Goal: Feedback & Contribution: Contribute content

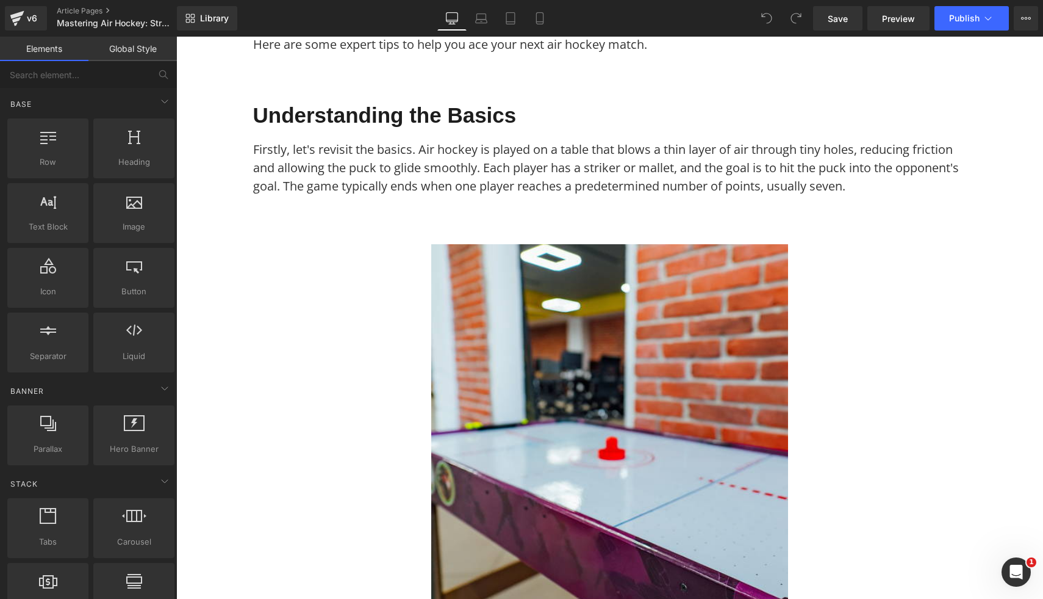
scroll to position [397, 0]
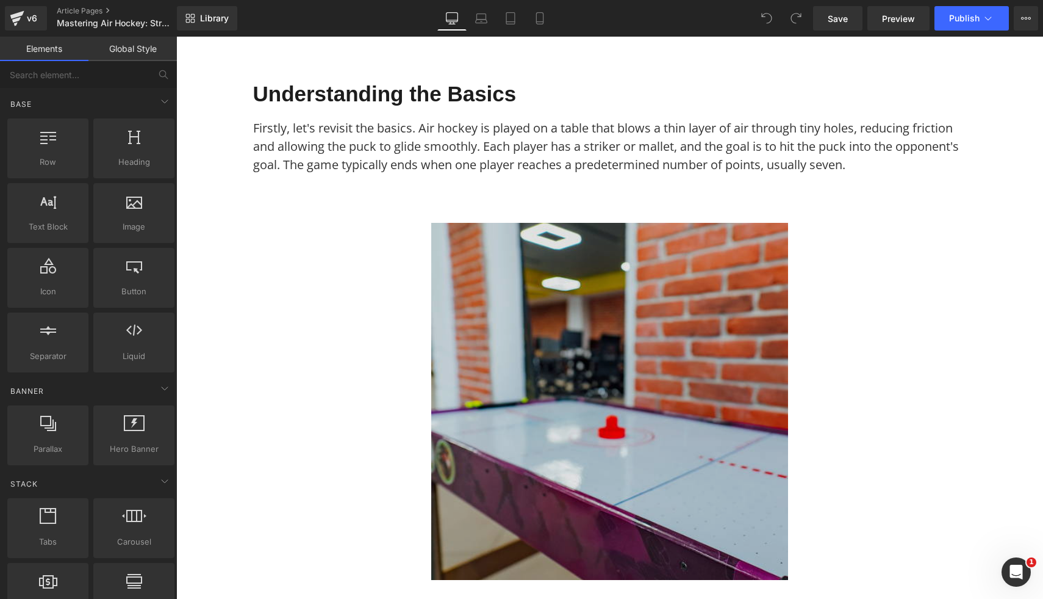
click at [528, 291] on img at bounding box center [609, 401] width 357 height 357
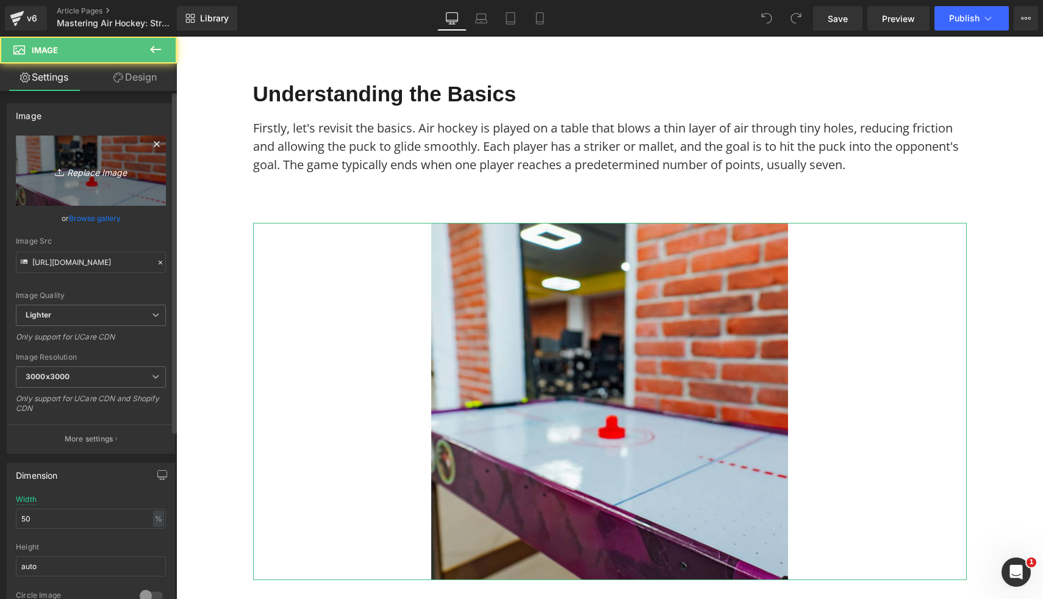
click at [87, 179] on link "Replace Image" at bounding box center [91, 170] width 150 height 70
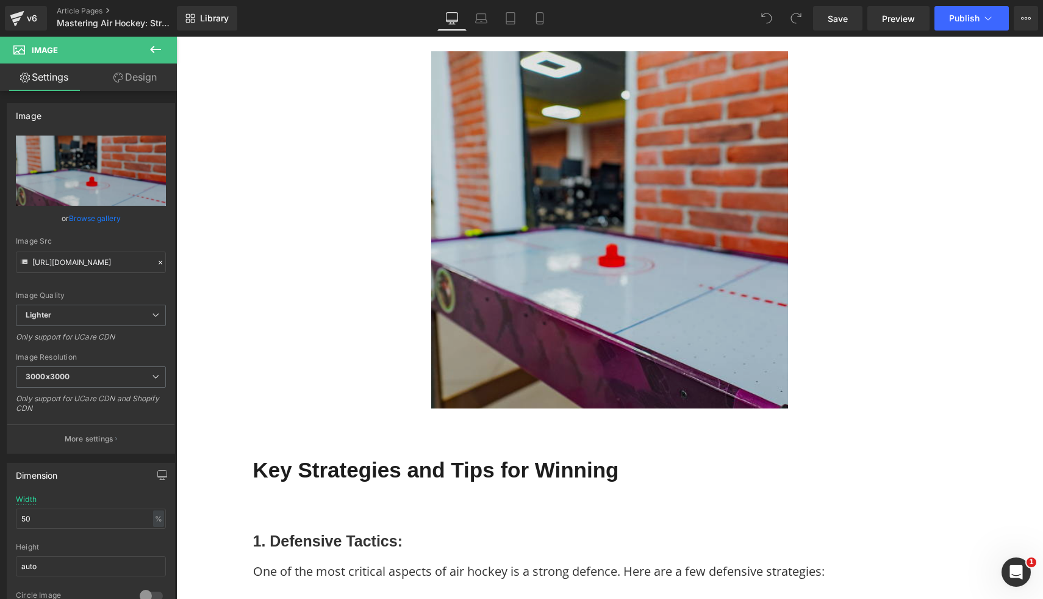
scroll to position [575, 0]
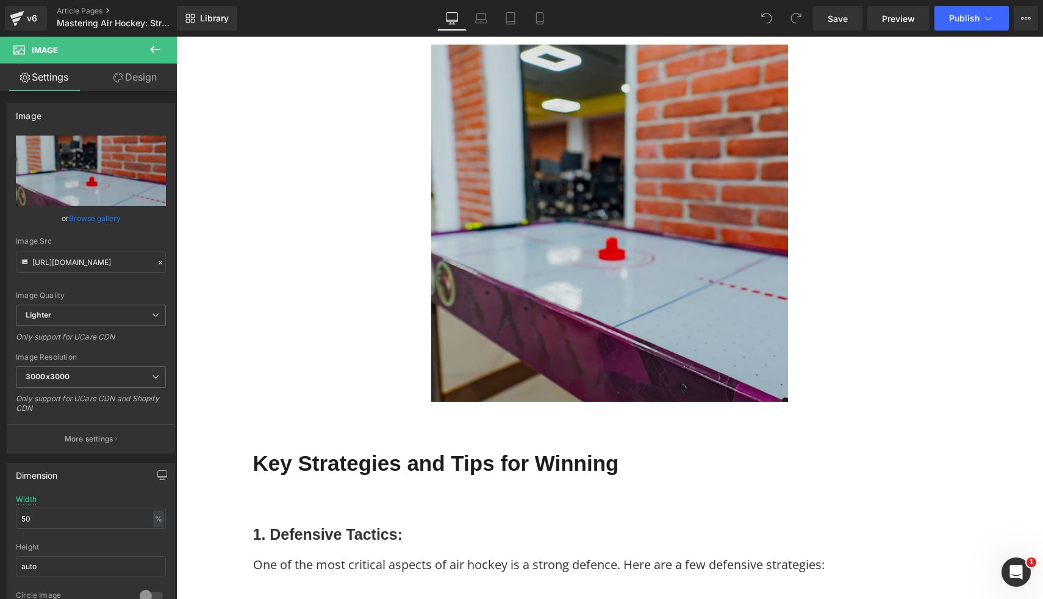
click at [489, 329] on img at bounding box center [609, 223] width 357 height 357
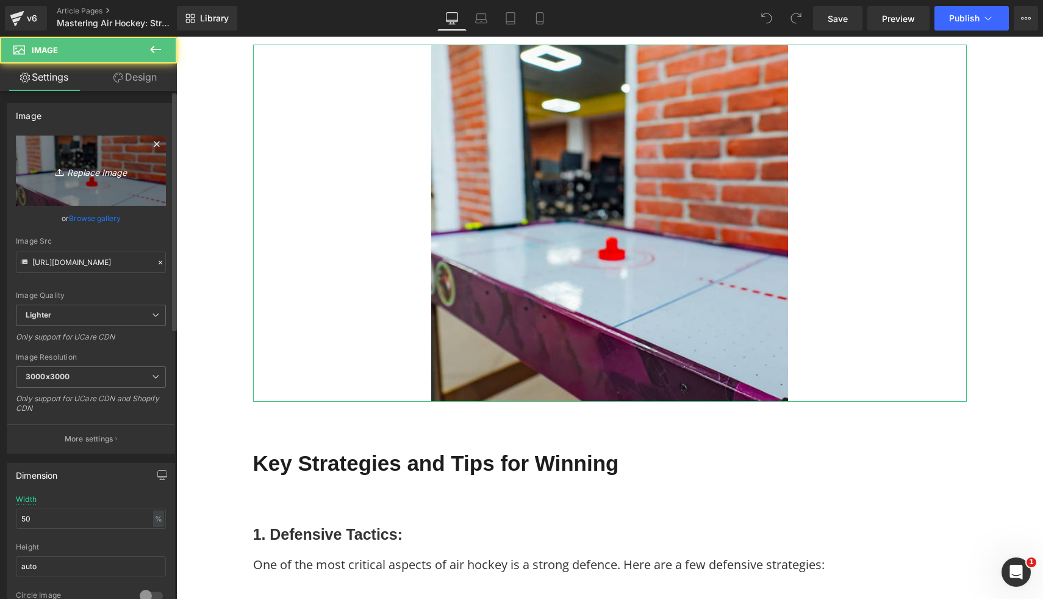
click at [91, 174] on icon "Replace Image" at bounding box center [91, 170] width 98 height 15
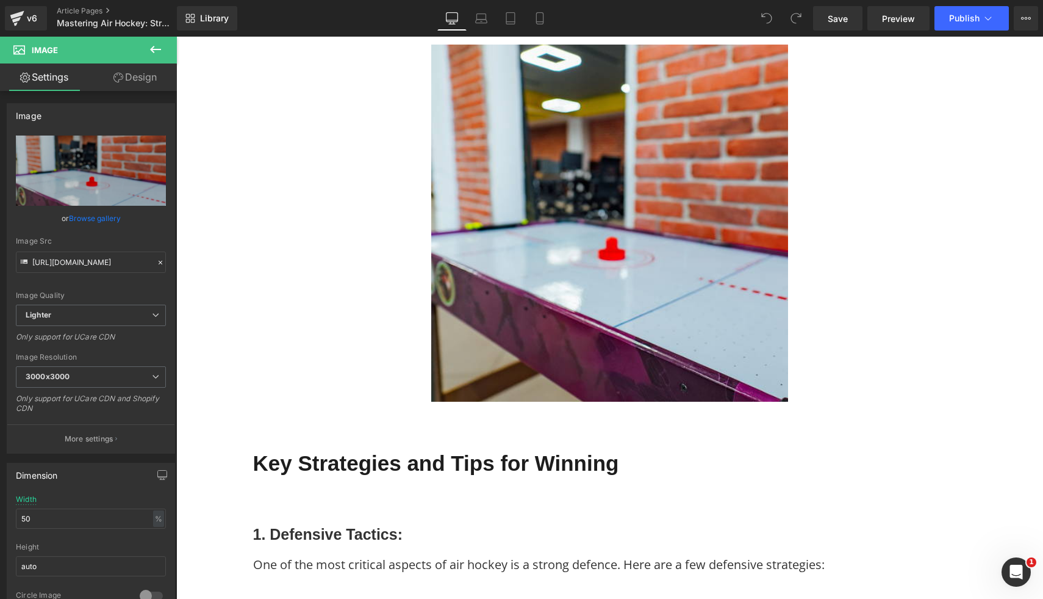
type input "C:\fakepath\Gamesson_Shark_4_Foot_Air_Hockey_Table_5_eb54d33e-01ee-445e-8e61-14…"
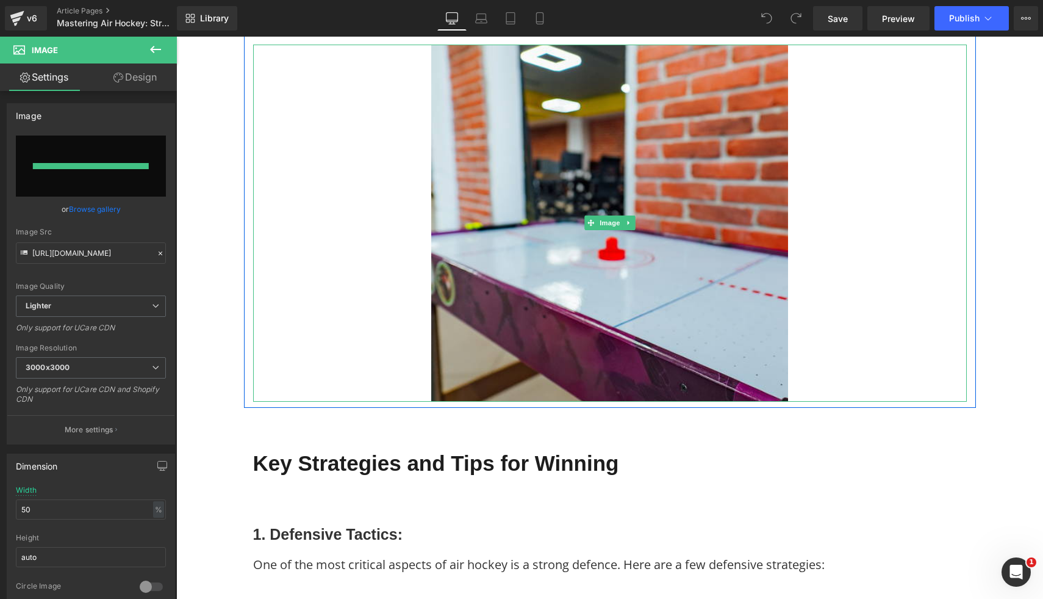
type input "https://ucarecdn.com/bf8c0049-996c-4425-b9e7-7ef94b97ac09/-/format/auto/-/previ…"
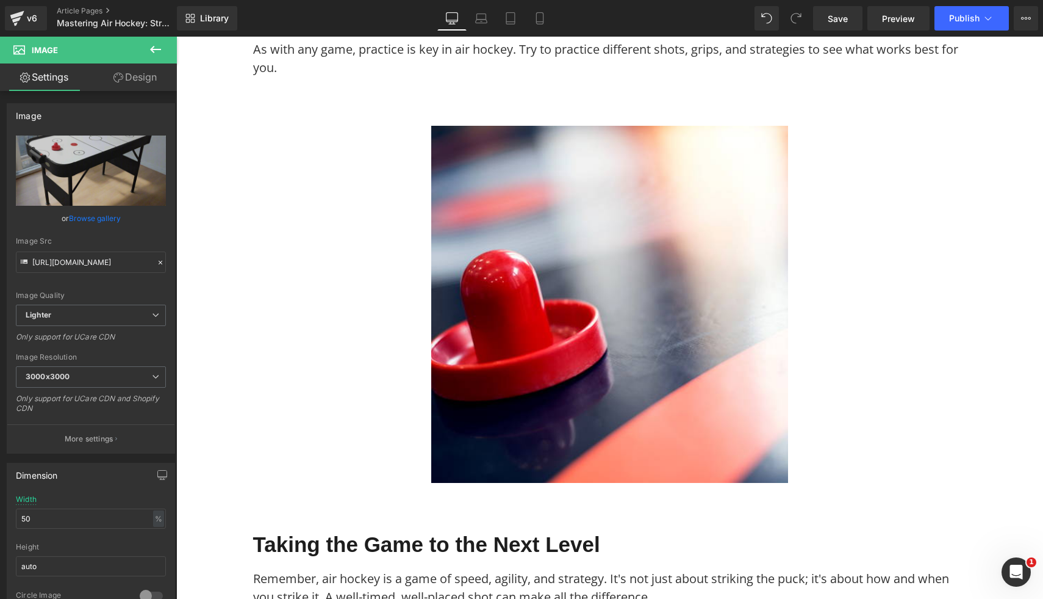
scroll to position [2400, 0]
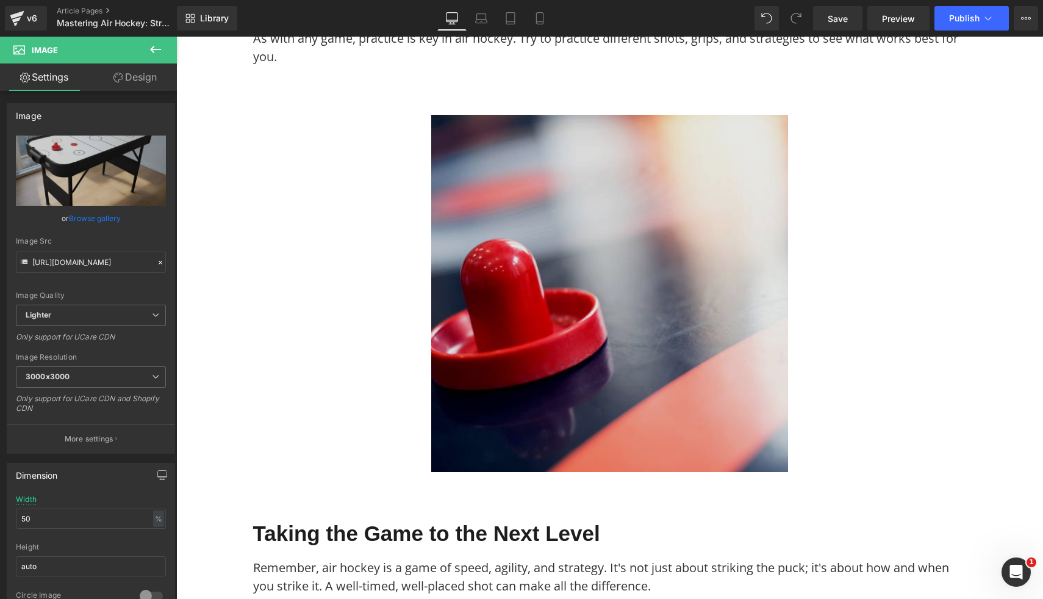
click at [566, 333] on img at bounding box center [609, 293] width 357 height 357
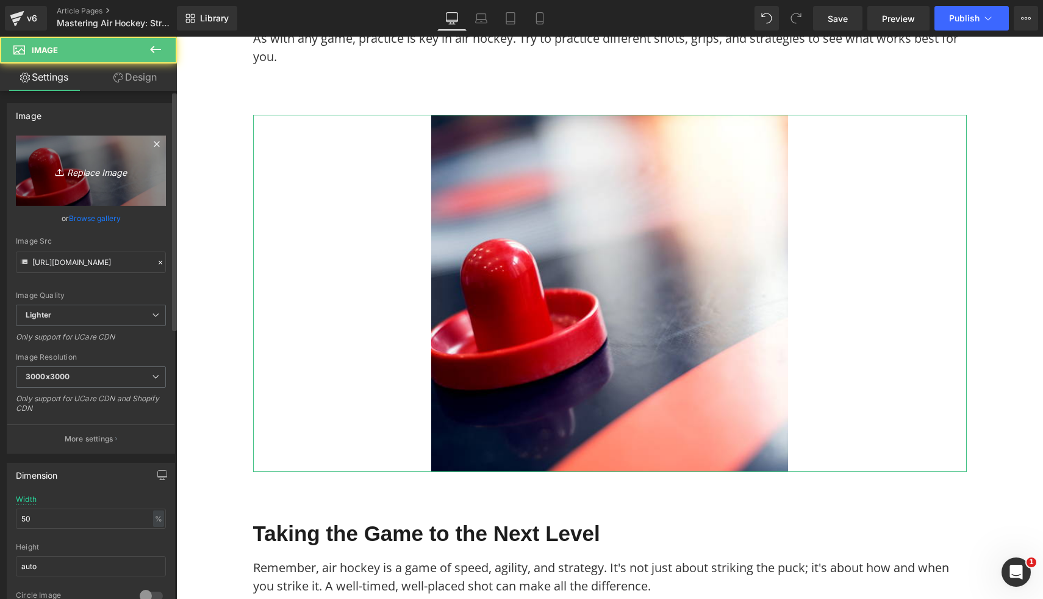
click at [109, 161] on link "Replace Image" at bounding box center [91, 170] width 150 height 70
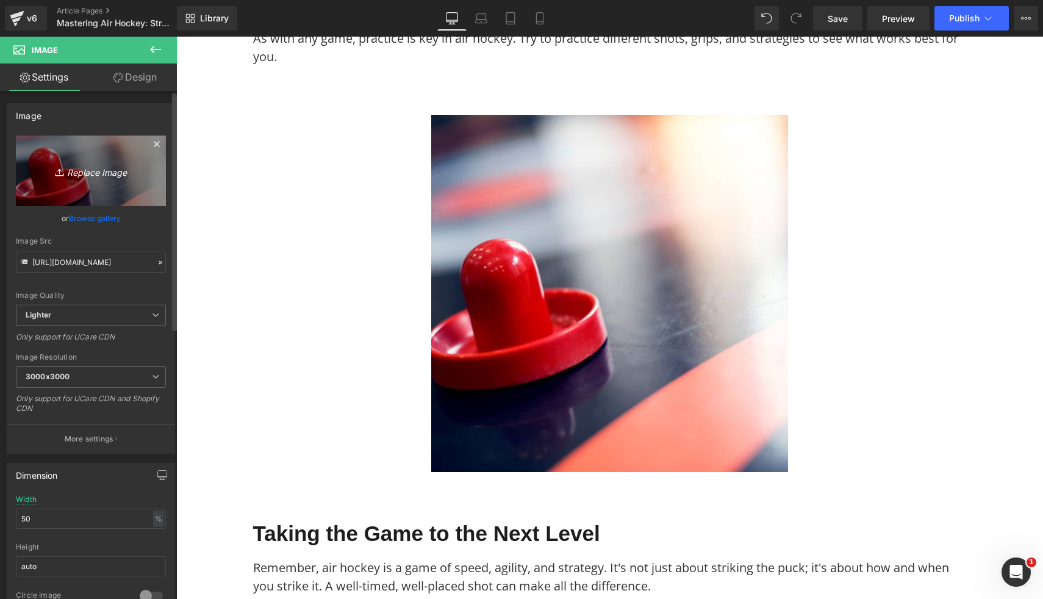
type input "C:\fakepath\Gamesson_Shark_4_Foot_Air_Hockey_Table_4.png"
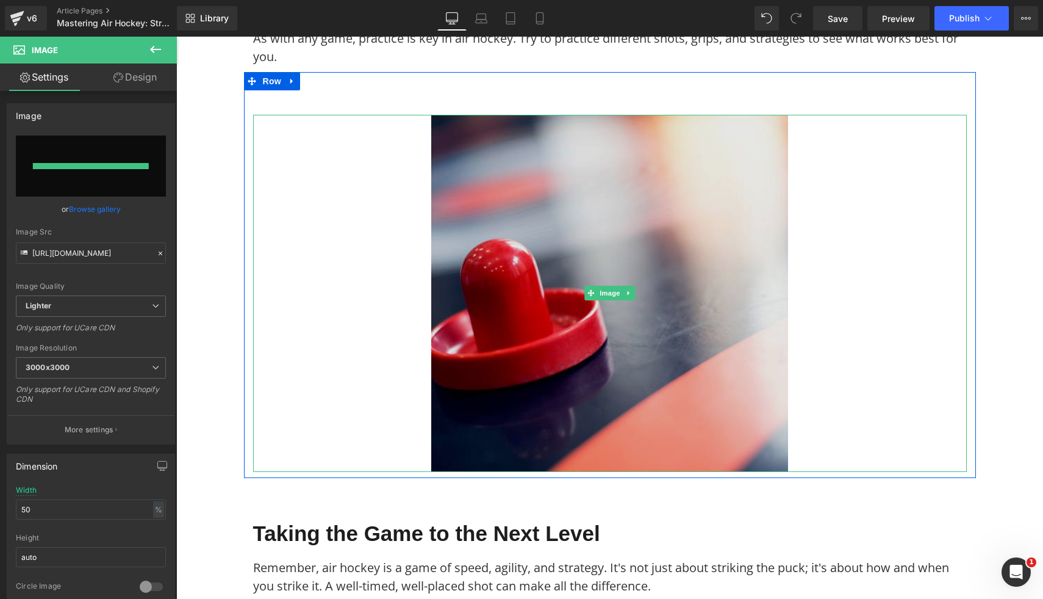
type input "https://ucarecdn.com/0b4ff1e5-85ed-4df5-a2fc-8928f213dd39/-/format/auto/-/previ…"
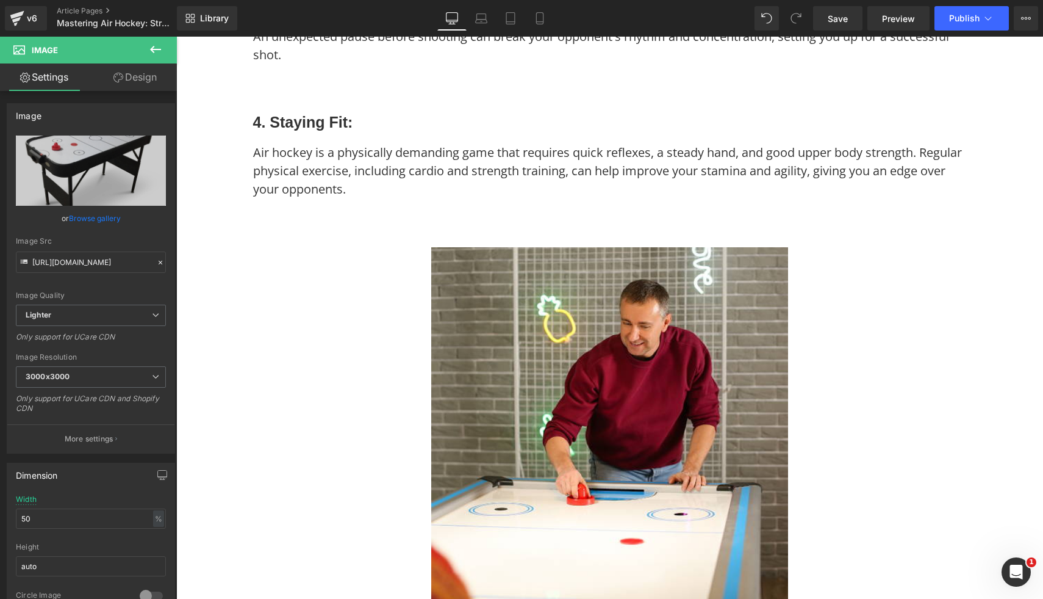
scroll to position [4180, 0]
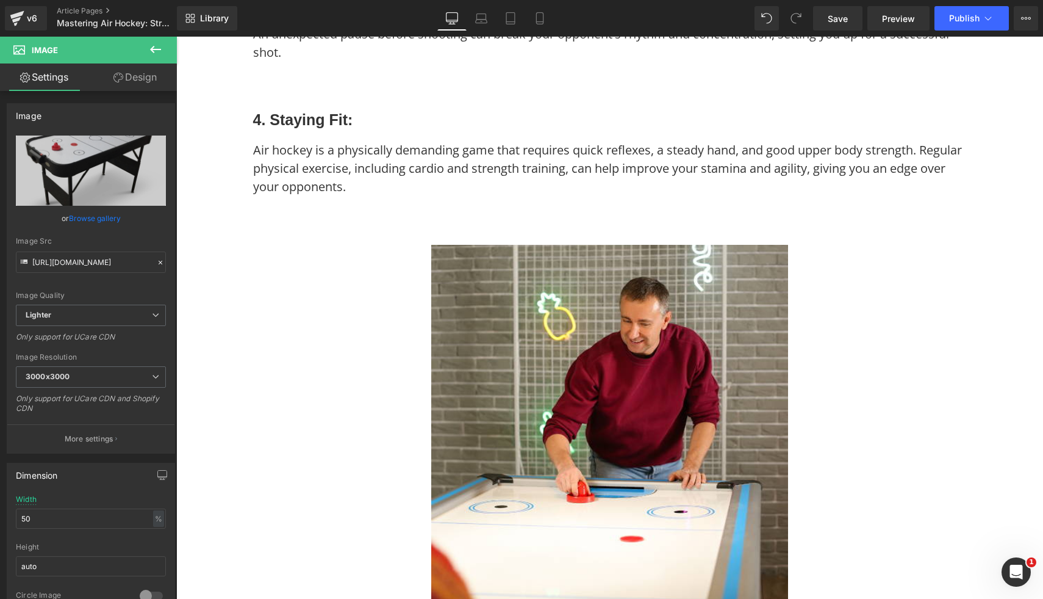
click at [543, 323] on img at bounding box center [609, 423] width 357 height 357
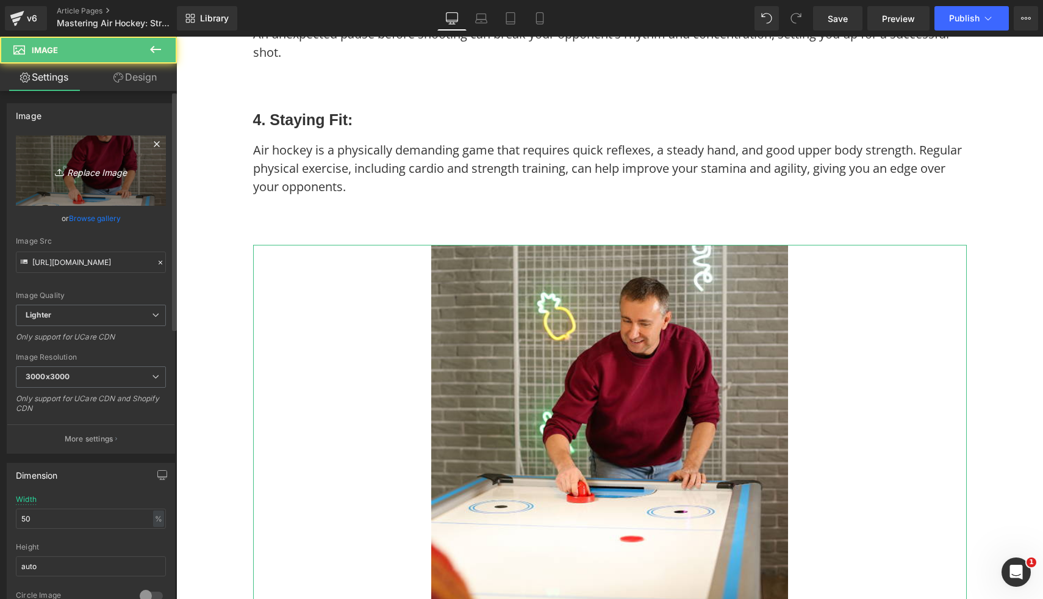
click at [123, 170] on icon "Replace Image" at bounding box center [91, 170] width 98 height 15
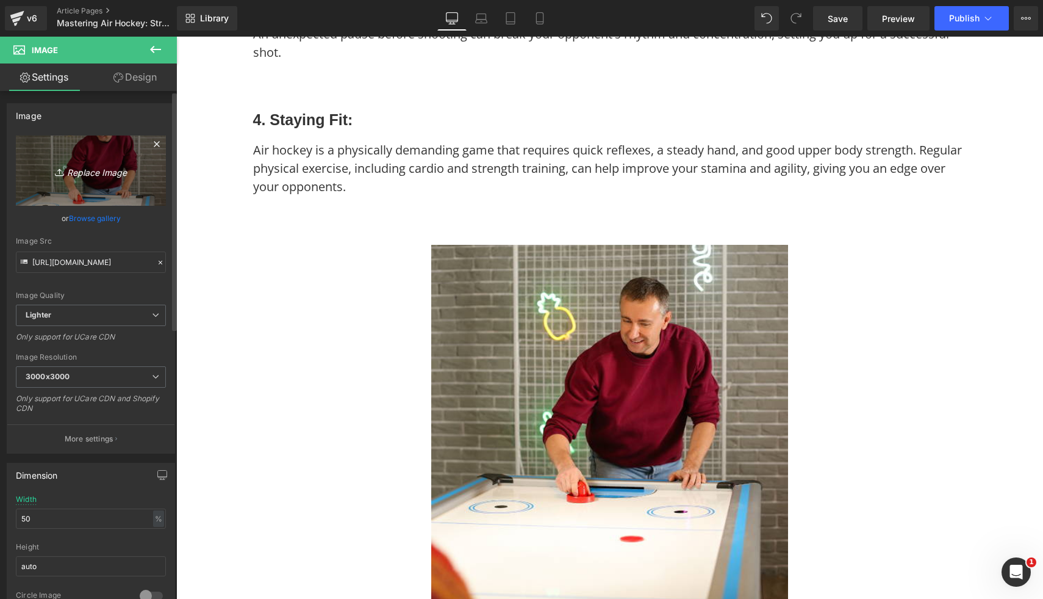
type input "C:\fakepath\Gamesson_Shark_4_Foot_Air_Hockey_Table_3.png"
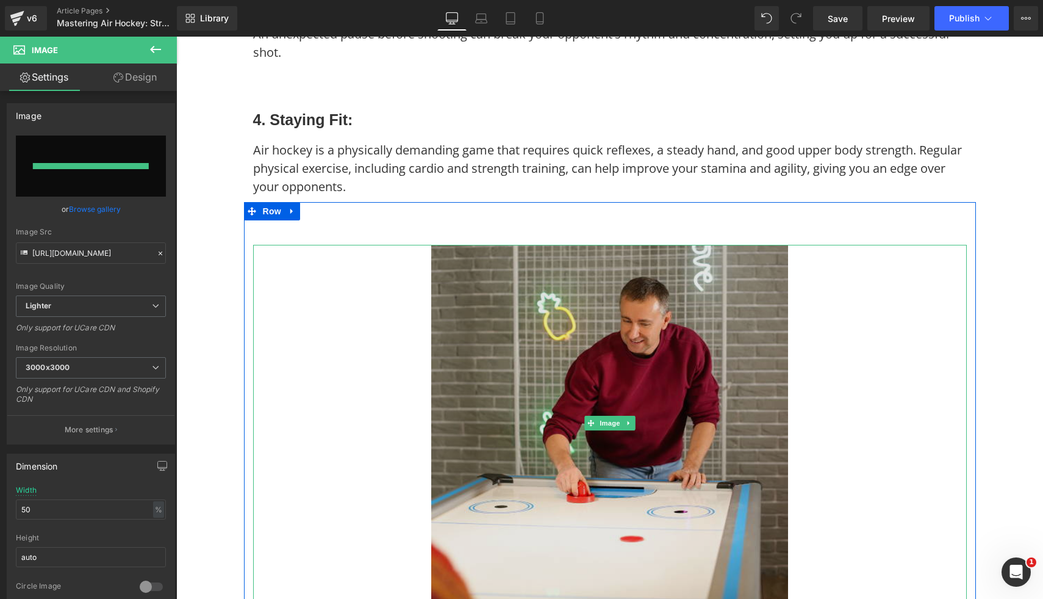
type input "https://ucarecdn.com/d01398aa-fab7-46b7-b774-076650bf1ea1/-/format/auto/-/previ…"
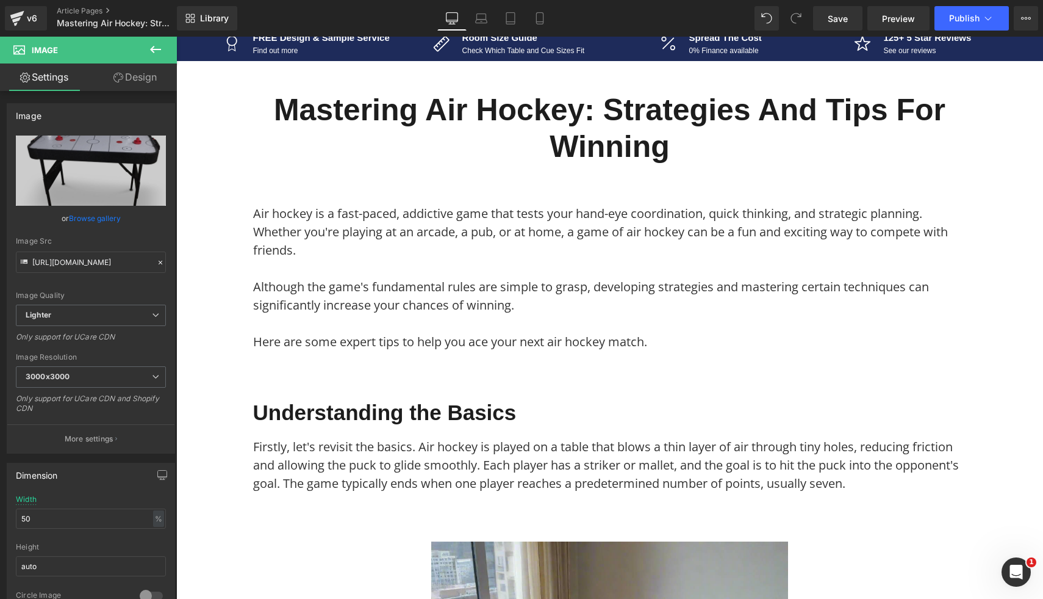
scroll to position [0, 0]
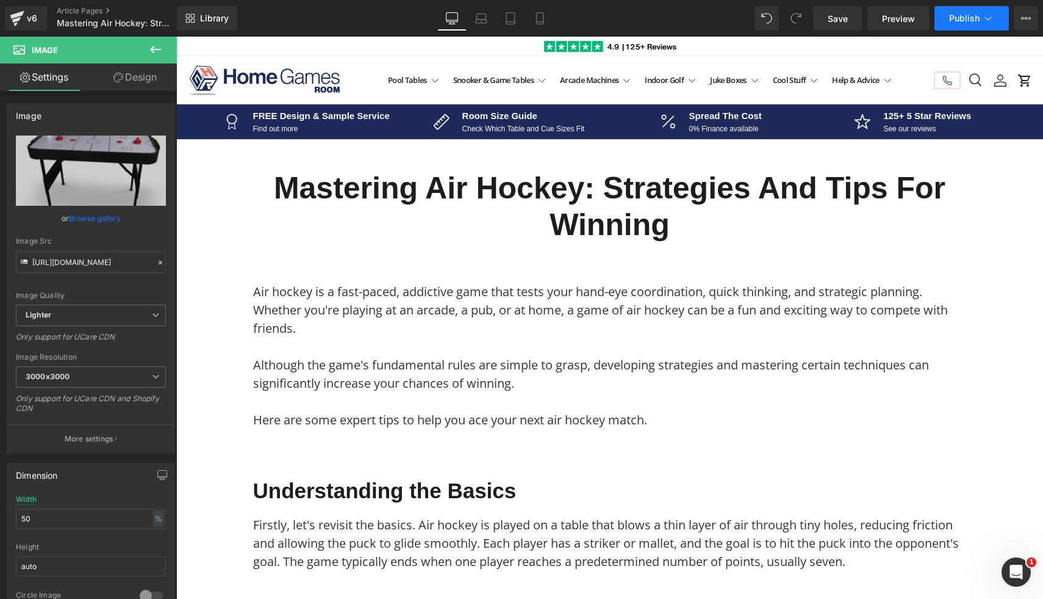
click at [977, 12] on button "Publish" at bounding box center [972, 18] width 74 height 24
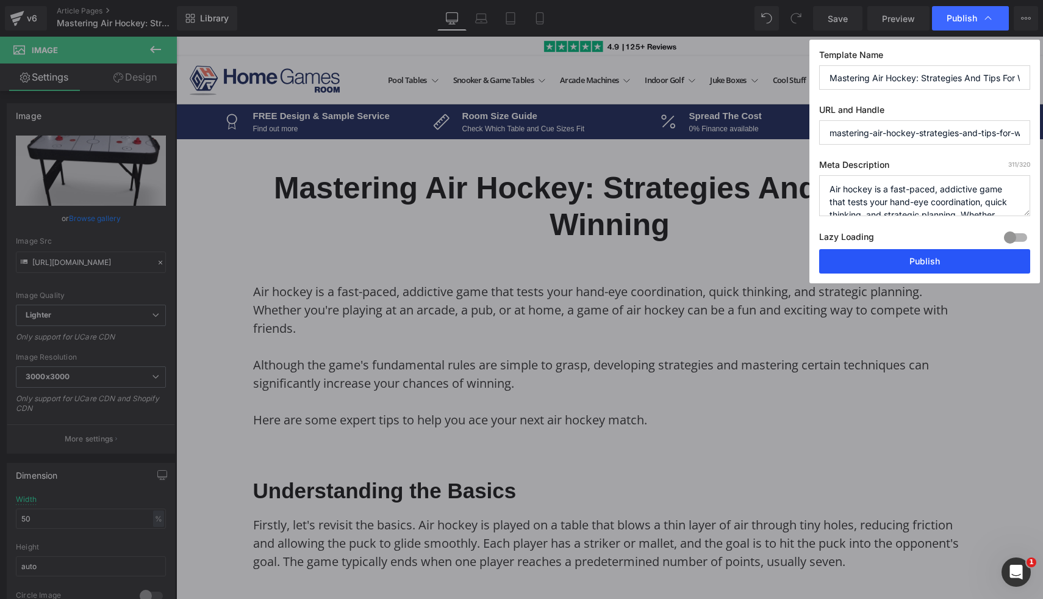
click at [0, 0] on button "Publish" at bounding box center [0, 0] width 0 height 0
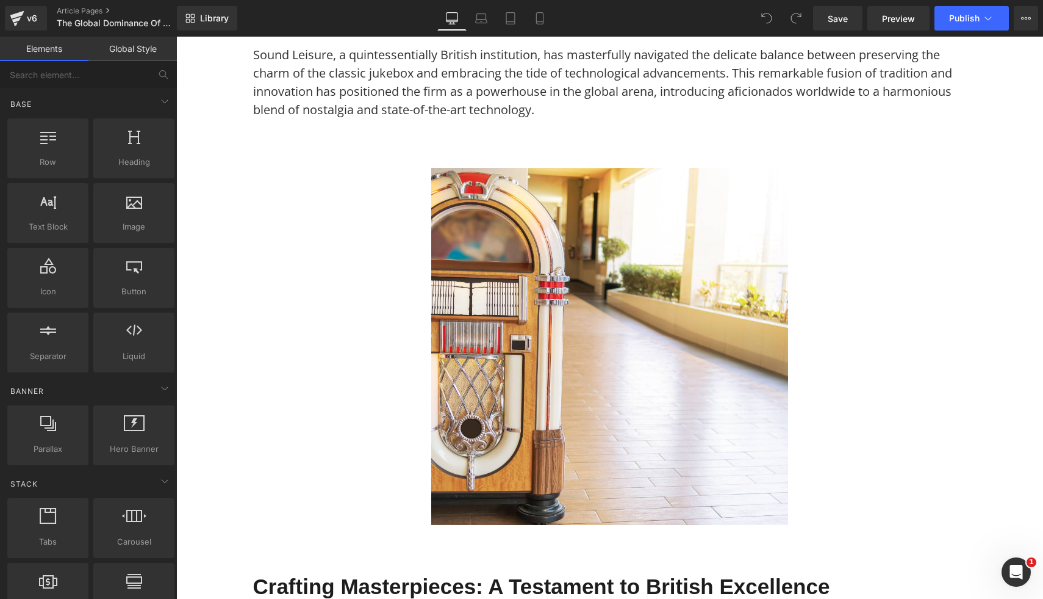
scroll to position [442, 0]
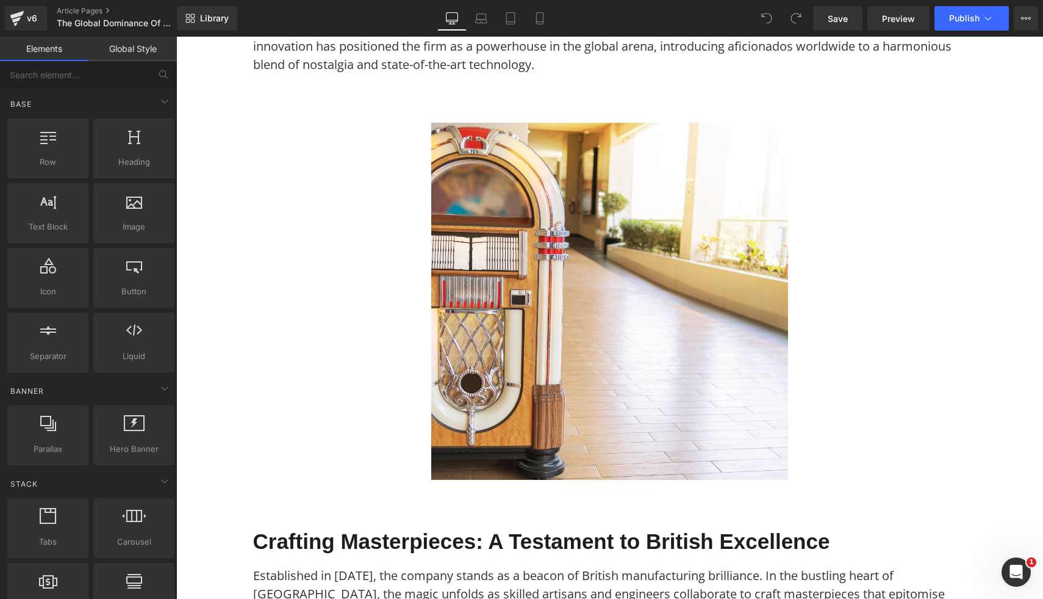
click at [461, 419] on img at bounding box center [609, 301] width 357 height 357
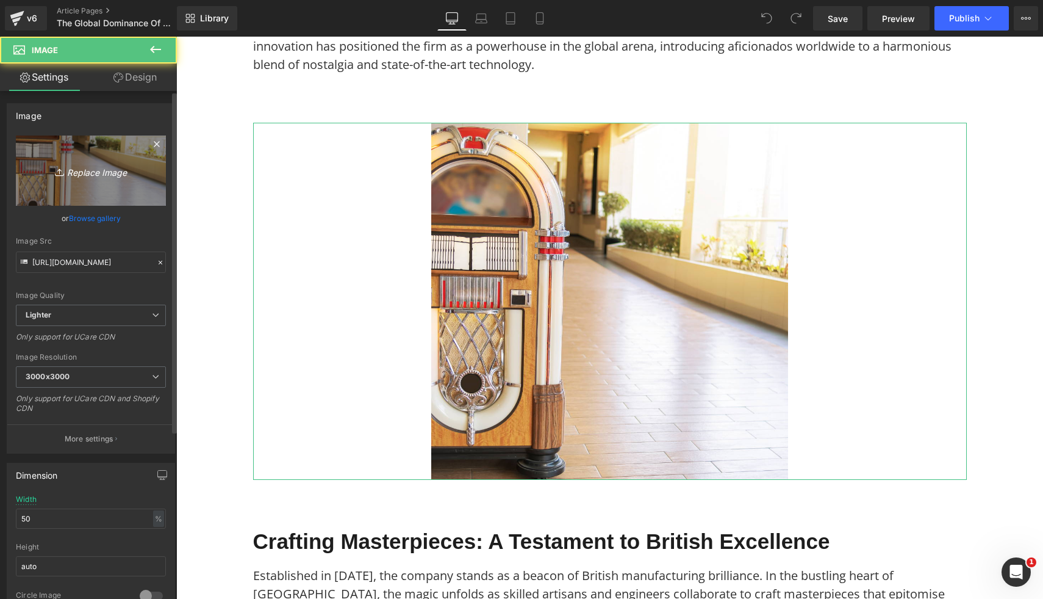
click at [68, 165] on icon "Replace Image" at bounding box center [91, 170] width 98 height 15
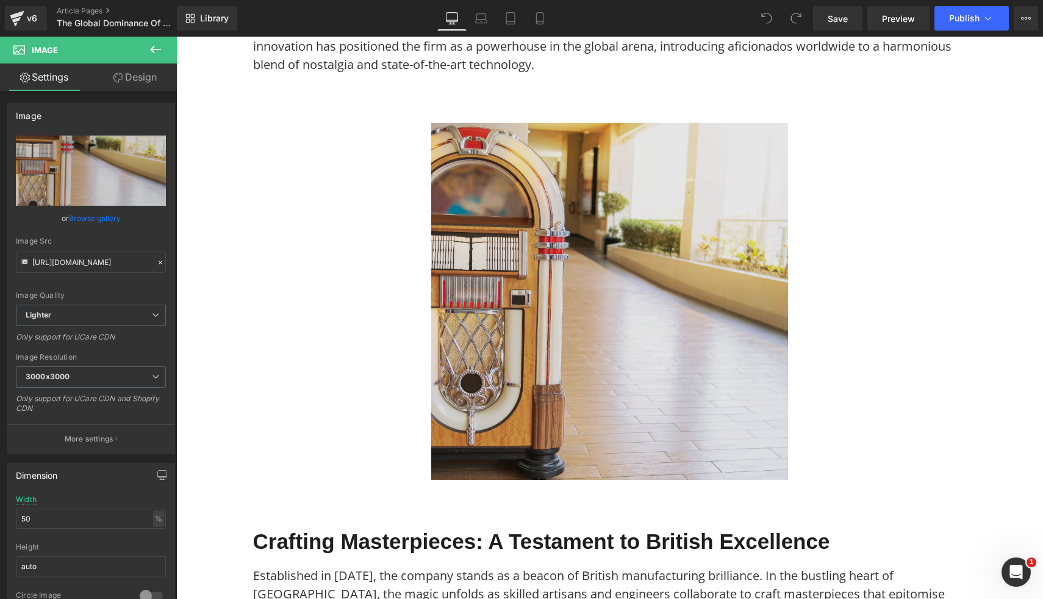
type input "C:\fakepath\Sound Leisure CD Jukebox SL15 Slimline 7.jpg"
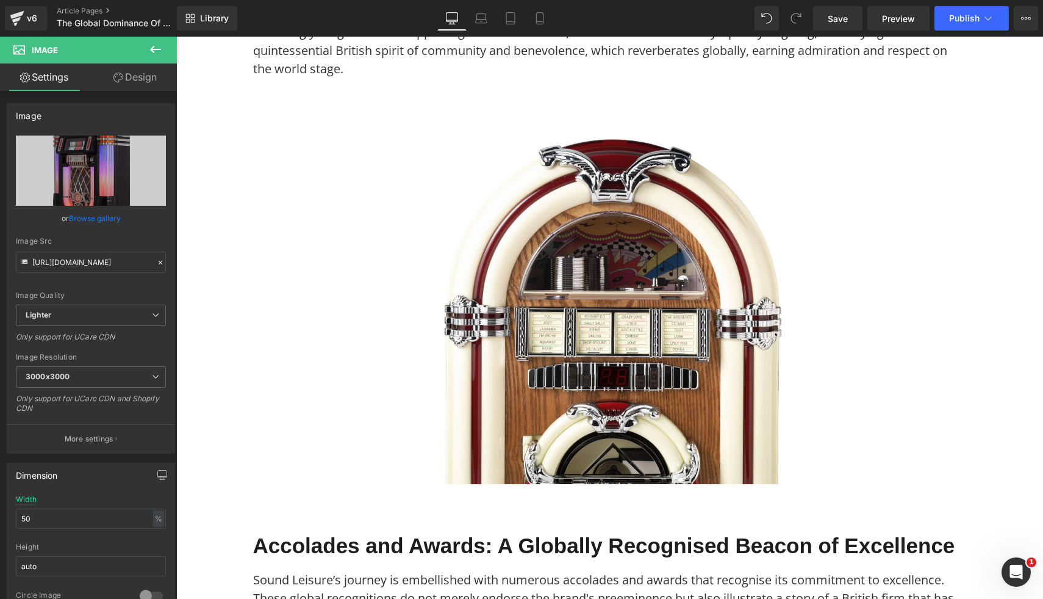
scroll to position [1531, 0]
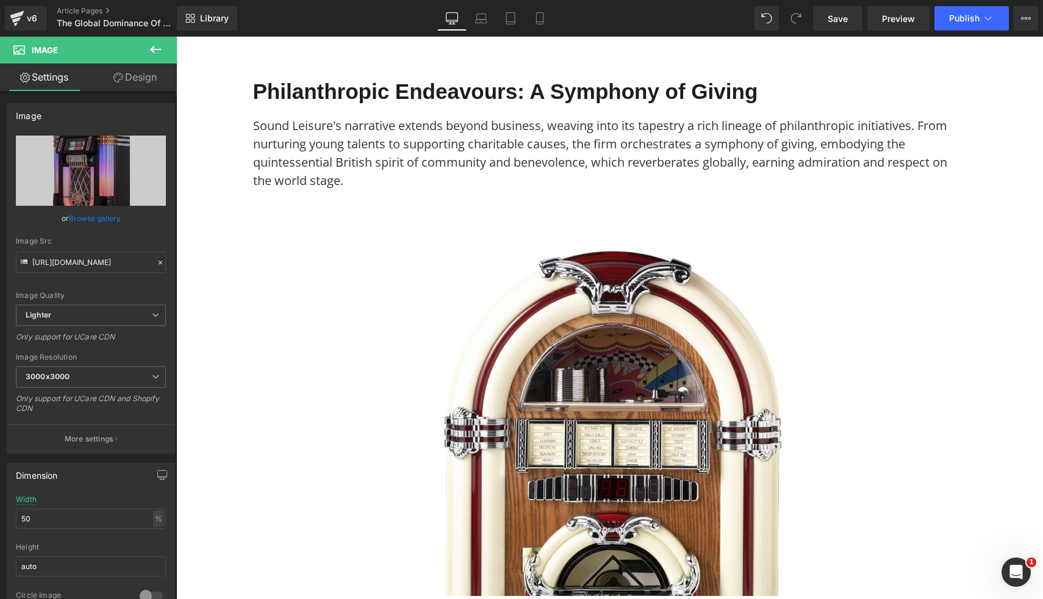
click at [721, 387] on img at bounding box center [609, 417] width 357 height 357
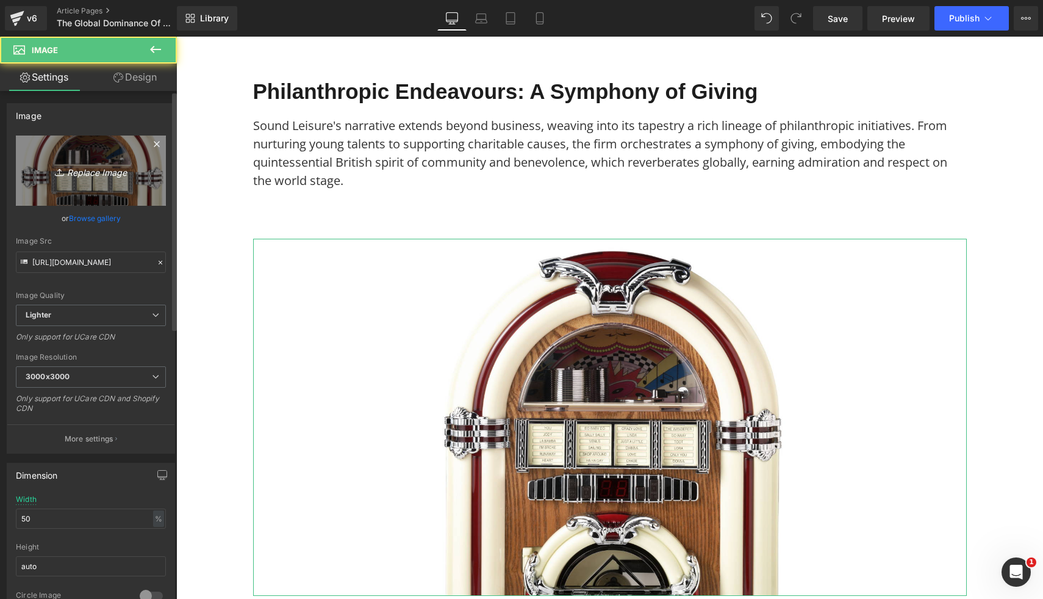
click at [101, 177] on icon "Replace Image" at bounding box center [91, 170] width 98 height 15
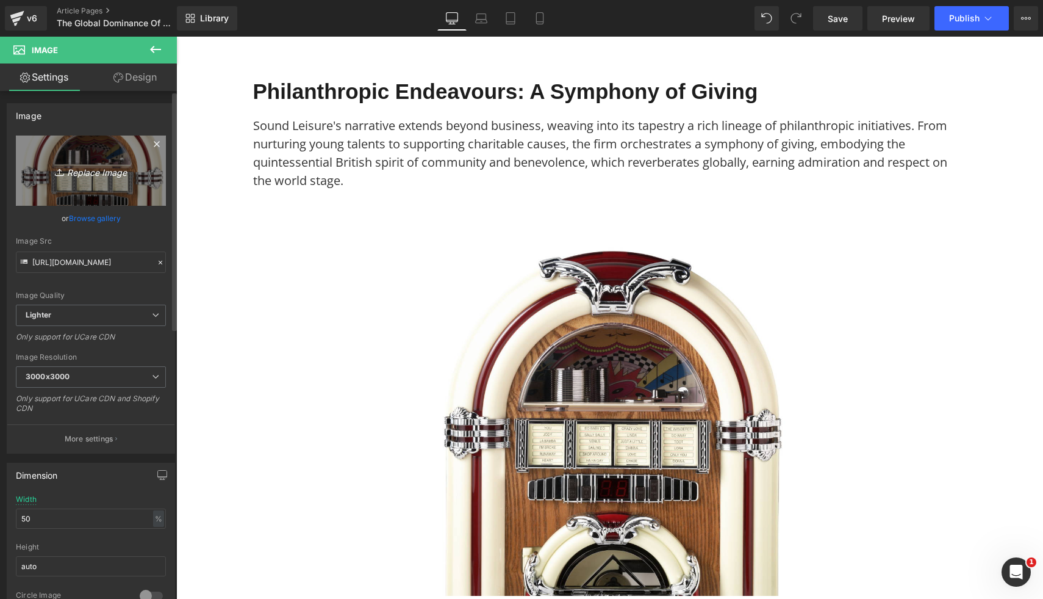
type input "C:\fakepath\Sound Leisure CD Jukebox SL15 Slimline 10.jpg"
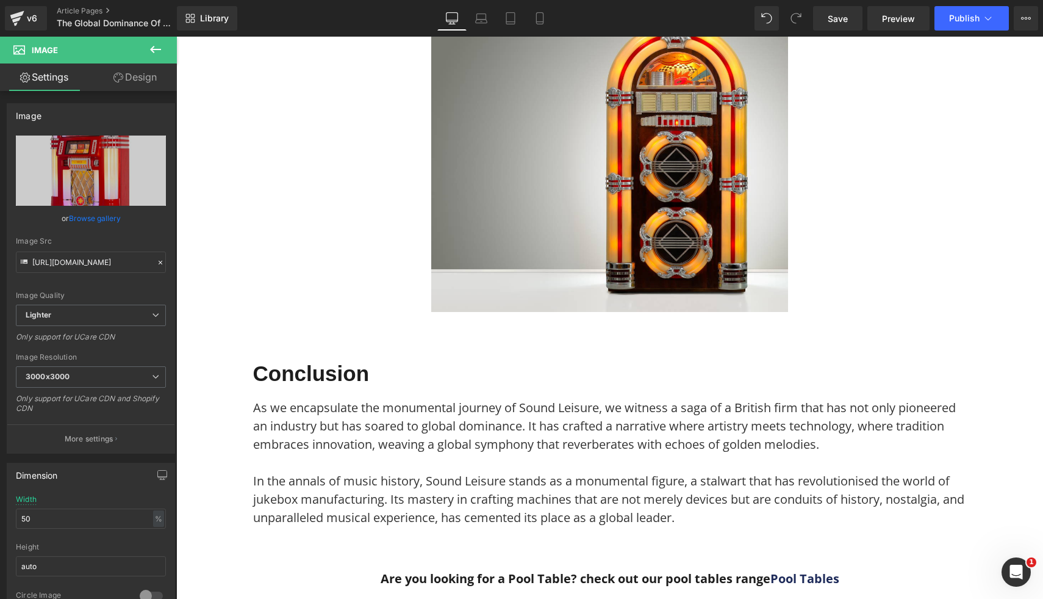
scroll to position [2831, 0]
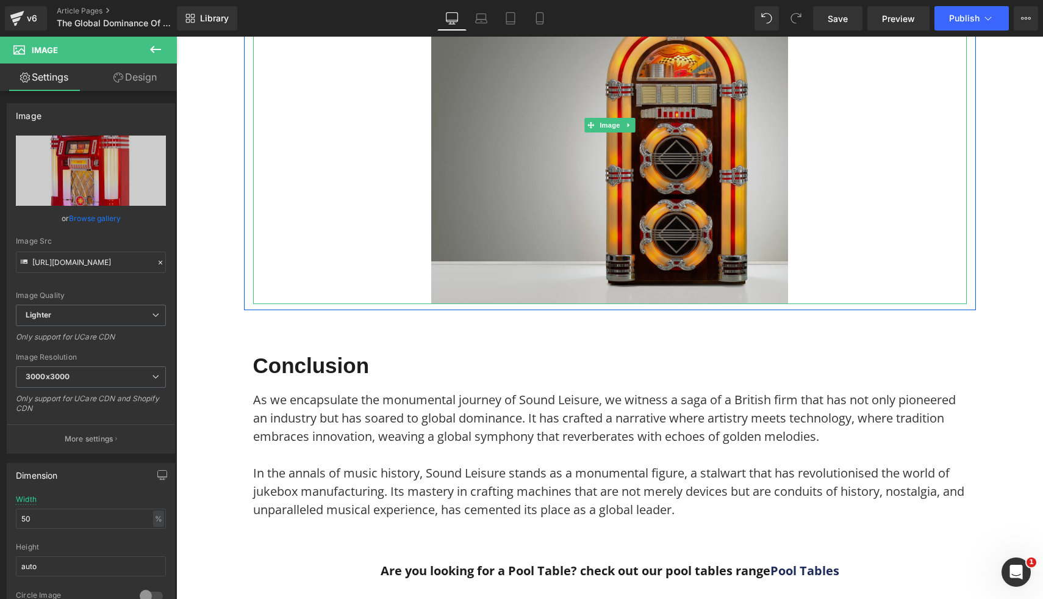
click at [607, 185] on img at bounding box center [609, 125] width 357 height 357
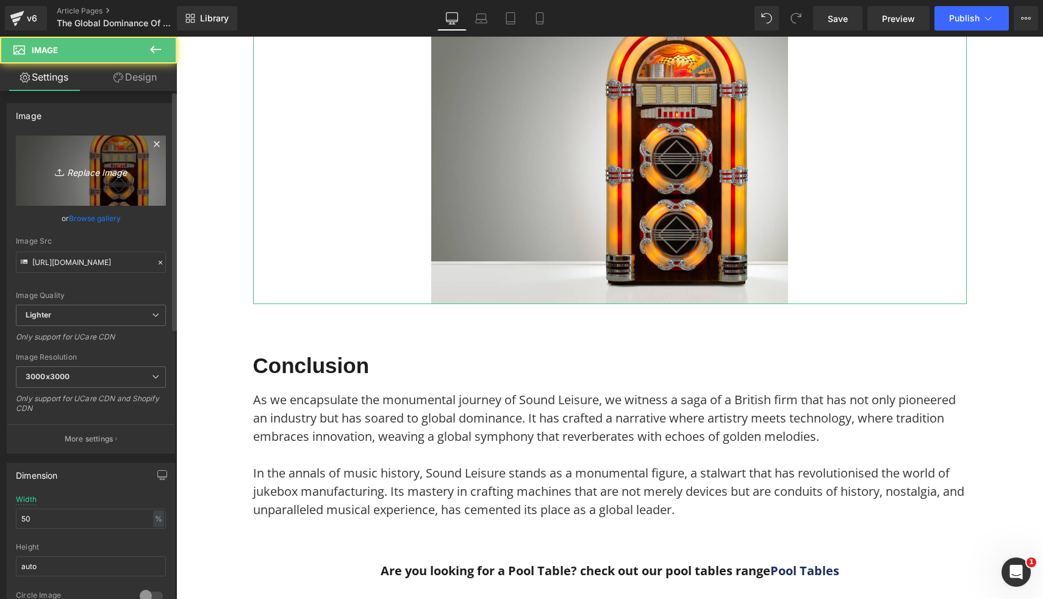
click at [131, 170] on icon "Replace Image" at bounding box center [91, 170] width 98 height 15
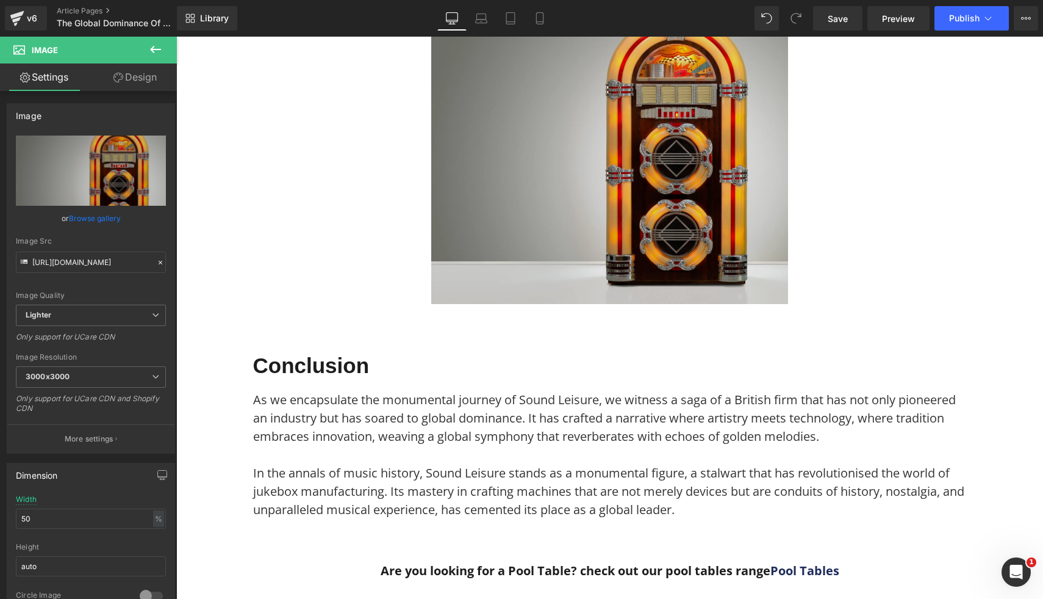
type input "C:\fakepath\Sound Leisure CD Jukebox SL15 Slimline 12.jpg"
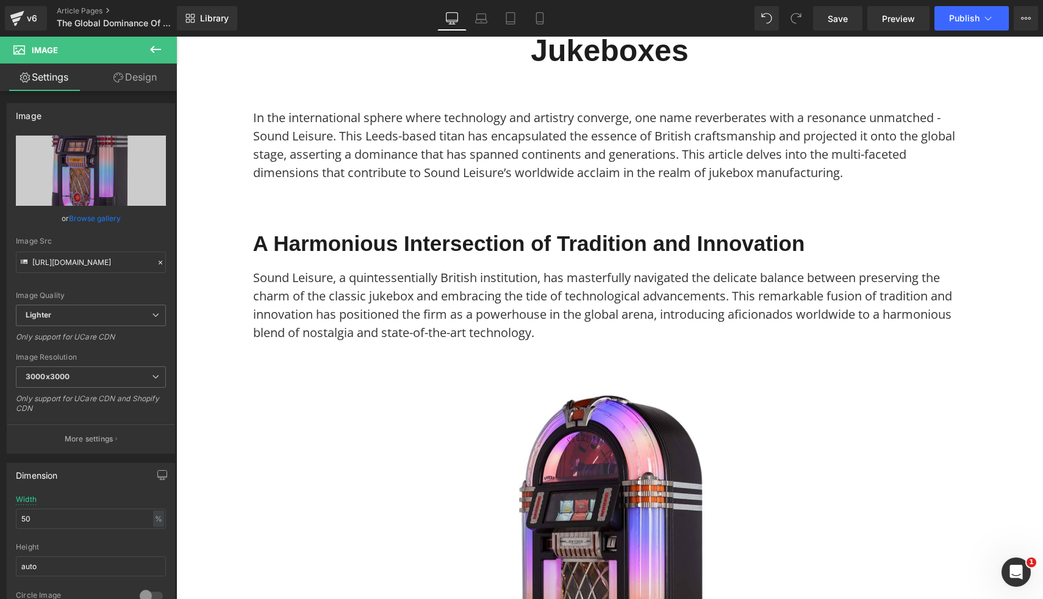
scroll to position [0, 0]
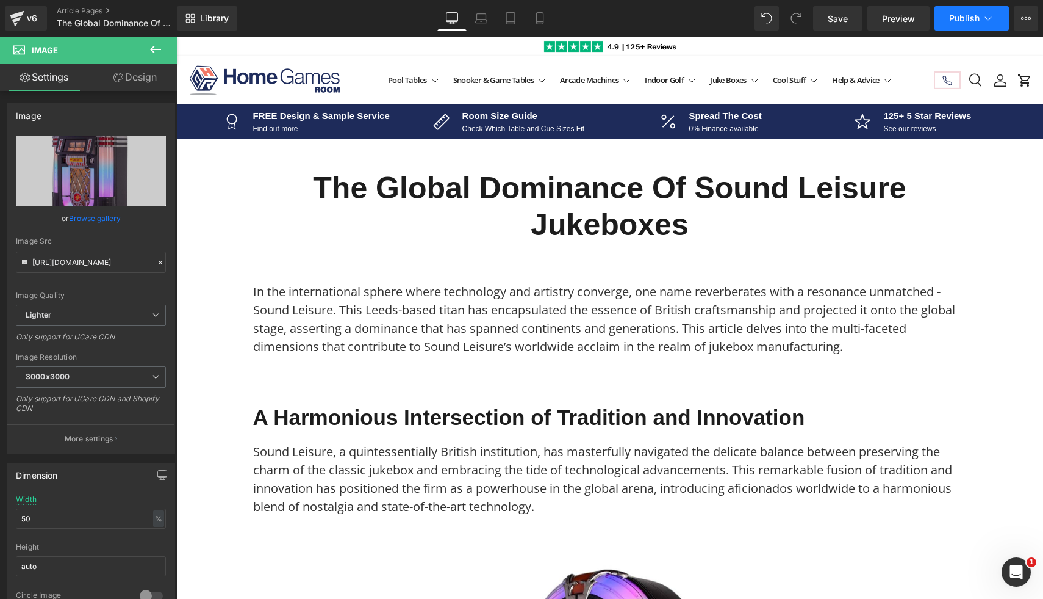
click at [955, 18] on span "Publish" at bounding box center [964, 18] width 31 height 10
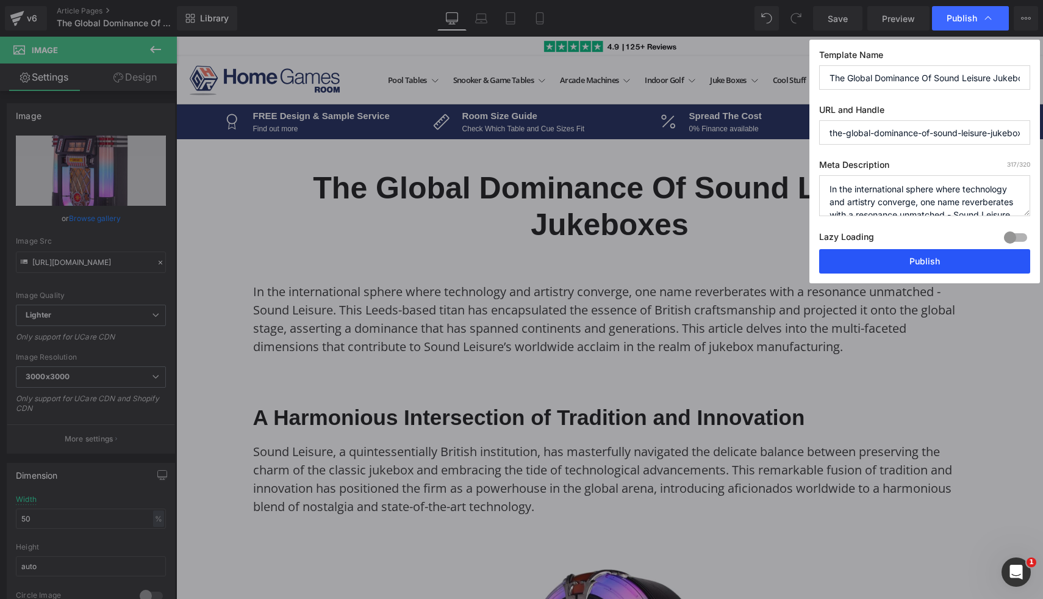
click at [872, 262] on button "Publish" at bounding box center [924, 261] width 211 height 24
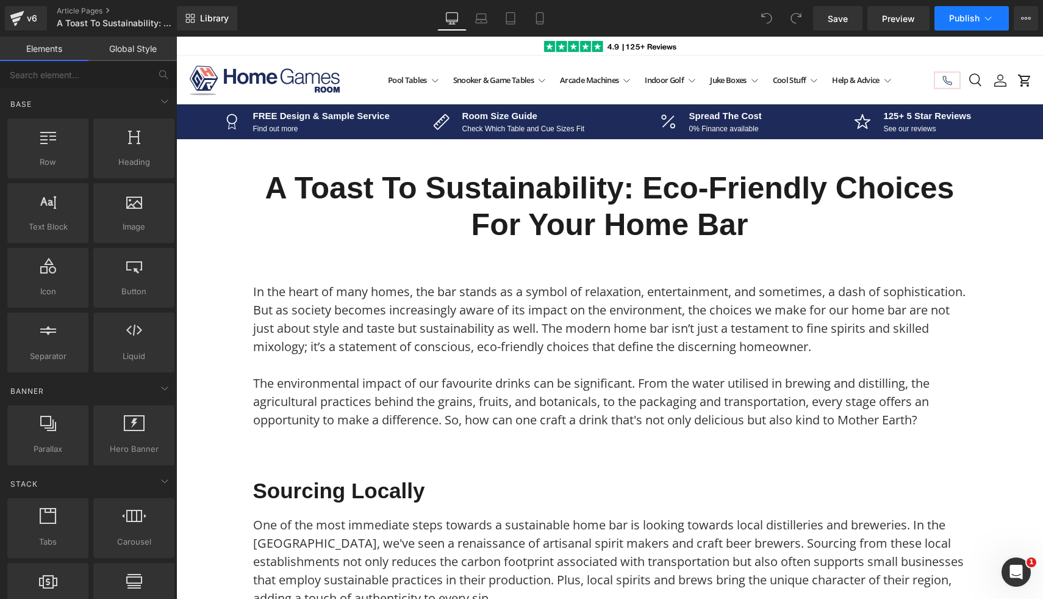
click at [979, 22] on span "Publish" at bounding box center [964, 18] width 31 height 10
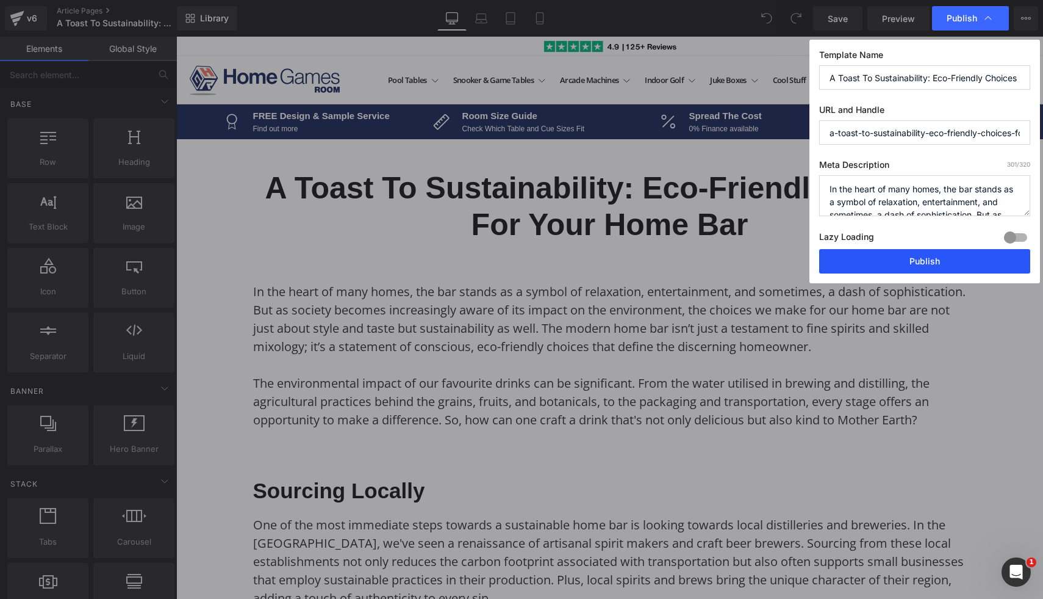
click at [828, 98] on button "Publish" at bounding box center [433, 85] width 789 height 25
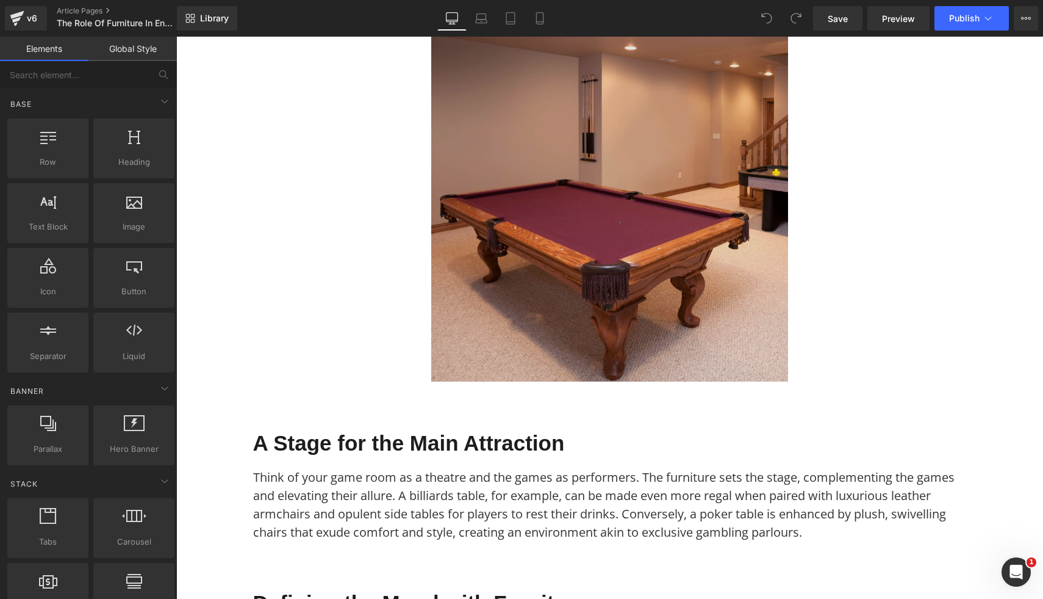
scroll to position [376, 0]
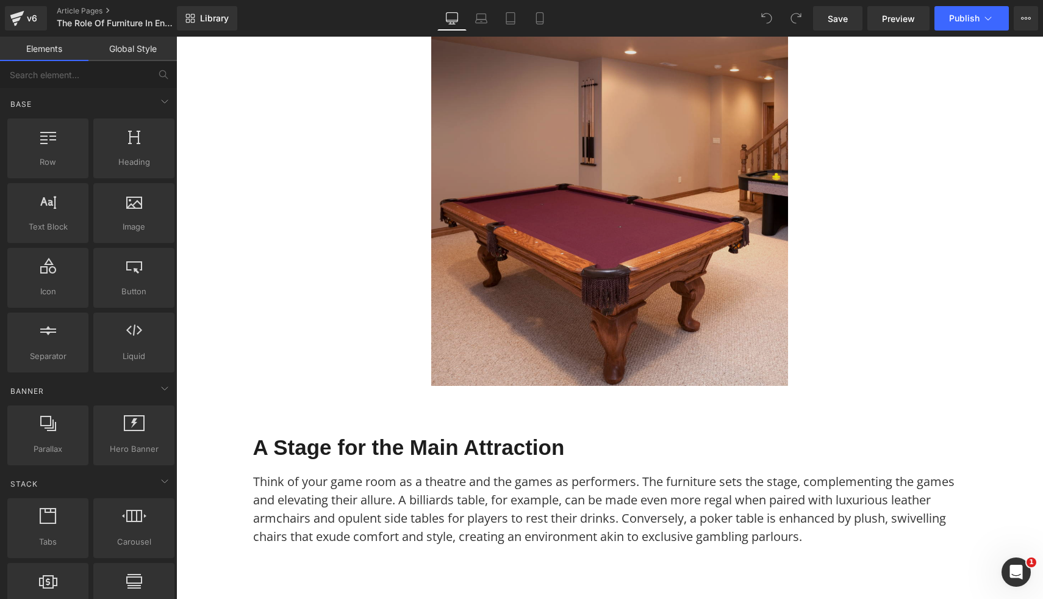
click at [447, 315] on img at bounding box center [609, 207] width 357 height 357
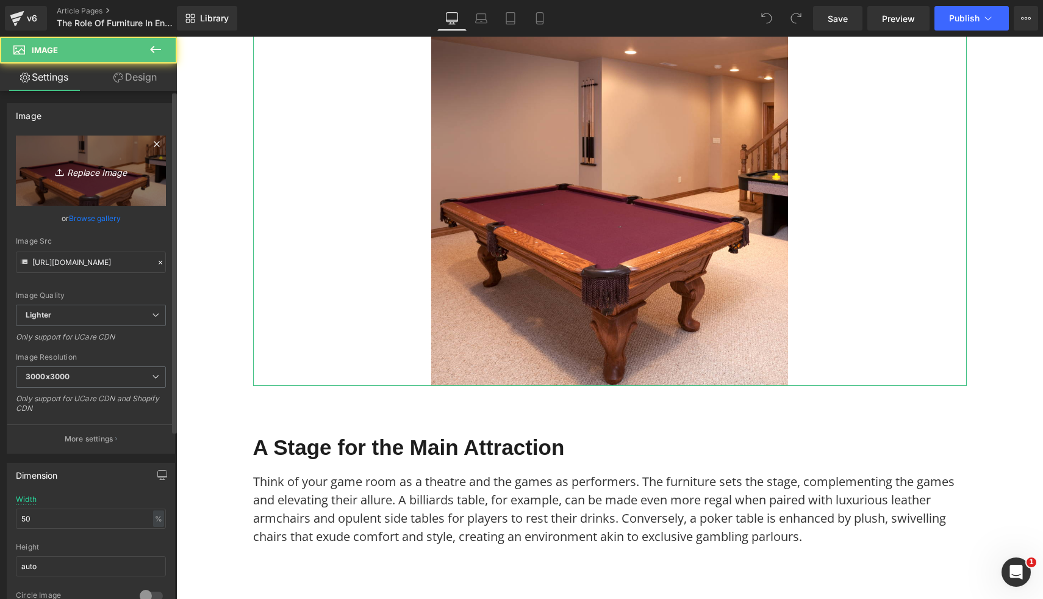
click at [117, 173] on icon "Replace Image" at bounding box center [91, 170] width 98 height 15
type input "C:\fakepath\8.png"
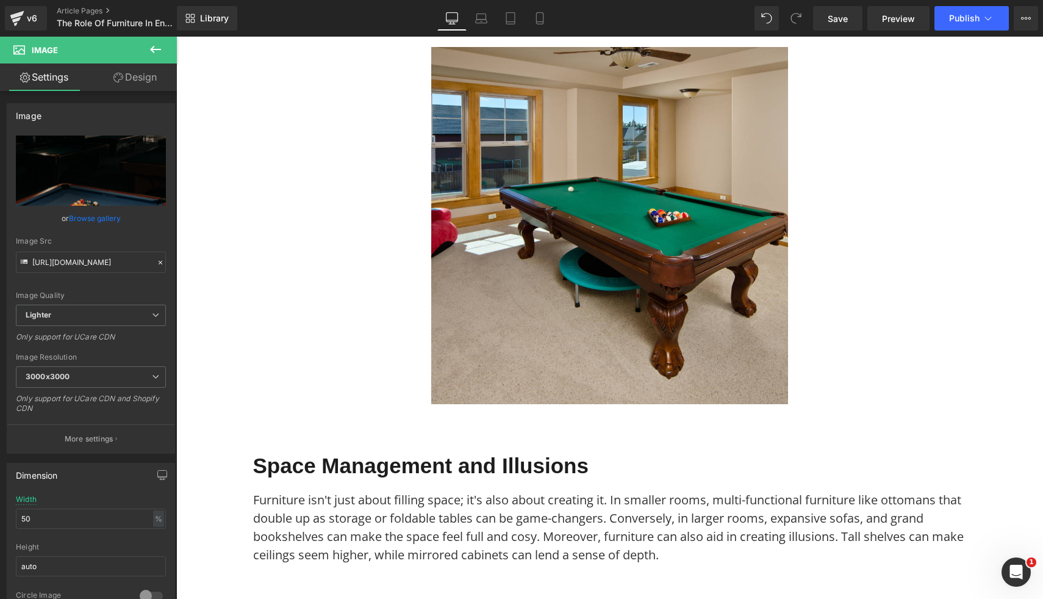
scroll to position [1540, 0]
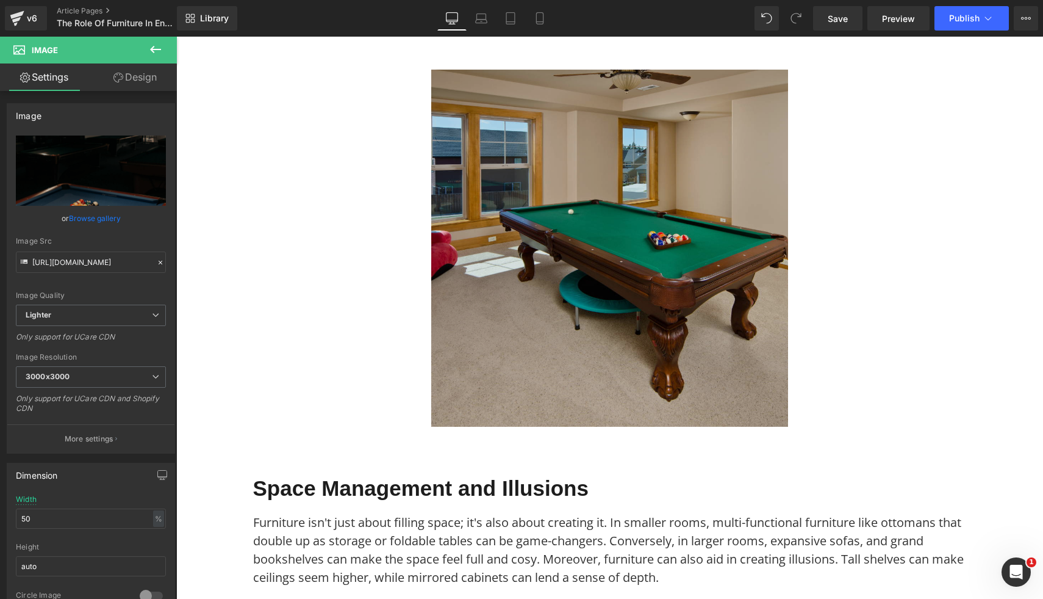
click at [657, 315] on img at bounding box center [609, 248] width 357 height 357
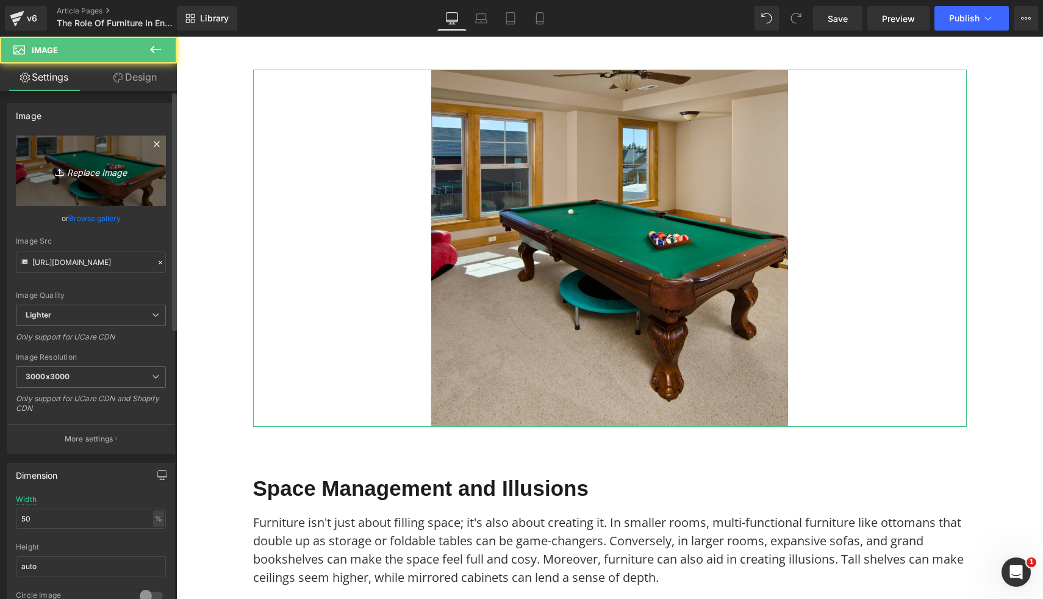
click at [110, 182] on link "Replace Image" at bounding box center [91, 170] width 150 height 70
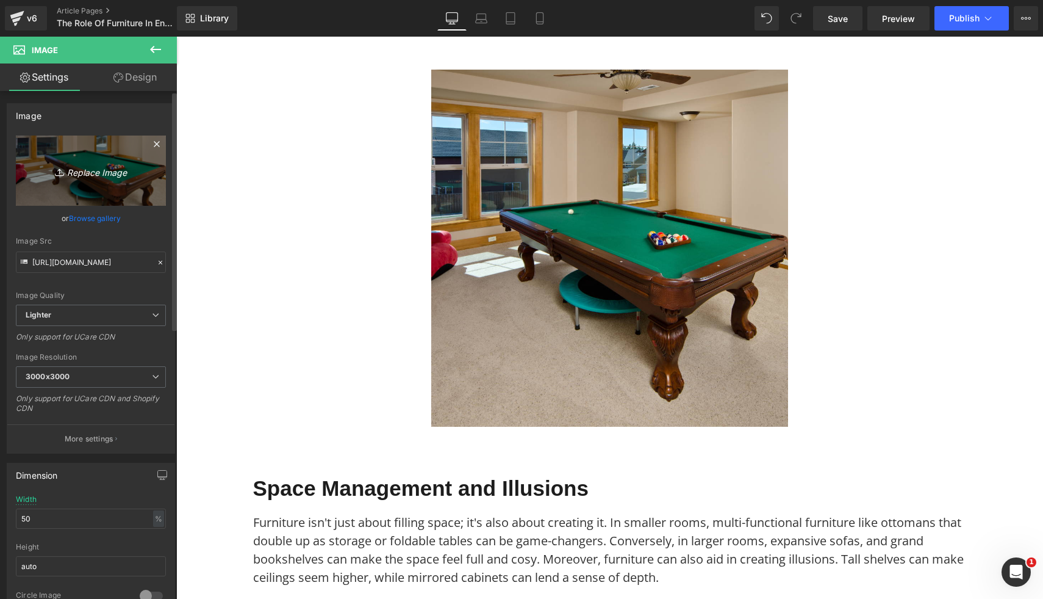
type input "C:\fakepath\9.png"
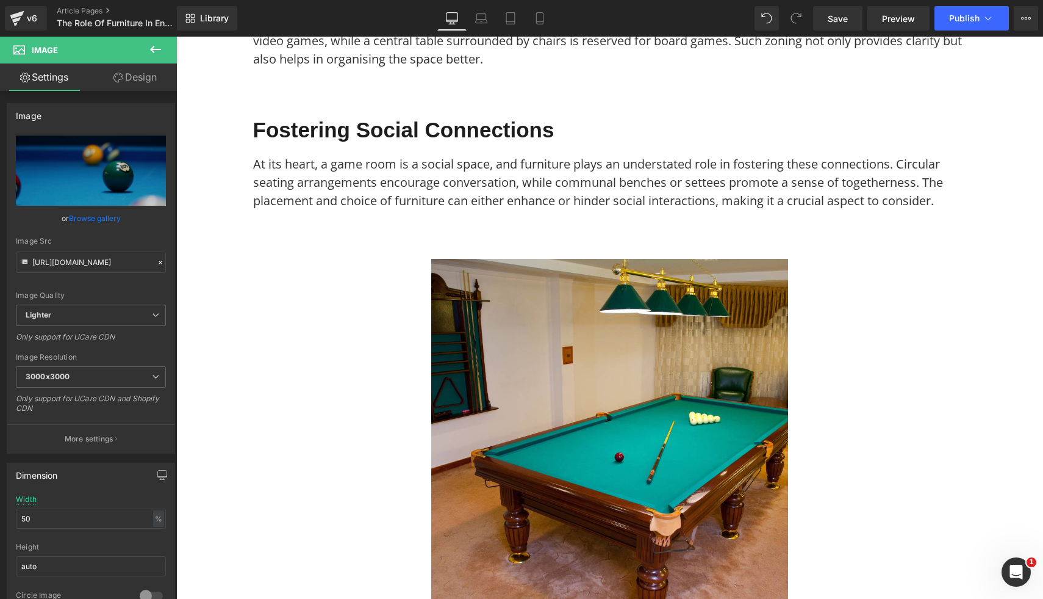
scroll to position [3022, 0]
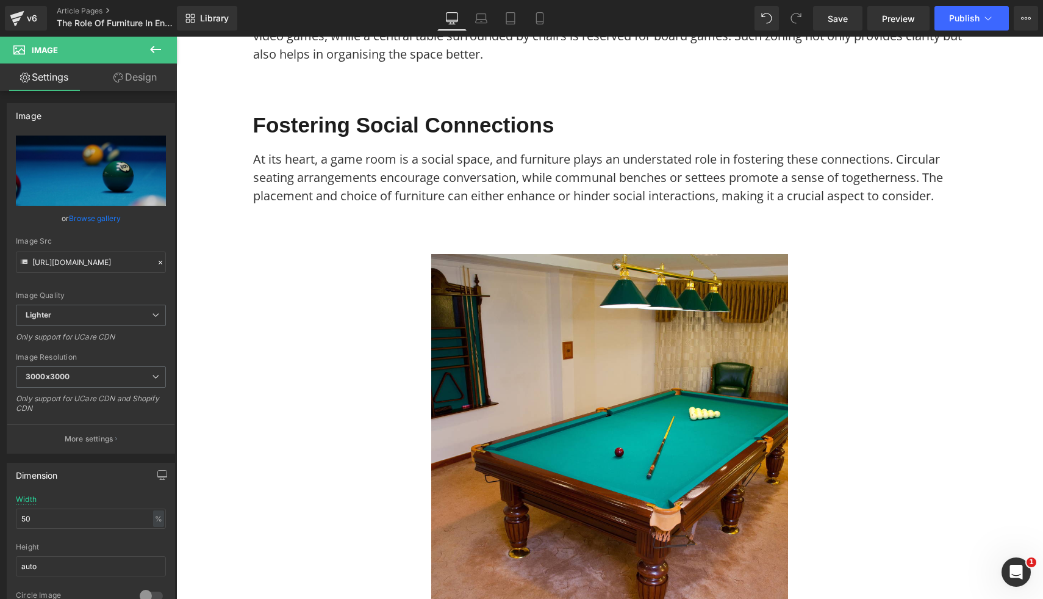
click at [729, 423] on img at bounding box center [609, 432] width 357 height 357
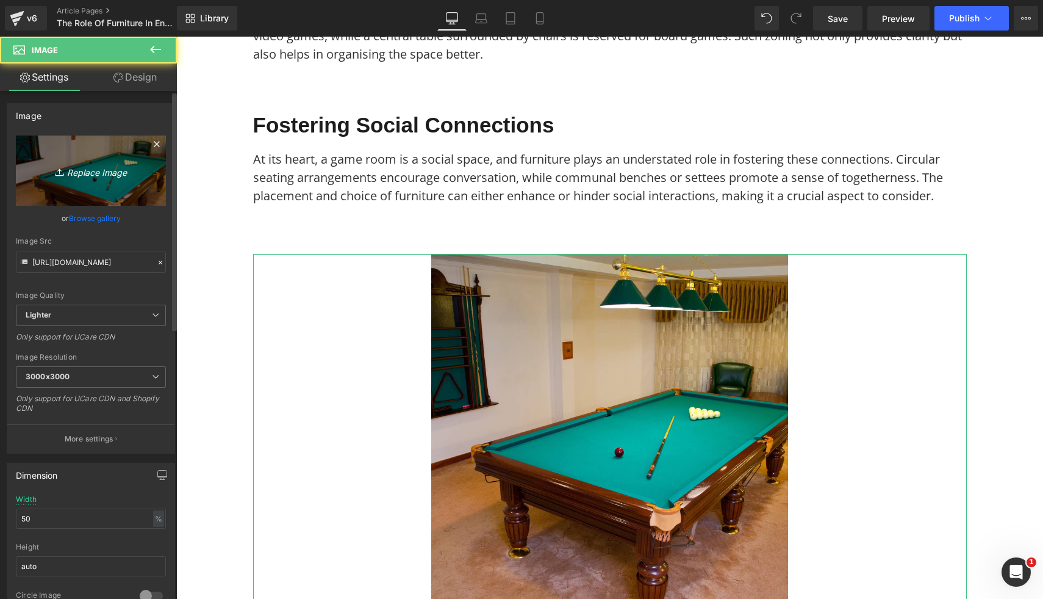
click at [104, 176] on icon "Replace Image" at bounding box center [91, 170] width 98 height 15
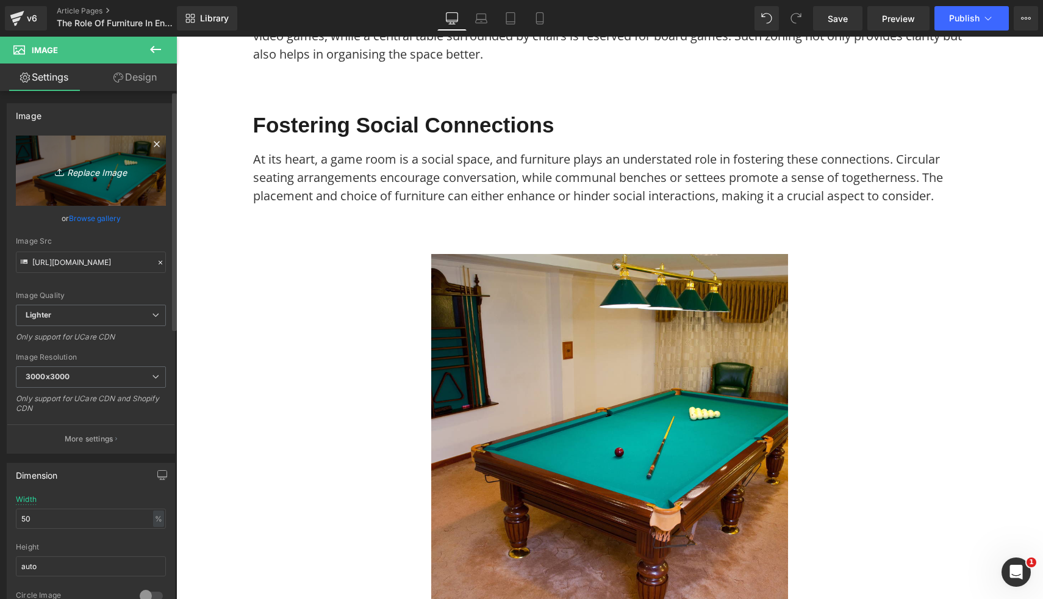
type input "C:\fakepath\10.png"
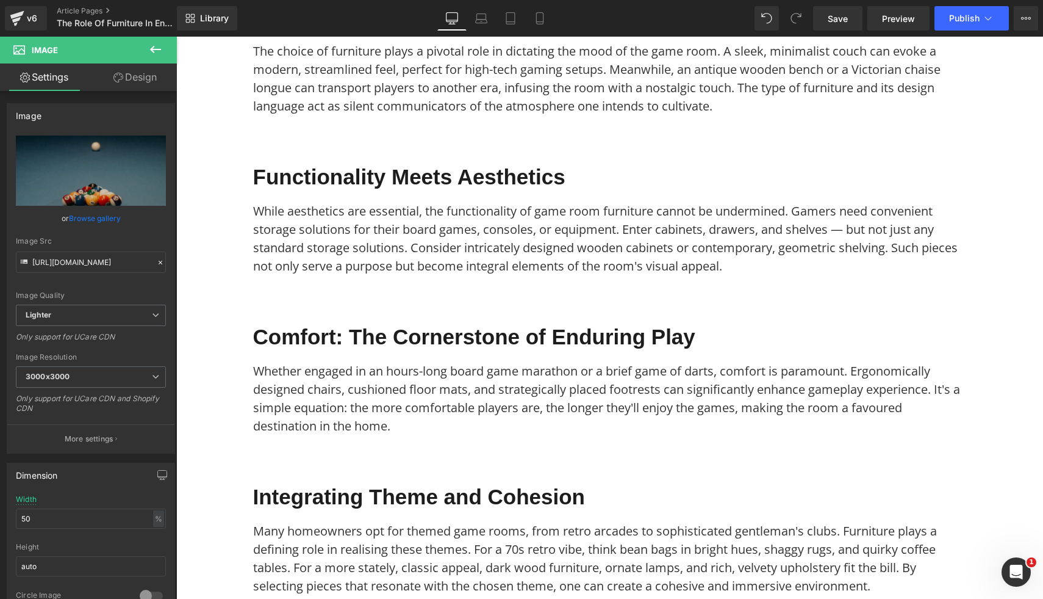
scroll to position [0, 0]
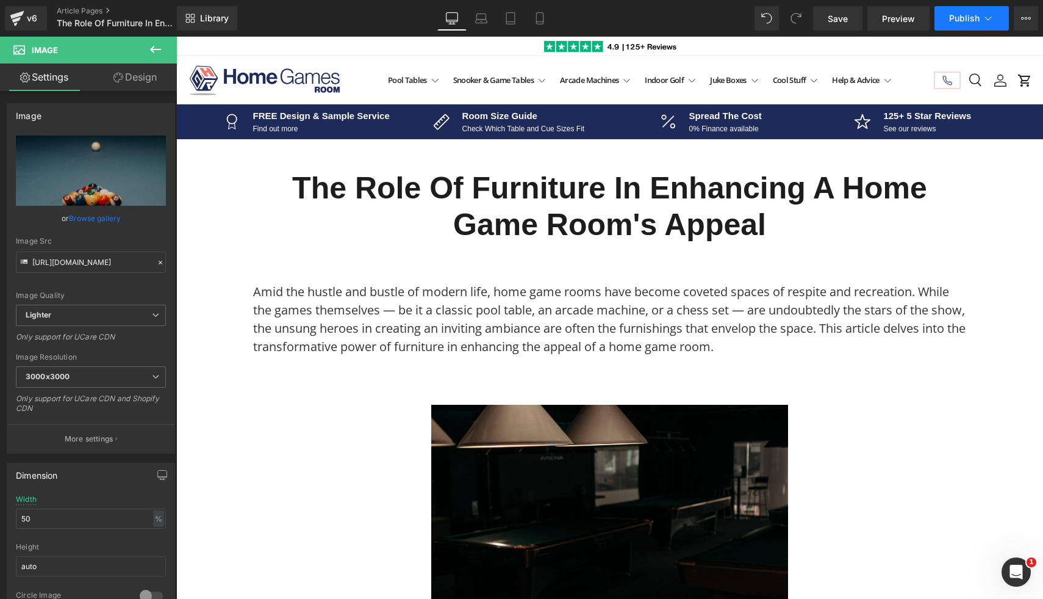
click at [968, 23] on button "Publish" at bounding box center [972, 18] width 74 height 24
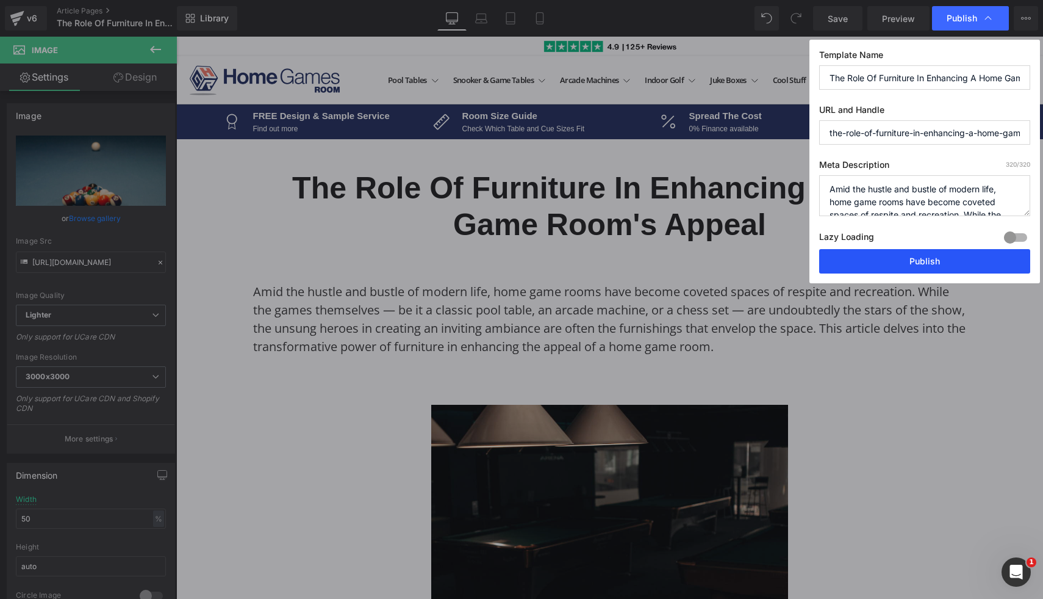
click at [895, 262] on button "Publish" at bounding box center [924, 261] width 211 height 24
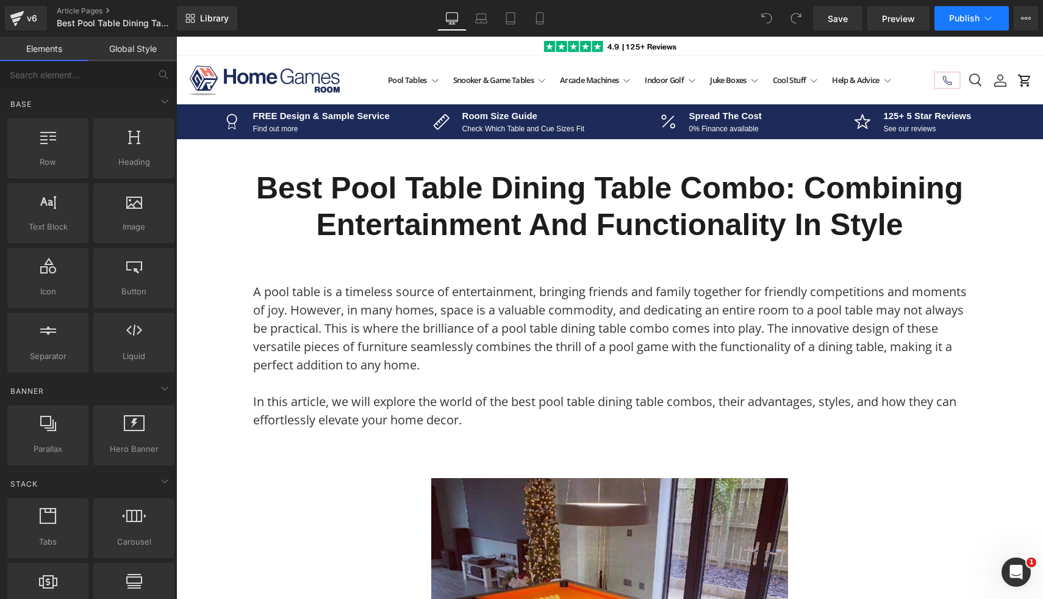
click at [963, 28] on button "Publish" at bounding box center [972, 18] width 74 height 24
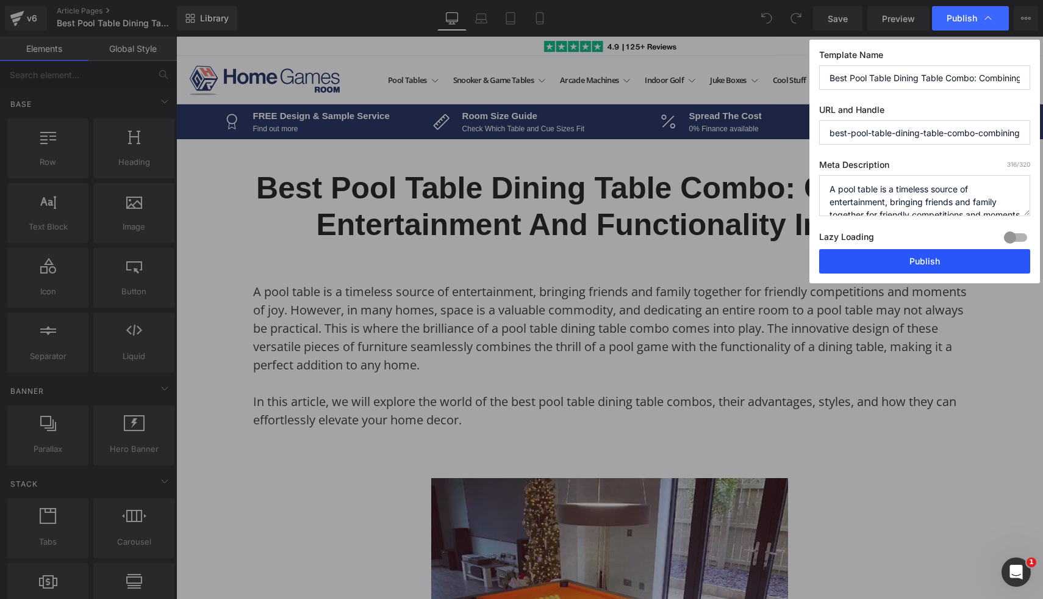
click at [892, 265] on button "Publish" at bounding box center [924, 261] width 211 height 24
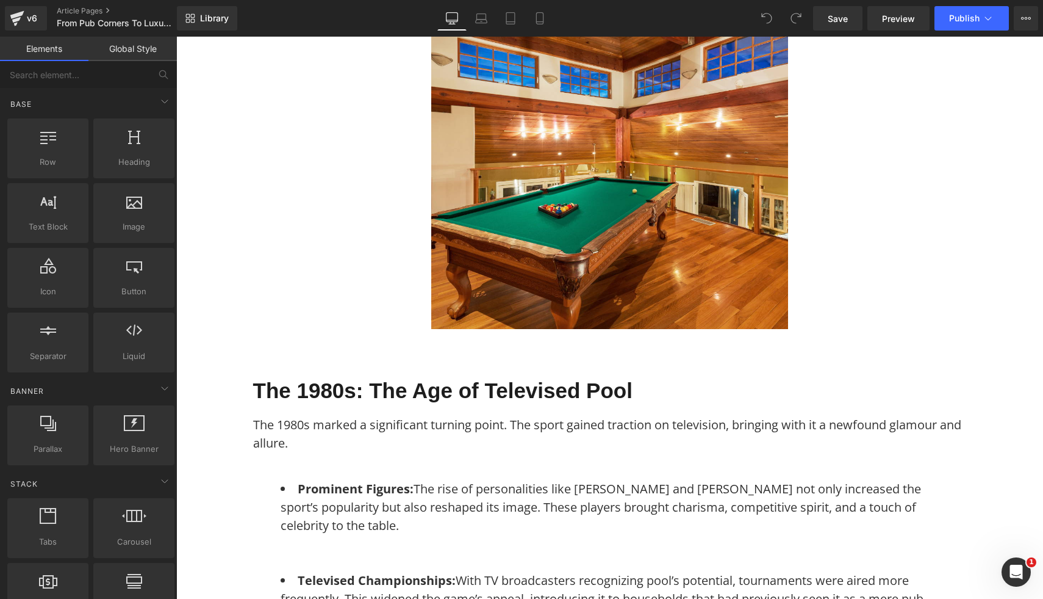
scroll to position [732, 0]
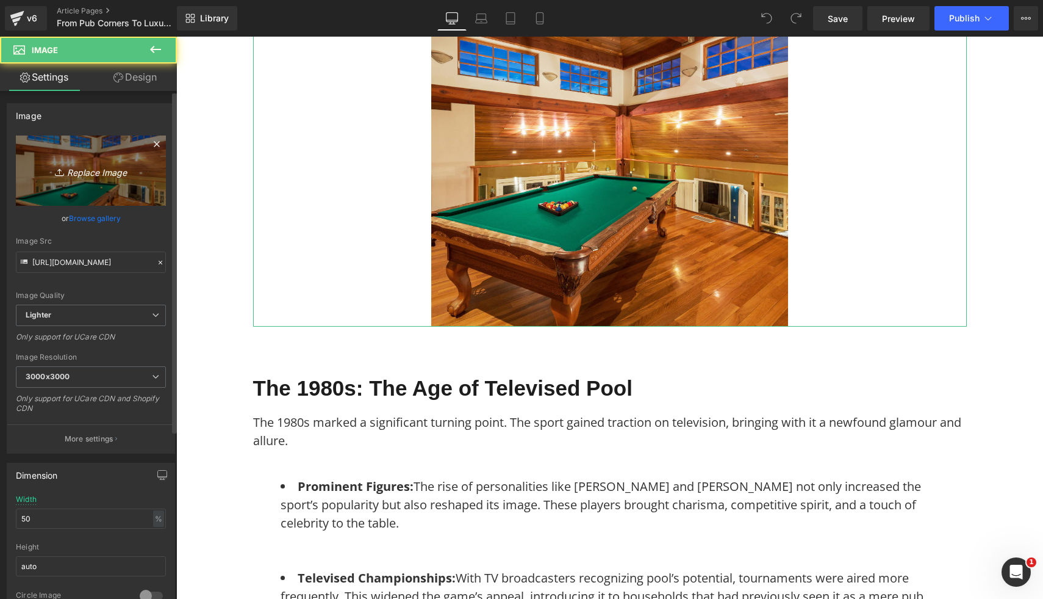
click at [116, 177] on icon "Replace Image" at bounding box center [91, 170] width 98 height 15
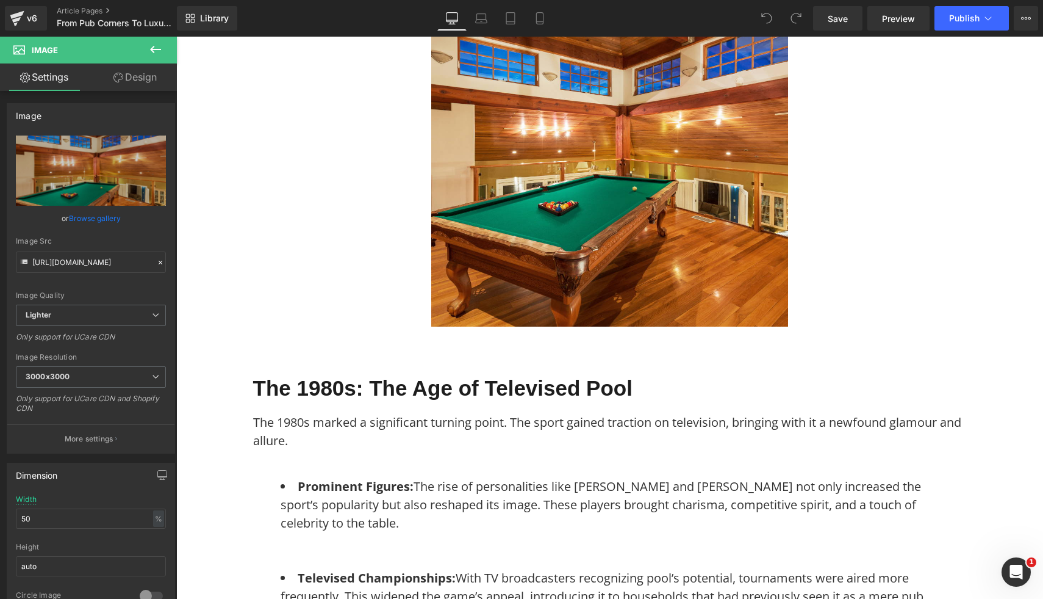
type input "C:\fakepath\100.png"
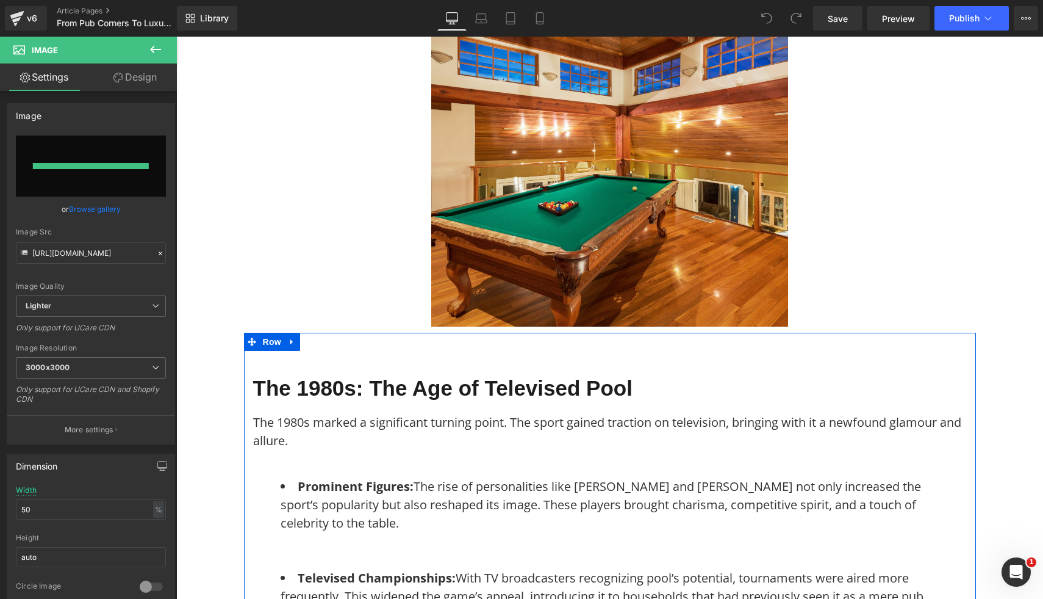
type input "https://ucarecdn.com/d29791e1-5277-4192-b3ba-b2db43490675/-/format/auto/-/previ…"
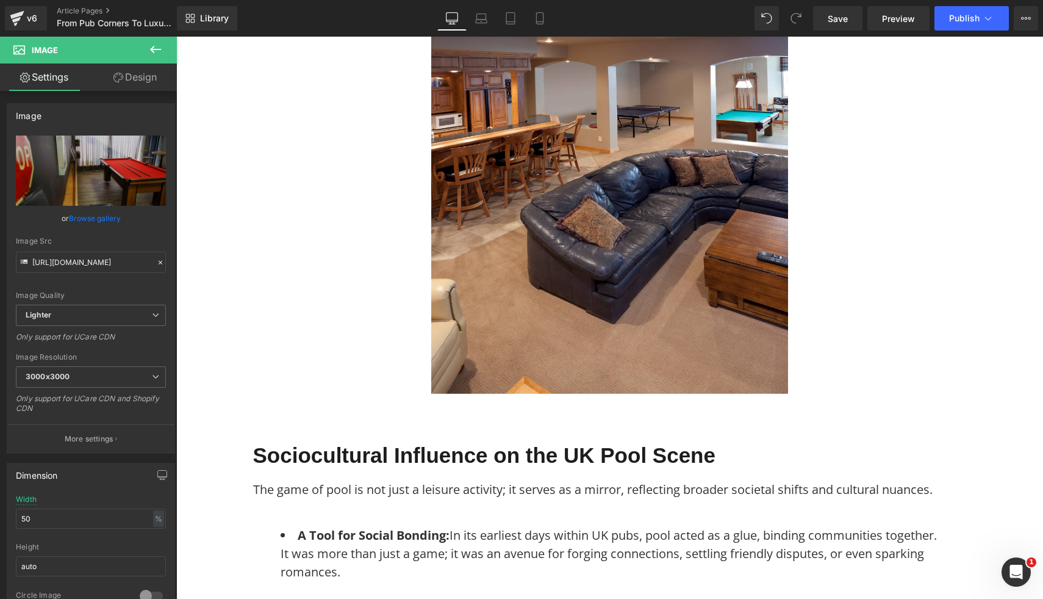
scroll to position [2363, 0]
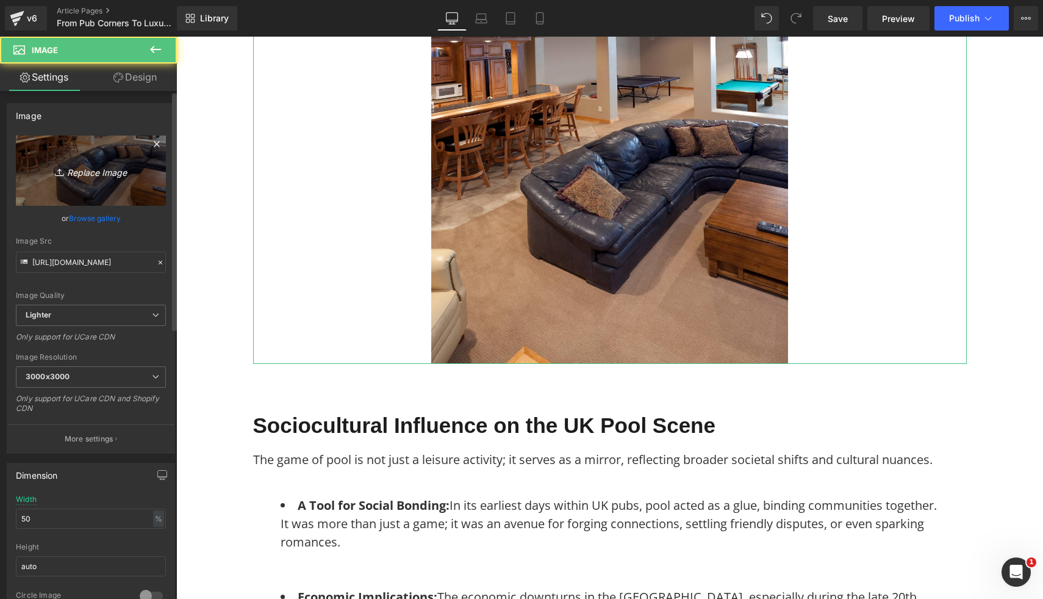
click at [74, 179] on link "Replace Image" at bounding box center [91, 170] width 150 height 70
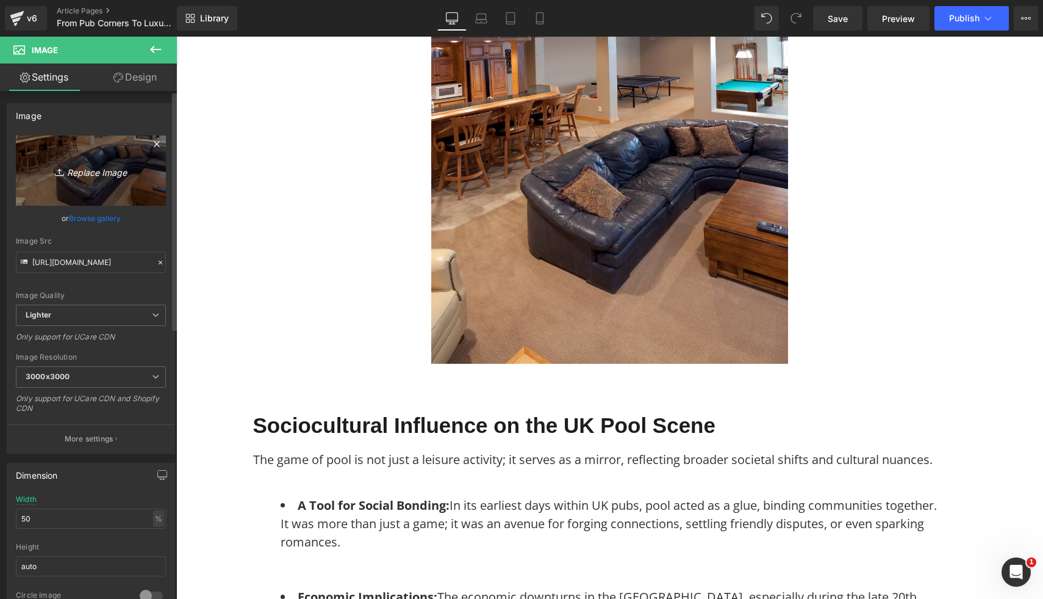
type input "C:\fakepath\99.png"
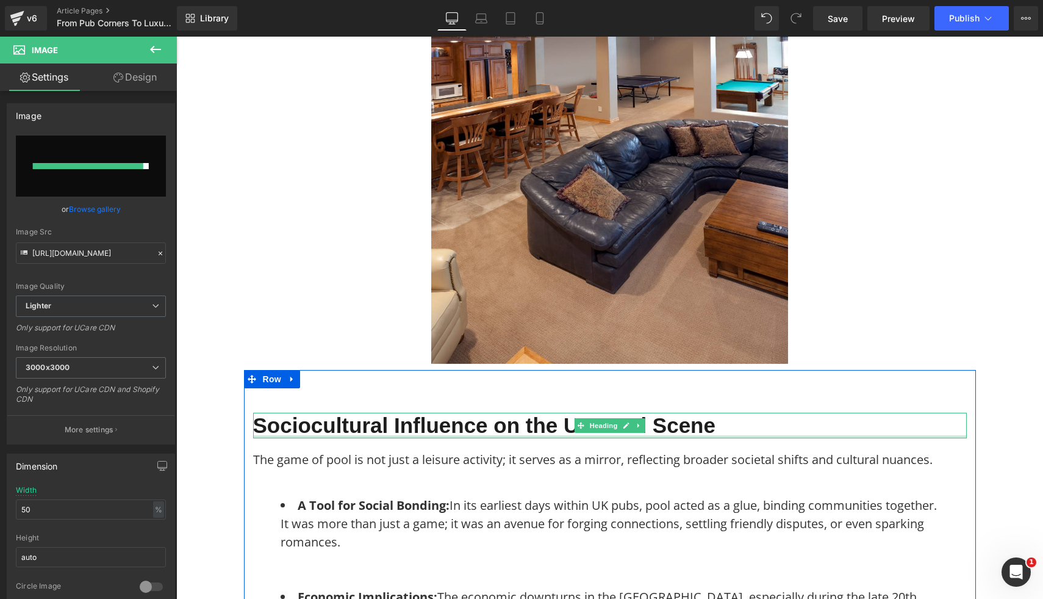
type input "https://ucarecdn.com/f75c885e-e1ef-4cbb-b8f9-edd64d8d9074/-/format/auto/-/previ…"
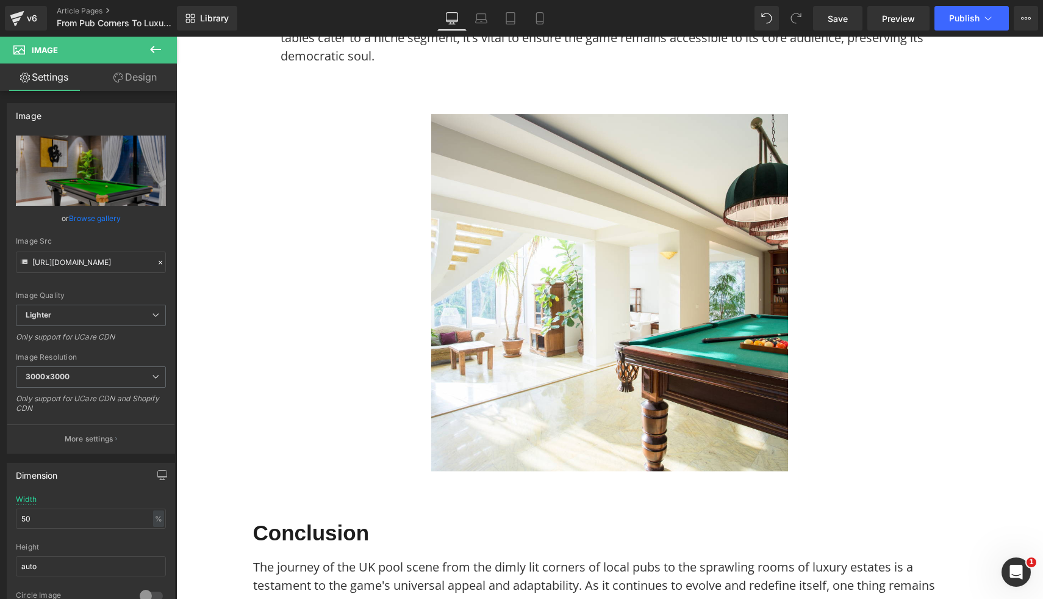
scroll to position [3754, 0]
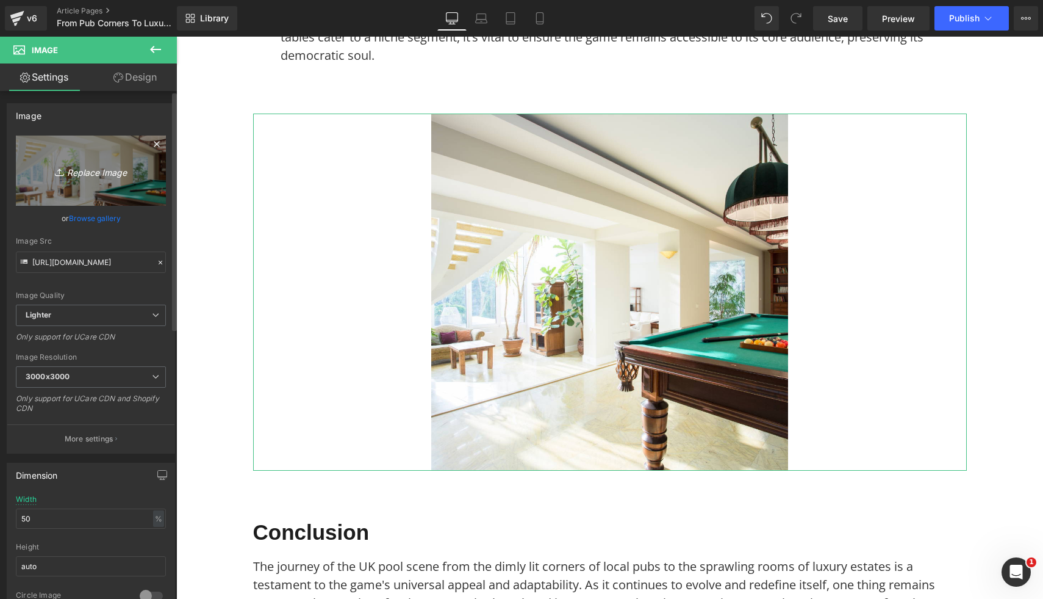
click at [82, 167] on icon "Replace Image" at bounding box center [91, 170] width 98 height 15
type input "C:\fakepath\97.png"
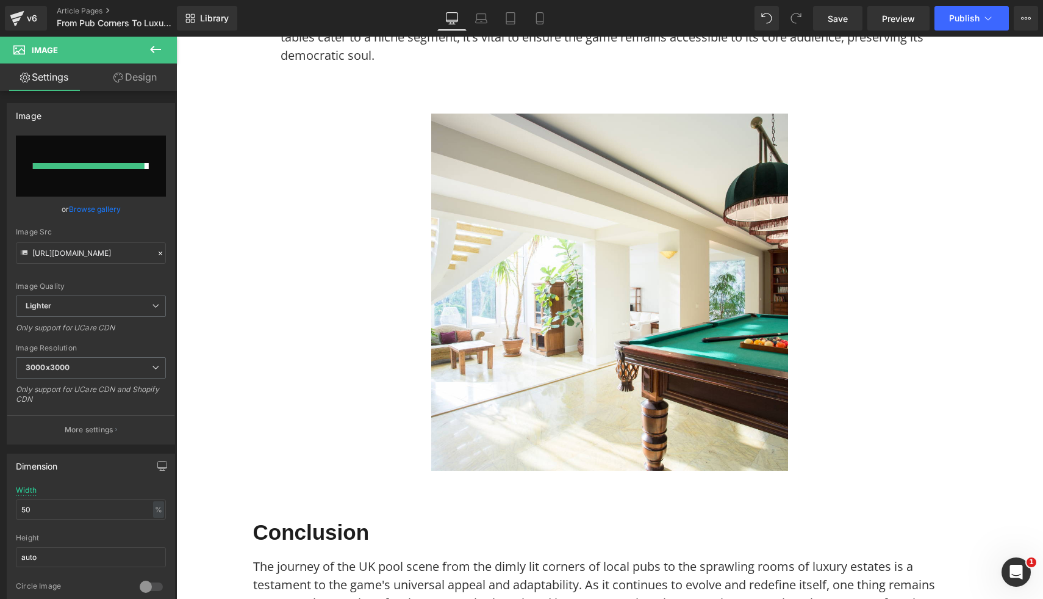
type input "https://ucarecdn.com/01b7505d-102a-4414-9378-eb79ddcf69d4/-/format/auto/-/previ…"
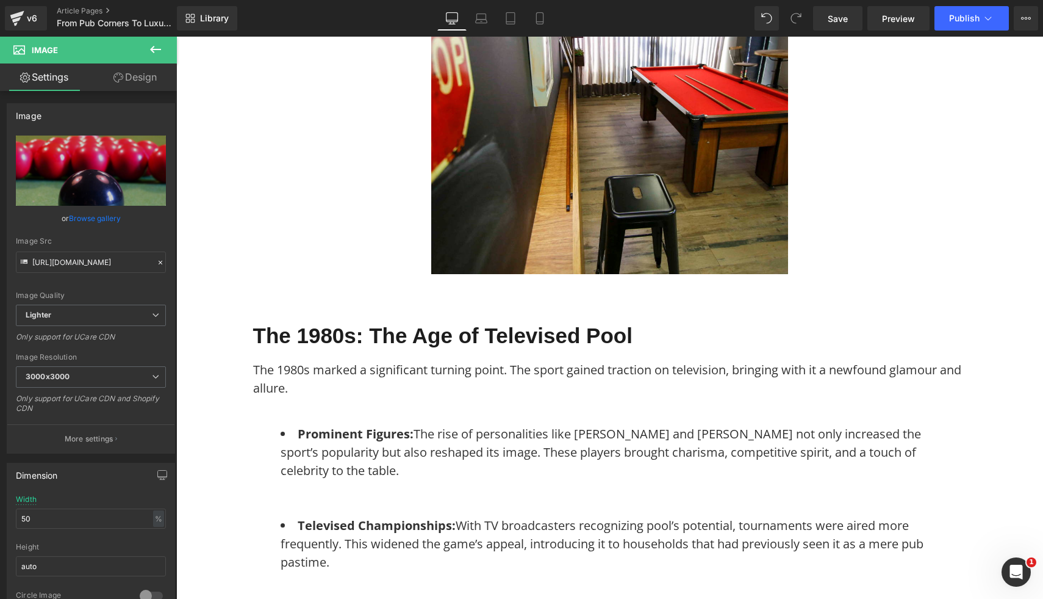
scroll to position [0, 0]
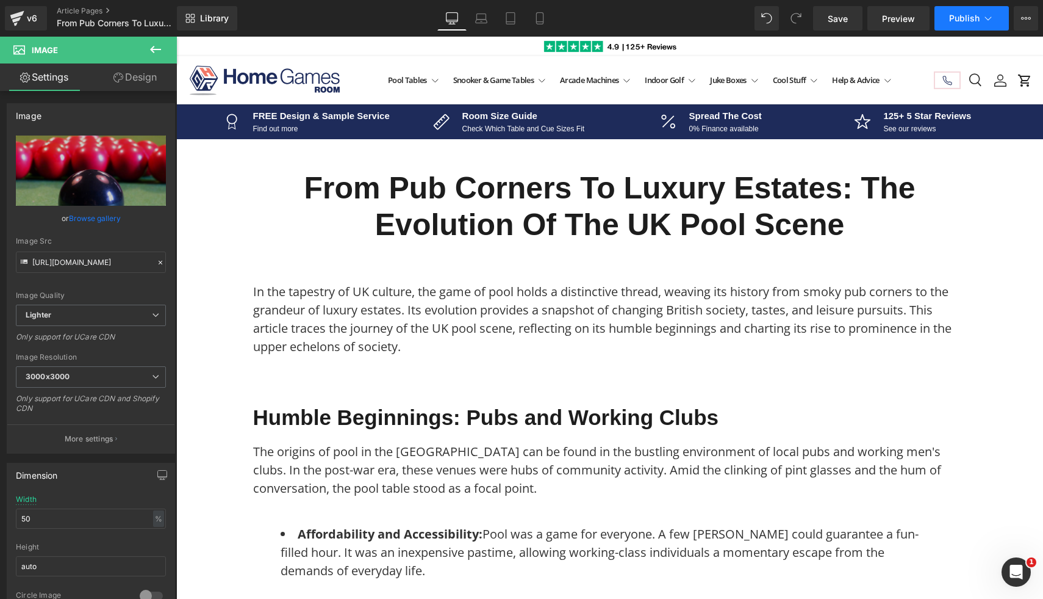
click at [970, 23] on button "Publish" at bounding box center [972, 18] width 74 height 24
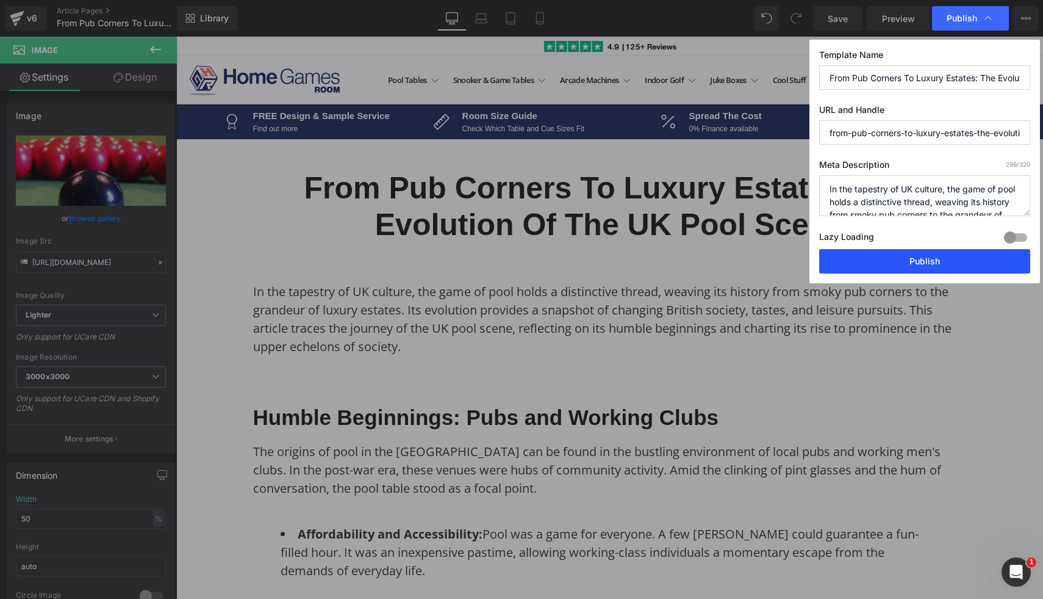
click at [874, 262] on button "Publish" at bounding box center [924, 261] width 211 height 24
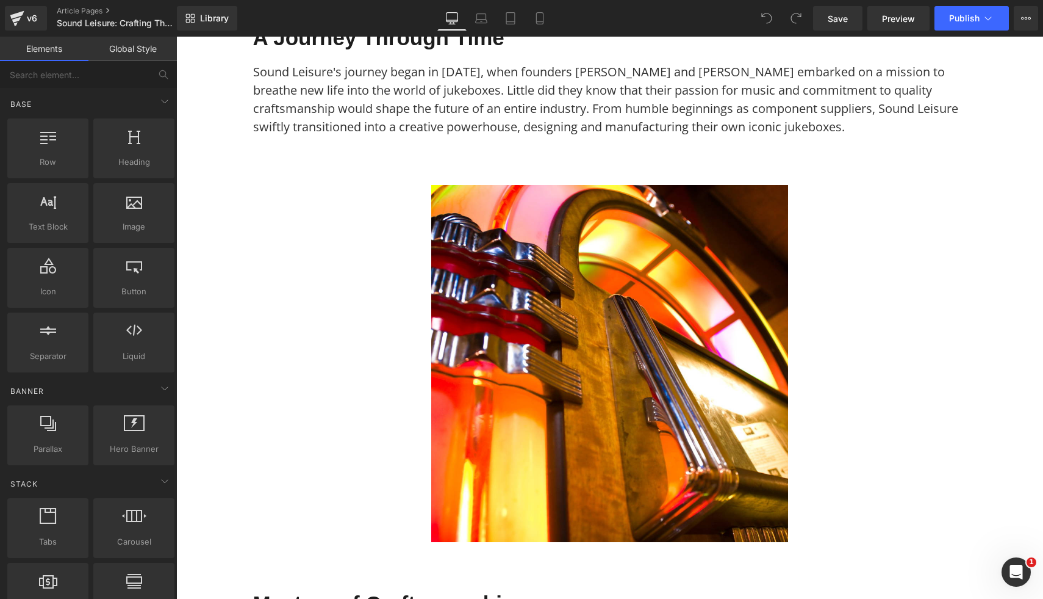
scroll to position [381, 0]
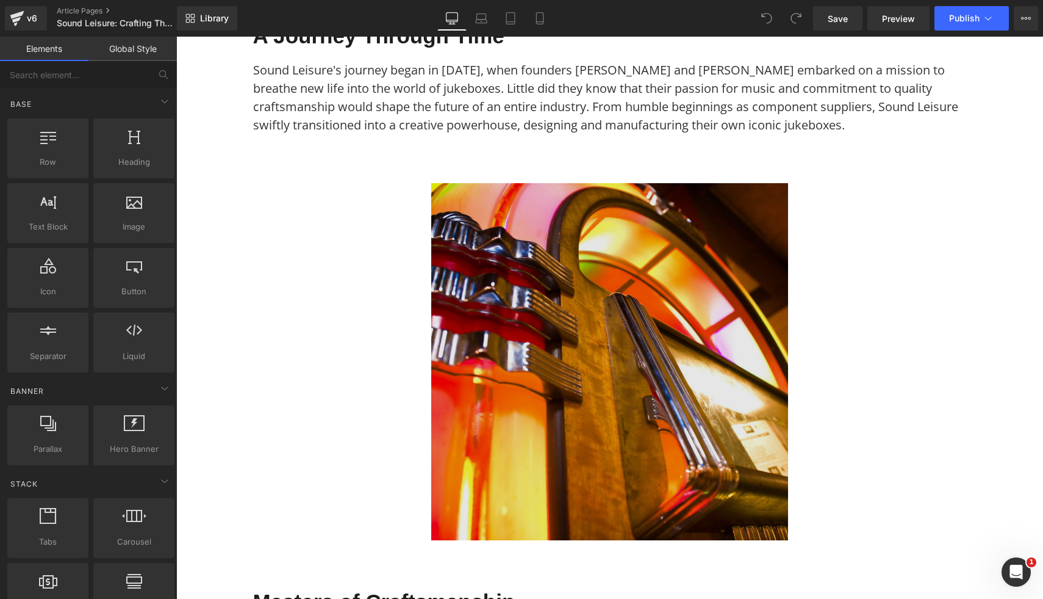
click at [484, 245] on img at bounding box center [609, 361] width 357 height 357
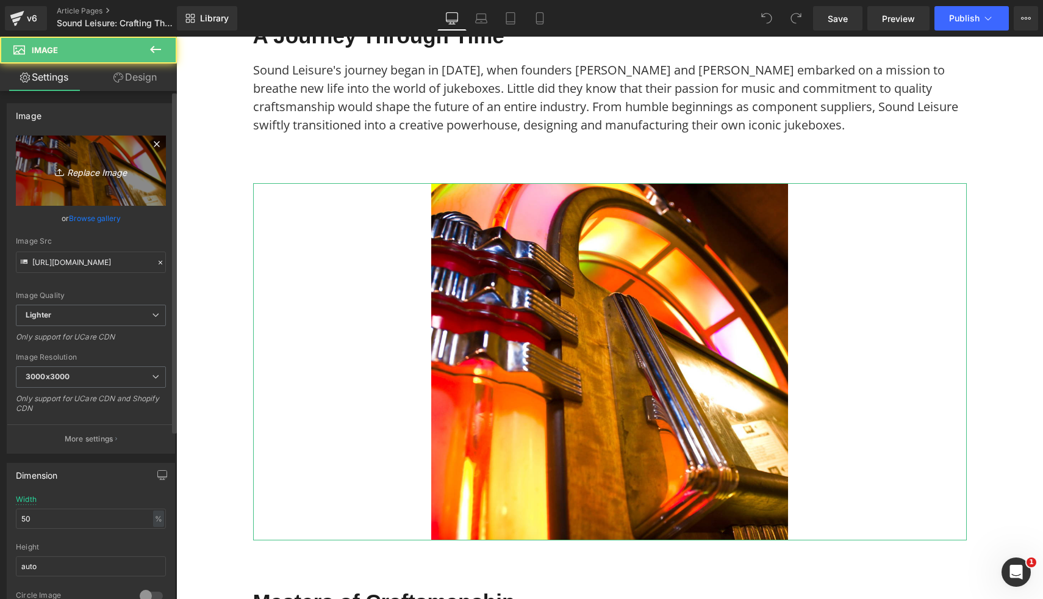
click at [83, 182] on link "Replace Image" at bounding box center [91, 170] width 150 height 70
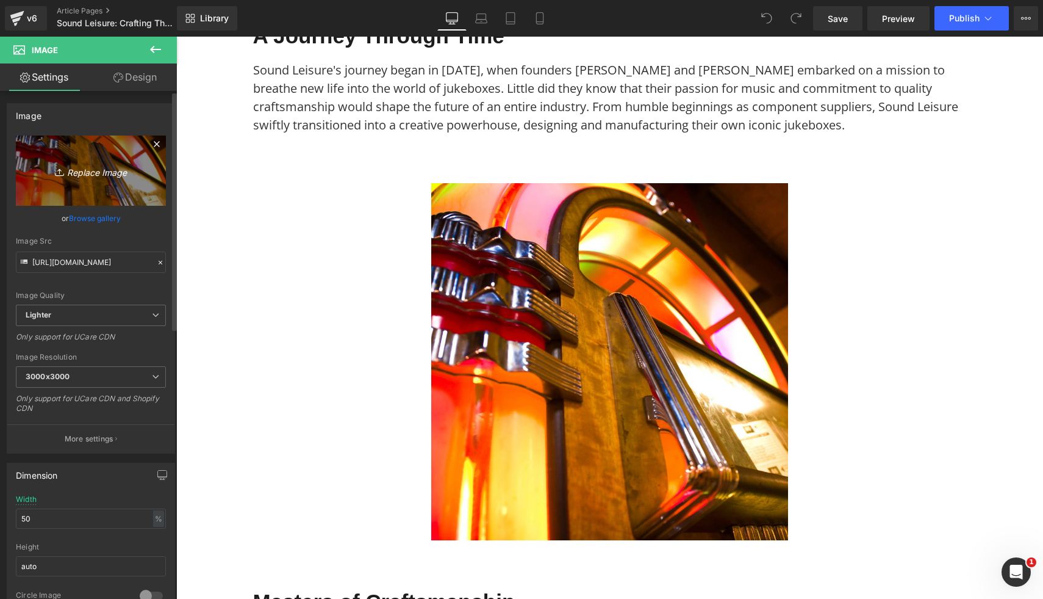
type input "C:\fakepath\Sound Leisure Vinyl Rocket Jukebox 3.jpg"
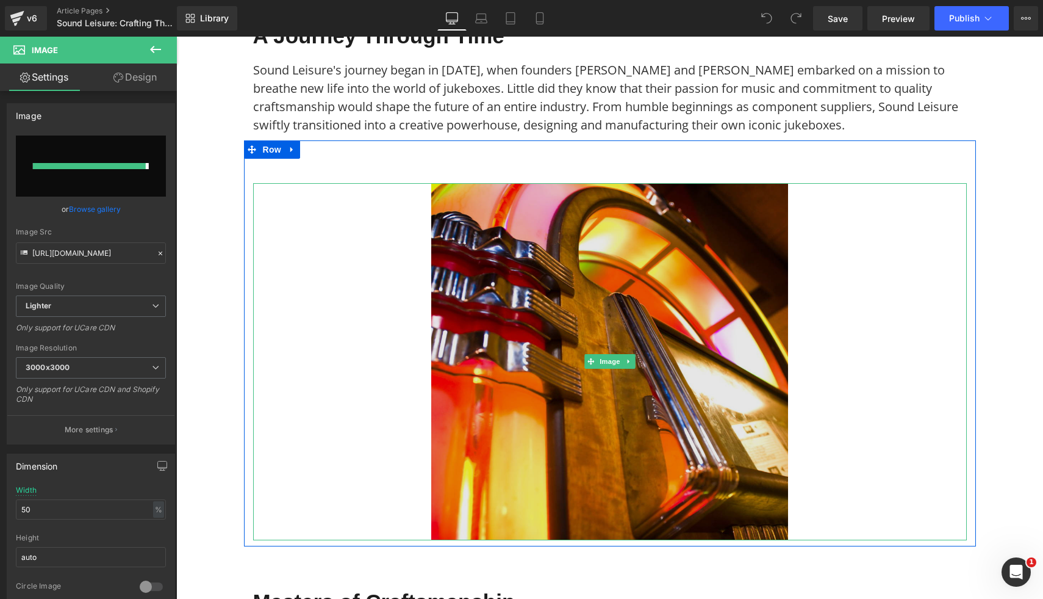
type input "https://ucarecdn.com/9e7b20f3-090e-427e-814d-504579708876/-/format/auto/-/previ…"
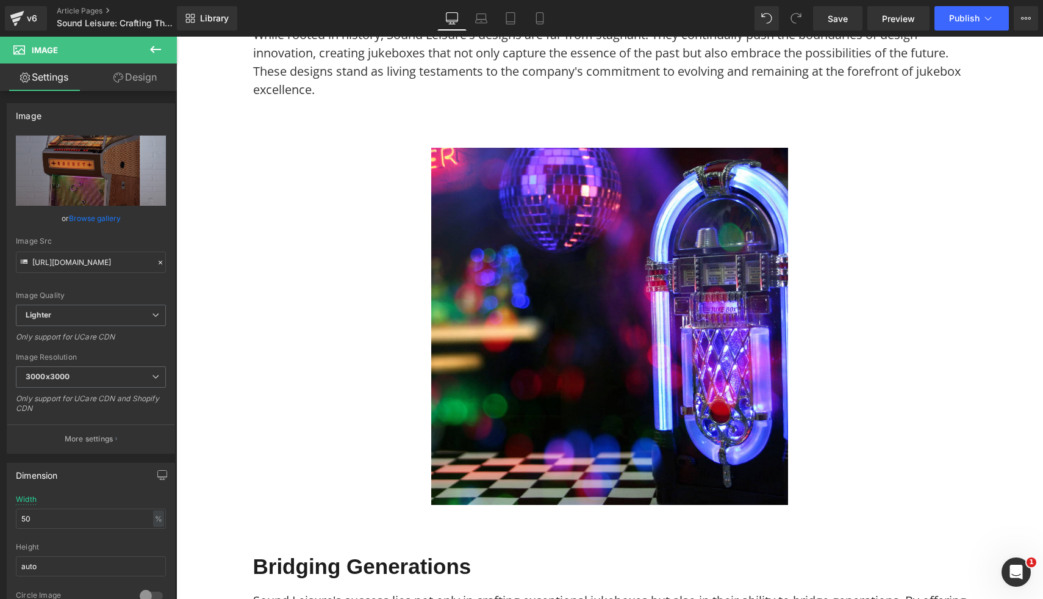
scroll to position [1562, 0]
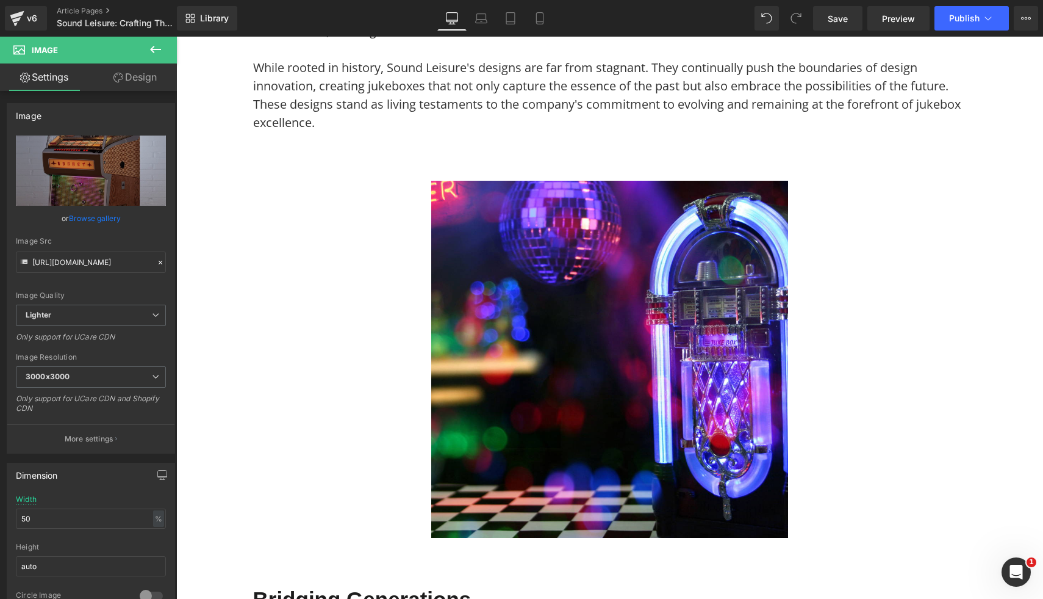
click at [679, 198] on img at bounding box center [609, 359] width 357 height 357
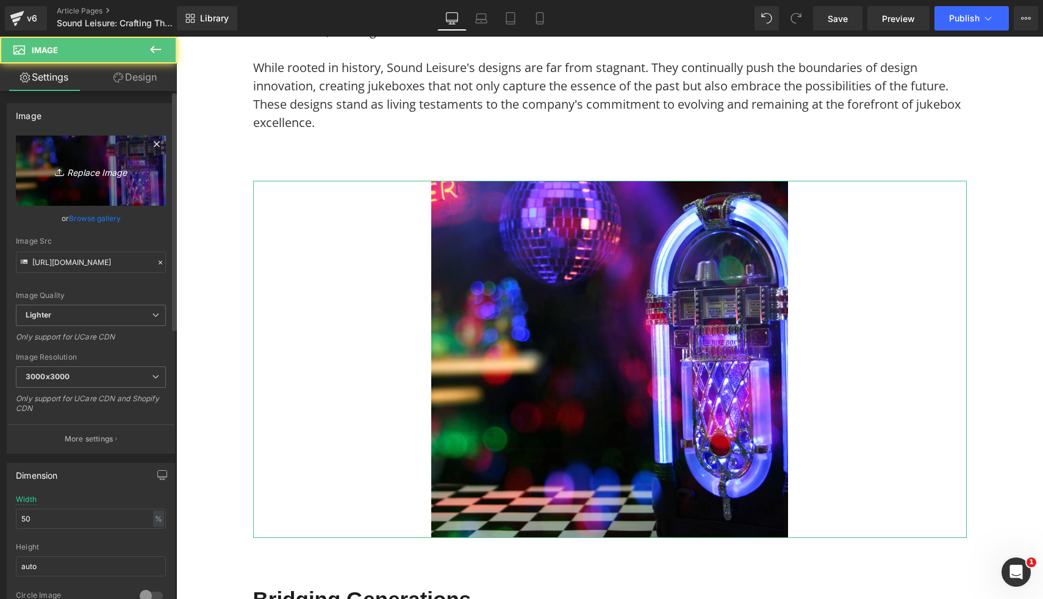
click at [100, 170] on icon "Replace Image" at bounding box center [91, 170] width 98 height 15
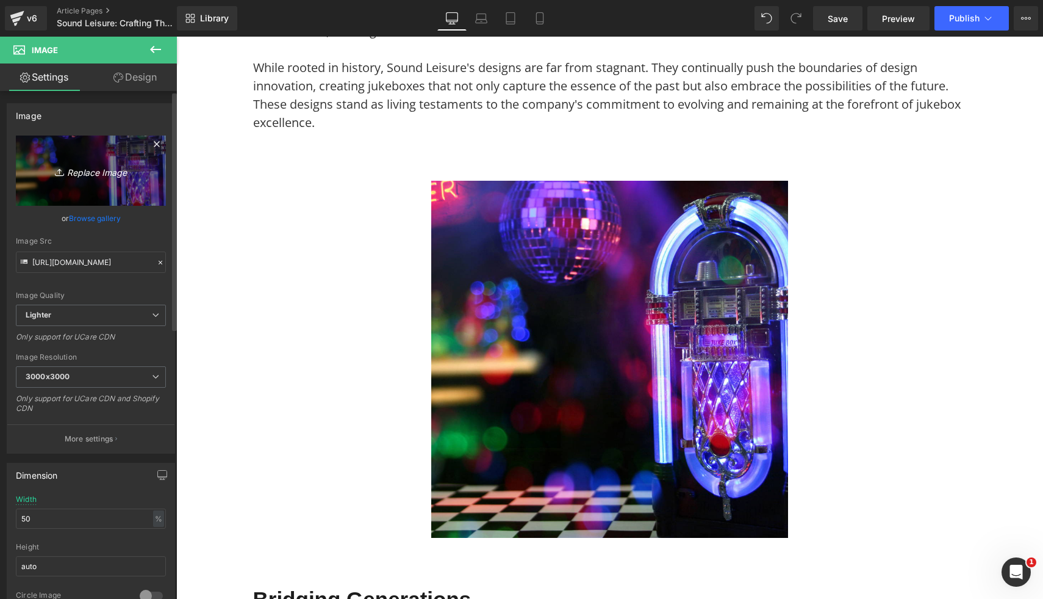
type input "C:\fakepath\Sound Leisure Vinyl Rocket Jukebox 3.jpg"
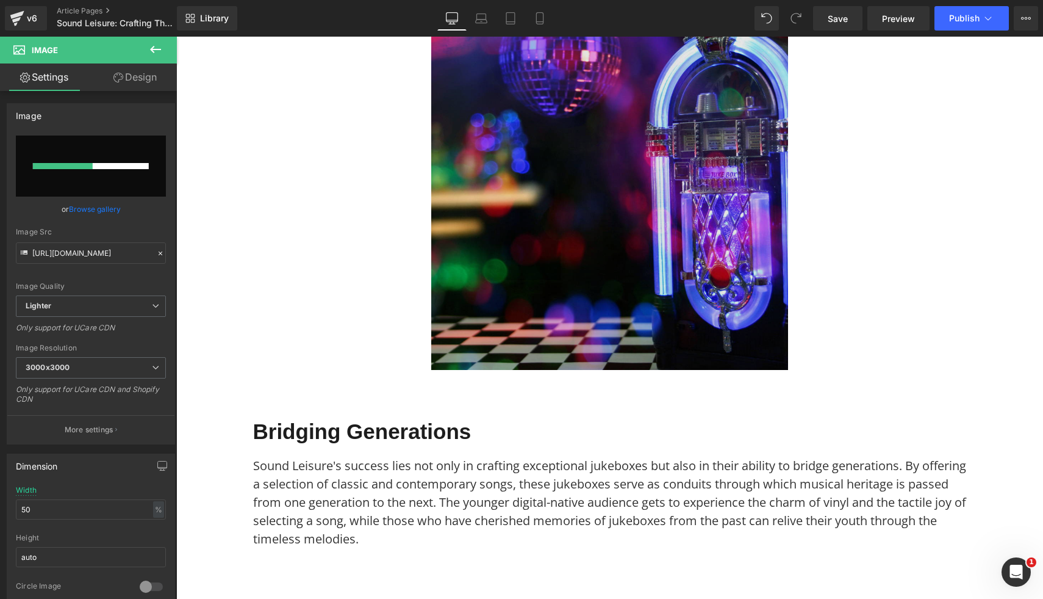
scroll to position [1767, 0]
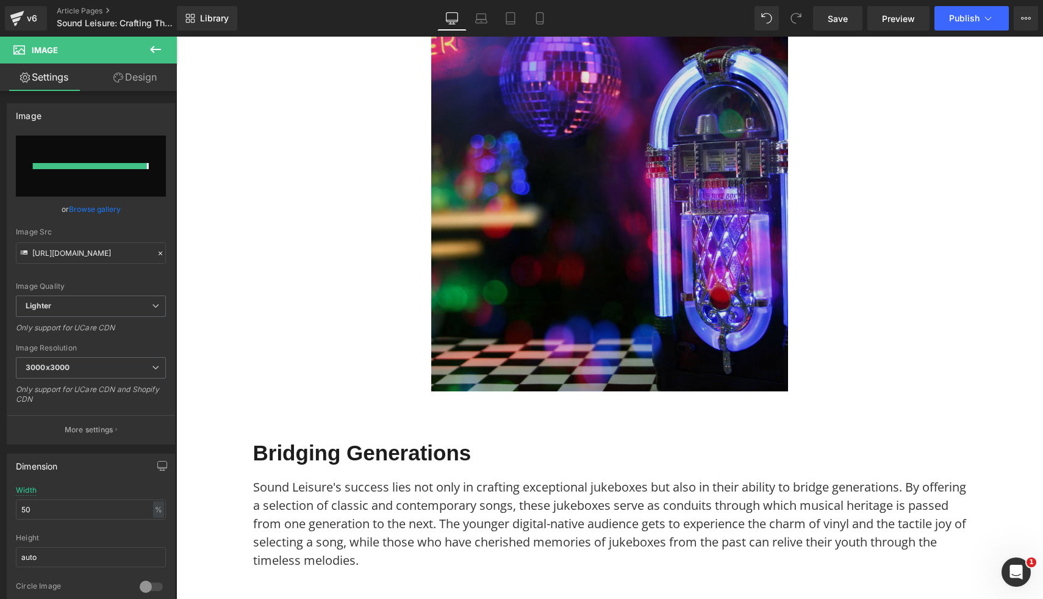
type input "https://ucarecdn.com/5d0a53c0-55b2-4d64-8a9e-6edf6d3c2c0a/-/format/auto/-/previ…"
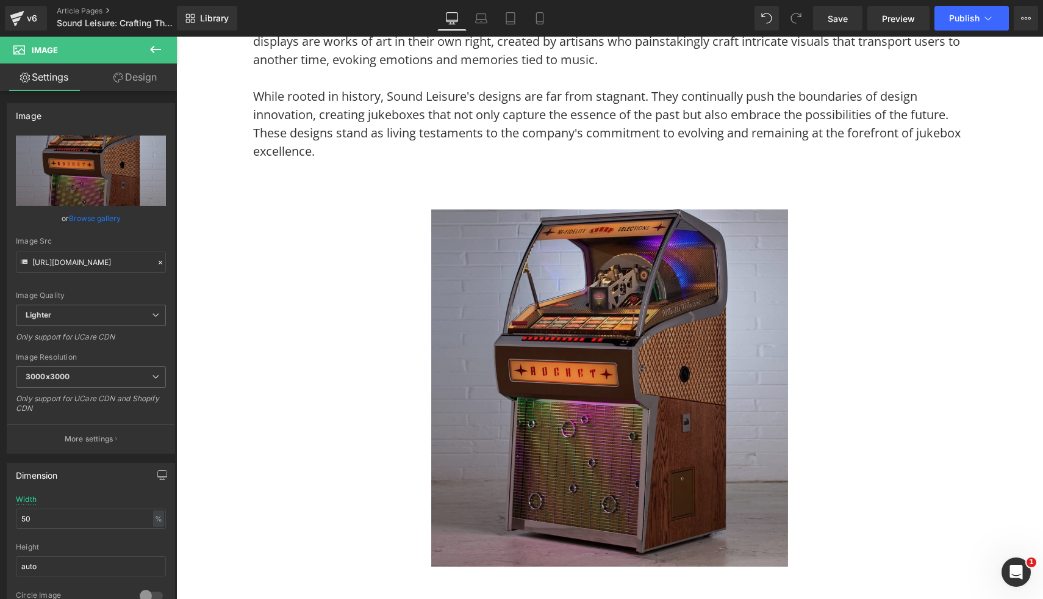
scroll to position [1533, 0]
click at [714, 274] on img at bounding box center [609, 388] width 357 height 357
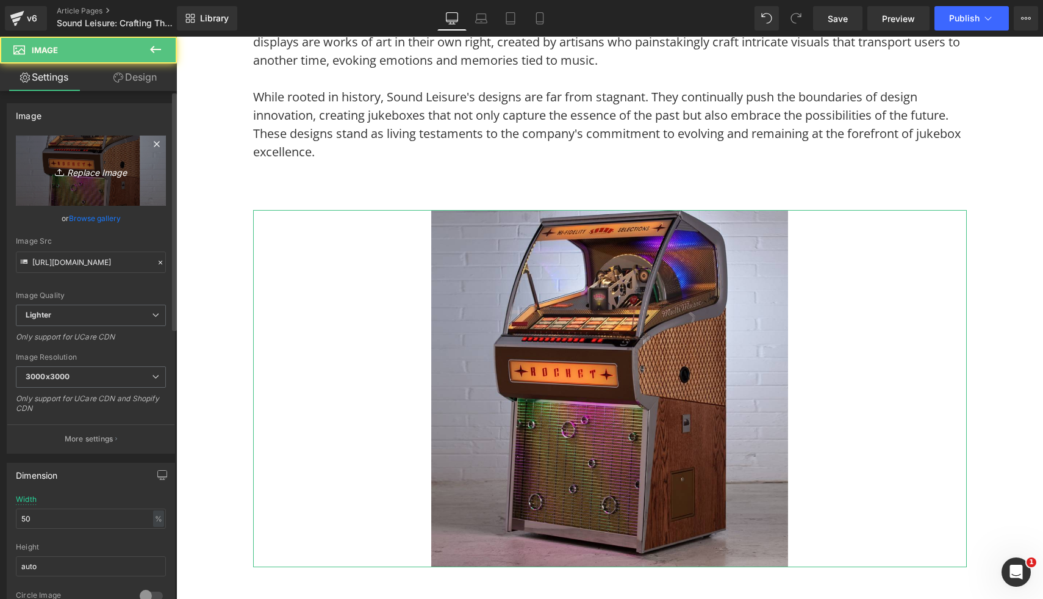
click at [132, 173] on icon "Replace Image" at bounding box center [91, 170] width 98 height 15
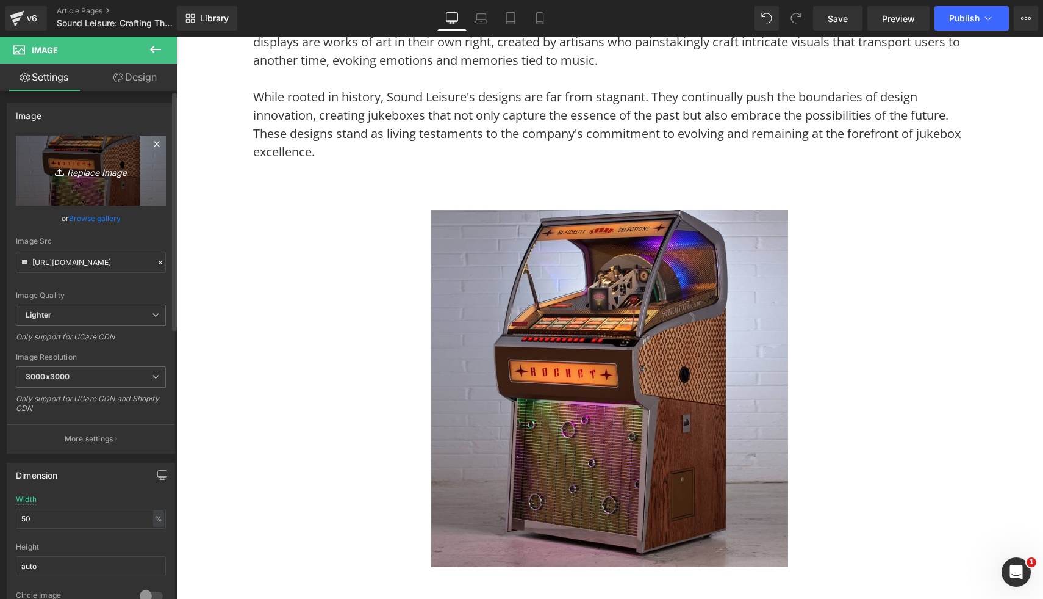
type input "C:\fakepath\Sound Leisure Vinyl Rocket Jukebox 14.jpg"
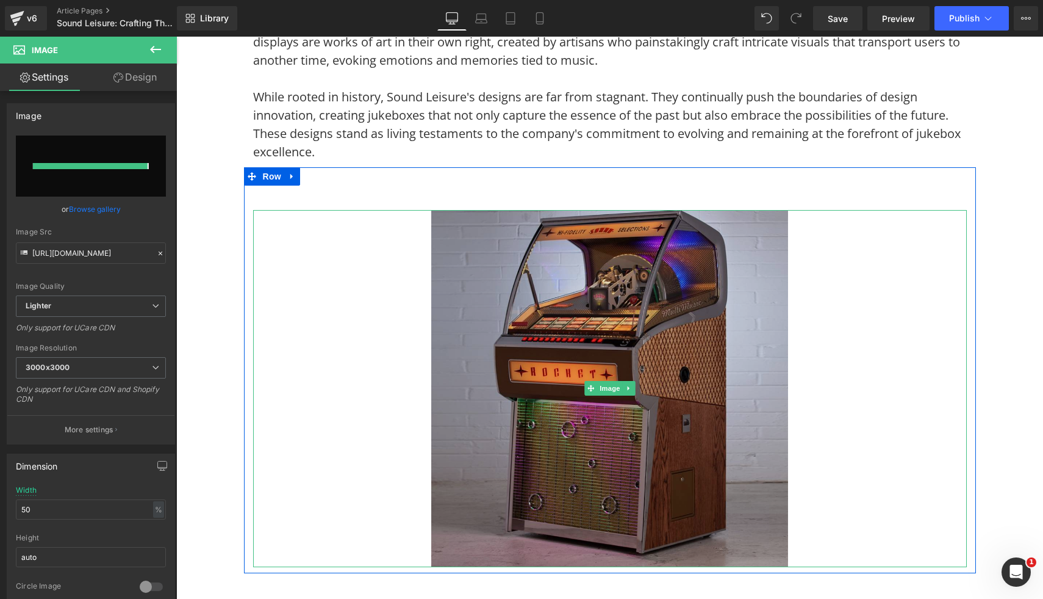
type input "https://ucarecdn.com/3eb31528-62cb-44fa-9659-1d83ca76c3d0/-/format/auto/-/previ…"
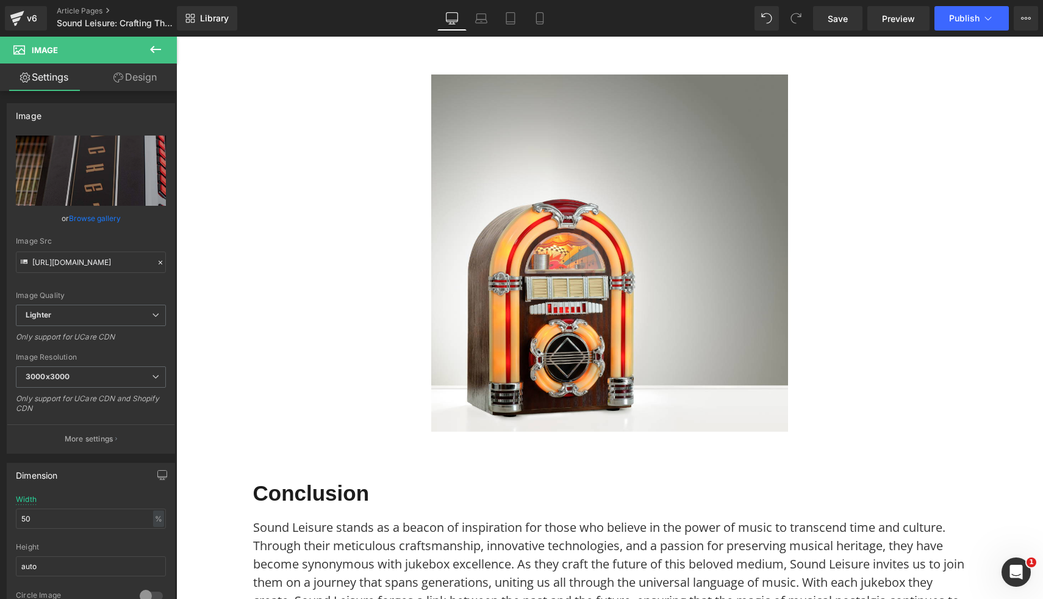
scroll to position [2964, 0]
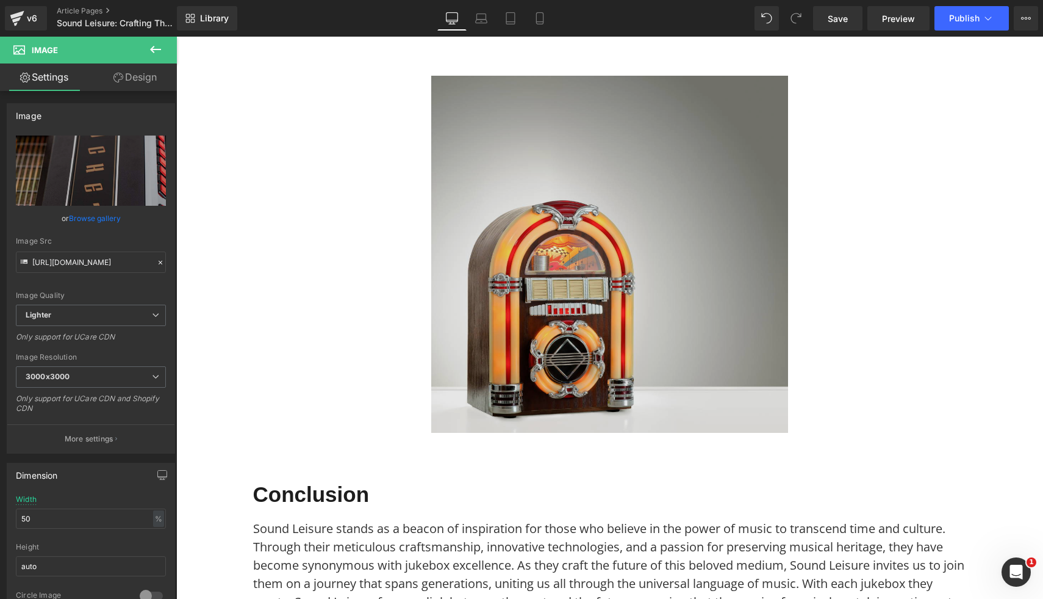
click at [705, 359] on img at bounding box center [609, 254] width 357 height 357
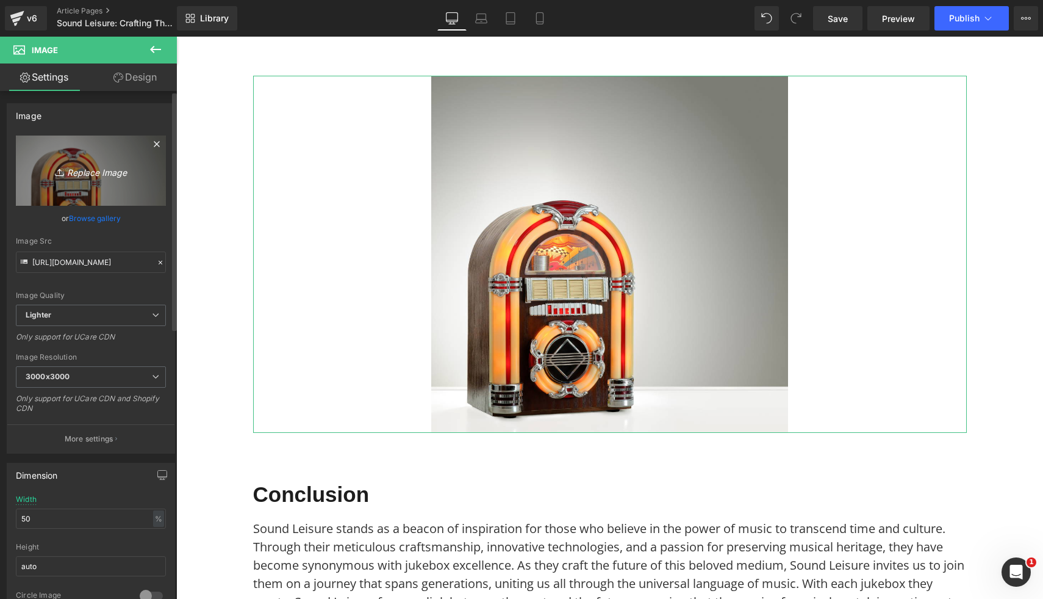
click at [115, 173] on icon "Replace Image" at bounding box center [91, 170] width 98 height 15
type input "C:\fakepath\Sound Leisure Vinyl Rocket Jukebox 12.jpg"
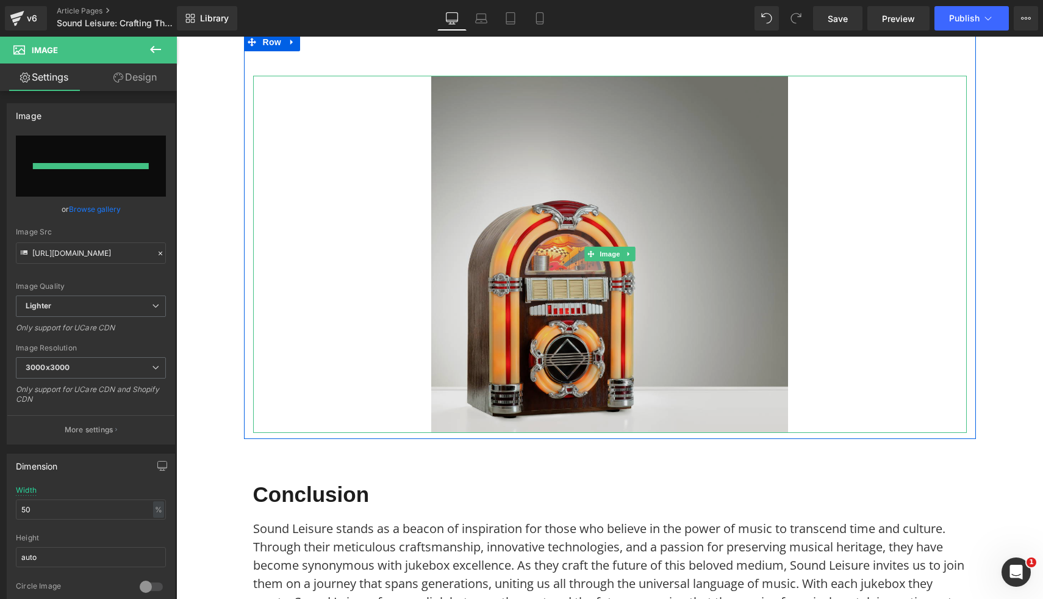
type input "https://ucarecdn.com/4b4f5ec3-140b-4124-aade-1b7ea2c745ac/-/format/auto/-/previ…"
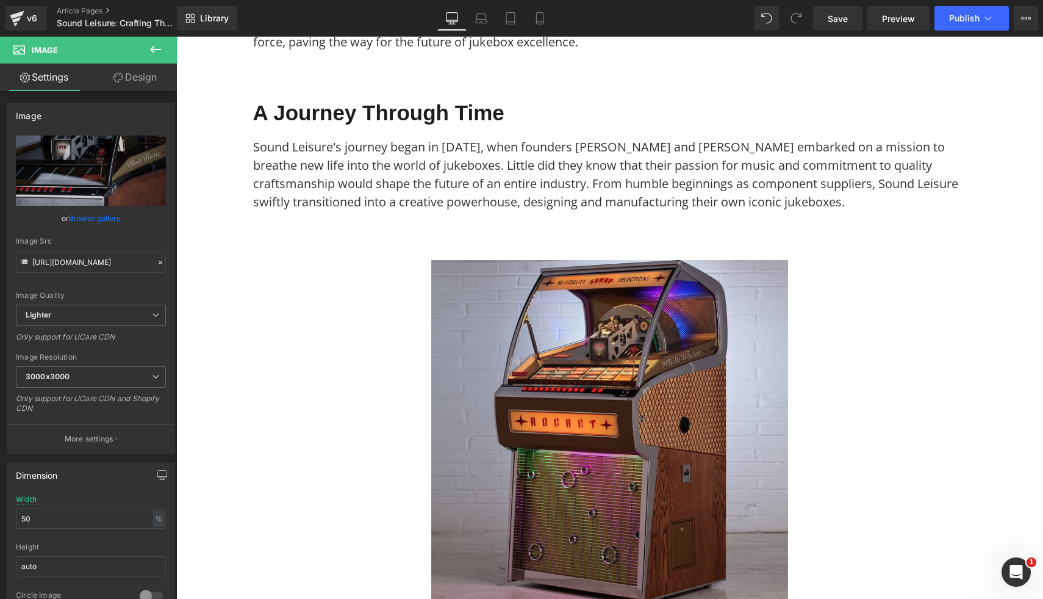
scroll to position [0, 0]
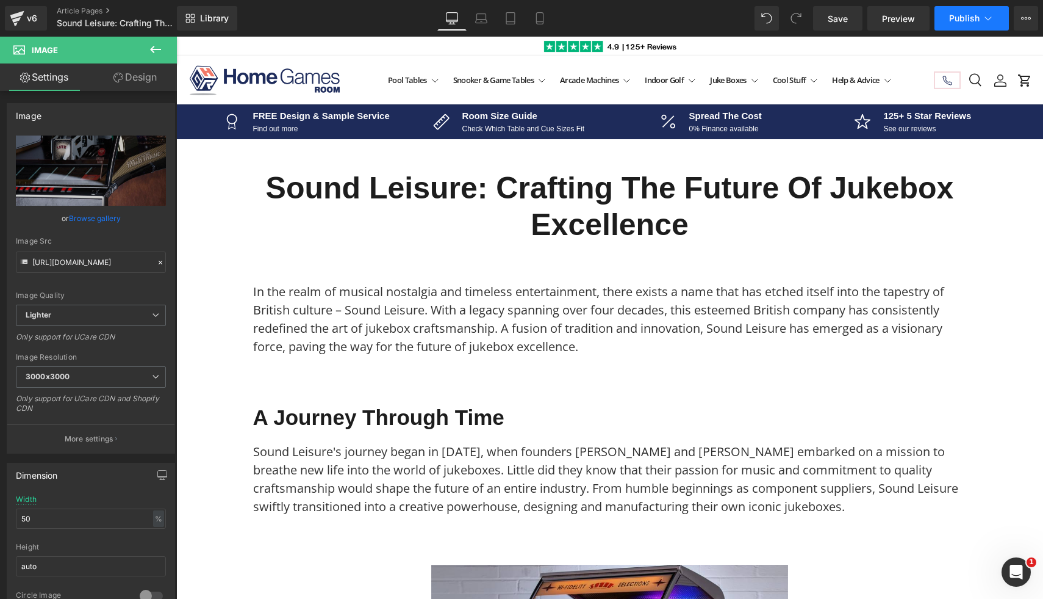
click at [981, 23] on button "Publish" at bounding box center [972, 18] width 74 height 24
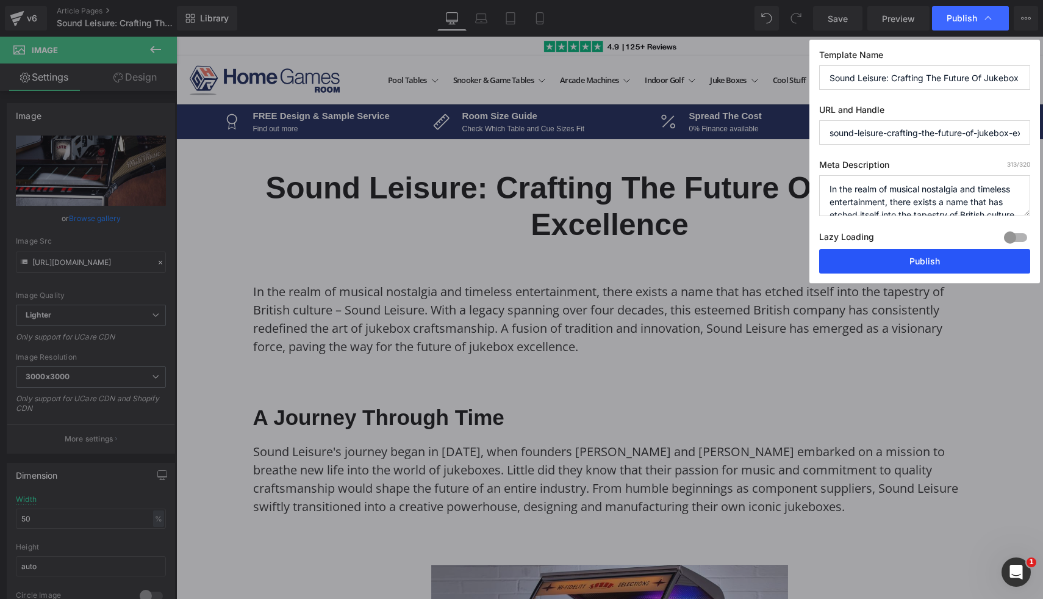
click at [888, 259] on button "Publish" at bounding box center [924, 261] width 211 height 24
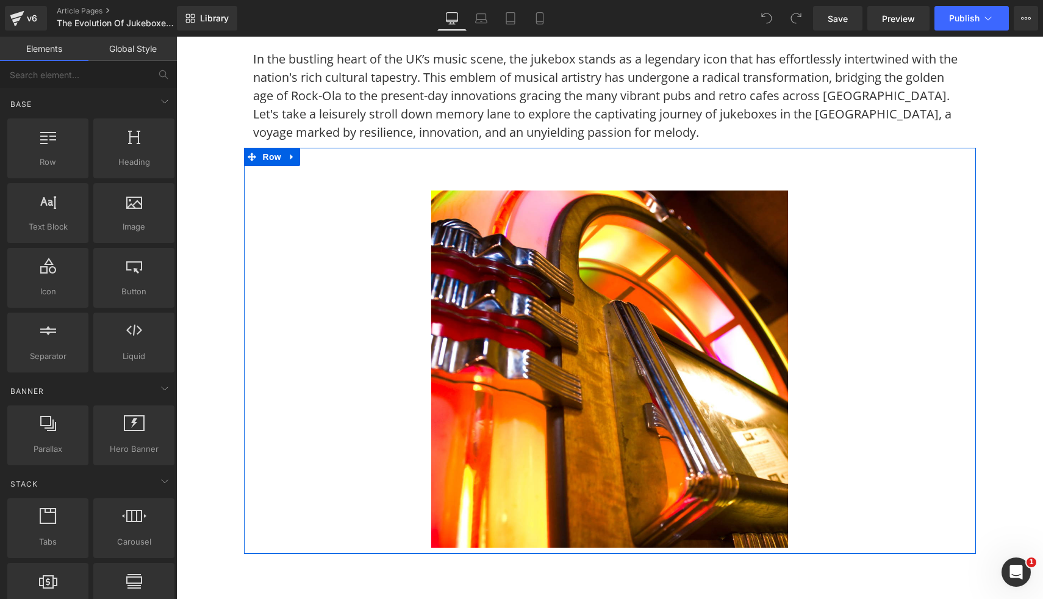
scroll to position [270, 0]
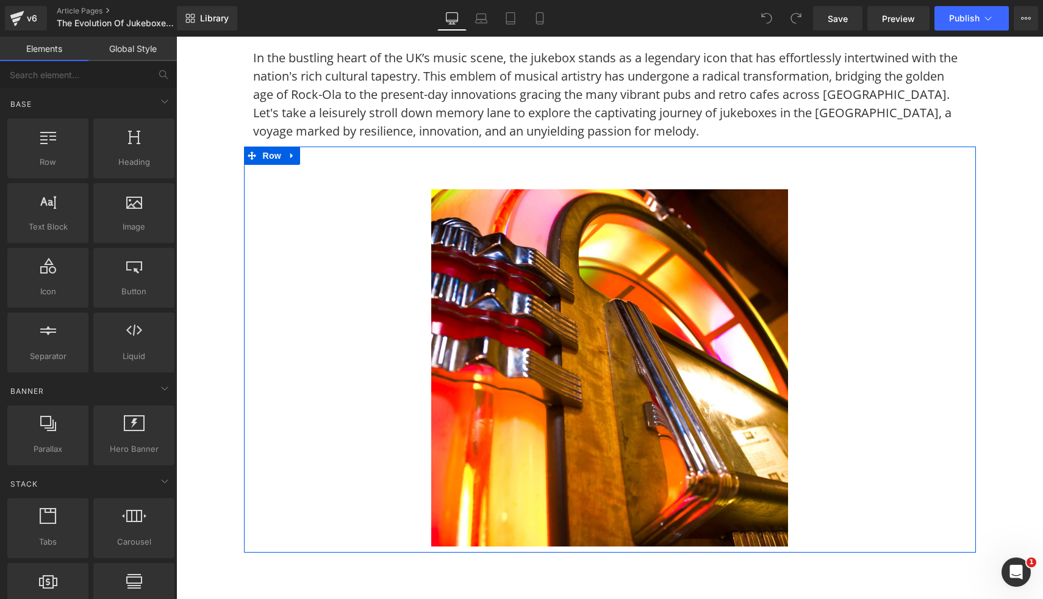
click at [446, 386] on img at bounding box center [609, 367] width 357 height 357
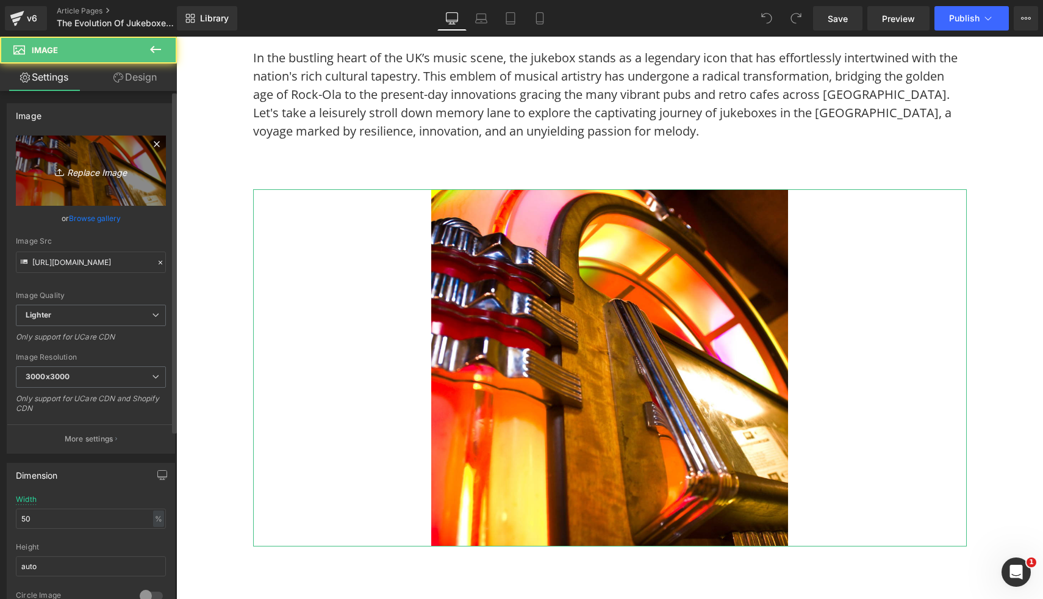
click at [56, 172] on icon at bounding box center [61, 172] width 12 height 12
type input "C:\fakepath\Sound Leisure CD Jukebox SL15 Slimline 7.jpg"
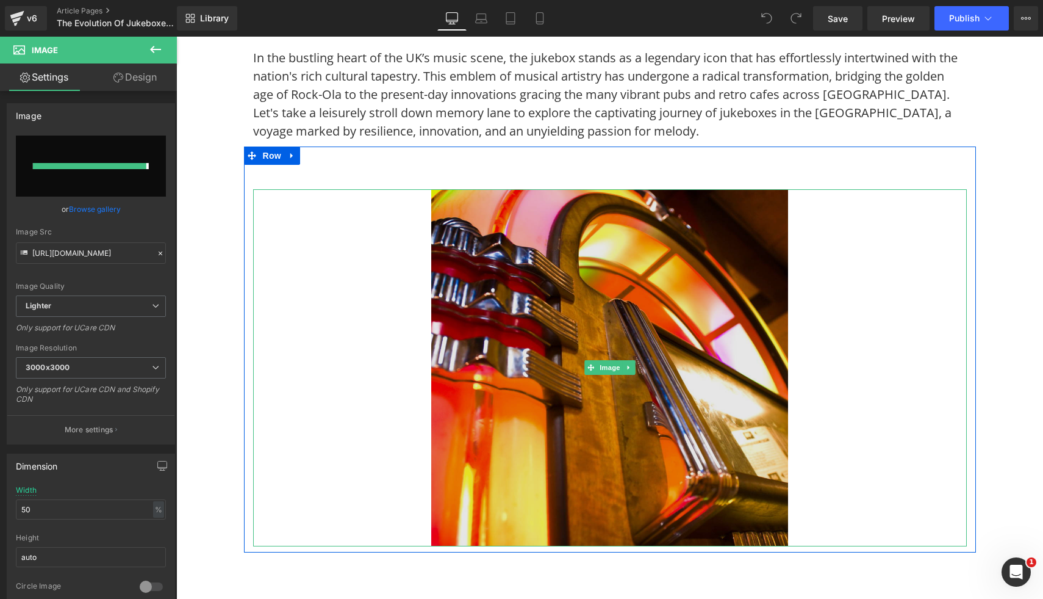
type input "[URL][DOMAIN_NAME]"
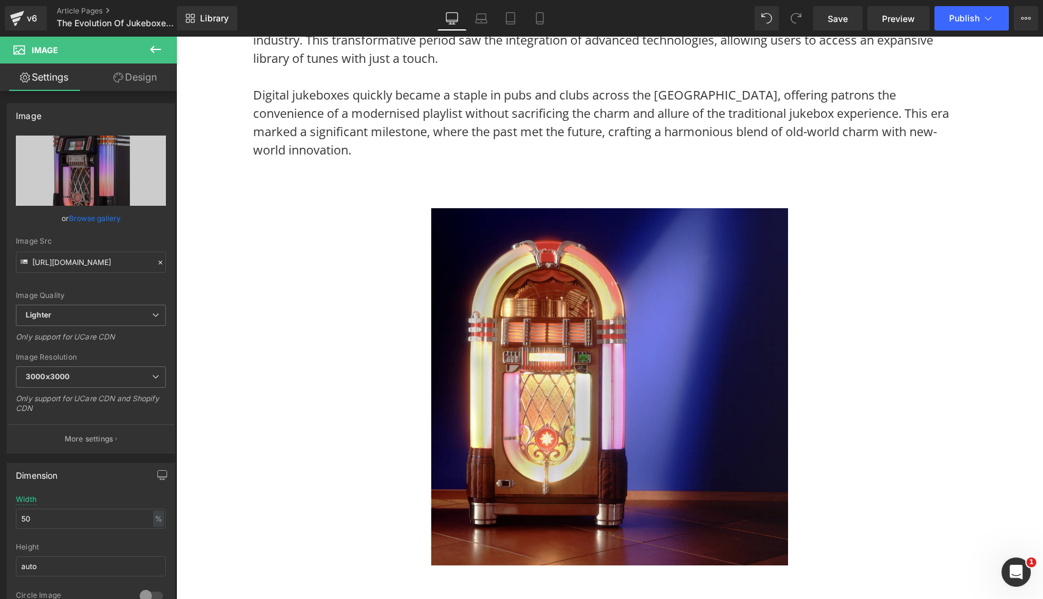
scroll to position [1352, 0]
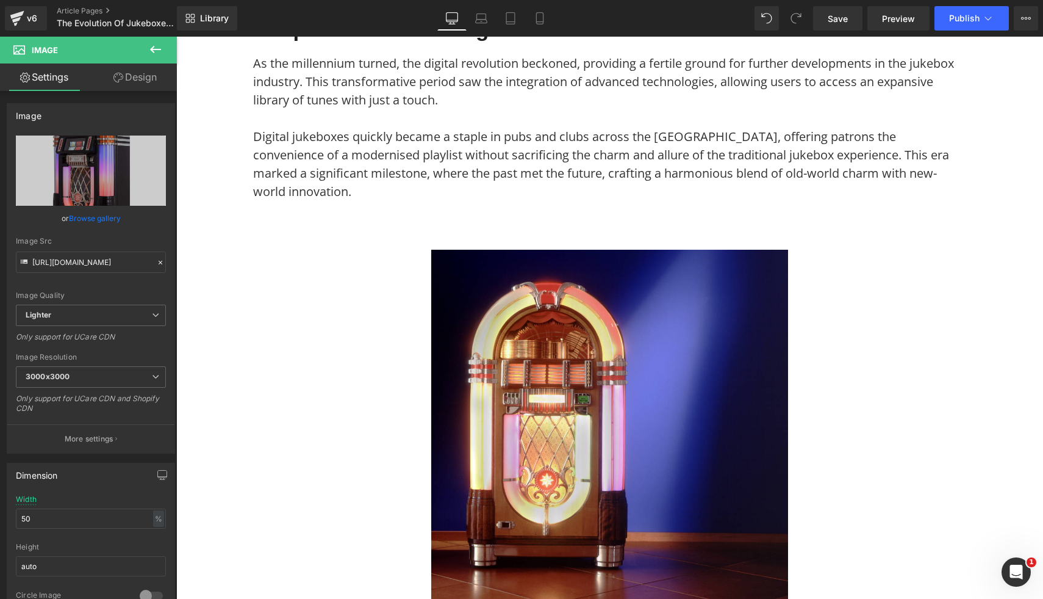
click at [724, 420] on img at bounding box center [609, 428] width 357 height 357
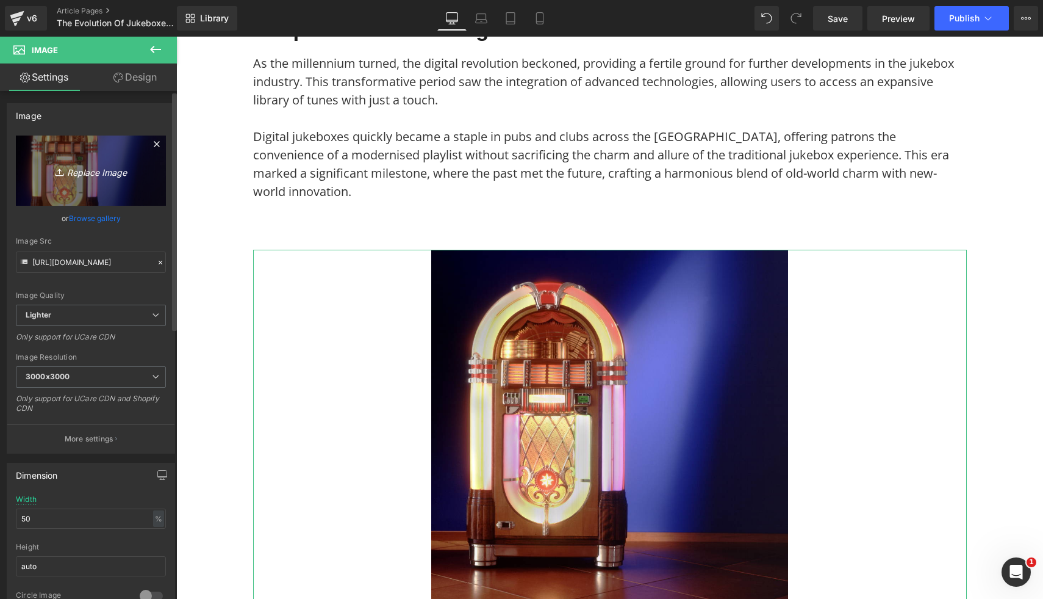
click at [104, 175] on icon "Replace Image" at bounding box center [91, 170] width 98 height 15
type input "C:\fakepath\Sound Leisure CD Jukebox SL15 Slimline 10.jpg"
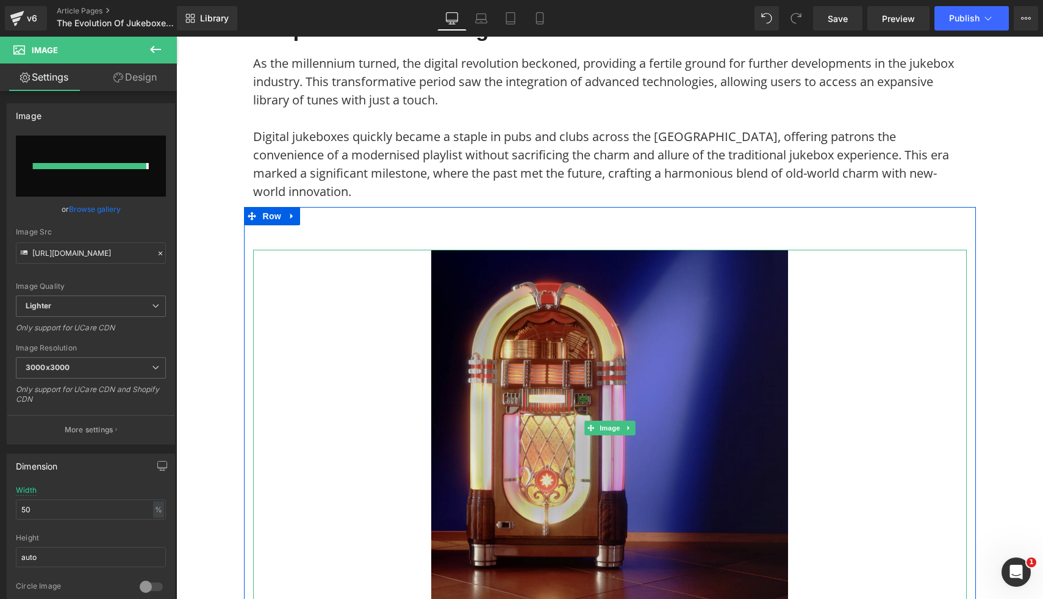
type input "[URL][DOMAIN_NAME]"
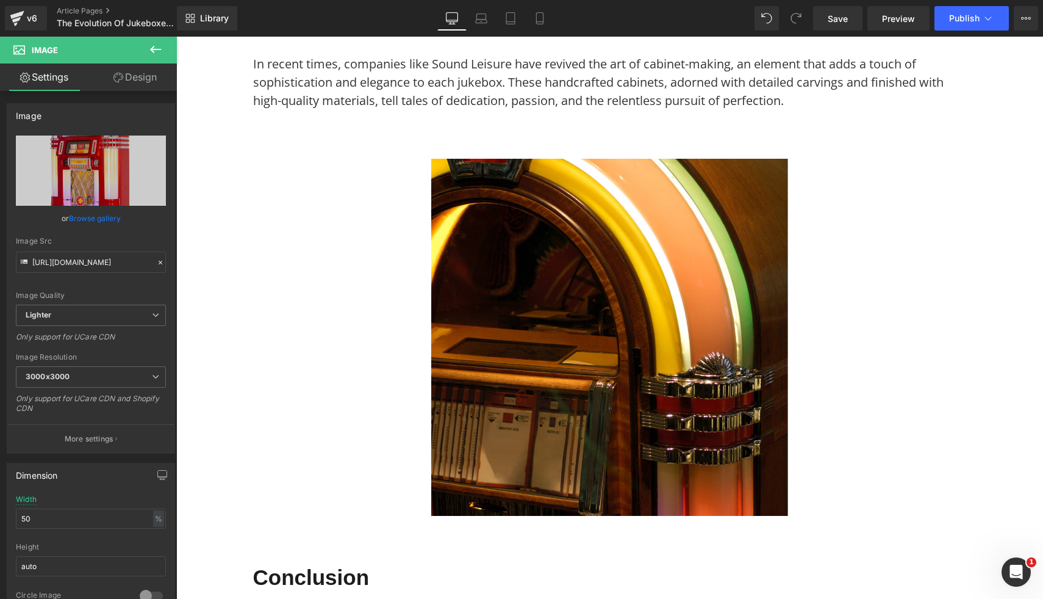
scroll to position [2883, 0]
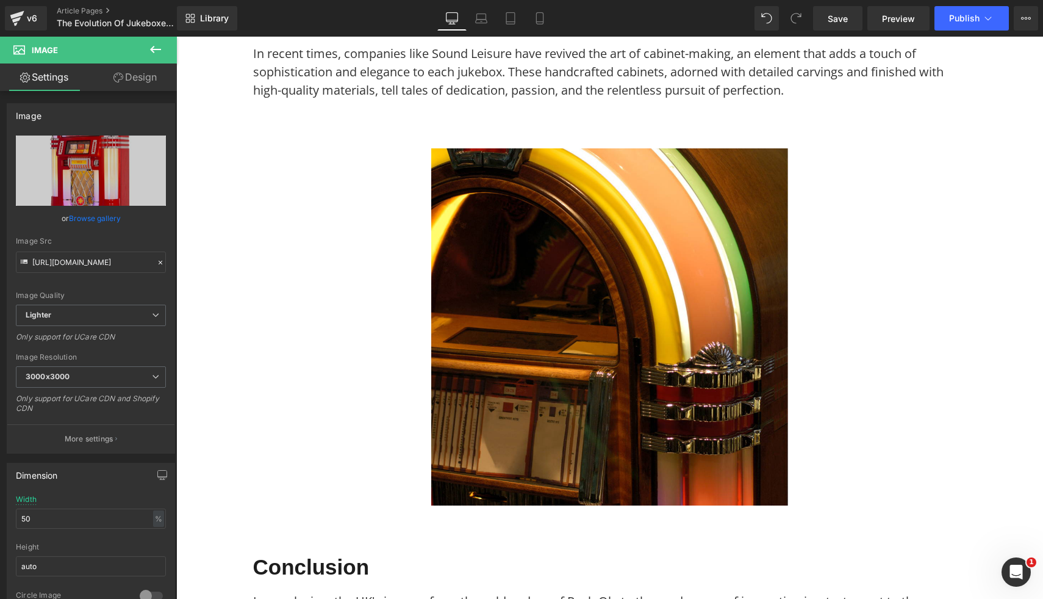
click at [722, 418] on img at bounding box center [609, 326] width 357 height 357
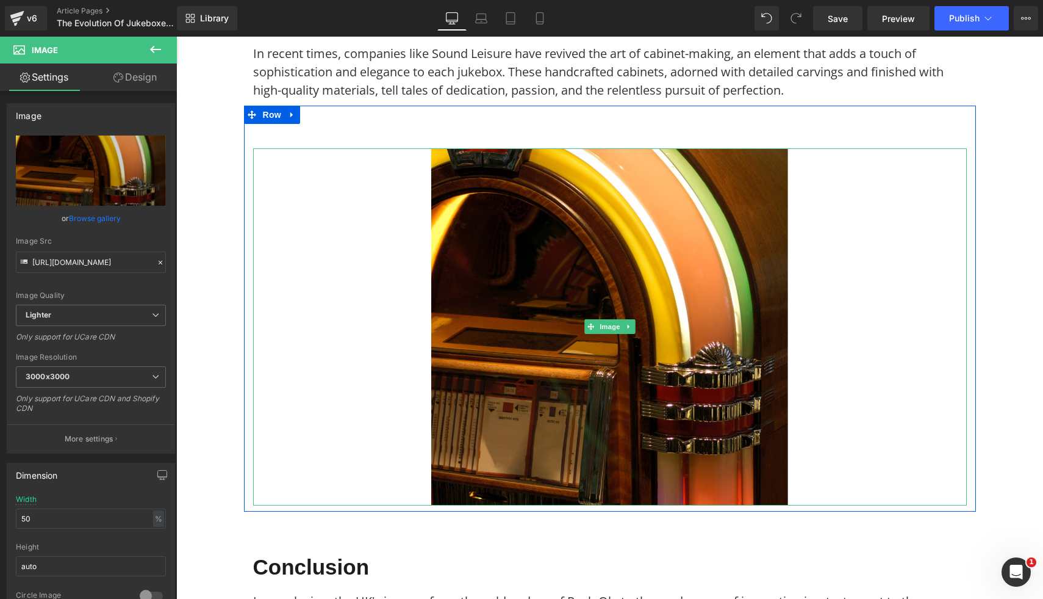
click at [415, 256] on div at bounding box center [610, 326] width 714 height 357
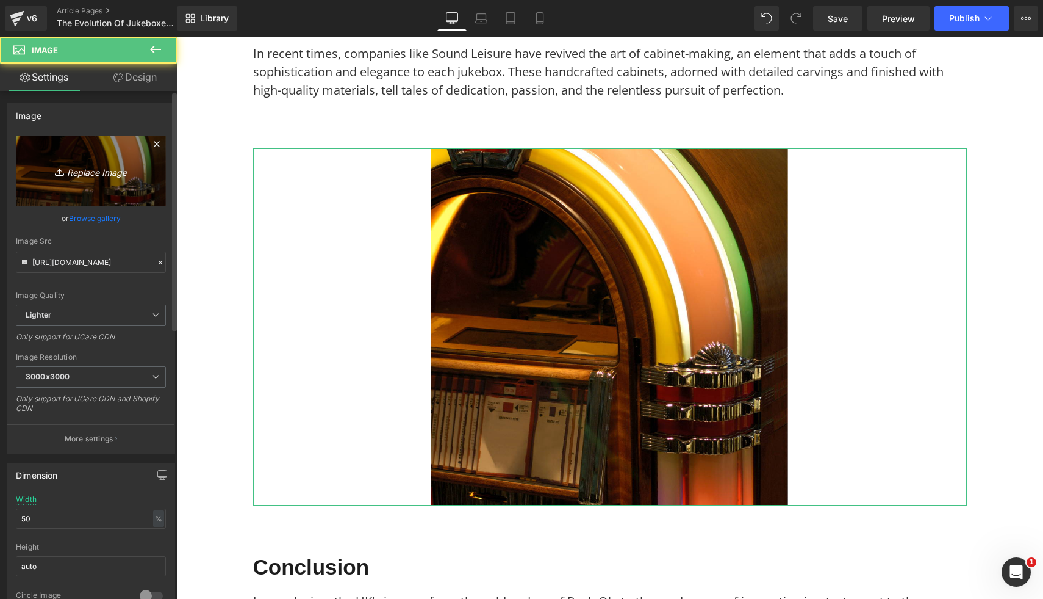
click at [122, 167] on icon "Replace Image" at bounding box center [91, 170] width 98 height 15
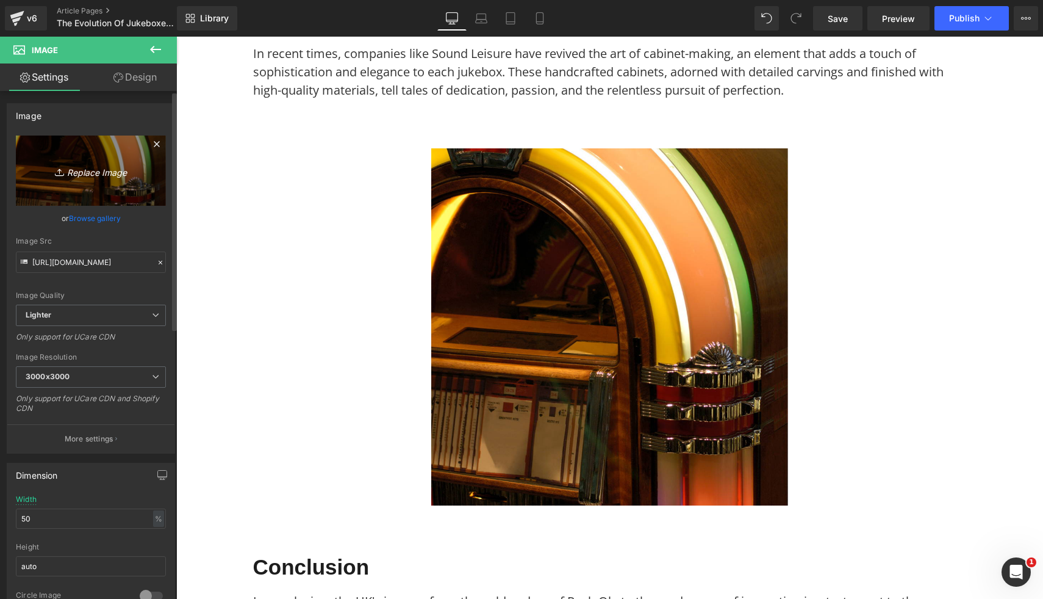
type input "C:\fakepath\Sound Leisure CD Jukebox SL15 Slimline.jpg"
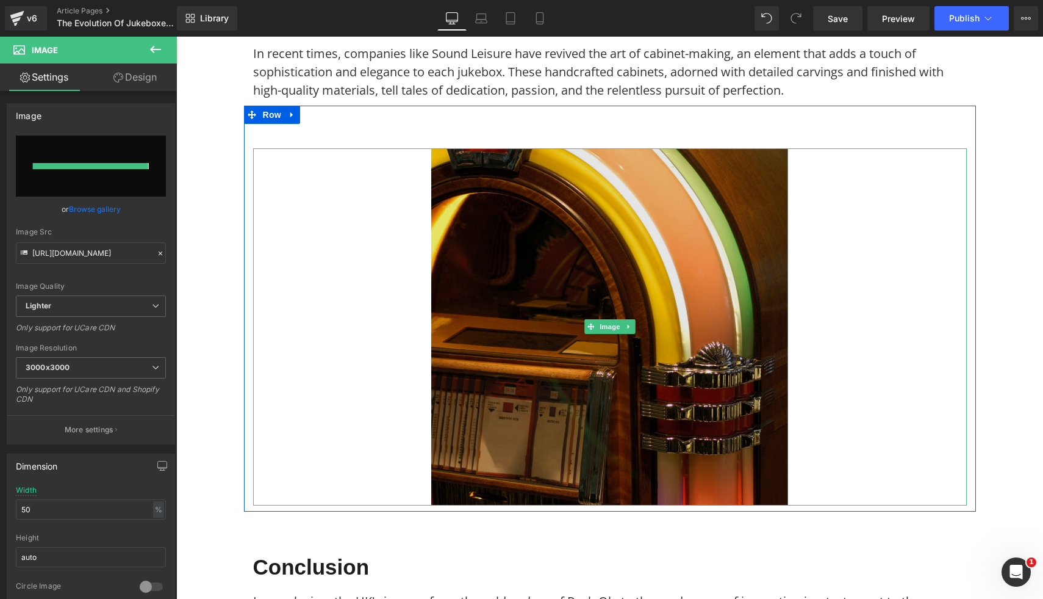
type input "https://ucarecdn.com/963e52c7-46ea-4ddd-af63-8f492758c55e/-/format/auto/-/previ…"
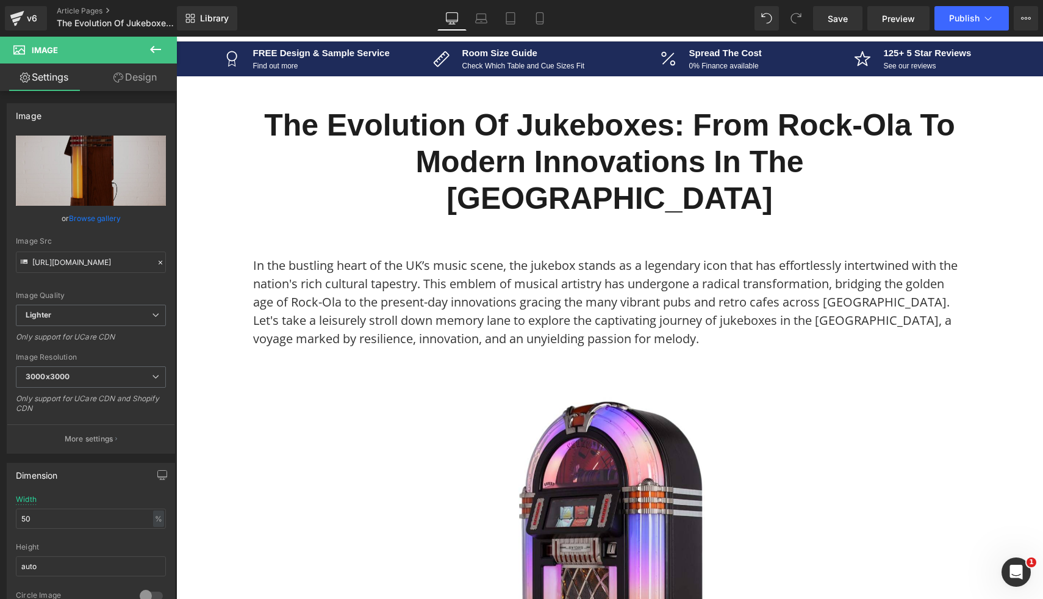
scroll to position [0, 0]
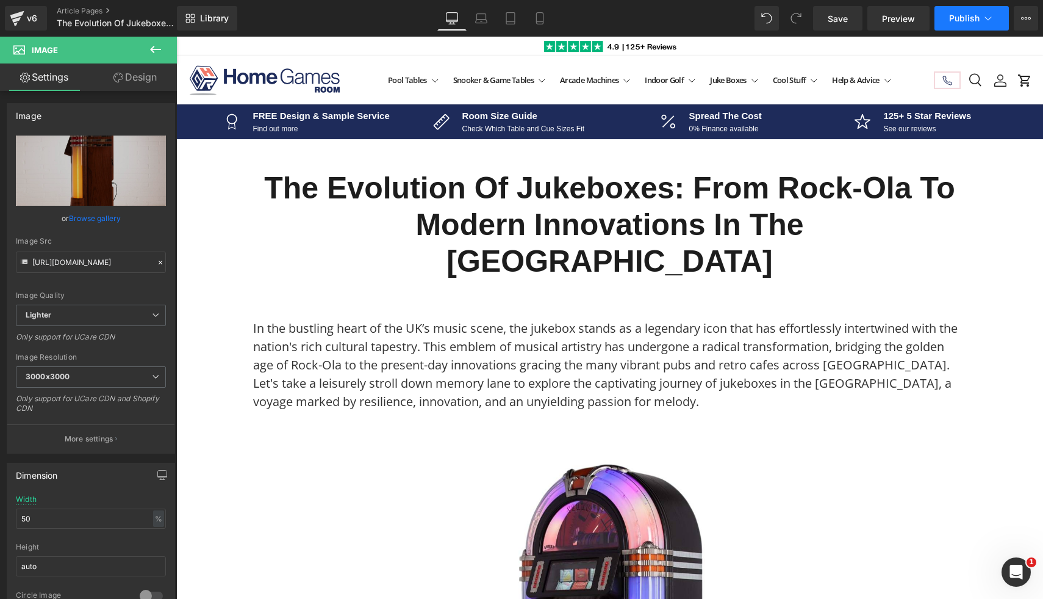
click at [976, 16] on span "Publish" at bounding box center [964, 18] width 31 height 10
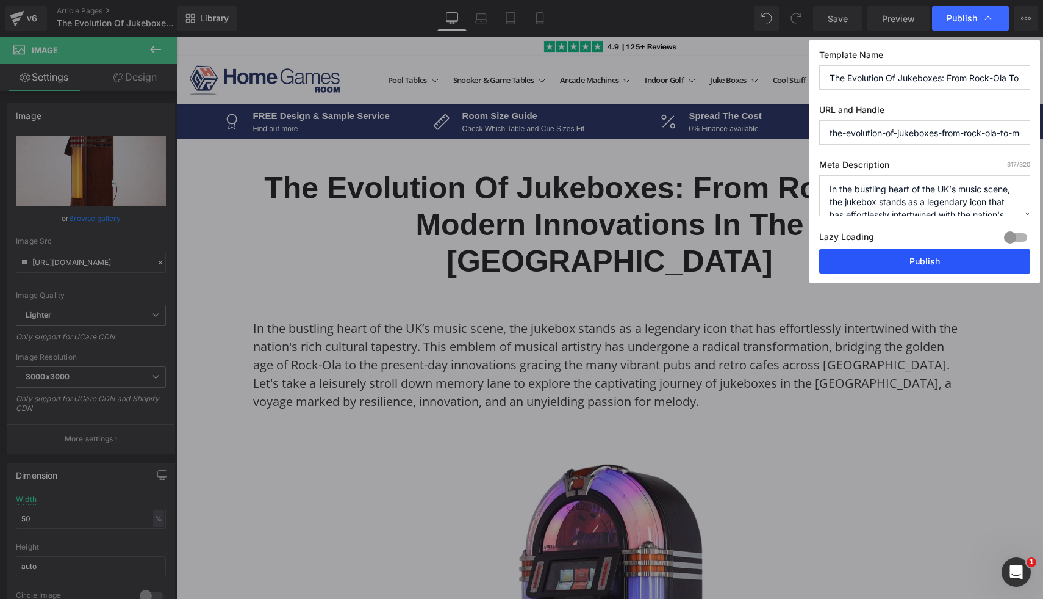
click at [873, 262] on button "Publish" at bounding box center [924, 261] width 211 height 24
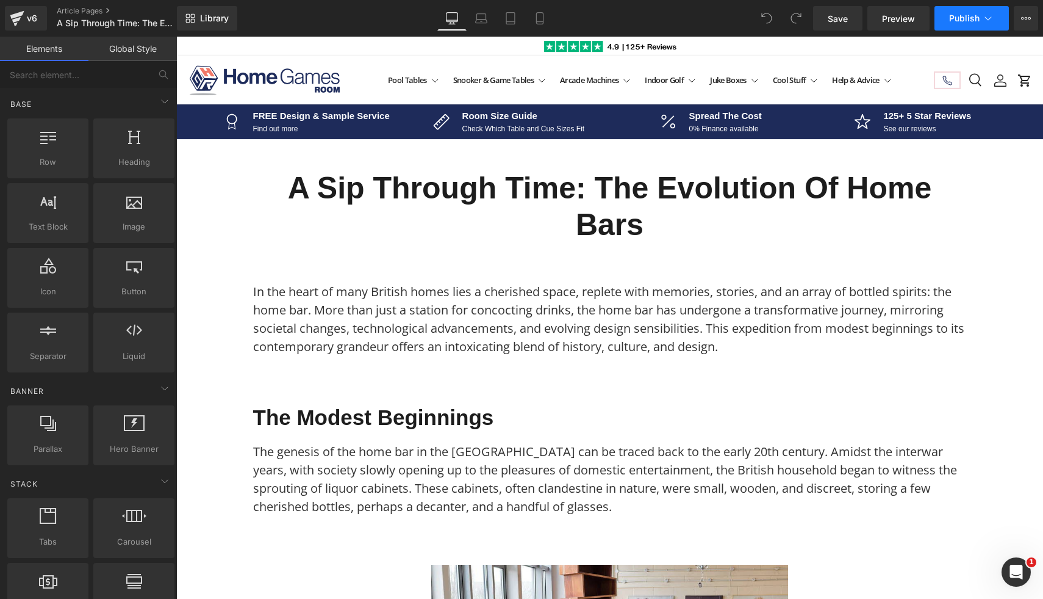
click at [962, 23] on span "Publish" at bounding box center [964, 18] width 31 height 10
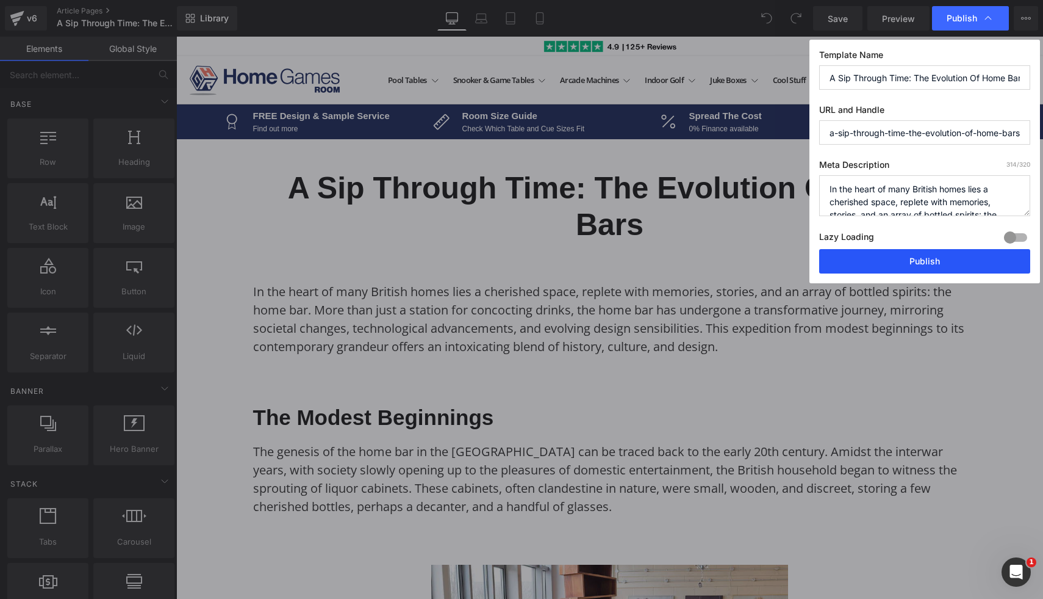
click at [881, 261] on button "Publish" at bounding box center [924, 261] width 211 height 24
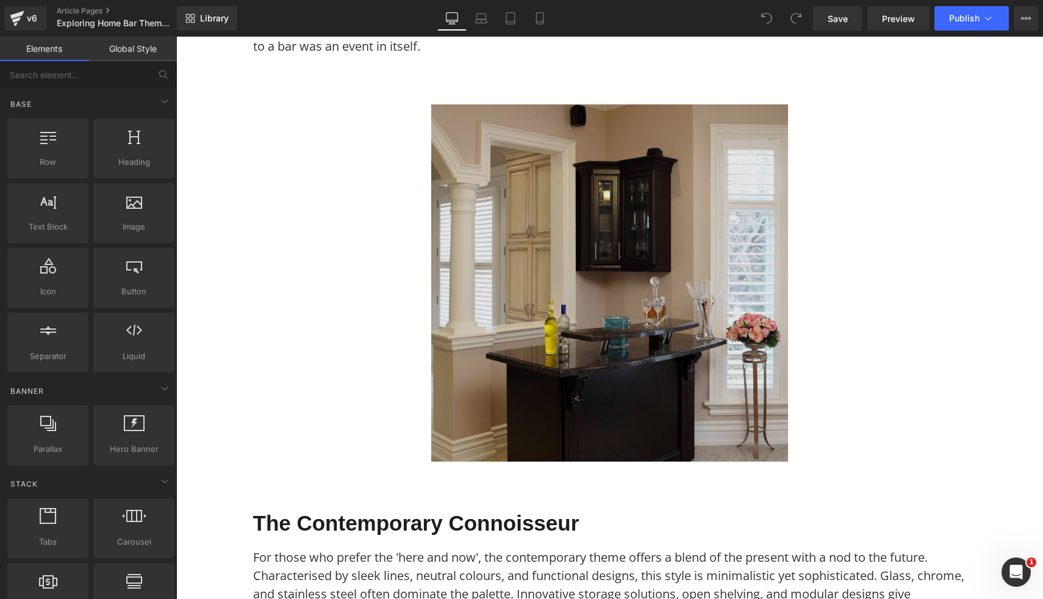
scroll to position [490, 0]
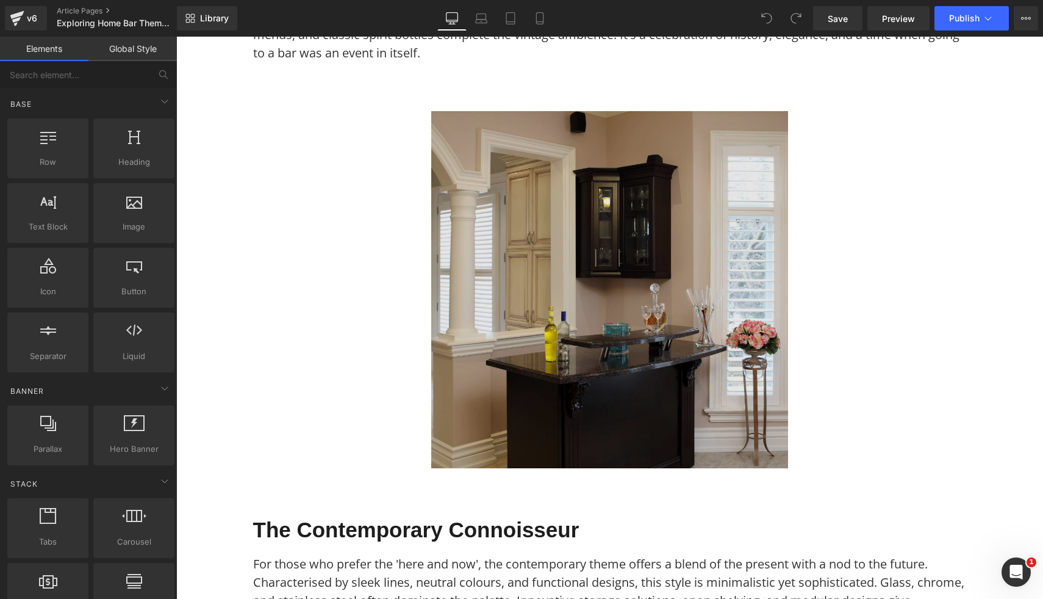
click at [500, 284] on img at bounding box center [609, 289] width 357 height 357
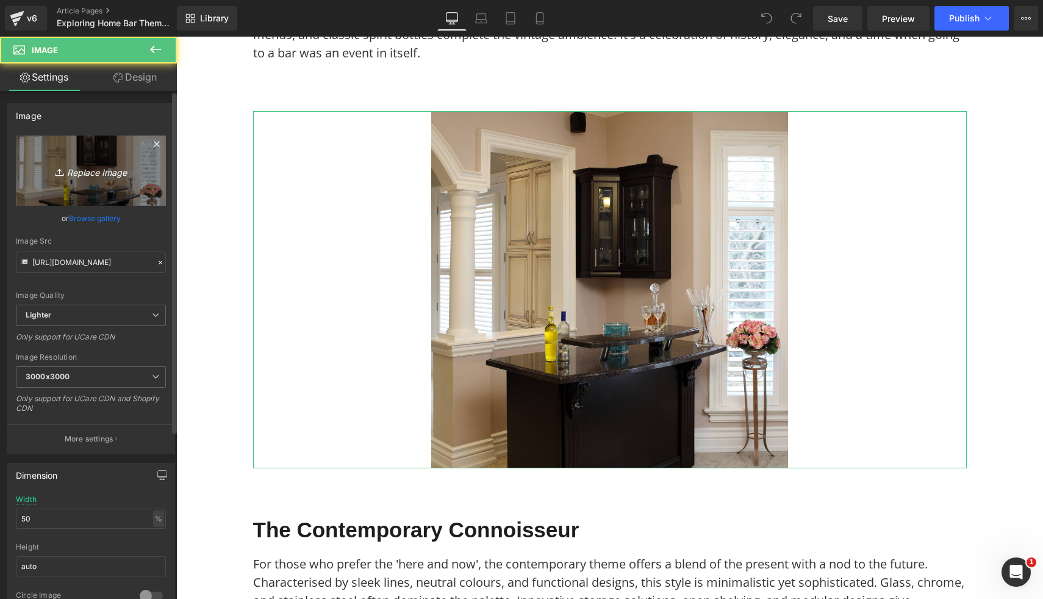
click at [110, 164] on icon "Replace Image" at bounding box center [91, 170] width 98 height 15
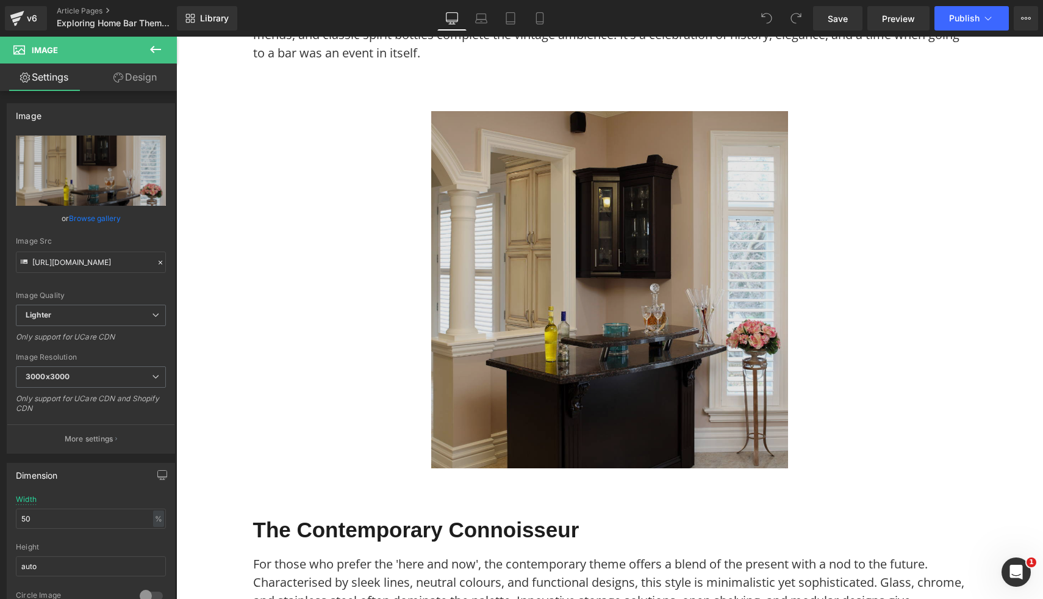
type input "C:\fakepath\60.png"
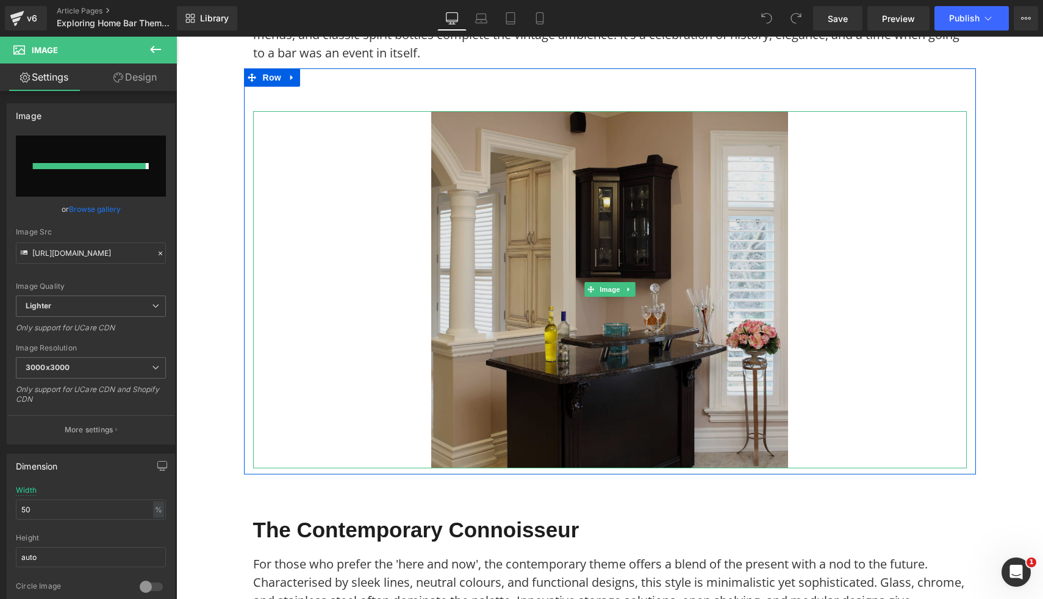
type input "https://ucarecdn.com/d4a0c0c2-936d-4399-a3e9-f652e35bf3df/-/format/auto/-/previ…"
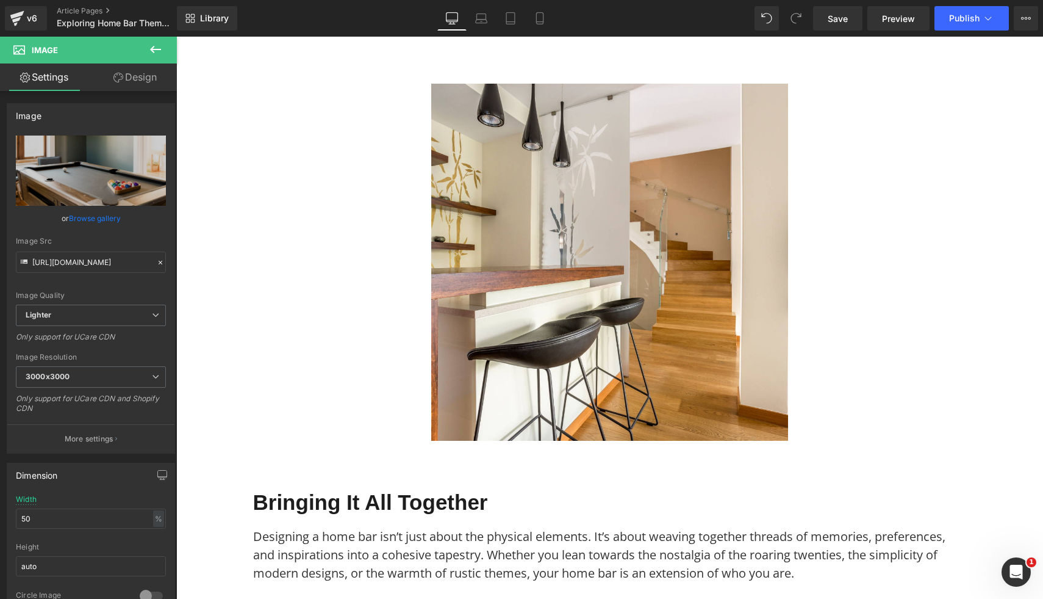
scroll to position [1604, 0]
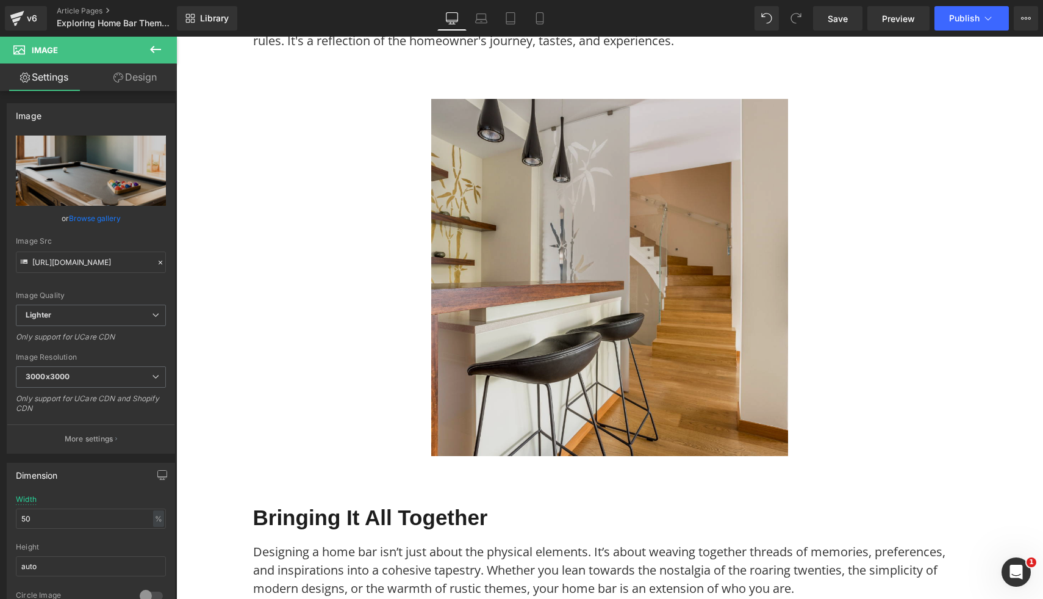
click at [616, 368] on img at bounding box center [609, 277] width 357 height 357
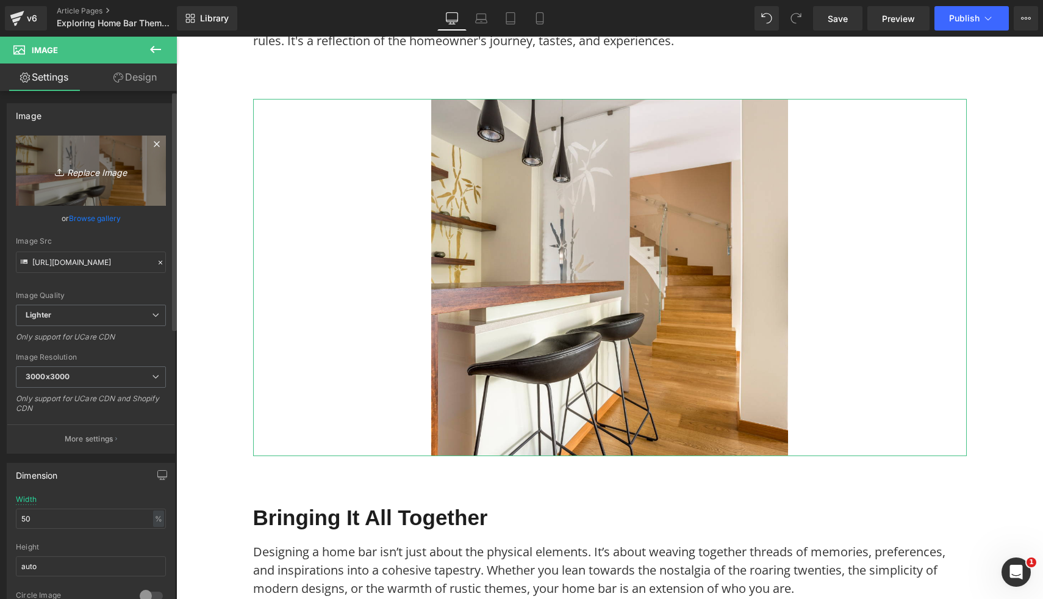
click at [93, 161] on link "Replace Image" at bounding box center [91, 170] width 150 height 70
type input "C:\fakepath\69.png"
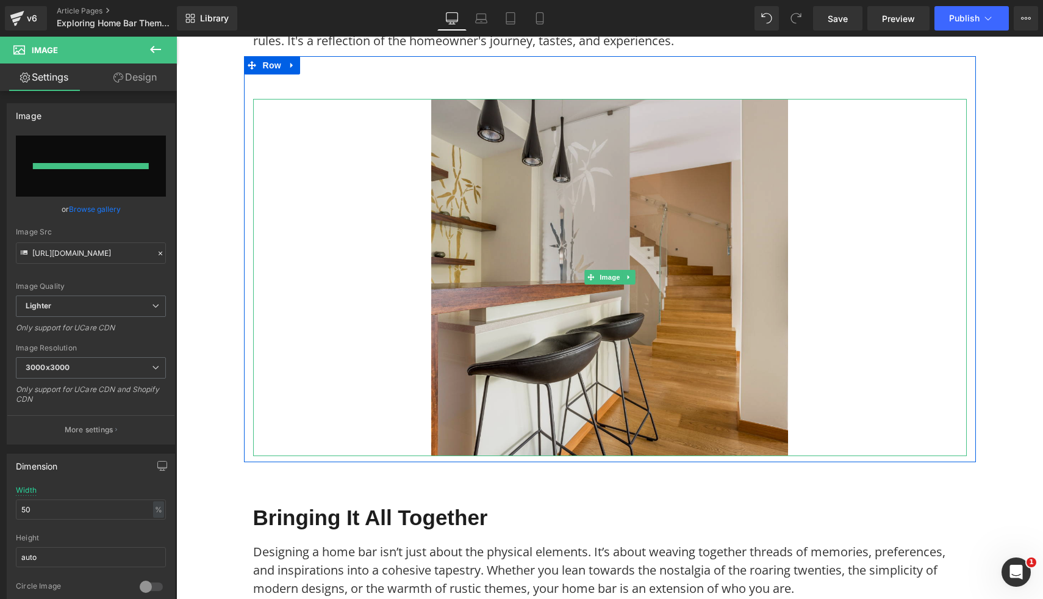
type input "https://ucarecdn.com/b6af3b40-2729-4714-842f-580317ebd3e3/-/format/auto/-/previ…"
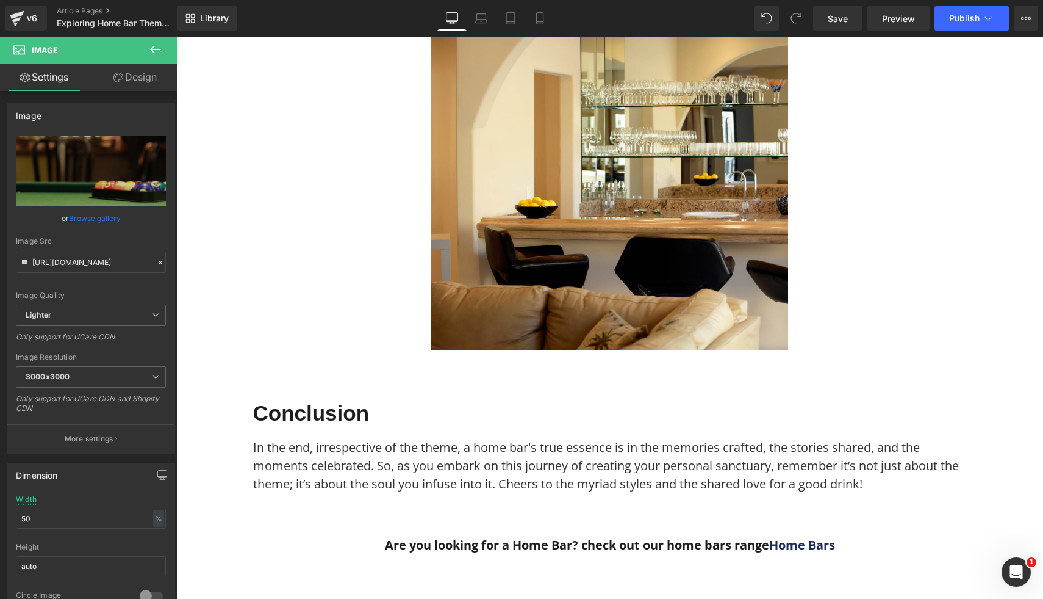
scroll to position [2910, 0]
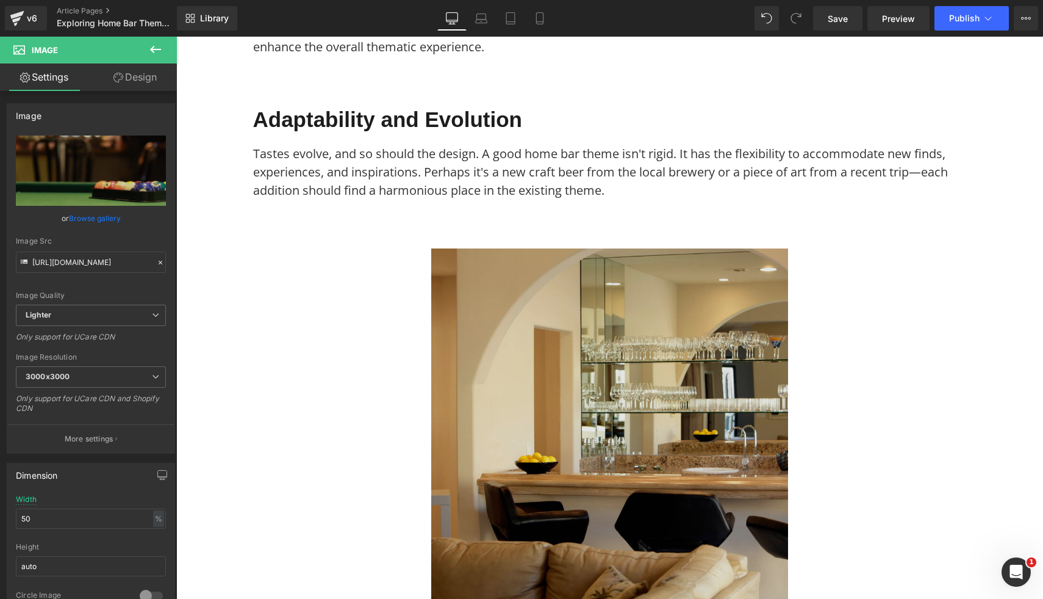
click at [559, 301] on img at bounding box center [609, 426] width 357 height 357
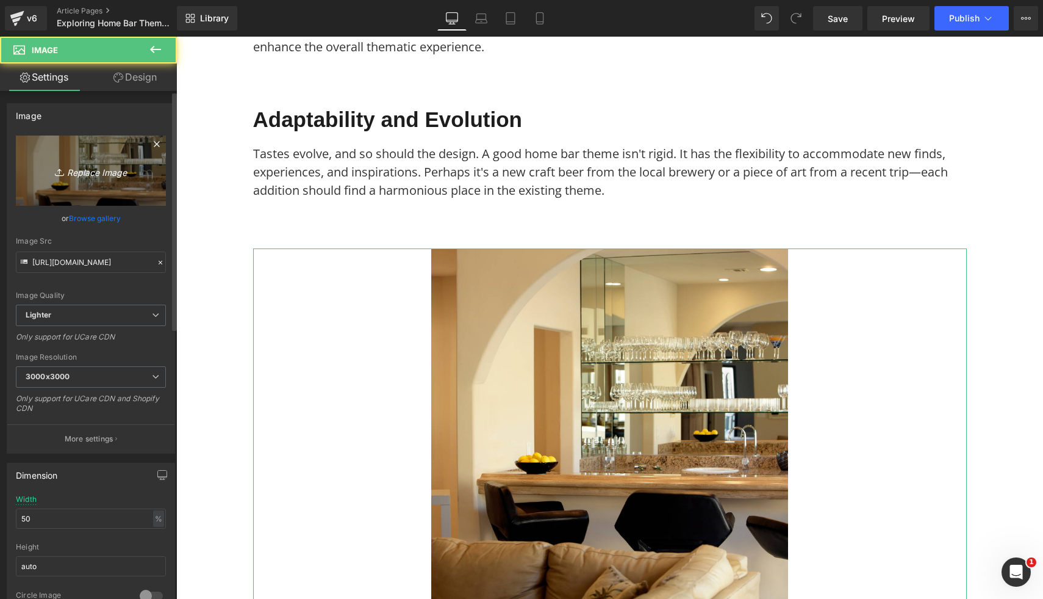
click at [82, 173] on icon "Replace Image" at bounding box center [91, 170] width 98 height 15
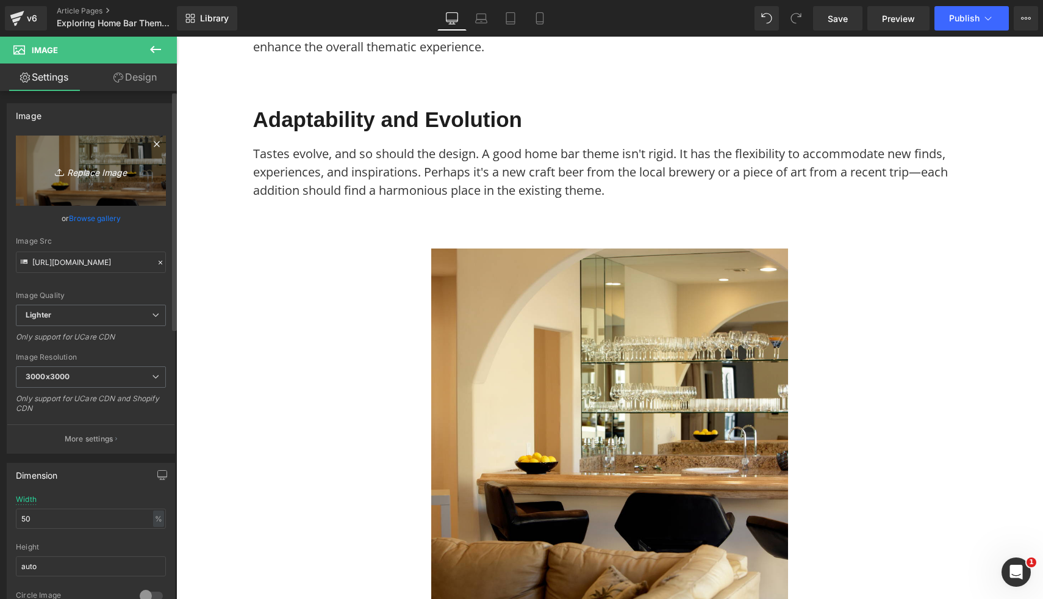
type input "C:\fakepath\70.png"
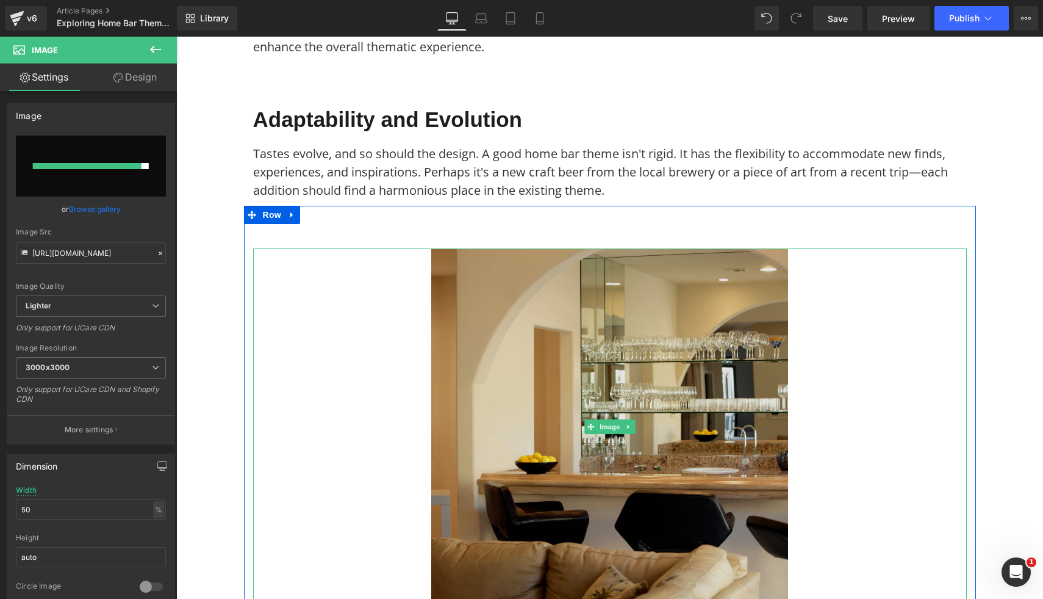
type input "https://ucarecdn.com/2311ab73-e085-4a90-9e5f-b7346181bb8c/-/format/auto/-/previ…"
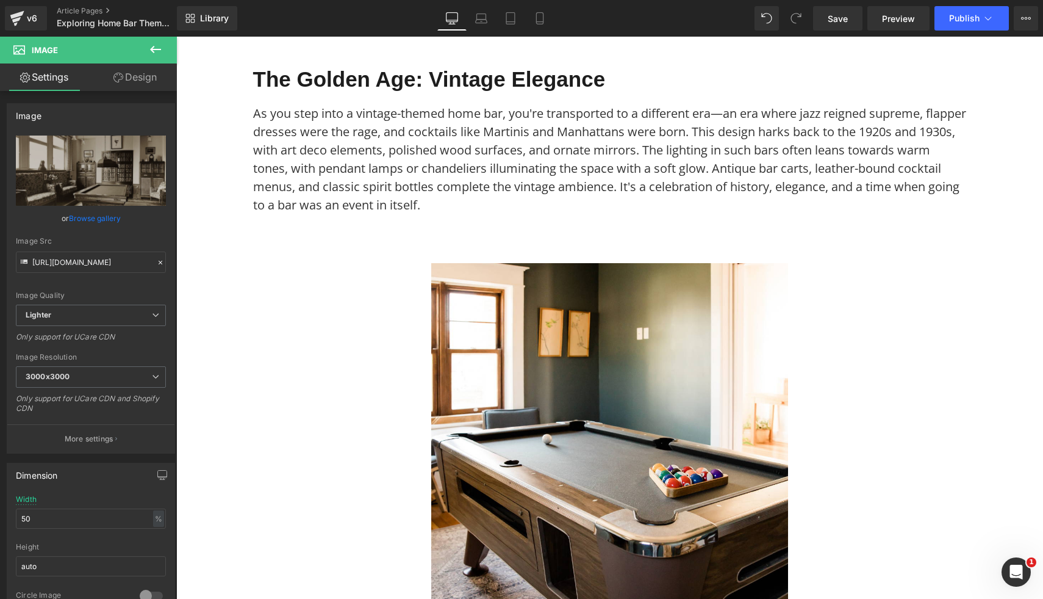
scroll to position [0, 0]
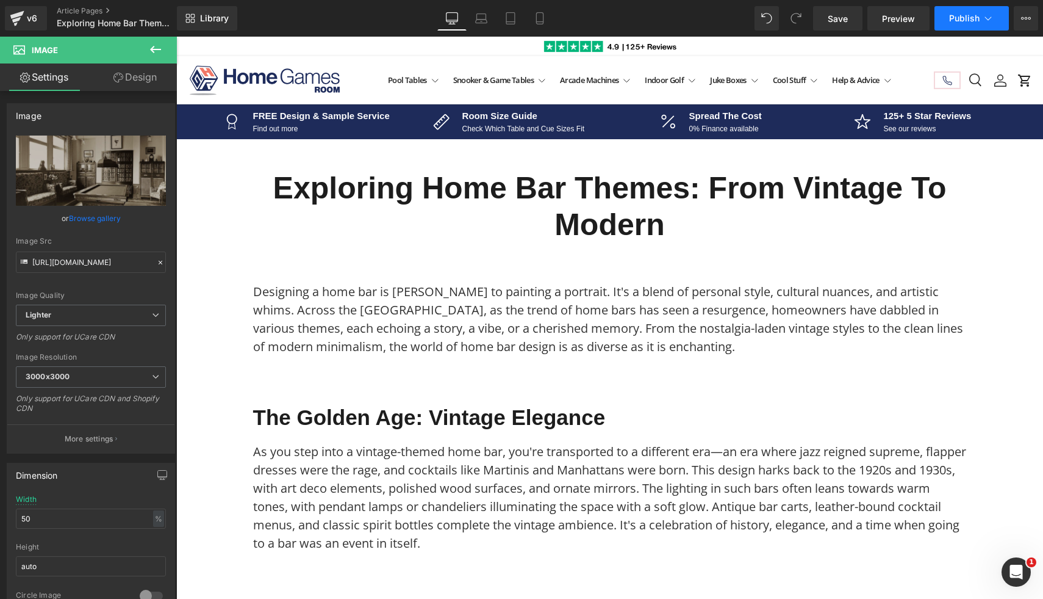
click at [949, 15] on button "Publish" at bounding box center [972, 18] width 74 height 24
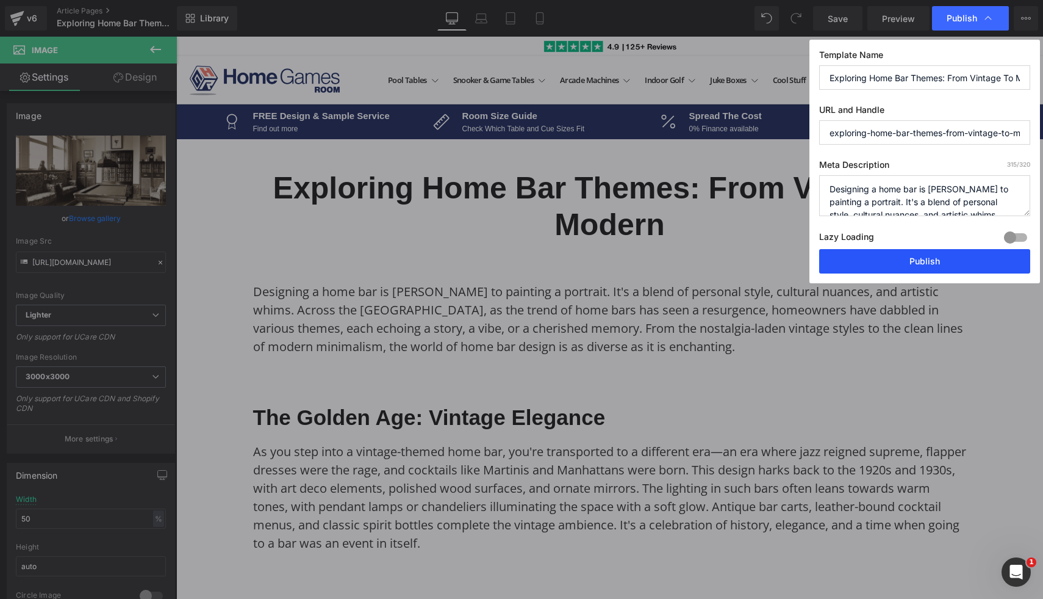
click at [901, 266] on button "Publish" at bounding box center [924, 261] width 211 height 24
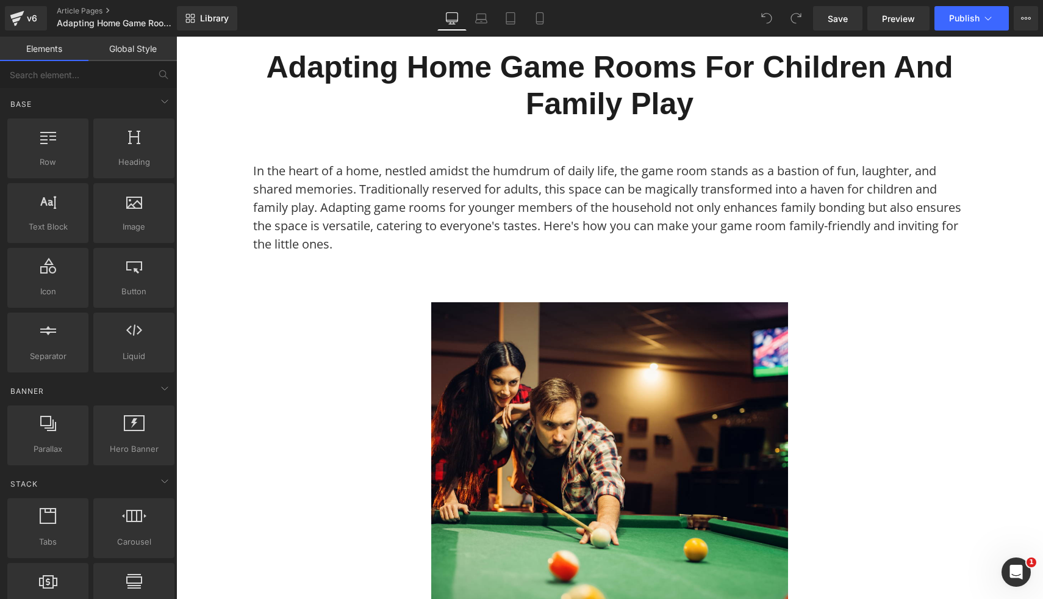
scroll to position [178, 0]
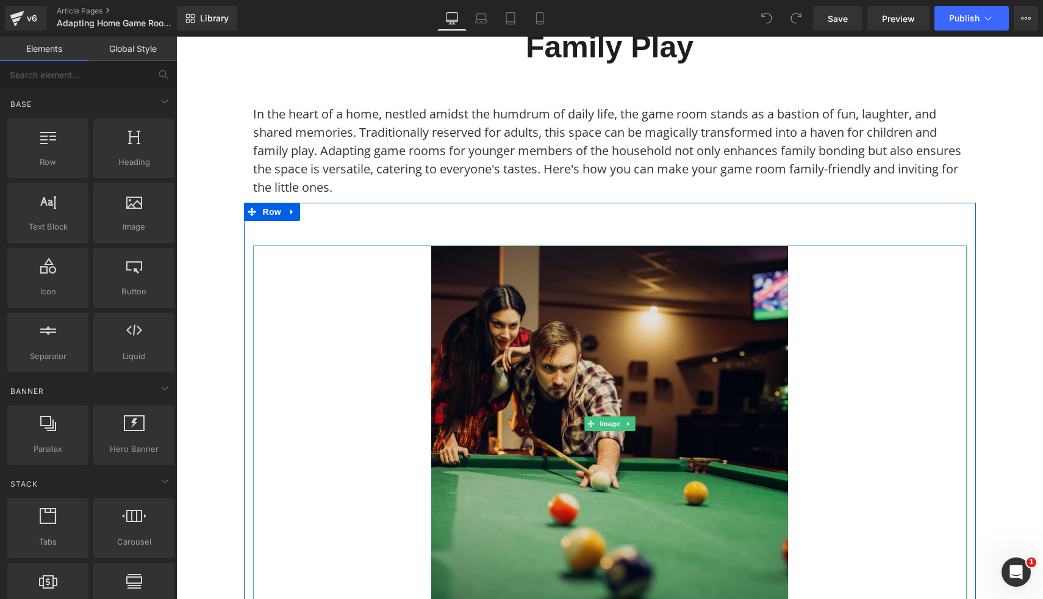
click at [510, 345] on img at bounding box center [609, 423] width 357 height 357
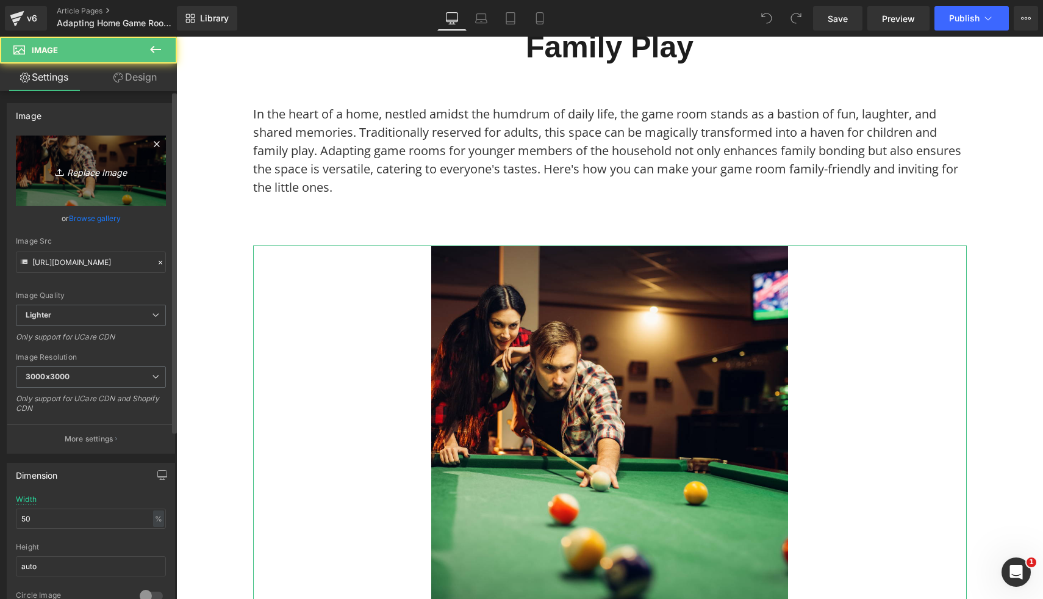
click at [115, 167] on icon "Replace Image" at bounding box center [91, 170] width 98 height 15
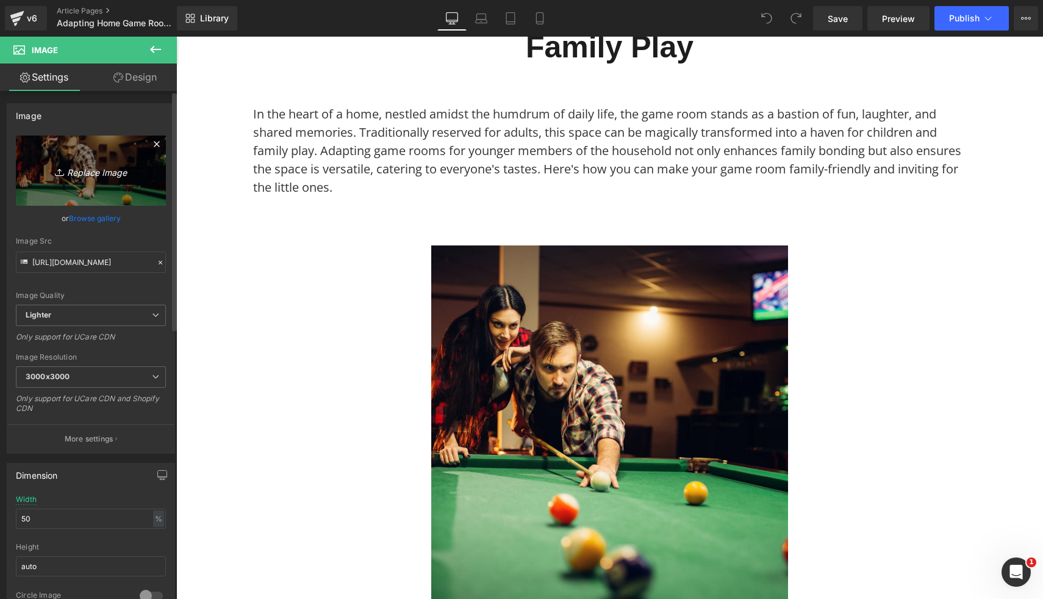
type input "C:\fakepath\57.png"
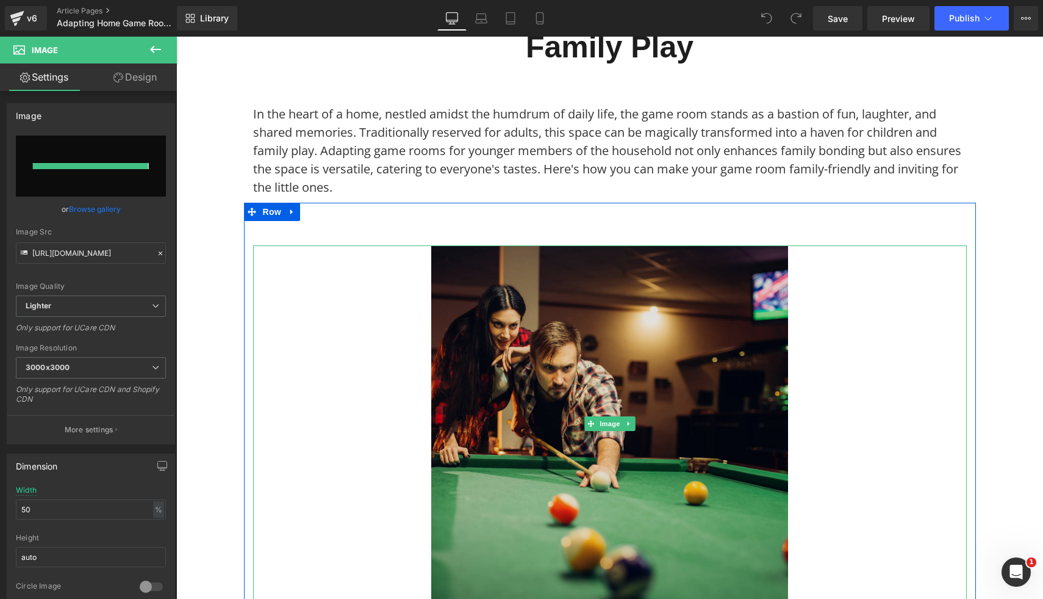
type input "https://ucarecdn.com/15796dbb-1030-4296-bad5-b2336cdb9073/-/format/auto/-/previ…"
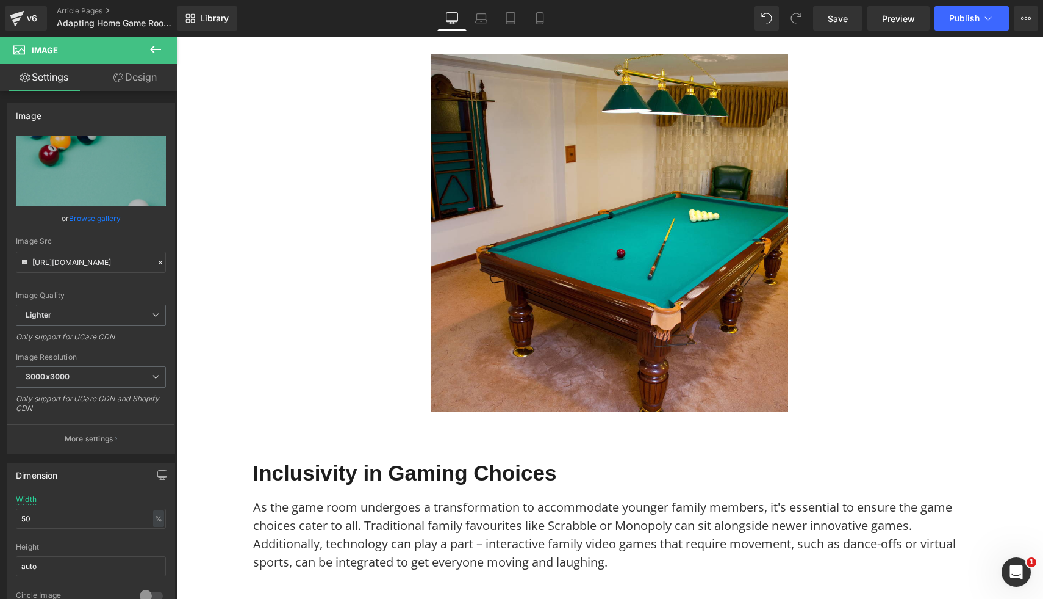
scroll to position [1285, 0]
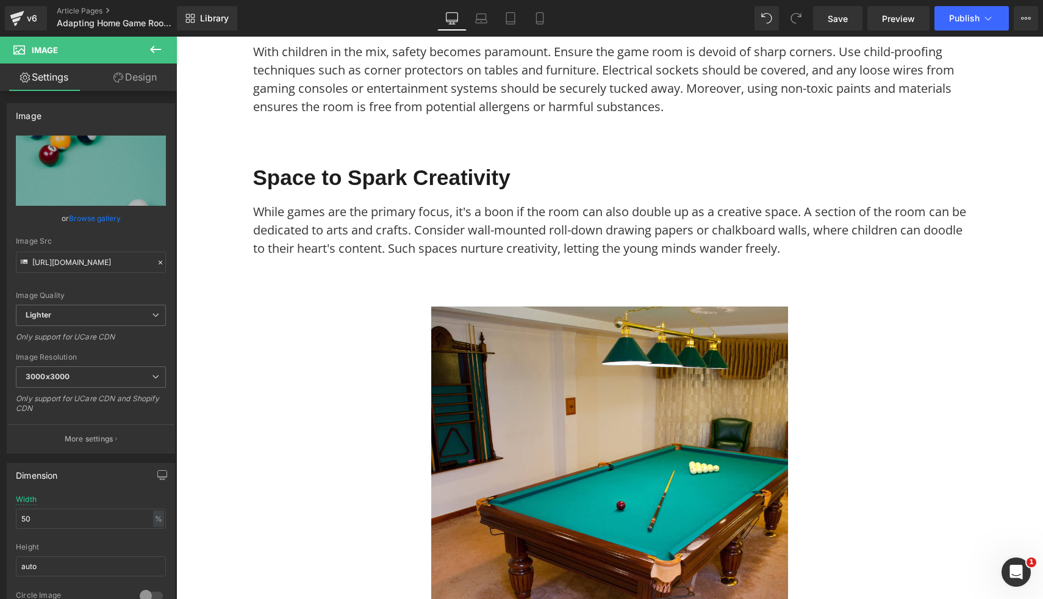
click at [722, 420] on img at bounding box center [609, 484] width 357 height 357
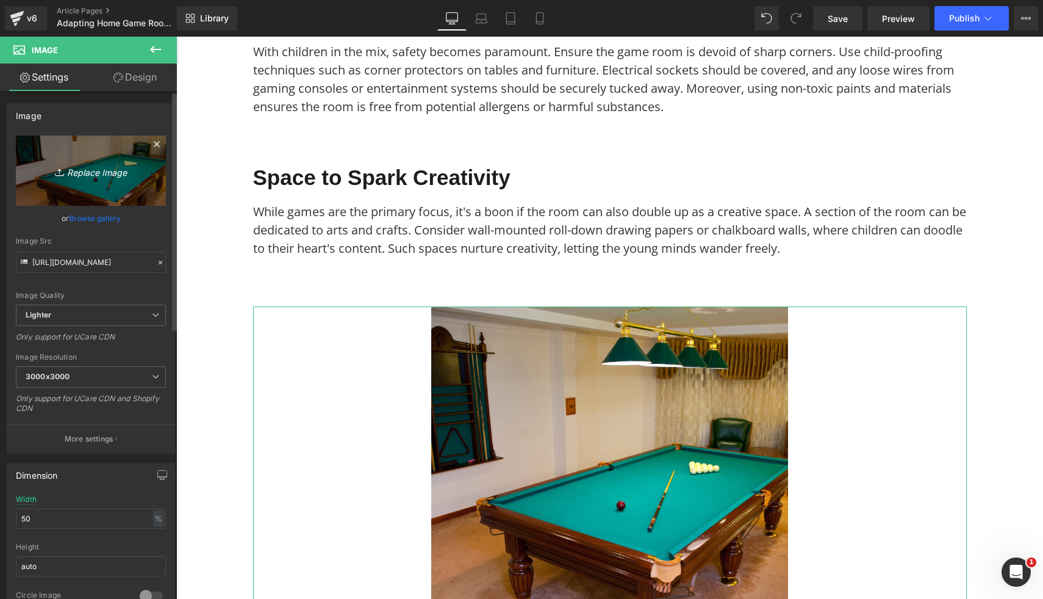
click at [63, 149] on link "Replace Image" at bounding box center [91, 170] width 150 height 70
type input "C:\fakepath\58.png"
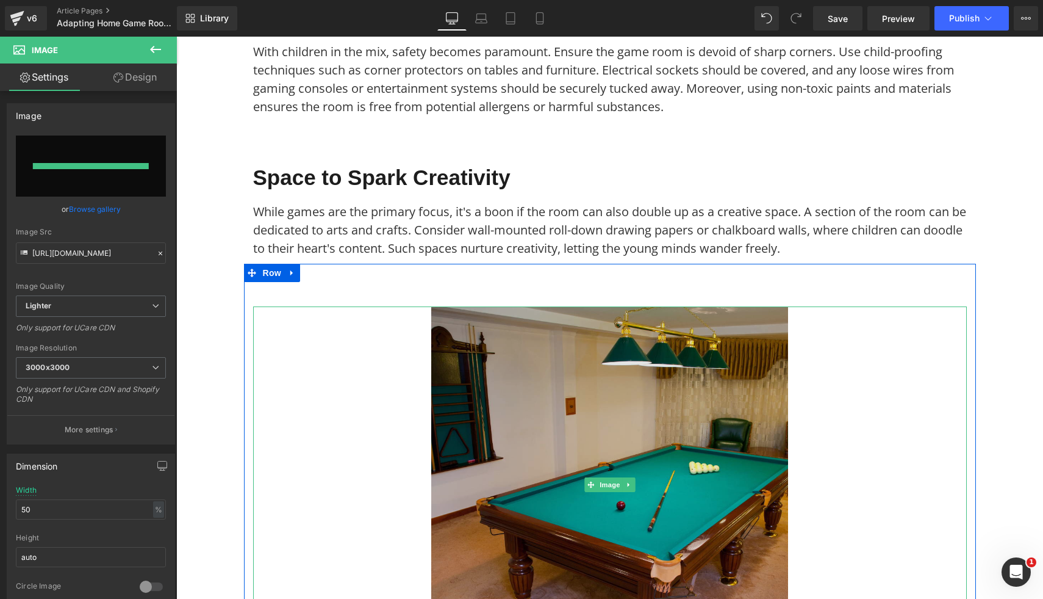
type input "https://ucarecdn.com/12d01545-780a-4753-aab1-c35da31929d9/-/format/auto/-/previ…"
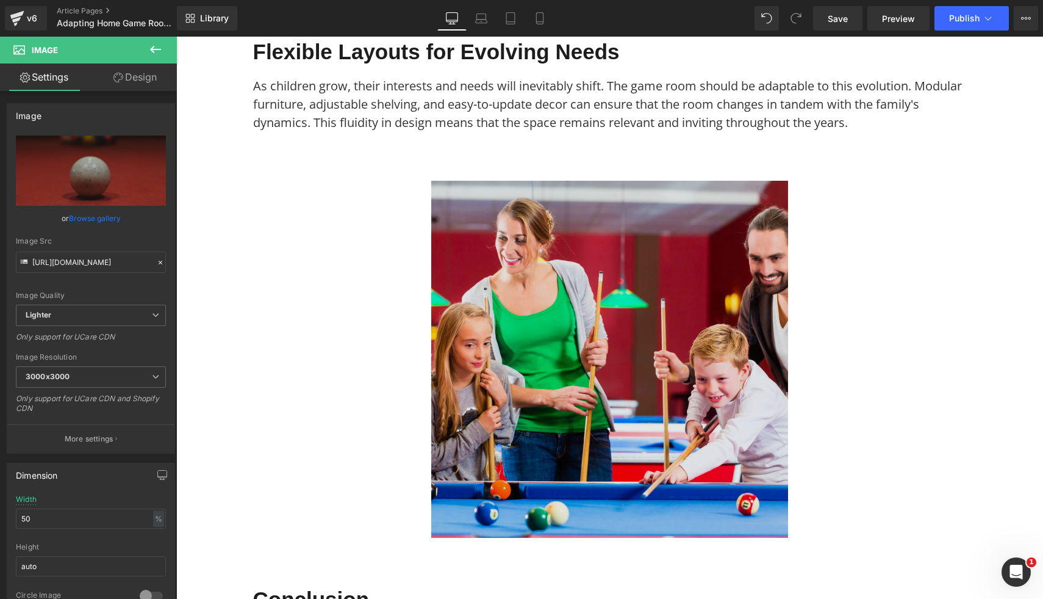
scroll to position [3044, 0]
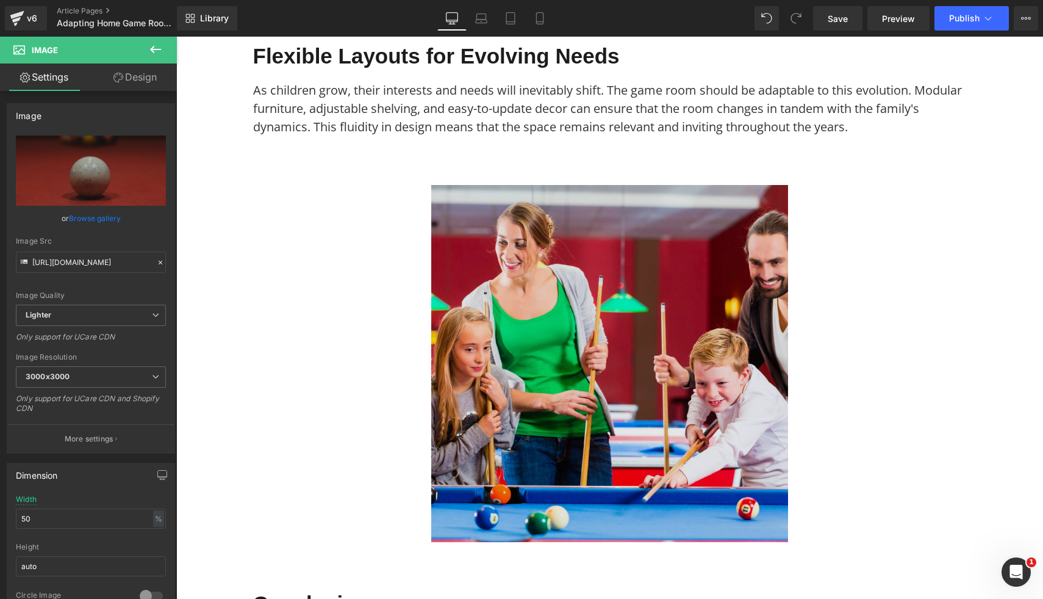
click at [733, 418] on img at bounding box center [609, 363] width 357 height 357
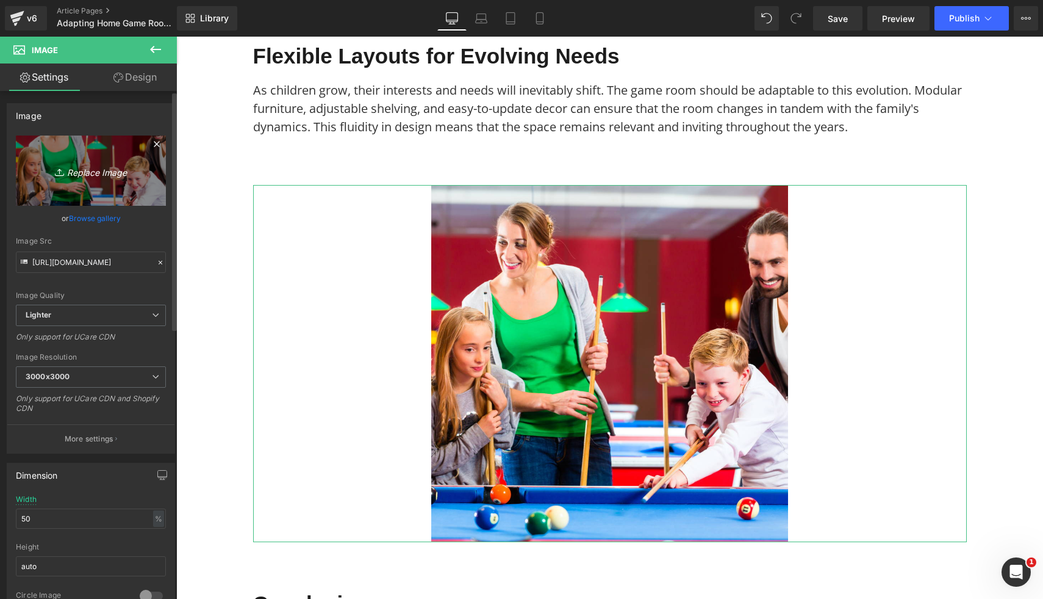
click at [79, 189] on link "Replace Image" at bounding box center [91, 170] width 150 height 70
type input "C:\fakepath\80.png"
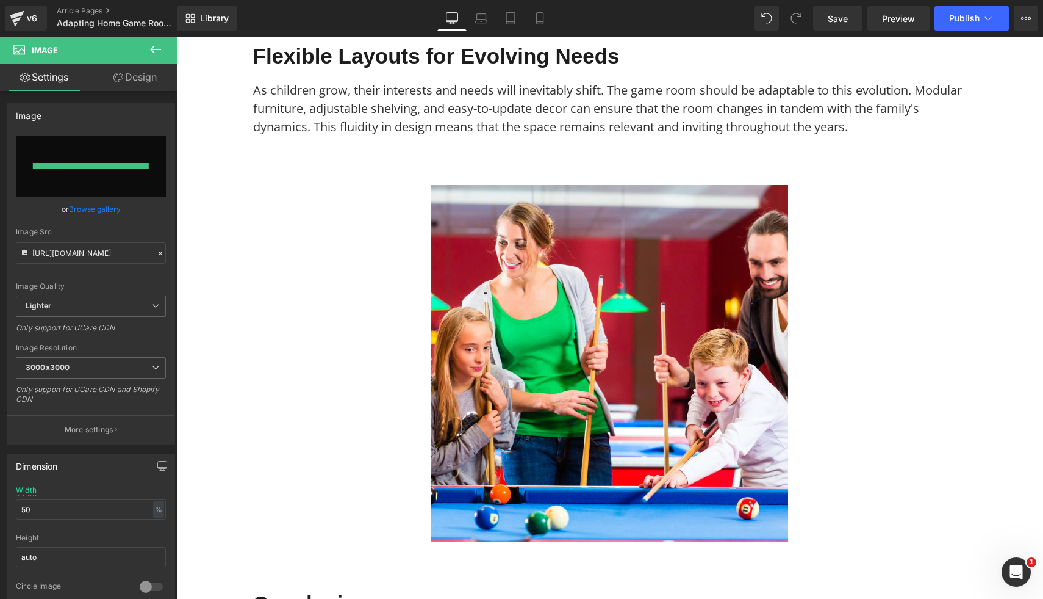
type input "https://ucarecdn.com/6bb8db16-d974-4213-8907-31f914907bf1/-/format/auto/-/previ…"
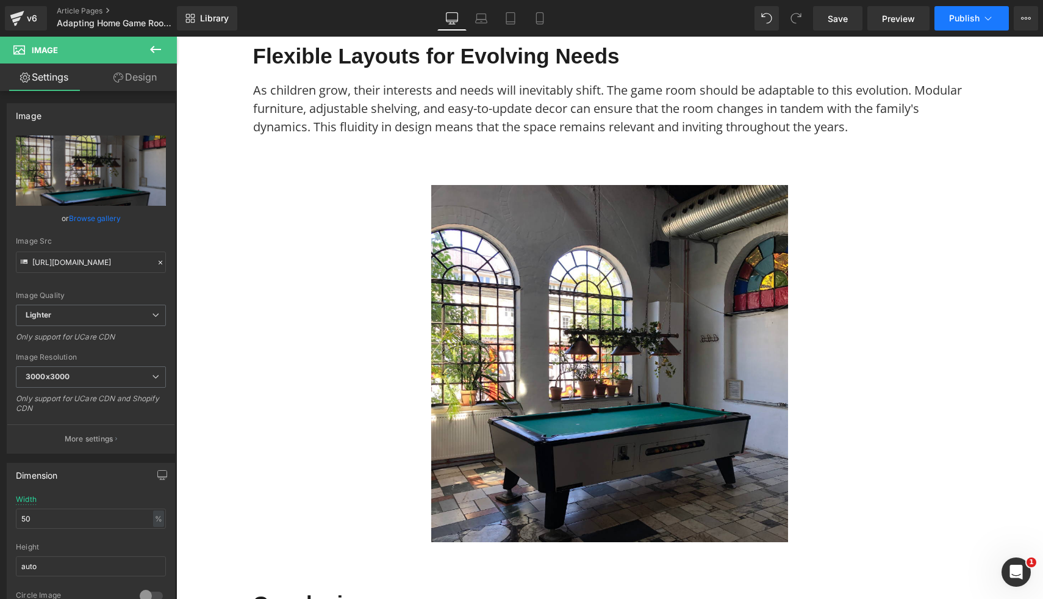
click at [960, 13] on span "Publish" at bounding box center [964, 18] width 31 height 10
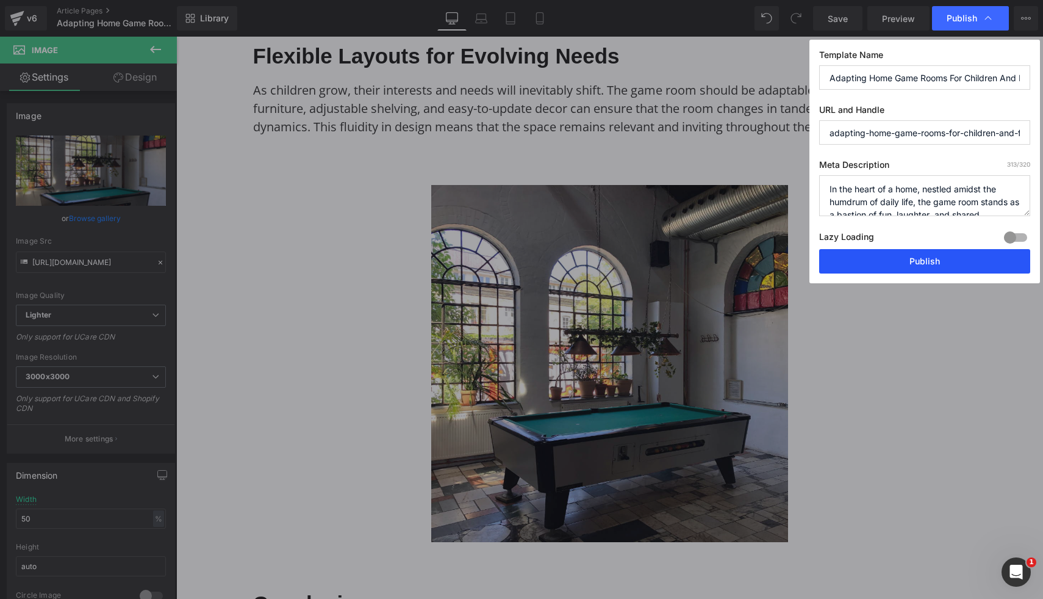
click at [875, 264] on button "Publish" at bounding box center [924, 261] width 211 height 24
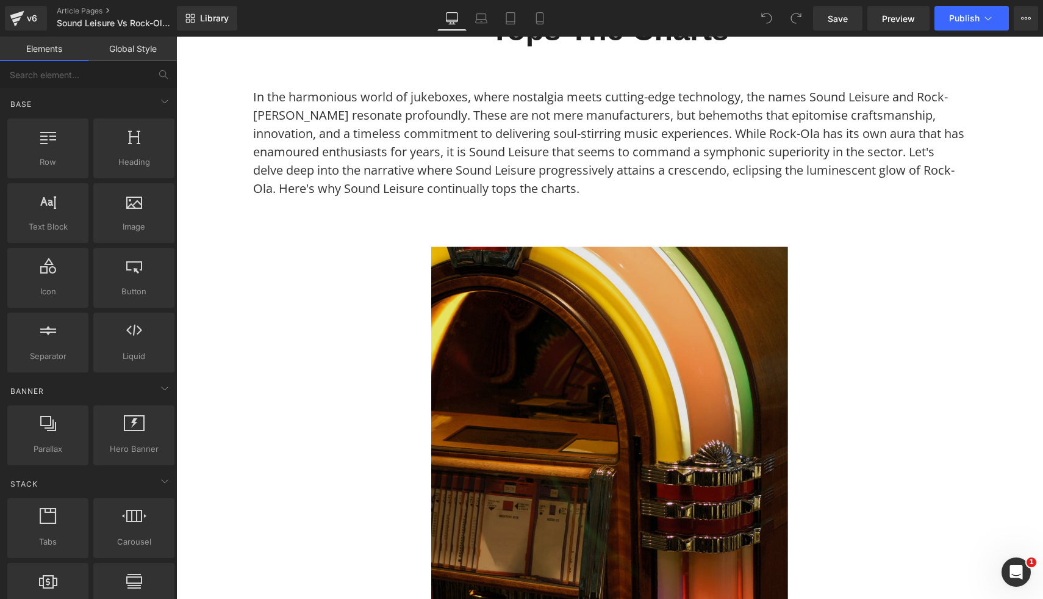
scroll to position [232, 0]
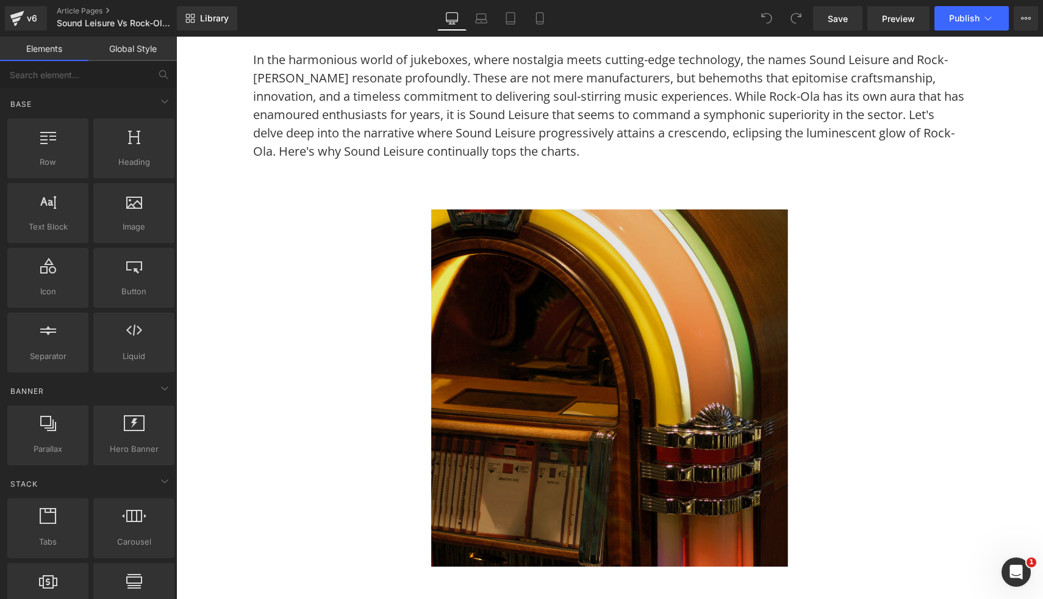
click at [510, 407] on img at bounding box center [609, 387] width 357 height 357
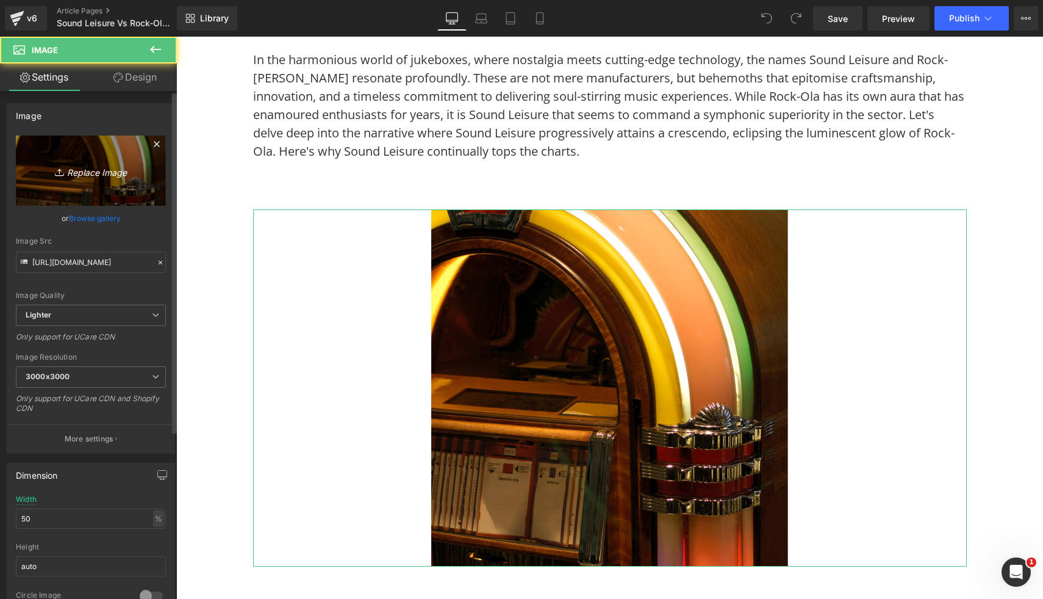
click at [77, 182] on link "Replace Image" at bounding box center [91, 170] width 150 height 70
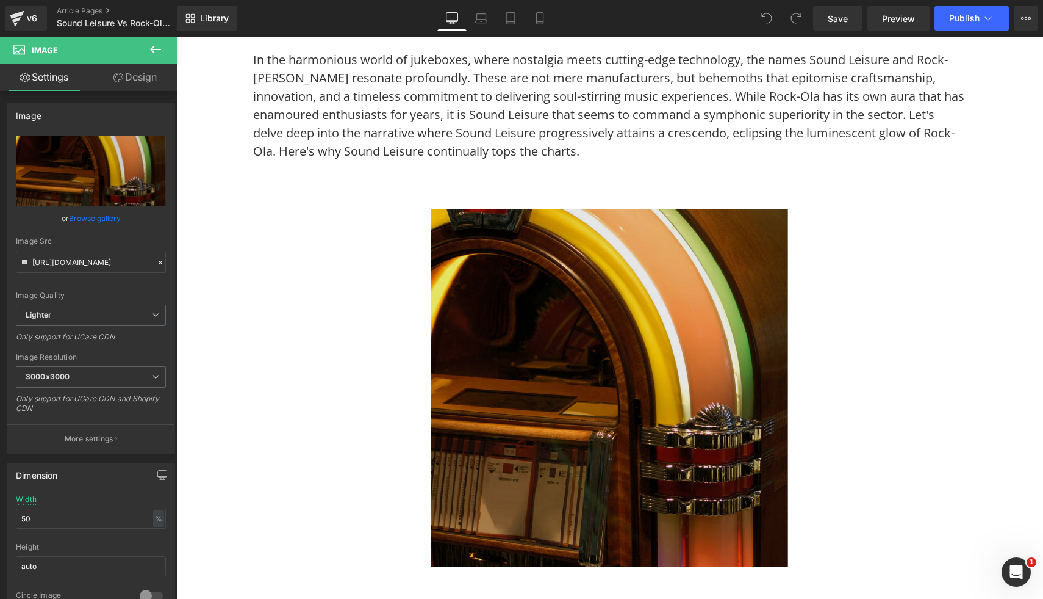
type input "C:\fakepath\Sound Leisure CD Jukebox SL15 Slimline 8.jpg"
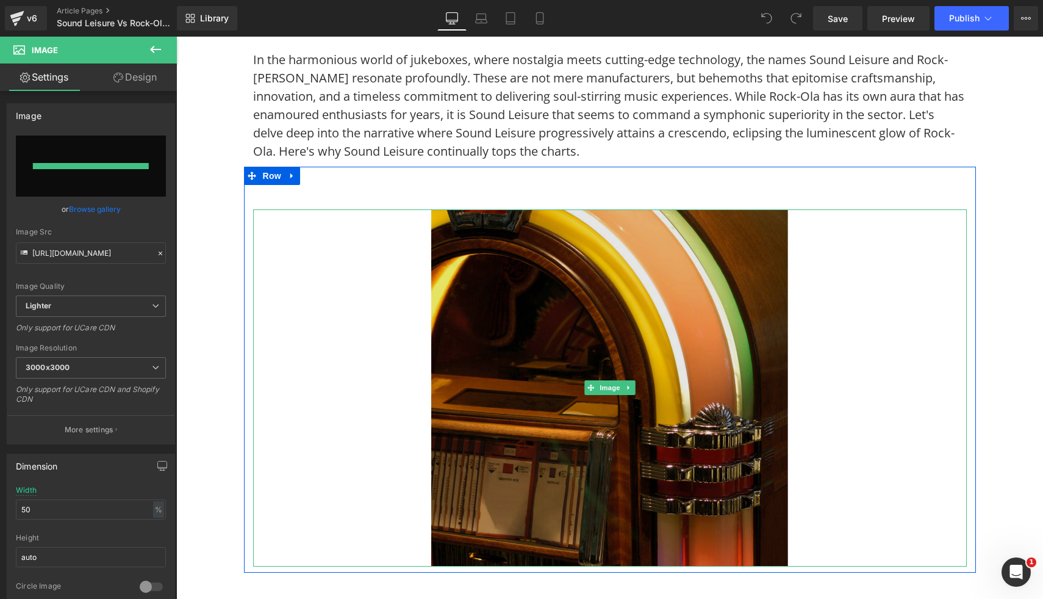
type input "https://ucarecdn.com/2de99d43-5954-4b7c-a1c5-802fdb06c5af/-/format/auto/-/previ…"
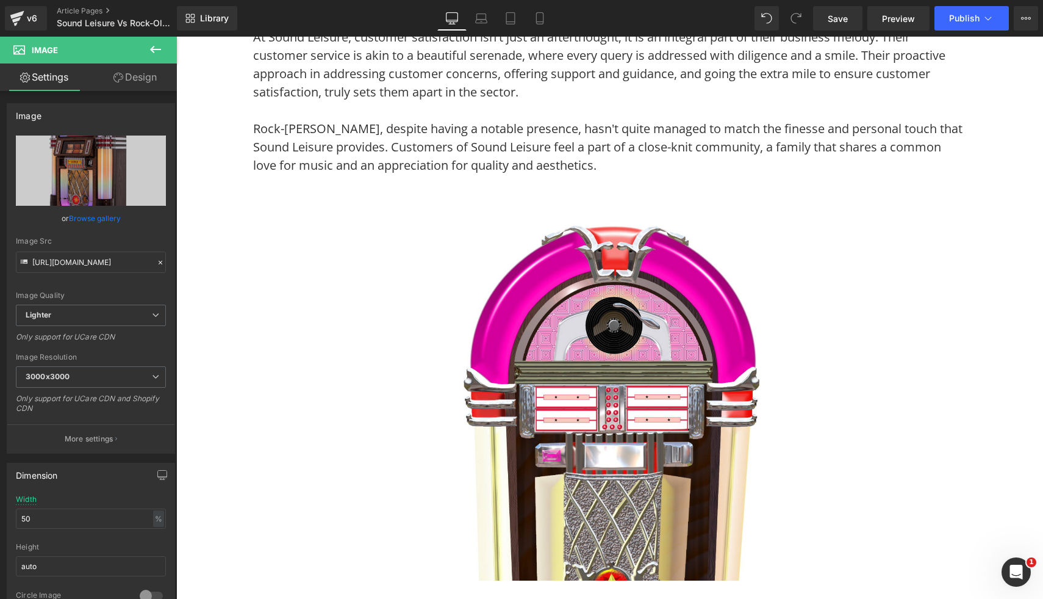
scroll to position [1801, 0]
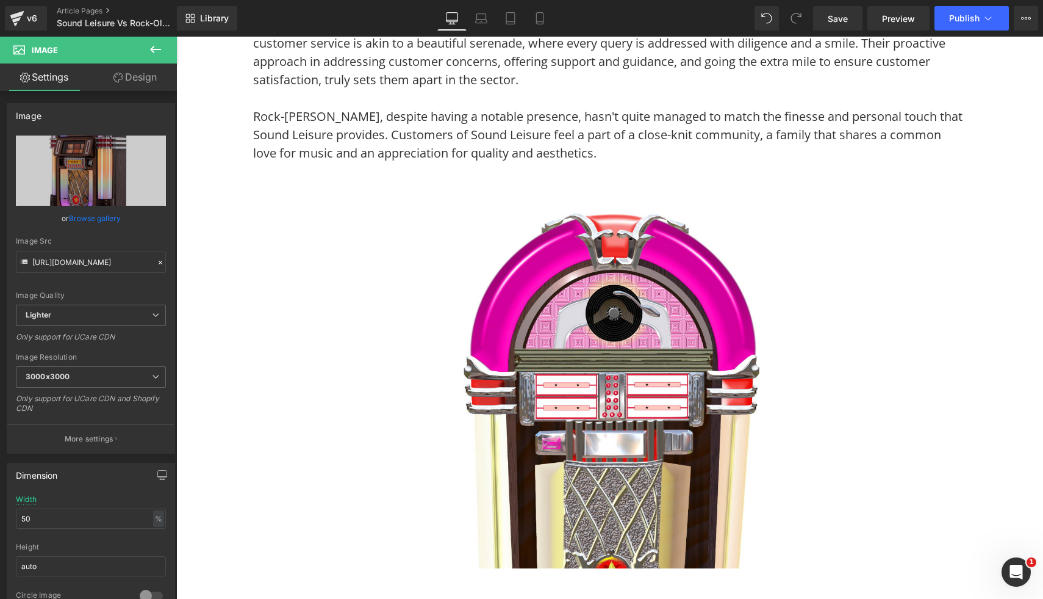
click at [696, 402] on img at bounding box center [609, 389] width 357 height 357
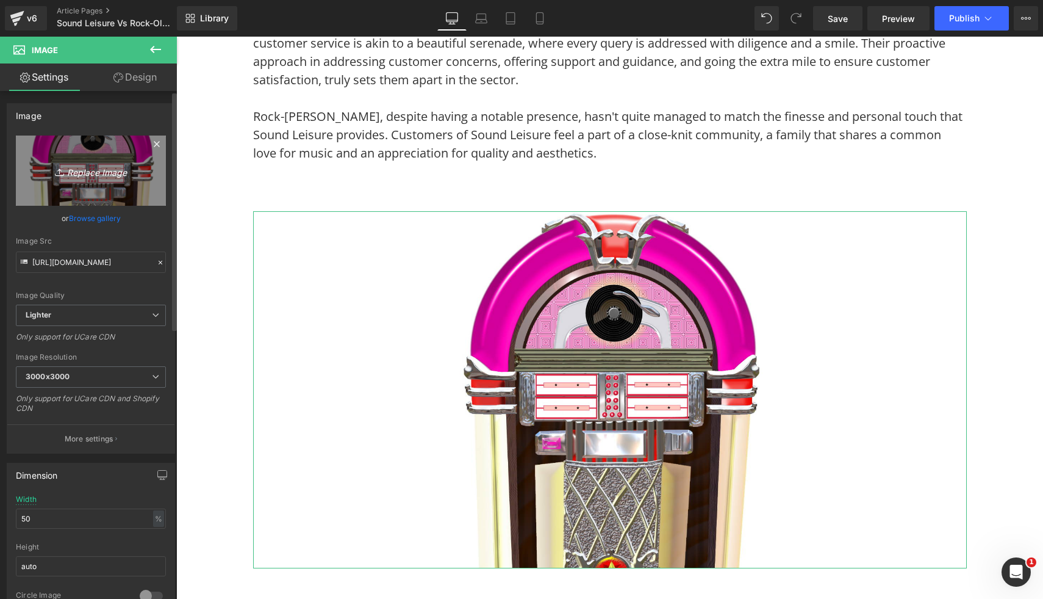
click at [110, 172] on icon "Replace Image" at bounding box center [91, 170] width 98 height 15
type input "C:\fakepath\Sound Leisure CD Jukebox SL15 Slimline.jpg"
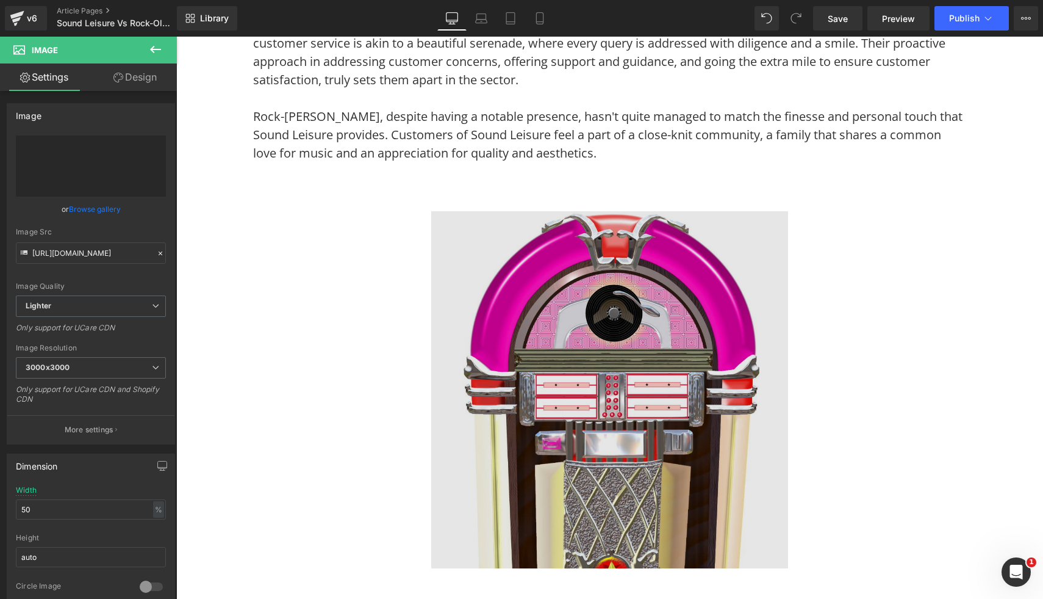
type input "https://ucarecdn.com/1318249b-32c5-4146-a802-e359a188ea83/-/format/auto/-/previ…"
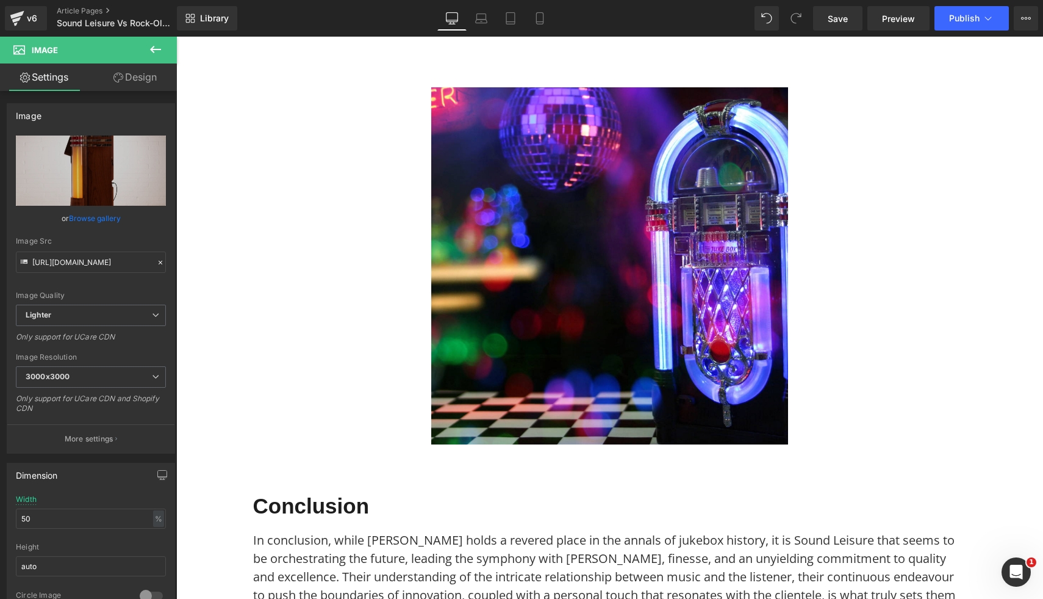
scroll to position [2815, 0]
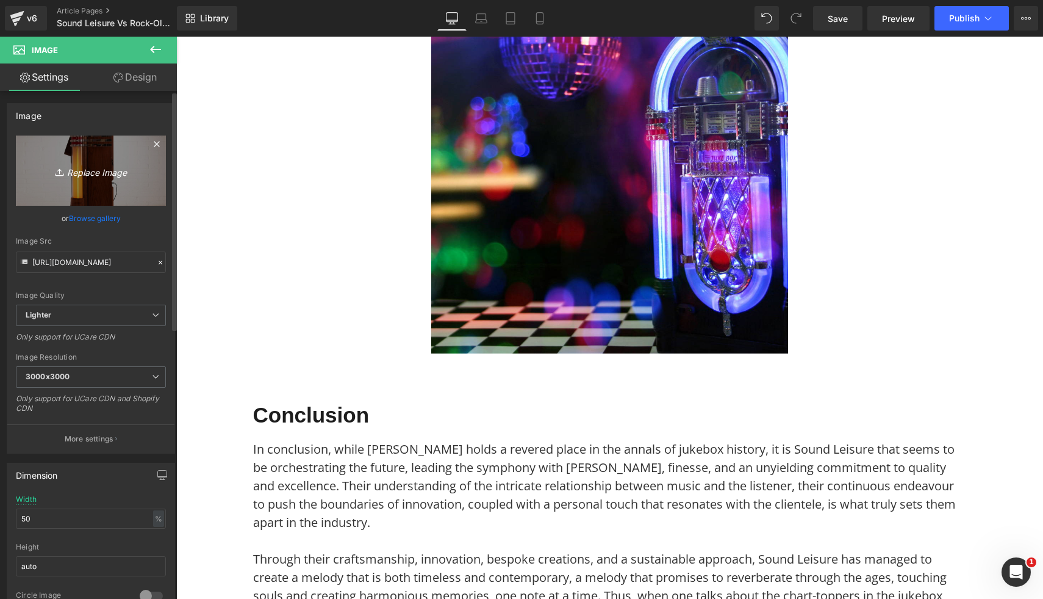
click at [77, 180] on link "Replace Image" at bounding box center [91, 170] width 150 height 70
type input "C:\fakepath\Sound Leisure CD Jukebox SL15 Slimline 5.jpg"
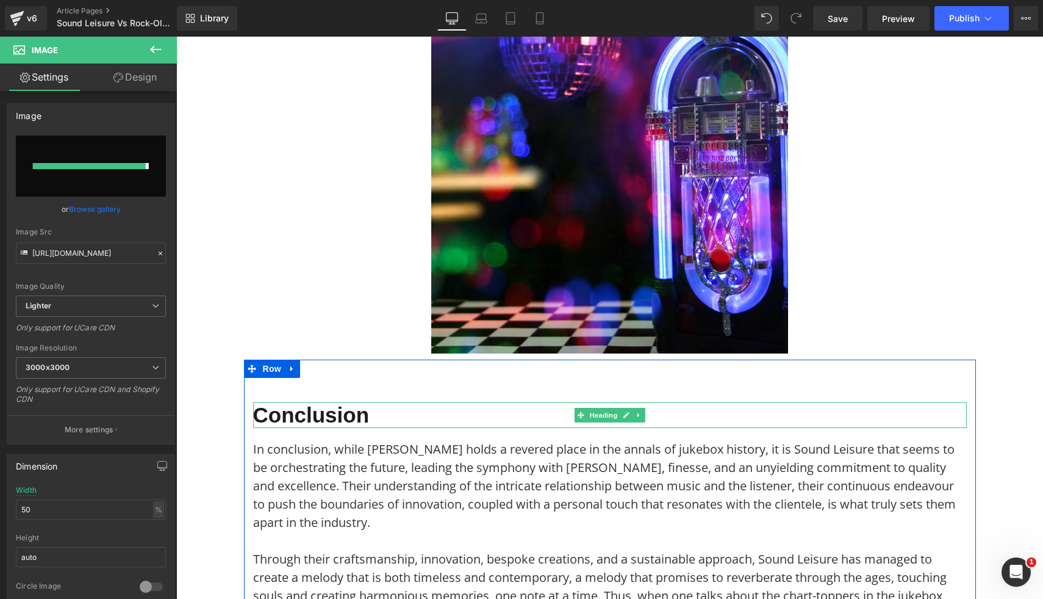
type input "https://ucarecdn.com/33e0c34e-2ddf-4823-81be-89294b99186e/-/format/auto/-/previ…"
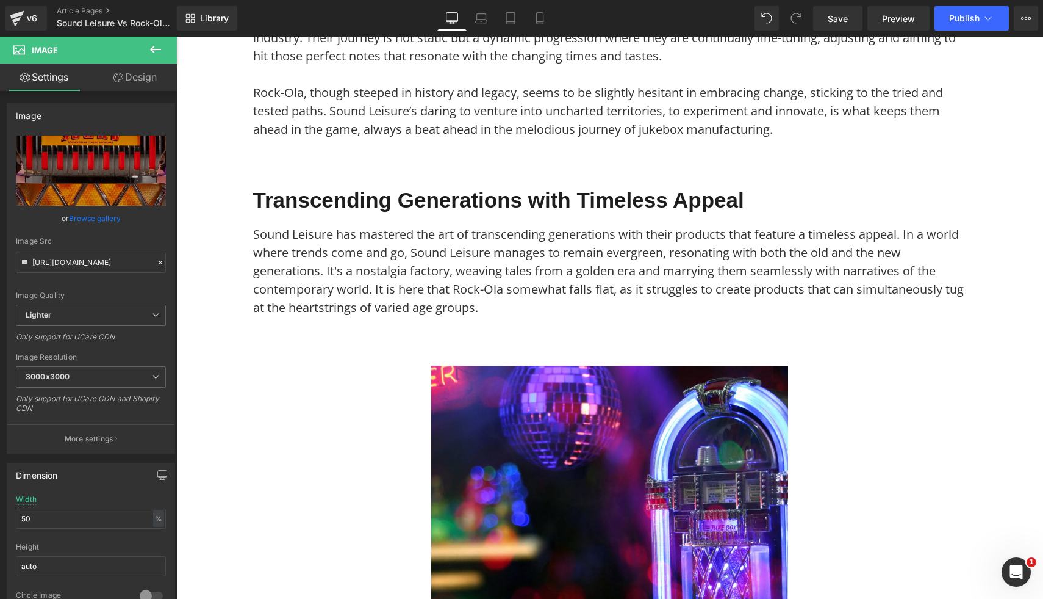
scroll to position [2447, 0]
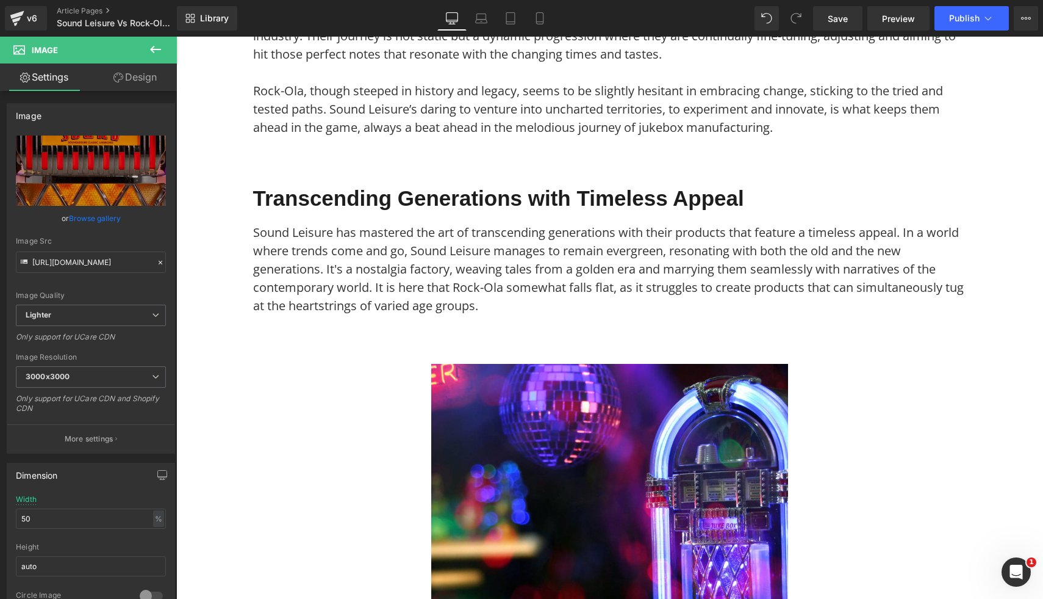
click at [717, 417] on img at bounding box center [609, 542] width 357 height 357
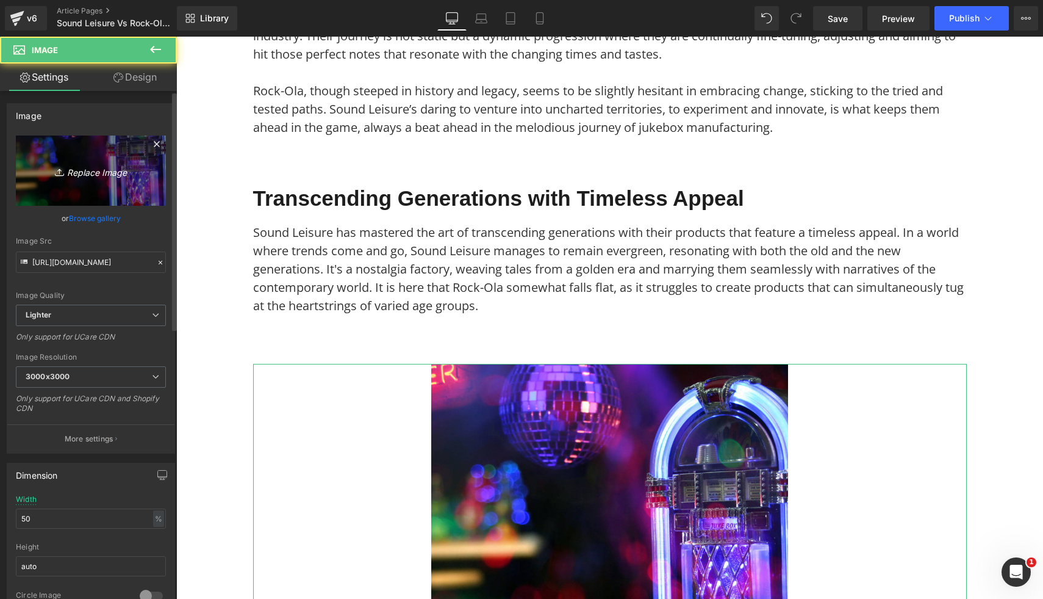
click at [74, 160] on link "Replace Image" at bounding box center [91, 170] width 150 height 70
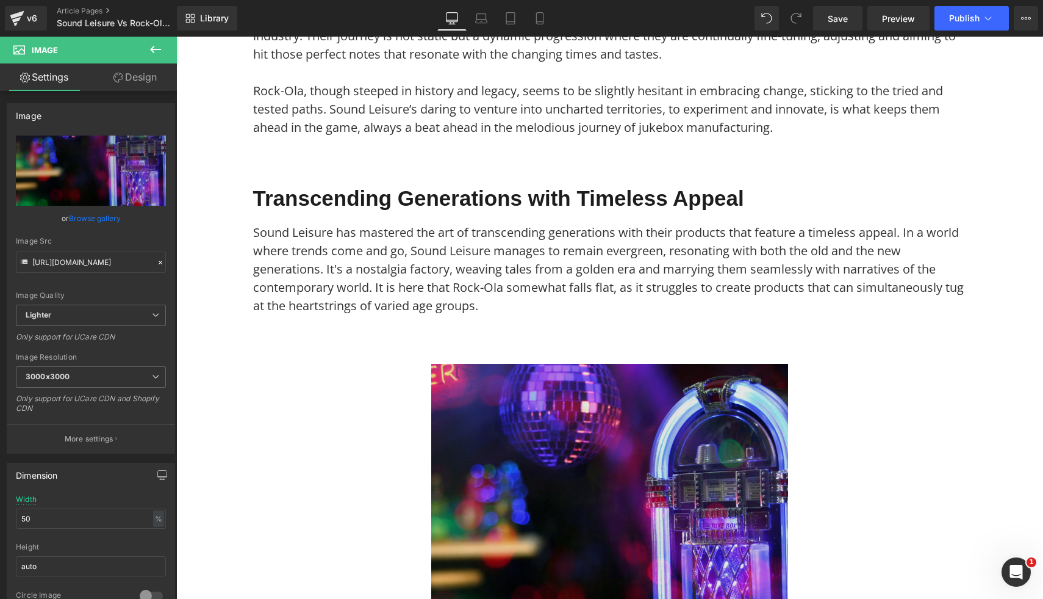
type input "C:\fakepath\Sound Leisure CD Jukebox SL15 Slimline 6.jpg"
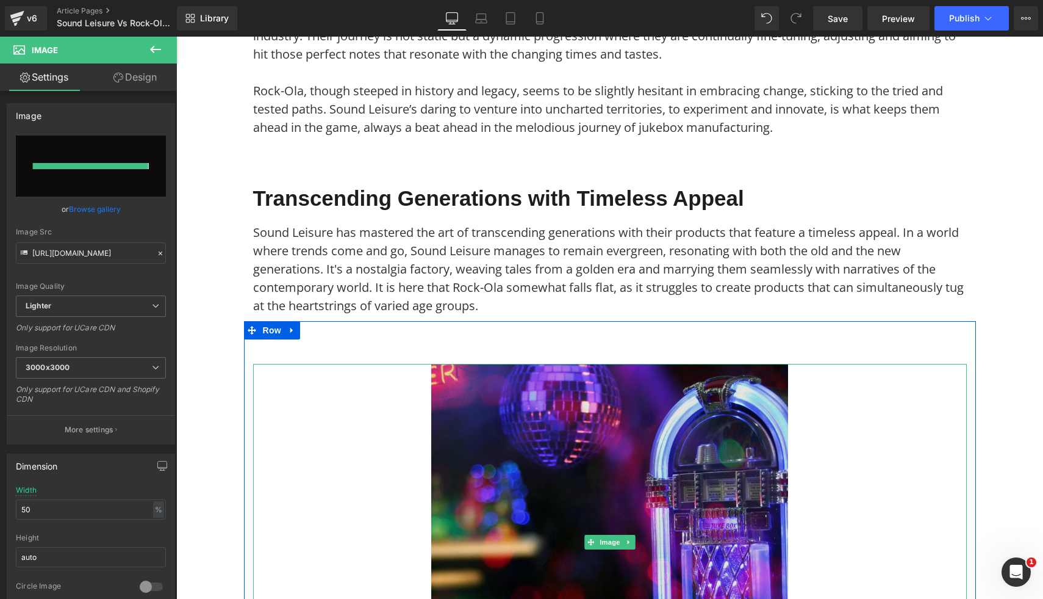
type input "https://ucarecdn.com/05fd64c4-c9da-4d06-af1f-ef5e17644fd0/-/format/auto/-/previ…"
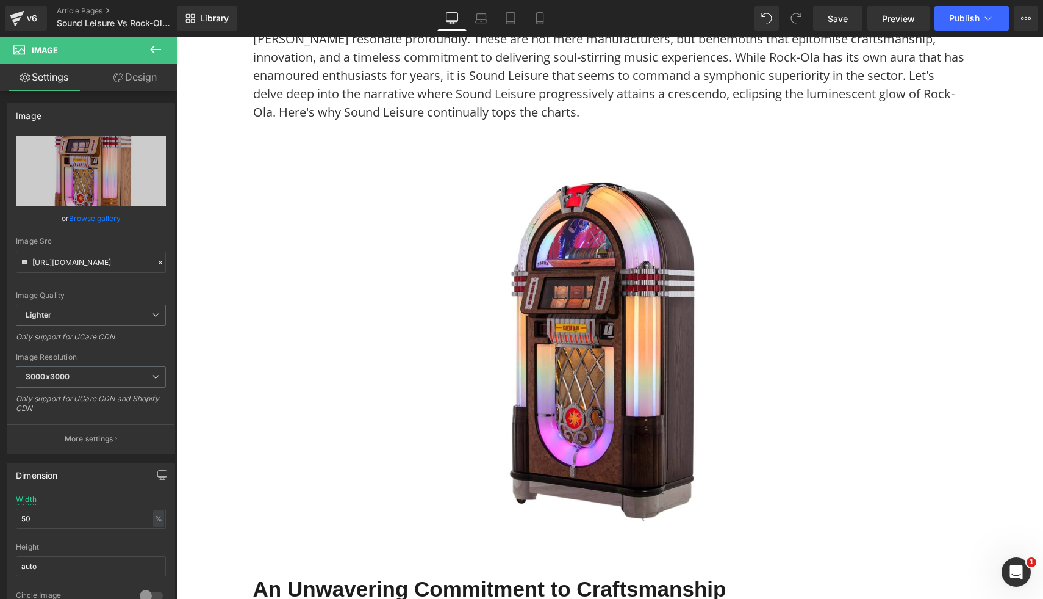
scroll to position [7, 0]
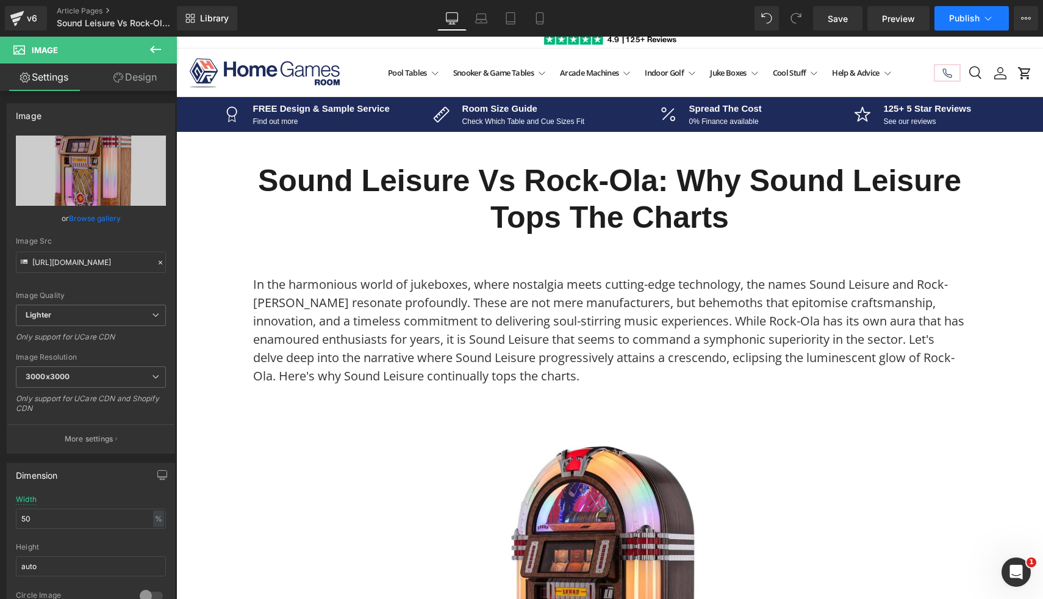
click at [970, 10] on button "Publish" at bounding box center [972, 18] width 74 height 24
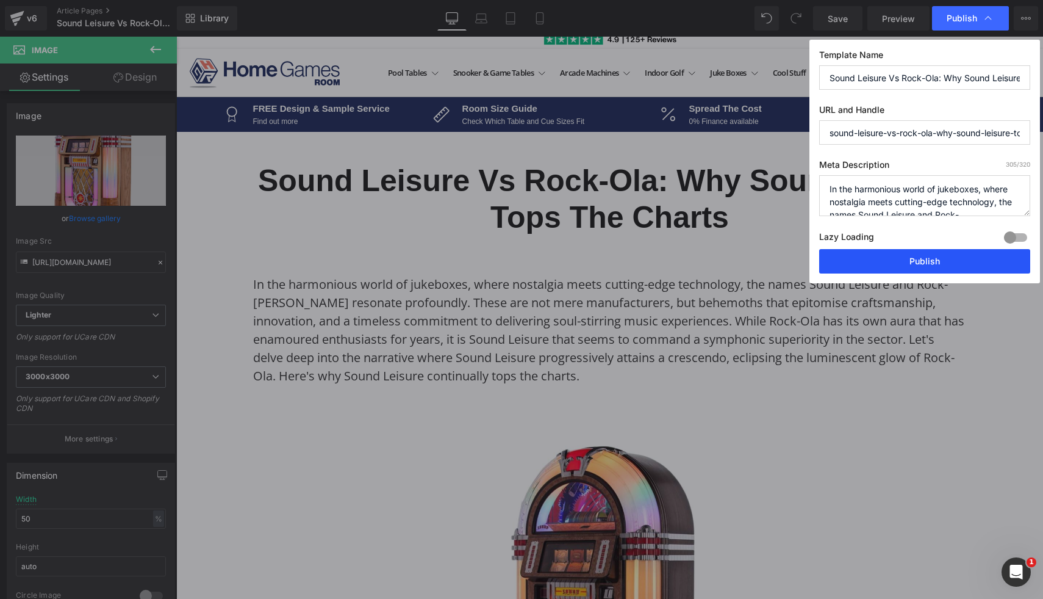
click at [897, 262] on button "Publish" at bounding box center [924, 261] width 211 height 24
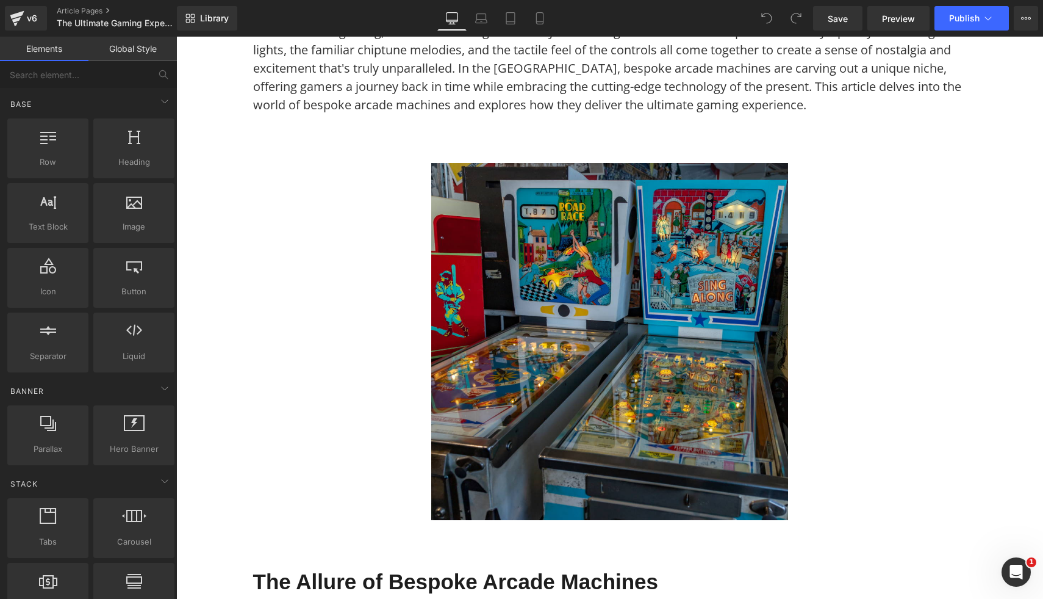
scroll to position [267, 0]
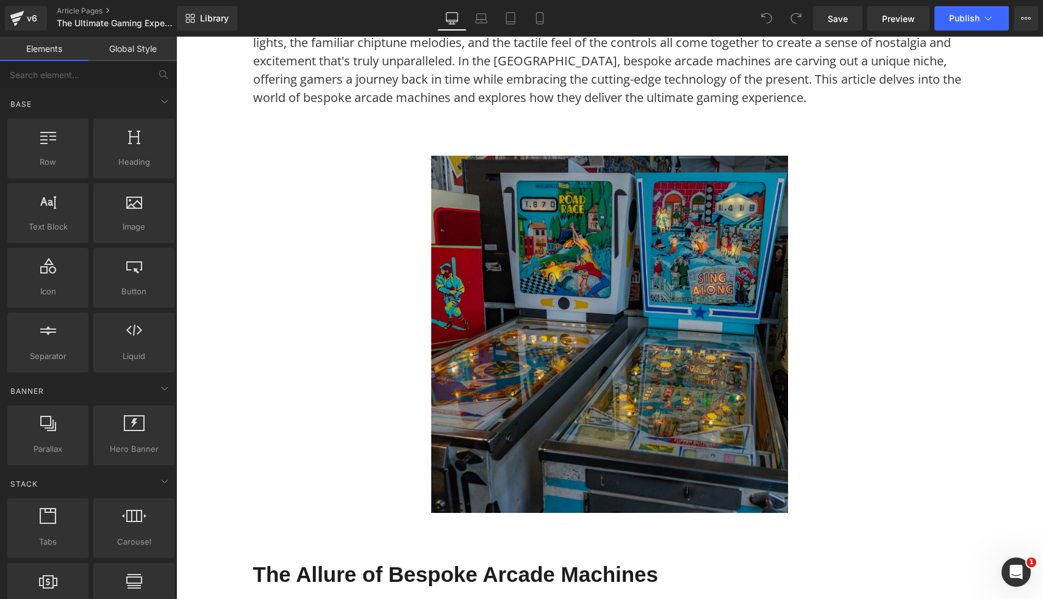
click at [486, 283] on img at bounding box center [609, 334] width 357 height 357
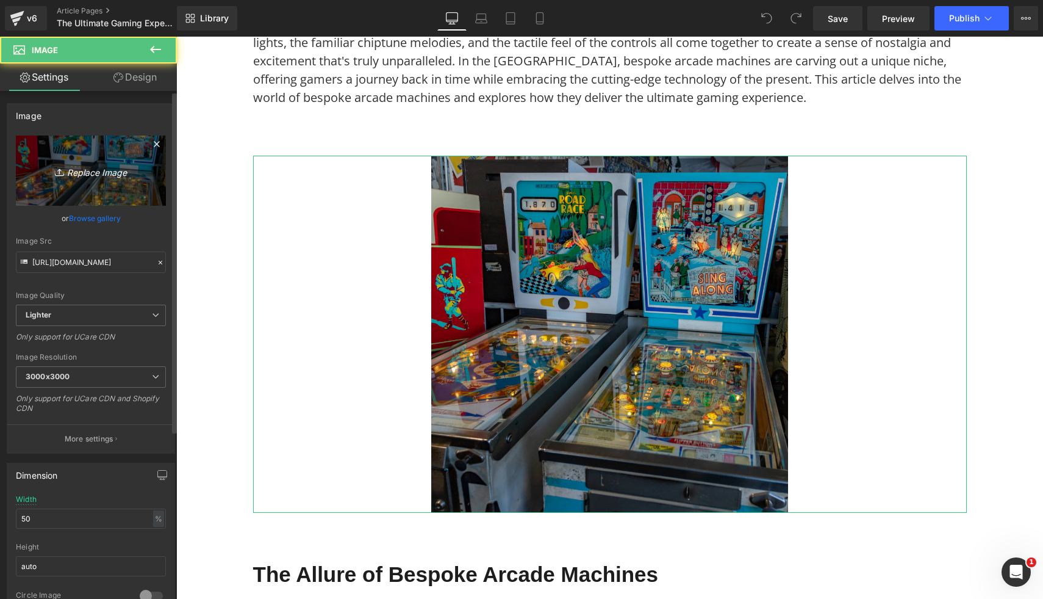
click at [86, 189] on link "Replace Image" at bounding box center [91, 170] width 150 height 70
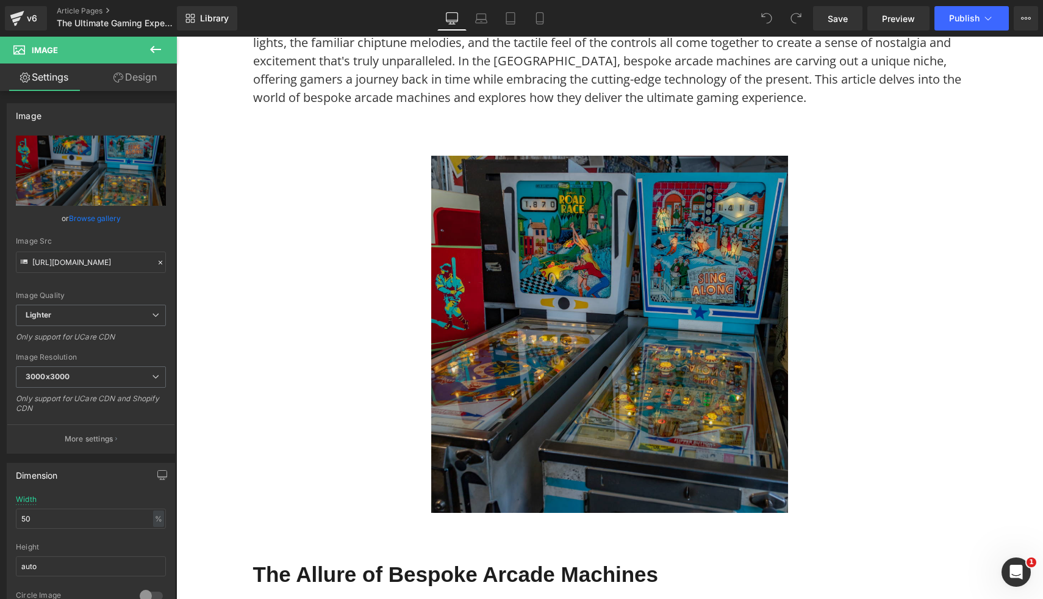
type input "C:\fakepath\Sound Leisure Vinyl Rocket Jukebox 9.jpg"
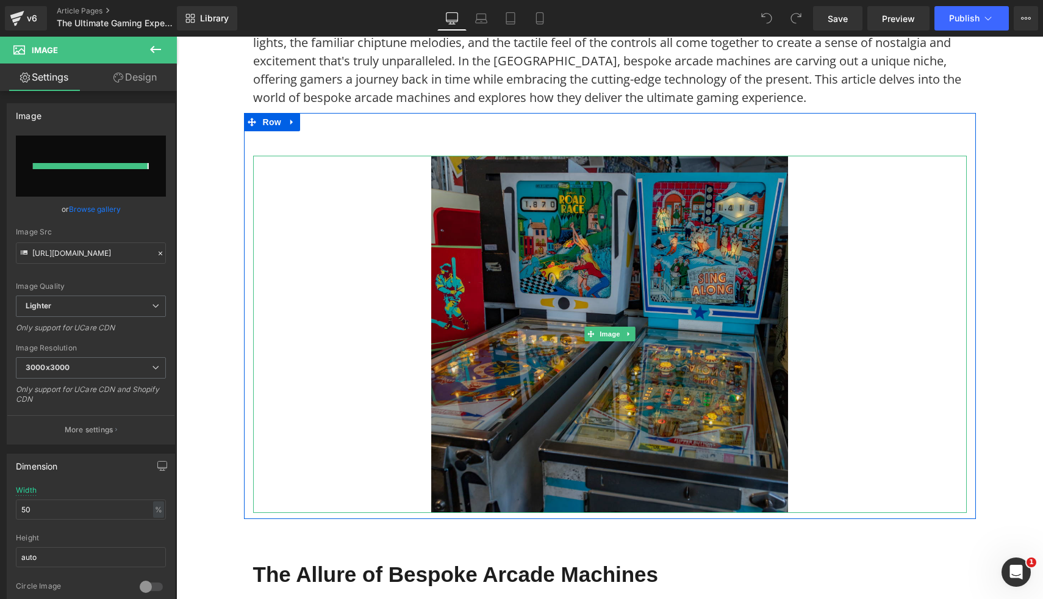
type input "https://ucarecdn.com/98484184-02e4-41a0-96d7-25cb34332893/-/format/auto/-/previ…"
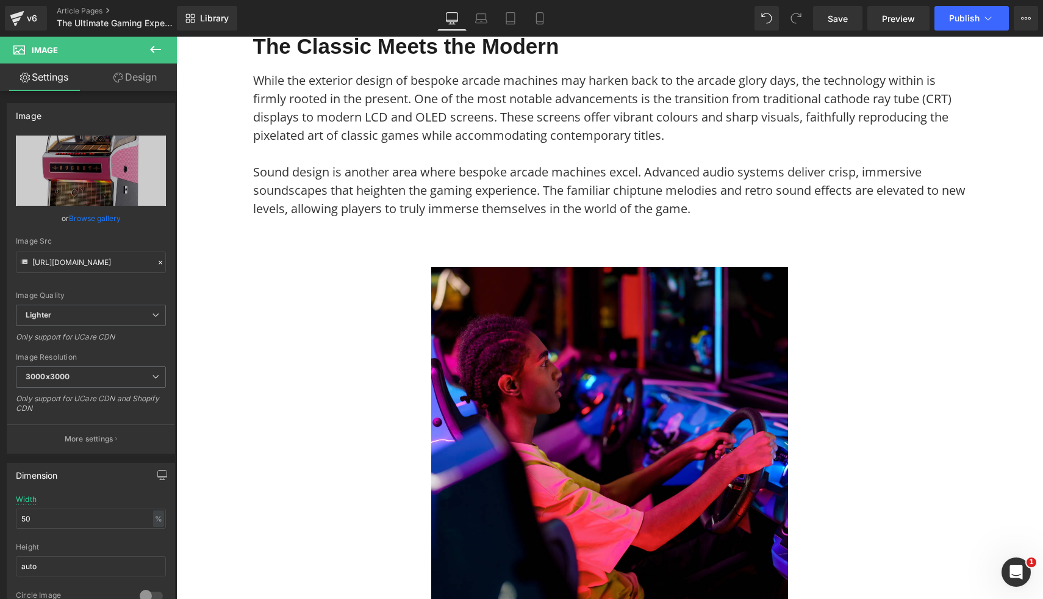
scroll to position [1355, 0]
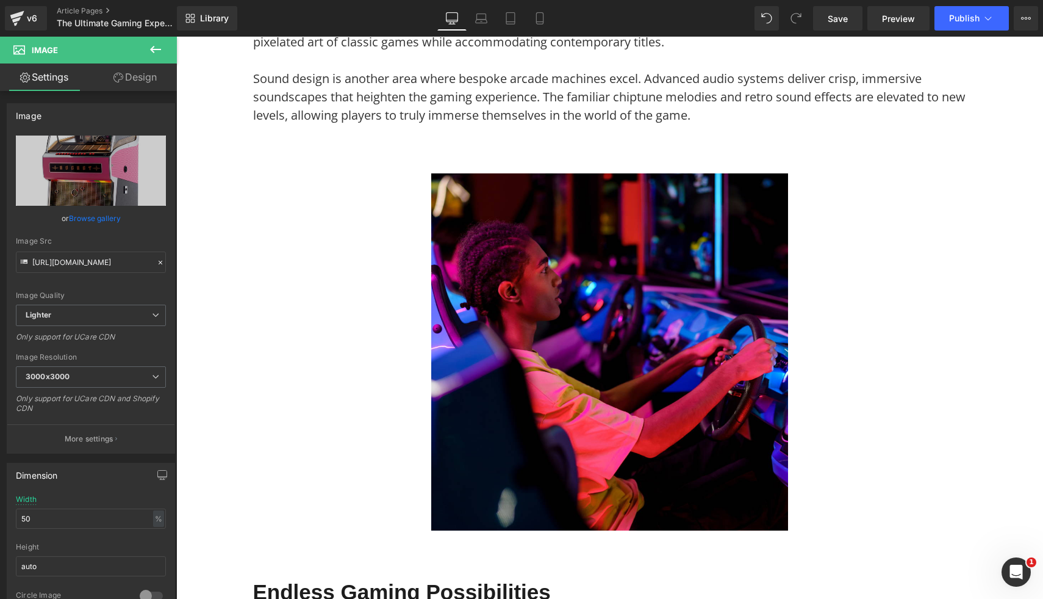
click at [720, 419] on img at bounding box center [609, 351] width 357 height 357
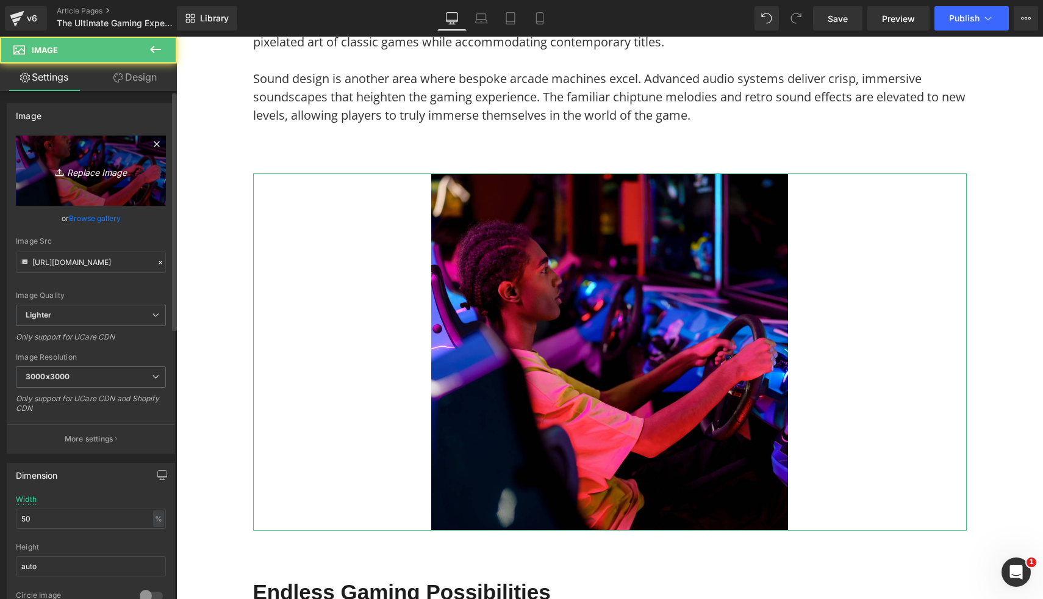
click at [89, 160] on link "Replace Image" at bounding box center [91, 170] width 150 height 70
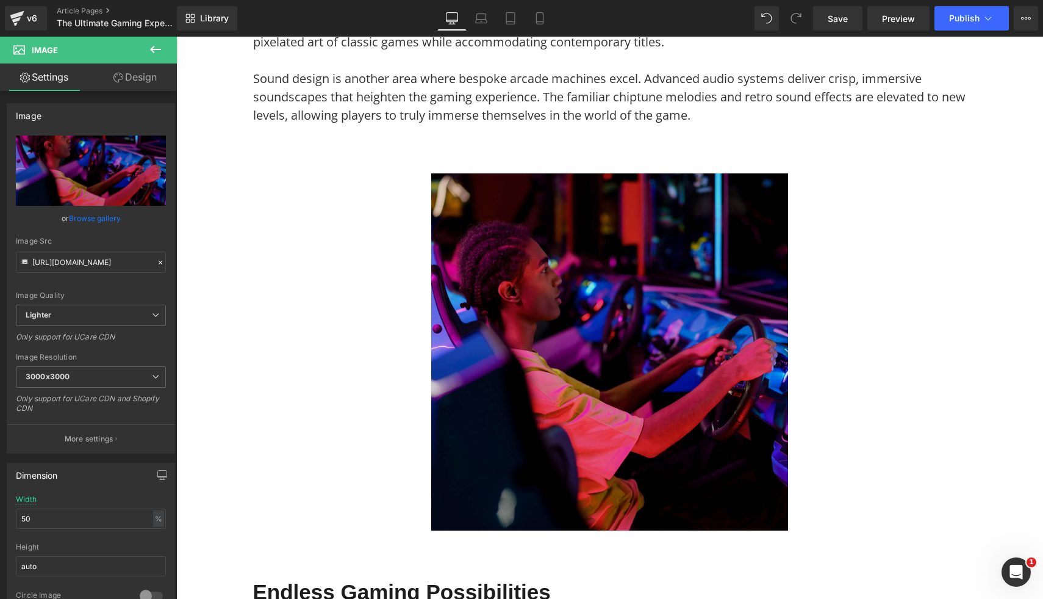
type input "C:\fakepath\Sound Leisure Vinyl Rocket Jukebox 13.jpg"
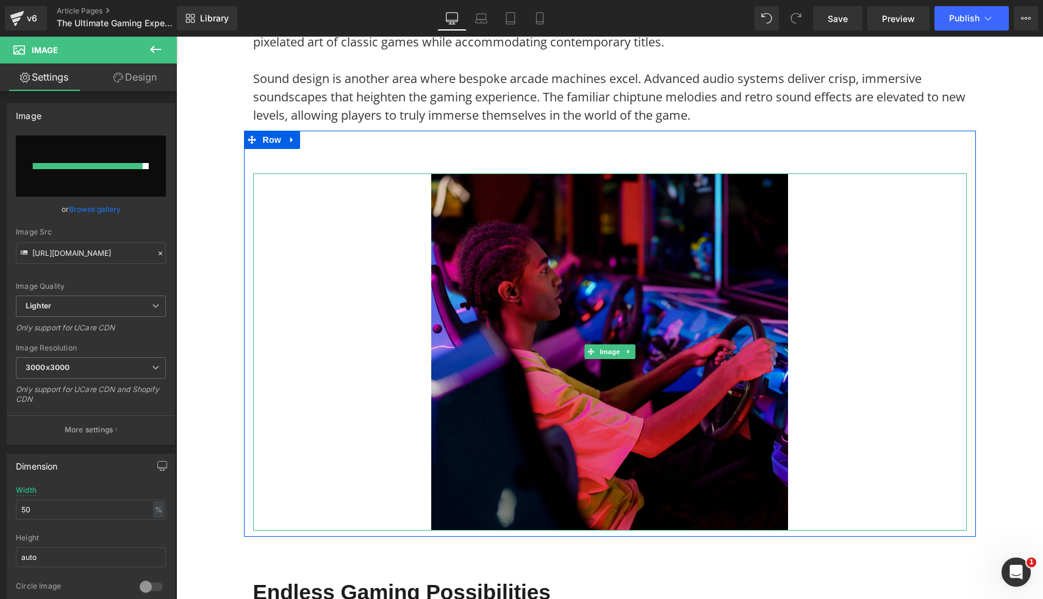
type input "https://ucarecdn.com/346b9cd7-5fb4-47ac-85c3-4604b34513f8/-/format/auto/-/previ…"
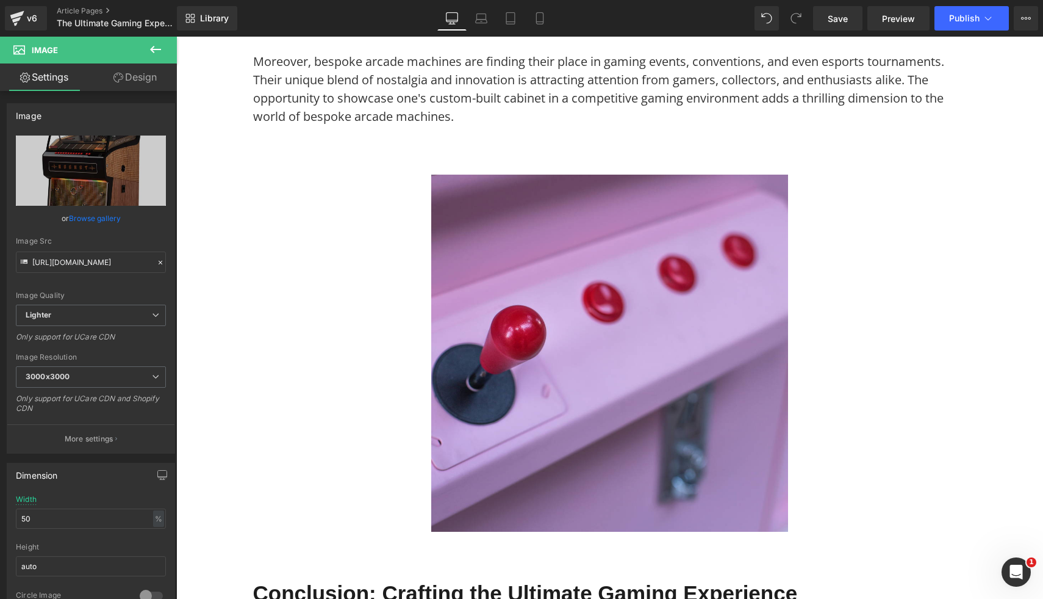
scroll to position [2919, 0]
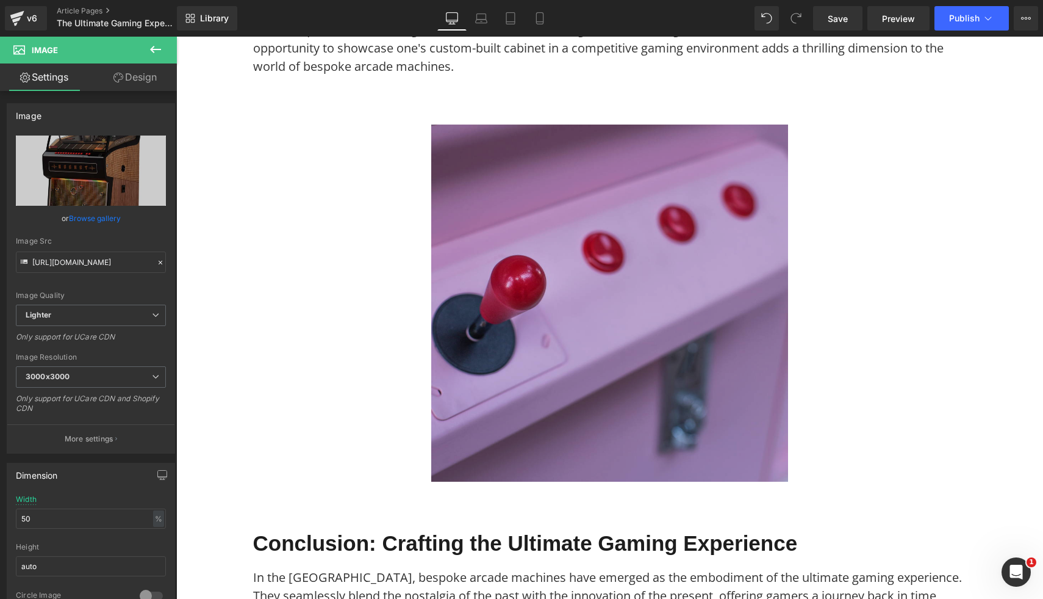
click at [722, 389] on img at bounding box center [609, 302] width 357 height 357
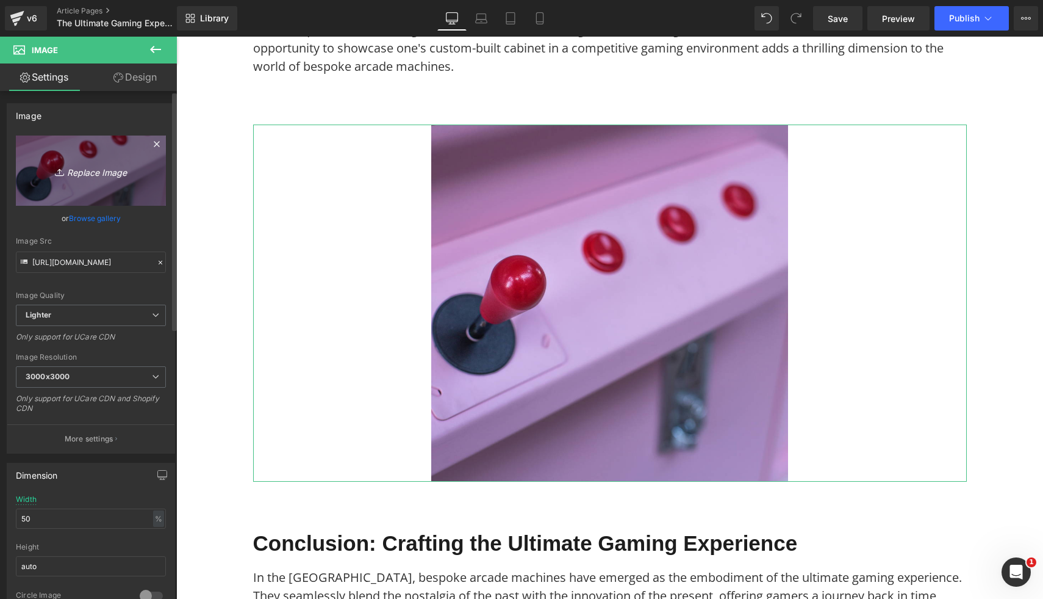
click at [67, 157] on link "Replace Image" at bounding box center [91, 170] width 150 height 70
type input "C:\fakepath\Sound Leisure Vinyl Rocket Jukebox 4.jpg"
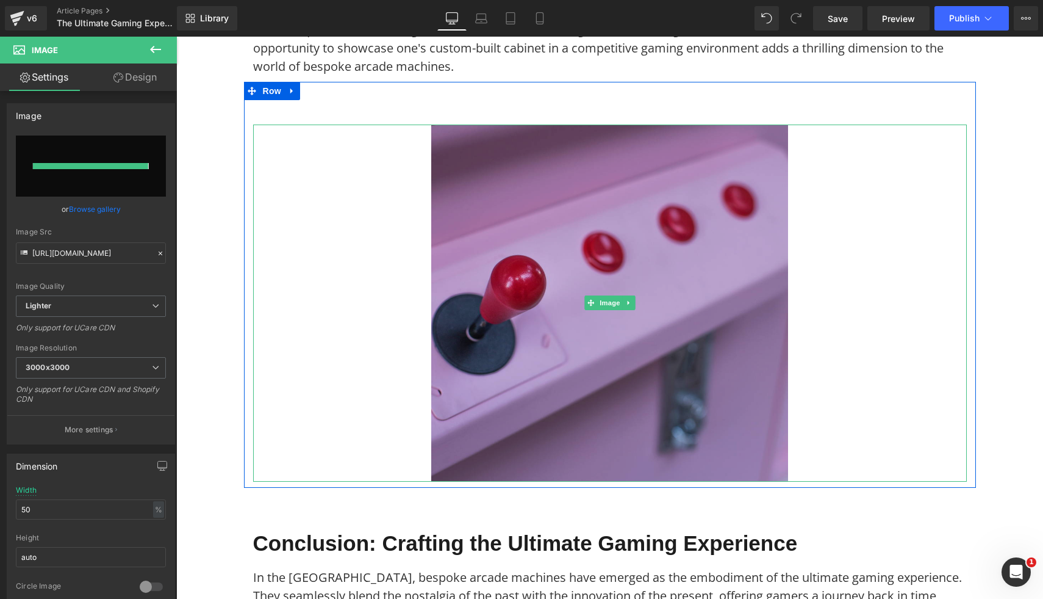
type input "https://ucarecdn.com/a6779ecc-917b-41db-a29c-96b9c57213db/-/format/auto/-/previ…"
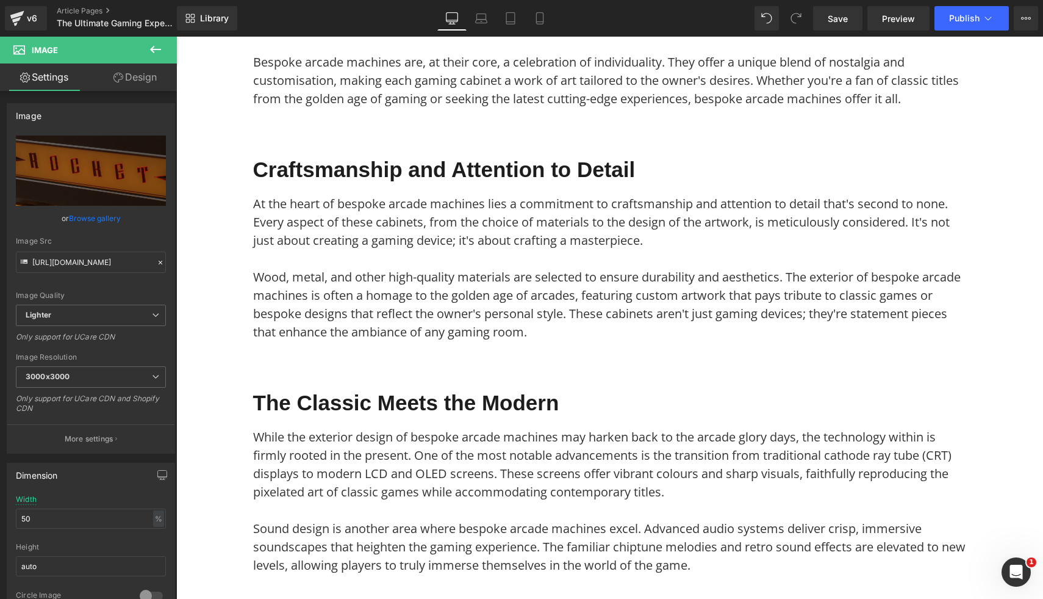
scroll to position [0, 0]
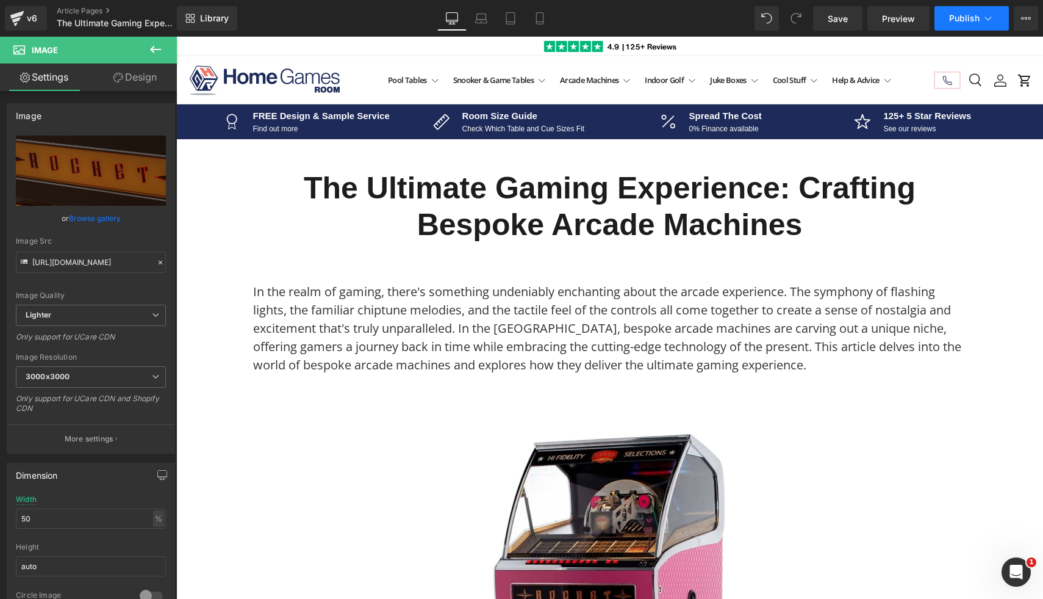
click at [970, 15] on span "Publish" at bounding box center [964, 18] width 31 height 10
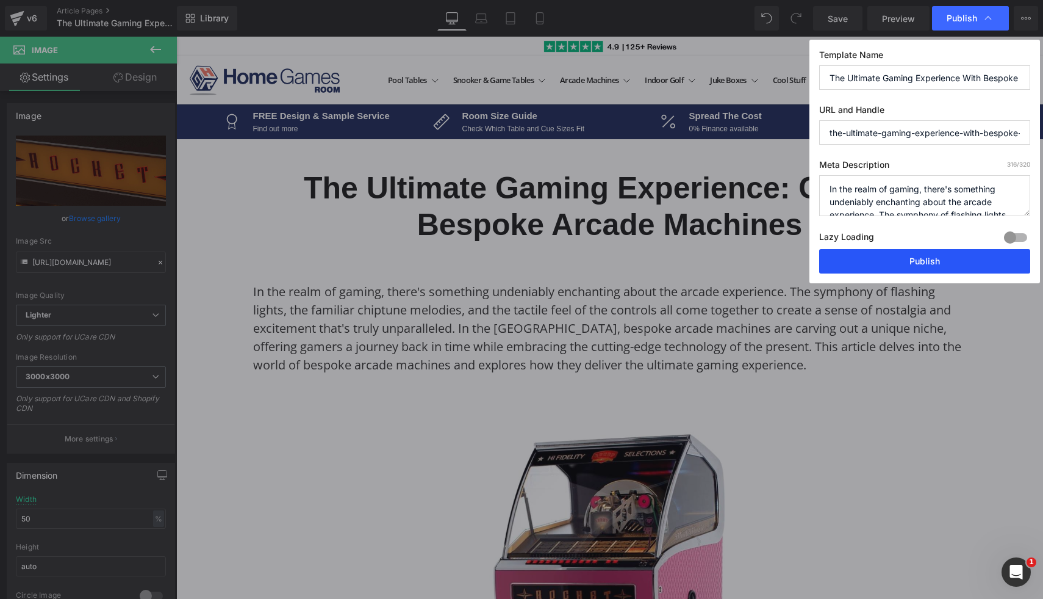
click at [930, 267] on button "Publish" at bounding box center [924, 261] width 211 height 24
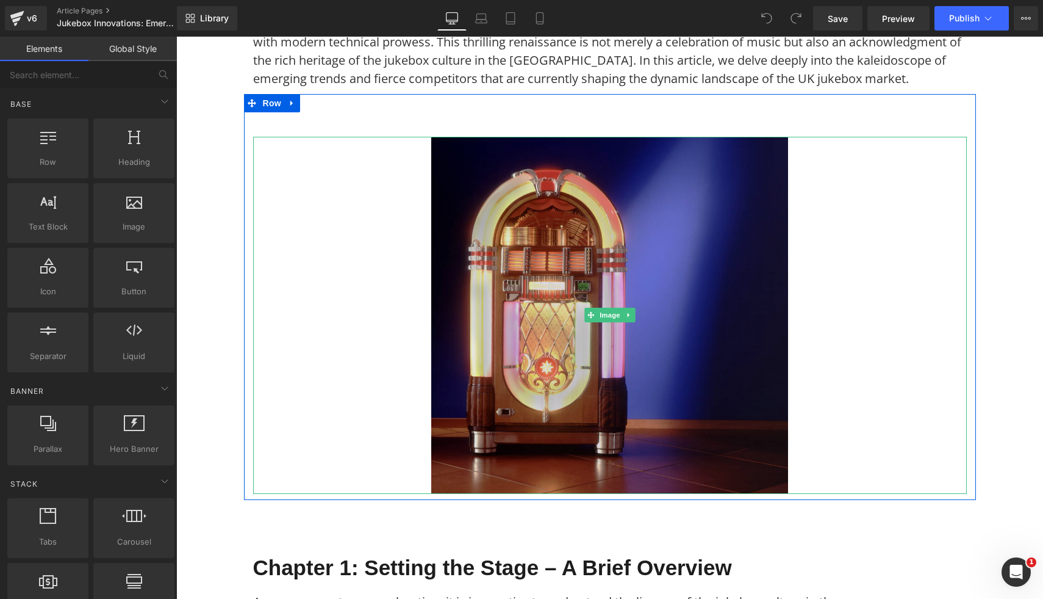
scroll to position [278, 0]
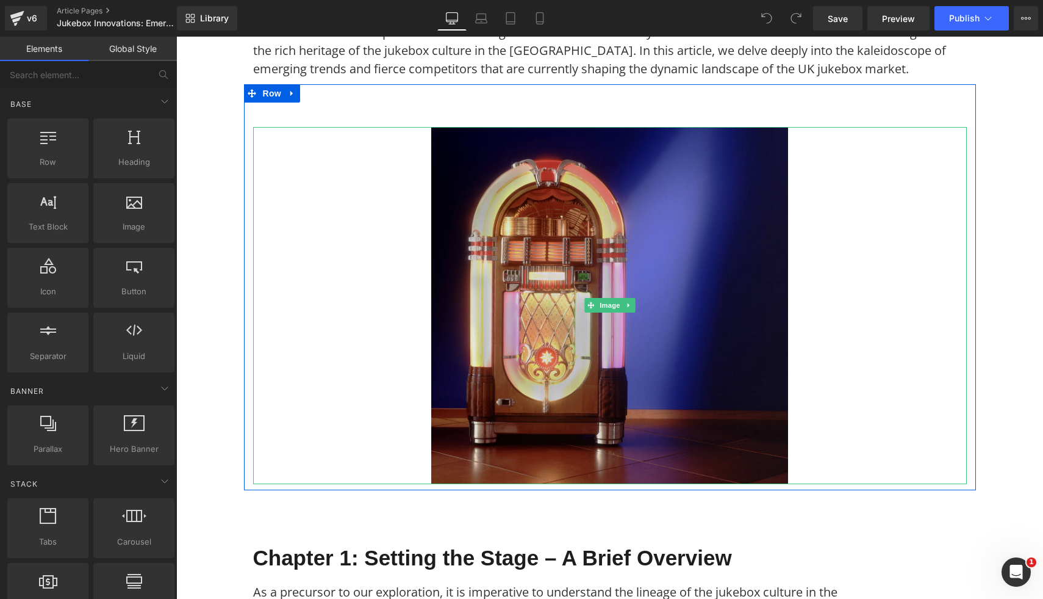
click at [506, 408] on img at bounding box center [609, 305] width 357 height 357
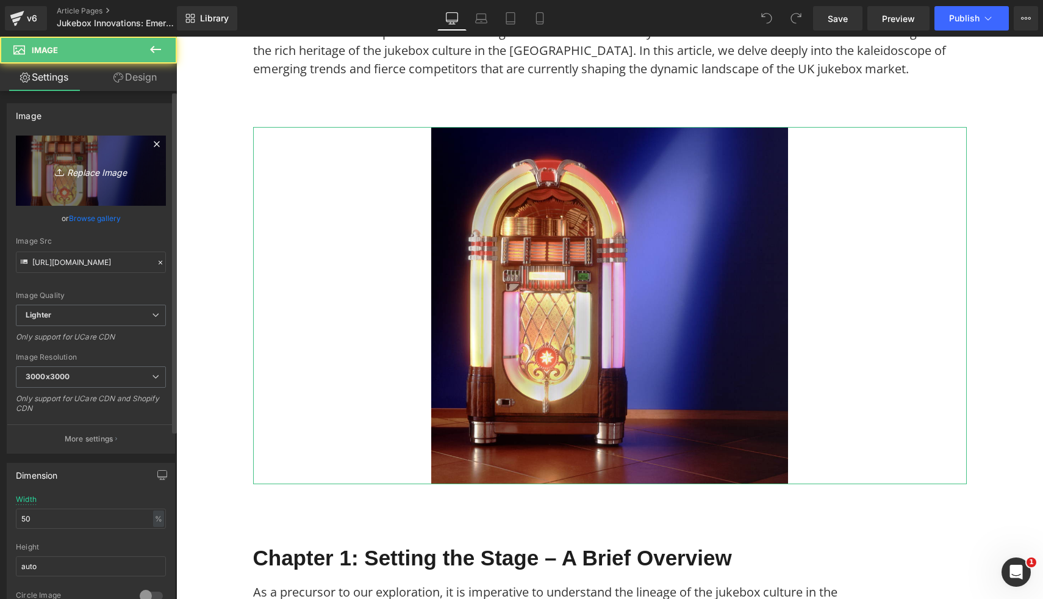
click at [117, 179] on link "Replace Image" at bounding box center [91, 170] width 150 height 70
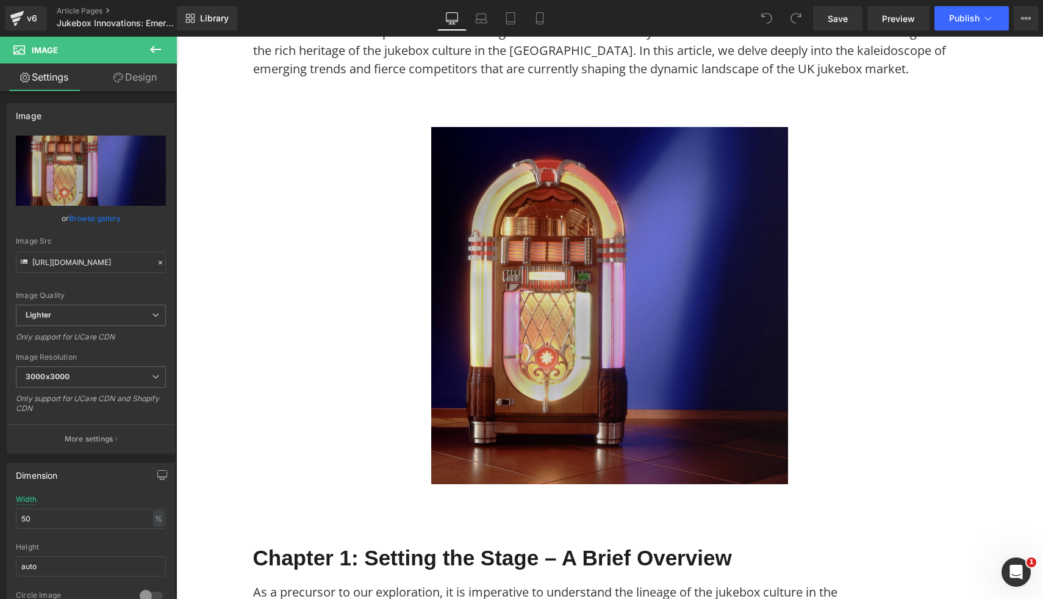
type input "C:\fakepath\Sound Leisure Vinyl Rocket Jukebox 13.jpg"
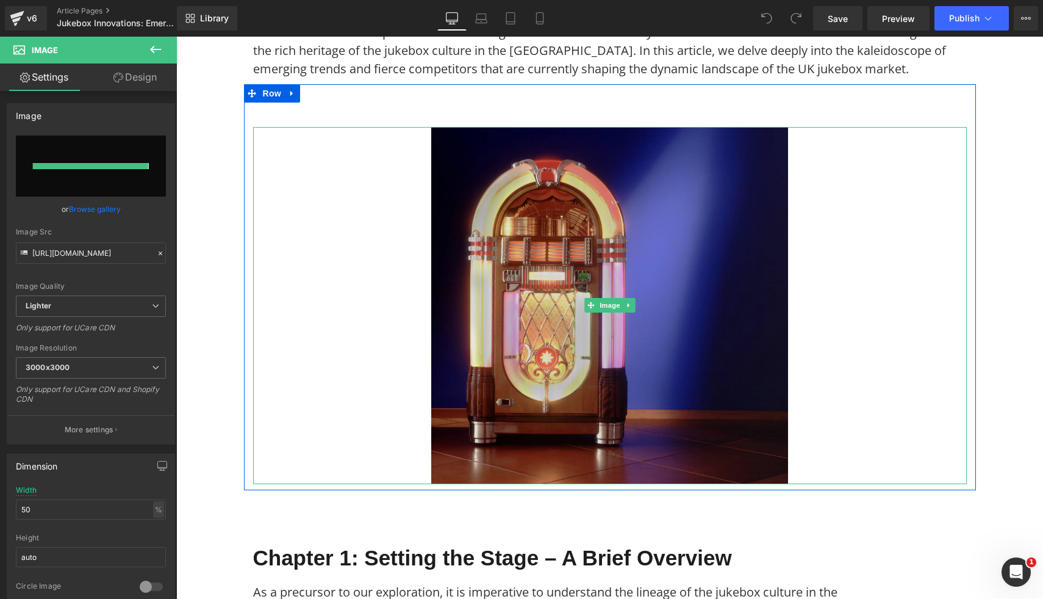
type input "[URL][DOMAIN_NAME]"
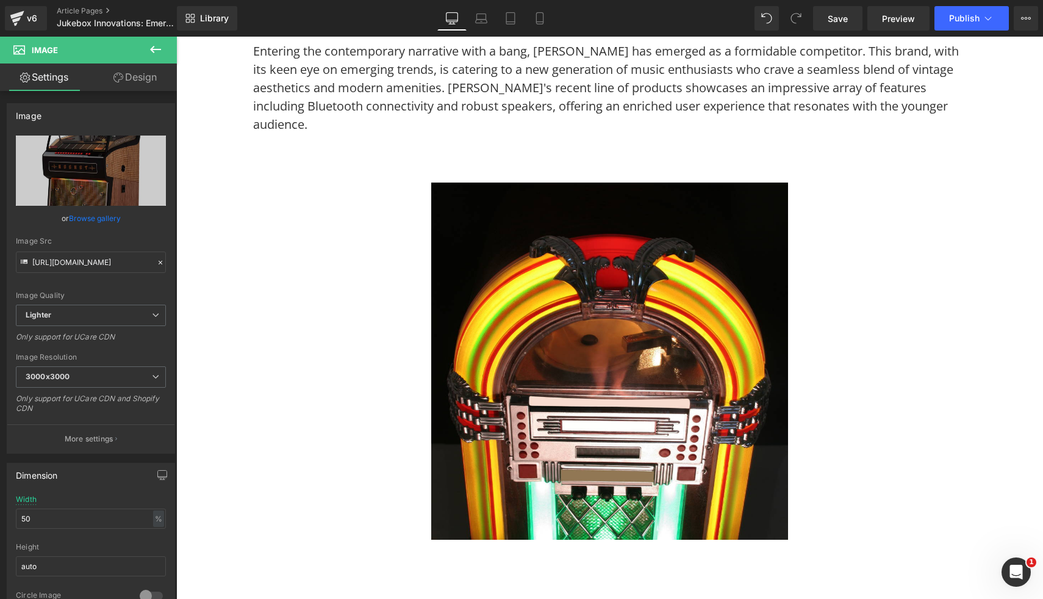
scroll to position [1343, 0]
click at [726, 422] on img at bounding box center [609, 360] width 357 height 357
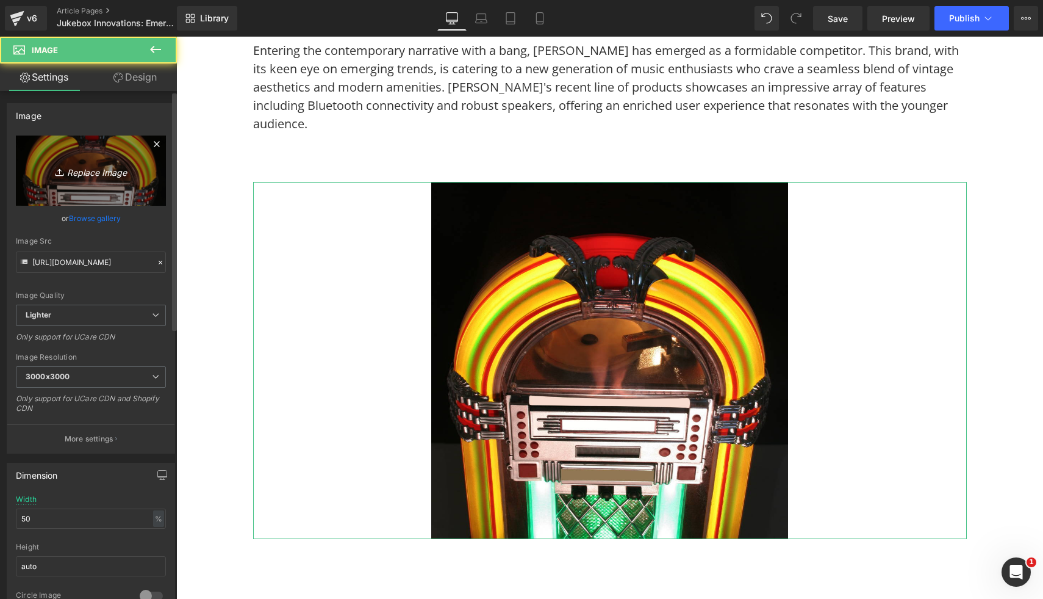
click at [79, 169] on icon "Replace Image" at bounding box center [91, 170] width 98 height 15
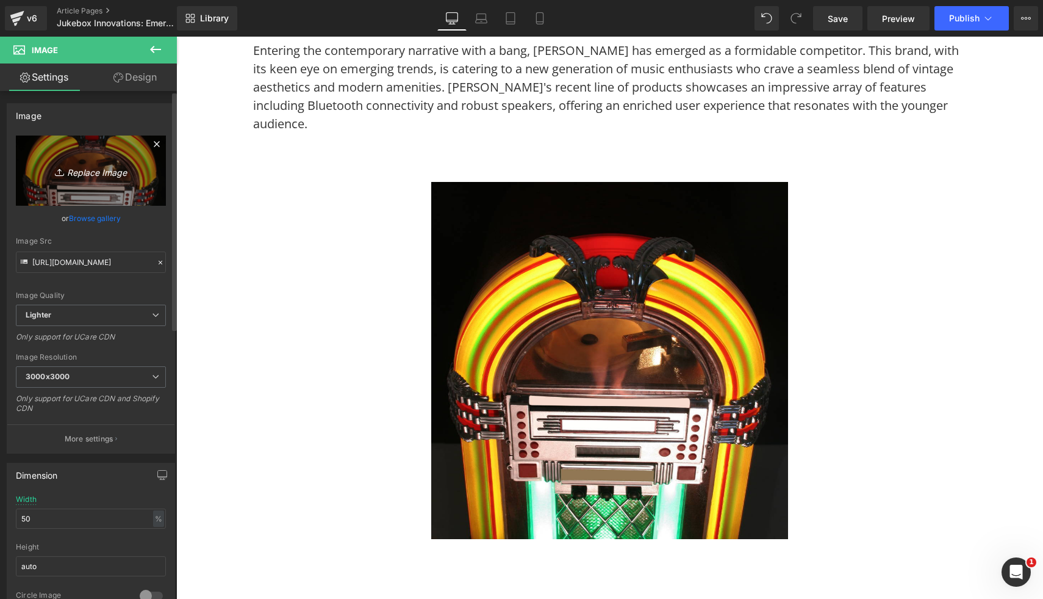
type input "C:\fakepath\Sound Leisure Vinyl Rocket Jukebox 11.jpg"
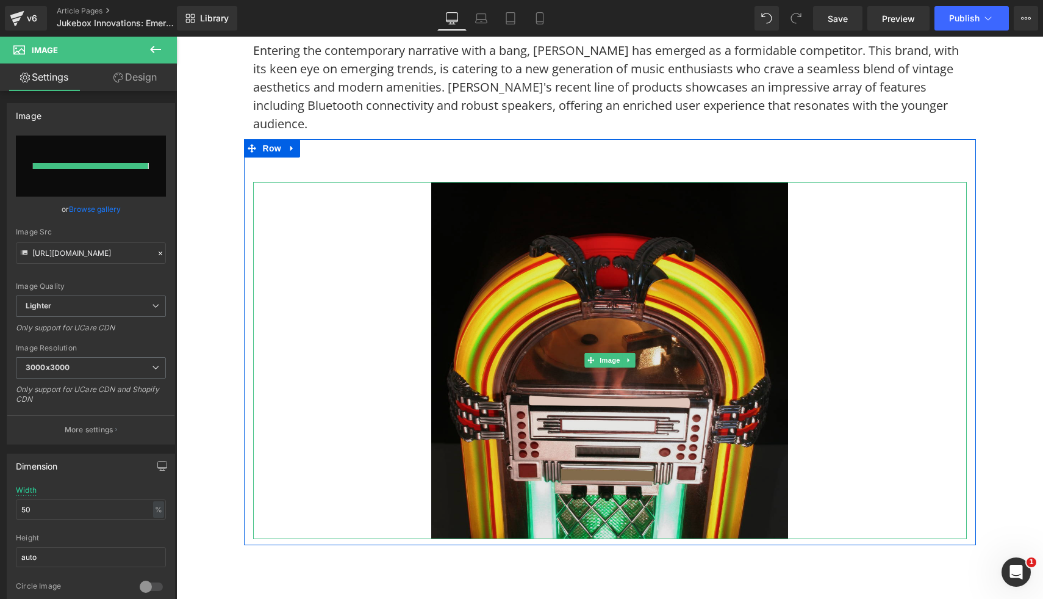
type input "[URL][DOMAIN_NAME]"
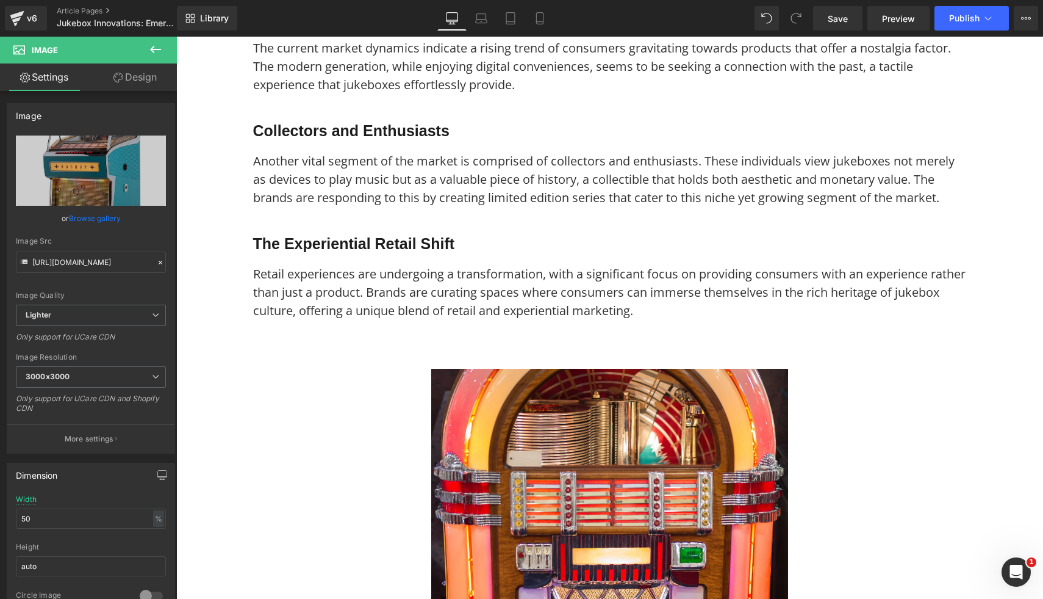
scroll to position [2983, 0]
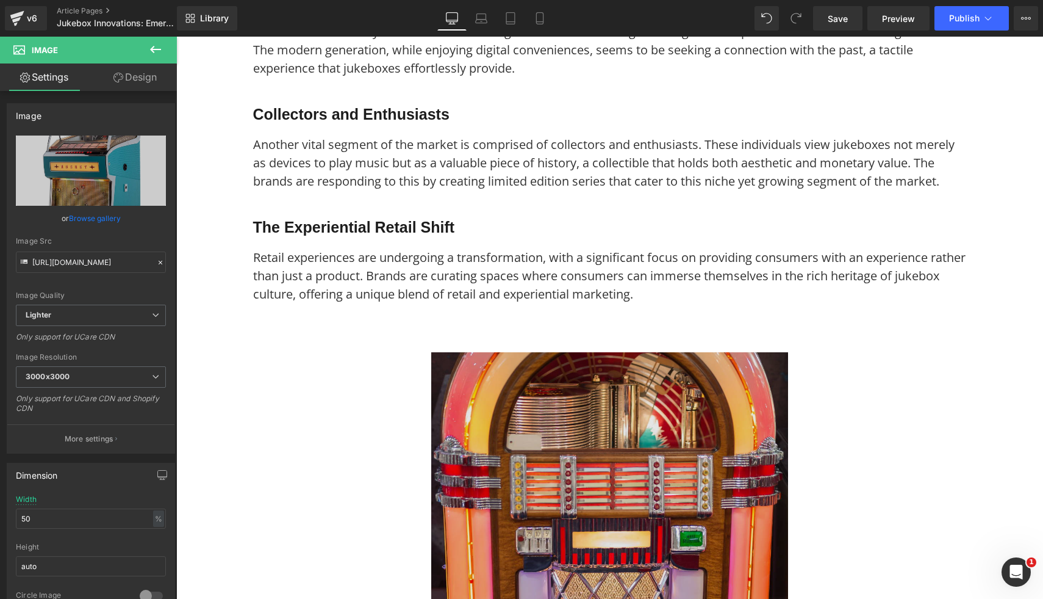
click at [724, 416] on img at bounding box center [609, 530] width 357 height 357
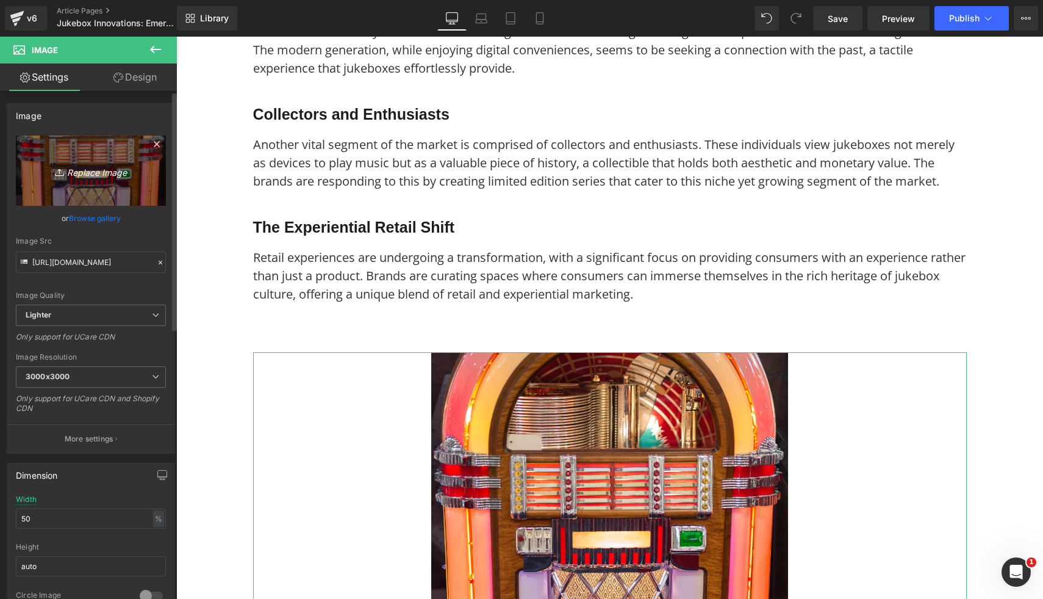
click at [106, 172] on icon "Replace Image" at bounding box center [91, 170] width 98 height 15
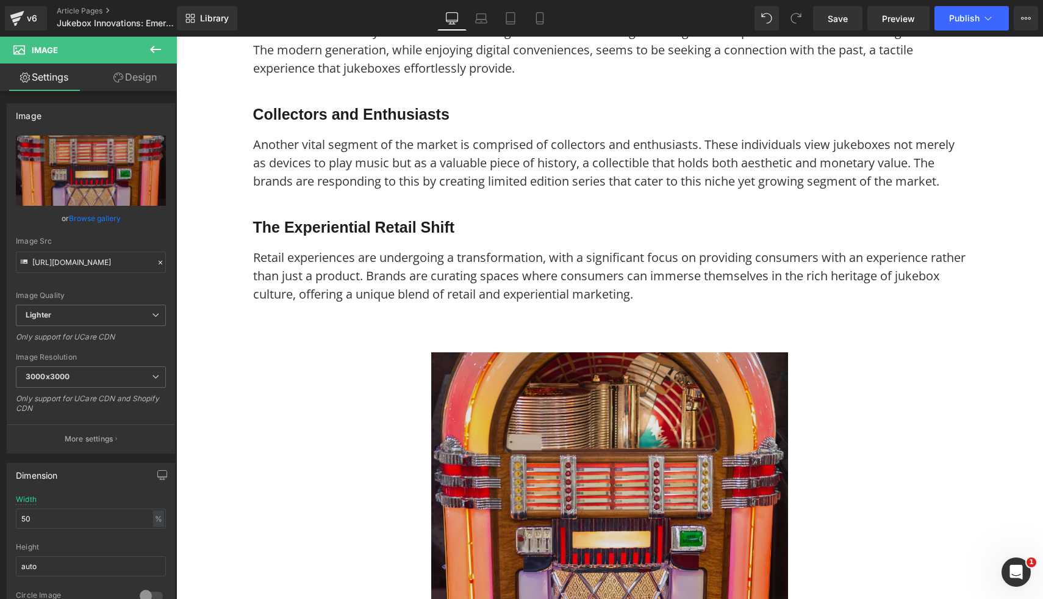
type input "C:\fakepath\Sound Leisure Vinyl Rocket Jukebox 6.jpg"
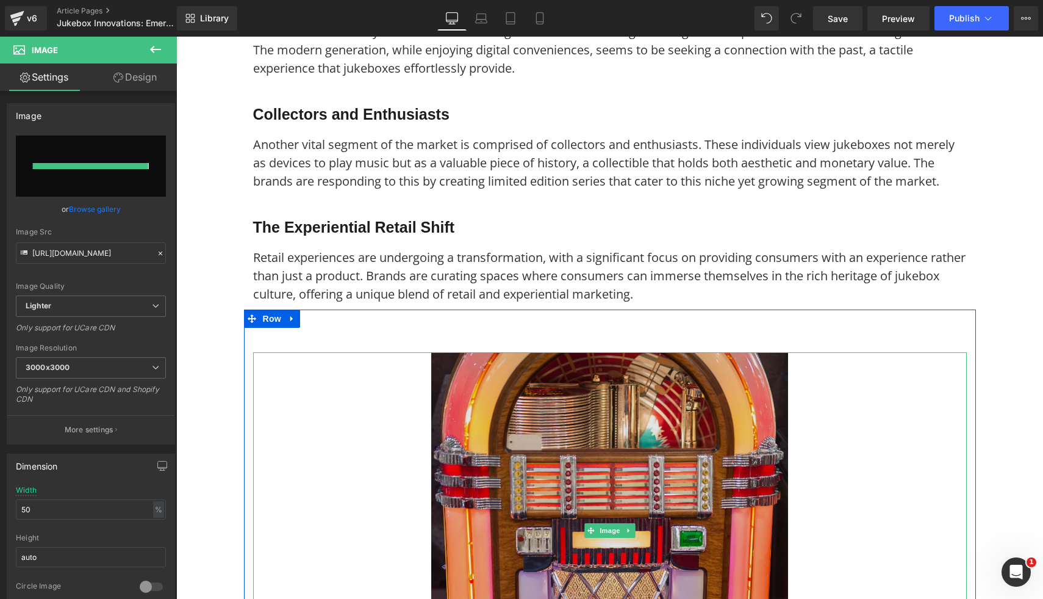
type input "[URL][DOMAIN_NAME]"
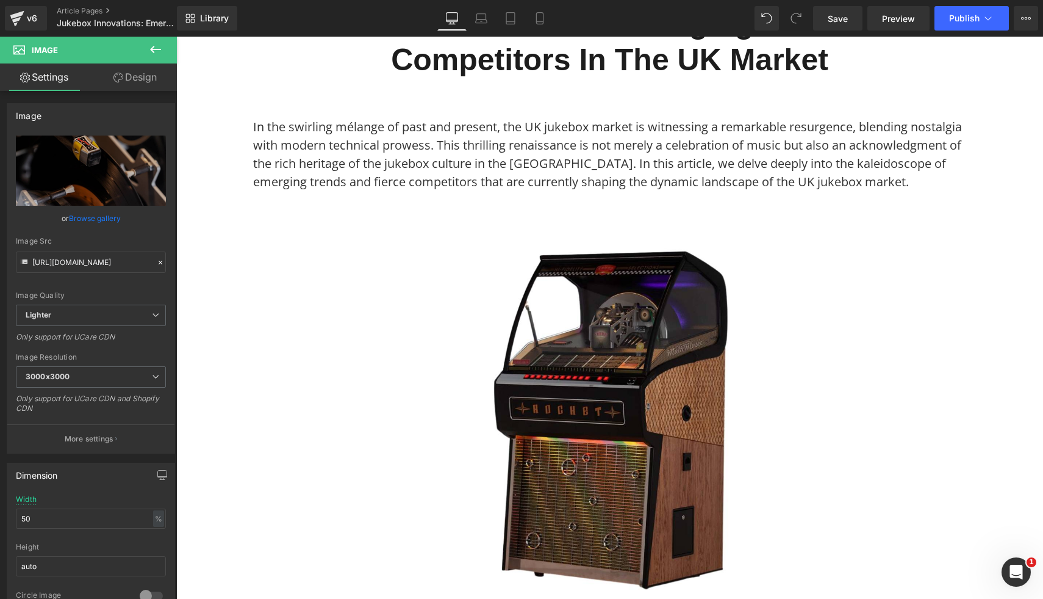
scroll to position [0, 0]
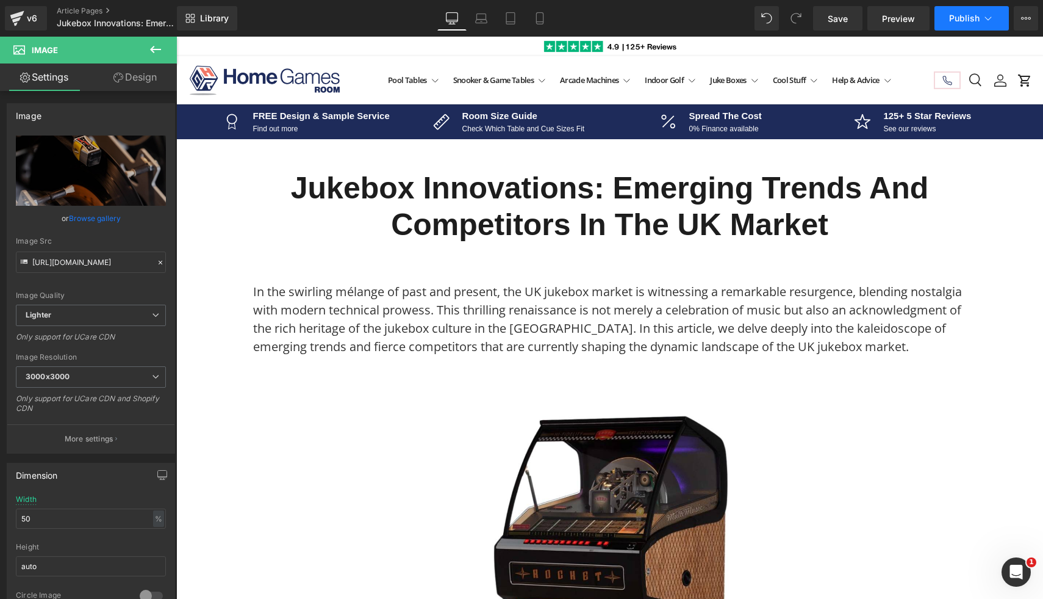
click at [959, 16] on span "Publish" at bounding box center [964, 18] width 31 height 10
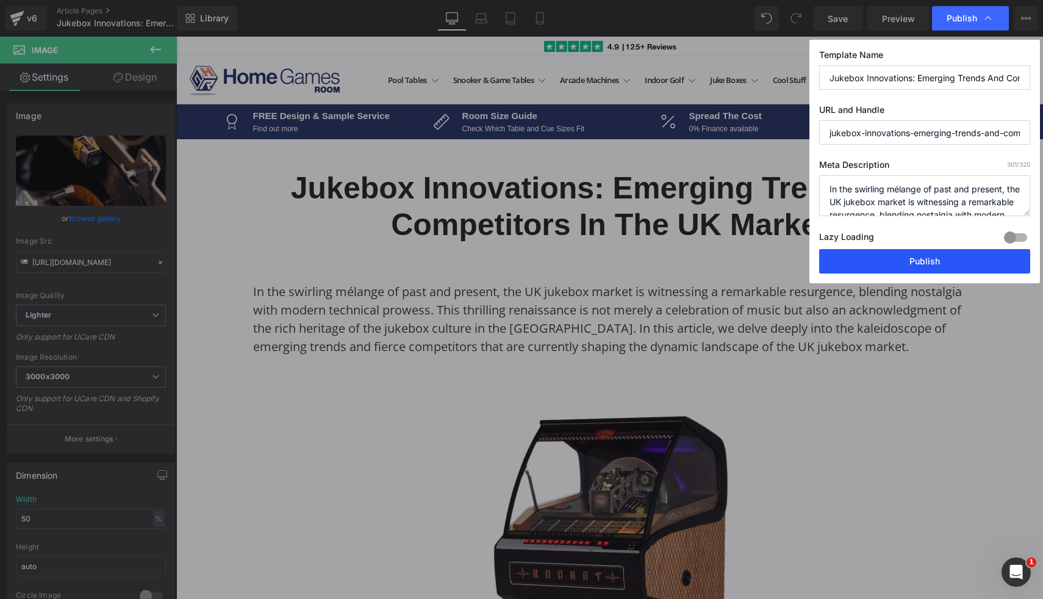
click at [912, 265] on button "Publish" at bounding box center [924, 261] width 211 height 24
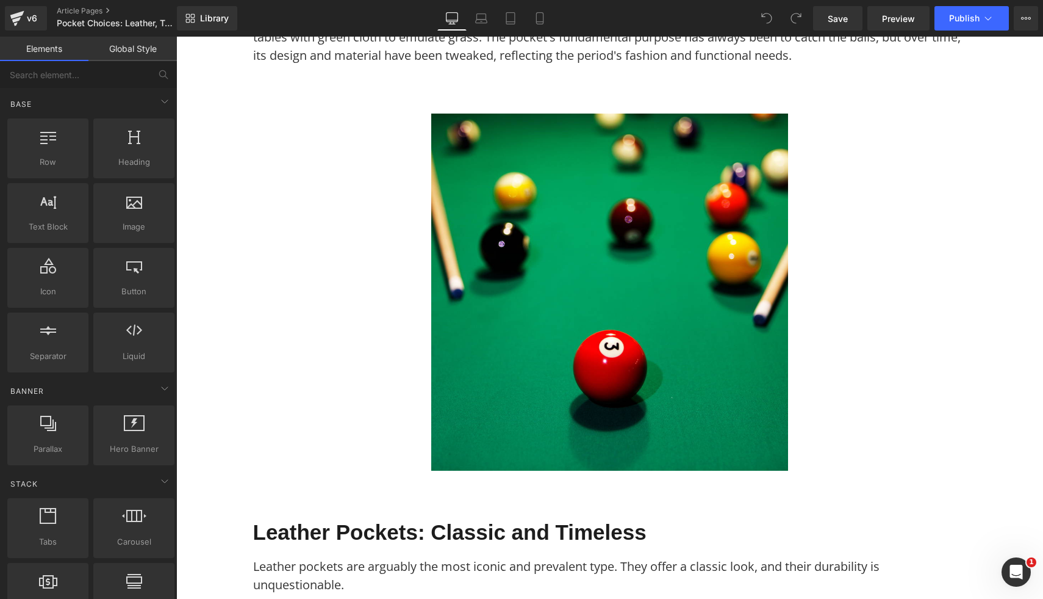
scroll to position [434, 0]
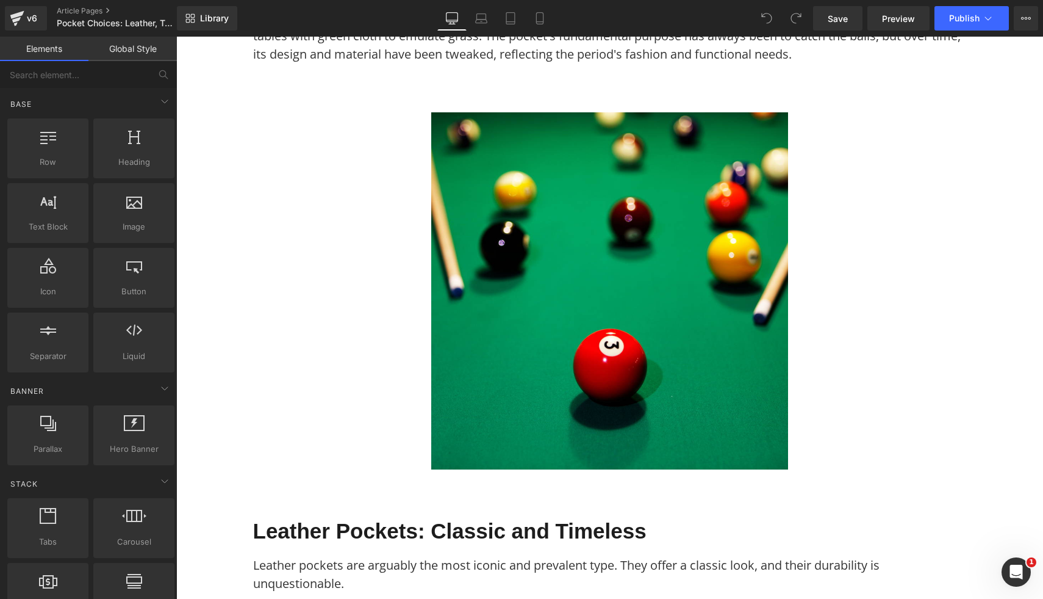
click at [495, 419] on img at bounding box center [609, 290] width 357 height 357
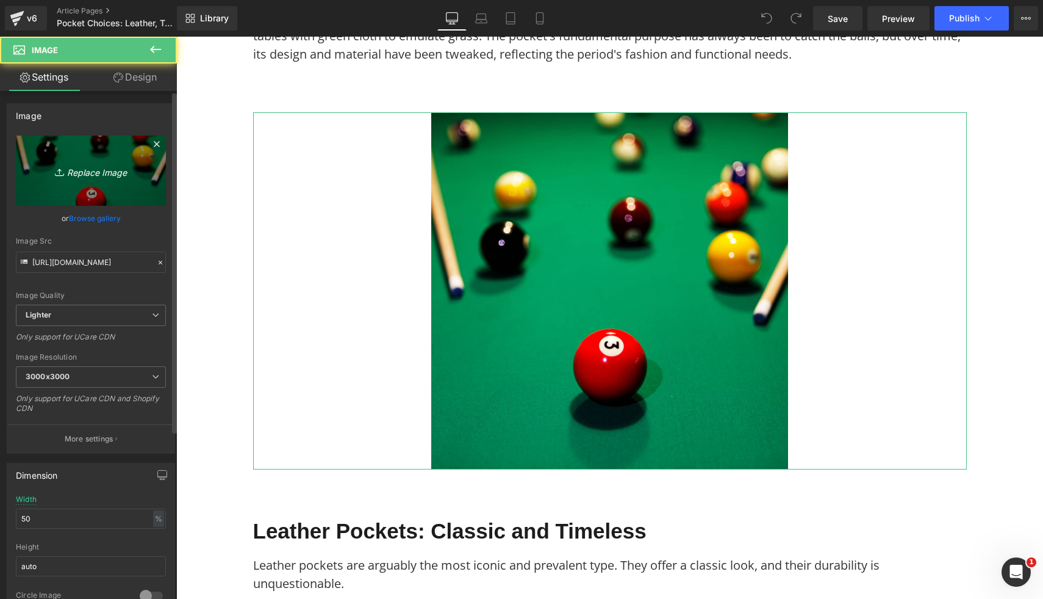
click at [92, 182] on link "Replace Image" at bounding box center [91, 170] width 150 height 70
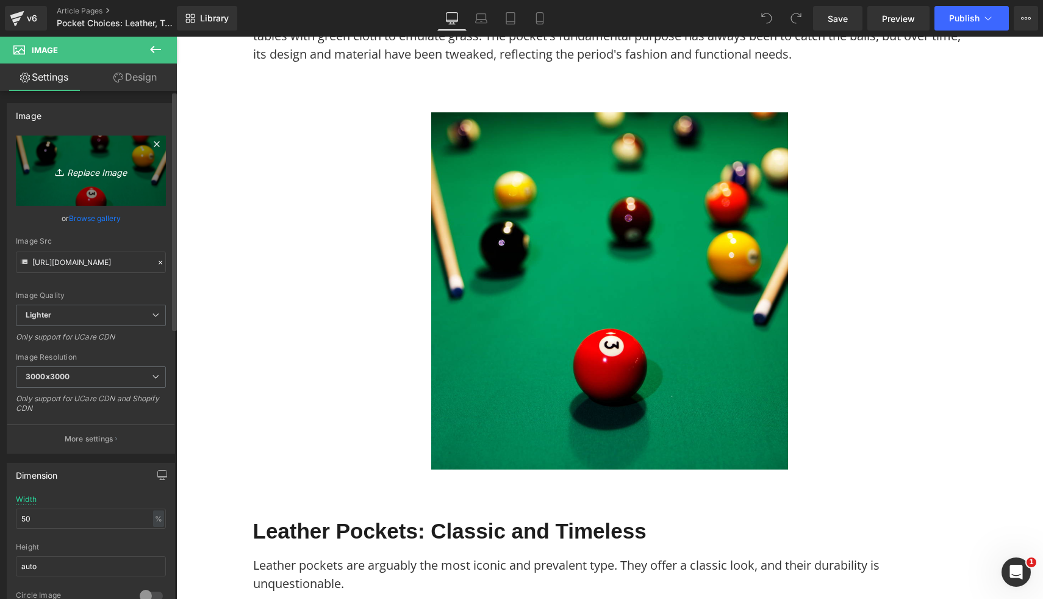
type input "C:\fakepath\10.png"
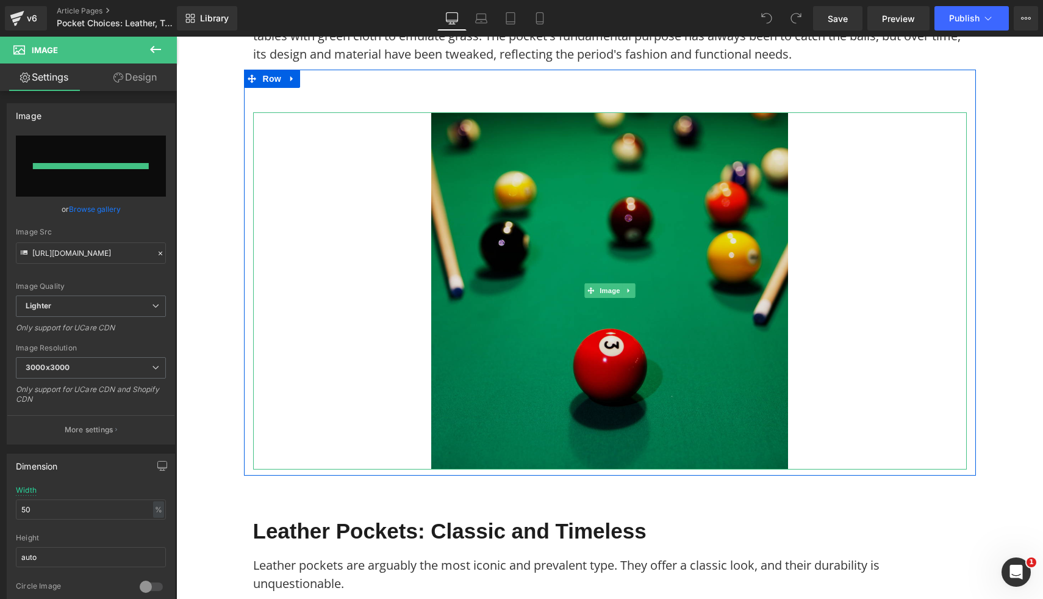
type input "https://ucarecdn.com/d7a24620-610f-425a-87cd-4fd565590925/-/format/auto/-/previ…"
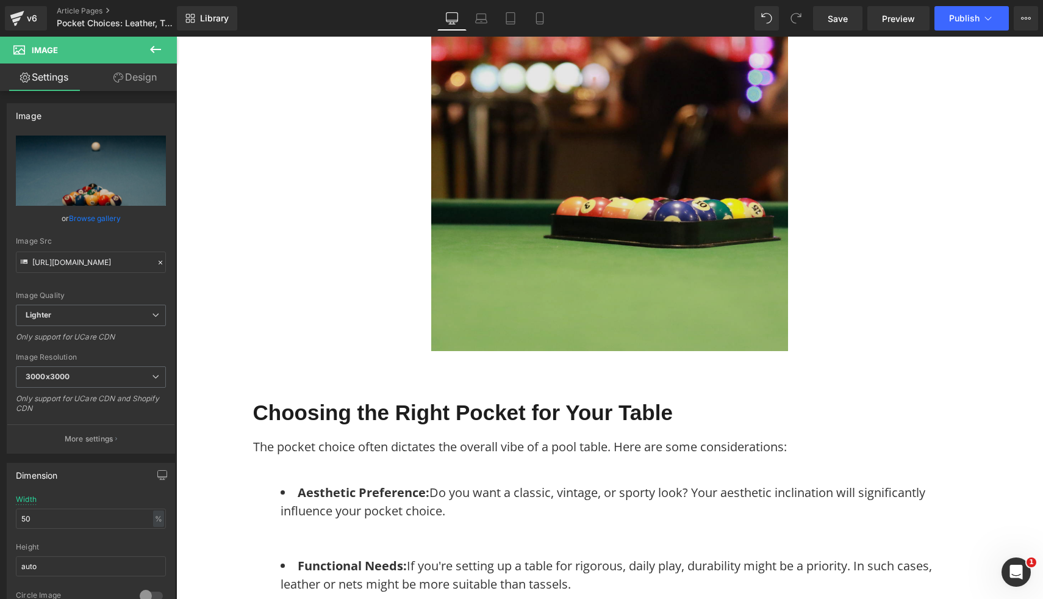
scroll to position [2146, 0]
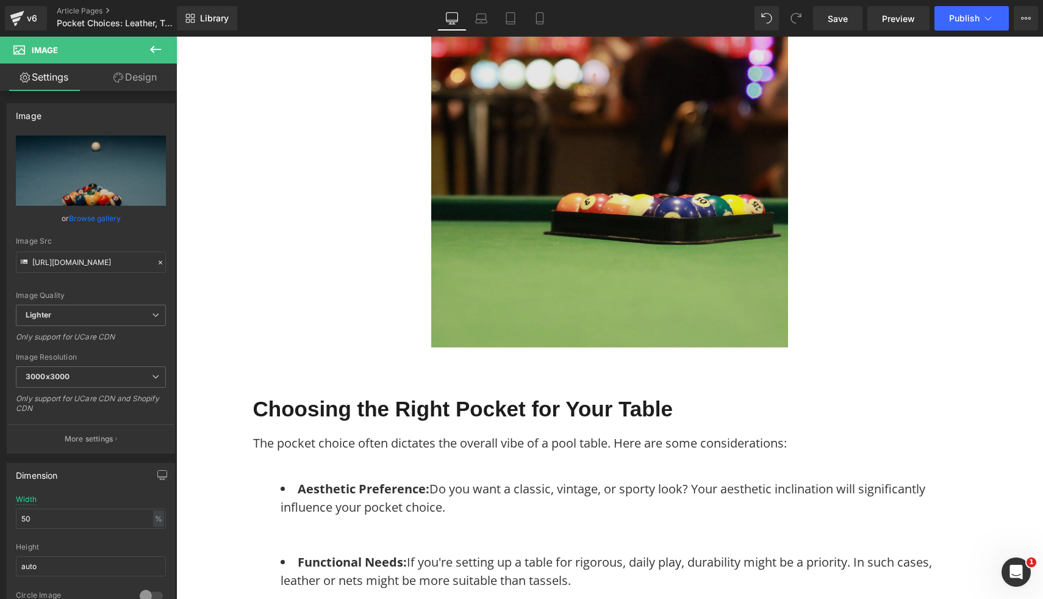
click at [660, 217] on img at bounding box center [609, 168] width 357 height 357
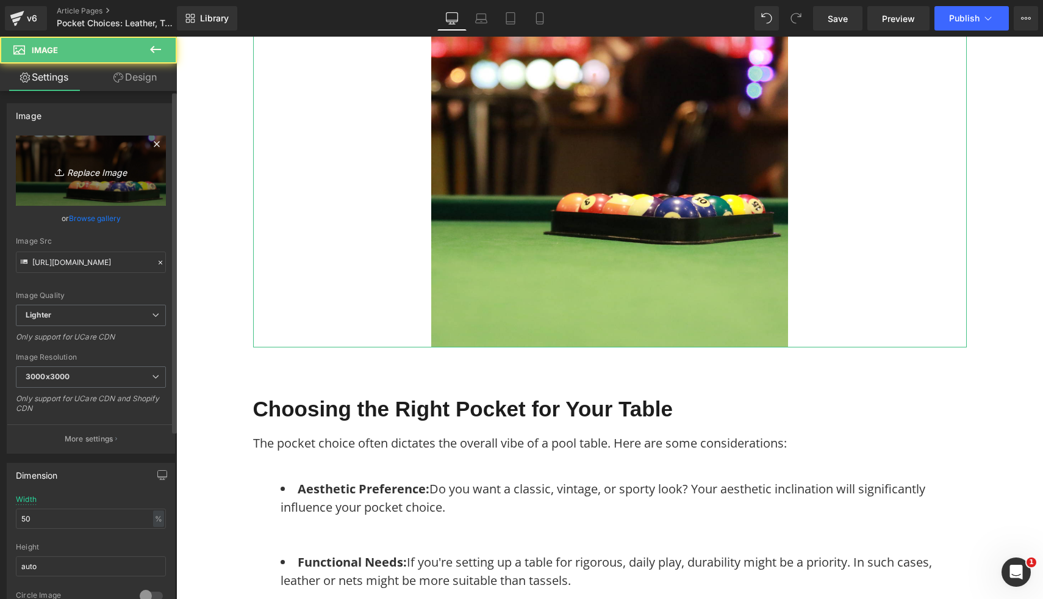
click at [60, 171] on icon at bounding box center [61, 172] width 12 height 12
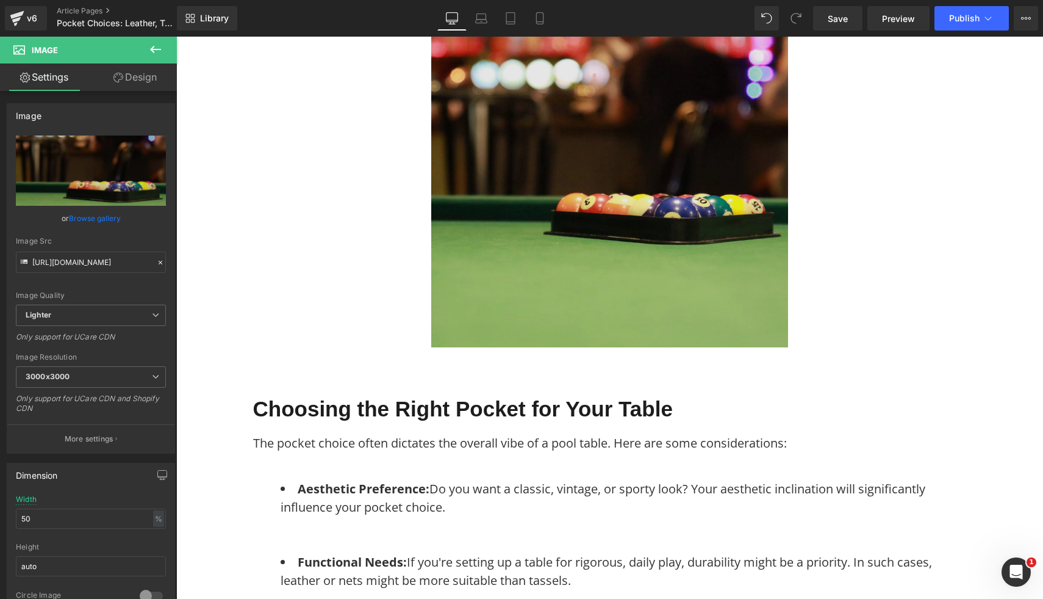
type input "C:\fakepath\34.png"
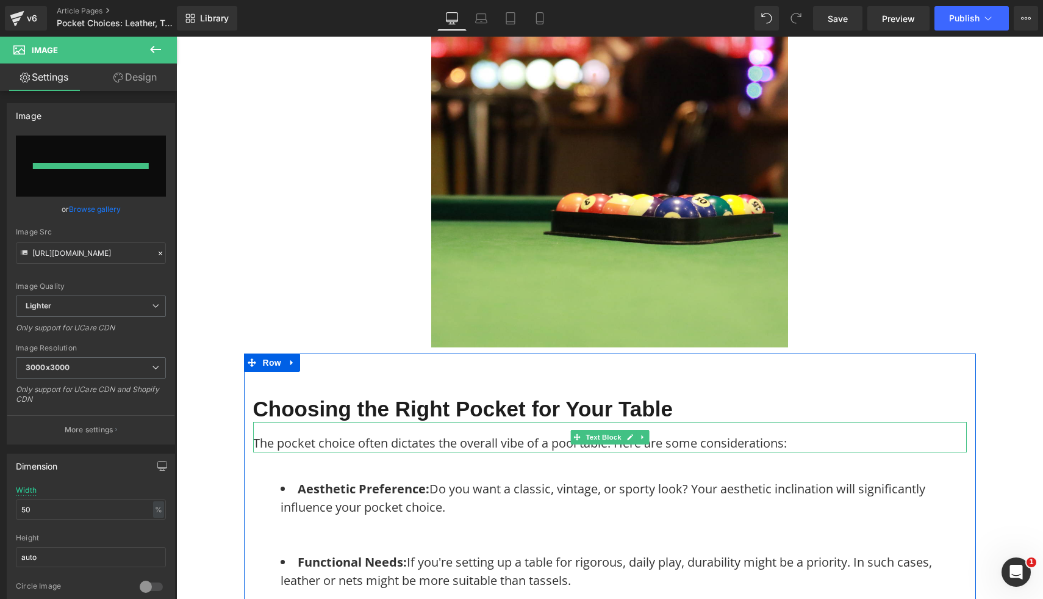
type input "https://ucarecdn.com/d5095ff0-9590-4153-a26f-88793de4aa46/-/format/auto/-/previ…"
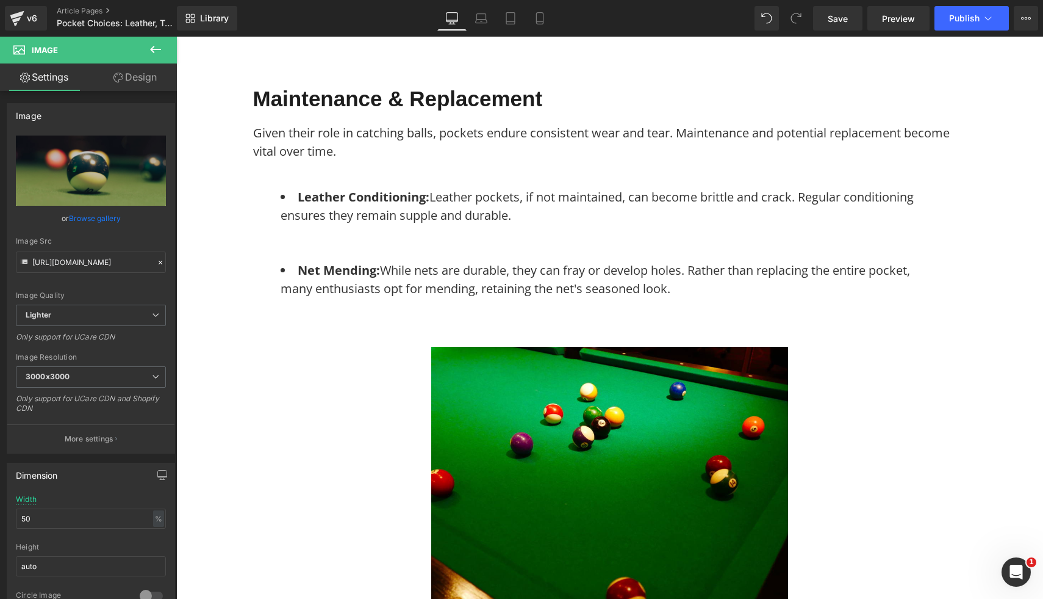
scroll to position [3568, 0]
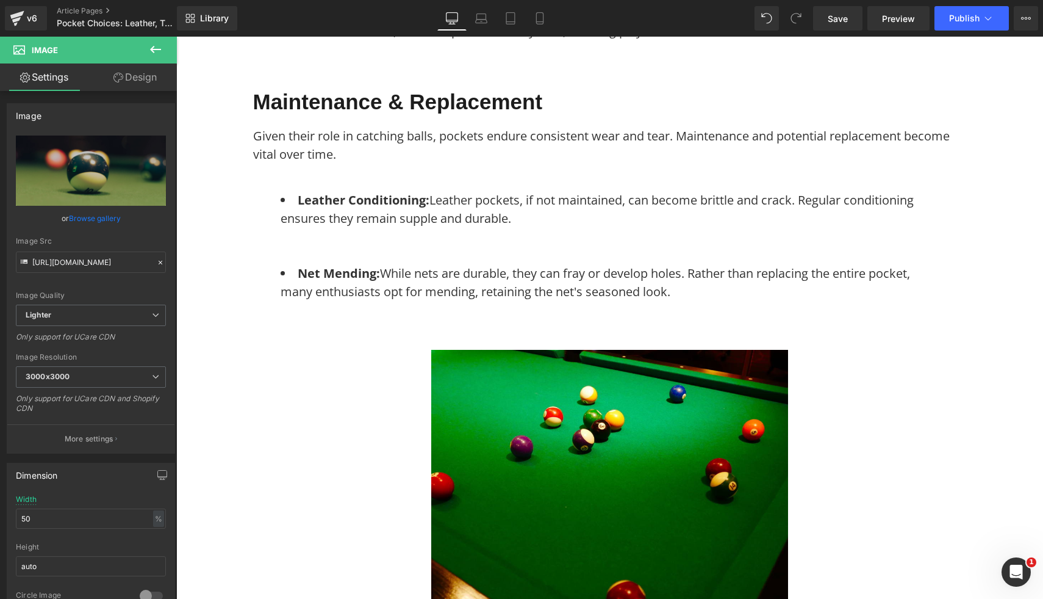
click at [722, 414] on img at bounding box center [609, 528] width 357 height 357
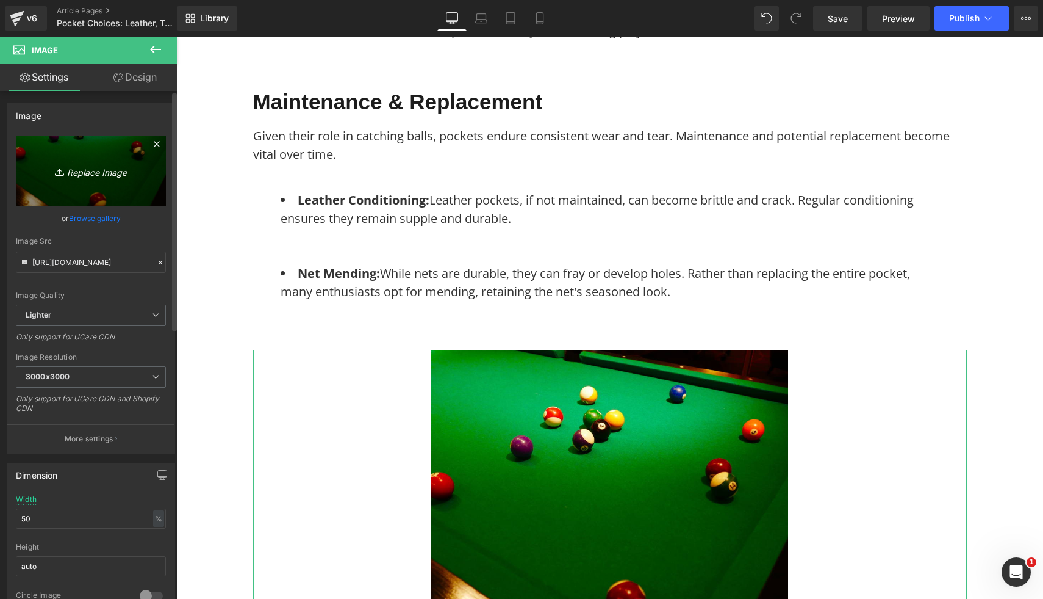
click at [121, 179] on link "Replace Image" at bounding box center [91, 170] width 150 height 70
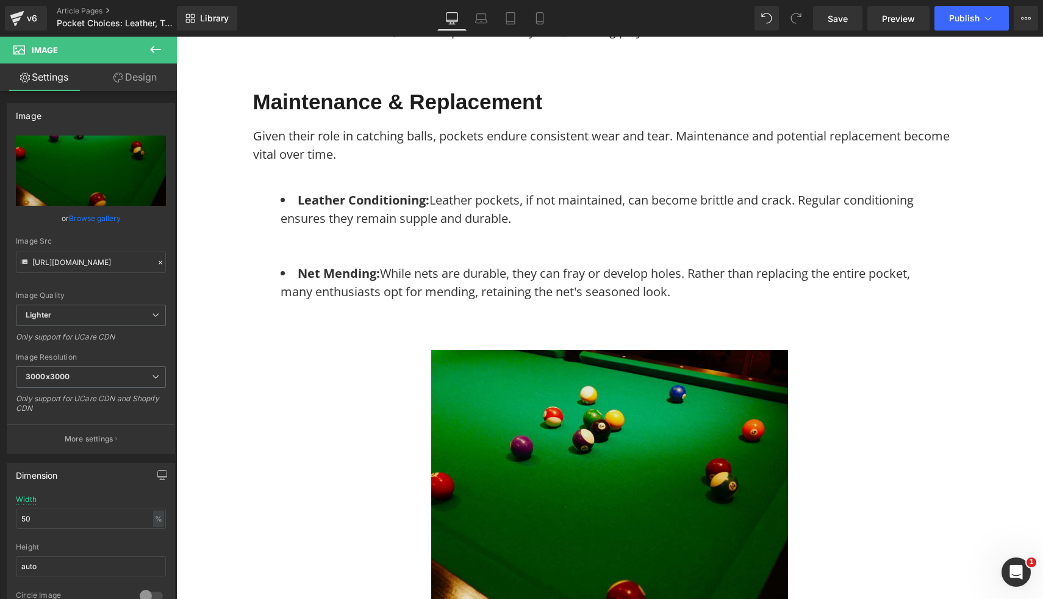
type input "C:\fakepath\2.png"
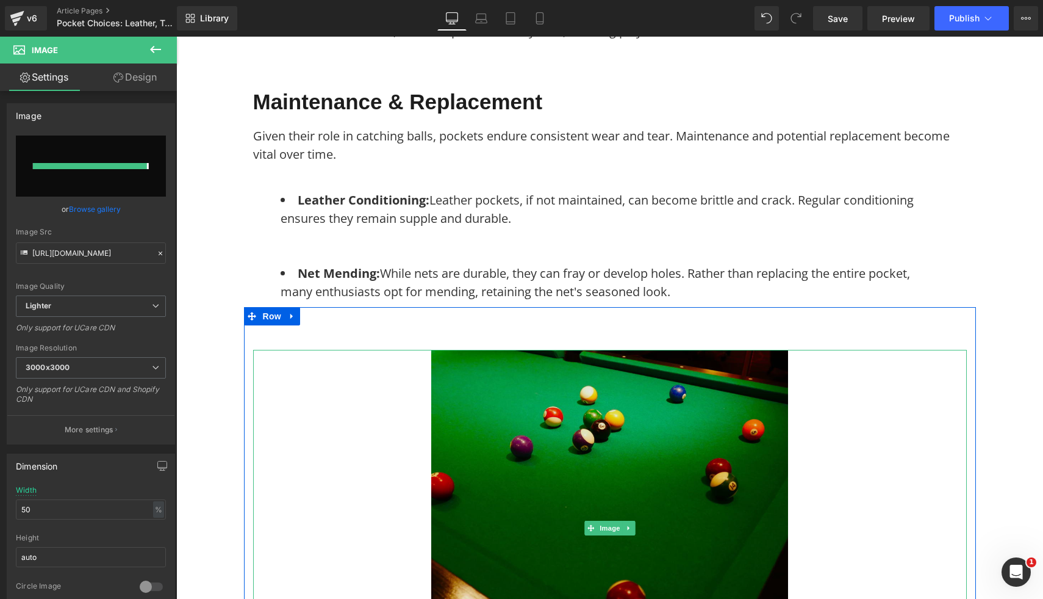
type input "https://ucarecdn.com/fd8c907f-fe48-443b-97fd-e067de24028f/-/format/auto/-/previ…"
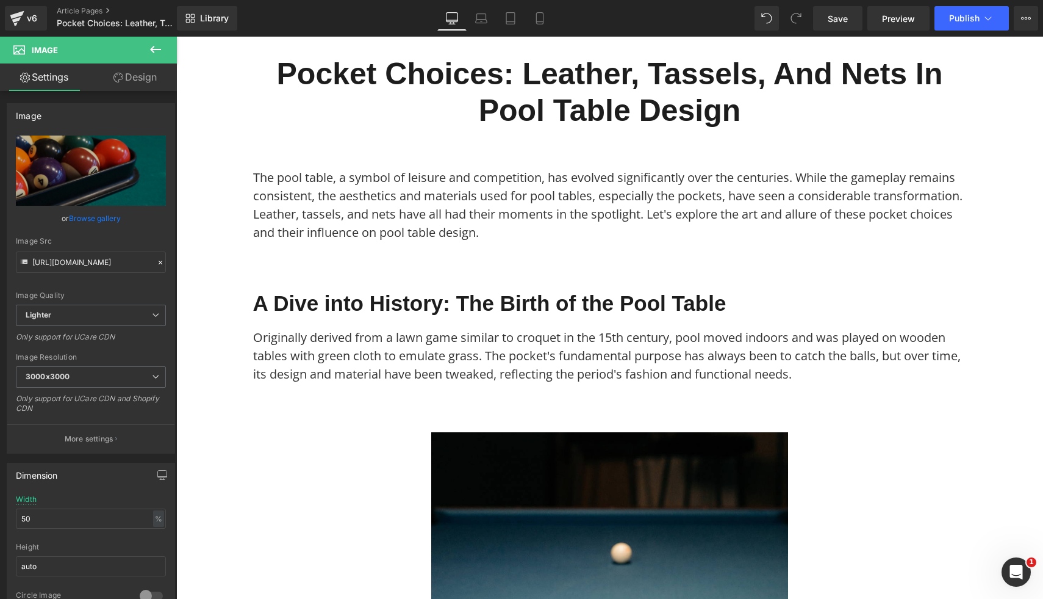
scroll to position [0, 0]
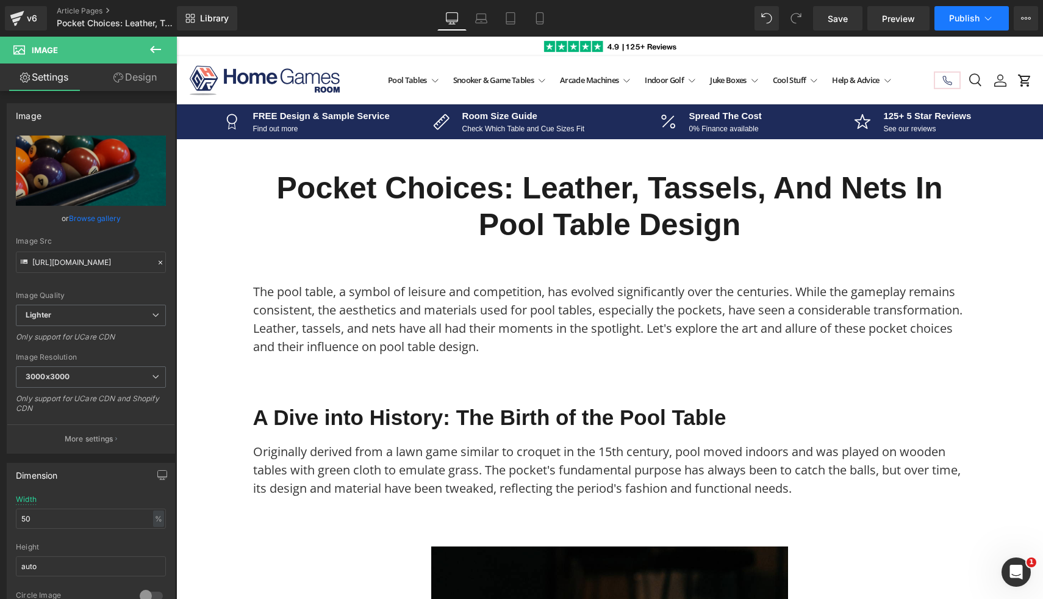
click at [991, 9] on button "Publish" at bounding box center [972, 18] width 74 height 24
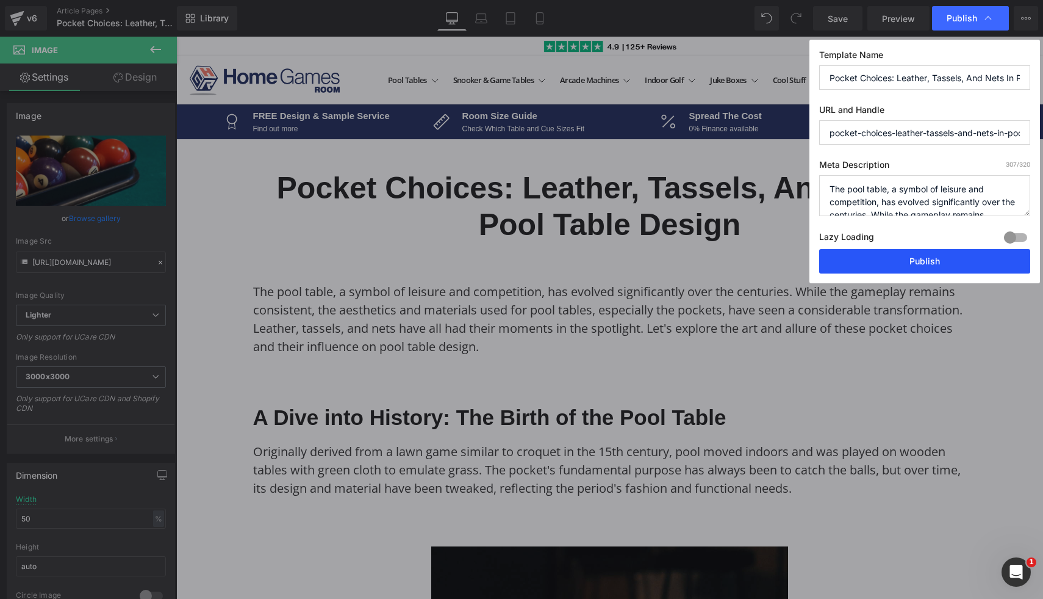
click at [884, 256] on button "Publish" at bounding box center [924, 261] width 211 height 24
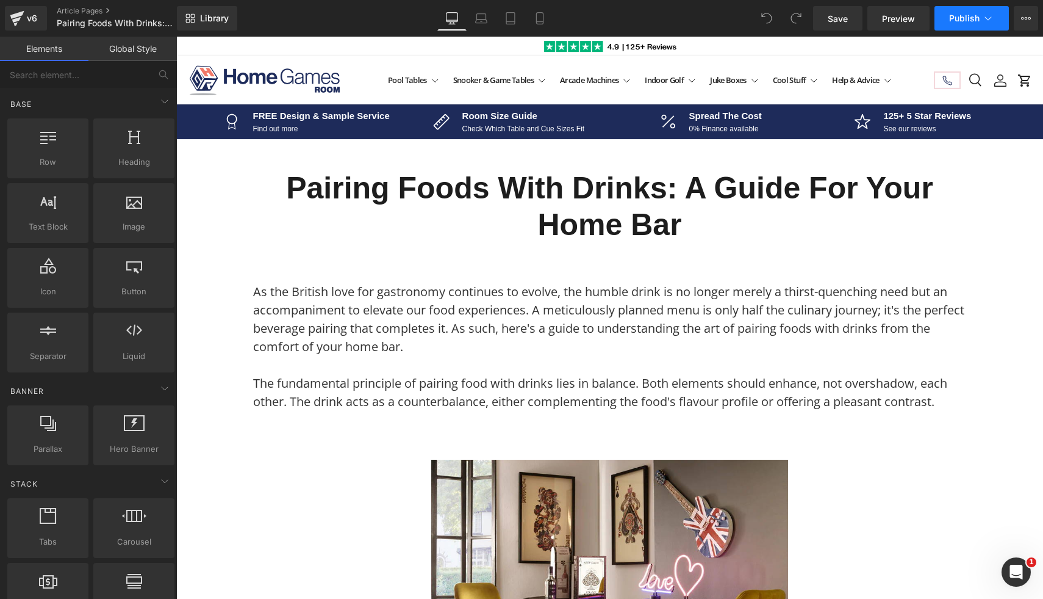
click at [971, 18] on span "Publish" at bounding box center [964, 18] width 31 height 10
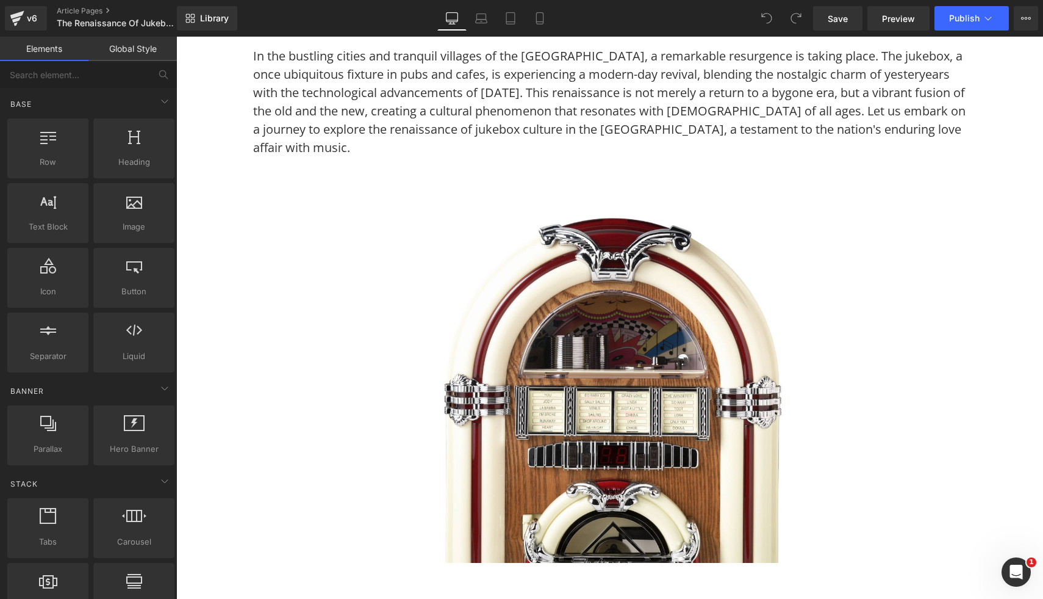
scroll to position [236, 0]
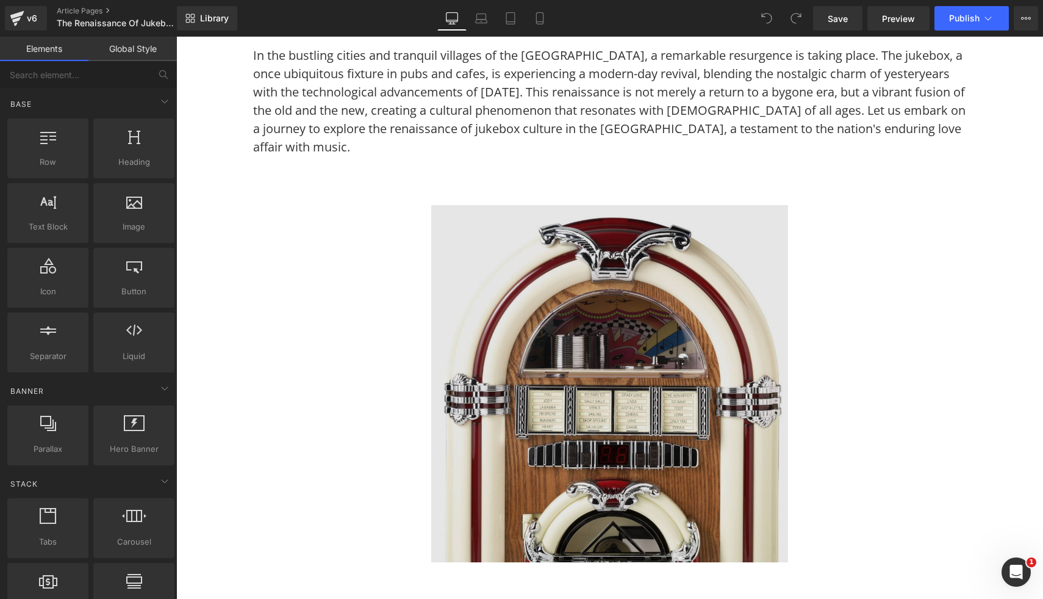
click at [566, 291] on img at bounding box center [609, 383] width 357 height 357
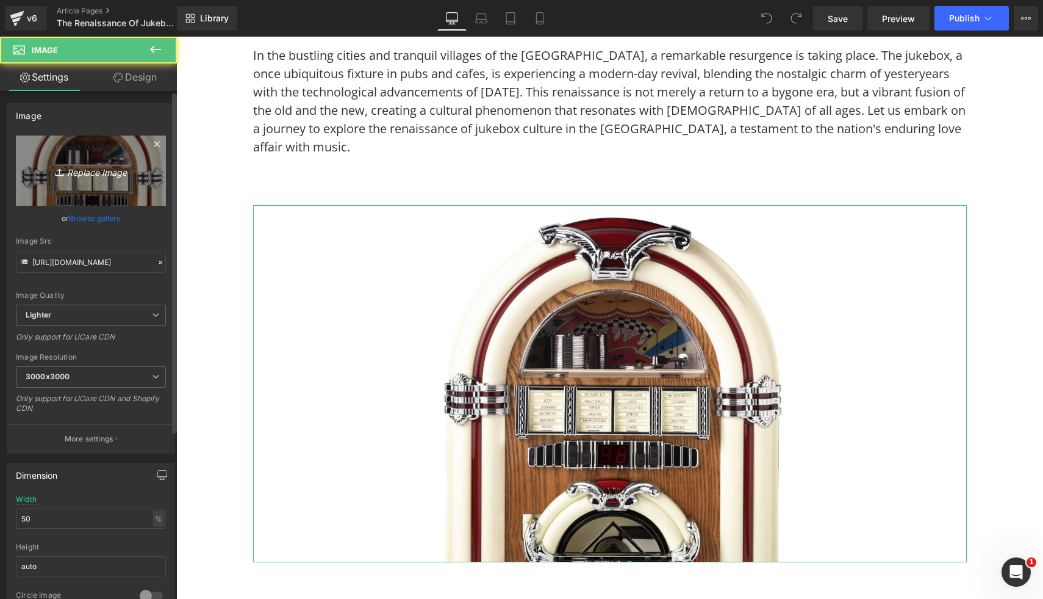
click at [107, 181] on link "Replace Image" at bounding box center [91, 170] width 150 height 70
type input "C:\fakepath\Sound Leisure CD Jukebox SL15 Slimline 10.jpg"
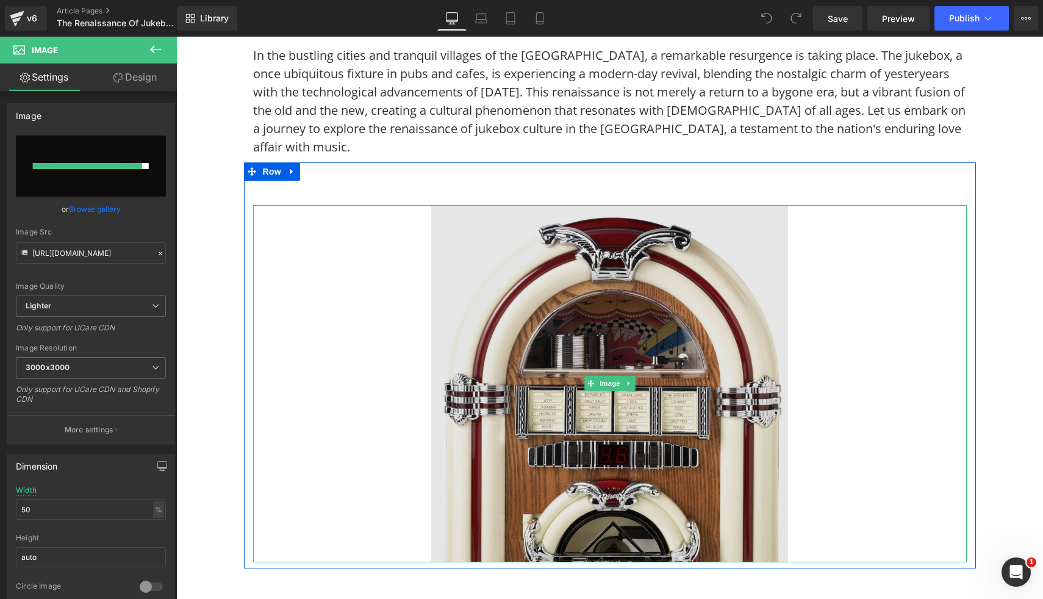
type input "https://ucarecdn.com/f0a70216-e52b-4a26-a328-a24f7245bd13/-/format/auto/-/previ…"
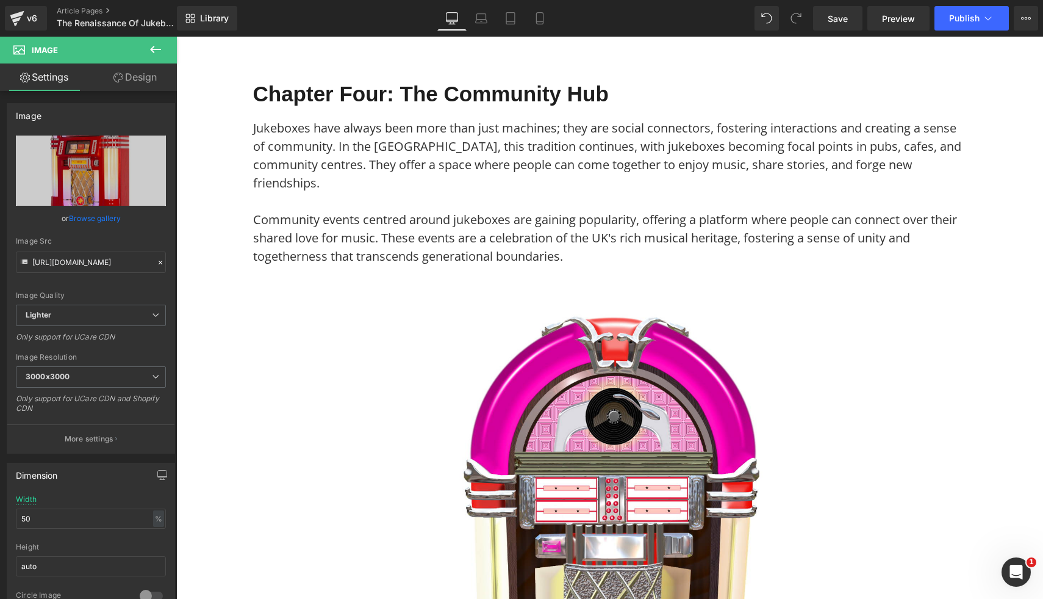
scroll to position [1493, 0]
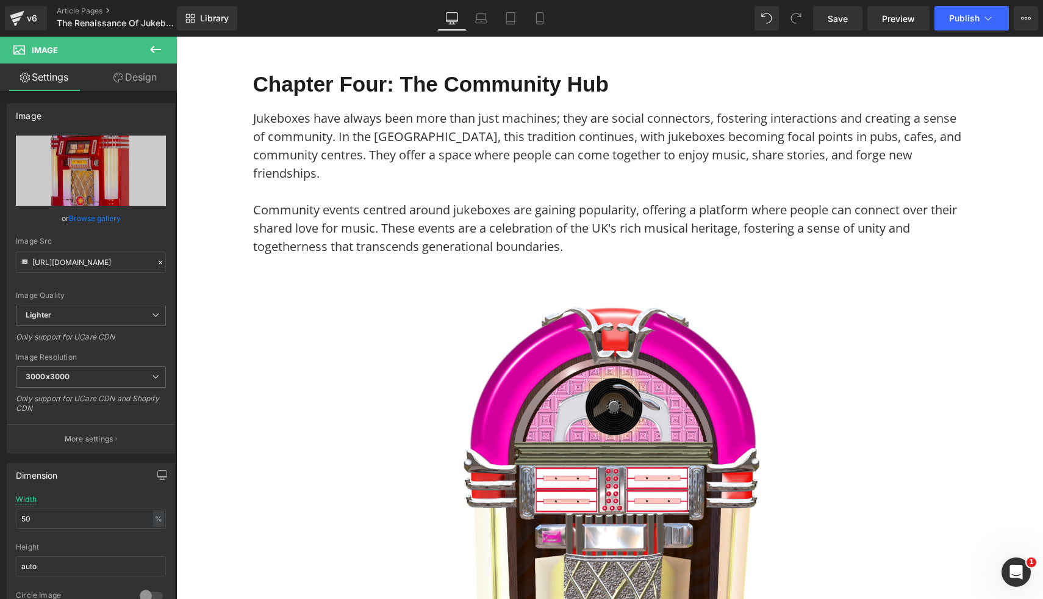
click at [718, 389] on img at bounding box center [609, 482] width 357 height 357
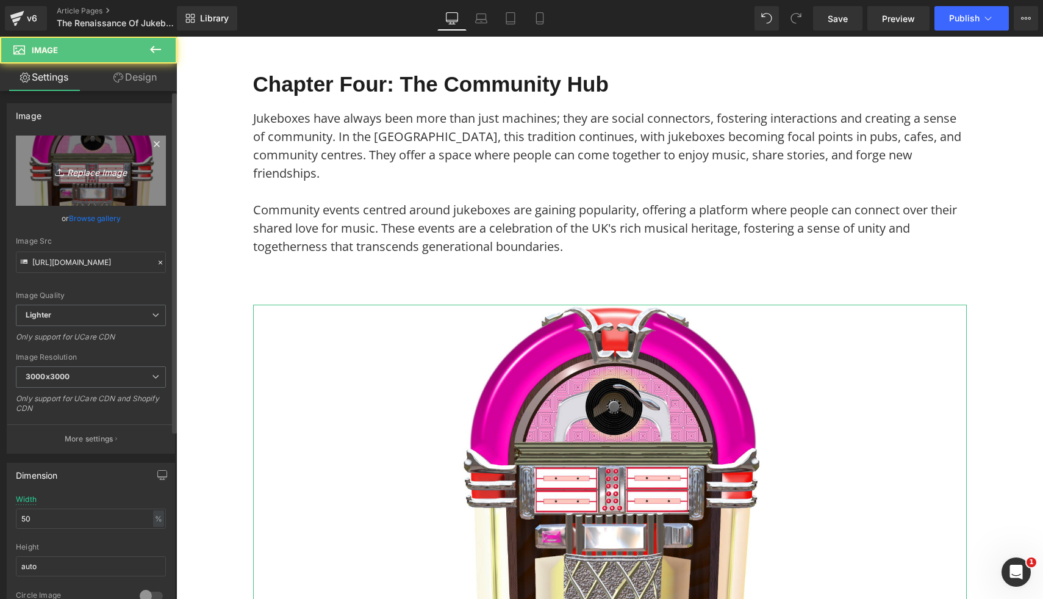
click at [112, 175] on icon "Replace Image" at bounding box center [91, 170] width 98 height 15
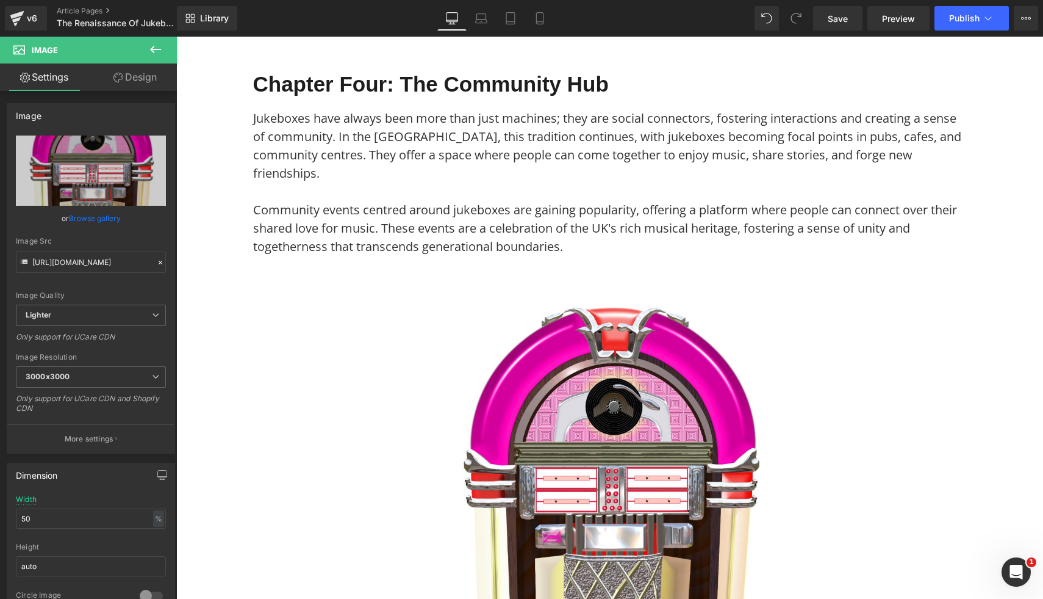
type input "C:\fakepath\Sound Leisure CD Jukebox SL15 Slimline 4.jpg"
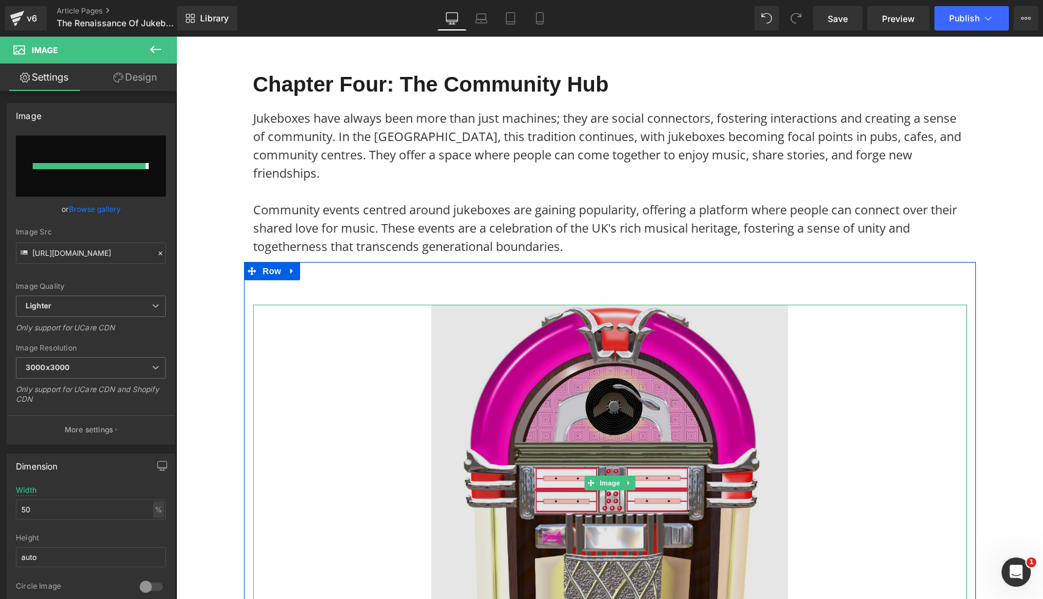
type input "https://ucarecdn.com/5517181a-a575-4998-badb-123c3972fc30/-/format/auto/-/previ…"
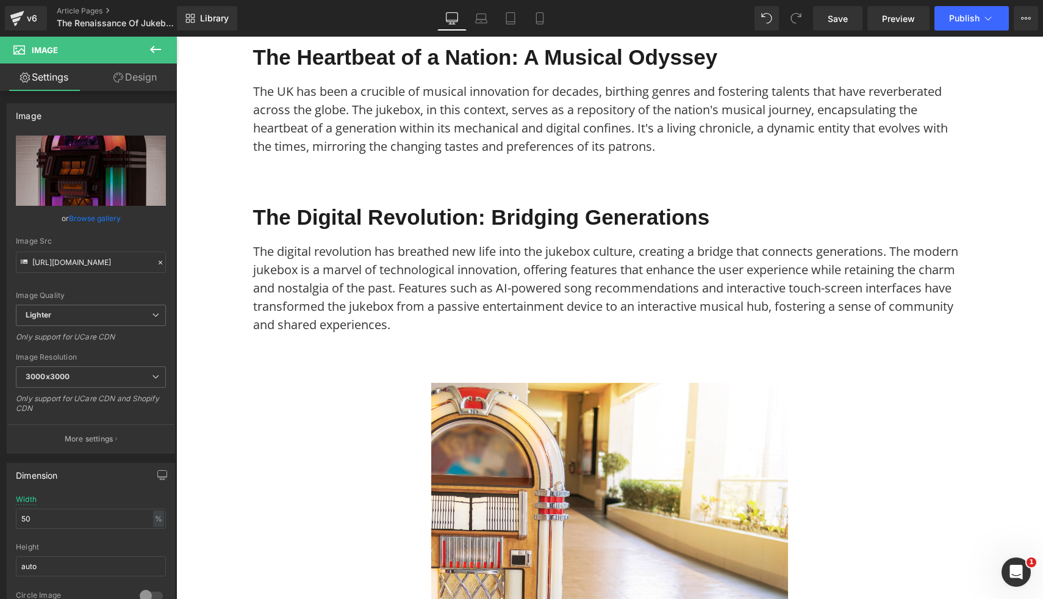
scroll to position [2393, 0]
click at [715, 481] on img at bounding box center [609, 560] width 357 height 357
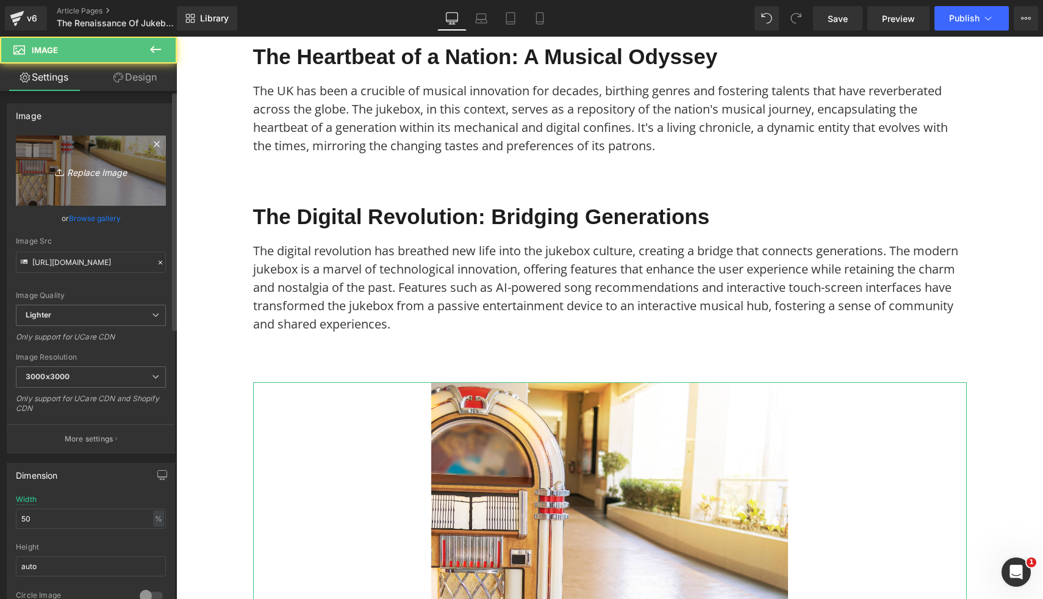
click at [117, 164] on icon "Replace Image" at bounding box center [91, 170] width 98 height 15
type input "C:\fakepath\Sound Leisure CD Jukebox SL15 Slimline 12.jpg"
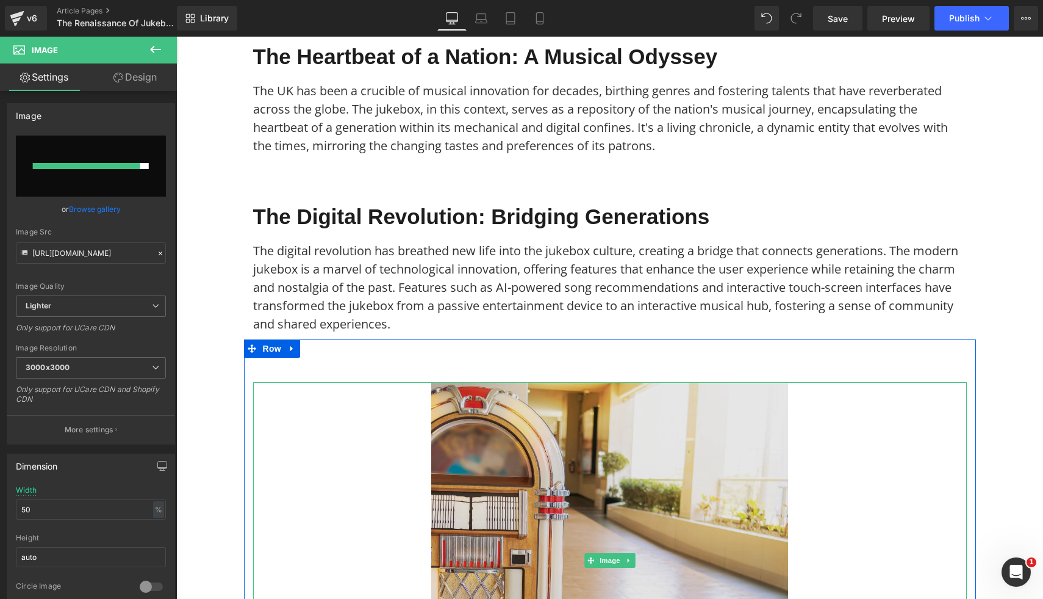
type input "https://ucarecdn.com/98d571ff-3297-46f5-8c56-ff80d70a4528/-/format/auto/-/previ…"
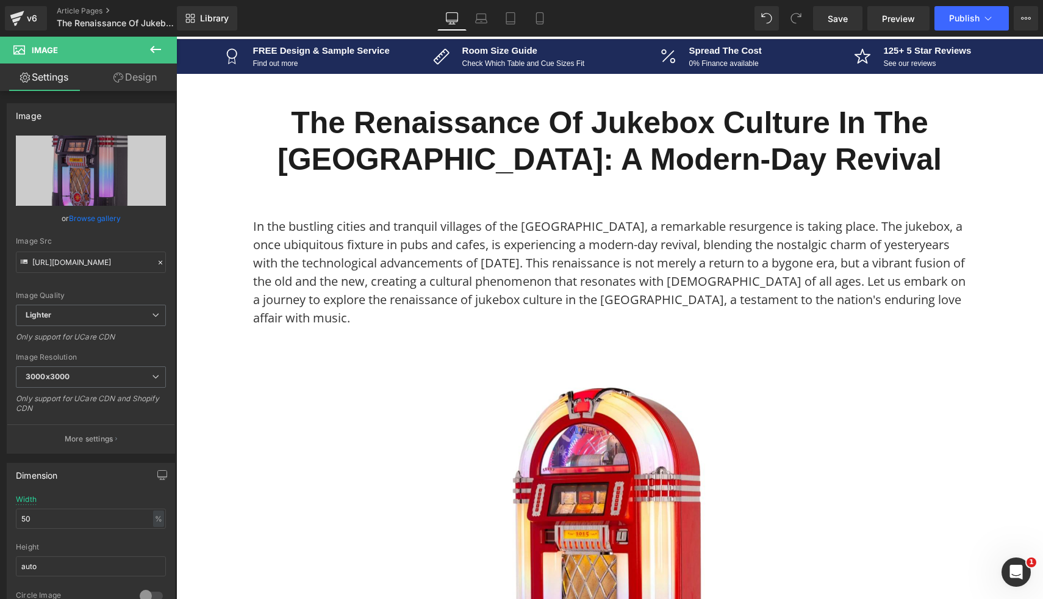
scroll to position [75, 0]
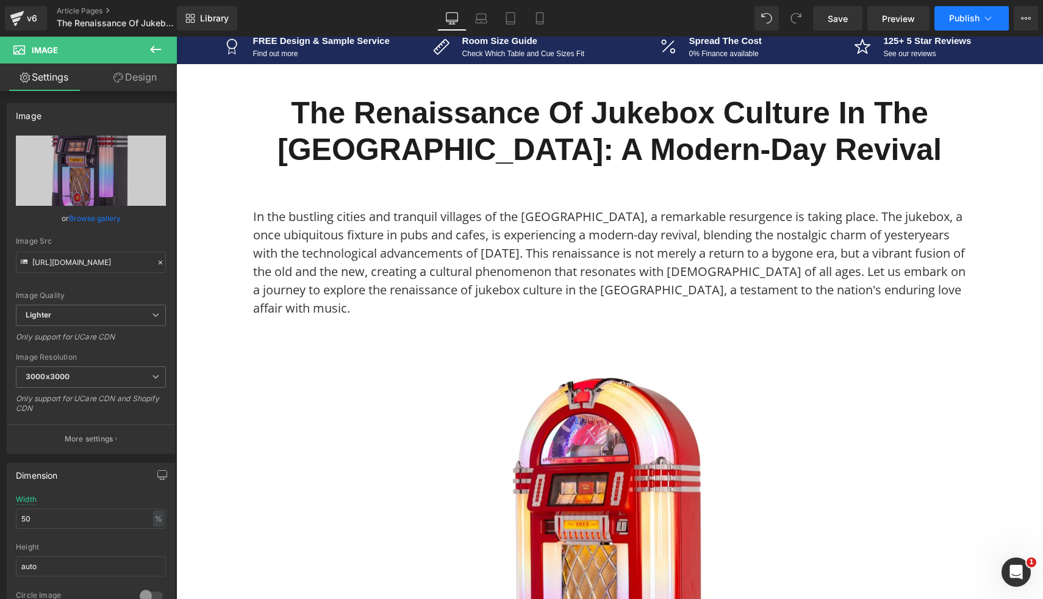
click at [953, 17] on span "Publish" at bounding box center [964, 18] width 31 height 10
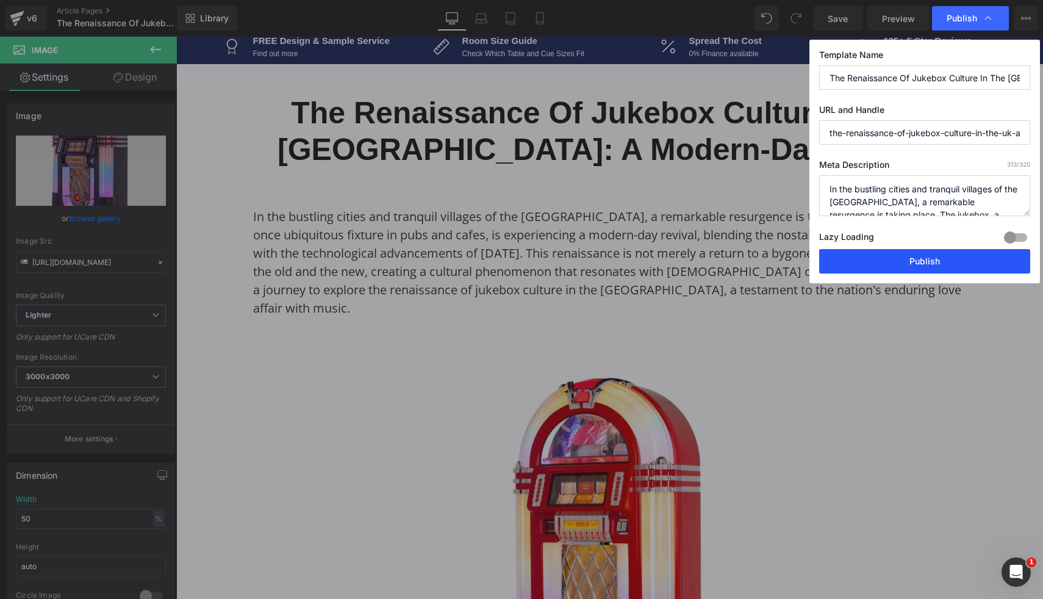
click at [880, 265] on button "Publish" at bounding box center [924, 261] width 211 height 24
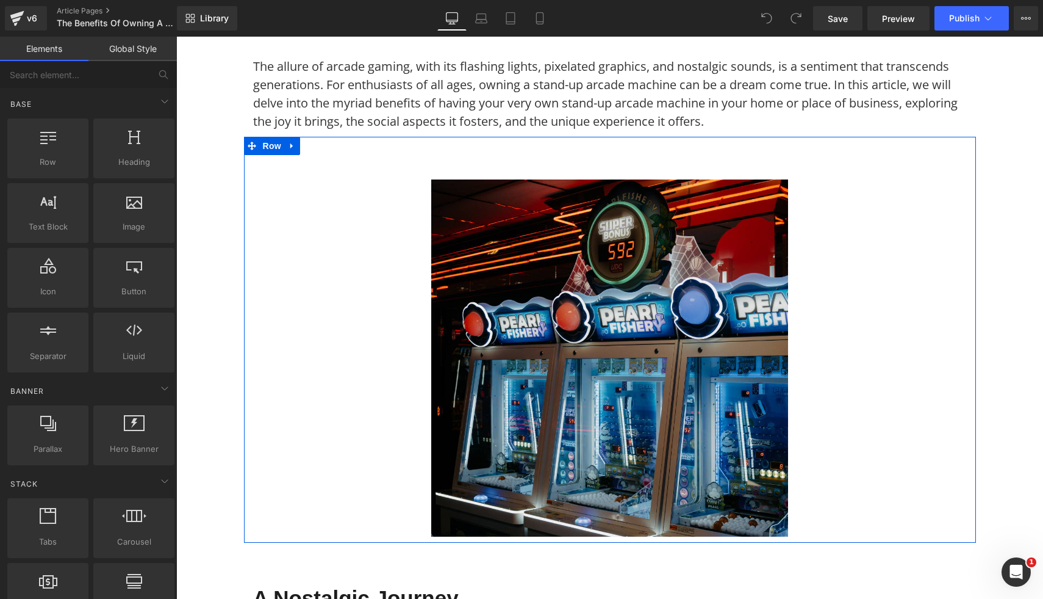
scroll to position [258, 0]
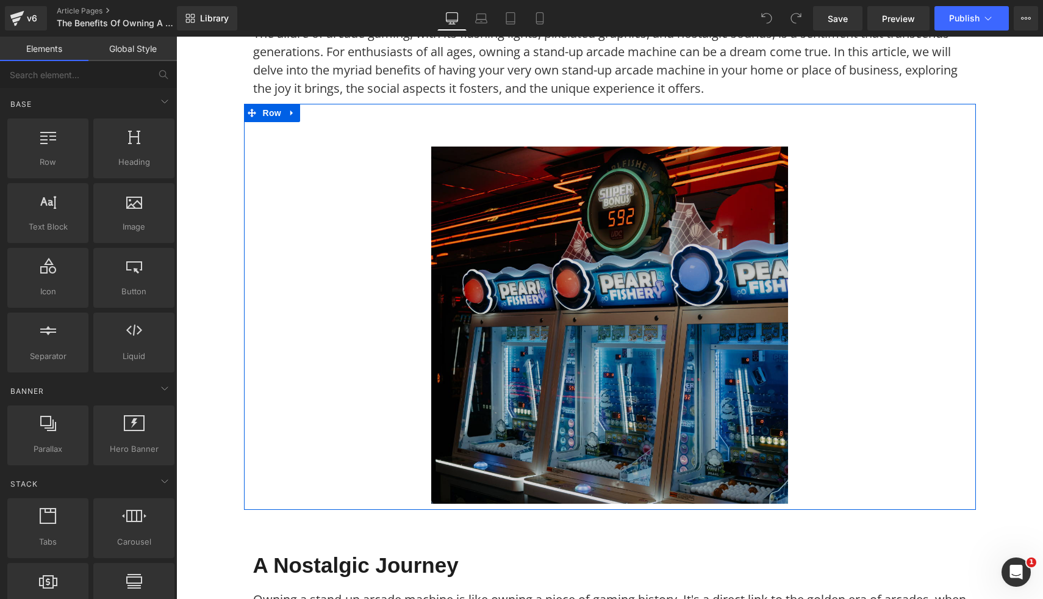
click at [504, 373] on img at bounding box center [609, 324] width 357 height 357
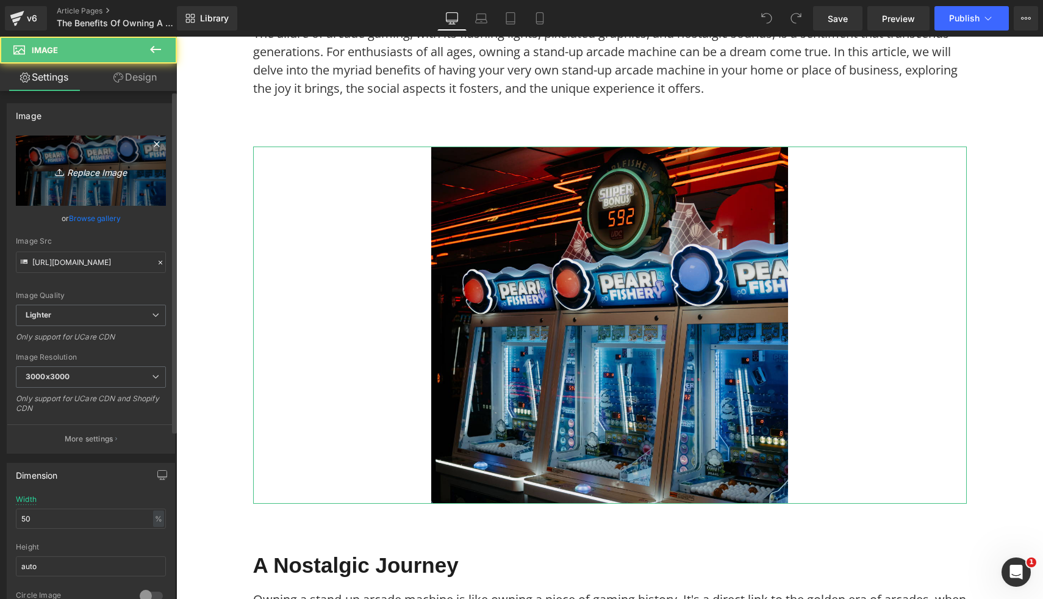
click at [99, 185] on link "Replace Image" at bounding box center [91, 170] width 150 height 70
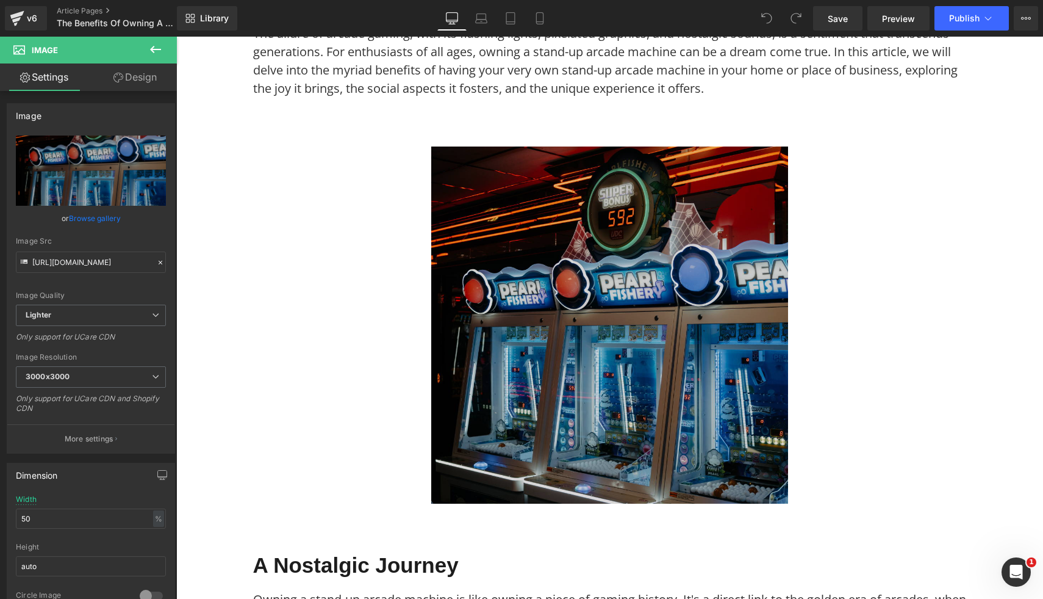
type input "C:\fakepath\2 Player Arcade Machine - Space Invaders v2 Machine (3).png"
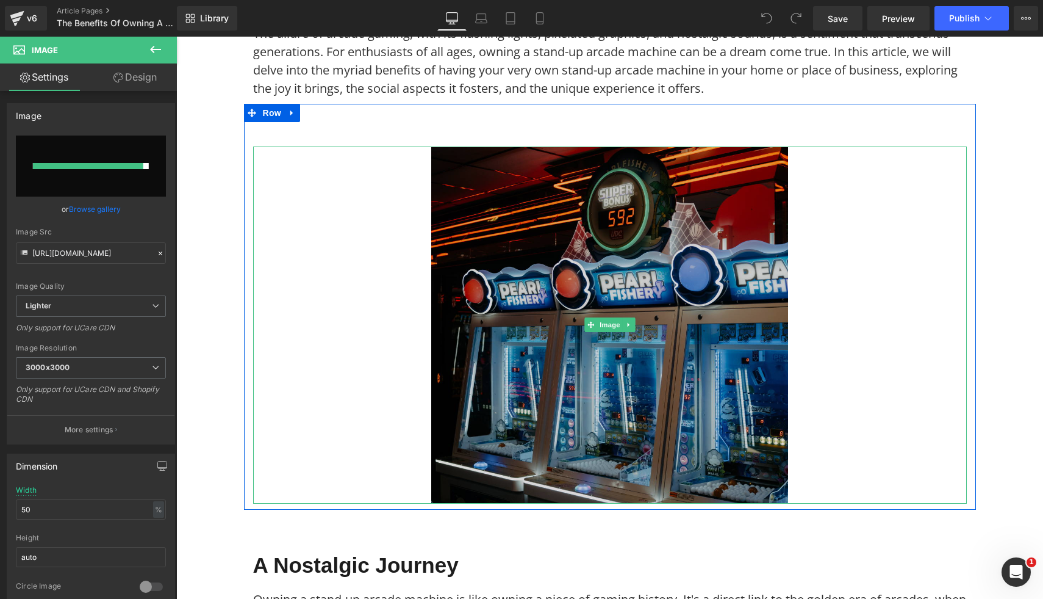
type input "https://ucarecdn.com/a7b3b375-9ba2-460e-8633-547018c153e8/-/format/auto/-/previ…"
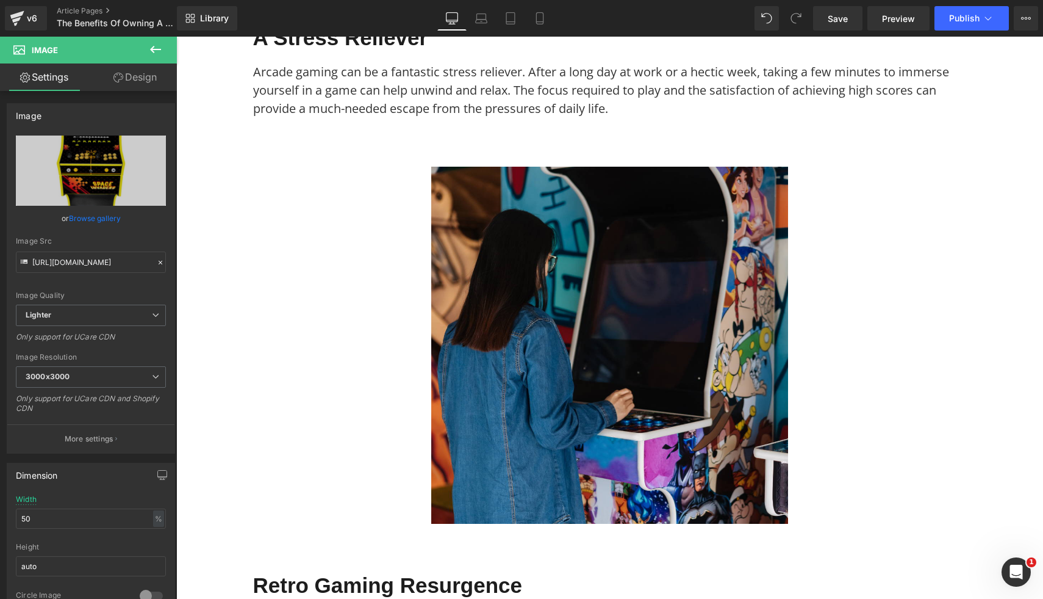
scroll to position [1674, 0]
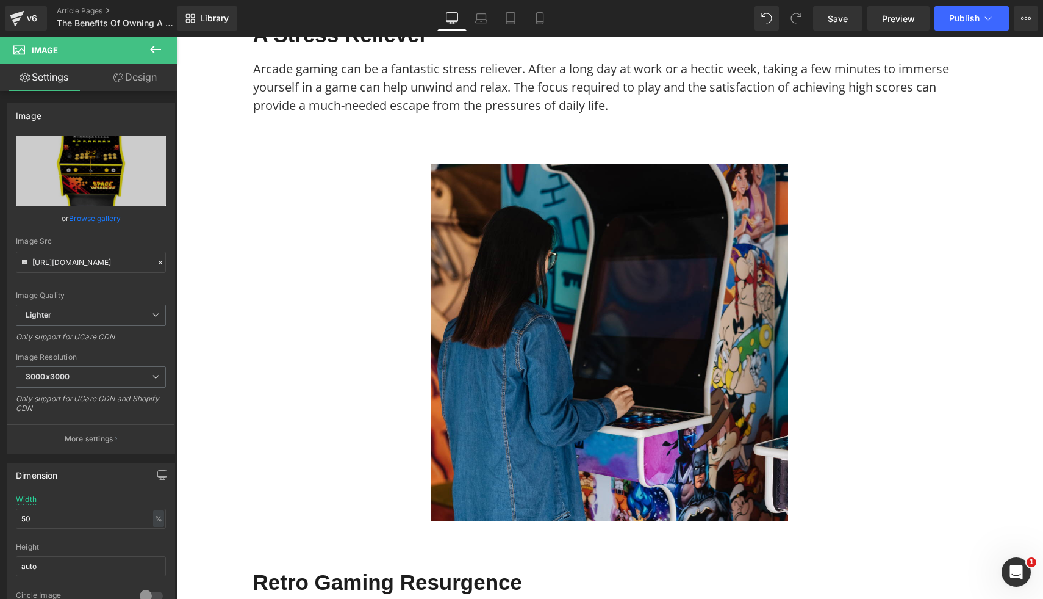
click at [730, 419] on img at bounding box center [609, 342] width 357 height 357
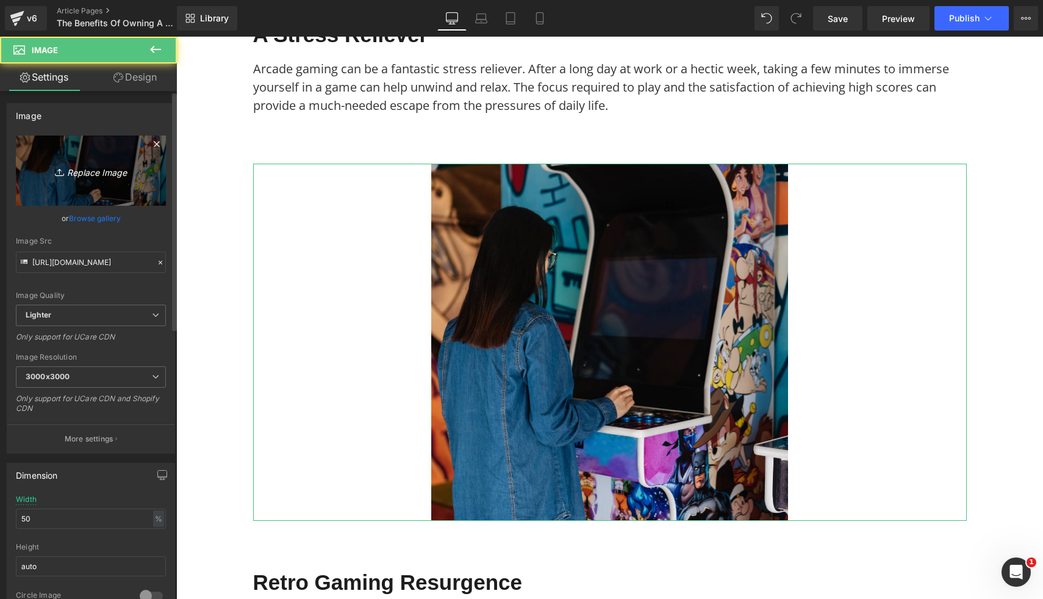
click at [55, 173] on icon at bounding box center [61, 172] width 12 height 12
type input "C:\fakepath\2 Player Arcade Machine - Marvel vs Capcom Theme (3).png"
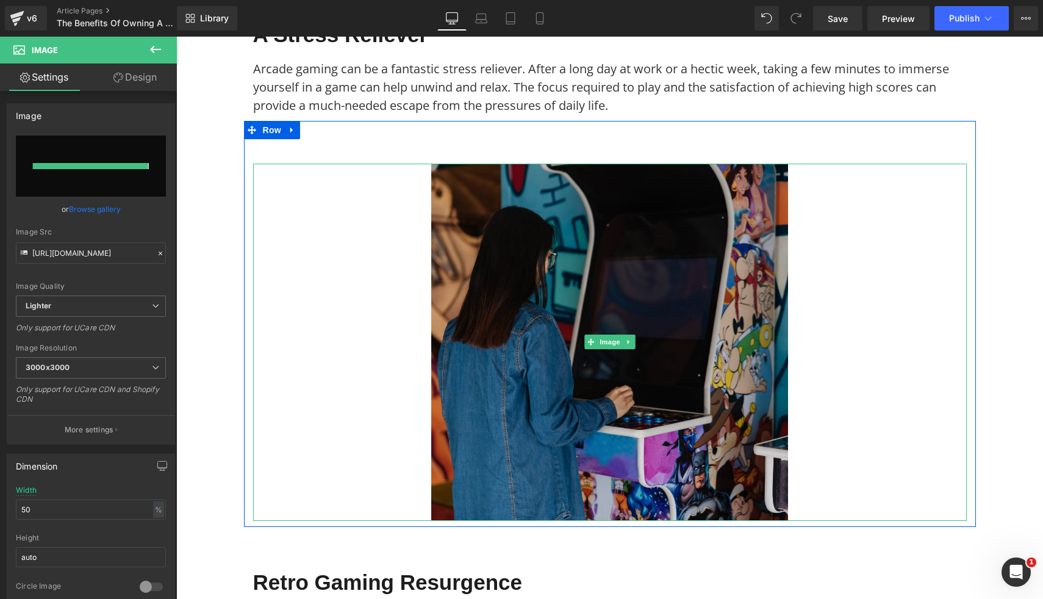
type input "https://ucarecdn.com/f79fd0a7-680a-44a9-b683-ee9ca2758a3e/-/format/auto/-/previ…"
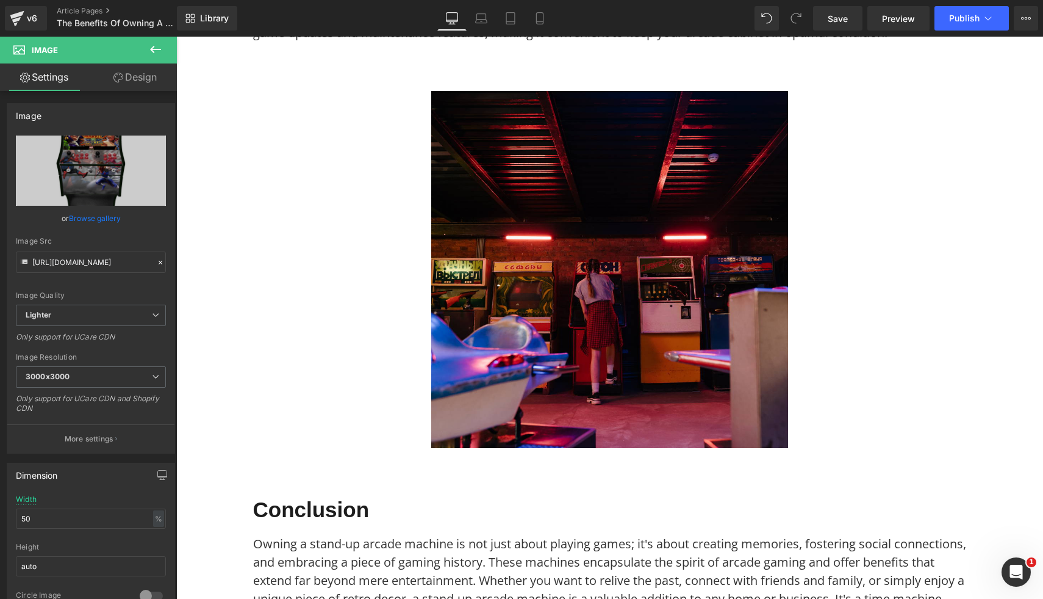
scroll to position [3199, 0]
click at [730, 419] on img at bounding box center [609, 268] width 357 height 357
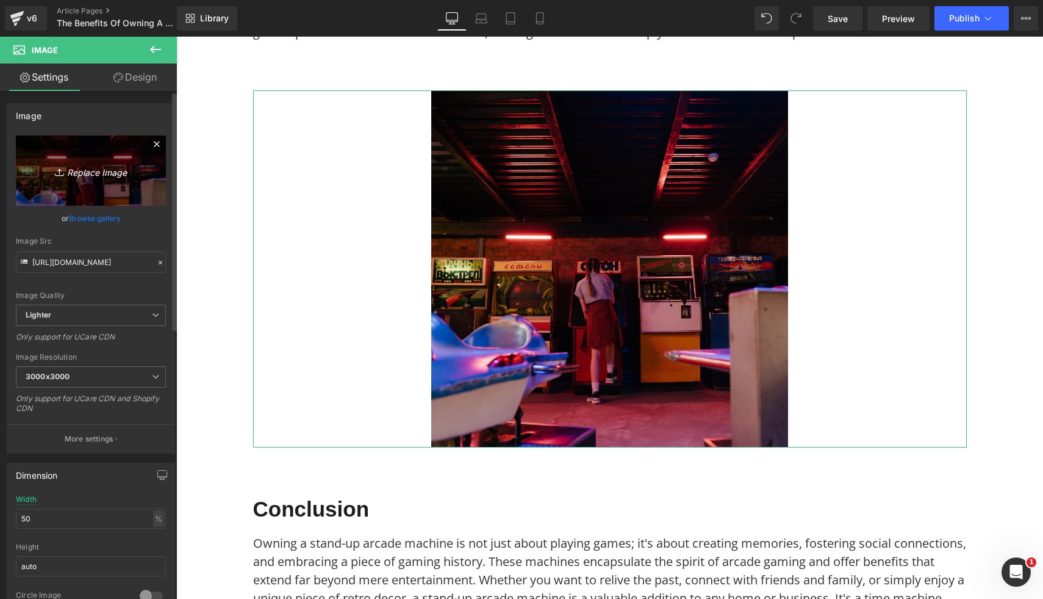
click at [117, 170] on icon "Replace Image" at bounding box center [91, 170] width 98 height 15
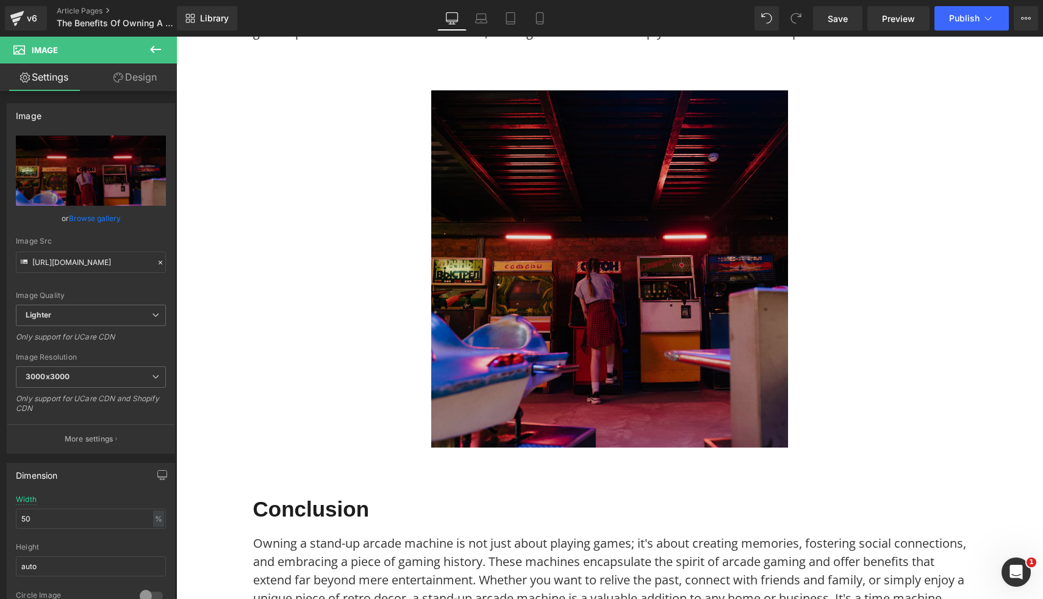
type input "C:\fakepath\2 Player Arcade Machine - Back to The Future (4).png"
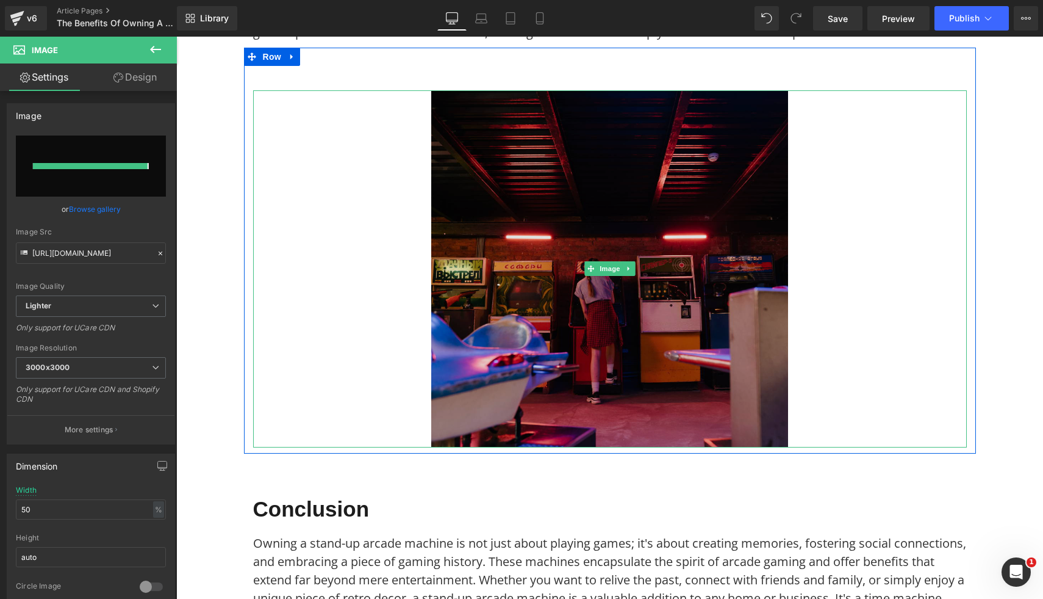
type input "https://ucarecdn.com/1d38c762-d38b-467f-b880-8837b5eadf88/-/format/auto/-/previ…"
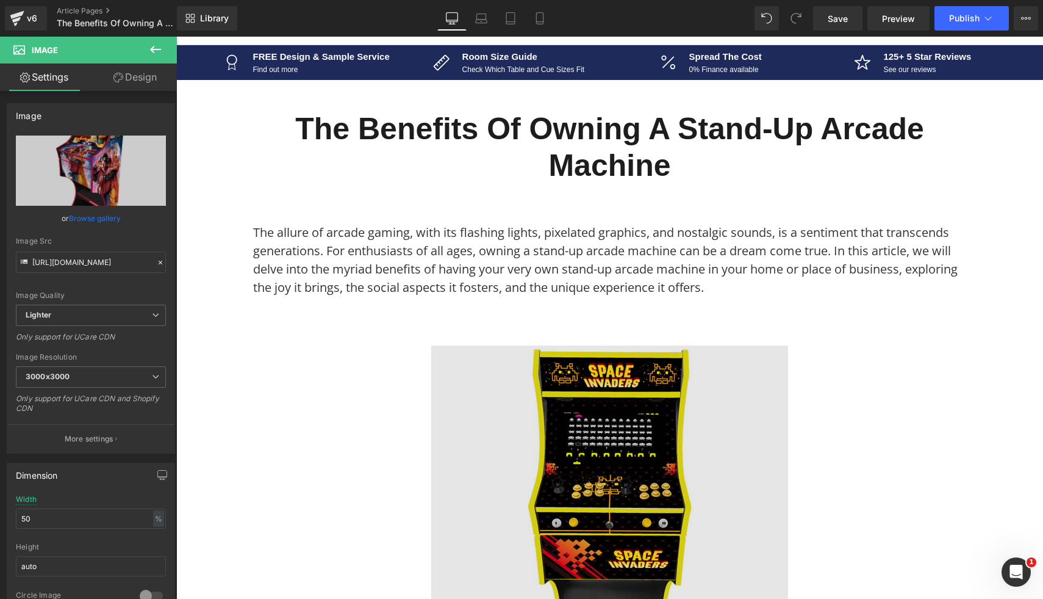
scroll to position [0, 0]
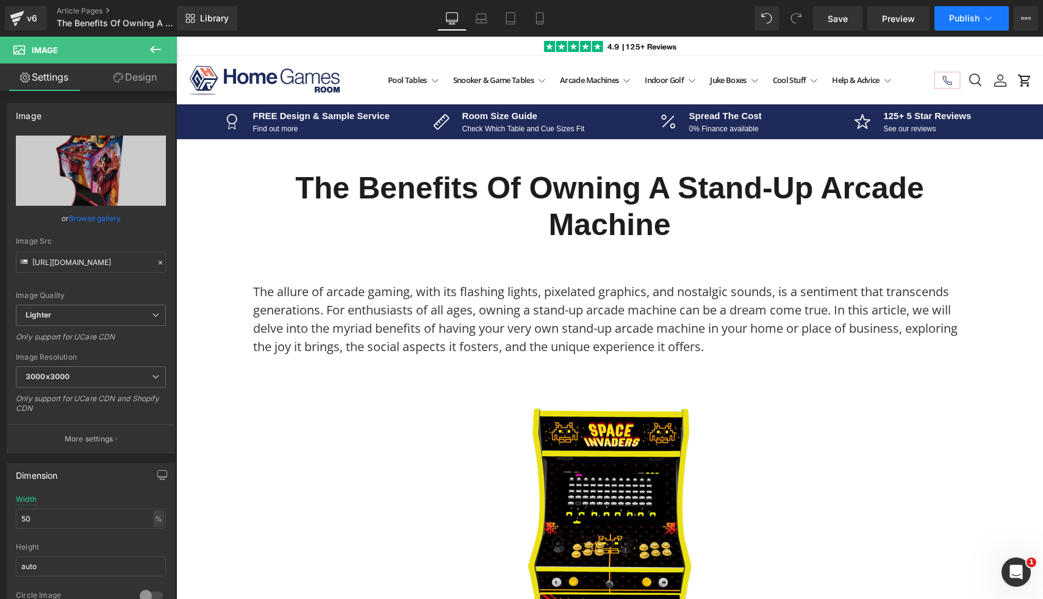
click at [969, 15] on span "Publish" at bounding box center [964, 18] width 31 height 10
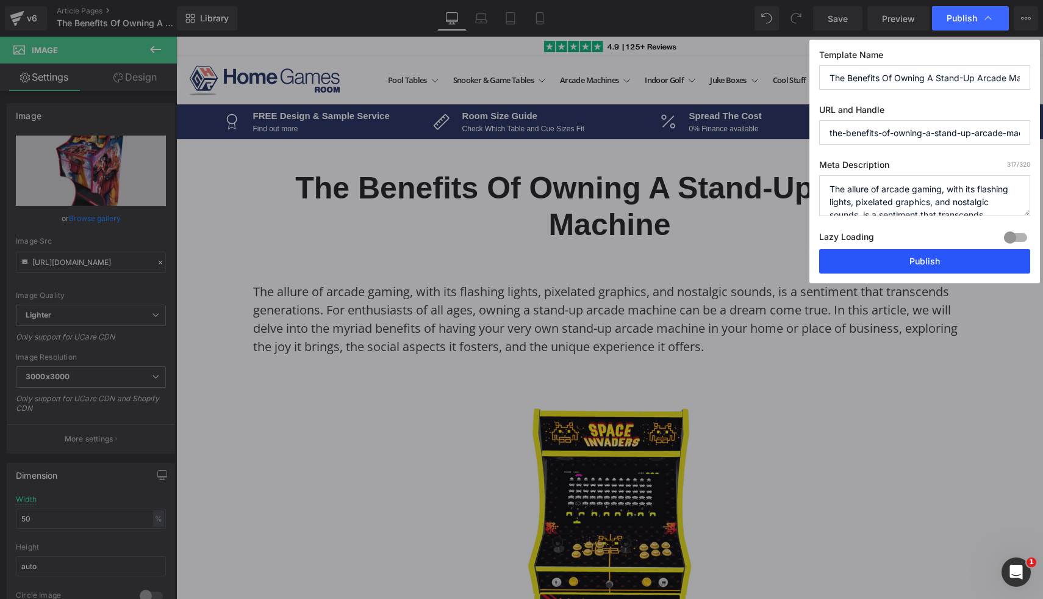
click at [880, 262] on button "Publish" at bounding box center [924, 261] width 211 height 24
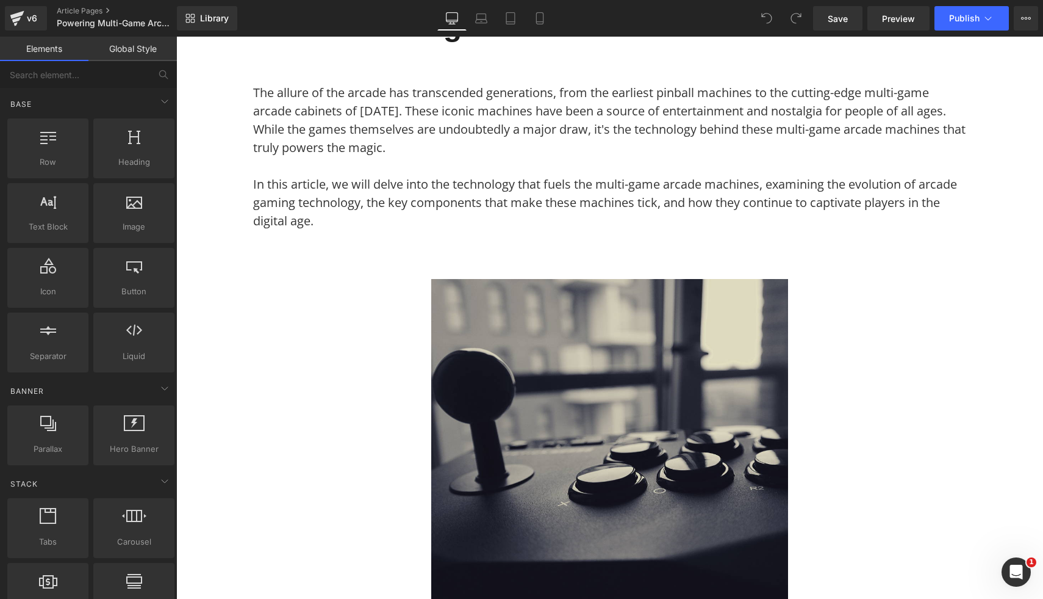
scroll to position [195, 0]
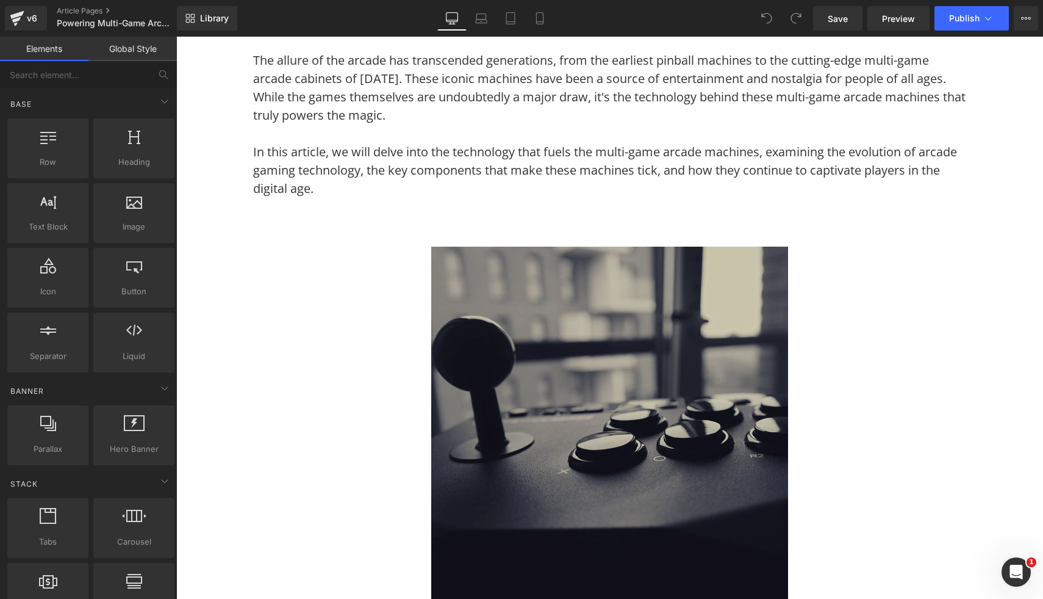
click at [490, 298] on img at bounding box center [609, 425] width 357 height 357
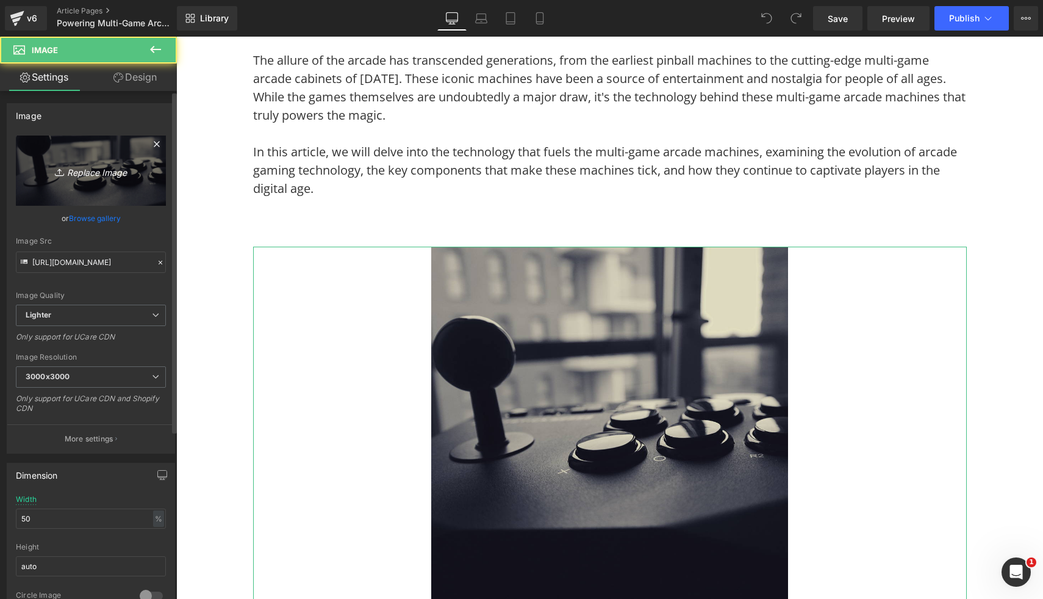
click at [101, 181] on link "Replace Image" at bounding box center [91, 170] width 150 height 70
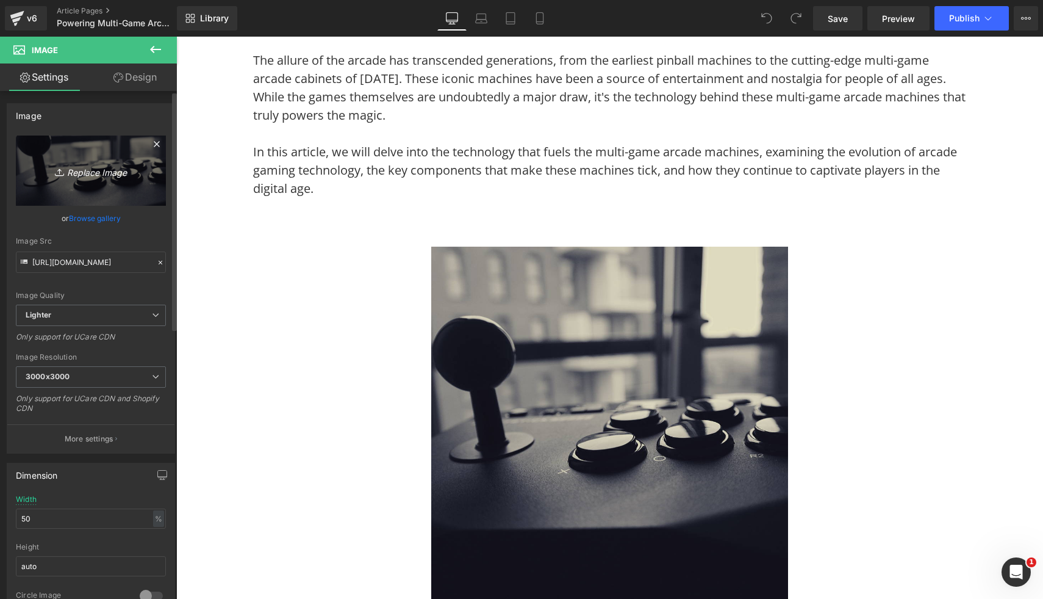
type input "C:\fakepath\2 Player Arcade Machine - Batman vs Joker (3).png"
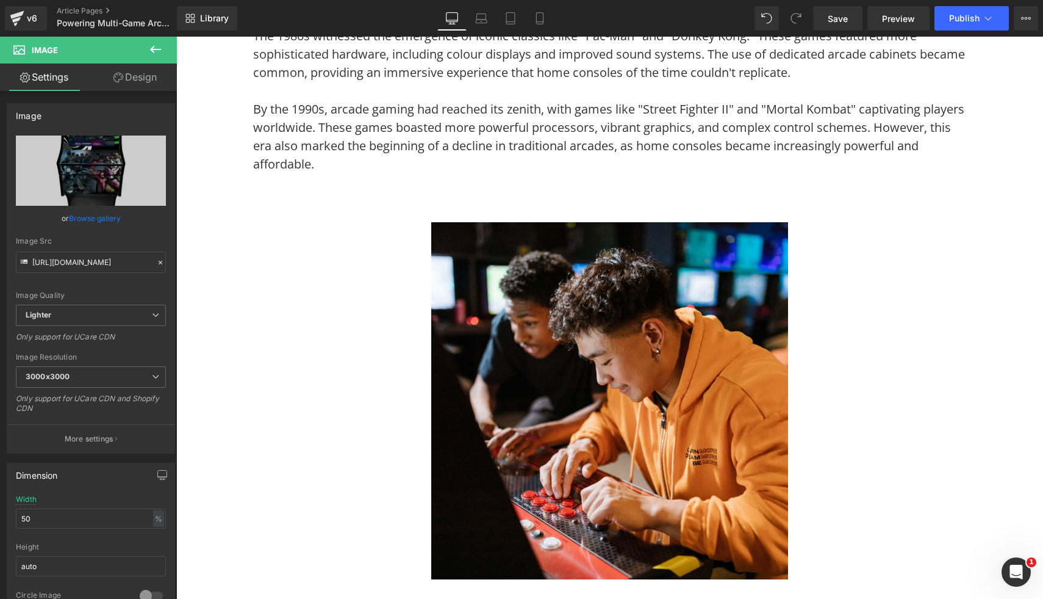
scroll to position [1056, 0]
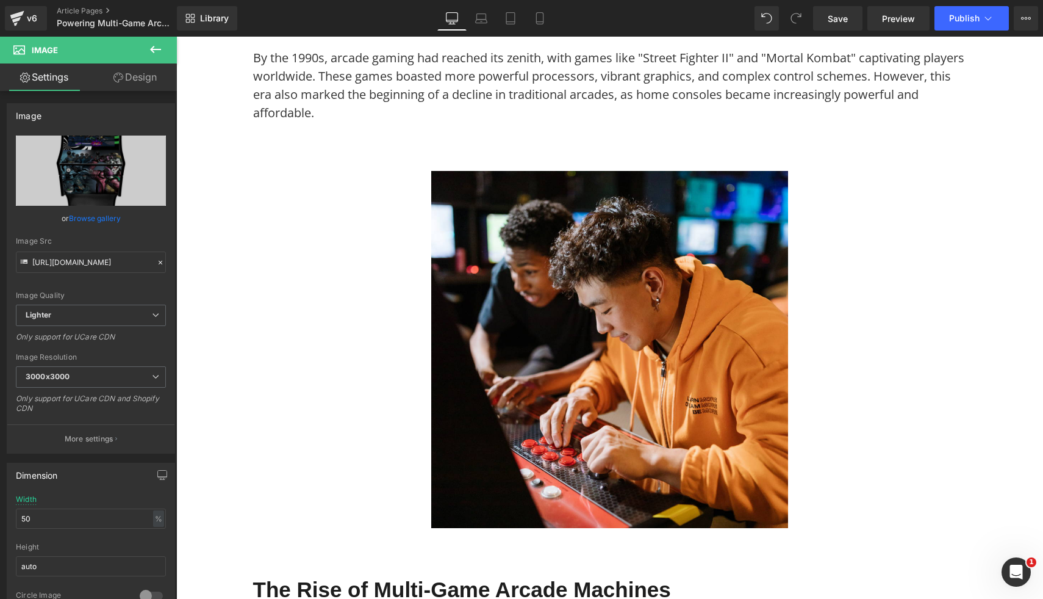
click at [719, 416] on img at bounding box center [609, 349] width 357 height 357
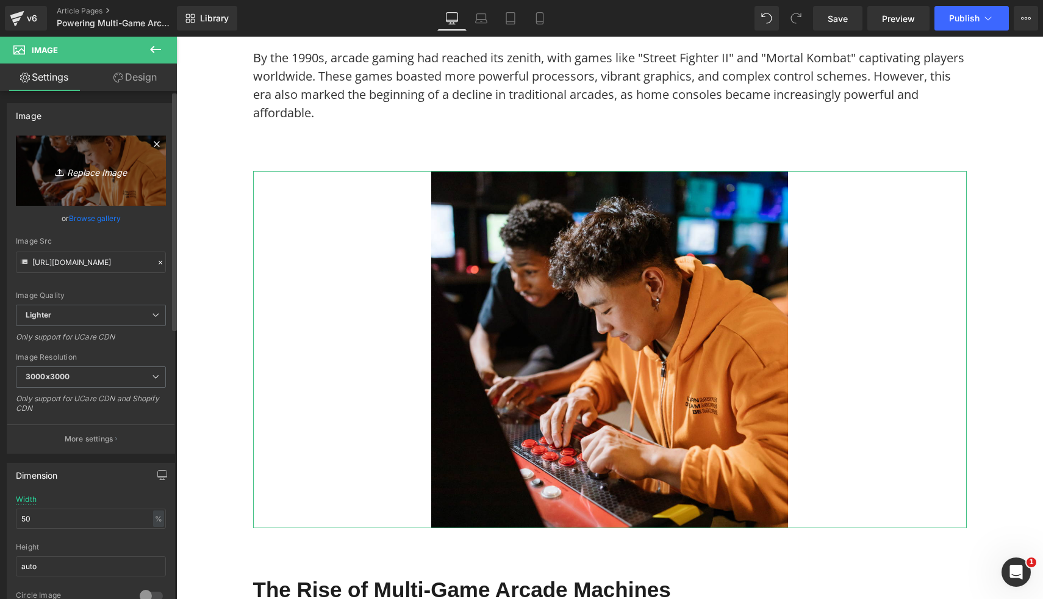
click at [107, 167] on icon "Replace Image" at bounding box center [91, 170] width 98 height 15
type input "C:\fakepath\2 Player Arcade Machine - Chelsea Legends Theme (3).png"
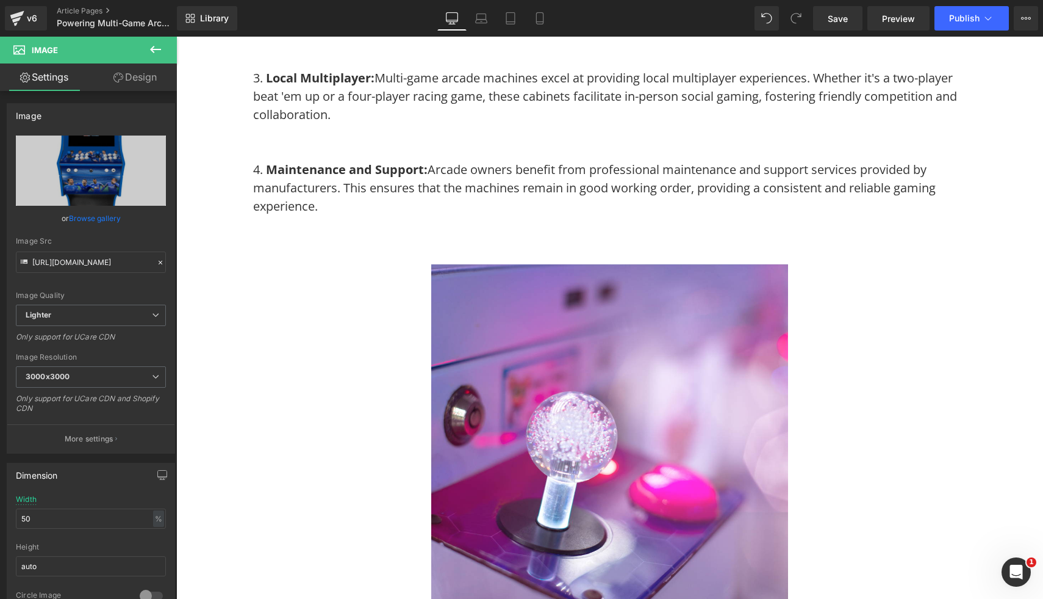
scroll to position [3164, 0]
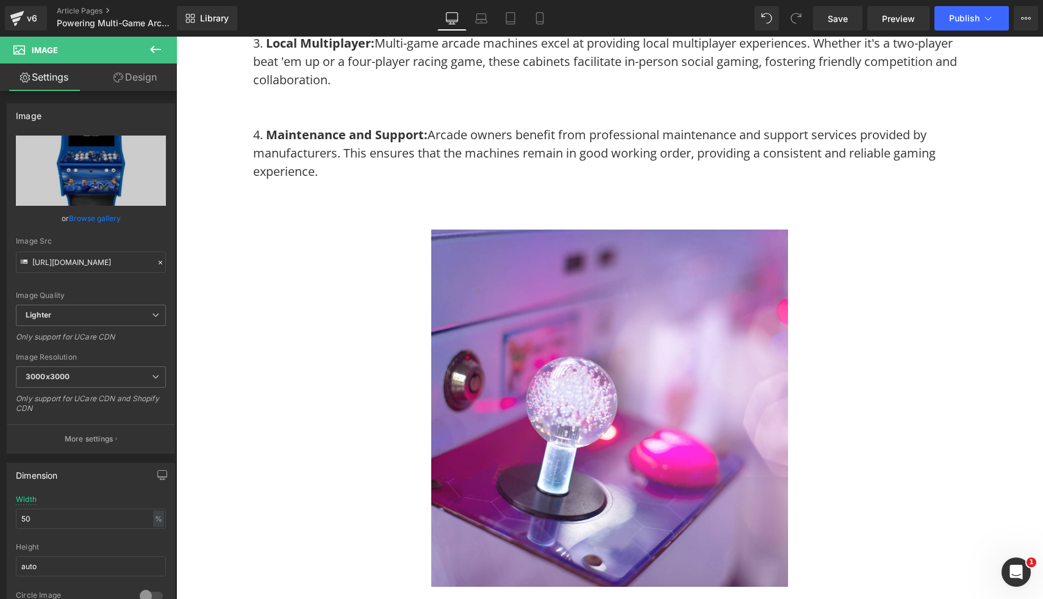
click at [730, 419] on img at bounding box center [609, 407] width 357 height 357
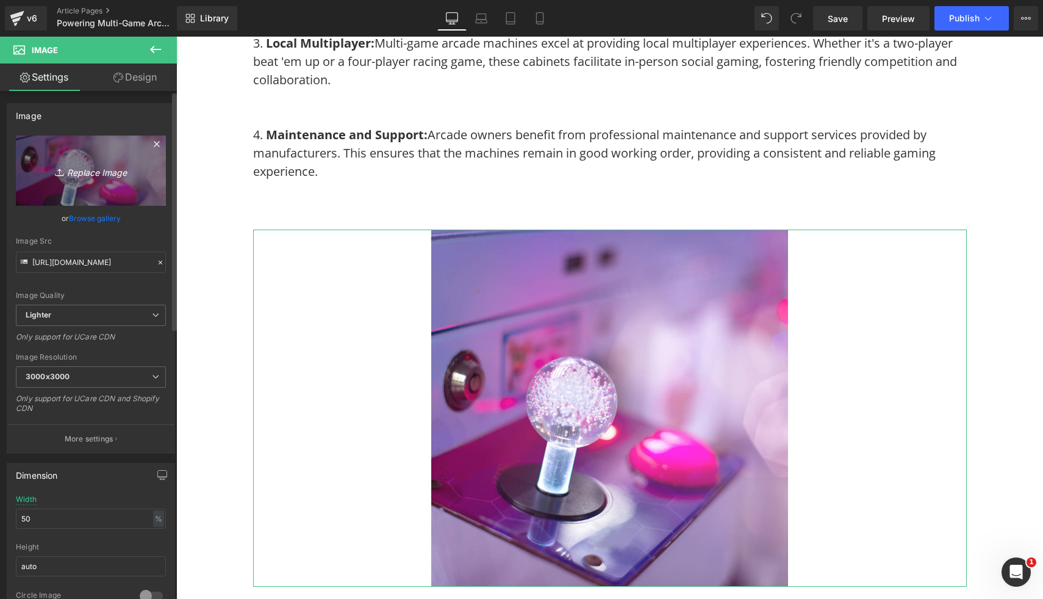
click at [95, 172] on icon "Replace Image" at bounding box center [91, 170] width 98 height 15
type input "C:\fakepath\2 Player Arcade Machine - Custom Themed (3).png"
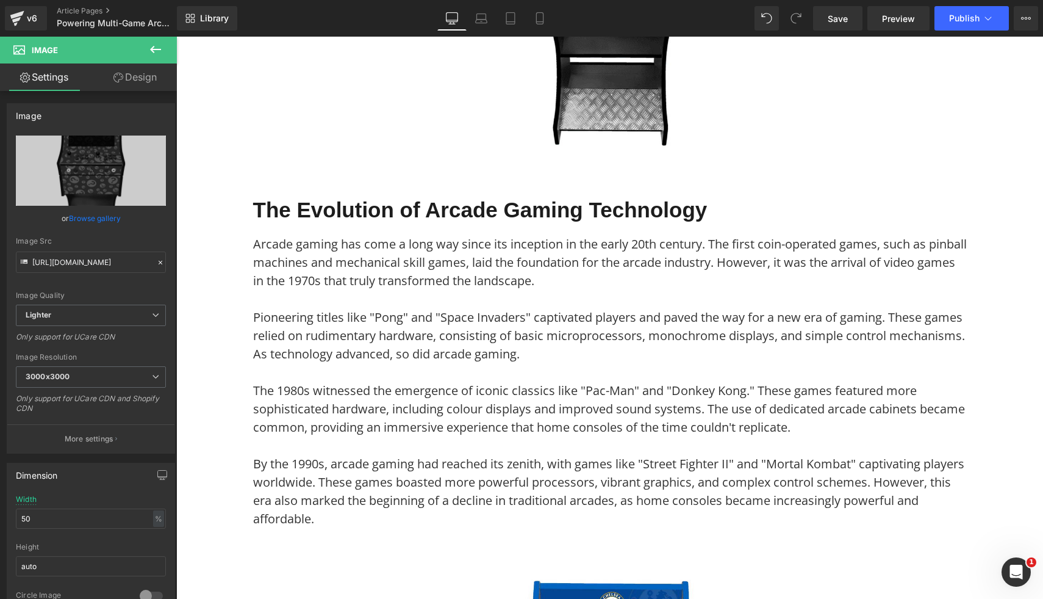
scroll to position [0, 0]
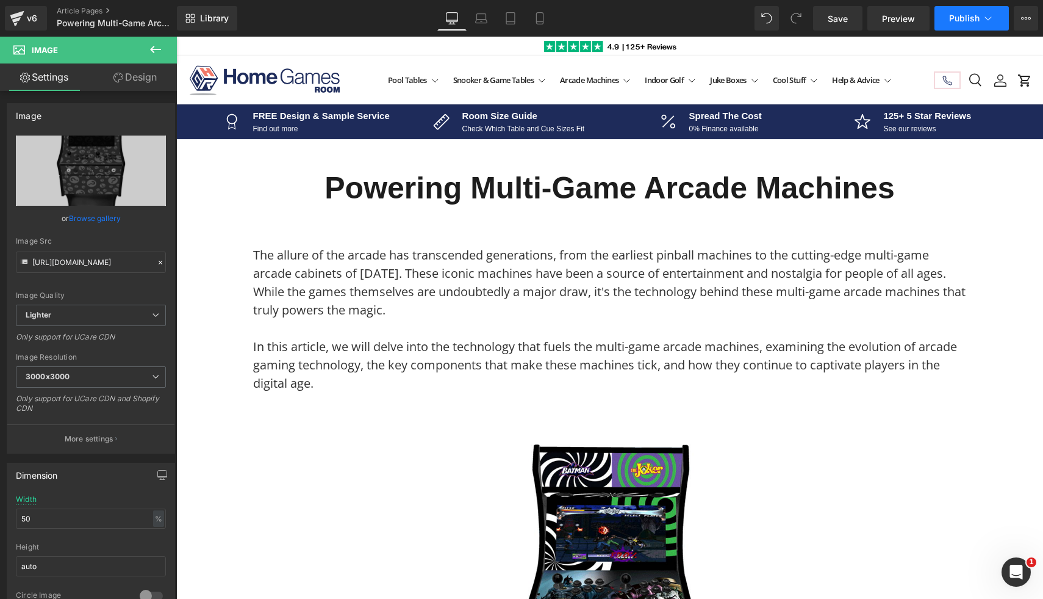
click at [956, 12] on button "Publish" at bounding box center [972, 18] width 74 height 24
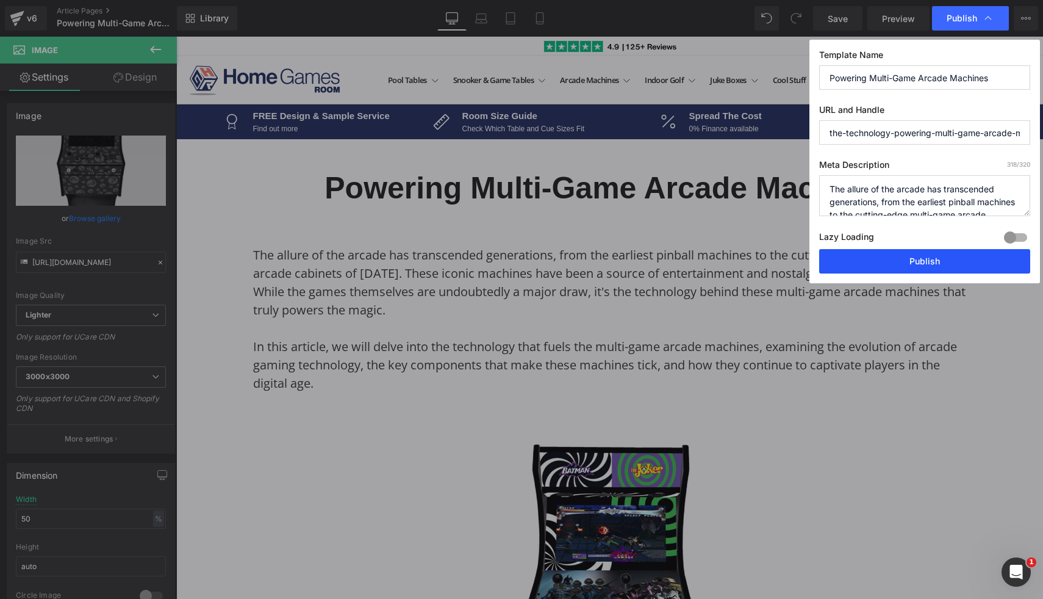
click at [896, 264] on button "Publish" at bounding box center [924, 261] width 211 height 24
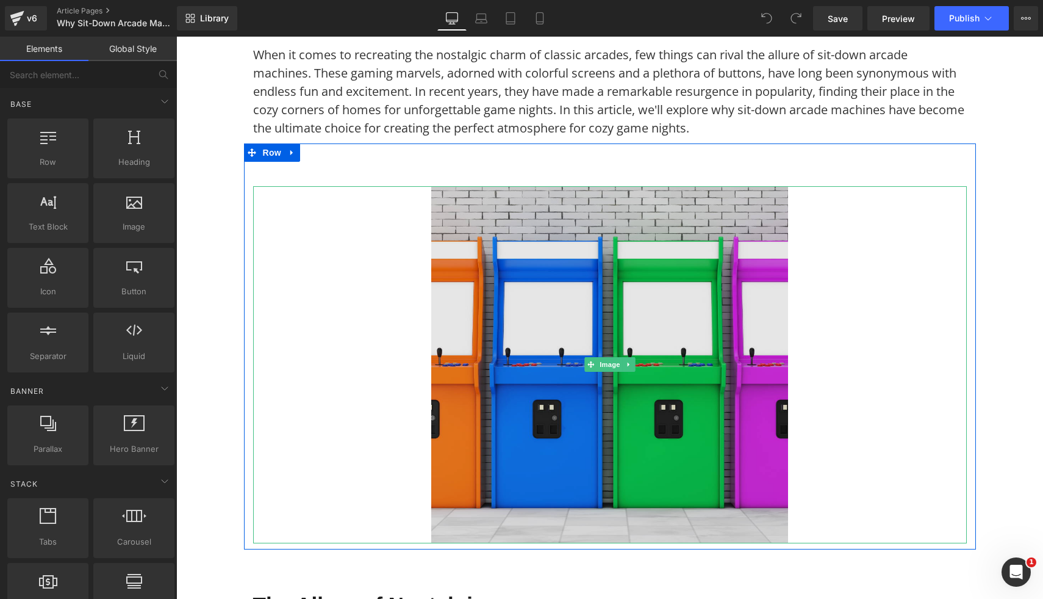
scroll to position [247, 0]
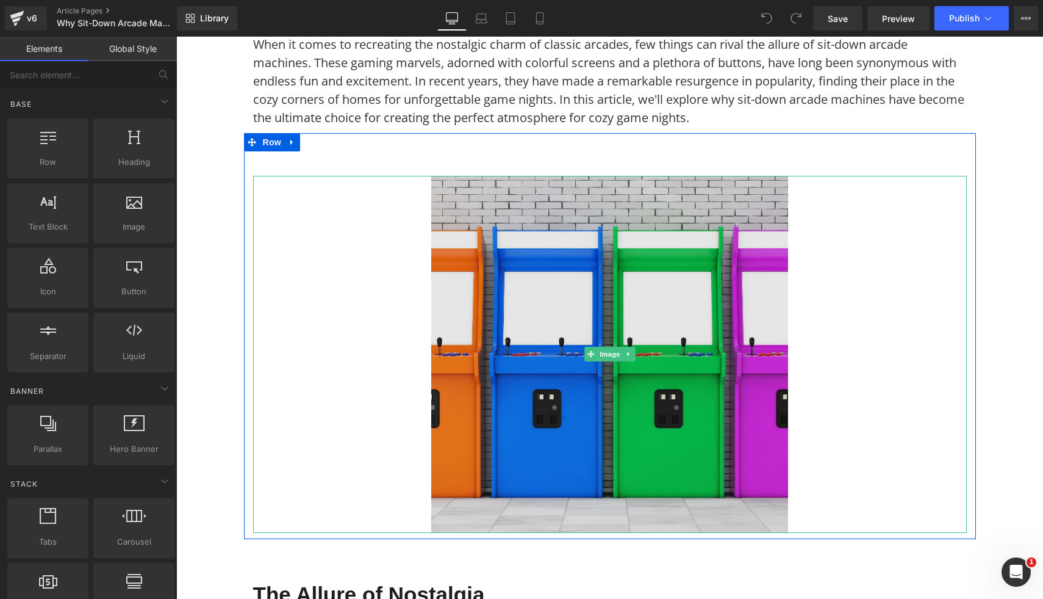
click at [530, 432] on img at bounding box center [609, 354] width 357 height 357
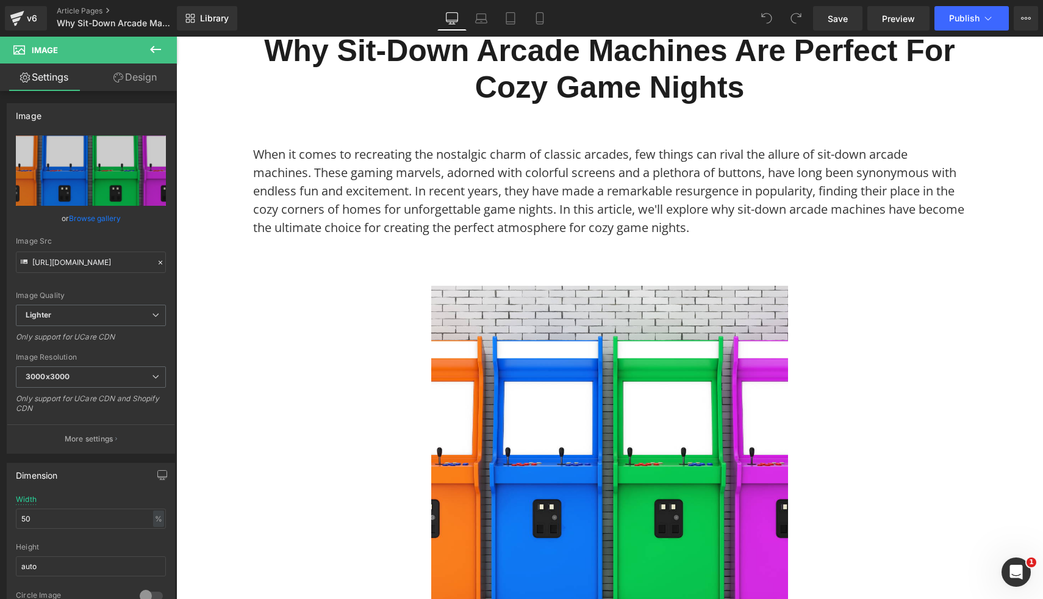
scroll to position [147, 0]
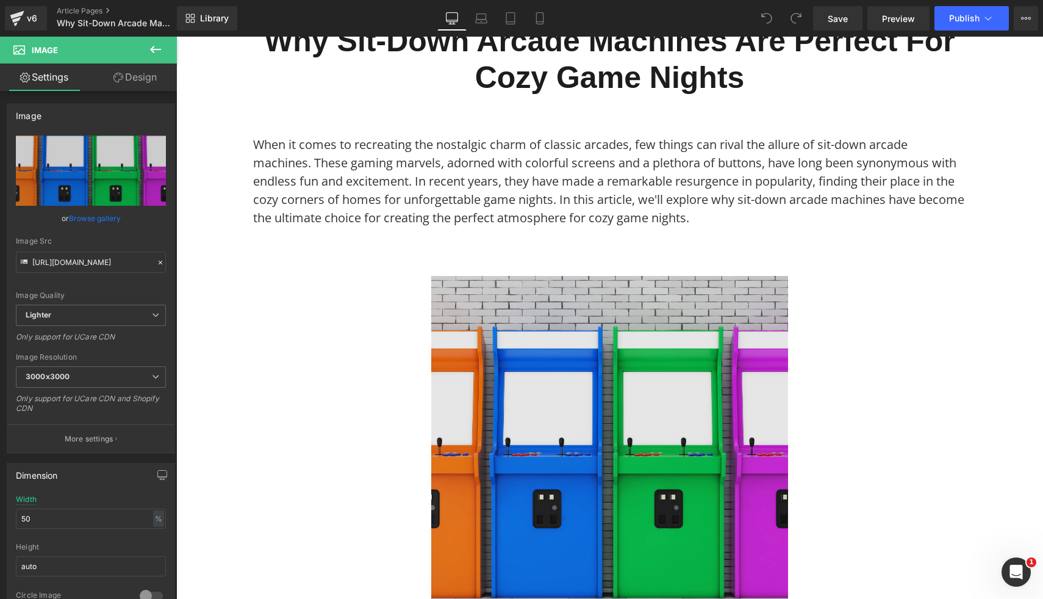
click at [489, 394] on img at bounding box center [609, 454] width 357 height 357
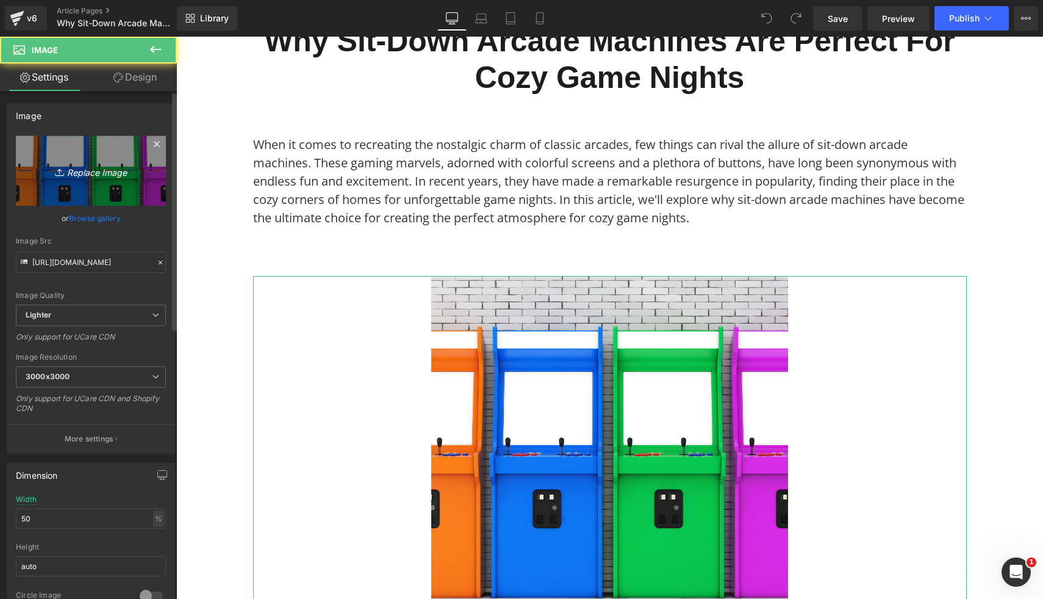
click at [90, 170] on icon "Replace Image" at bounding box center [91, 170] width 98 height 15
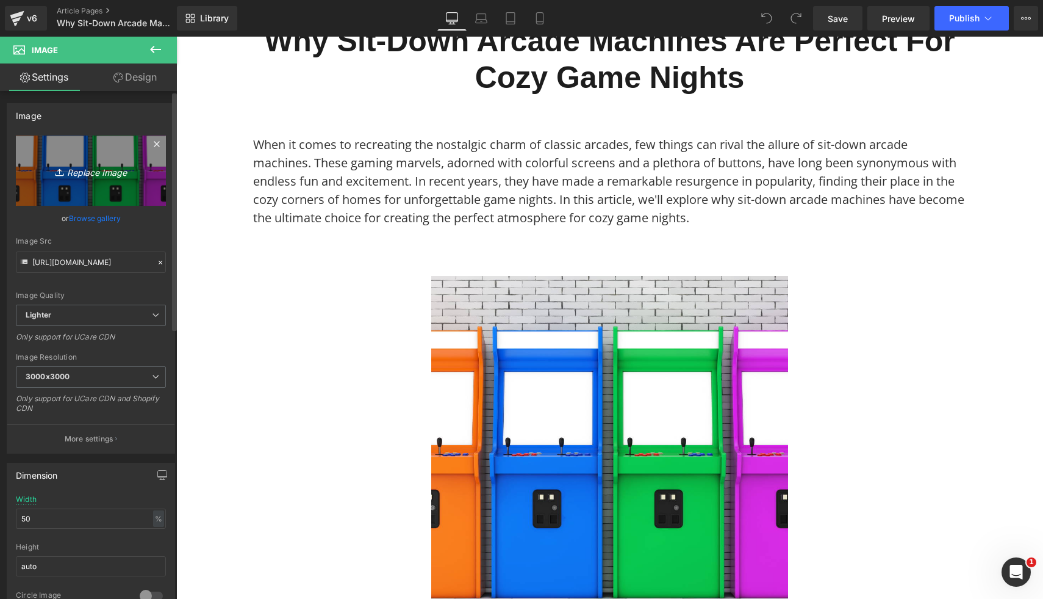
type input "C:\fakepath\Synergy X Media Coffee Table Custom Arcade Machine (7).png"
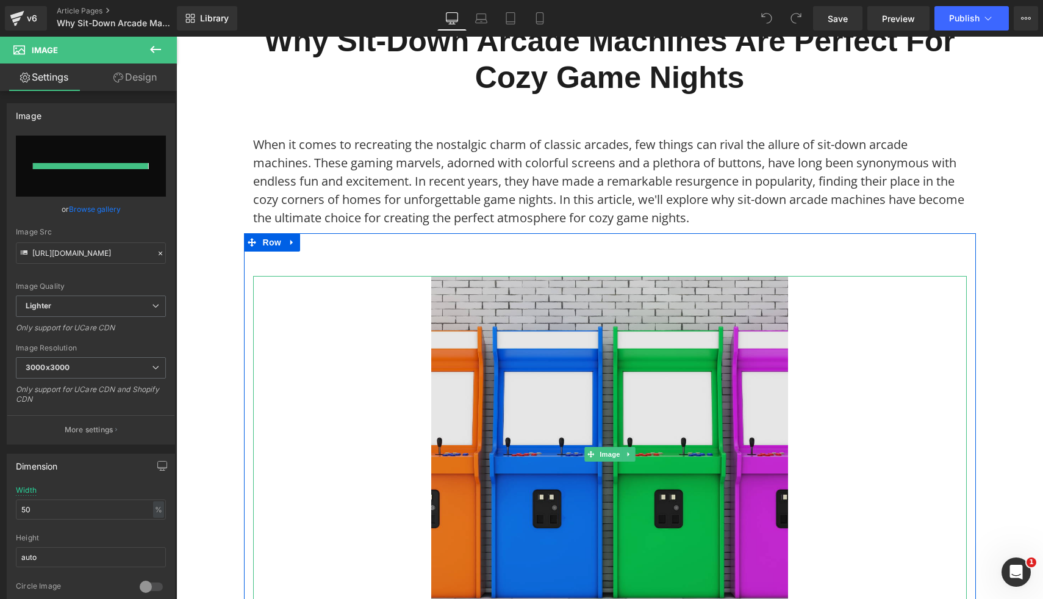
type input "https://ucarecdn.com/a64ae9d9-1930-41fe-a536-ef62ff7872eb/-/format/auto/-/previ…"
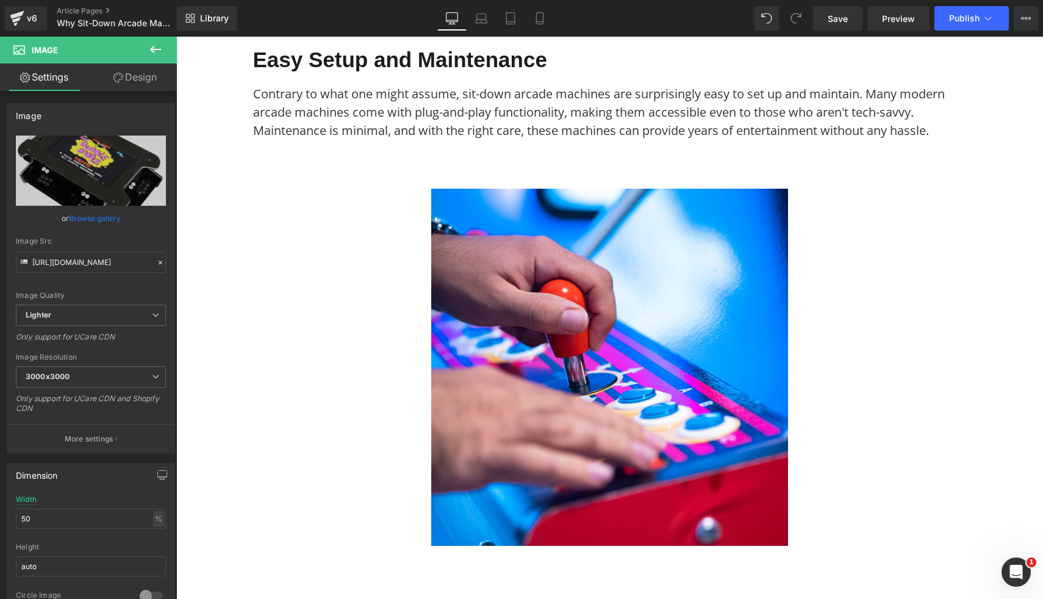
scroll to position [1619, 0]
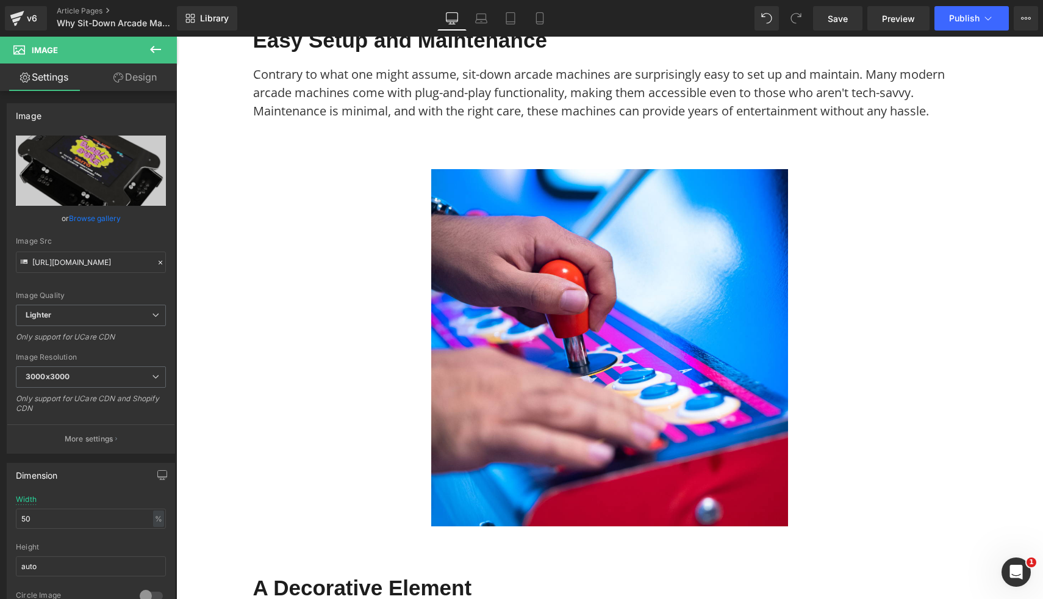
click at [736, 420] on img at bounding box center [609, 347] width 357 height 357
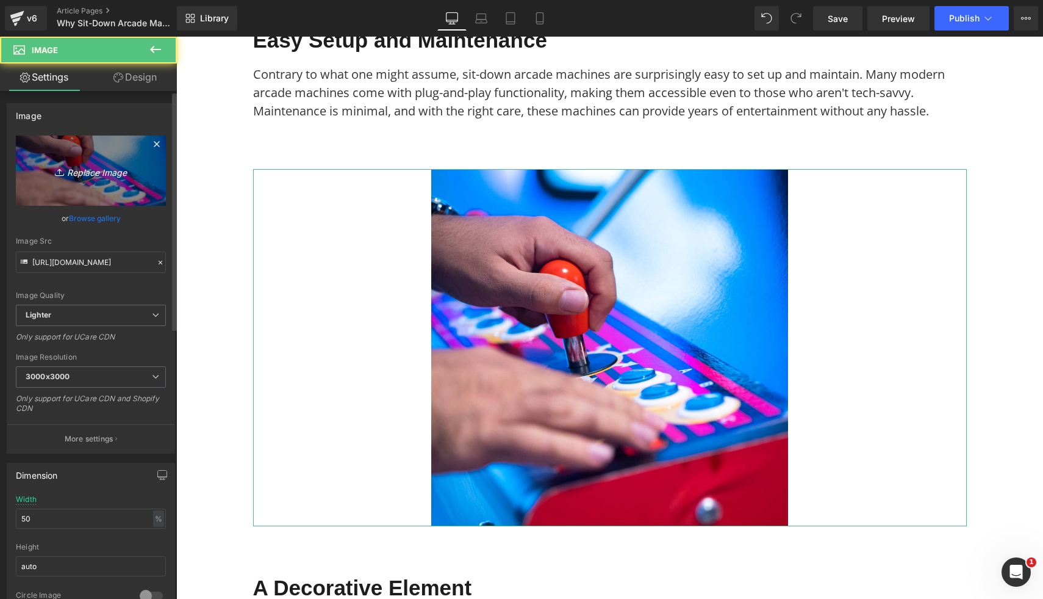
click at [85, 182] on link "Replace Image" at bounding box center [91, 170] width 150 height 70
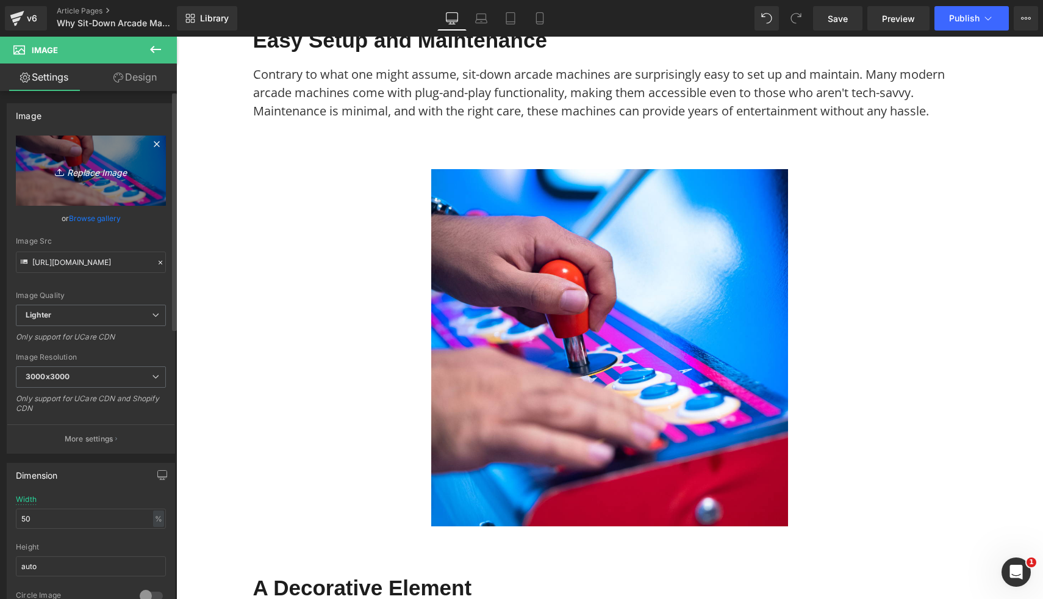
type input "C:\fakepath\Synergy X Media Coffee Table Custom Arcade Machine (6).png"
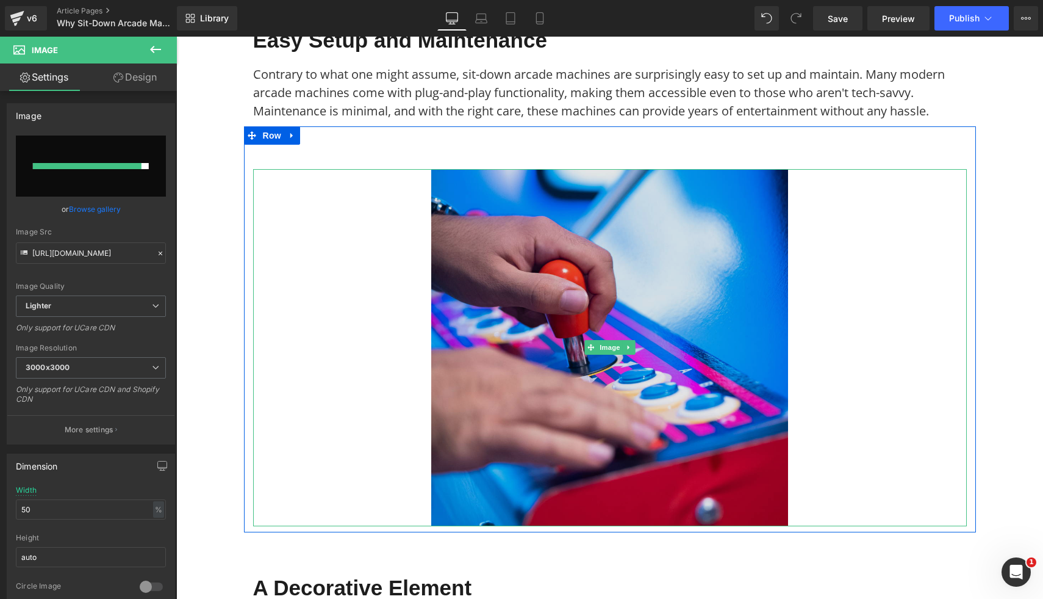
type input "https://ucarecdn.com/97203d3f-aacc-4cd3-aa91-5ecbe46e8d1b/-/format/auto/-/previ…"
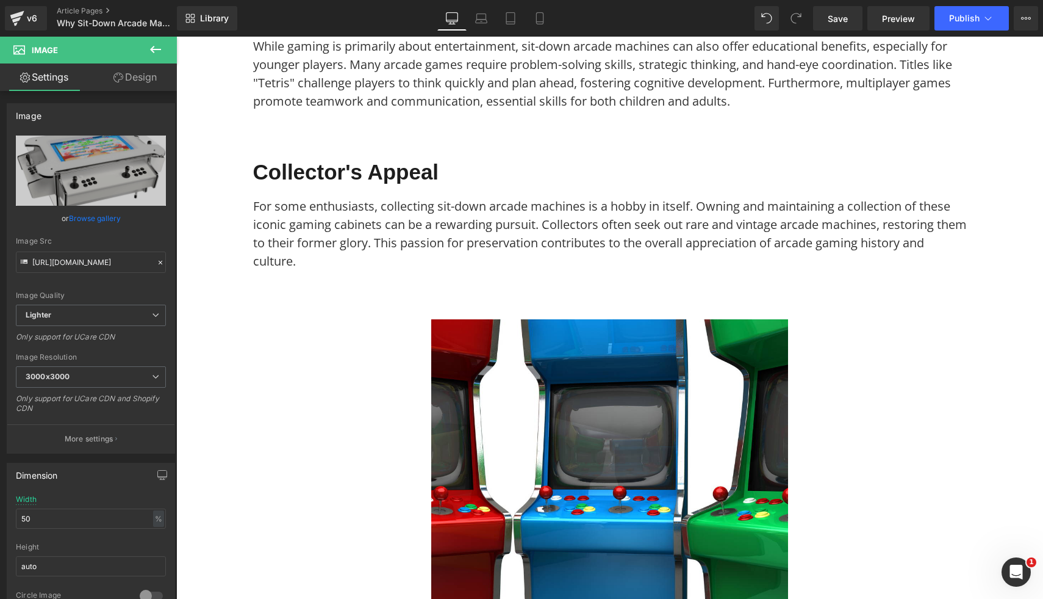
scroll to position [2881, 0]
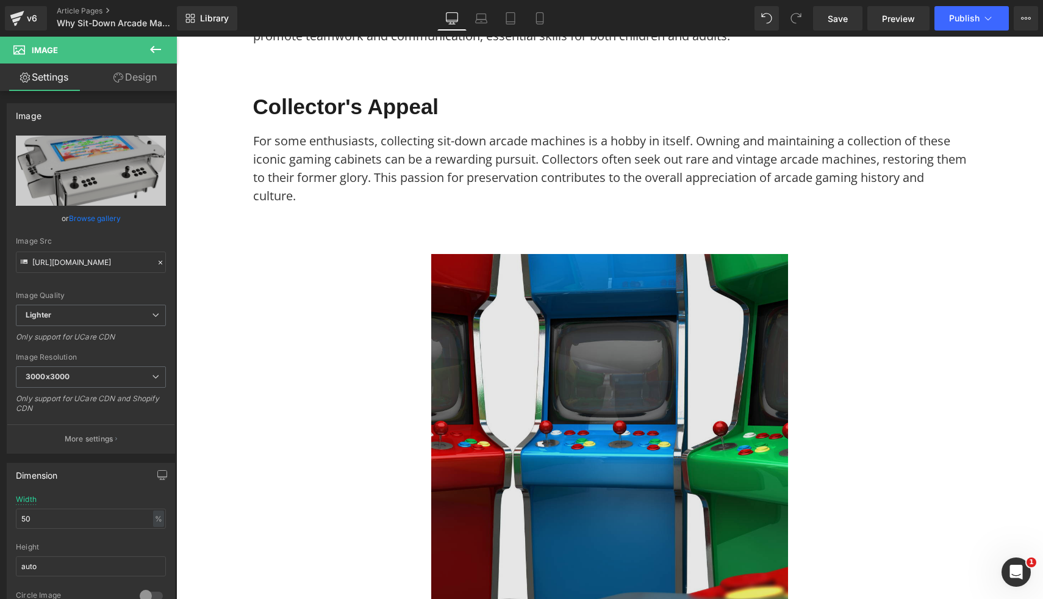
click at [564, 352] on img at bounding box center [609, 432] width 357 height 357
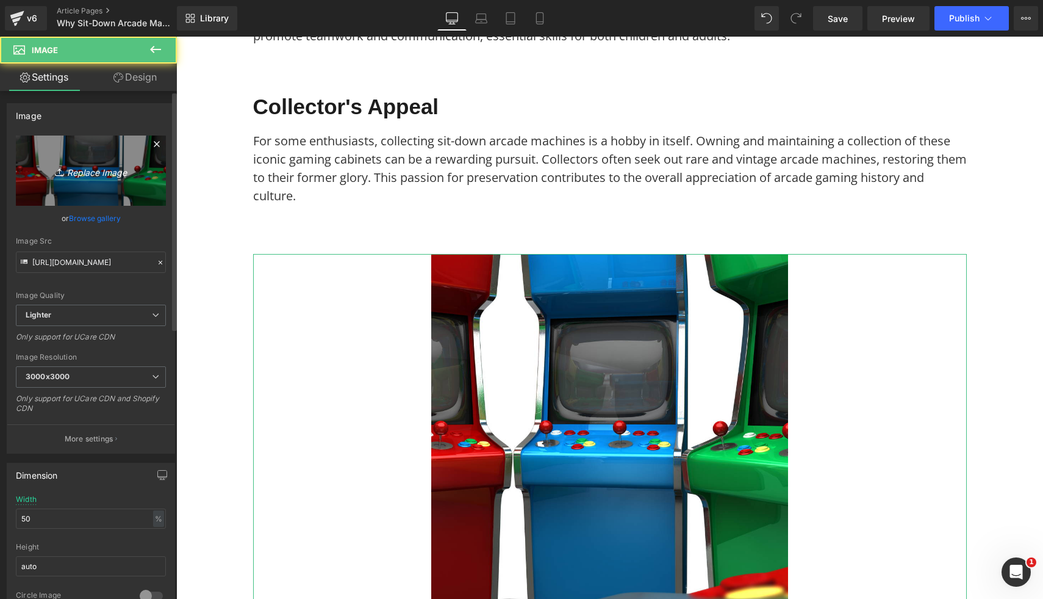
click at [141, 172] on link "Replace Image" at bounding box center [91, 170] width 150 height 70
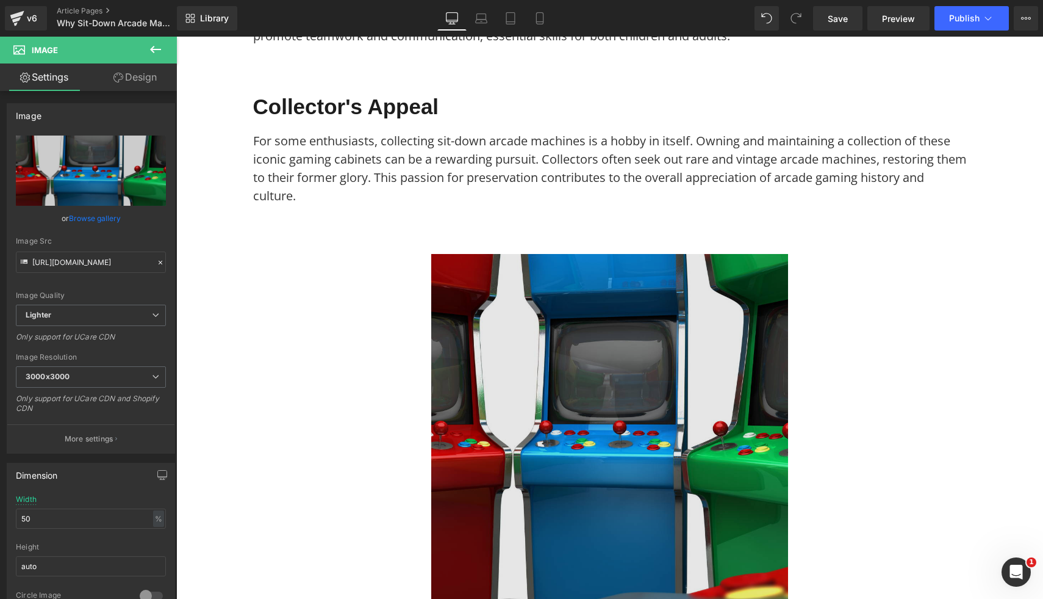
type input "C:\fakepath\Synergy X Media Coffee Table Custom Arcade Machine (13).png"
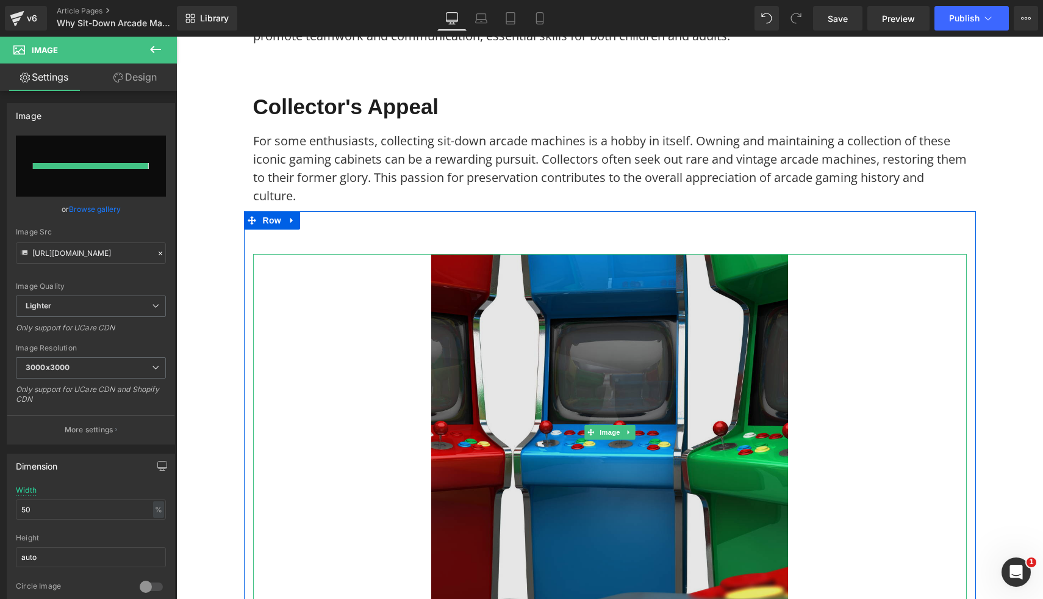
type input "https://ucarecdn.com/bbc24fb4-feb8-4657-85c4-883d03cfe2fd/-/format/auto/-/previ…"
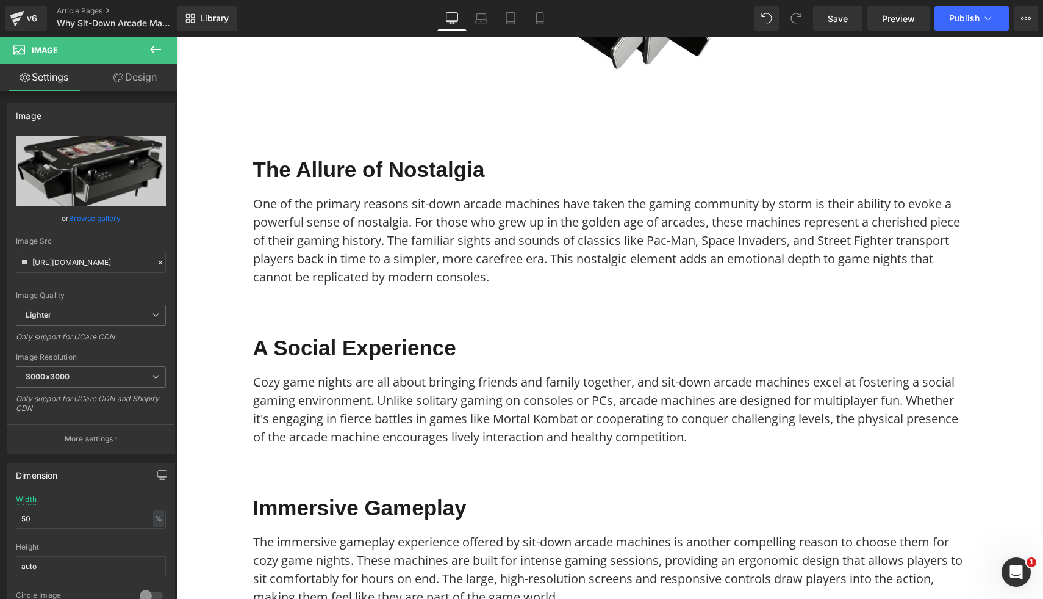
scroll to position [200, 0]
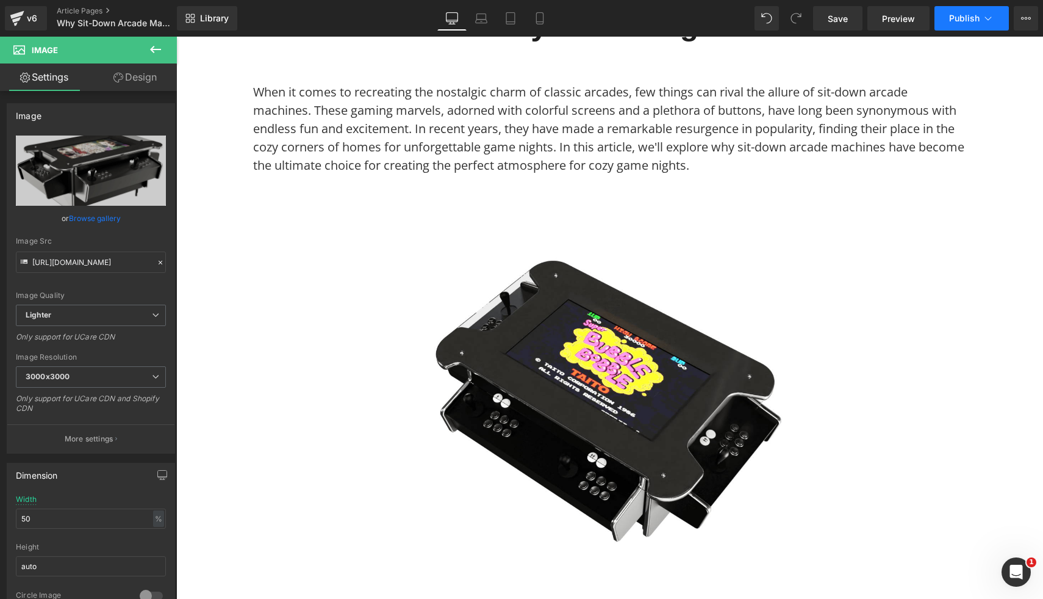
click at [957, 27] on button "Publish" at bounding box center [972, 18] width 74 height 24
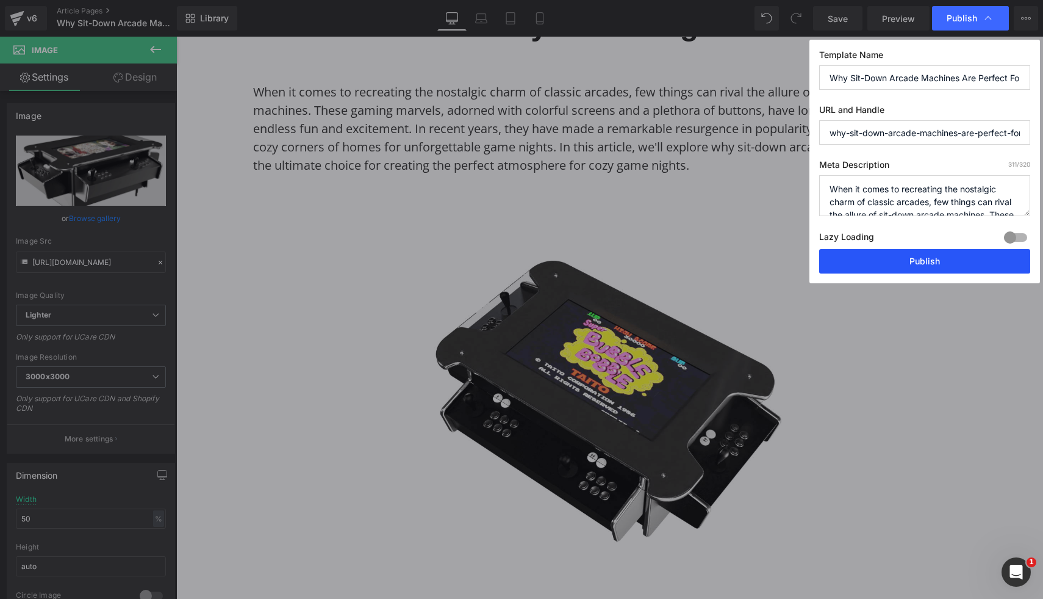
click at [931, 266] on button "Publish" at bounding box center [924, 261] width 211 height 24
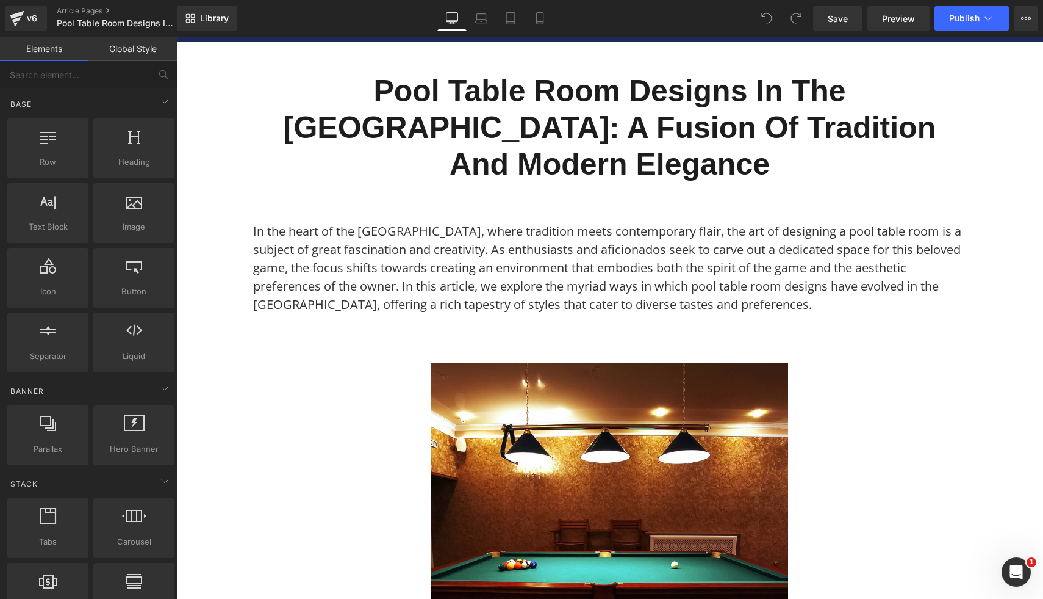
scroll to position [99, 0]
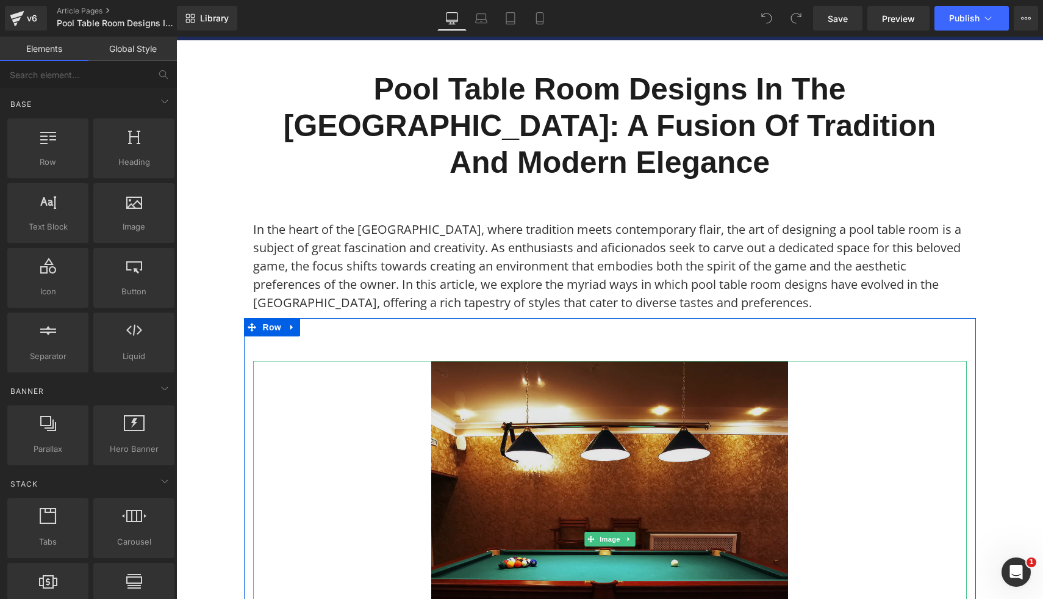
click at [538, 383] on img at bounding box center [609, 539] width 357 height 357
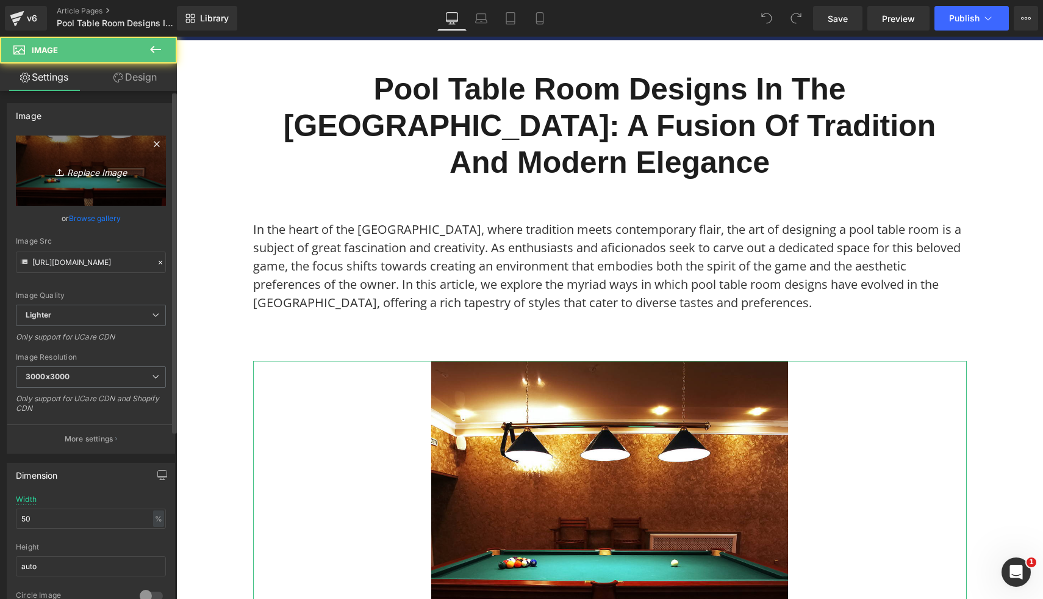
click at [94, 154] on link "Replace Image" at bounding box center [91, 170] width 150 height 70
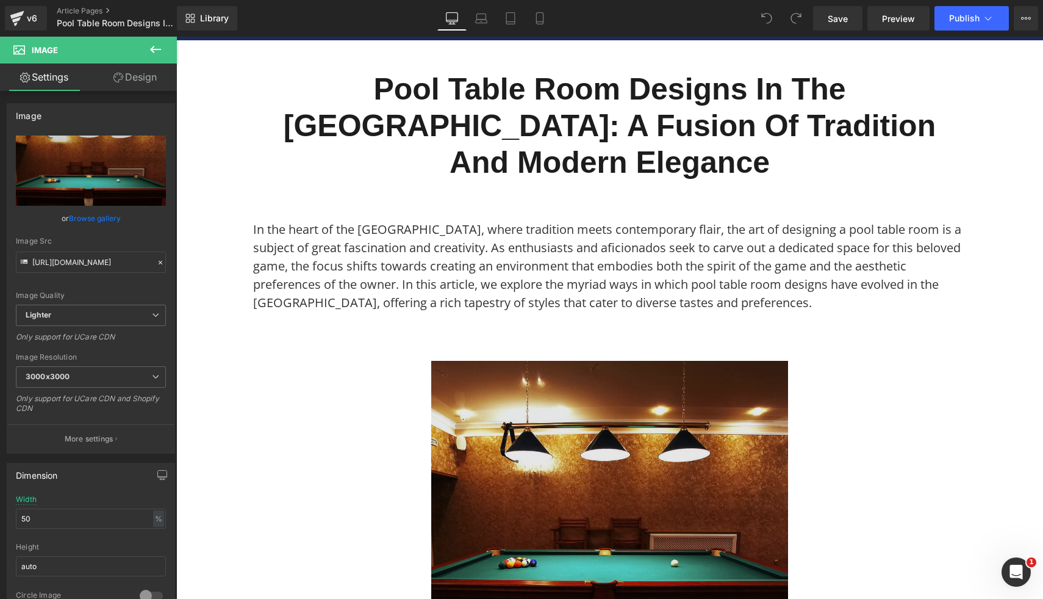
type input "C:\fakepath\12.png"
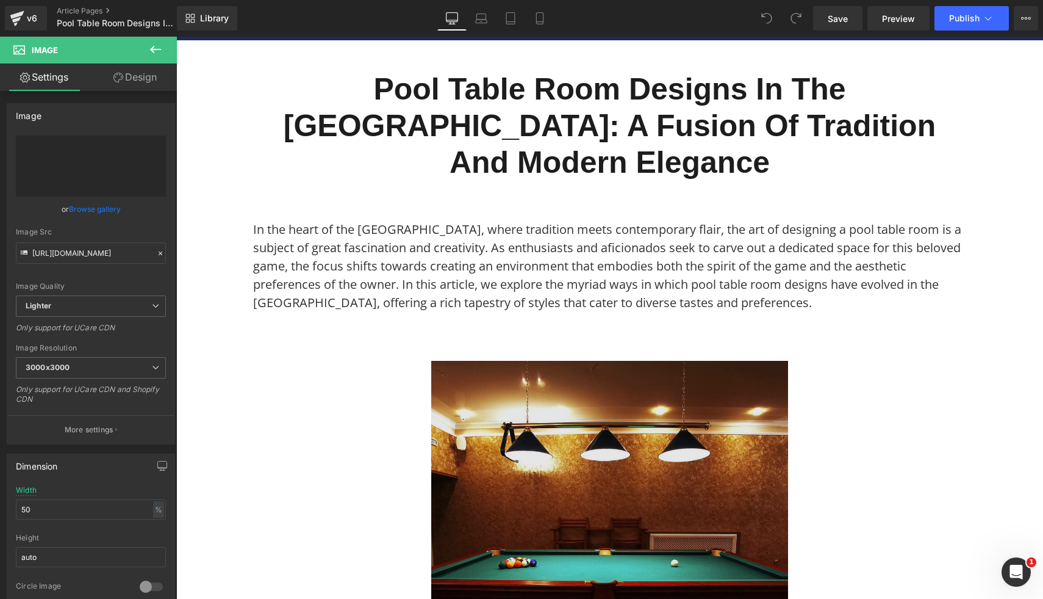
type input "https://ucarecdn.com/f23cc65a-de78-4232-aa77-3a4e4a3fe07f/-/format/auto/-/previ…"
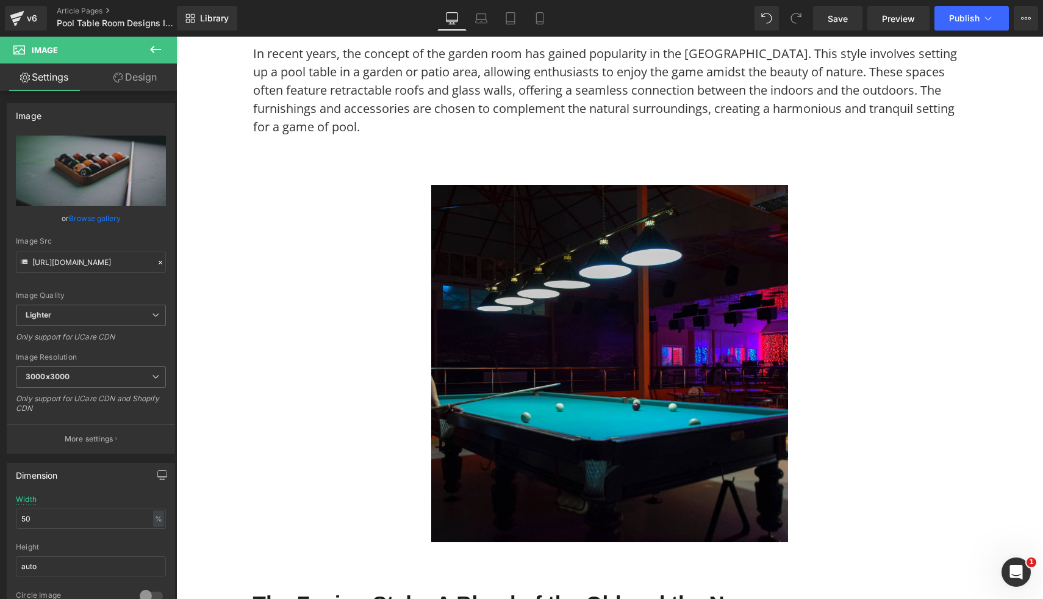
scroll to position [1785, 0]
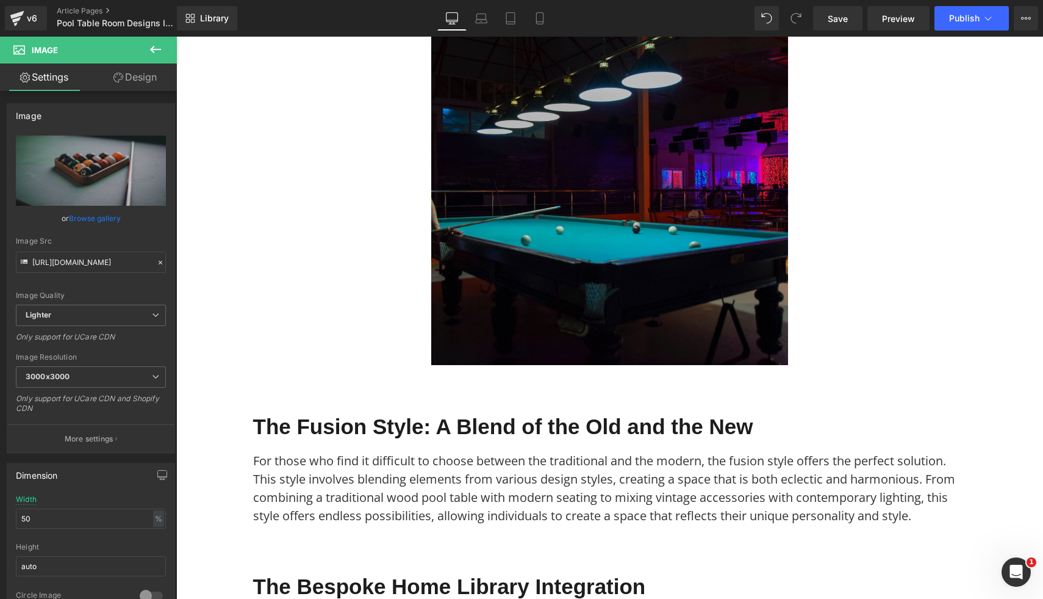
click at [477, 150] on img at bounding box center [609, 186] width 357 height 357
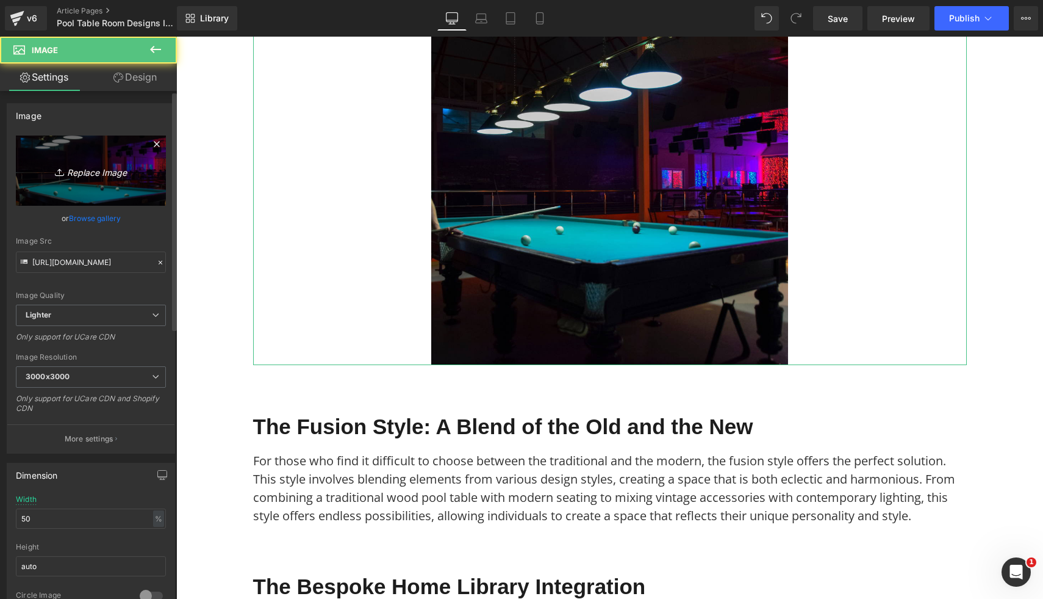
click at [104, 148] on link "Replace Image" at bounding box center [91, 170] width 150 height 70
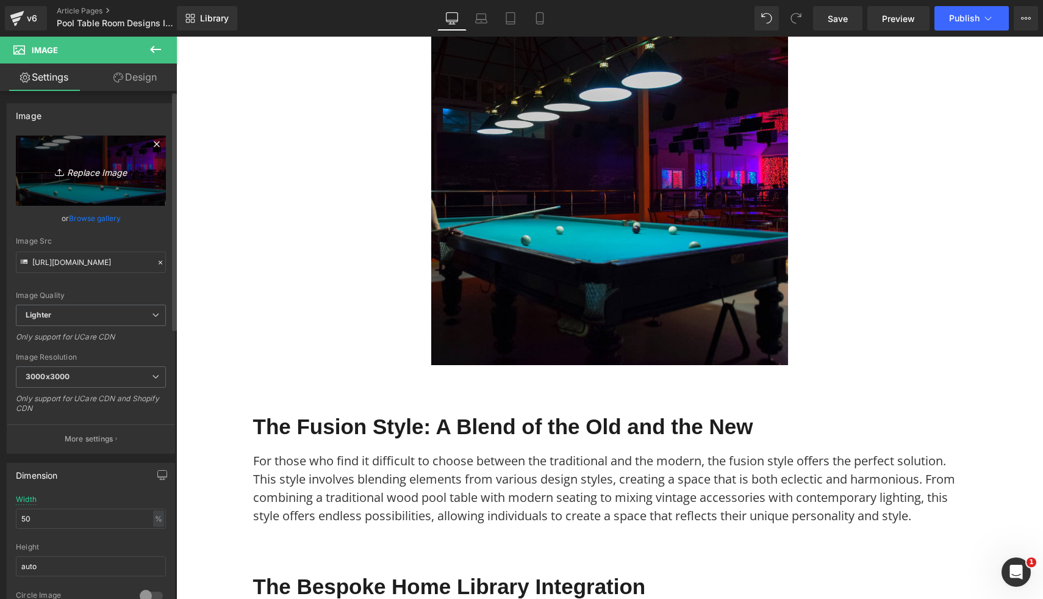
type input "C:\fakepath\90.png"
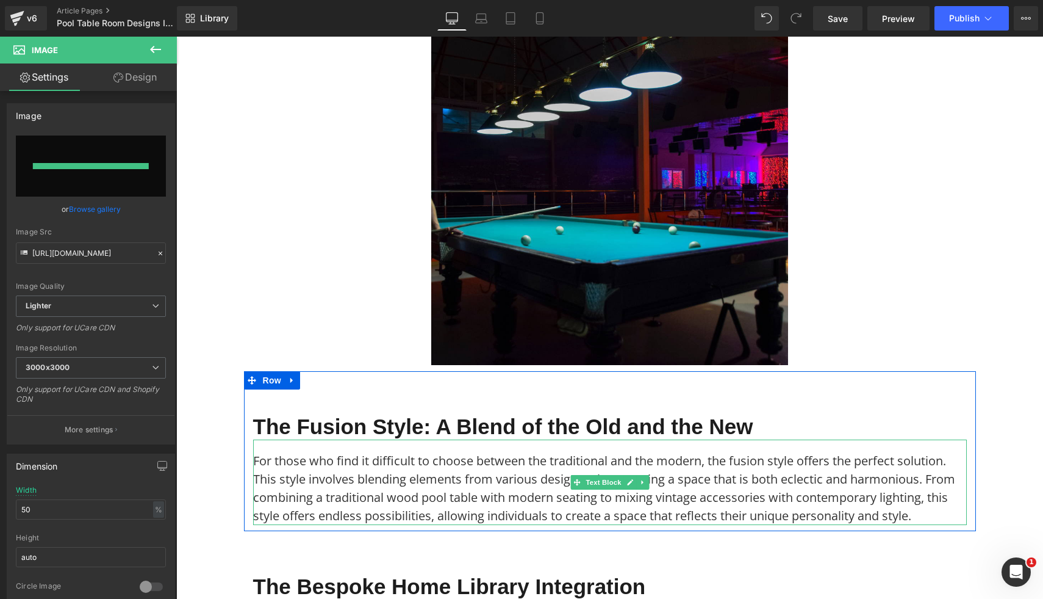
type input "https://ucarecdn.com/0a2cb706-28da-47ff-b31f-dfefe3e16844/-/format/auto/-/previ…"
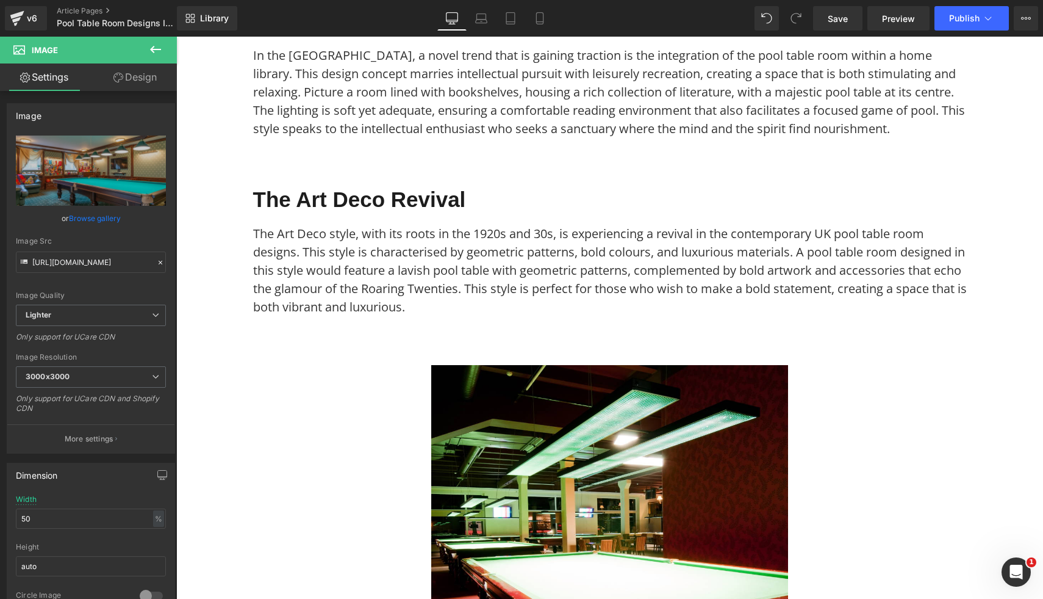
scroll to position [2349, 0]
click at [720, 419] on img at bounding box center [609, 544] width 357 height 357
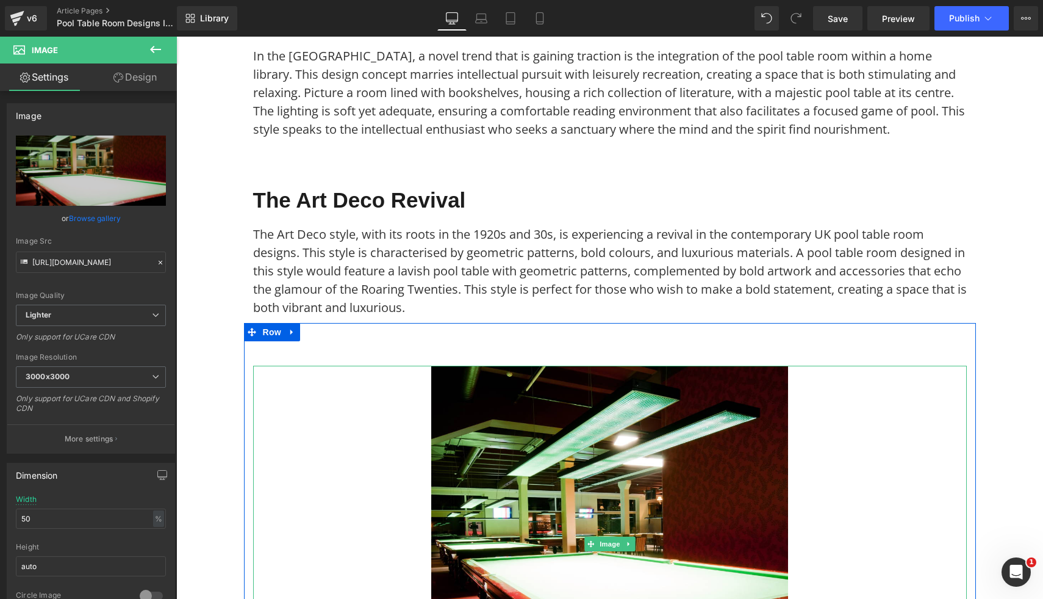
click at [378, 366] on div at bounding box center [610, 544] width 714 height 357
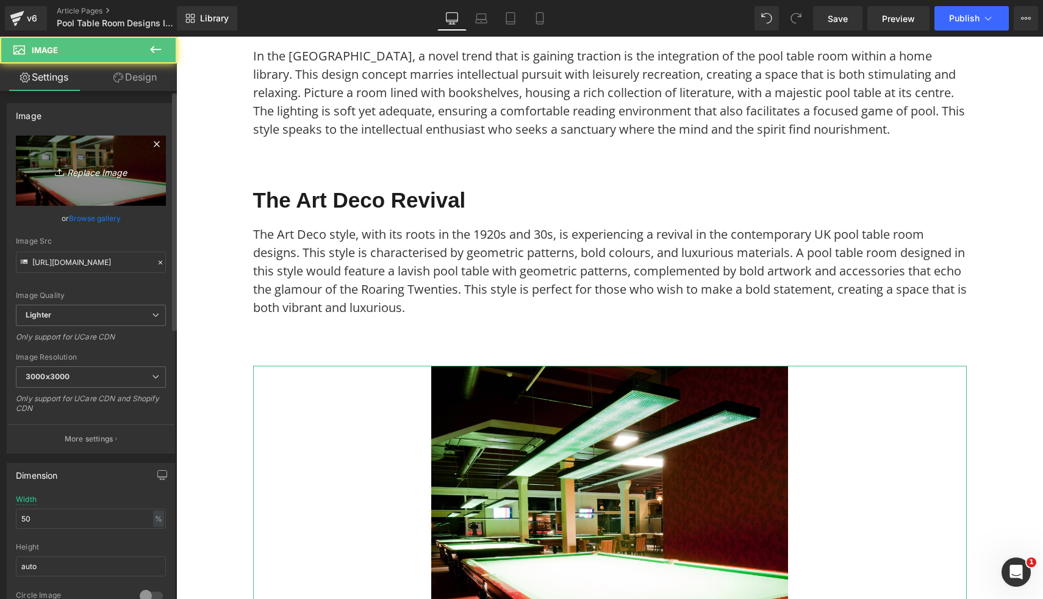
click at [119, 168] on icon "Replace Image" at bounding box center [91, 170] width 98 height 15
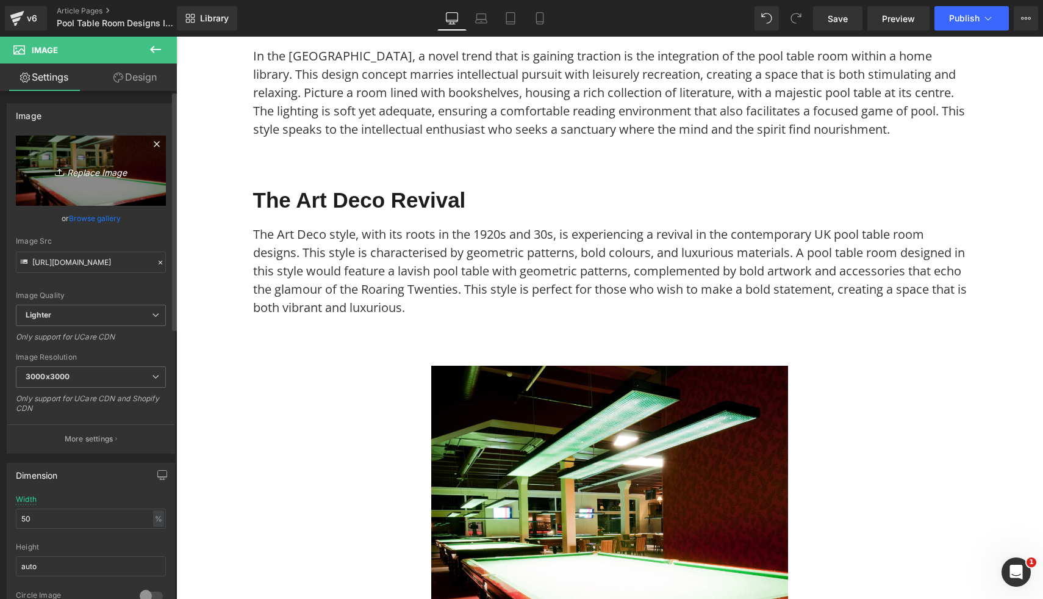
type input "C:\fakepath\92.png"
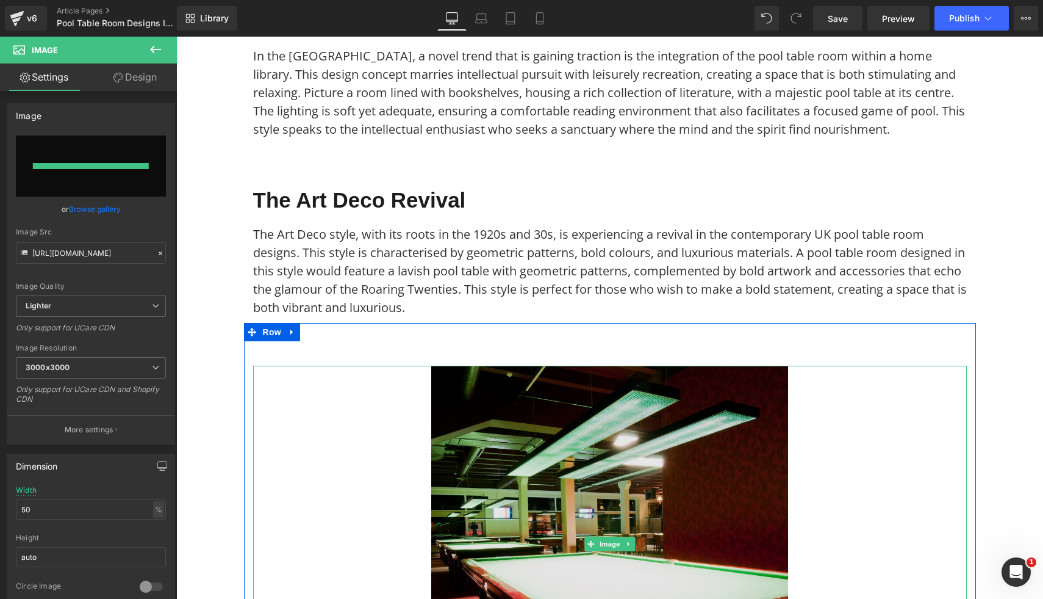
type input "https://ucarecdn.com/723db778-2589-40b2-ab34-02224ac0f075/-/format/auto/-/previ…"
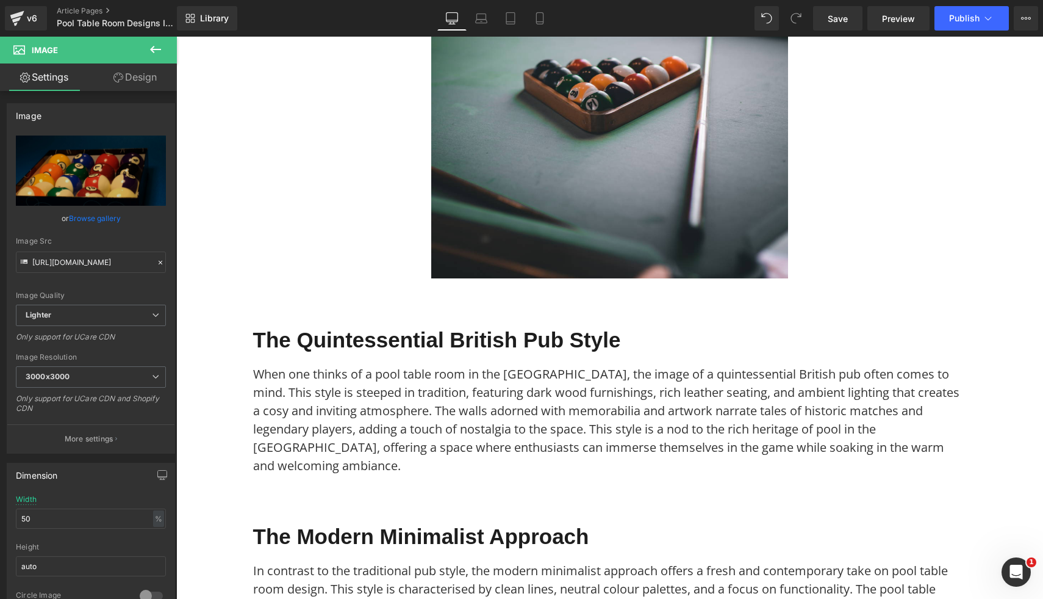
scroll to position [0, 0]
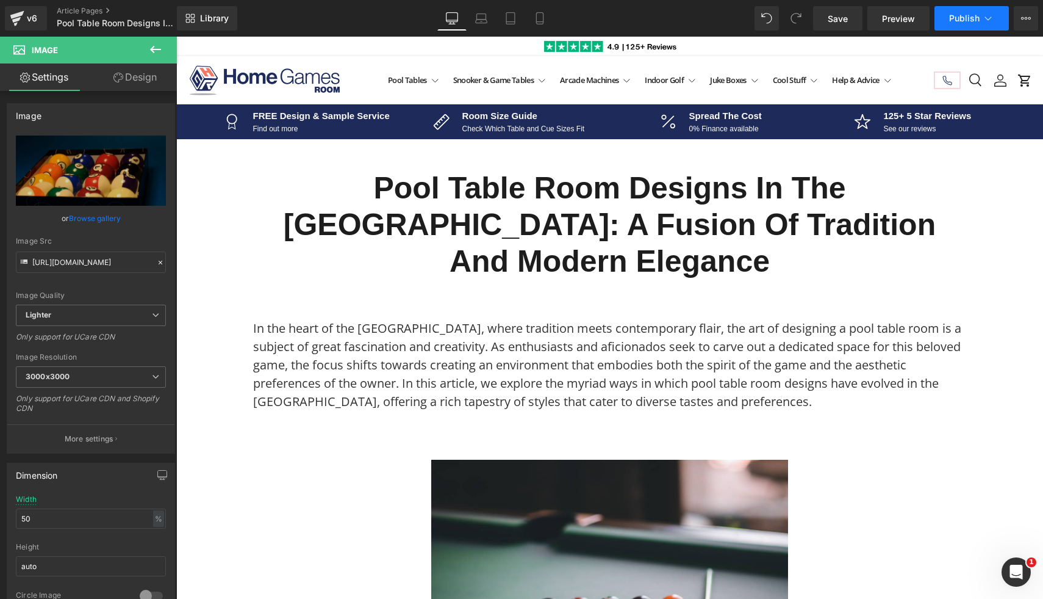
click at [960, 24] on button "Publish" at bounding box center [972, 18] width 74 height 24
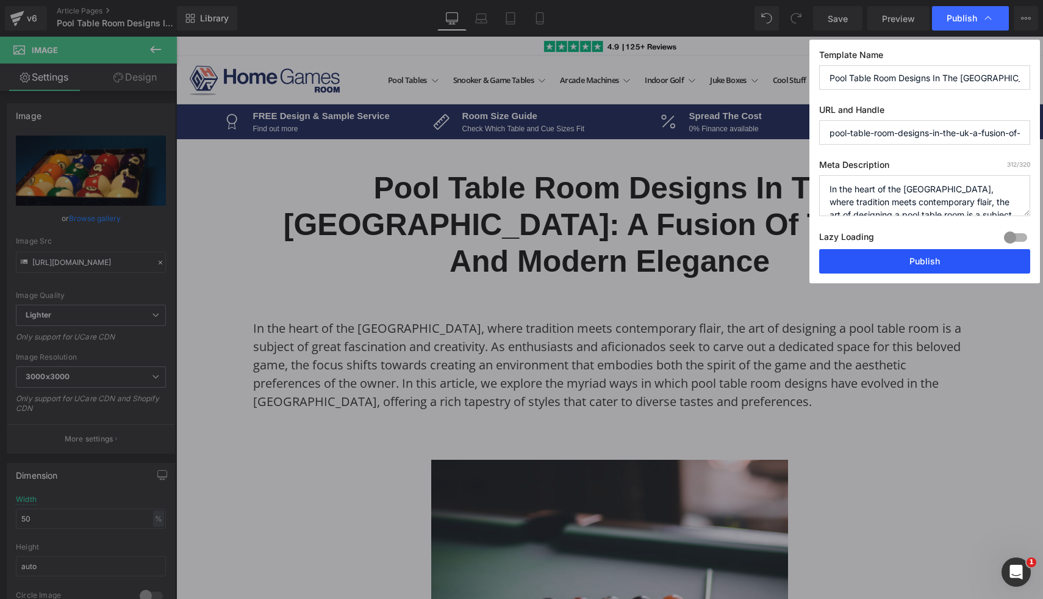
click at [902, 271] on button "Publish" at bounding box center [924, 261] width 211 height 24
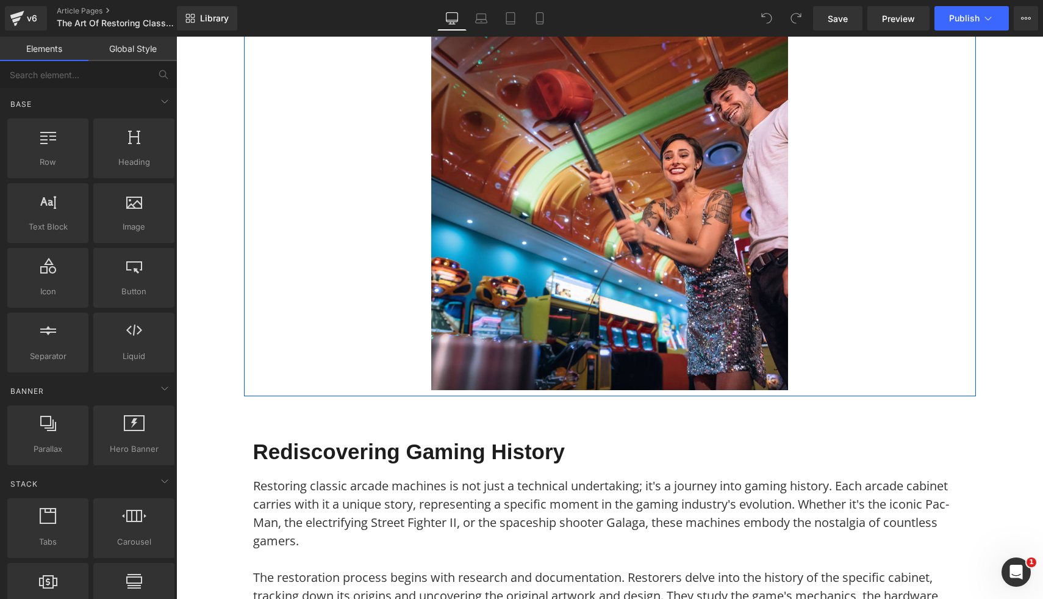
scroll to position [348, 0]
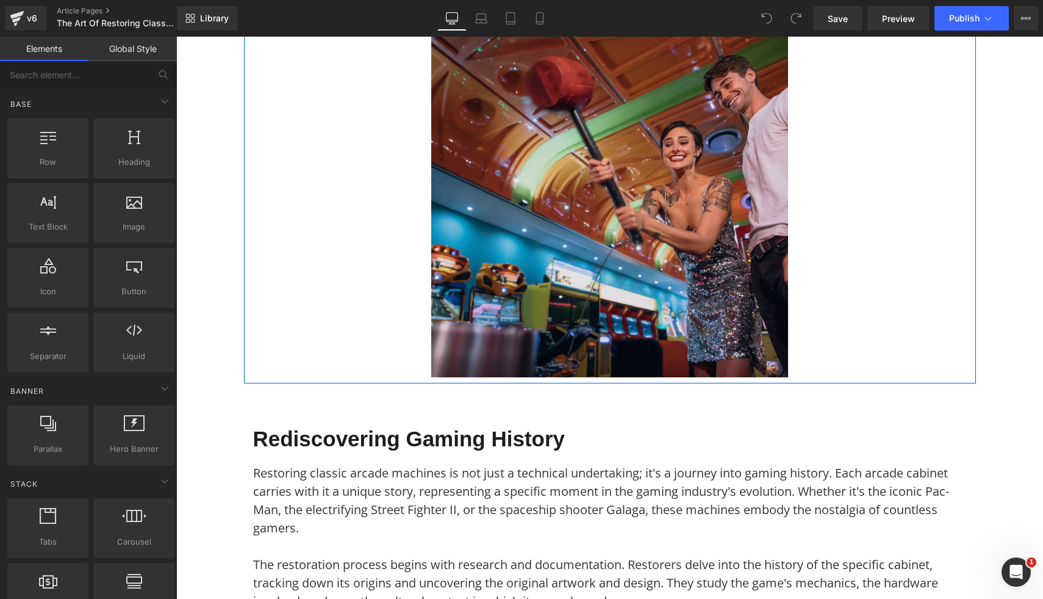
click at [470, 348] on img at bounding box center [609, 198] width 357 height 357
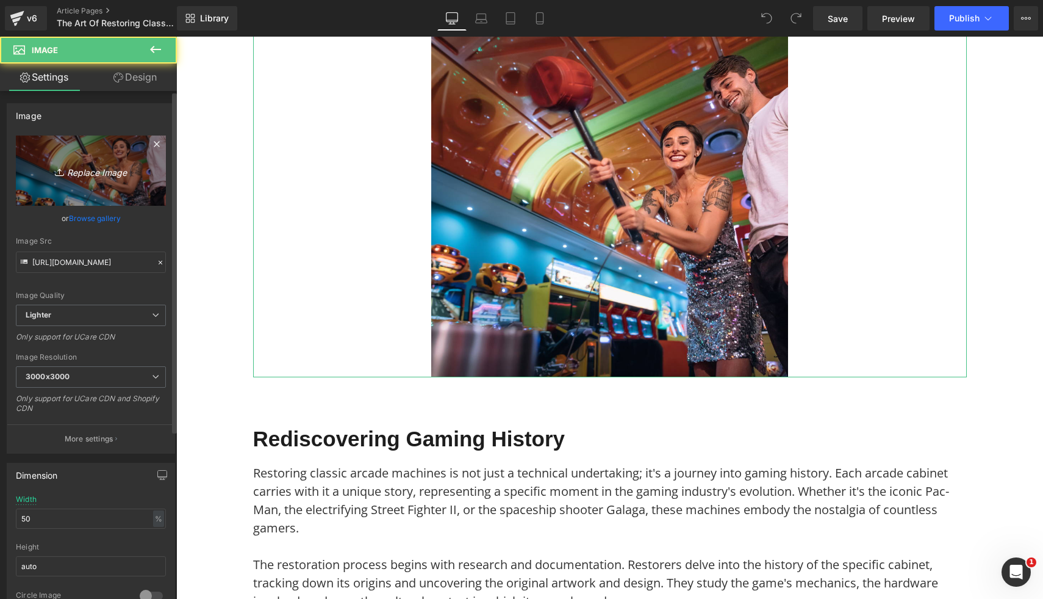
click at [109, 177] on icon "Replace Image" at bounding box center [91, 170] width 98 height 15
type input "C:\fakepath\2 Player Arcade Machine - Custom Themed (3).png"
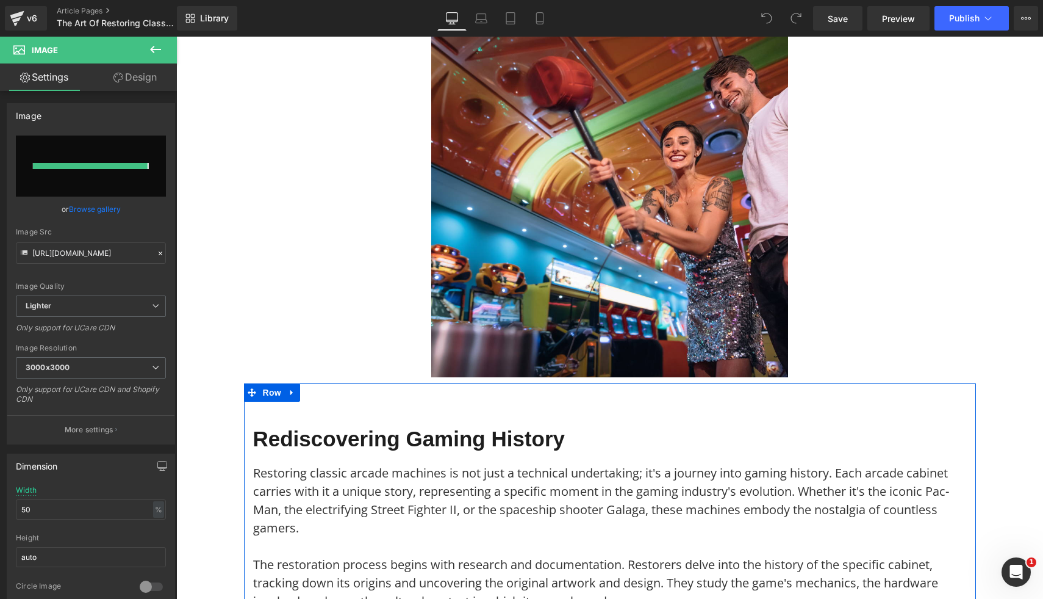
type input "https://ucarecdn.com/88b17080-dcbd-4e94-a195-3e1b1f2eb0fc/-/format/auto/-/previ…"
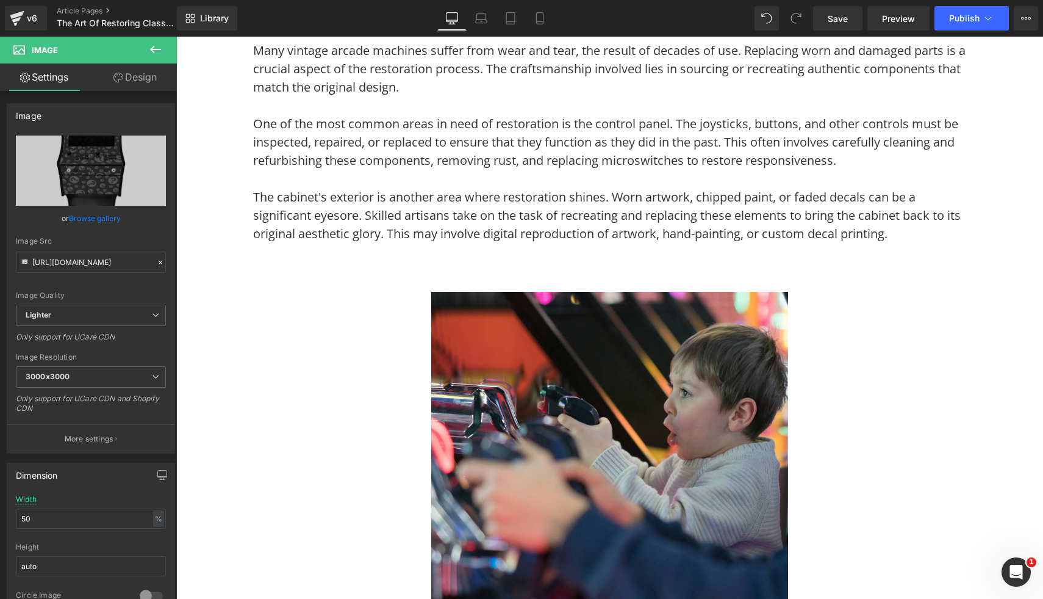
scroll to position [1255, 0]
click at [735, 418] on img at bounding box center [609, 469] width 357 height 357
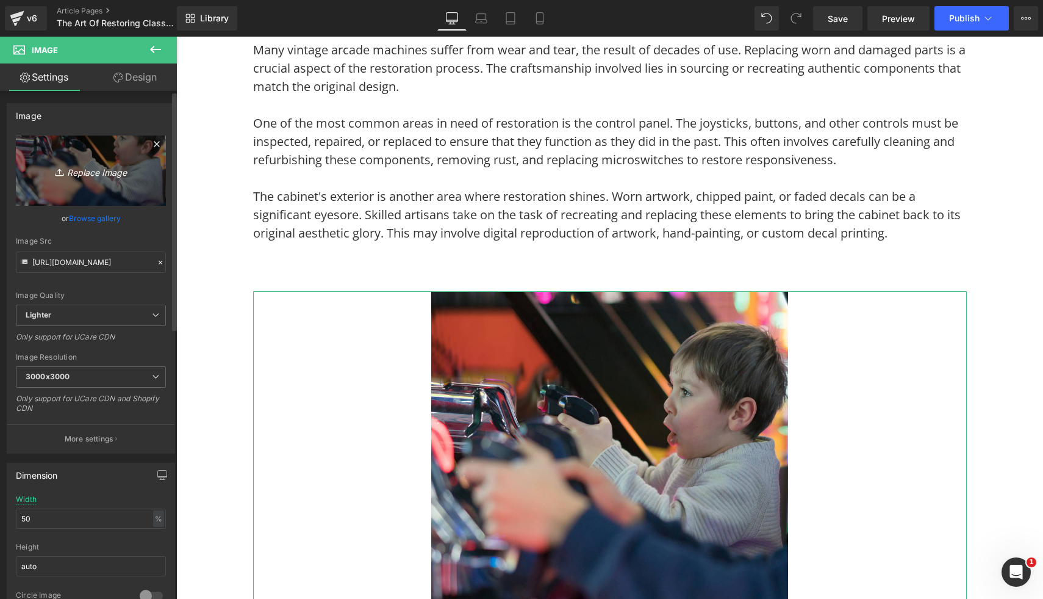
click at [109, 169] on icon "Replace Image" at bounding box center [91, 170] width 98 height 15
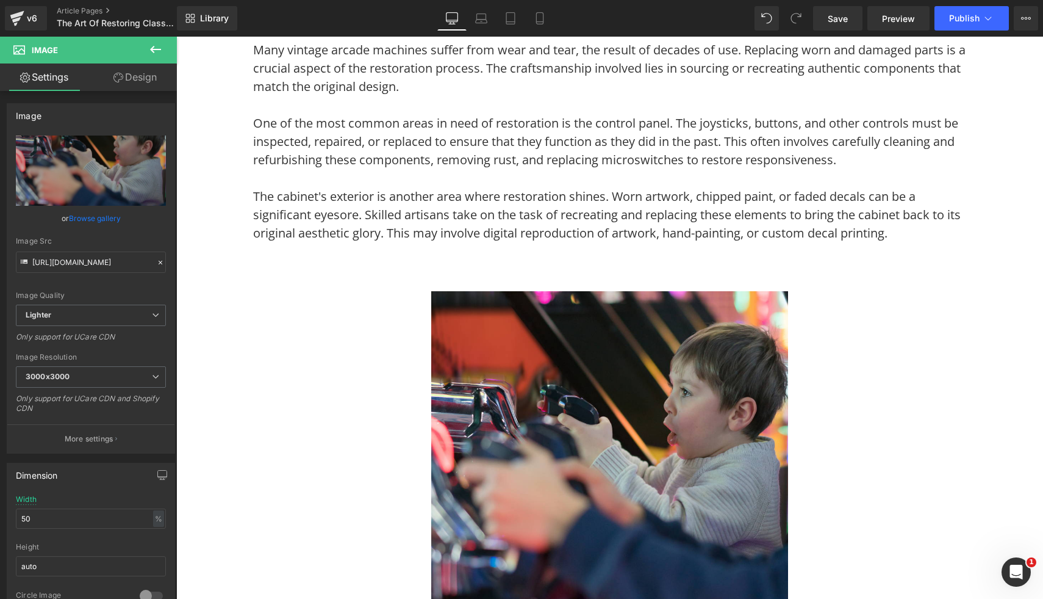
type input "C:\fakepath\2 Player Arcade Machine - Back to The Future (3).png"
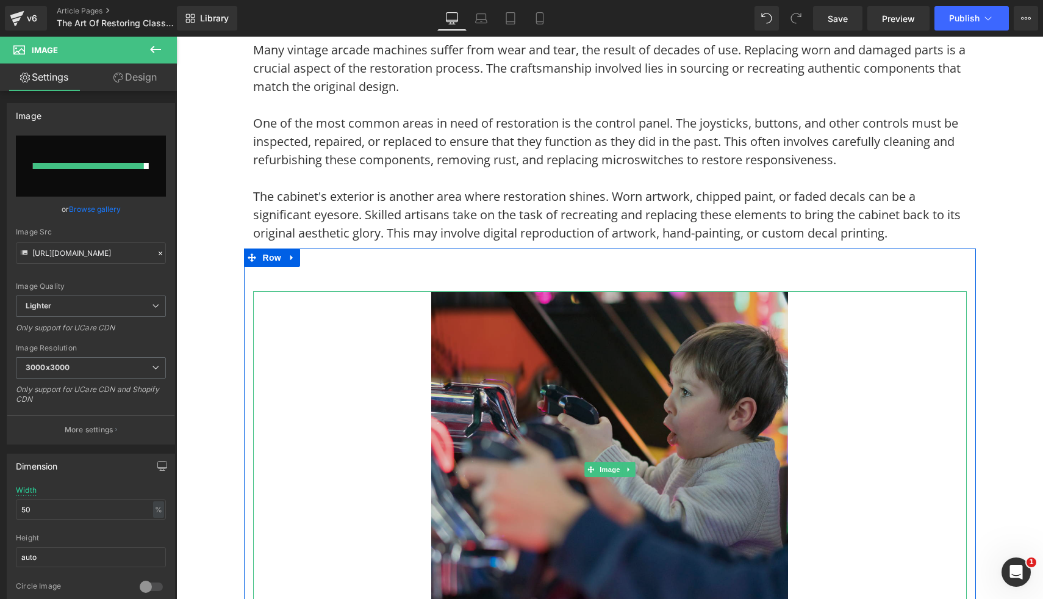
type input "https://ucarecdn.com/bc52e17a-30b9-44a7-9f32-1f772f870939/-/format/auto/-/previ…"
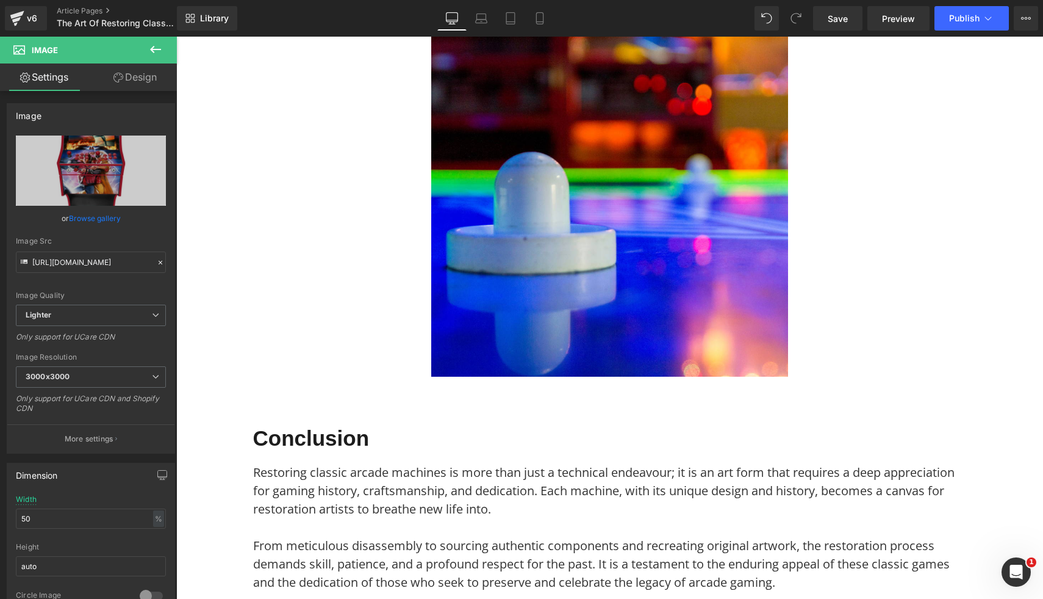
scroll to position [2825, 0]
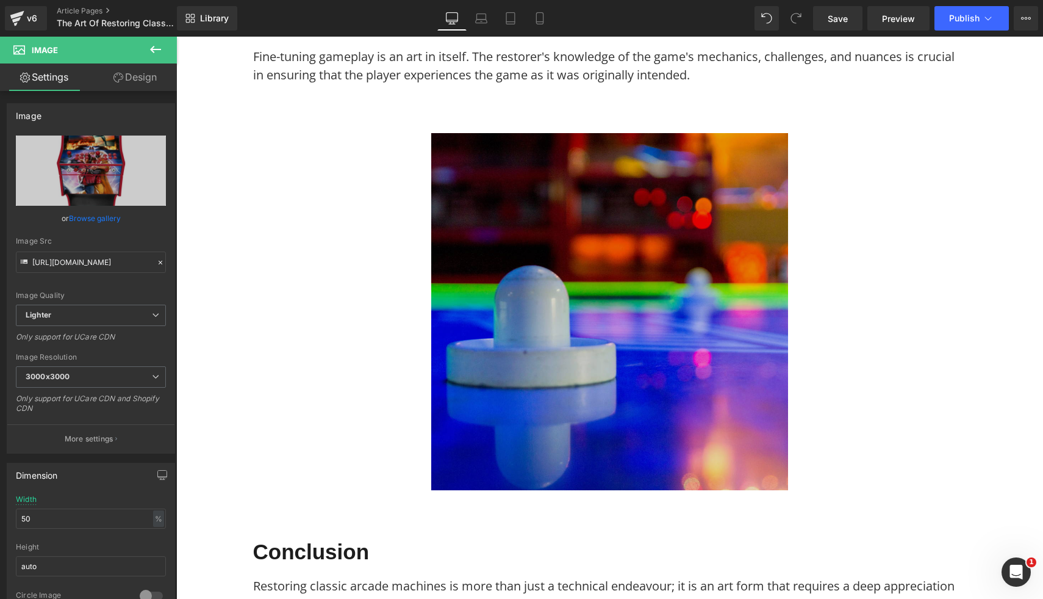
click at [726, 423] on img at bounding box center [609, 311] width 357 height 357
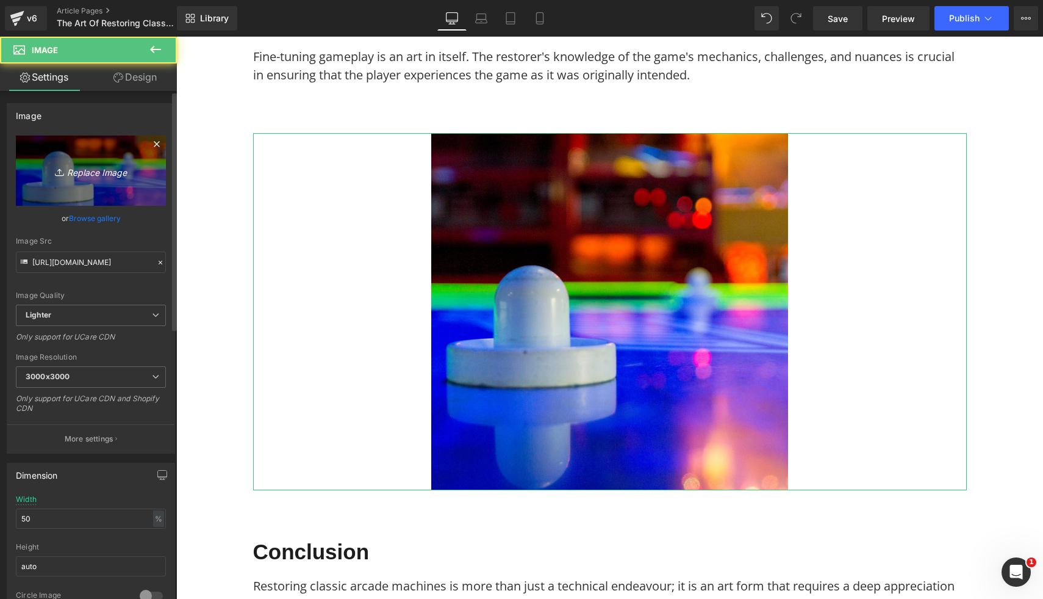
click at [103, 161] on link "Replace Image" at bounding box center [91, 170] width 150 height 70
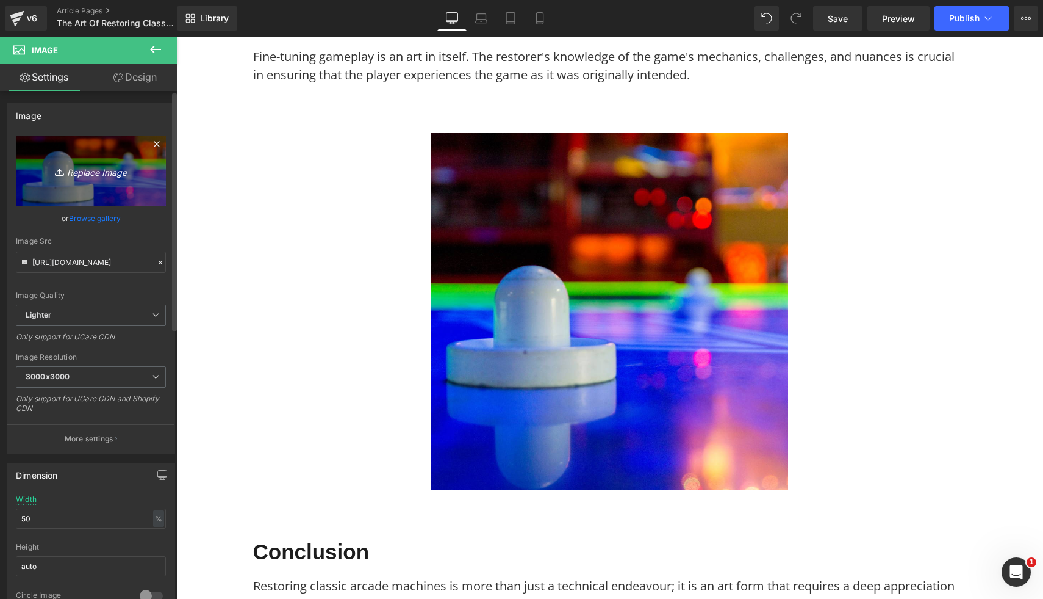
type input "C:\fakepath\2 Player Arcade Machine - Batman vs Joker (2).png"
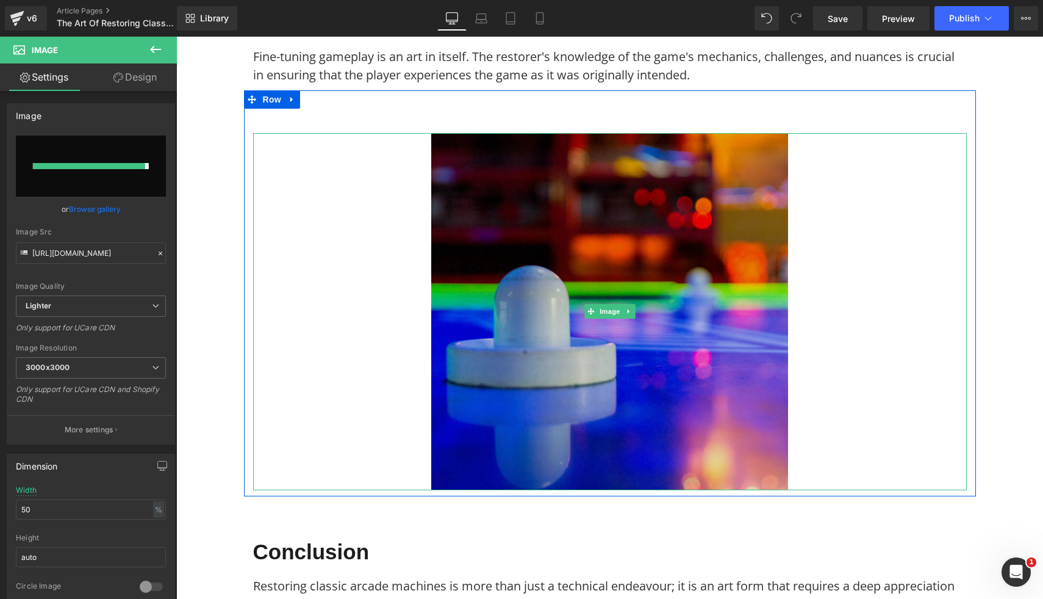
type input "https://ucarecdn.com/ee4ebee7-c649-45c0-9a65-c50b21d0327b/-/format/auto/-/previ…"
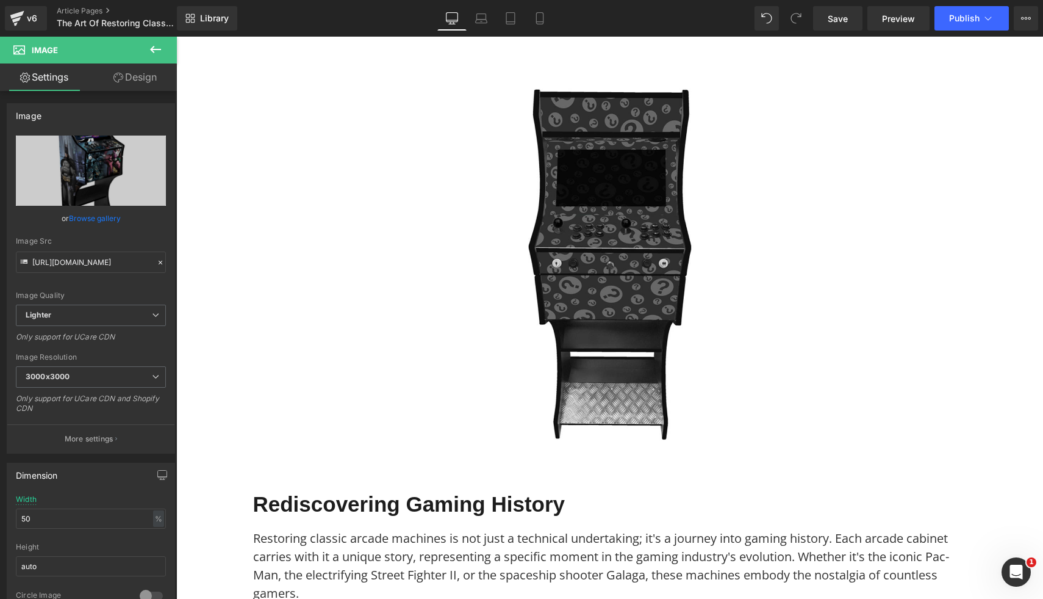
scroll to position [0, 0]
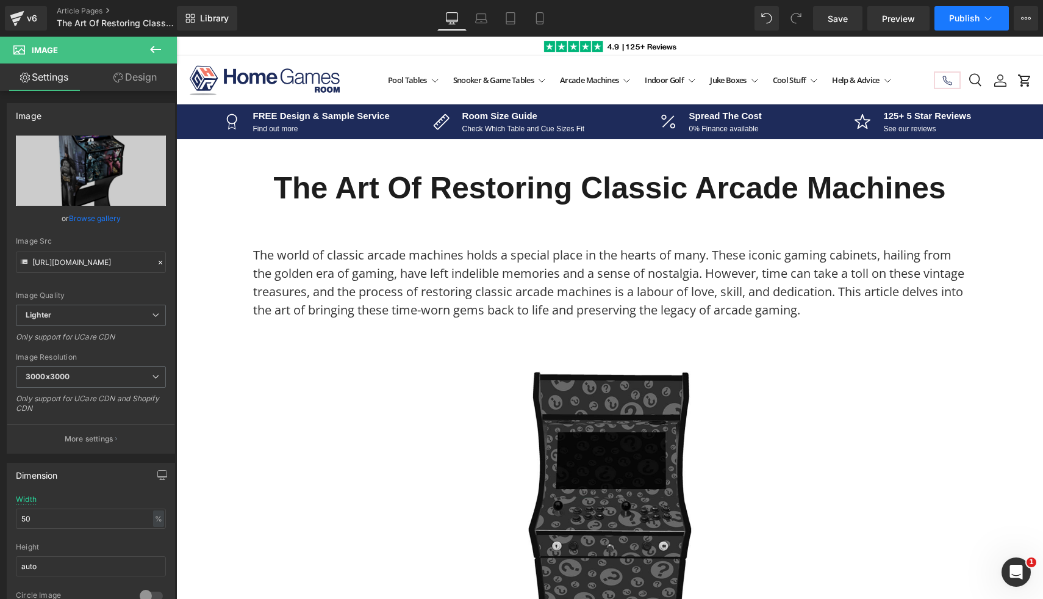
click at [979, 24] on button "Publish" at bounding box center [972, 18] width 74 height 24
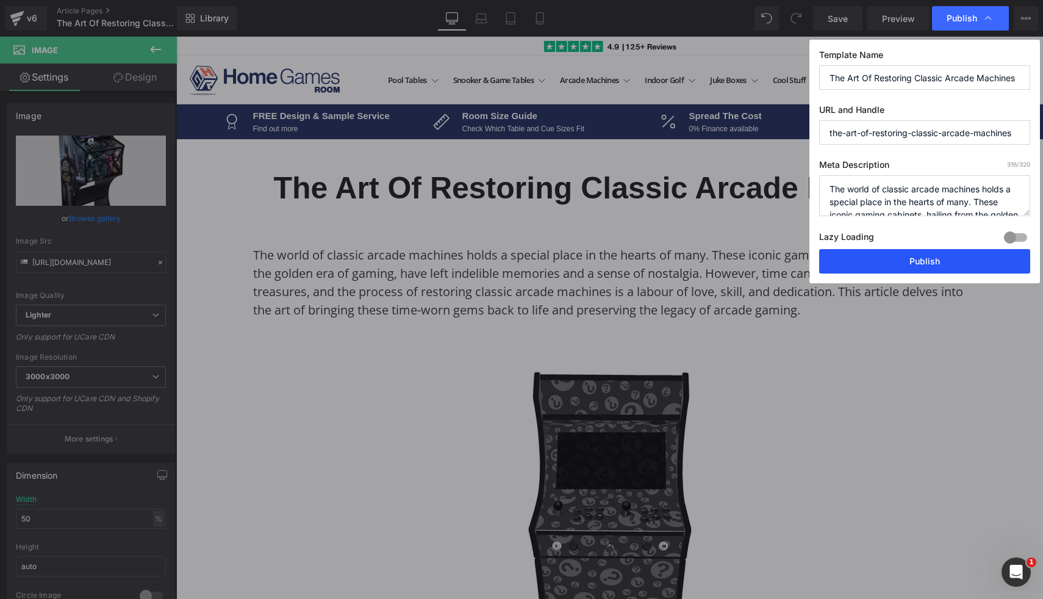
click at [890, 270] on button "Publish" at bounding box center [924, 261] width 211 height 24
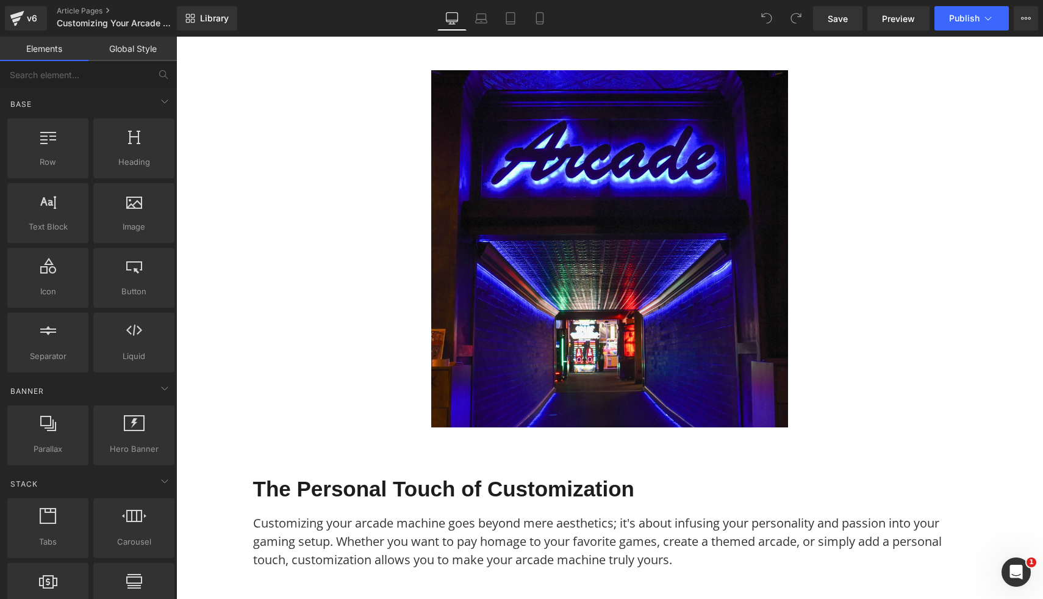
scroll to position [357, 0]
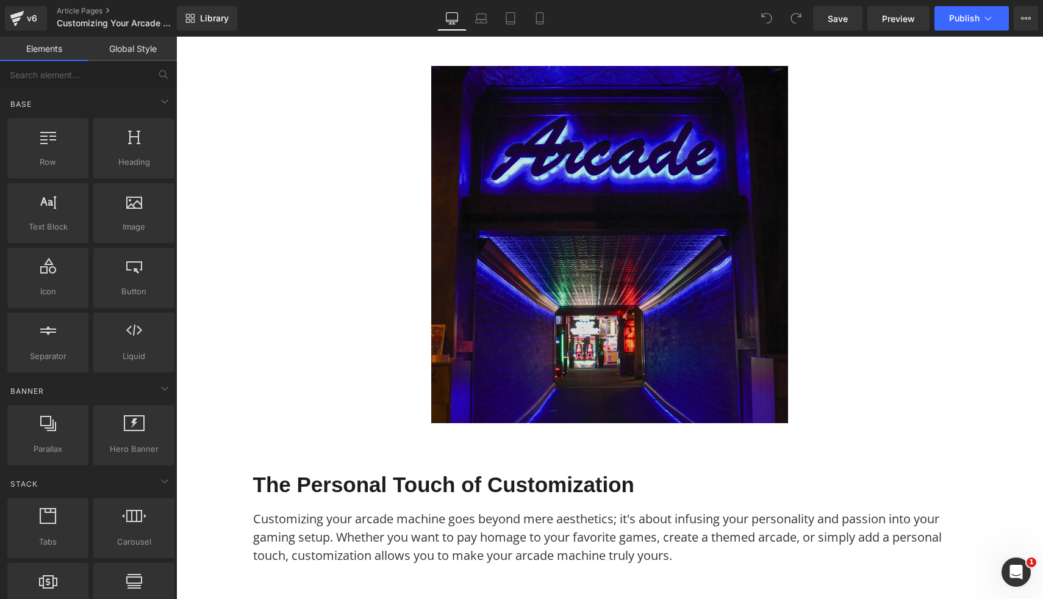
click at [498, 342] on img at bounding box center [609, 244] width 357 height 357
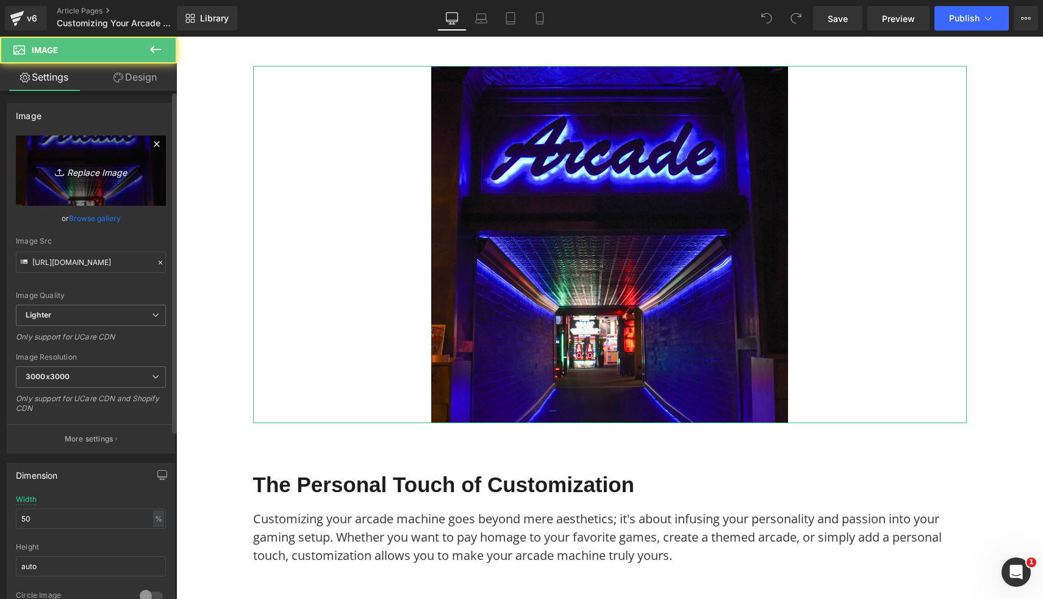
click at [58, 168] on icon at bounding box center [61, 172] width 12 height 12
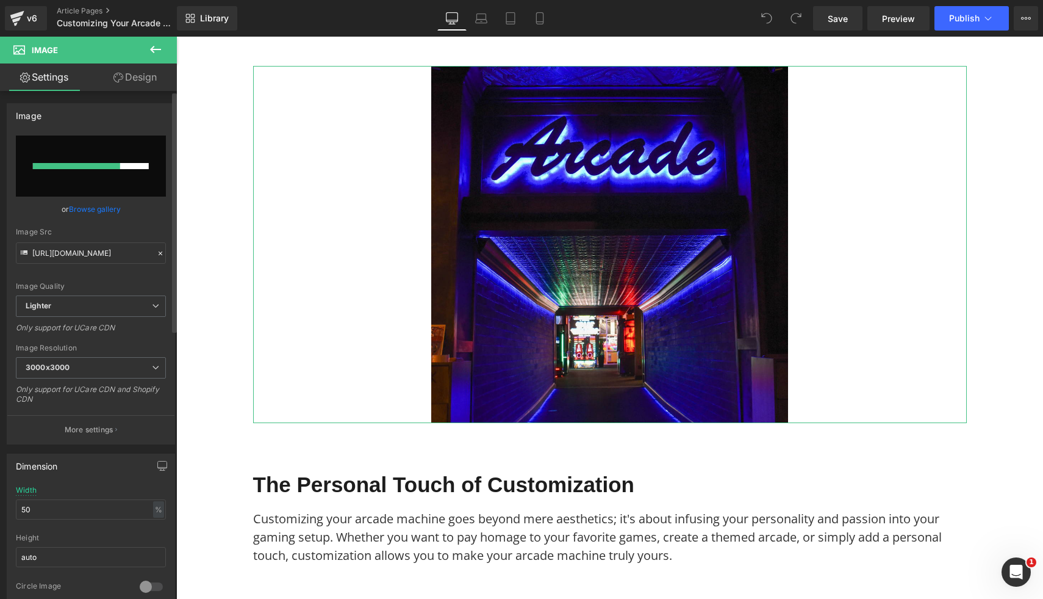
click at [98, 175] on input "file" at bounding box center [91, 165] width 150 height 61
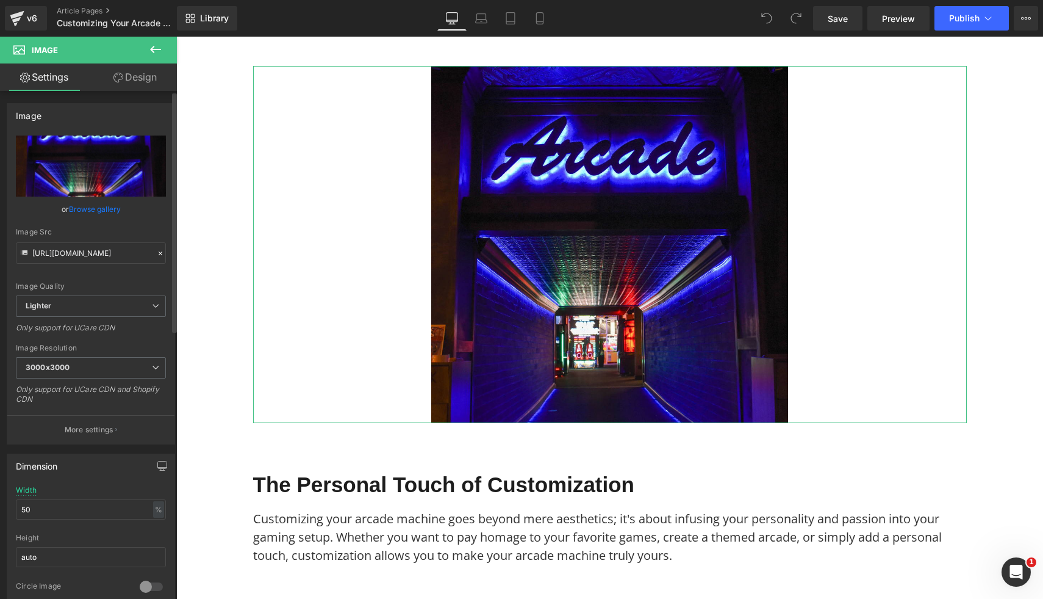
click at [101, 163] on input "file" at bounding box center [91, 165] width 150 height 61
type input "C:\fakepath\2 Player Arcade Machine - Space Invaders v2 Machine (3).png"
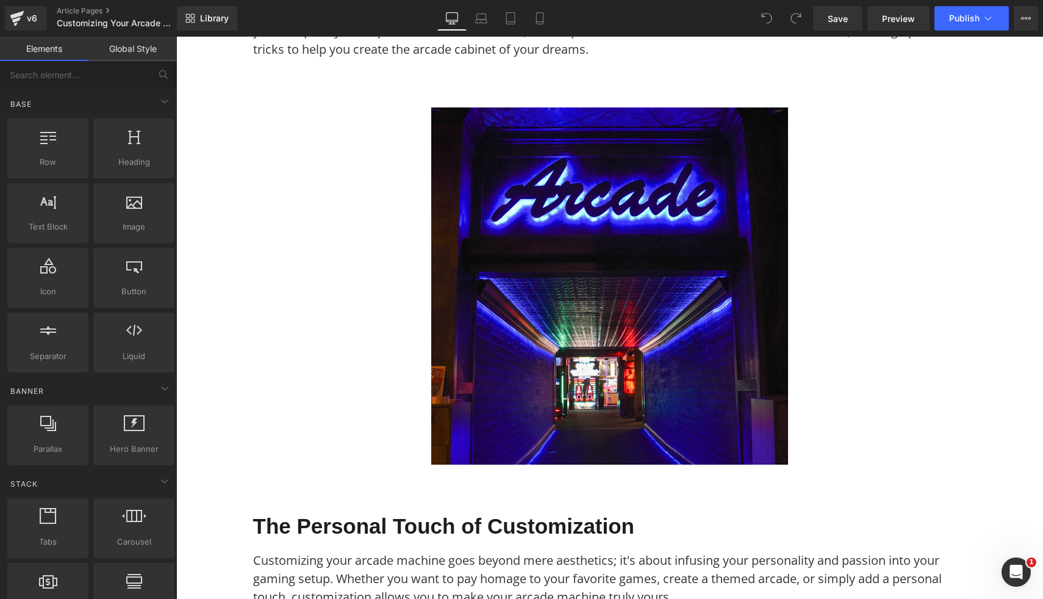
scroll to position [317, 0]
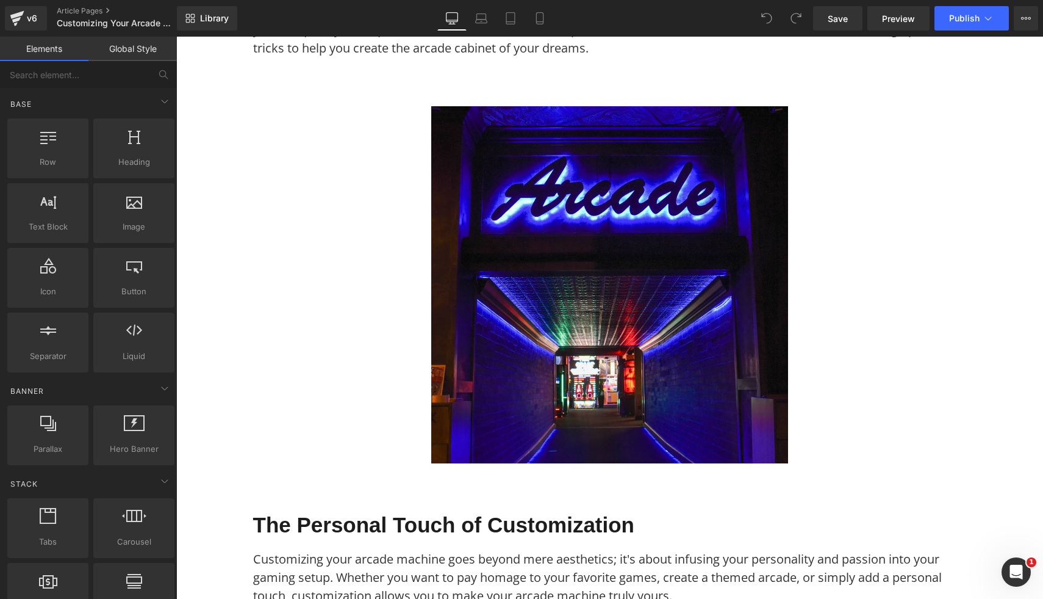
click at [682, 365] on img at bounding box center [609, 284] width 357 height 357
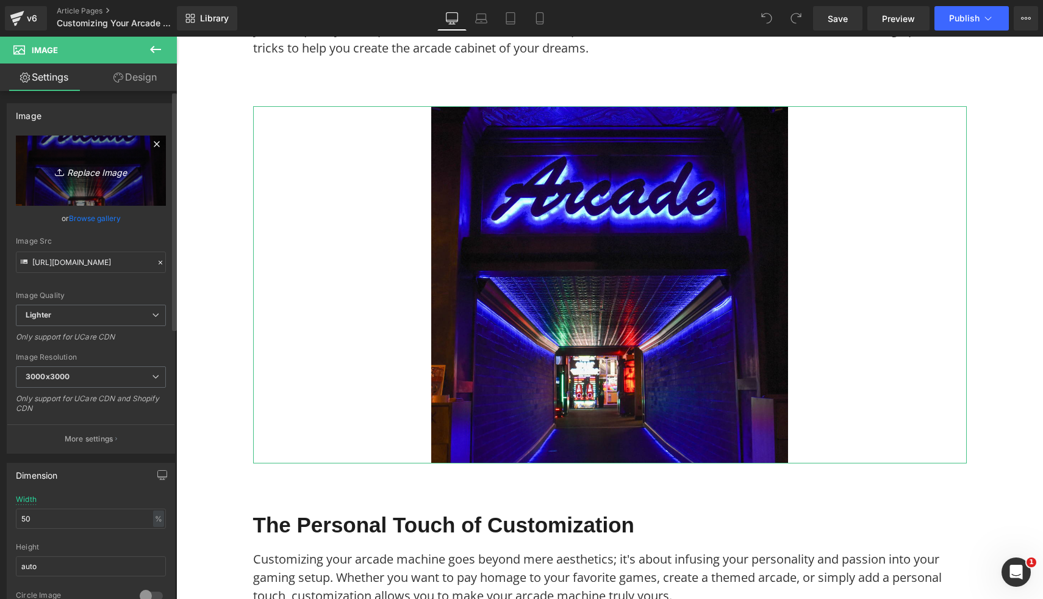
click at [118, 173] on icon "Replace Image" at bounding box center [91, 170] width 98 height 15
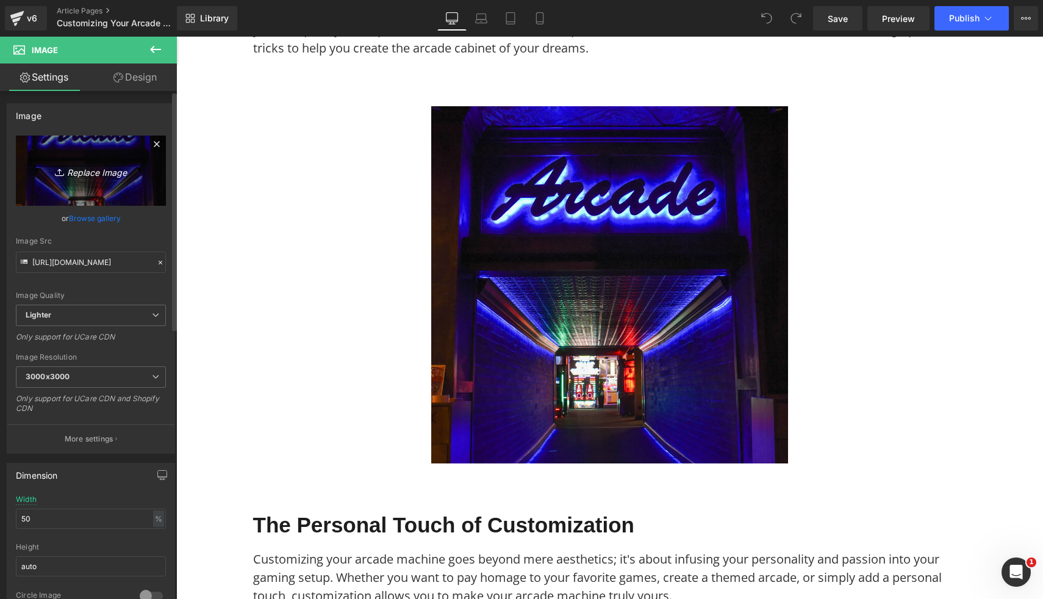
type input "C:\fakepath\2 Player Arcade Machine - Street Fighter v4 Arcade (3).png"
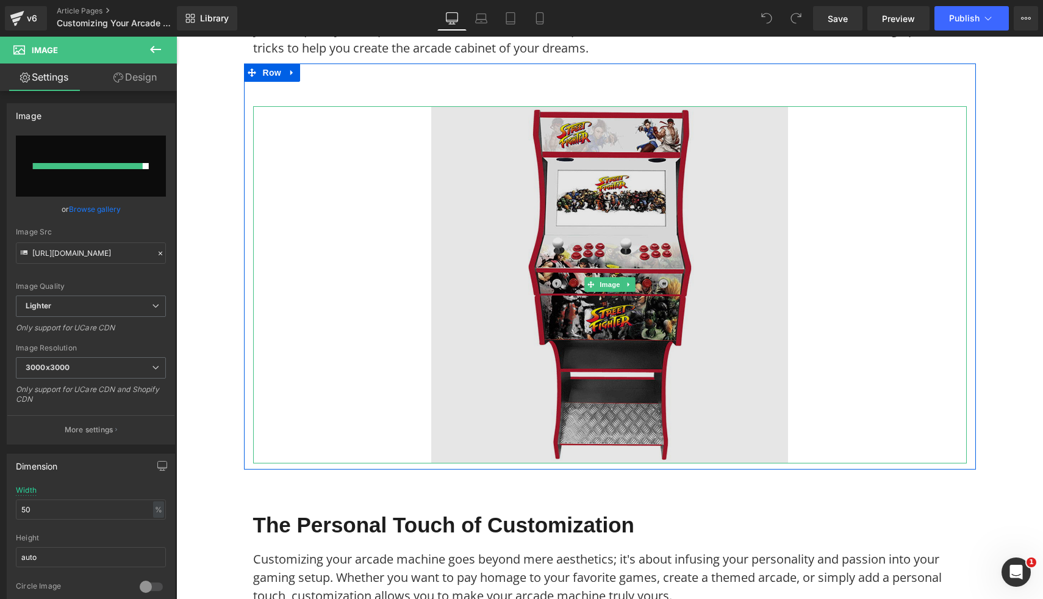
type input "https://ucarecdn.com/30d6bc62-3531-4657-b223-03d33c233c5d/-/format/auto/-/previ…"
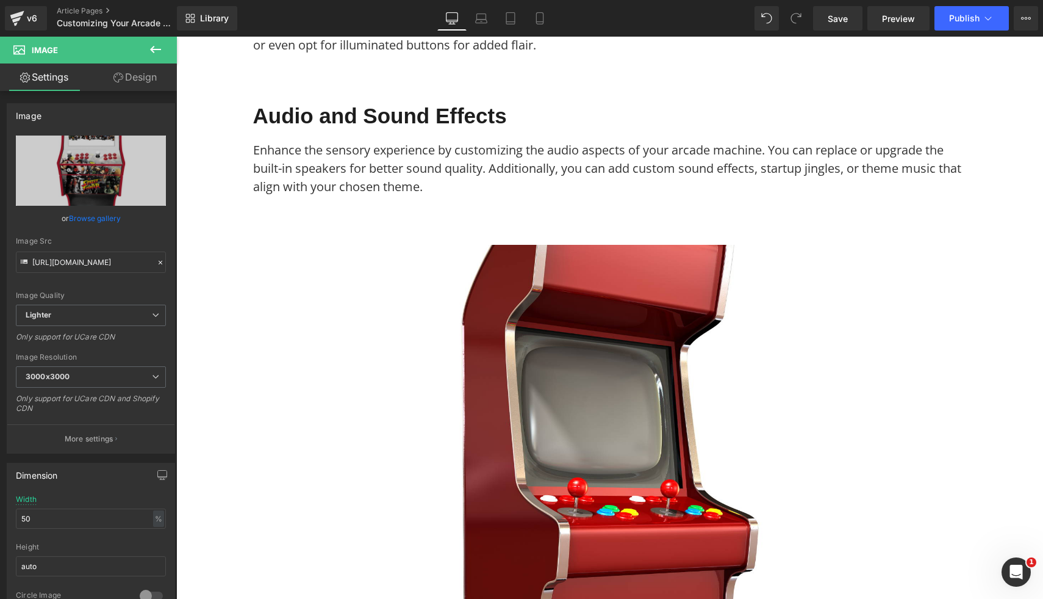
scroll to position [1566, 0]
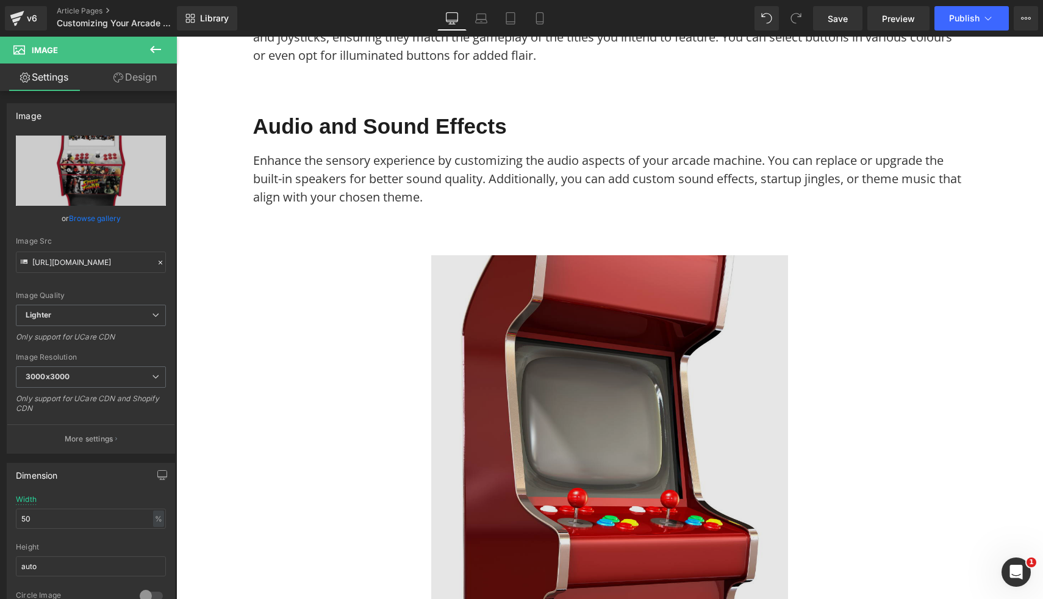
click at [675, 418] on img at bounding box center [609, 433] width 357 height 357
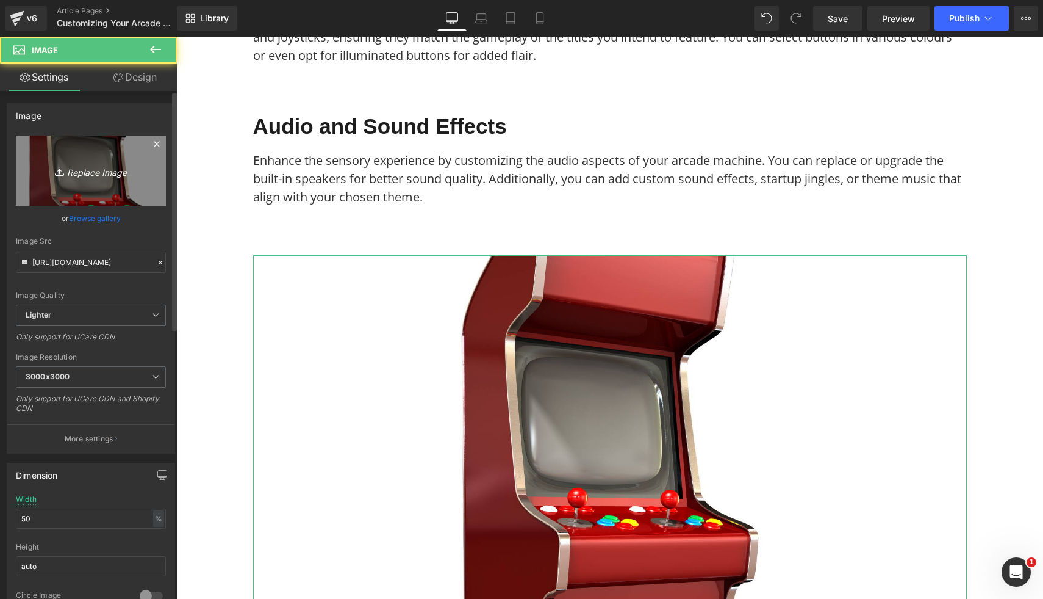
click at [103, 148] on link "Replace Image" at bounding box center [91, 170] width 150 height 70
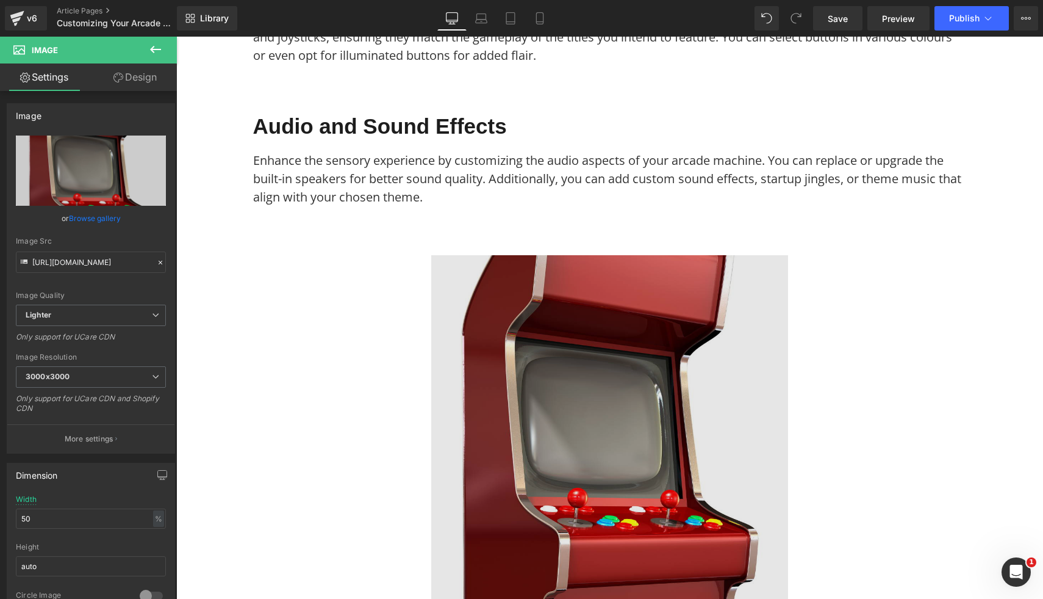
type input "C:\fakepath\2 Player Arcade Machine - Marvel vs Capcom Theme (4).png"
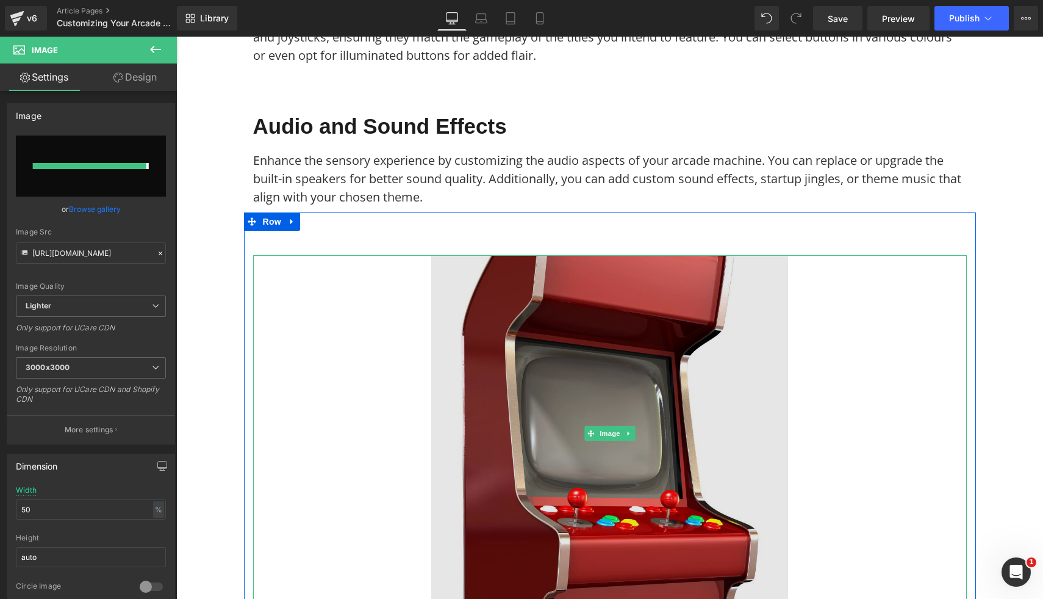
type input "https://ucarecdn.com/a9600bf1-1620-404d-8df2-0bbaadf346be/-/format/auto/-/previ…"
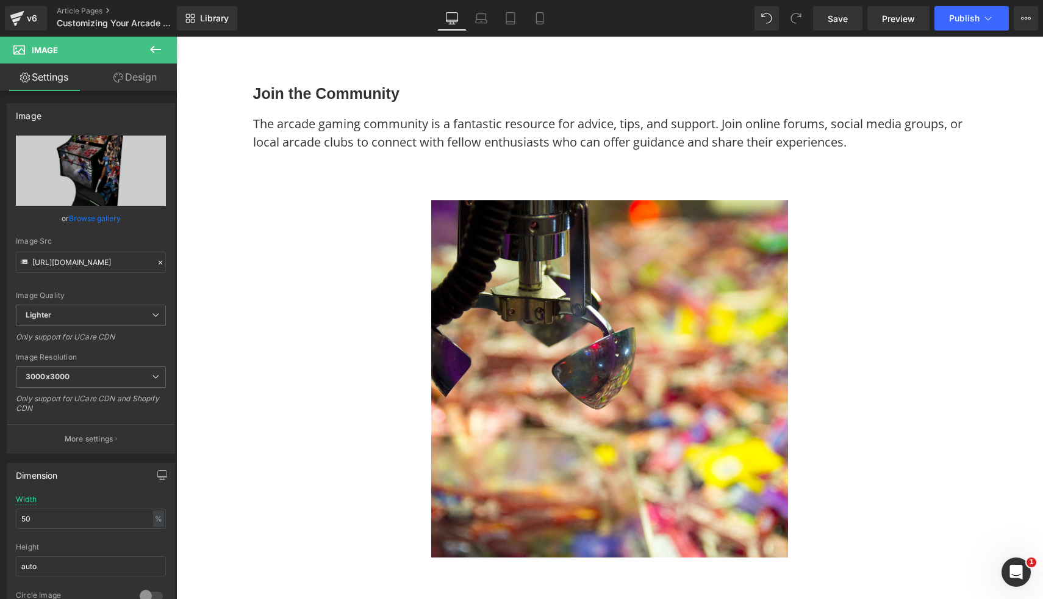
scroll to position [3646, 0]
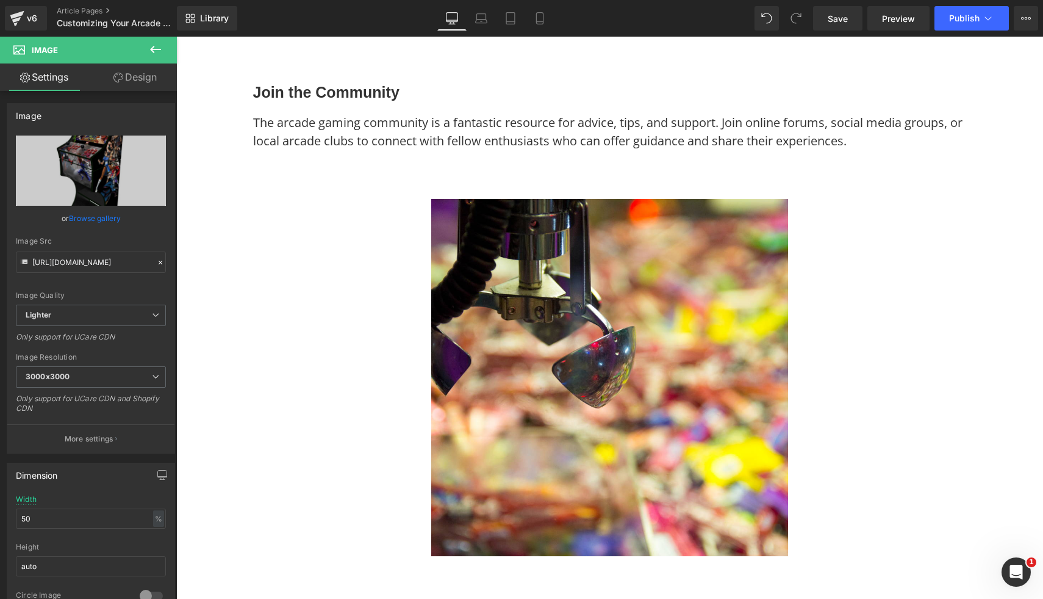
click at [731, 414] on img at bounding box center [609, 377] width 357 height 357
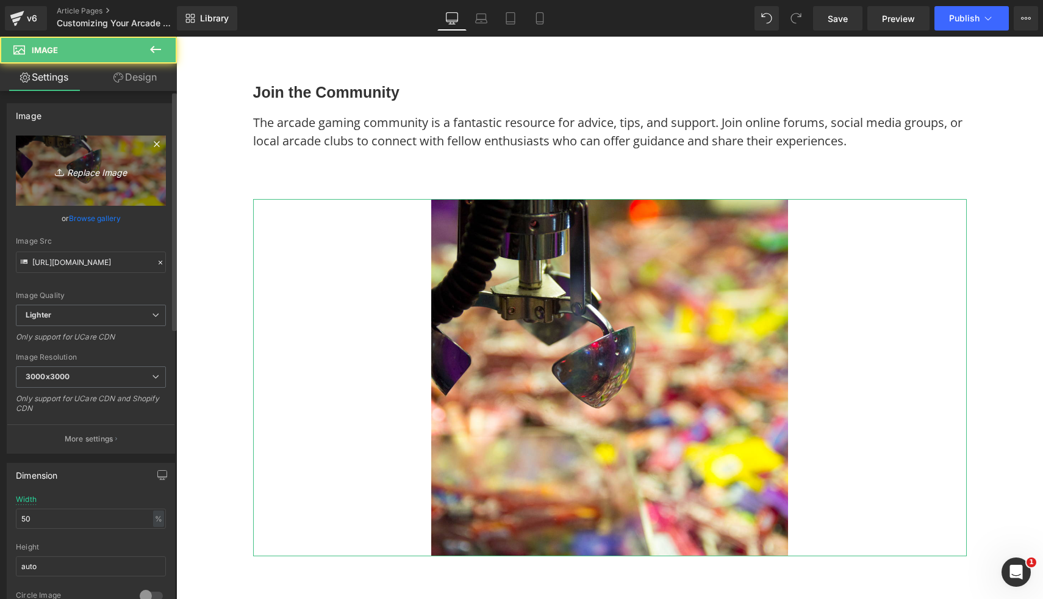
click at [106, 170] on icon "Replace Image" at bounding box center [91, 170] width 98 height 15
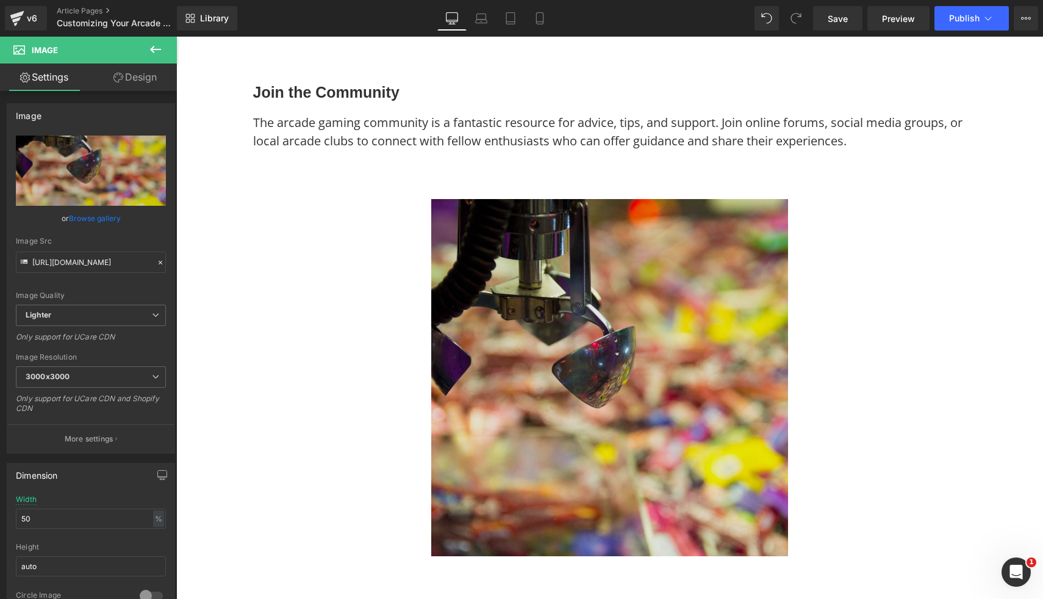
type input "C:\fakepath\2 Player Arcade Machine - Back to The Future (3).png"
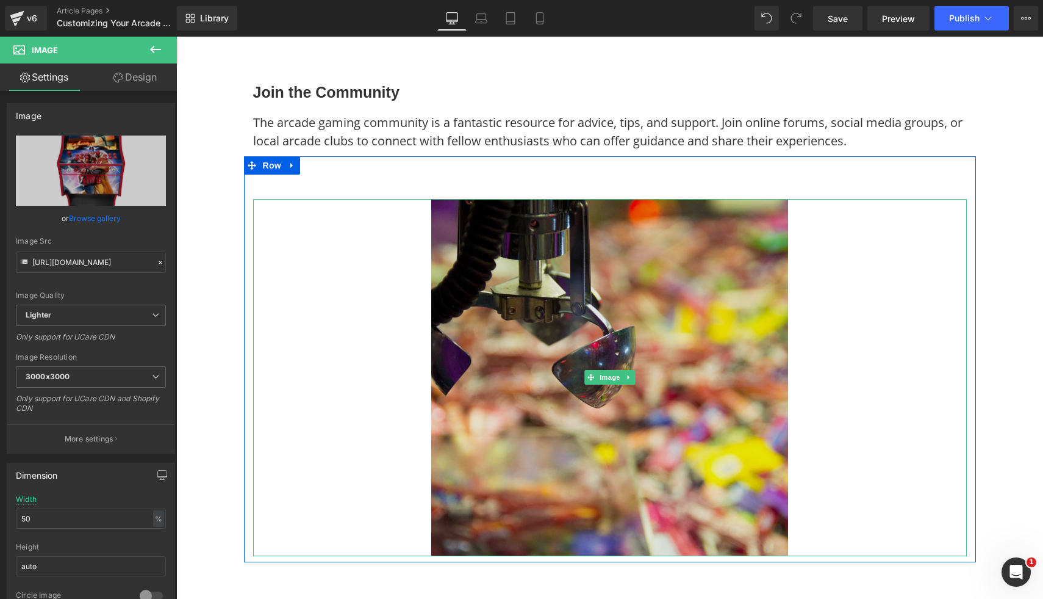
type input "https://ucarecdn.com/365e8f75-c870-4072-bfea-09d1d39e2772/-/format/auto/-/previ…"
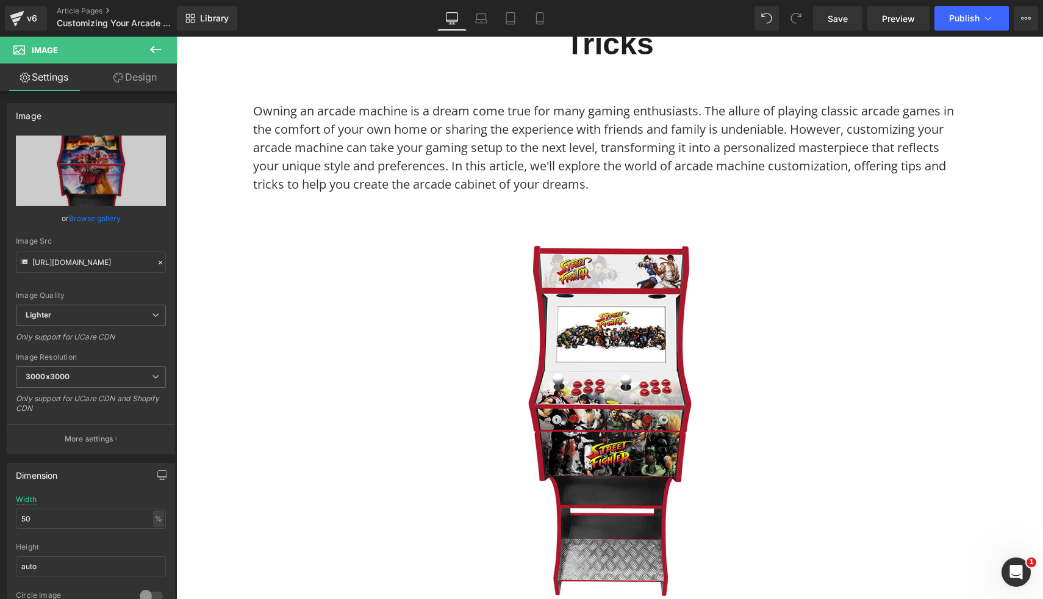
scroll to position [0, 0]
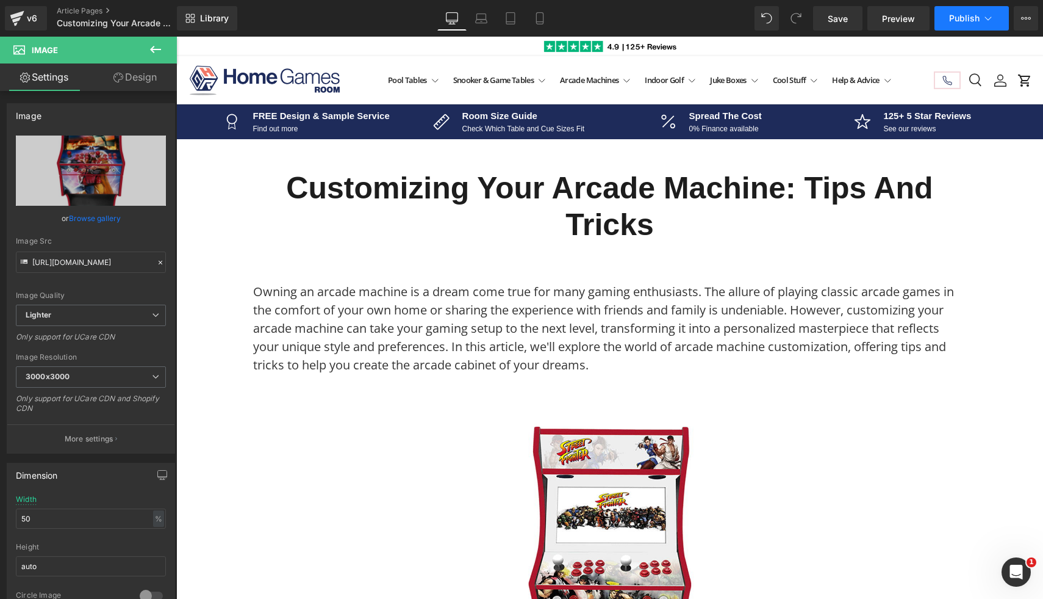
click at [982, 21] on icon at bounding box center [988, 18] width 12 height 12
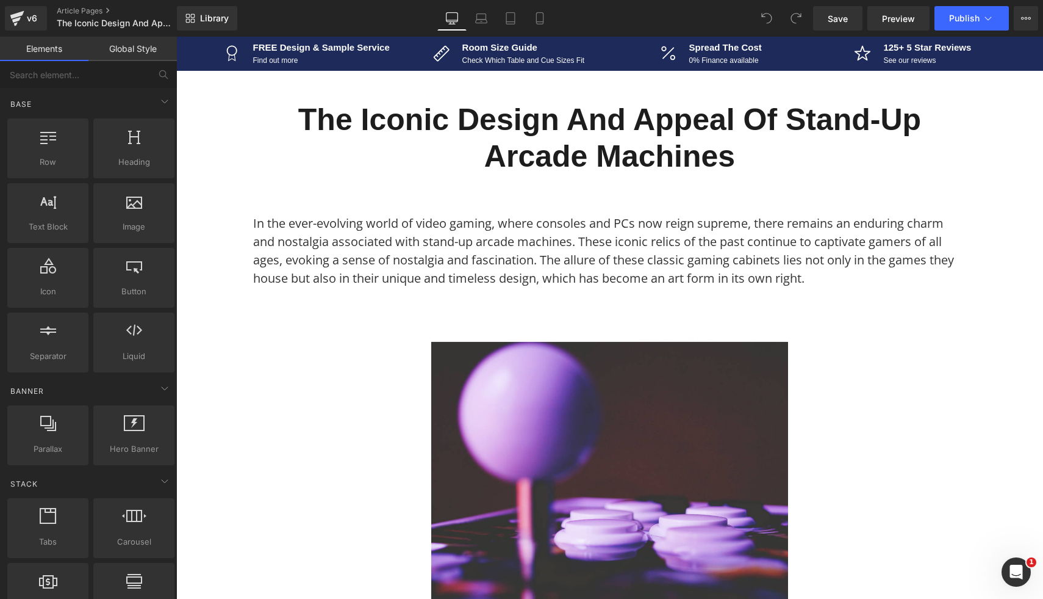
scroll to position [98, 0]
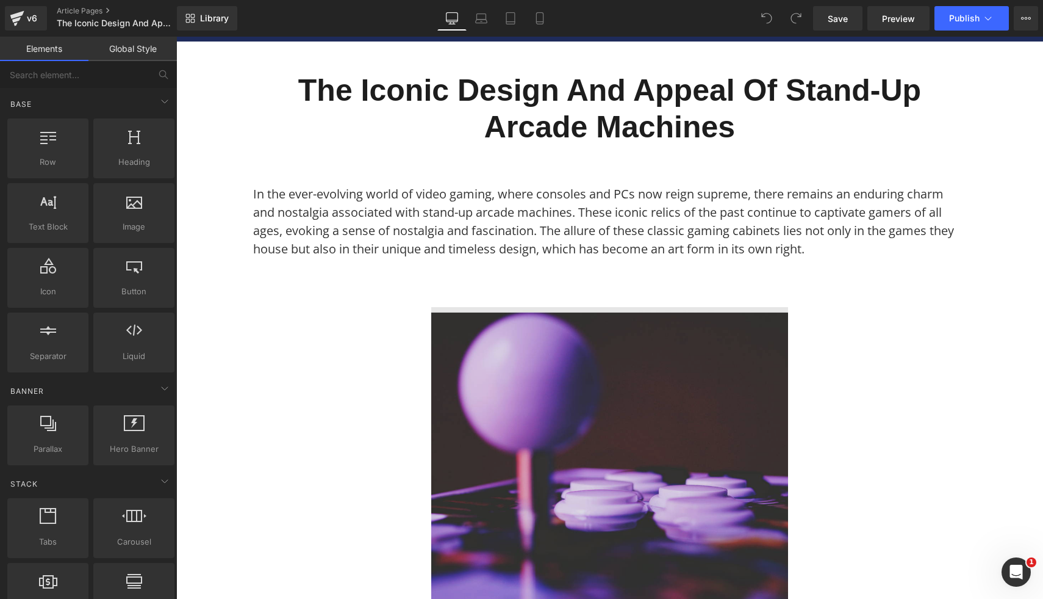
click at [508, 430] on img at bounding box center [609, 485] width 357 height 357
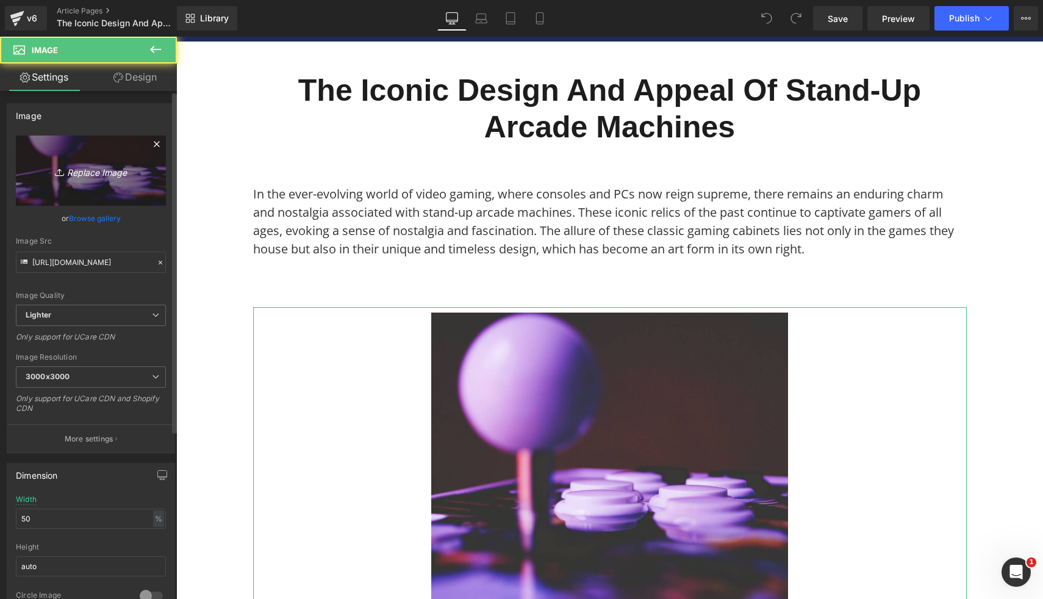
click at [73, 161] on link "Replace Image" at bounding box center [91, 170] width 150 height 70
type input "C:\fakepath\2 Player Arcade Machine - Batman vs Joker (2).png"
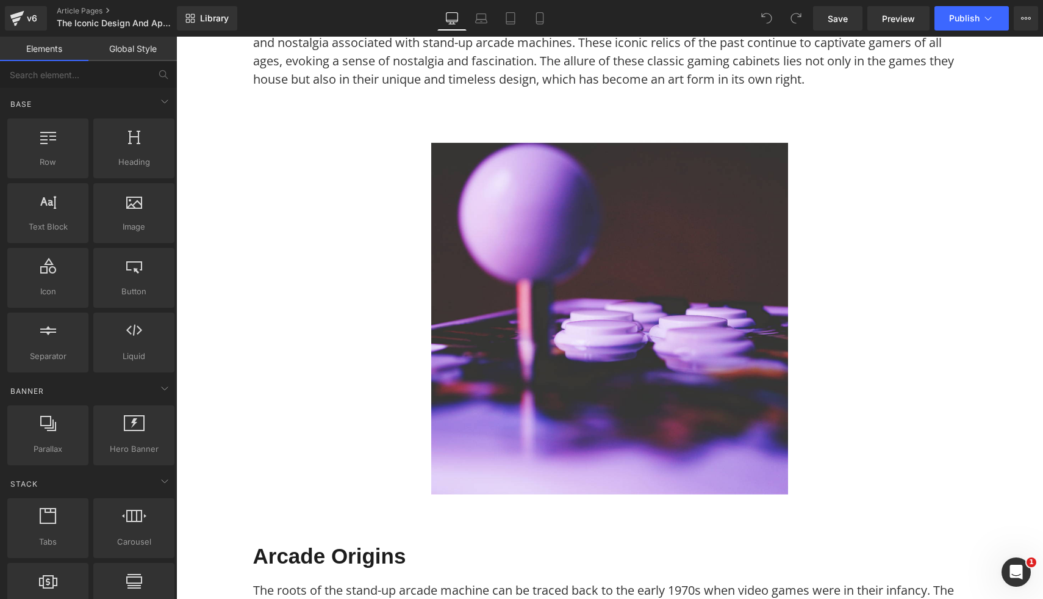
scroll to position [207, 0]
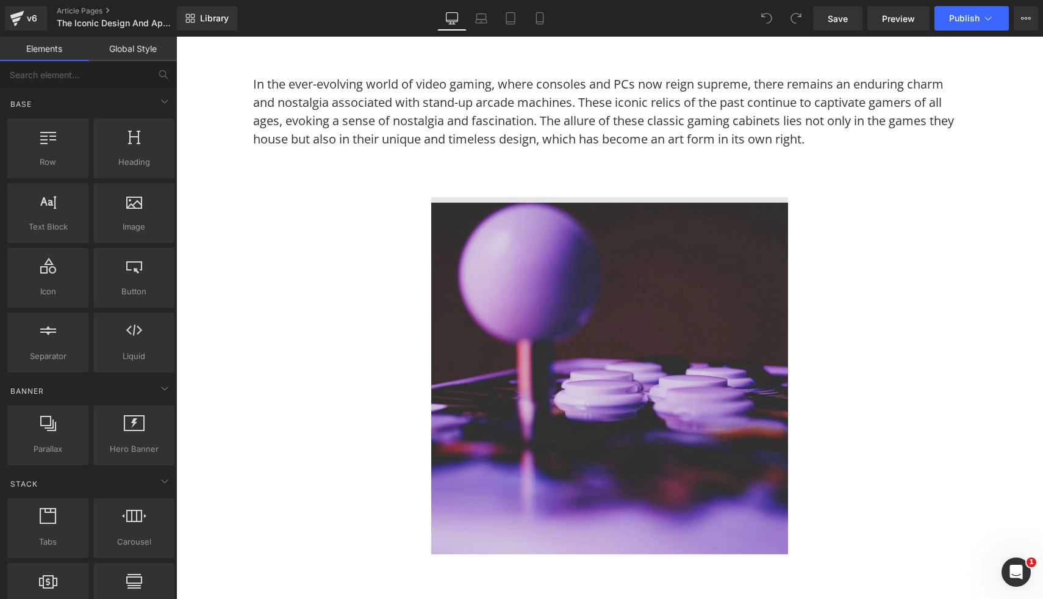
click at [605, 516] on img at bounding box center [609, 375] width 357 height 357
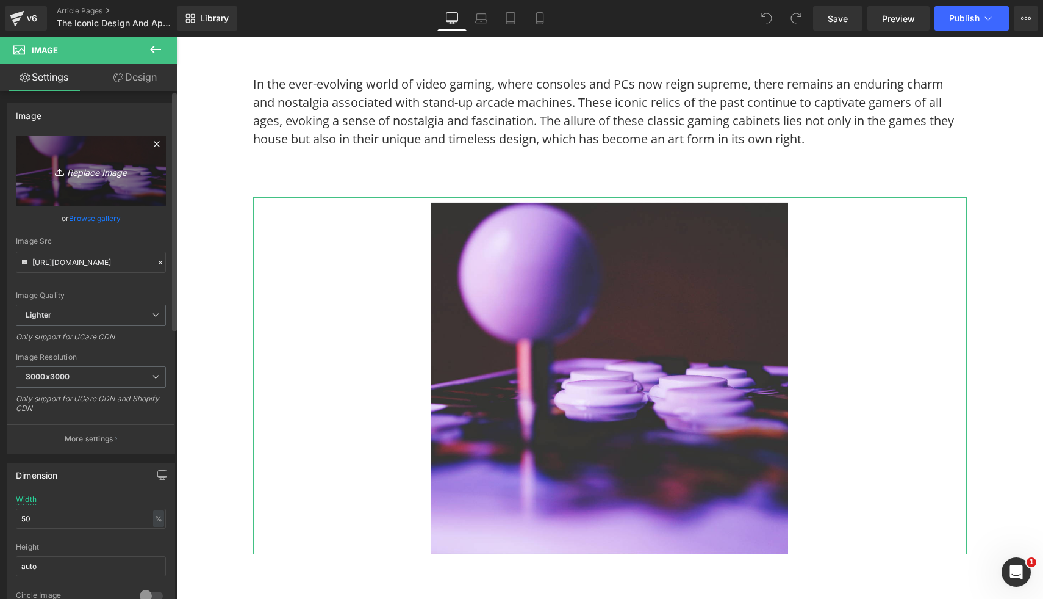
click at [84, 176] on icon "Replace Image" at bounding box center [91, 170] width 98 height 15
type input "C:\fakepath\2 Player Arcade Machine - Chelsea Legends Theme (3).png"
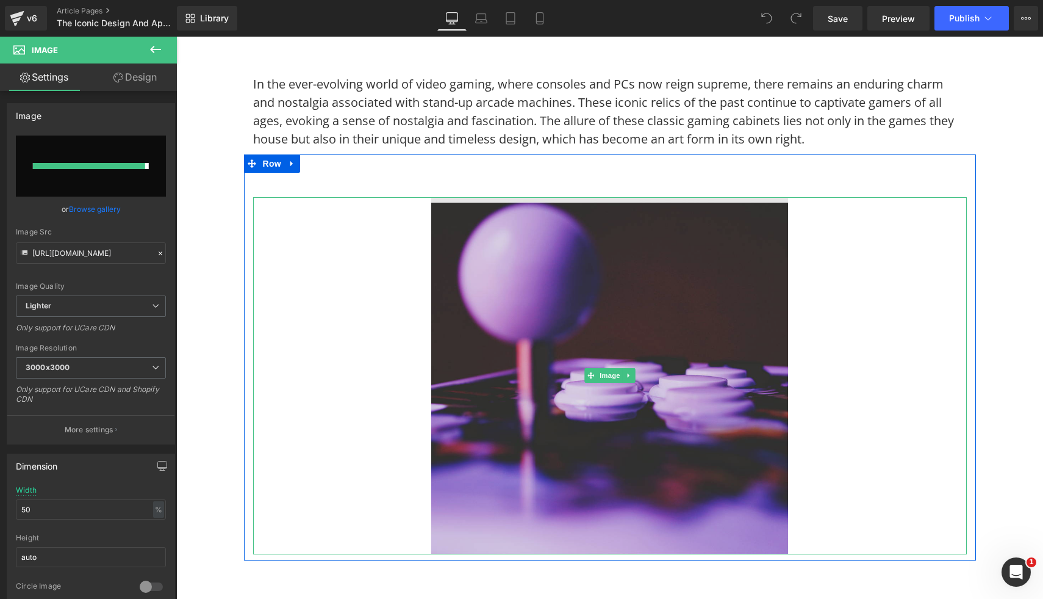
type input "https://ucarecdn.com/6a03d0db-54ba-4f34-b492-2af399e32998/-/format/auto/-/previ…"
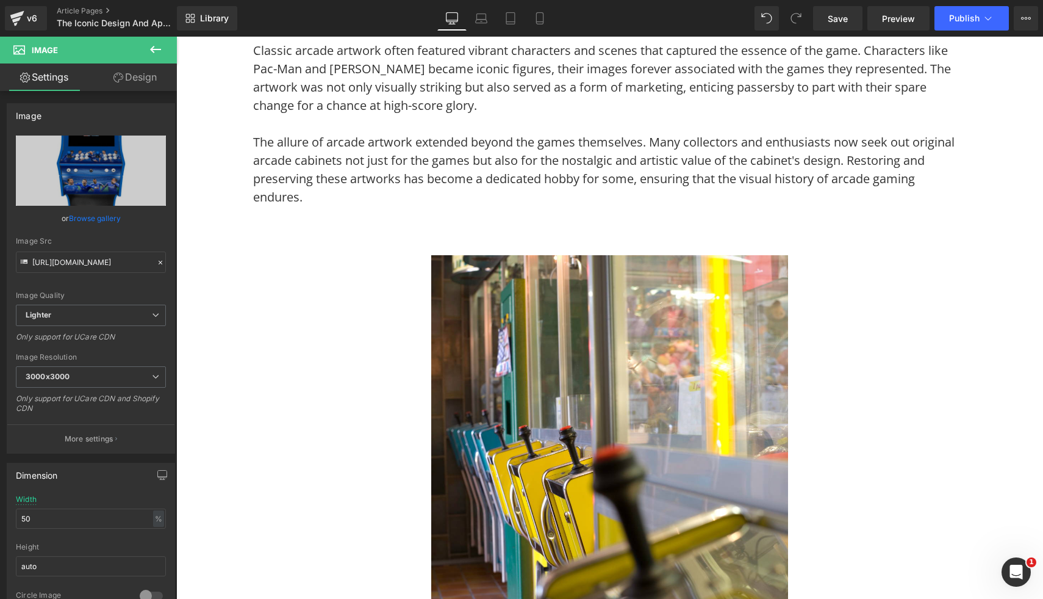
scroll to position [1414, 0]
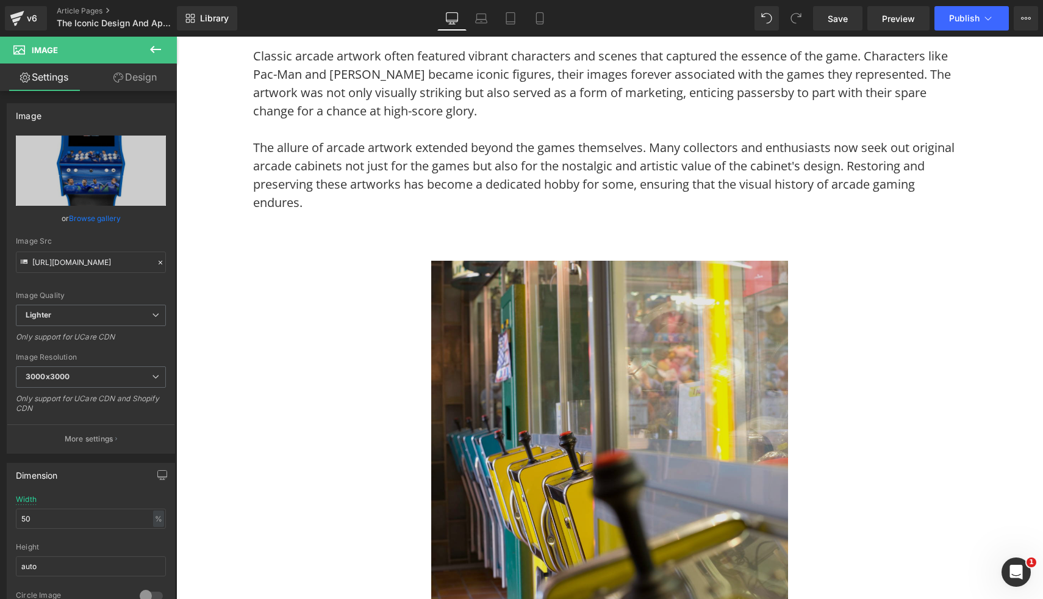
click at [589, 393] on img at bounding box center [609, 439] width 357 height 357
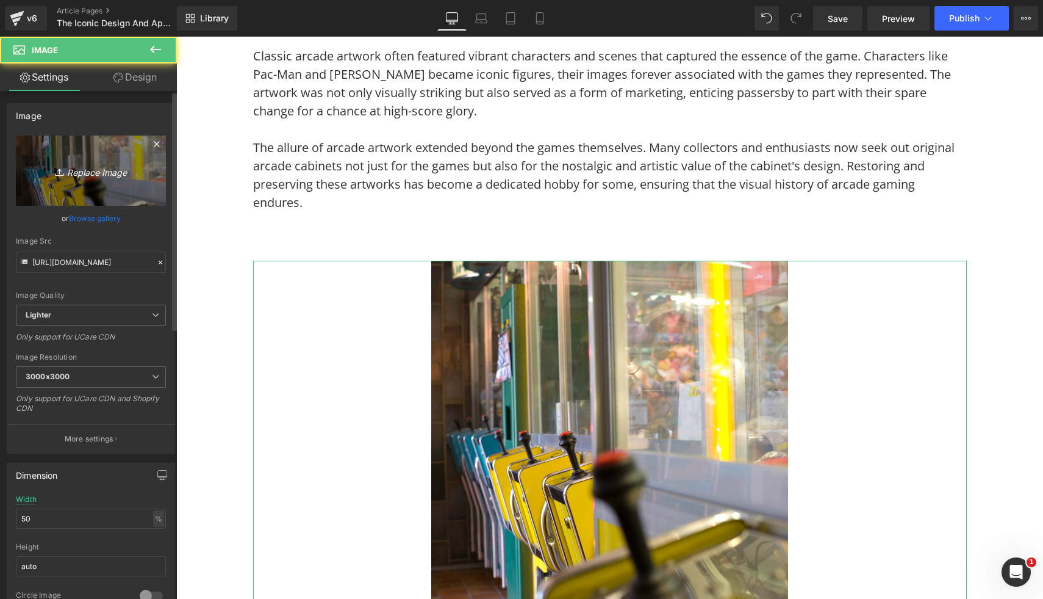
click at [104, 169] on icon "Replace Image" at bounding box center [91, 170] width 98 height 15
type input "C:\fakepath\2 Player Arcade Machine - Custom Themed (3).png"
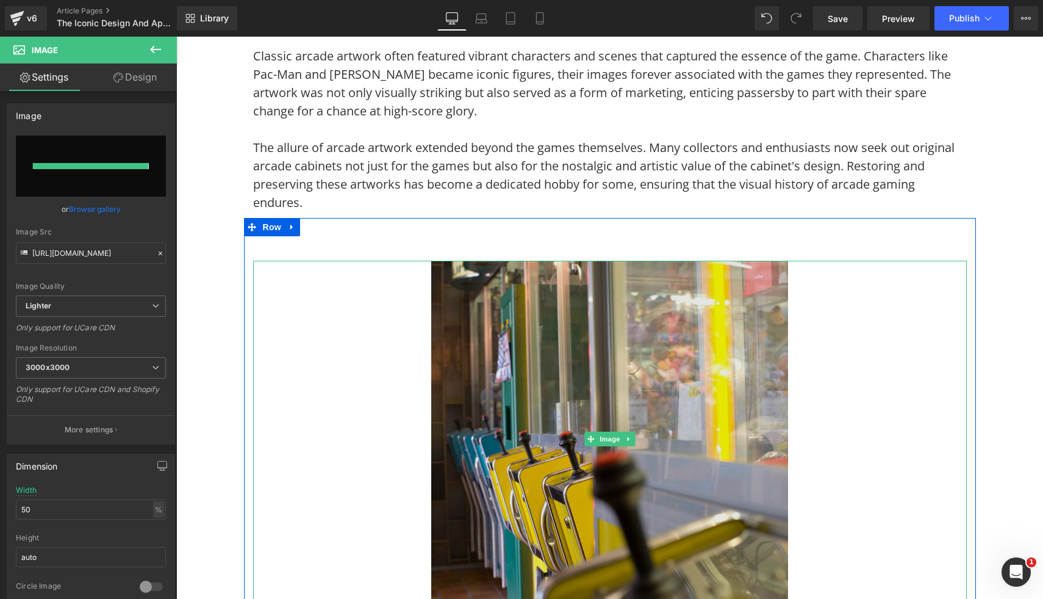
type input "https://ucarecdn.com/1c19b11c-21f1-4610-8610-4a17920dd22a/-/format/auto/-/previ…"
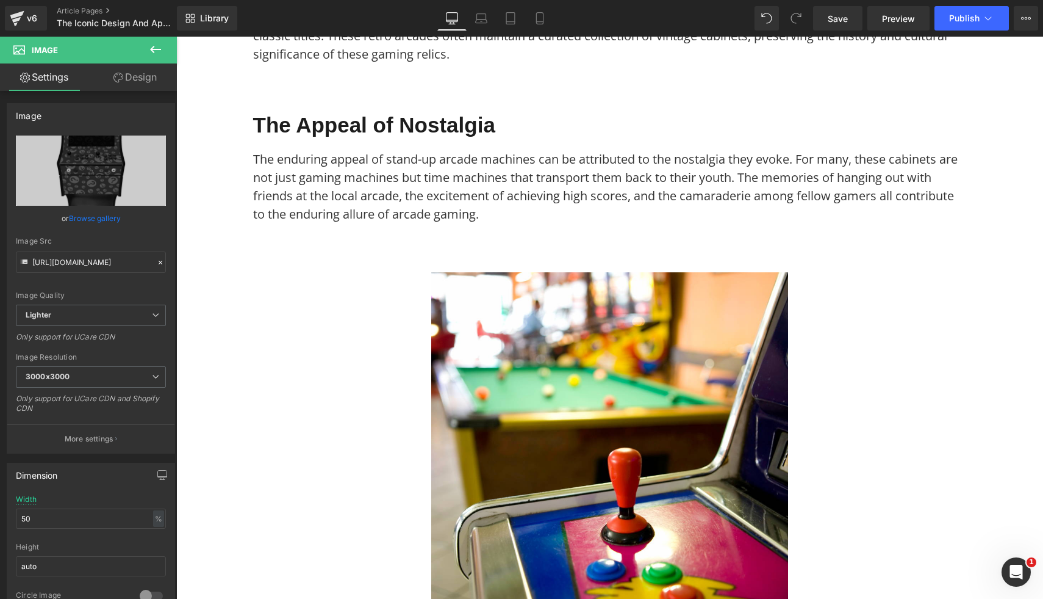
scroll to position [2661, 0]
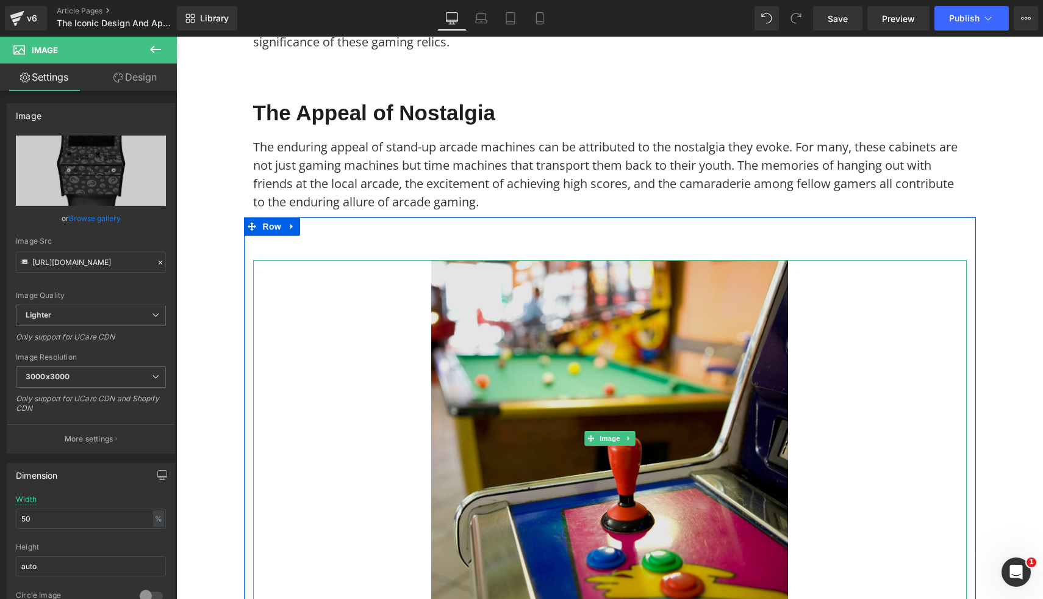
click at [523, 325] on img at bounding box center [609, 438] width 357 height 357
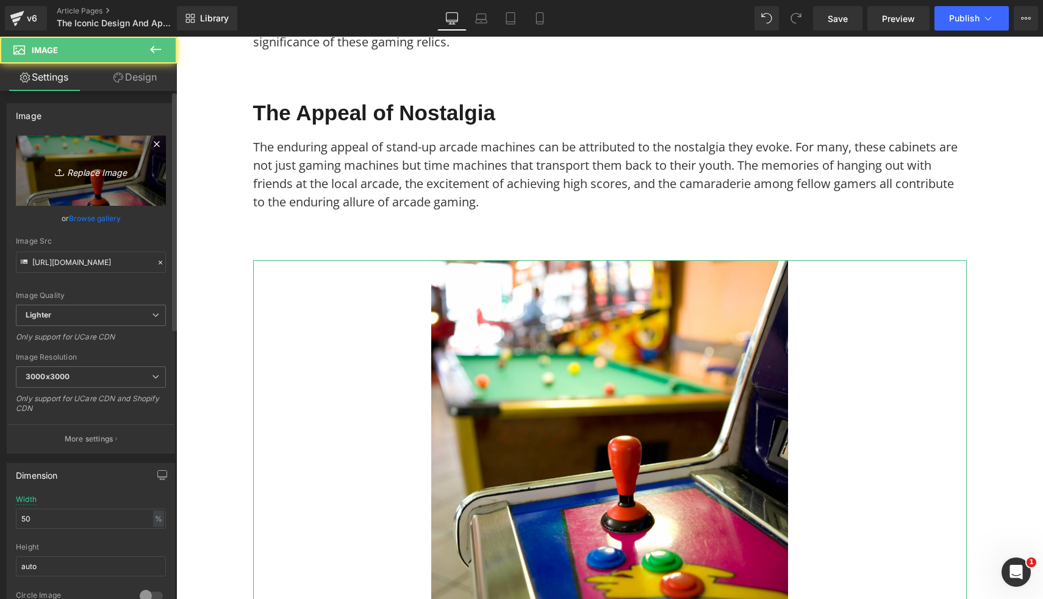
click at [117, 178] on icon "Replace Image" at bounding box center [91, 170] width 98 height 15
type input "C:\fakepath\2 Player Arcade Machine - Marvel vs Capcom Theme (3).png"
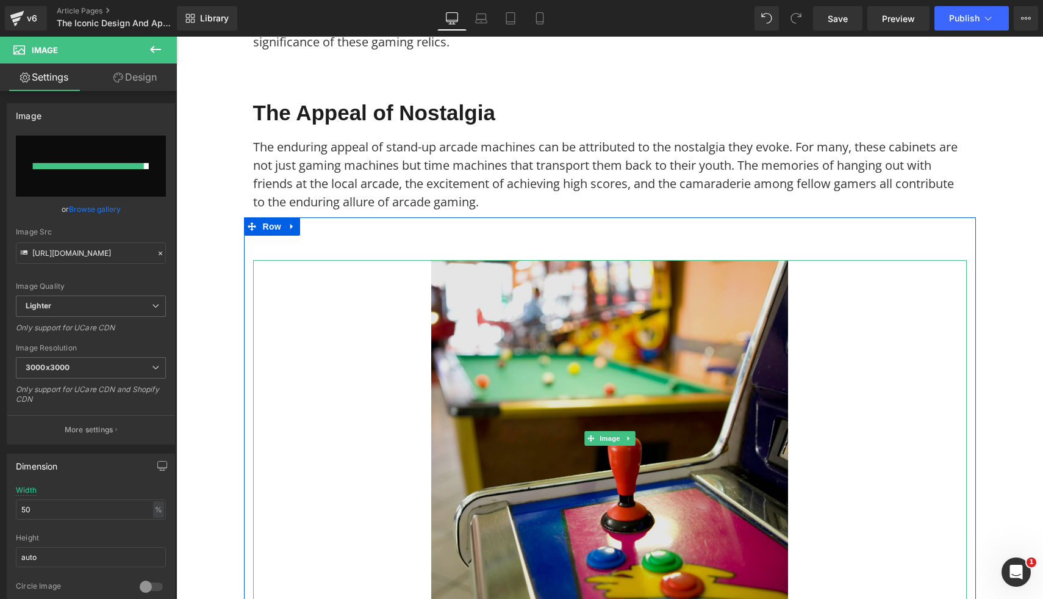
type input "https://ucarecdn.com/7727be1c-42b6-4edf-8f40-8097afdfc92f/-/format/auto/-/previ…"
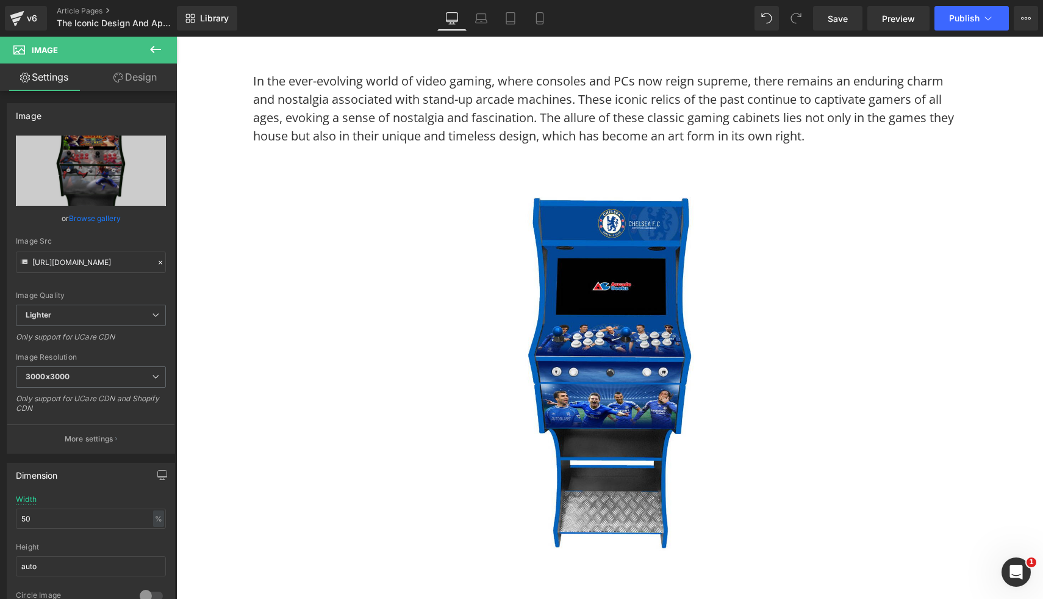
scroll to position [0, 0]
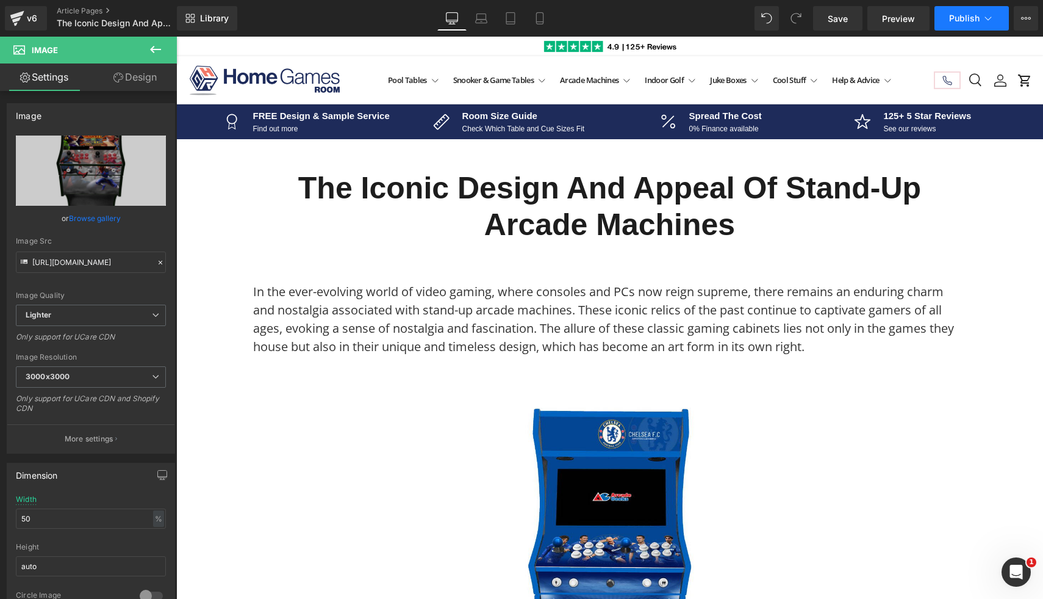
click at [960, 23] on span "Publish" at bounding box center [964, 18] width 31 height 10
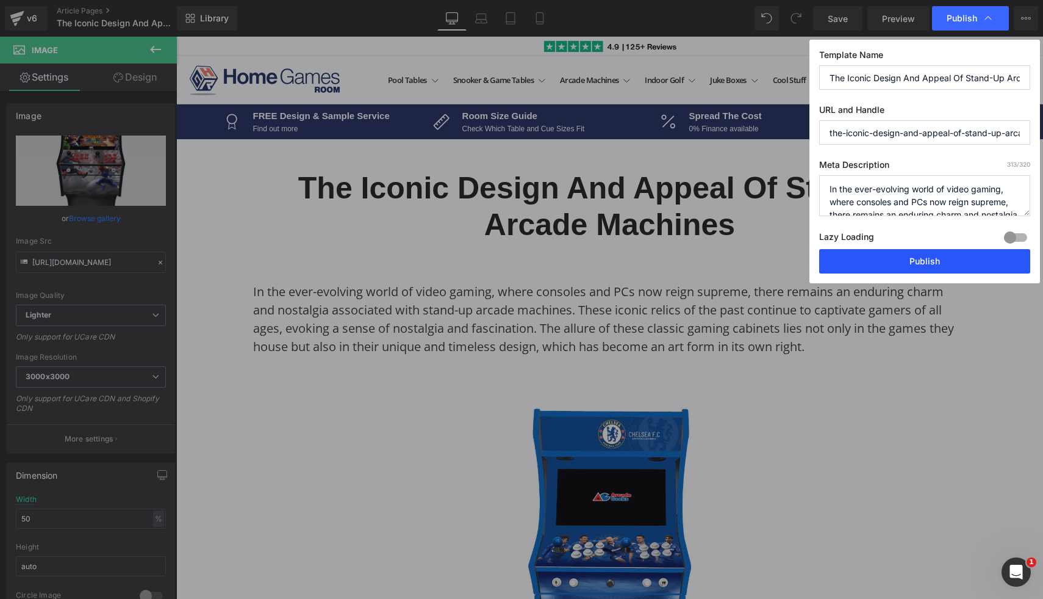
click at [855, 261] on button "Publish" at bounding box center [924, 261] width 211 height 24
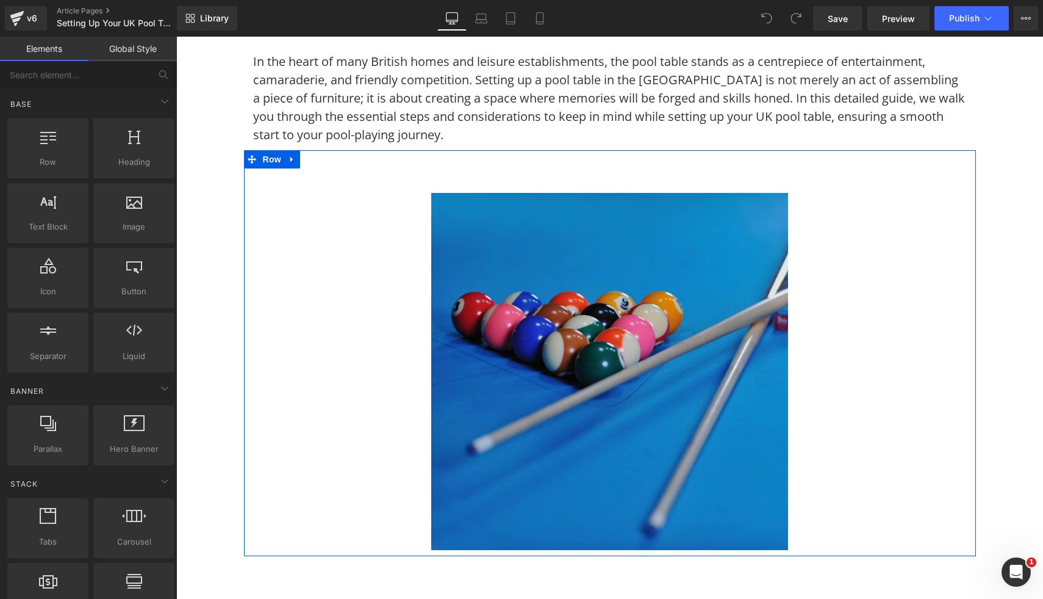
scroll to position [250, 0]
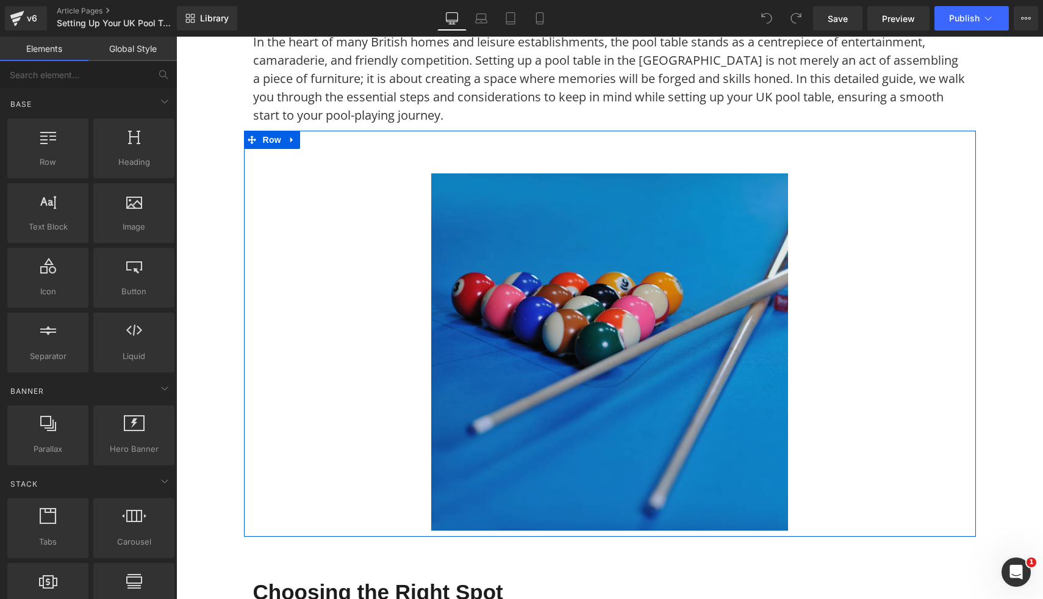
click at [549, 286] on img at bounding box center [609, 351] width 357 height 357
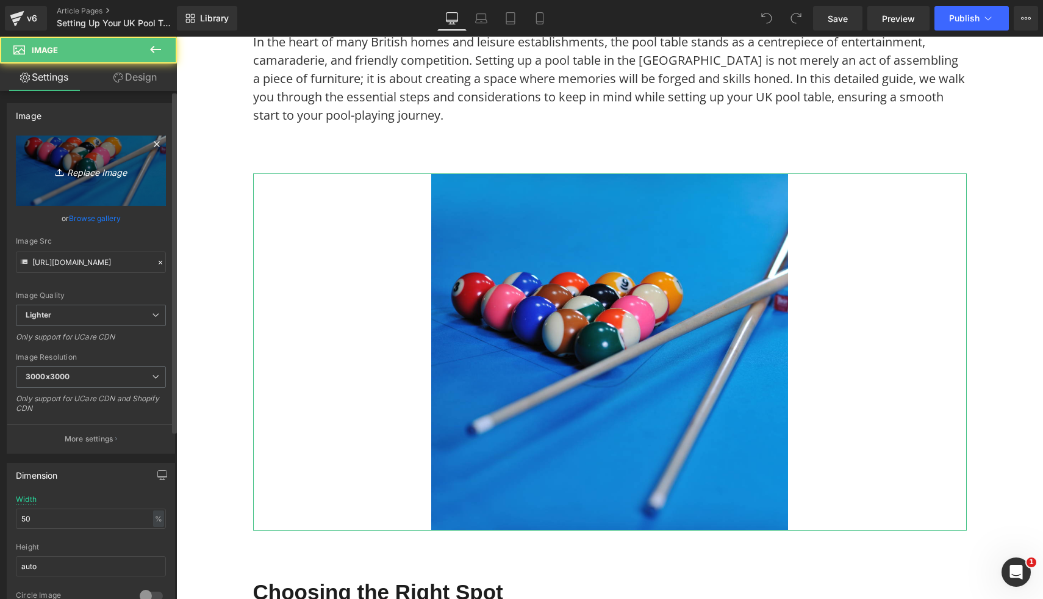
click at [107, 182] on link "Replace Image" at bounding box center [91, 170] width 150 height 70
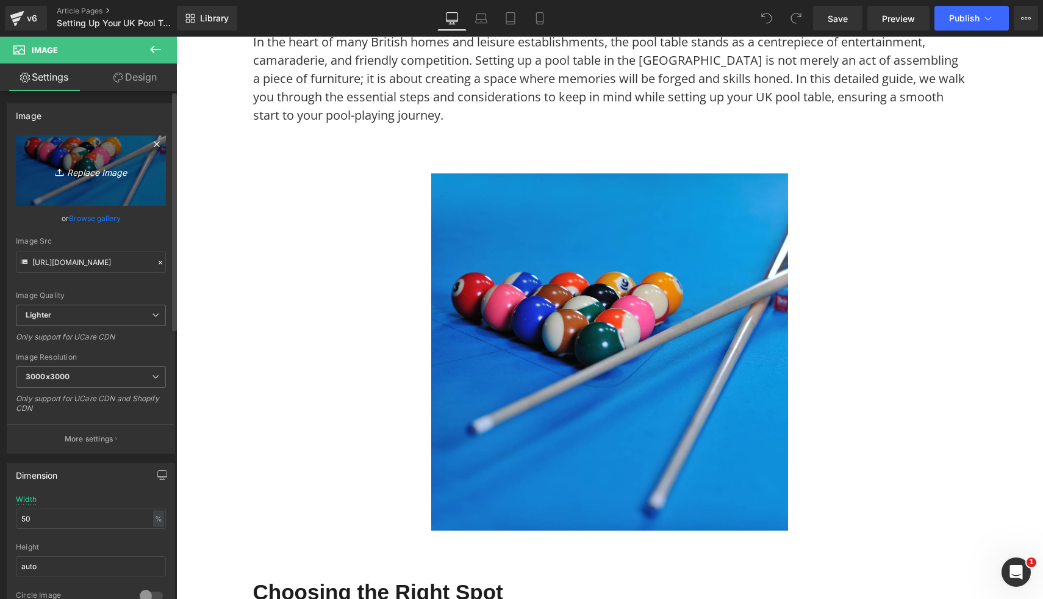
type input "C:\fakepath\23.png"
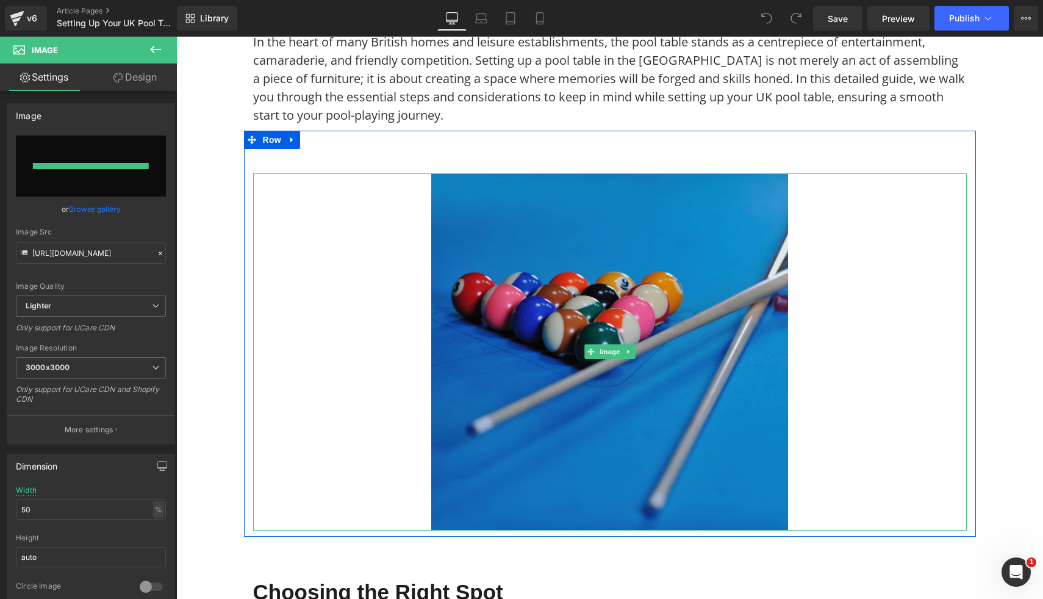
type input "https://ucarecdn.com/0dd1991d-361f-47bd-92b7-1a5f1852fb3f/-/format/auto/-/previ…"
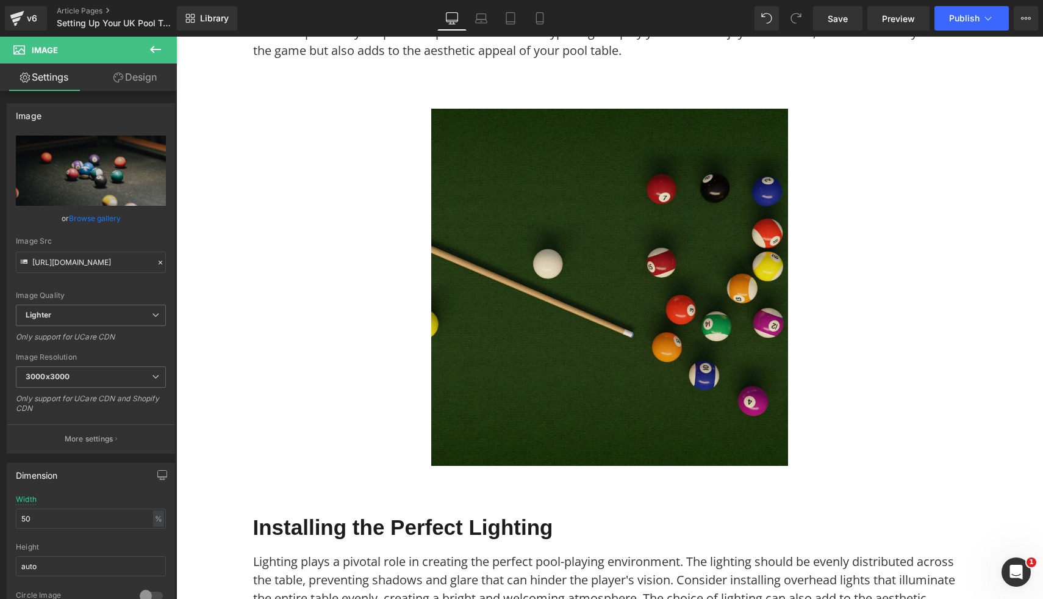
scroll to position [1284, 0]
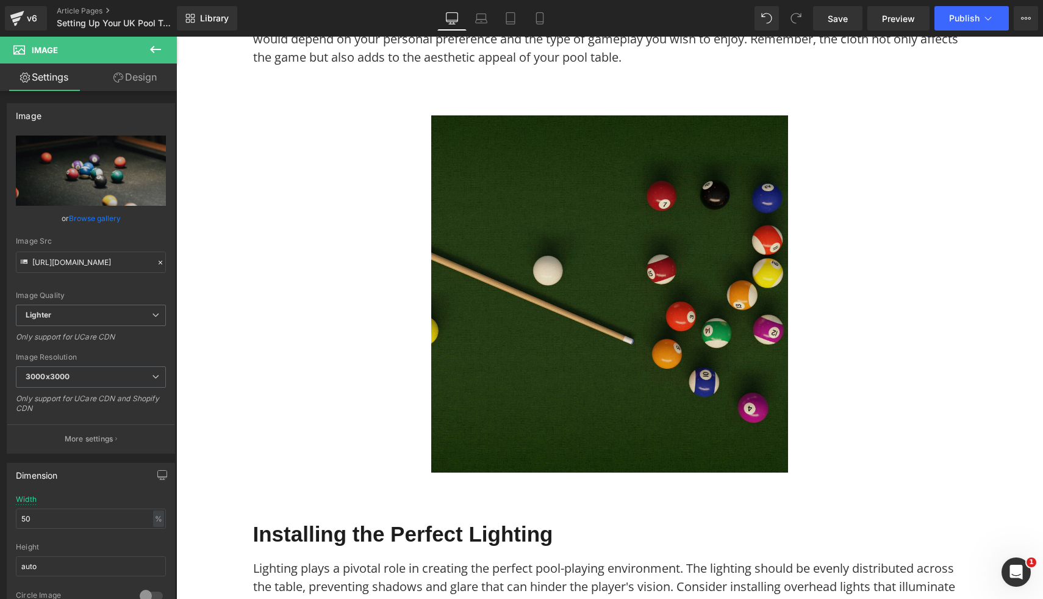
click at [660, 372] on img at bounding box center [609, 293] width 357 height 357
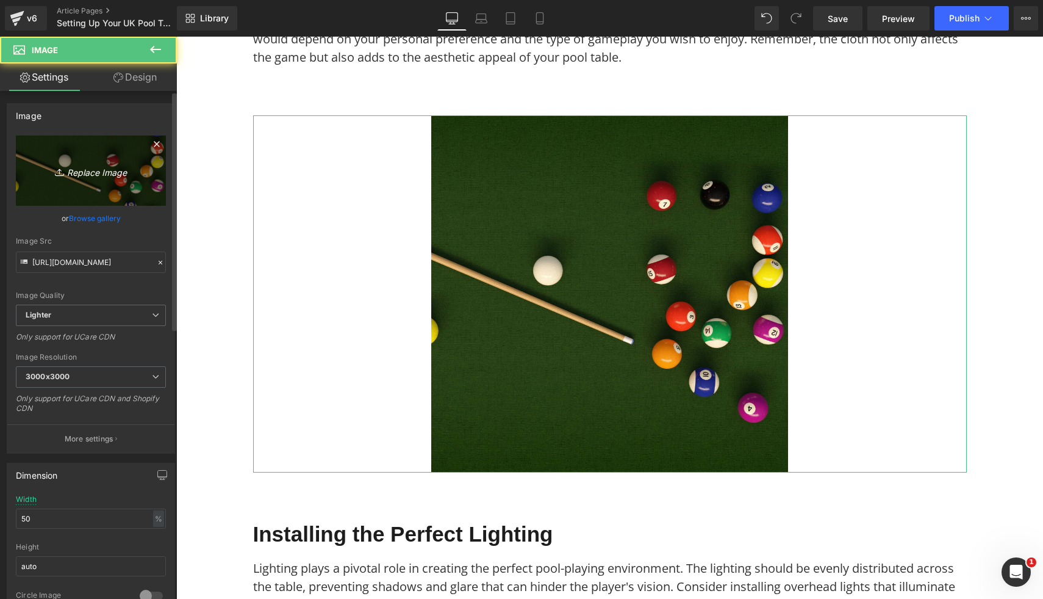
click at [112, 159] on link "Replace Image" at bounding box center [91, 170] width 150 height 70
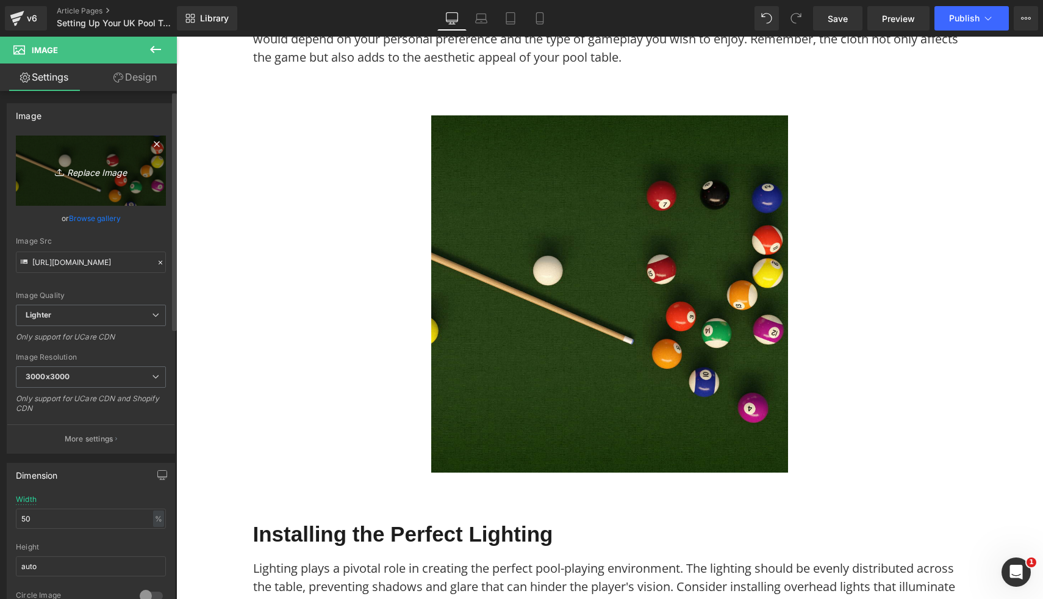
type input "C:\fakepath\11.png"
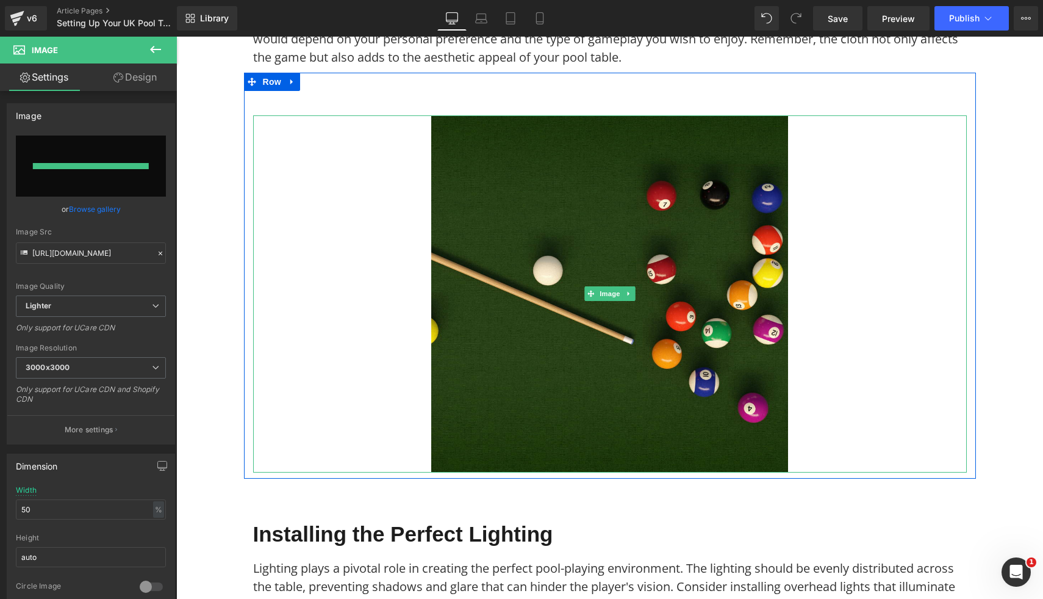
type input "https://ucarecdn.com/83d23669-1461-4ab7-b1a6-5ee8ece18026/-/format/auto/-/previ…"
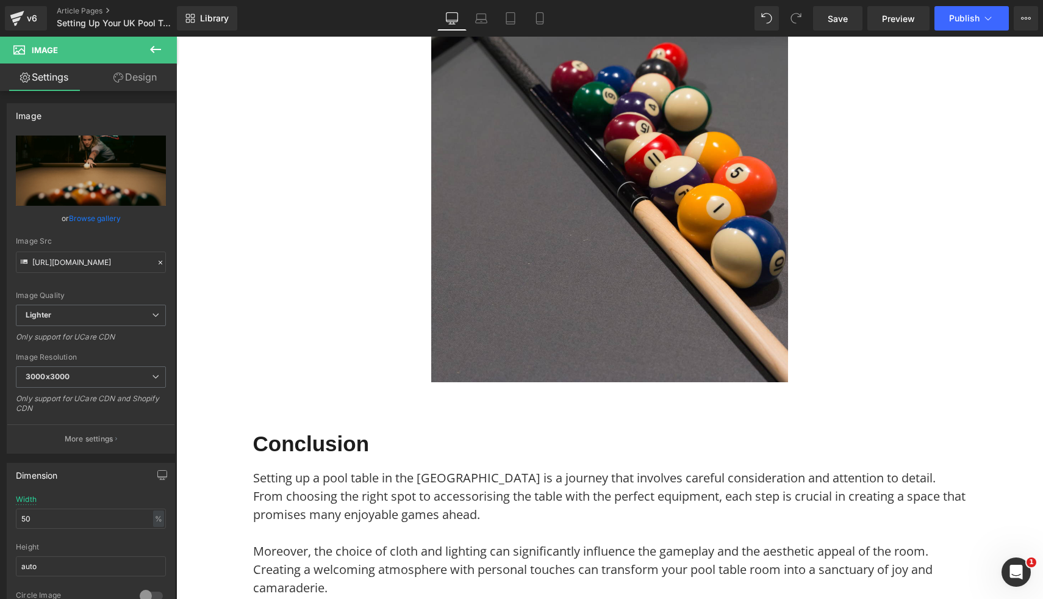
scroll to position [2552, 0]
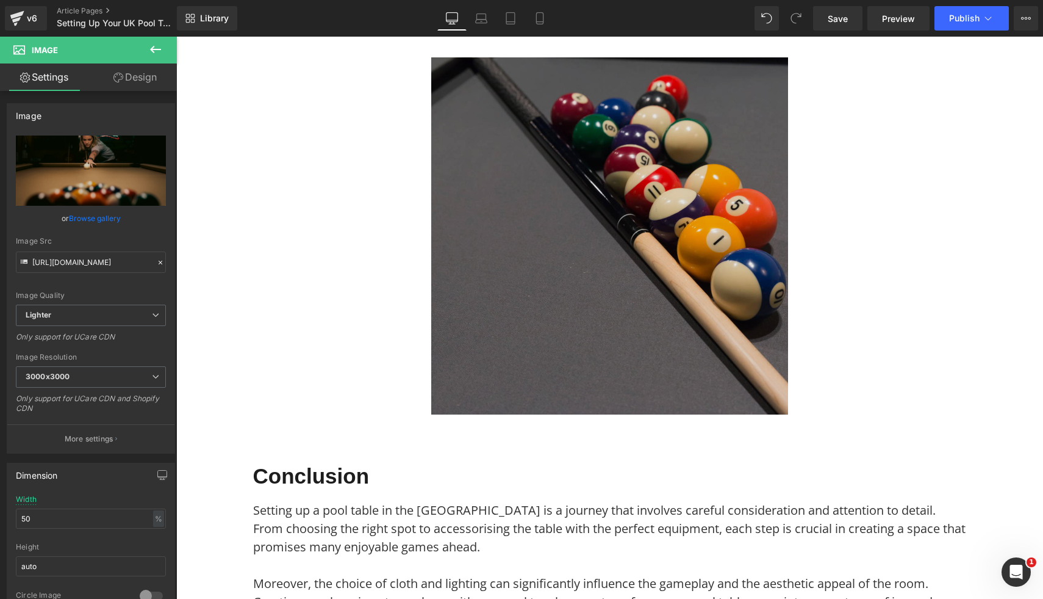
click at [586, 189] on img at bounding box center [609, 235] width 357 height 357
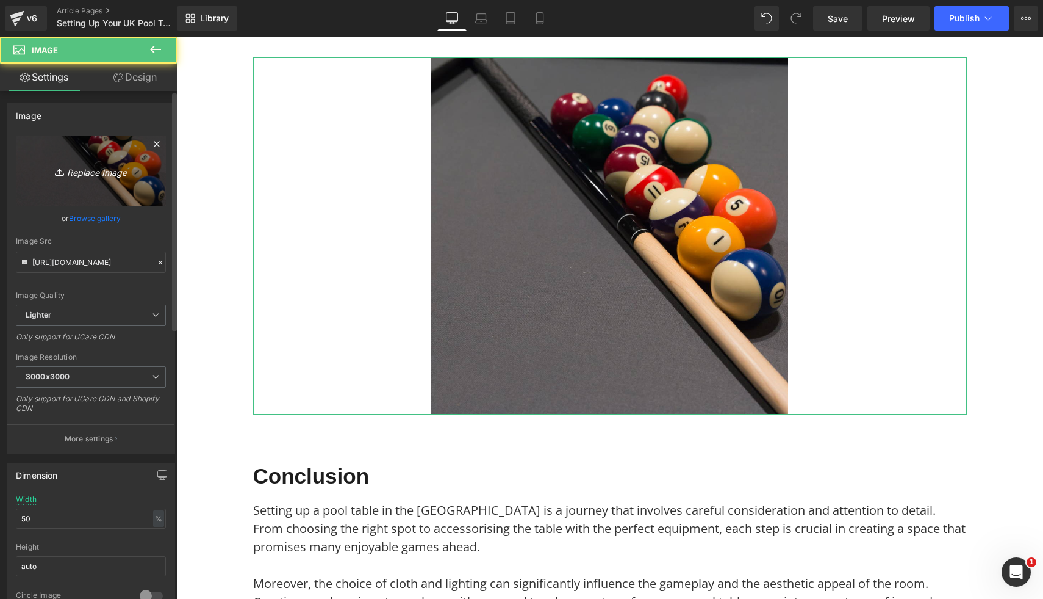
click at [68, 162] on link "Replace Image" at bounding box center [91, 170] width 150 height 70
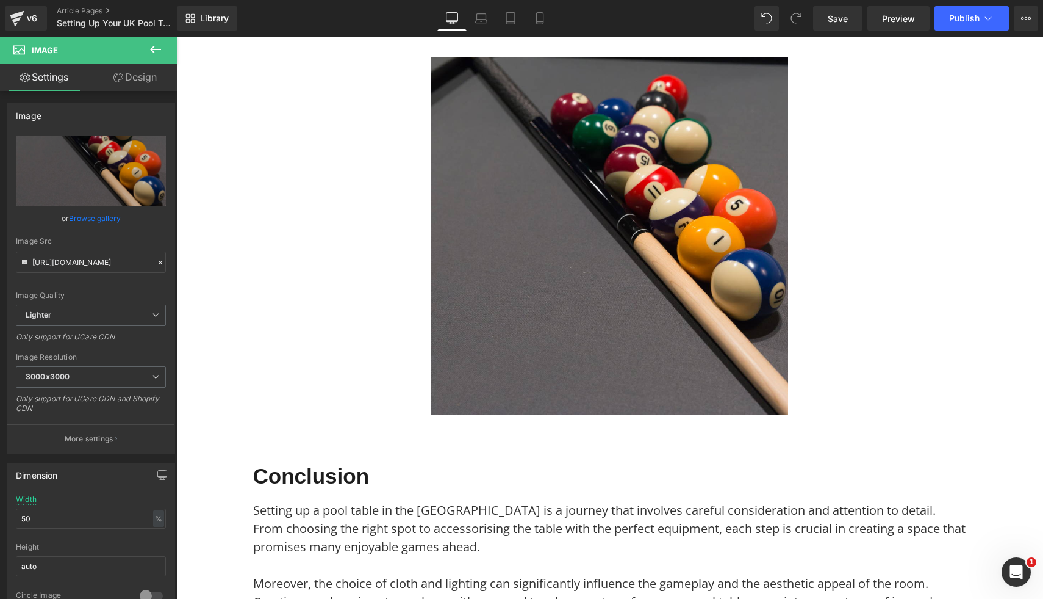
type input "C:\fakepath\18.png"
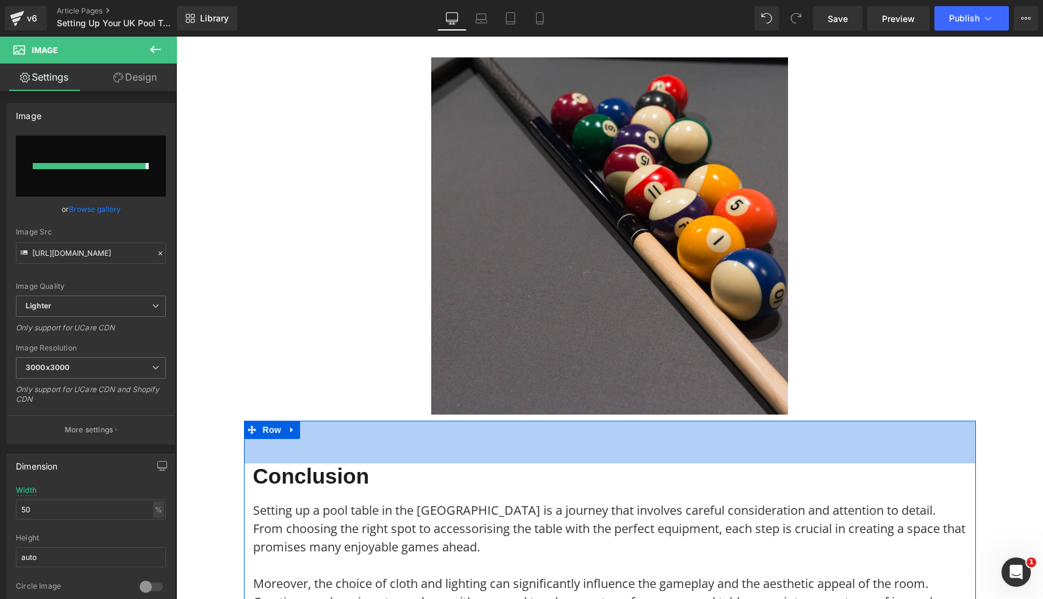
type input "https://ucarecdn.com/8daf8daa-ca54-4639-a892-0d6fea43058f/-/format/auto/-/previ…"
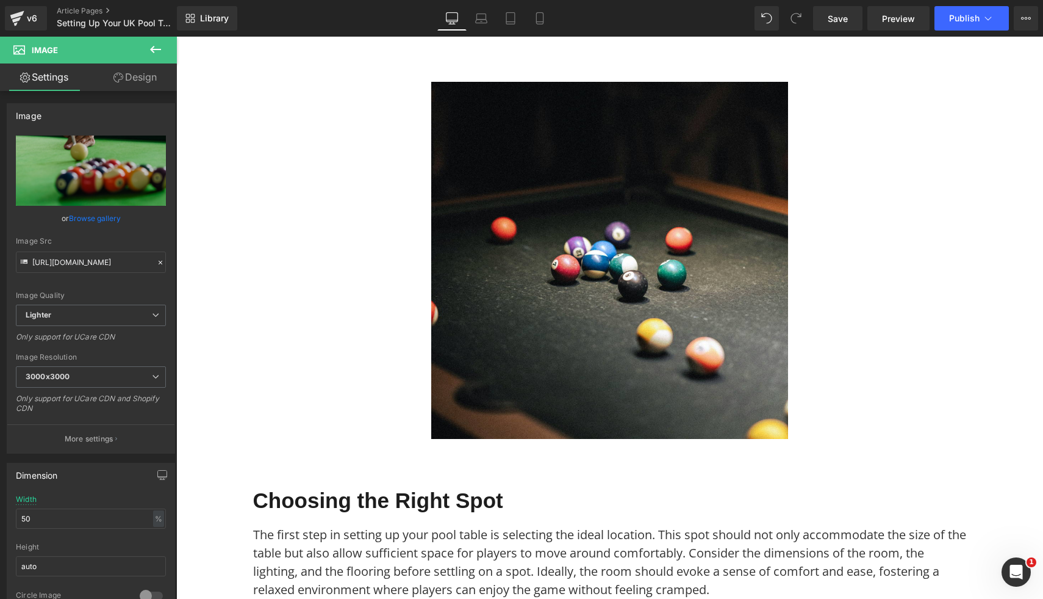
scroll to position [14, 0]
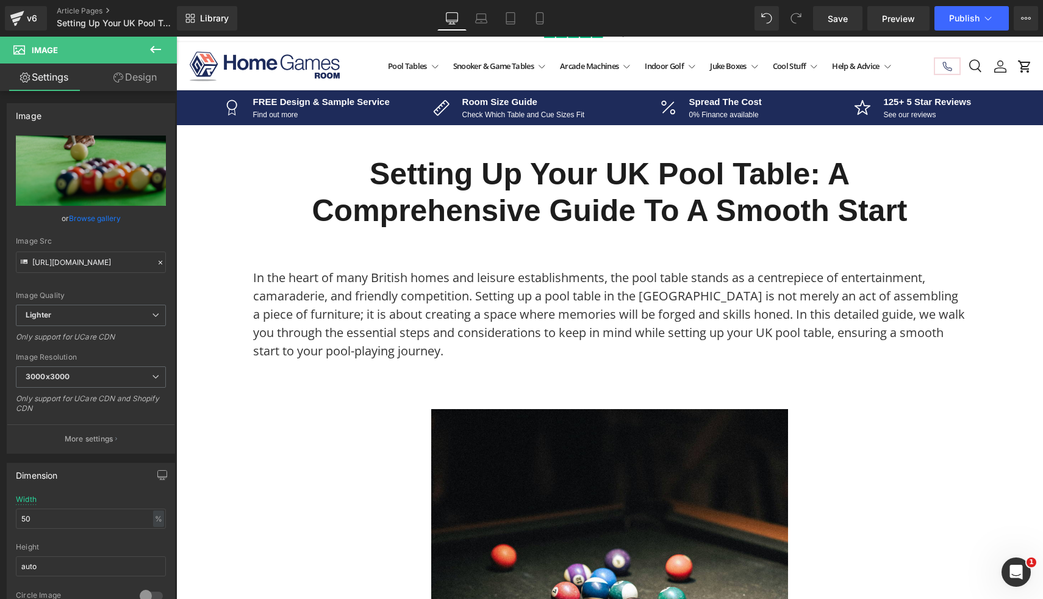
click at [970, 5] on div "Library Desktop Desktop Laptop Tablet Mobile Save Preview Publish Scheduled Vie…" at bounding box center [610, 18] width 866 height 37
click at [974, 18] on span "Publish" at bounding box center [964, 18] width 31 height 10
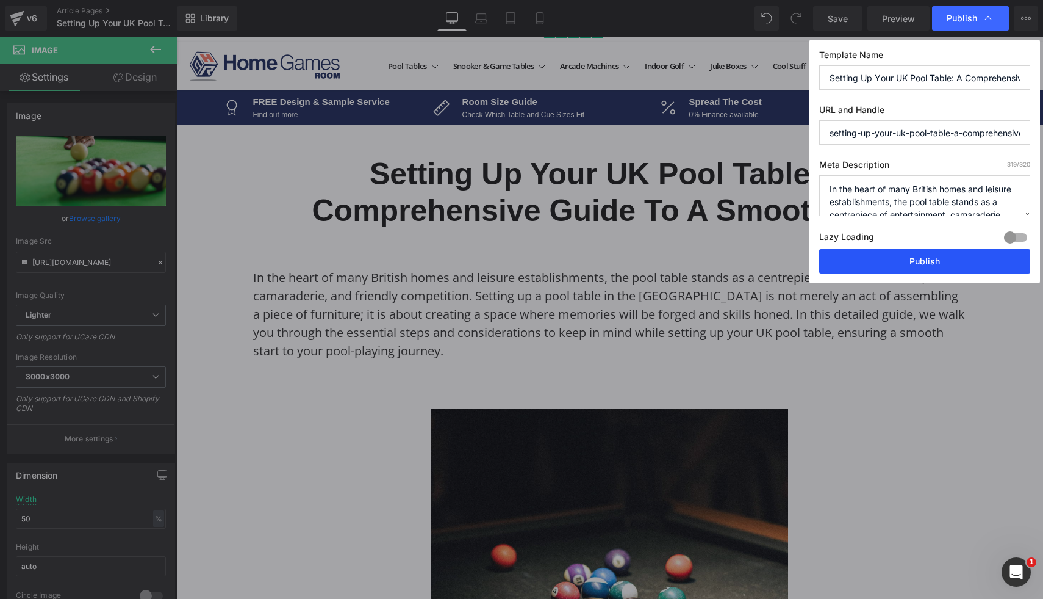
click at [863, 262] on button "Publish" at bounding box center [924, 261] width 211 height 24
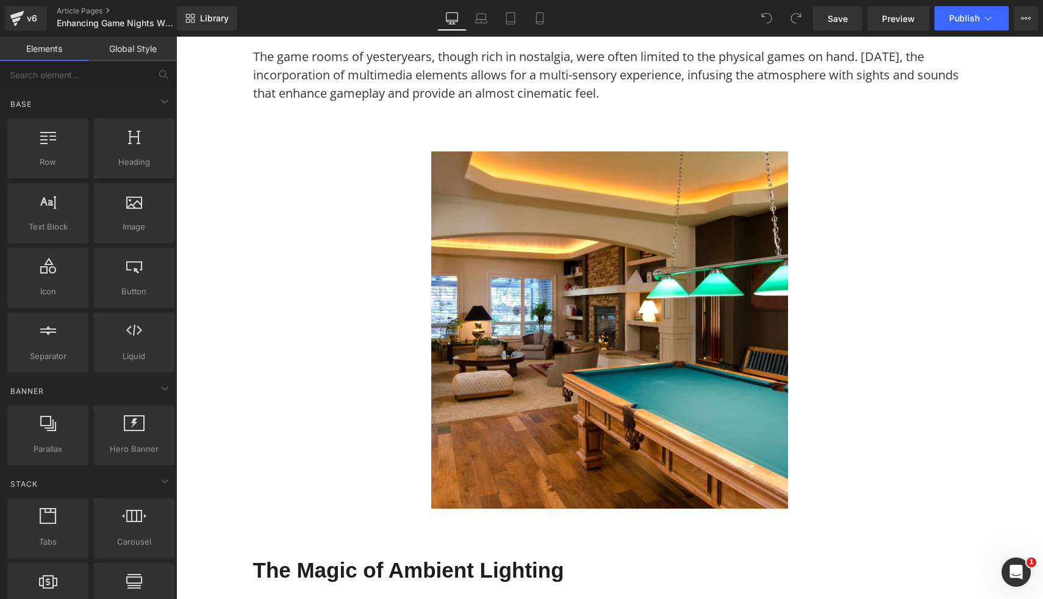
scroll to position [279, 0]
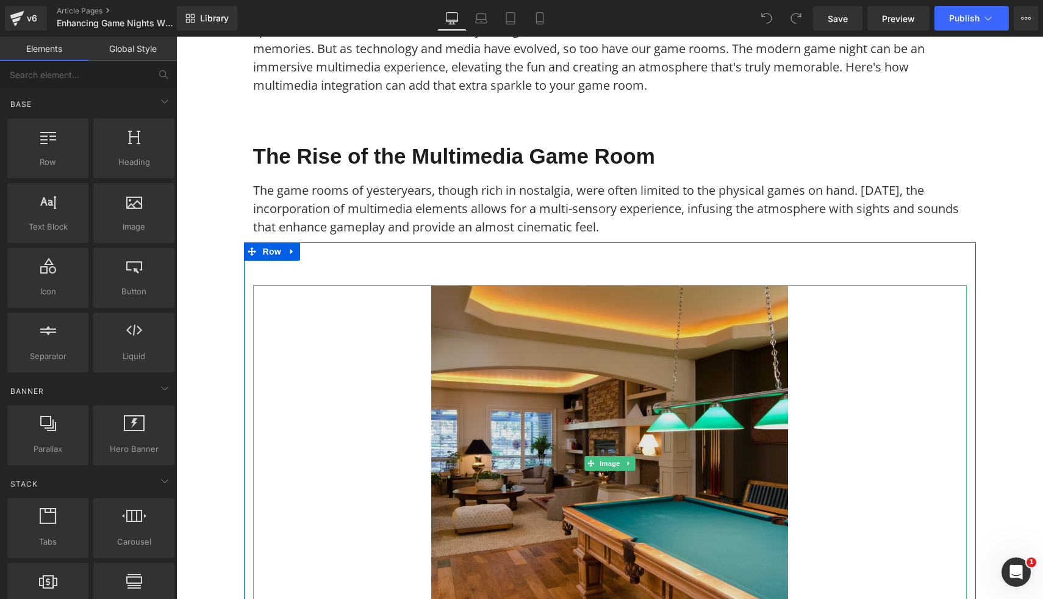
click at [483, 366] on img at bounding box center [609, 463] width 357 height 357
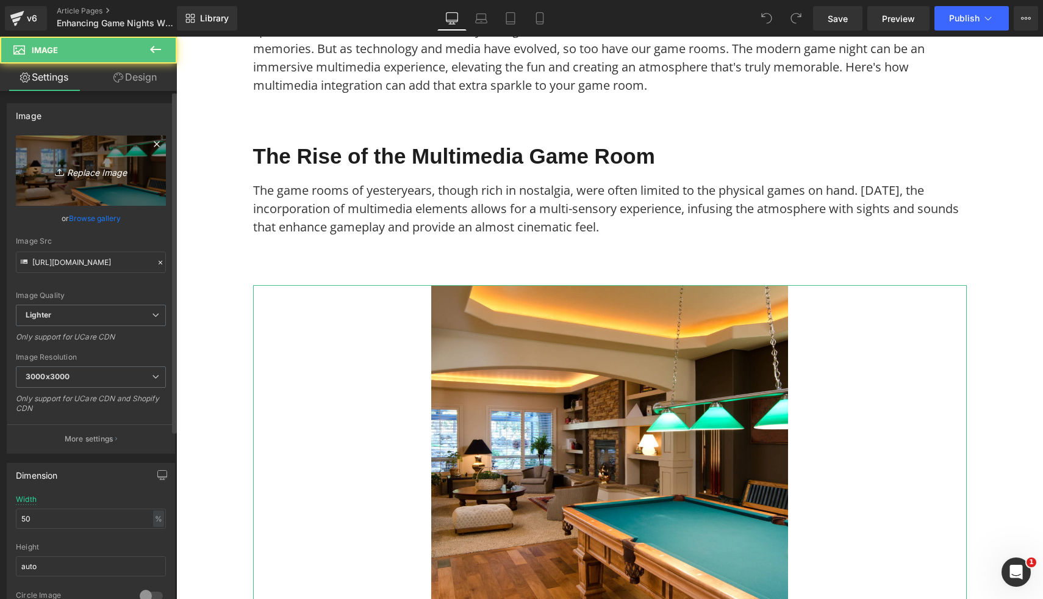
click at [106, 149] on link "Replace Image" at bounding box center [91, 170] width 150 height 70
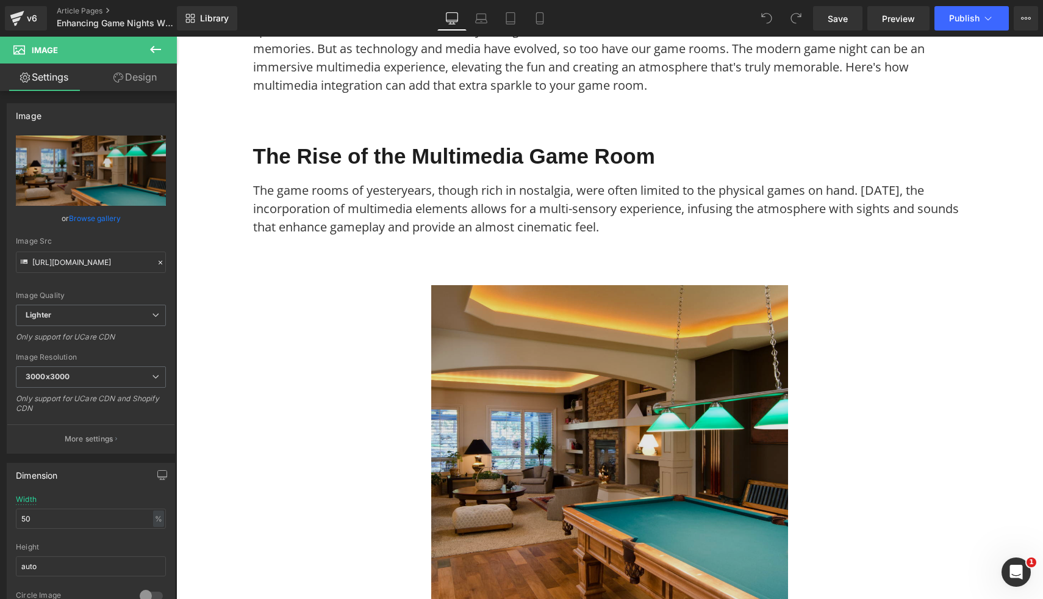
type input "C:\fakepath\50.png"
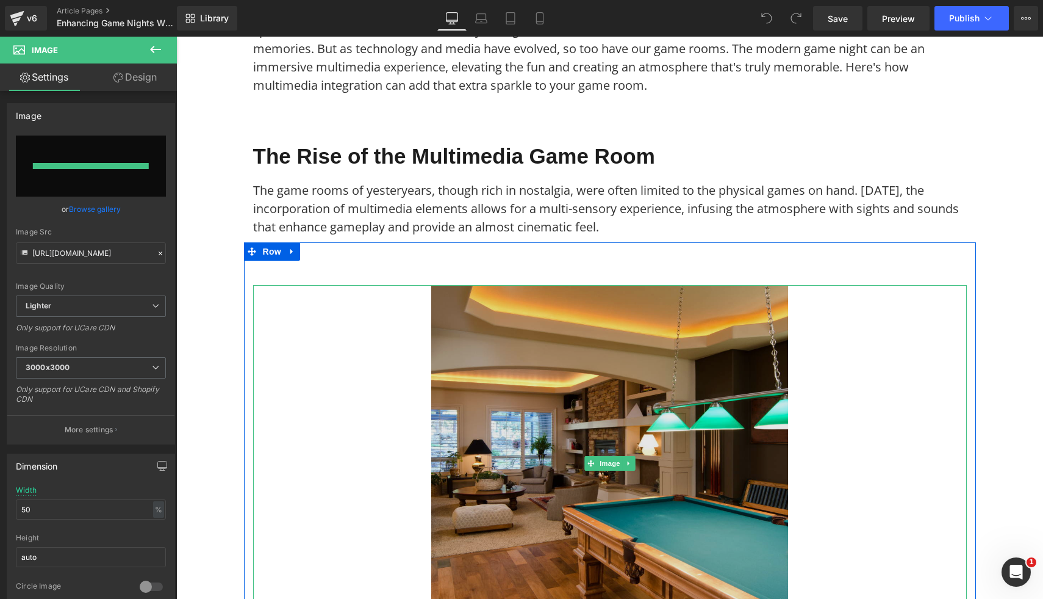
type input "https://ucarecdn.com/f74e0663-d7ff-48ab-b063-b1f11059d9f7/-/format/auto/-/previ…"
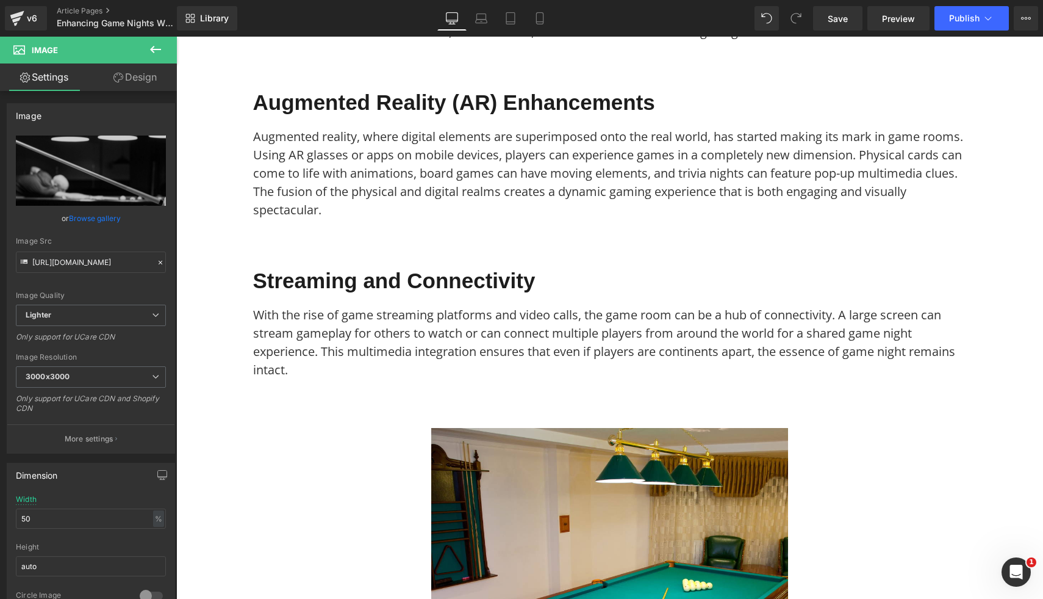
scroll to position [1403, 0]
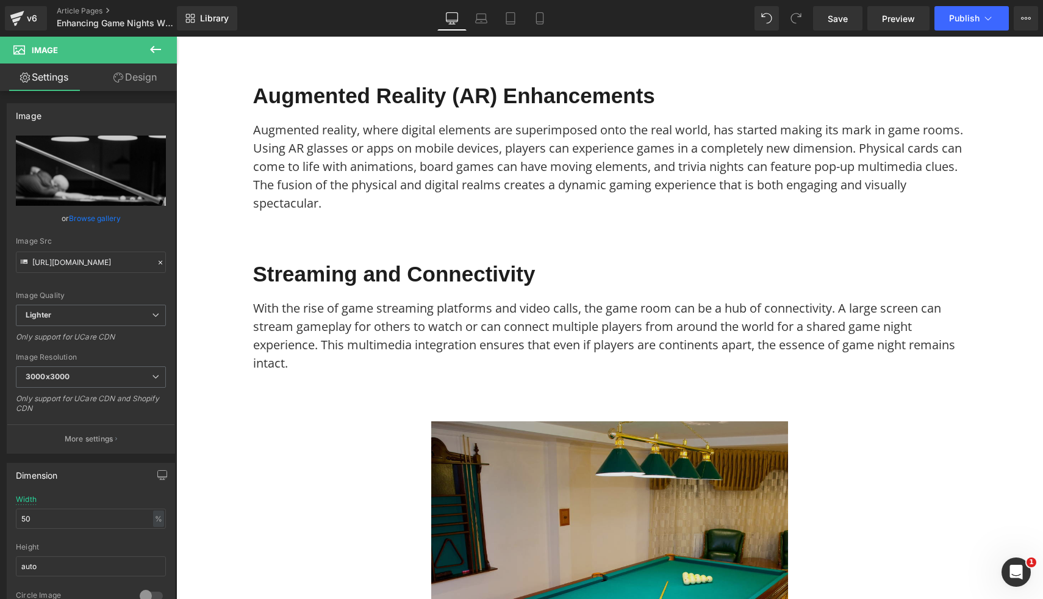
click at [713, 447] on img at bounding box center [609, 599] width 357 height 357
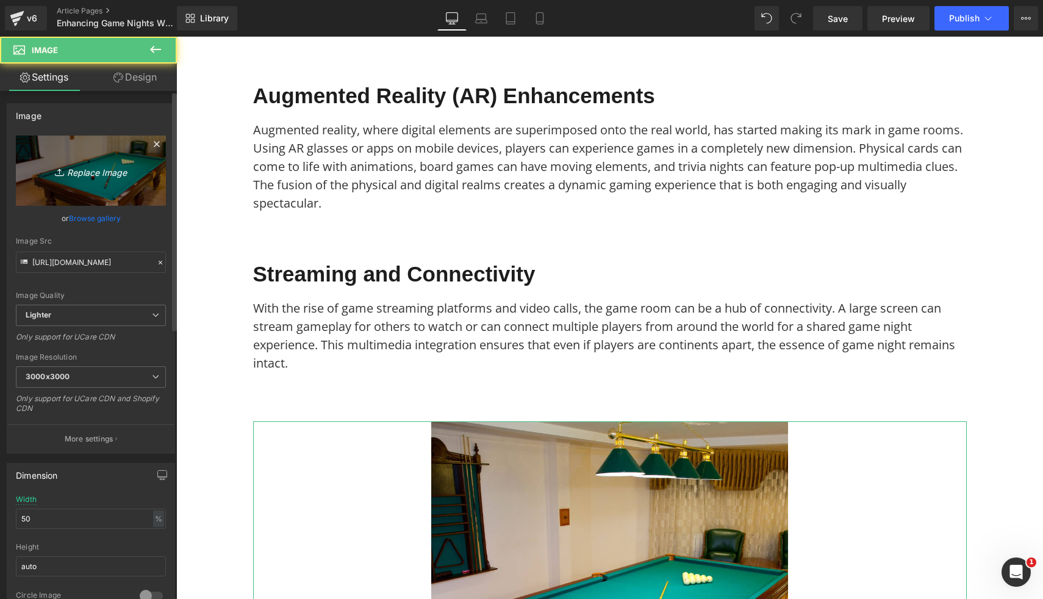
click at [117, 173] on icon "Replace Image" at bounding box center [91, 170] width 98 height 15
type input "C:\fakepath\48.png"
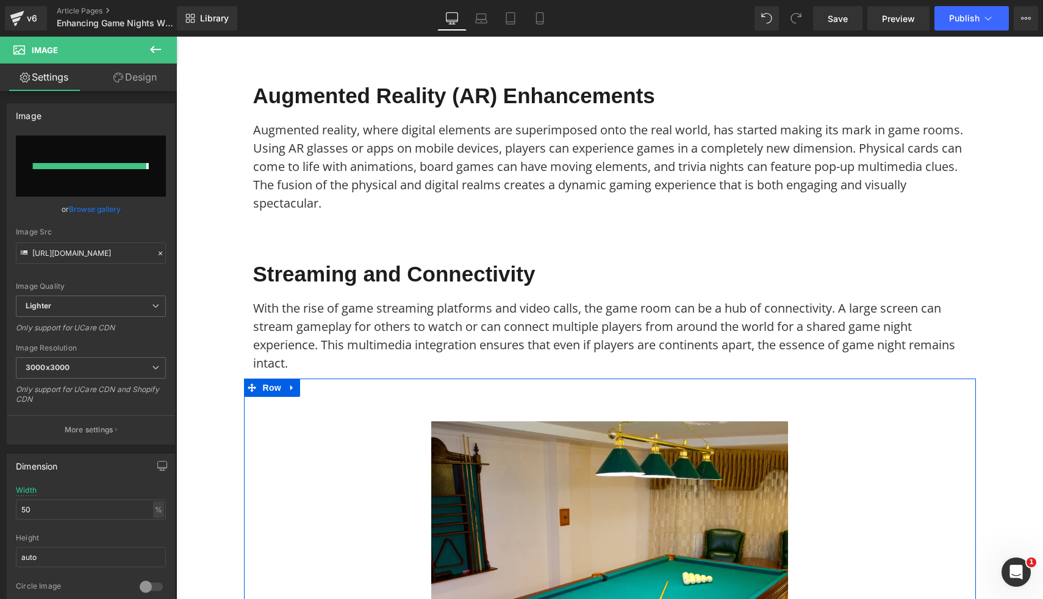
type input "https://ucarecdn.com/7fa802de-bba4-40a3-971b-7f1d6c162577/-/format/auto/-/previ…"
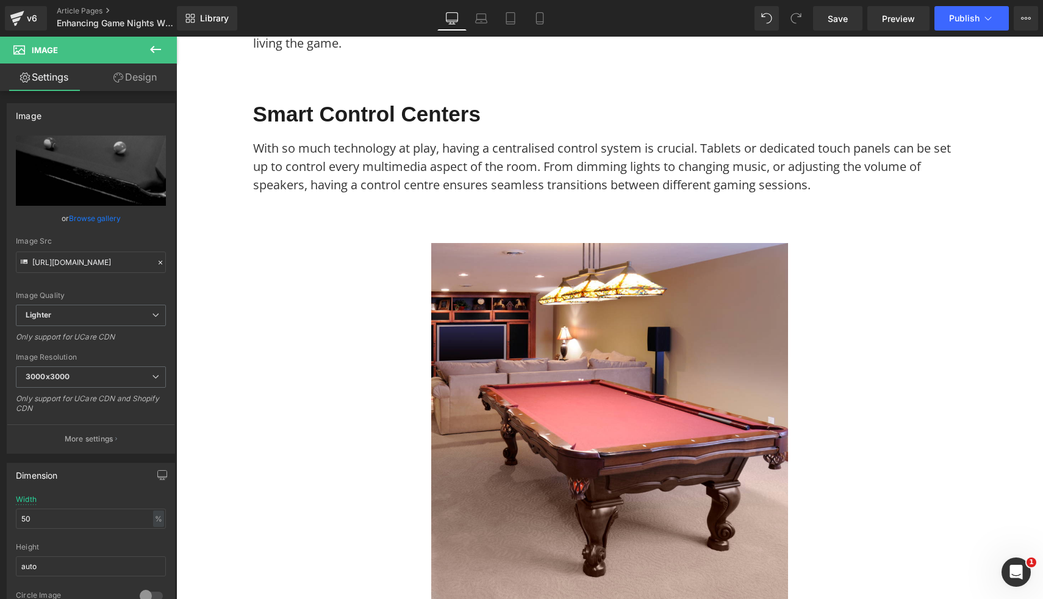
scroll to position [3022, 0]
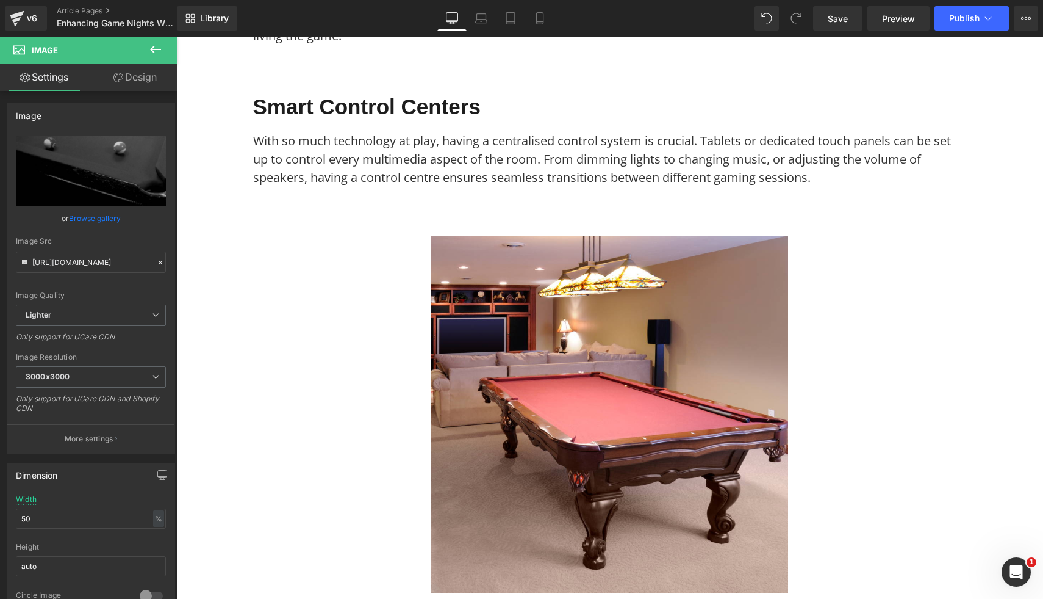
click at [730, 418] on img at bounding box center [609, 414] width 357 height 357
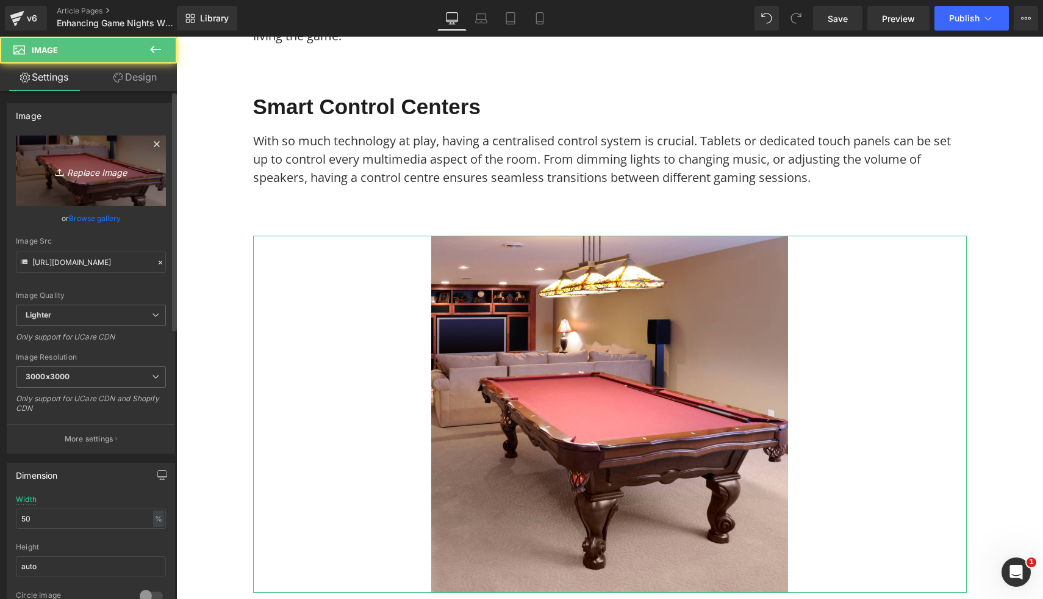
click at [99, 179] on link "Replace Image" at bounding box center [91, 170] width 150 height 70
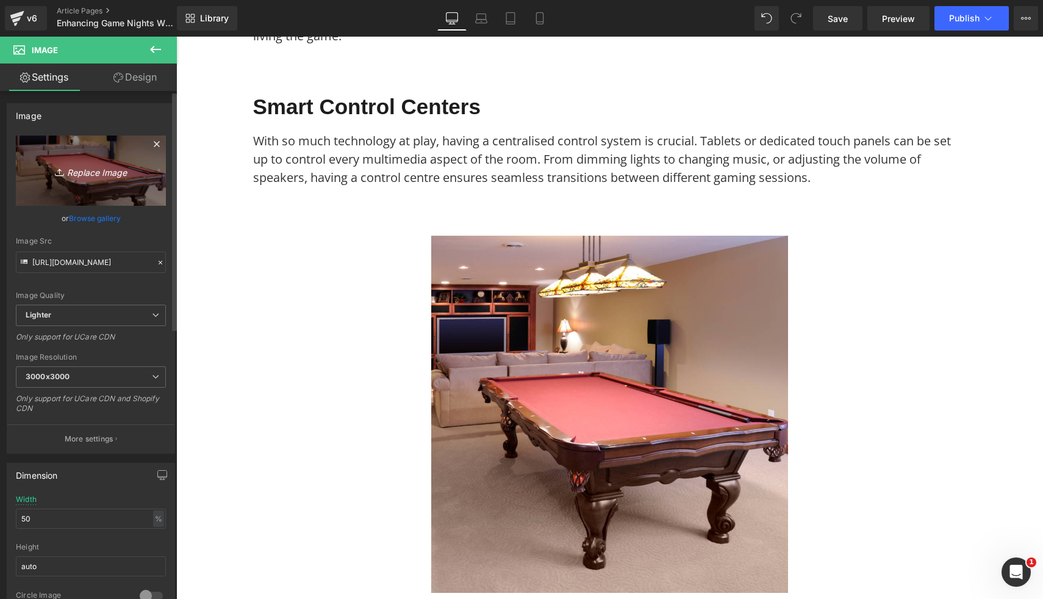
type input "C:\fakepath\43.png"
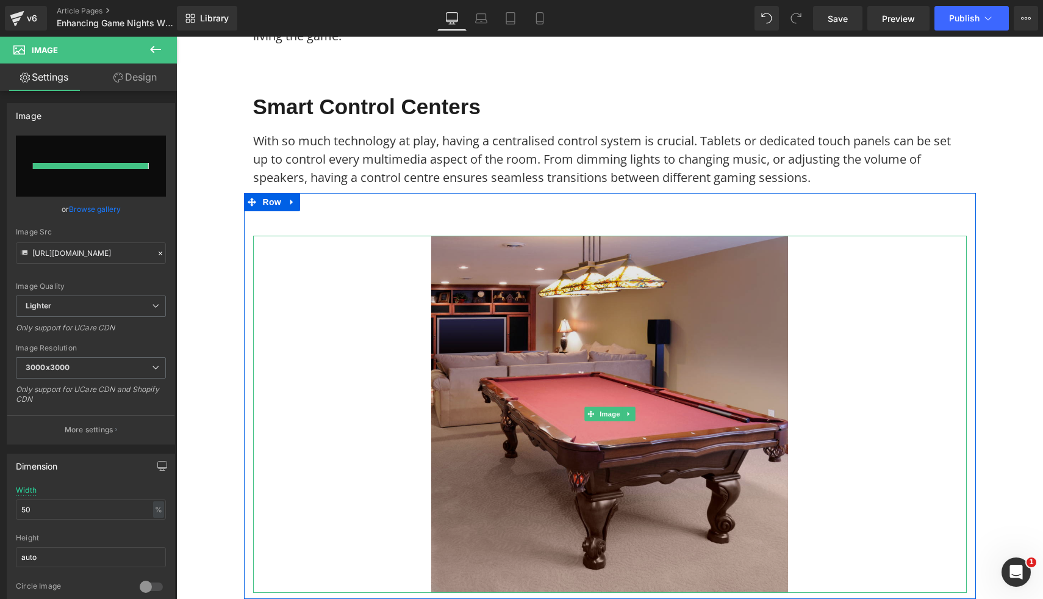
type input "https://ucarecdn.com/953a8ce4-0cd7-4dcd-90c6-08fc3dd65448/-/format/auto/-/previ…"
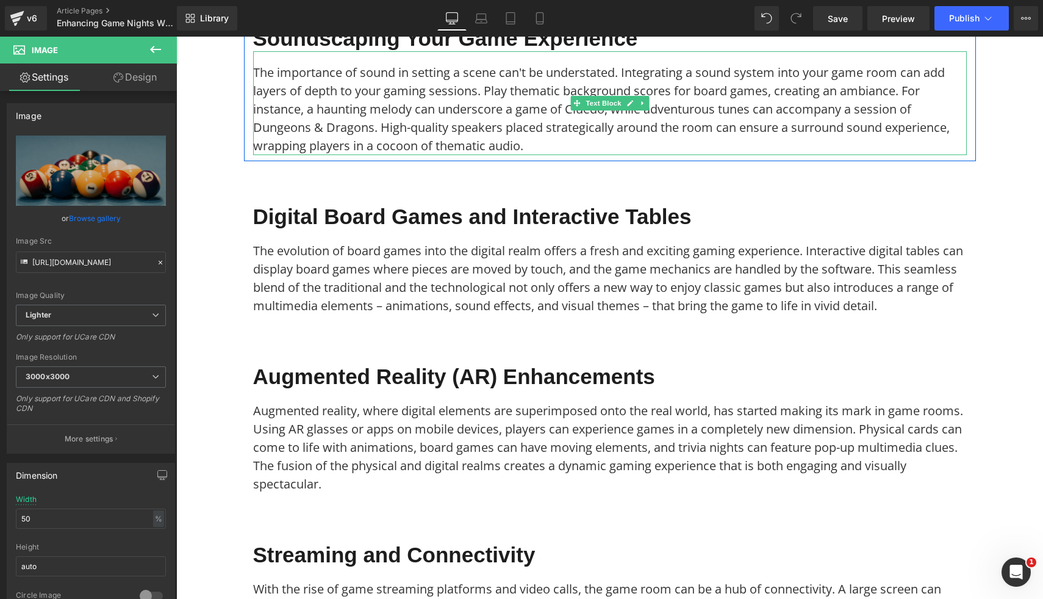
scroll to position [0, 0]
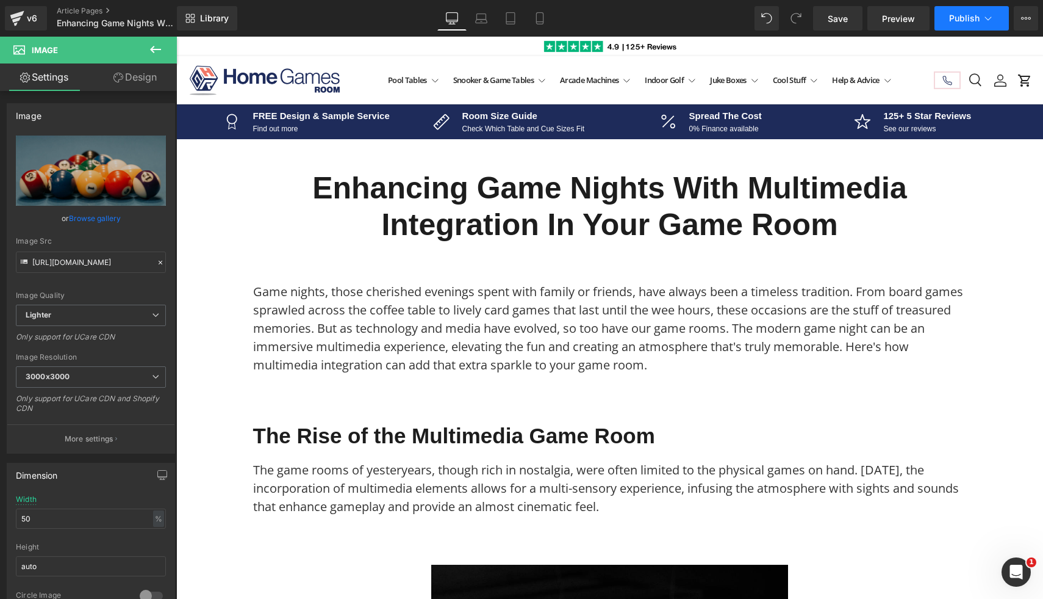
click at [954, 17] on span "Publish" at bounding box center [964, 18] width 31 height 10
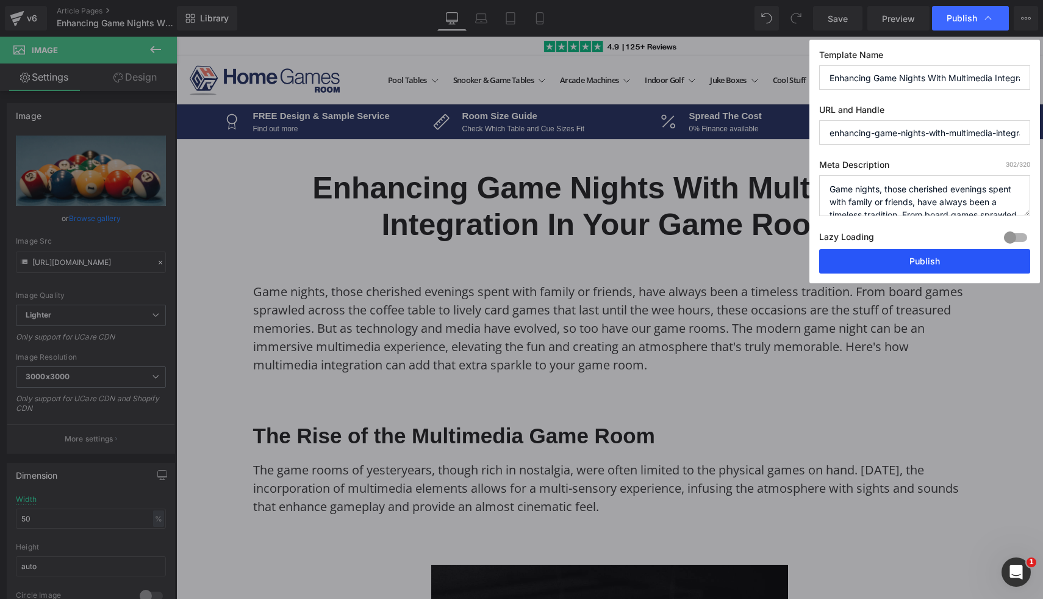
click at [904, 262] on button "Publish" at bounding box center [924, 261] width 211 height 24
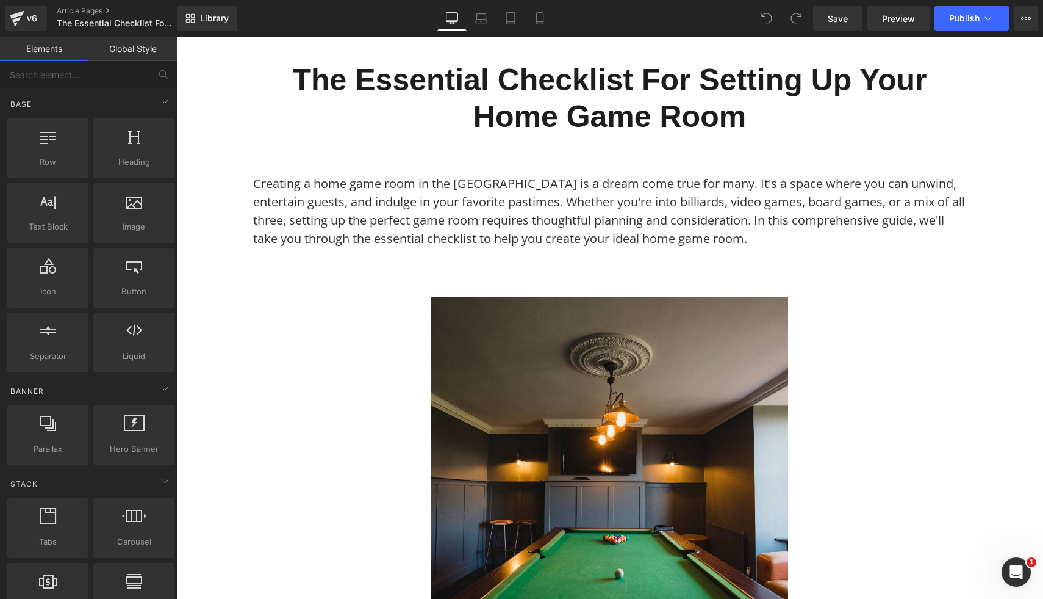
scroll to position [95, 0]
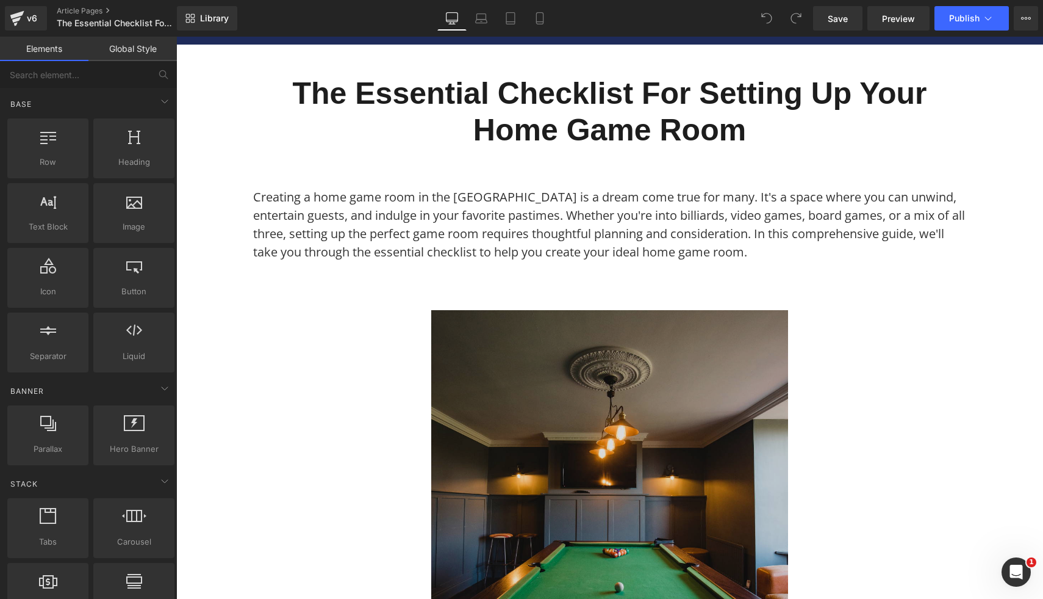
click at [523, 429] on img at bounding box center [609, 488] width 357 height 357
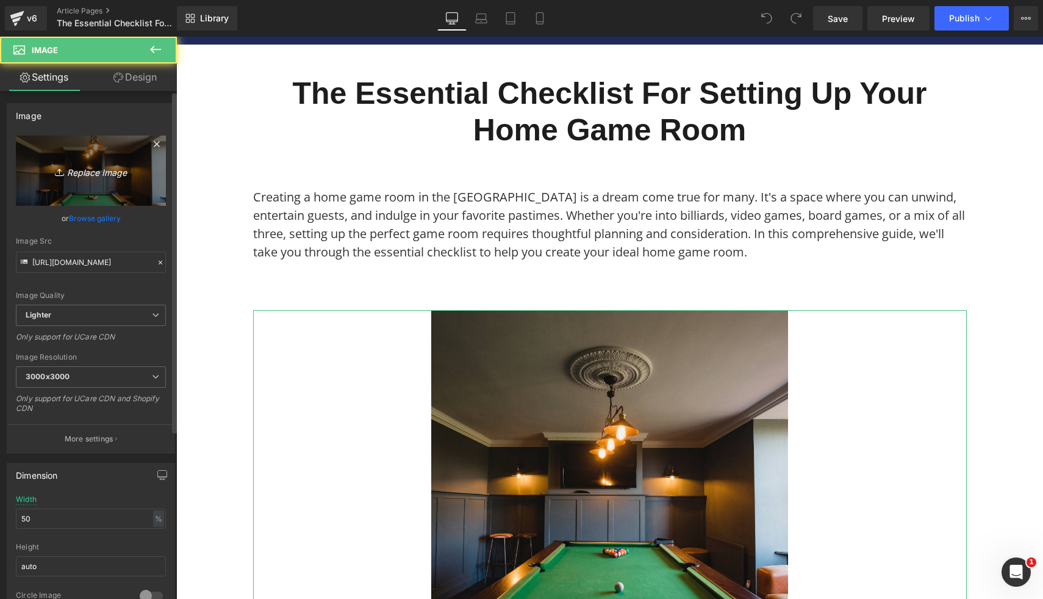
click at [40, 179] on link "Replace Image" at bounding box center [91, 170] width 150 height 70
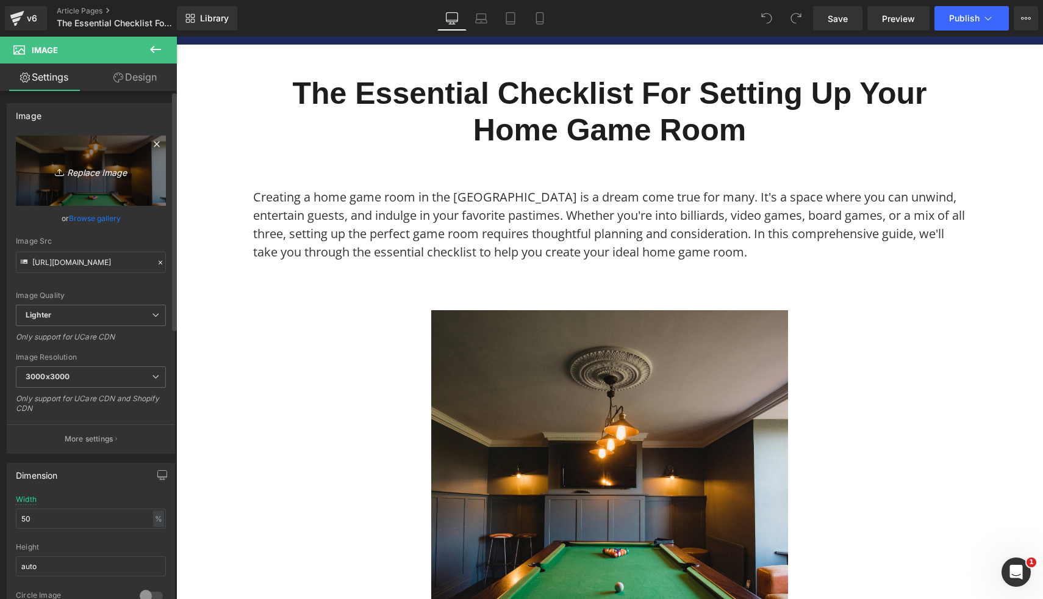
type input "C:\fakepath\81.png"
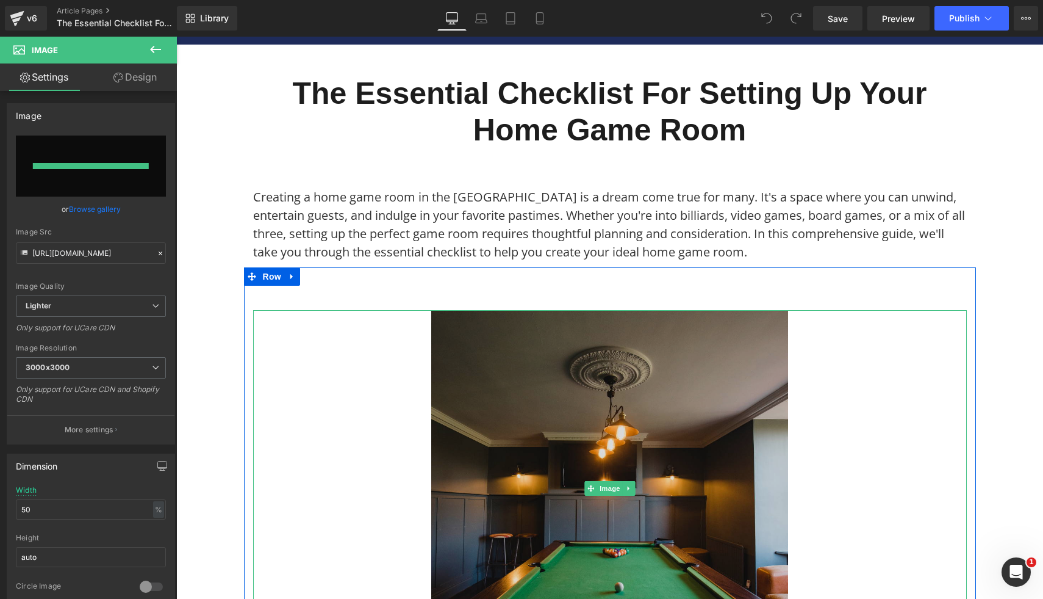
type input "[URL][DOMAIN_NAME]"
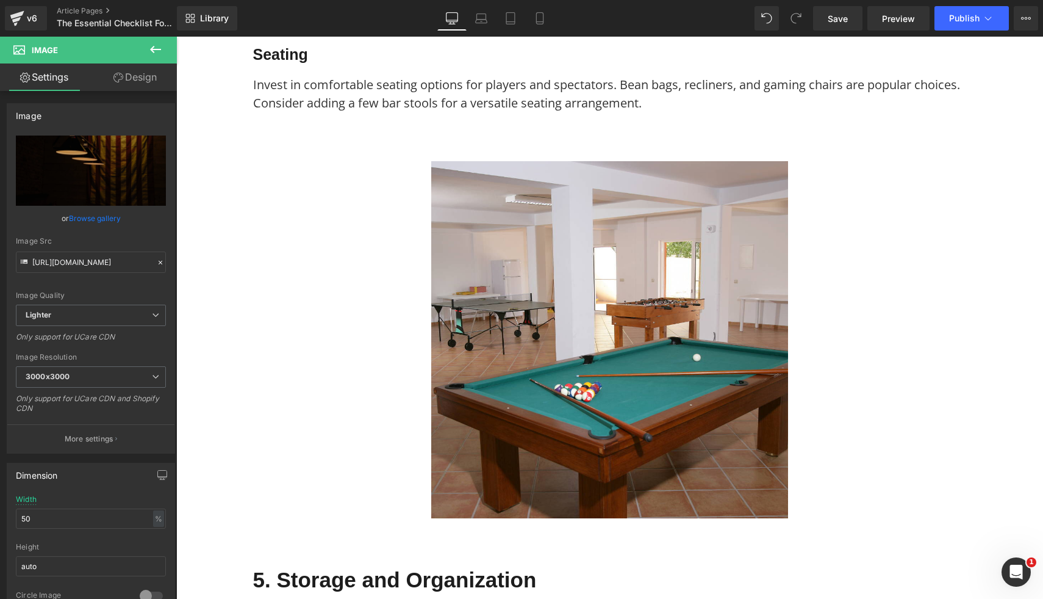
scroll to position [1912, 0]
click at [726, 419] on img at bounding box center [609, 338] width 357 height 357
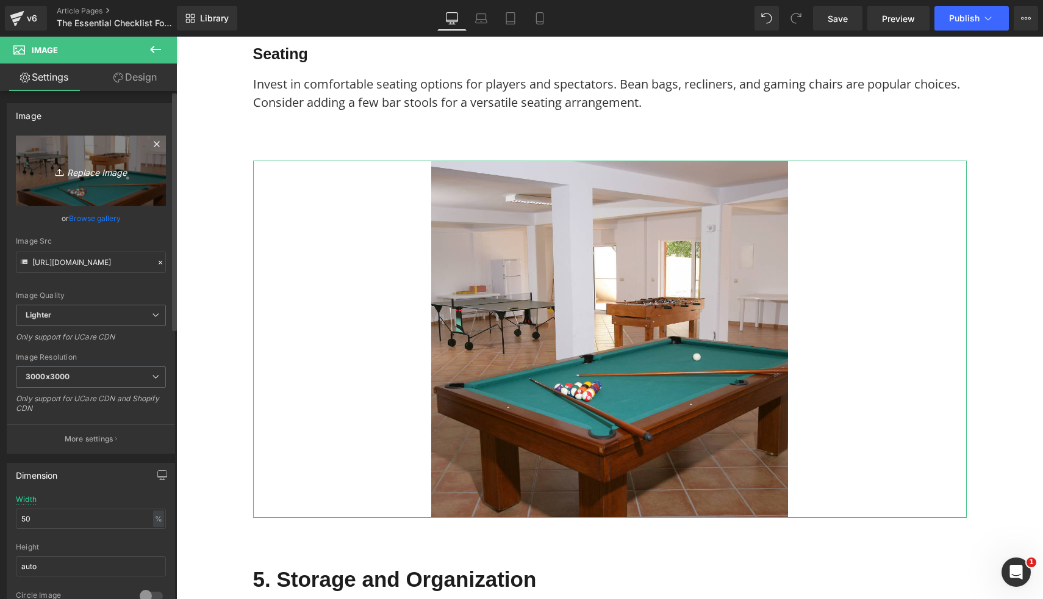
click at [69, 178] on link "Replace Image" at bounding box center [91, 170] width 150 height 70
type input "C:\fakepath\99.png"
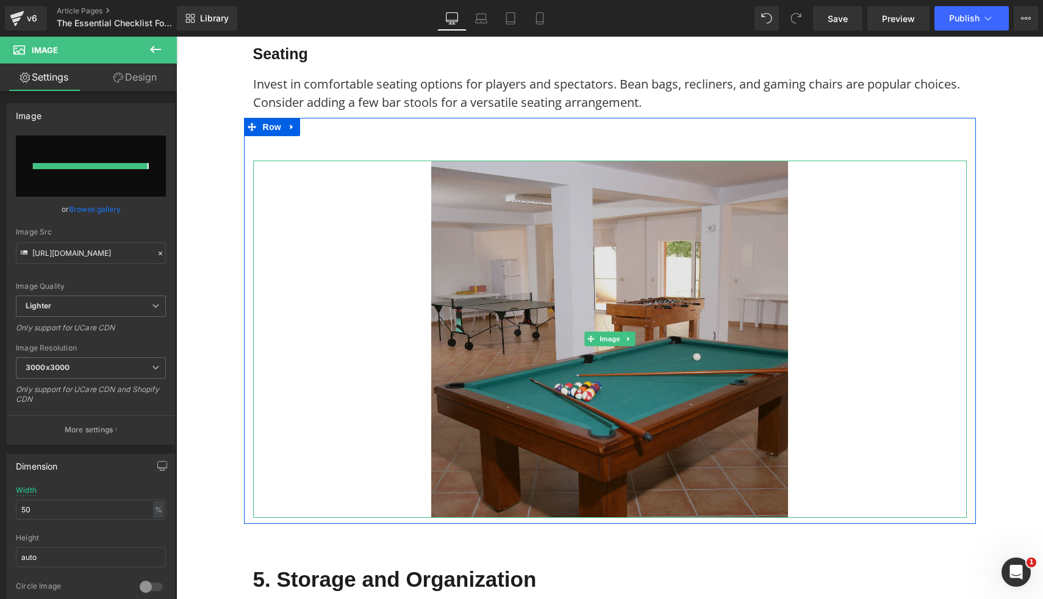
type input "[URL][DOMAIN_NAME]"
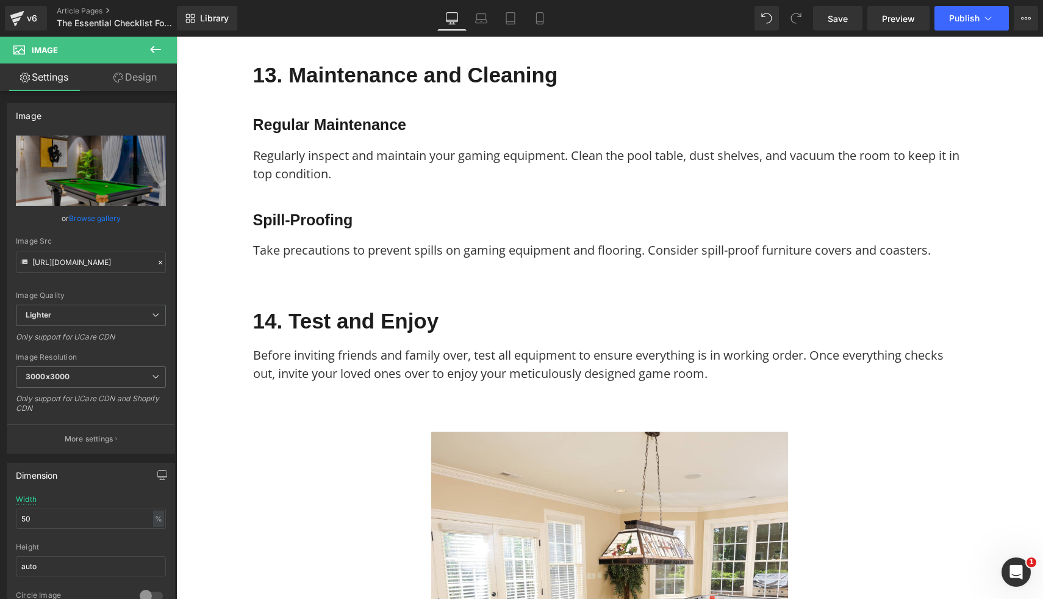
scroll to position [4438, 0]
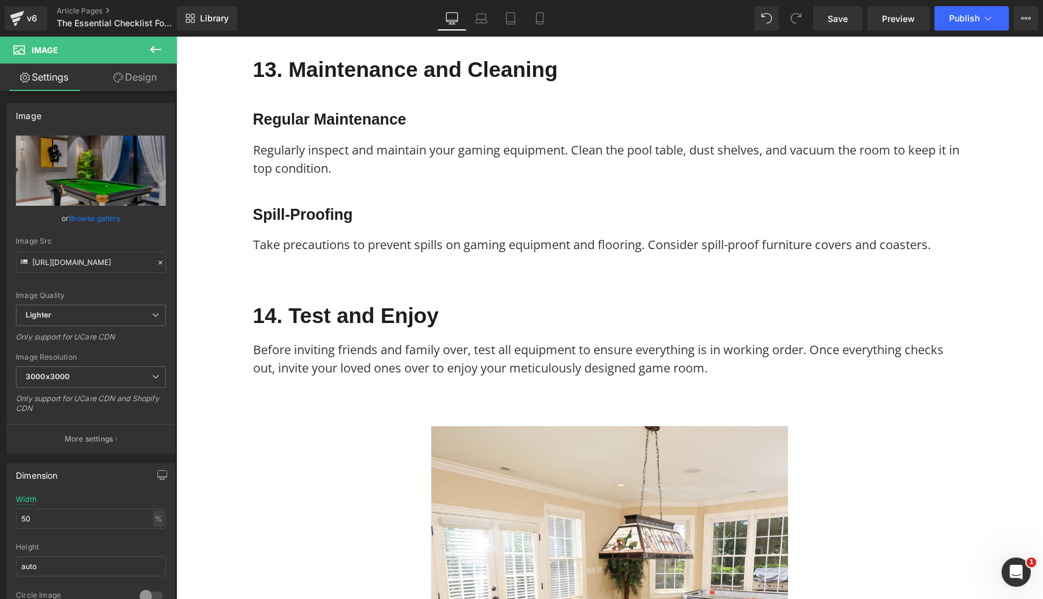
click at [540, 423] on div "Image Row" at bounding box center [610, 586] width 732 height 406
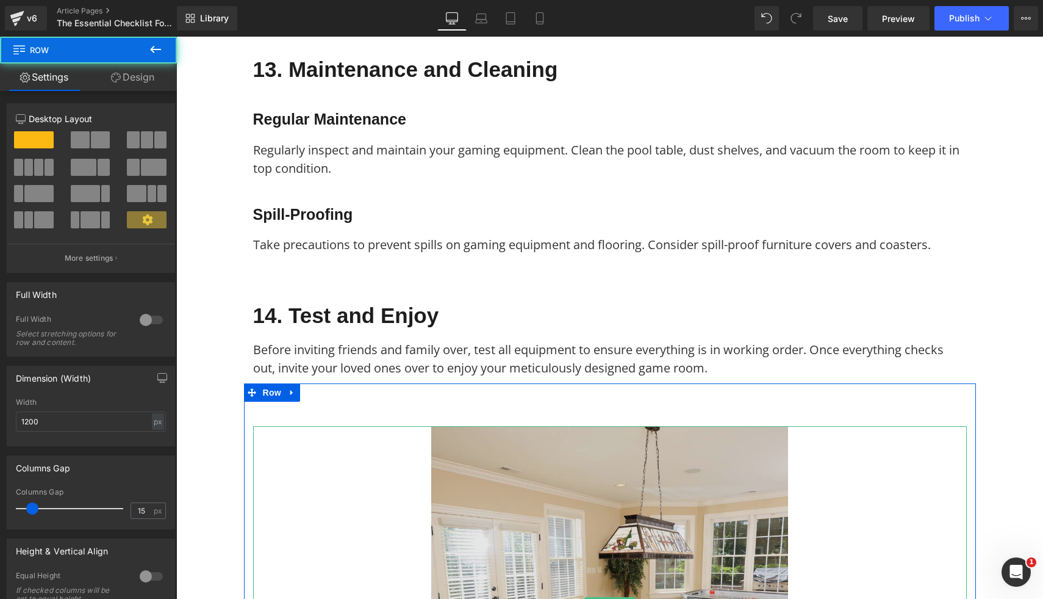
click at [533, 455] on img at bounding box center [609, 604] width 357 height 357
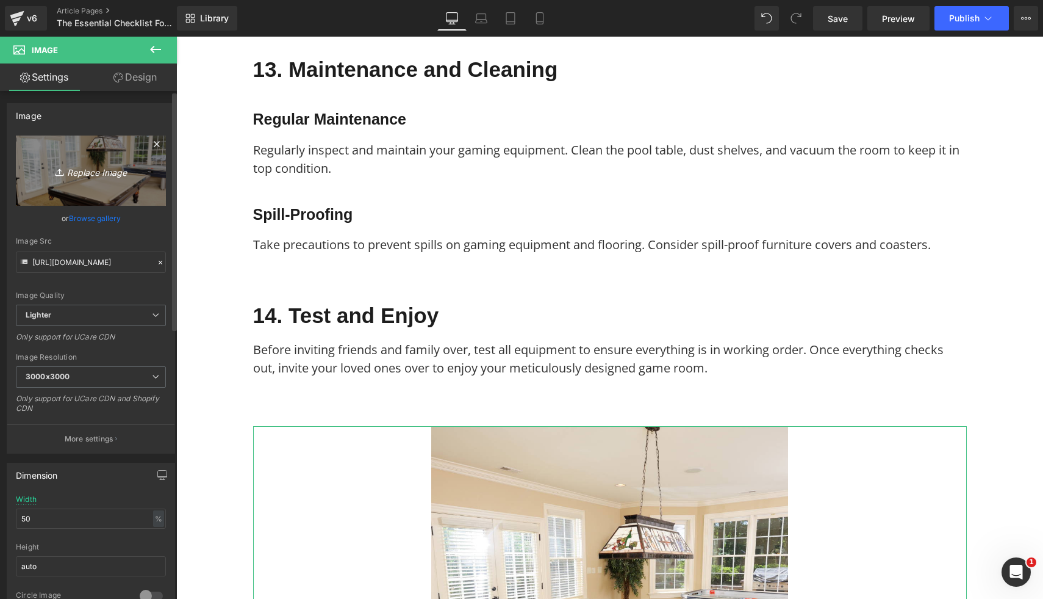
click at [136, 180] on link "Replace Image" at bounding box center [91, 170] width 150 height 70
type input "C:\fakepath\6.png"
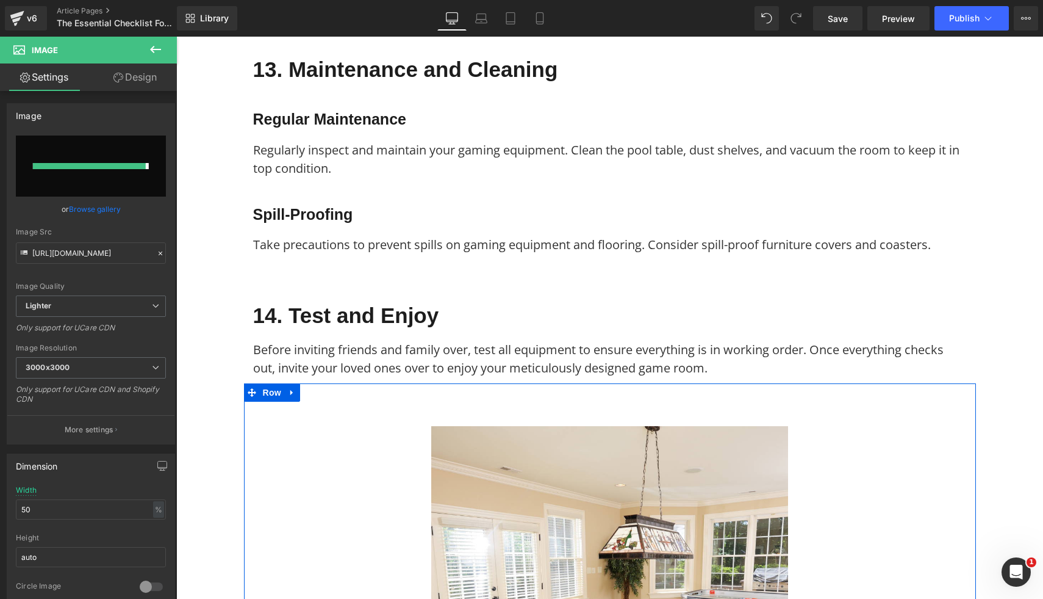
type input "[URL][DOMAIN_NAME]"
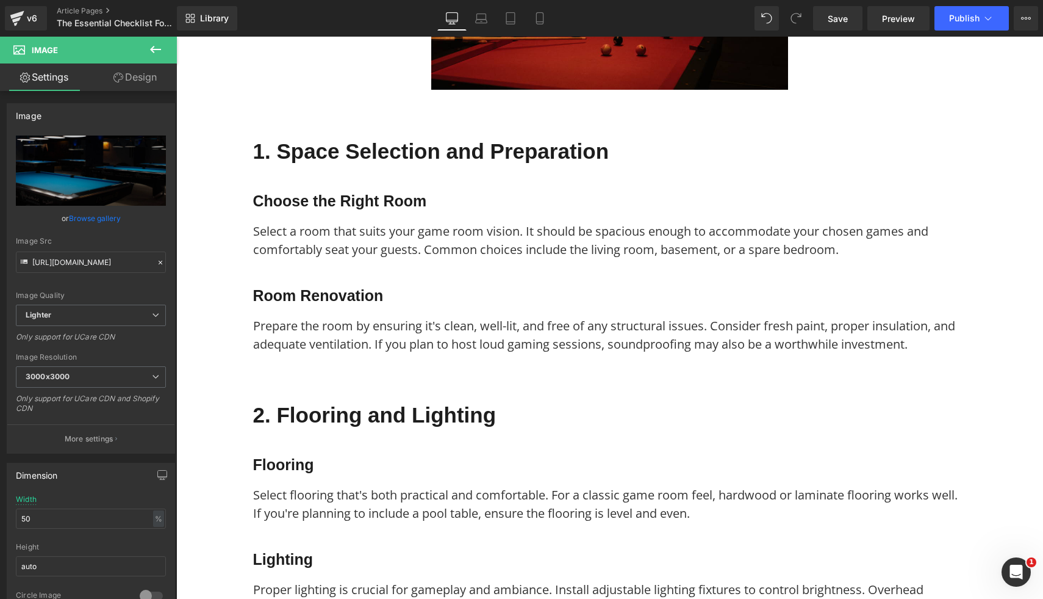
scroll to position [234, 0]
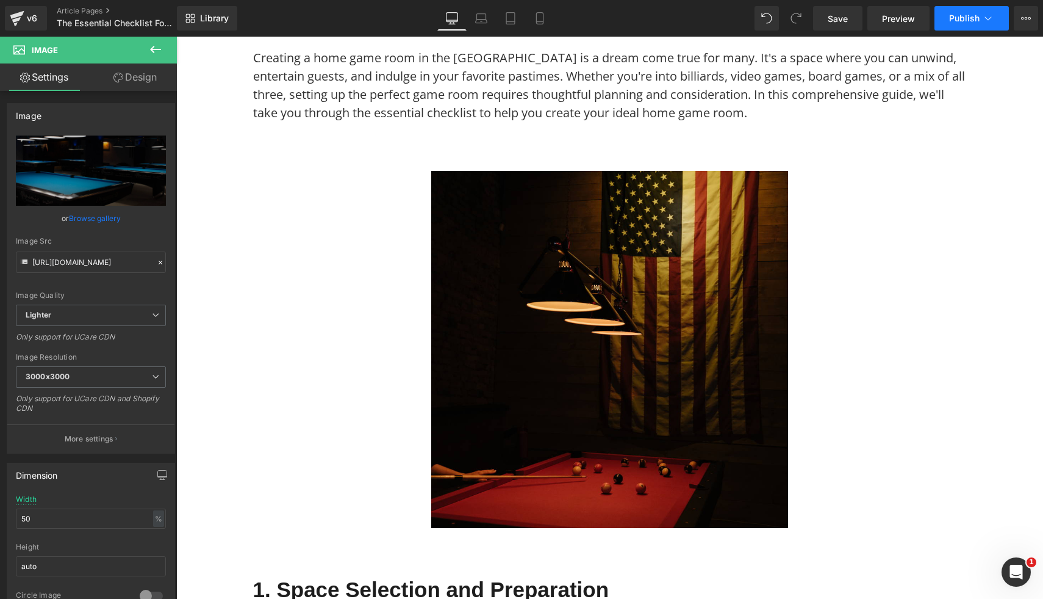
click at [962, 18] on span "Publish" at bounding box center [964, 18] width 31 height 10
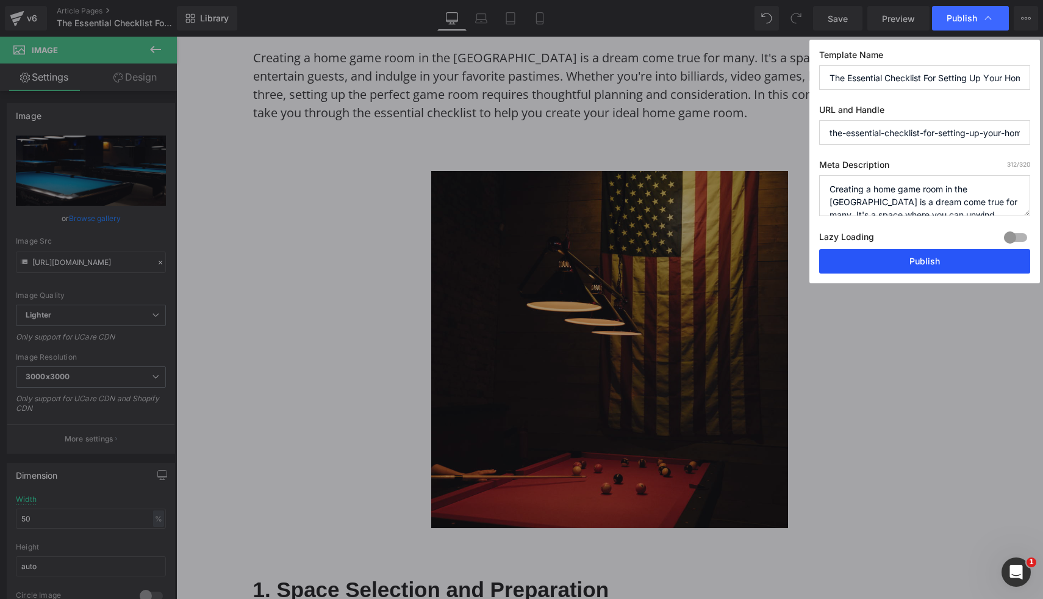
click at [881, 257] on button "Publish" at bounding box center [924, 261] width 211 height 24
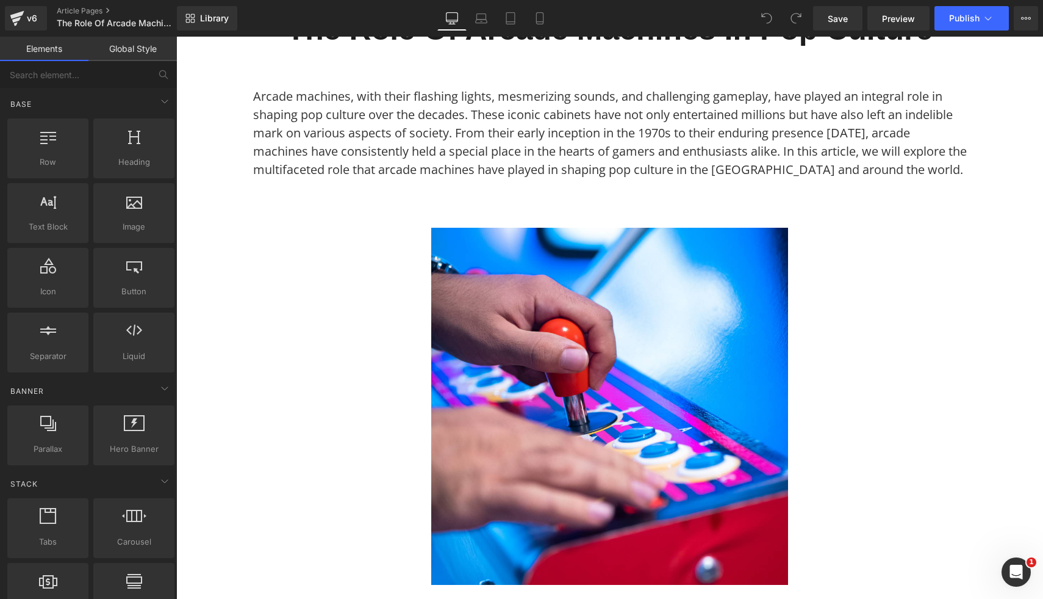
scroll to position [275, 0]
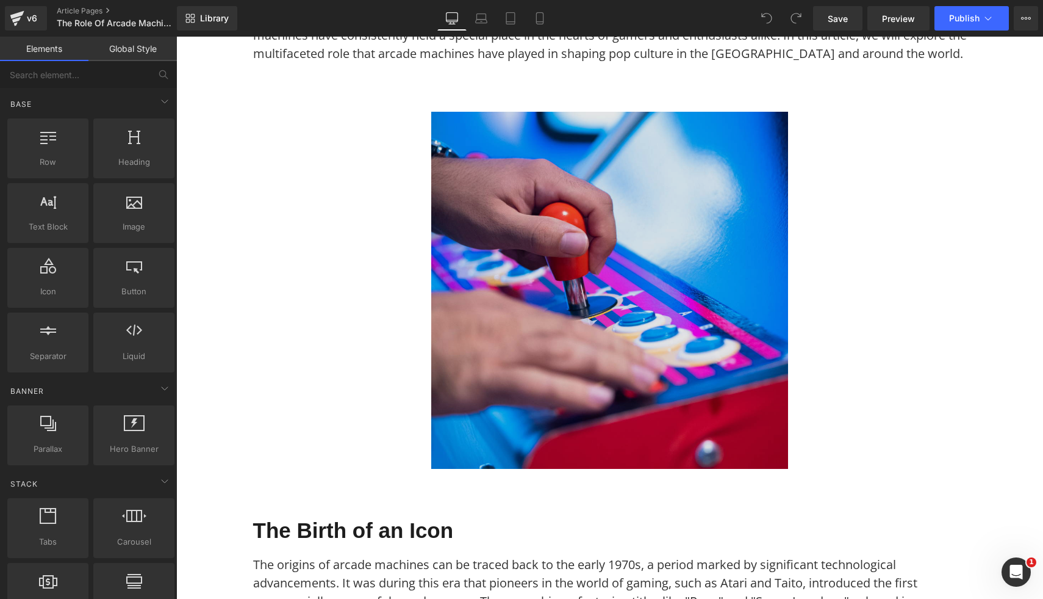
click at [527, 320] on img at bounding box center [609, 290] width 357 height 357
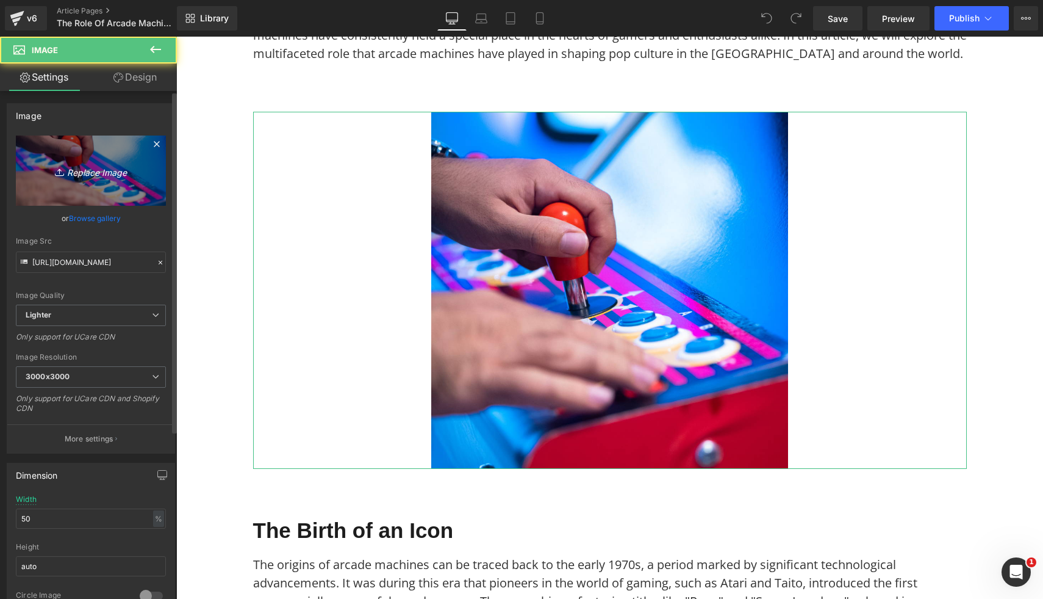
click at [88, 158] on link "Replace Image" at bounding box center [91, 170] width 150 height 70
type input "C:\fakepath\2 Player Arcade Machine - Marvel vs Capcom Theme (2).png"
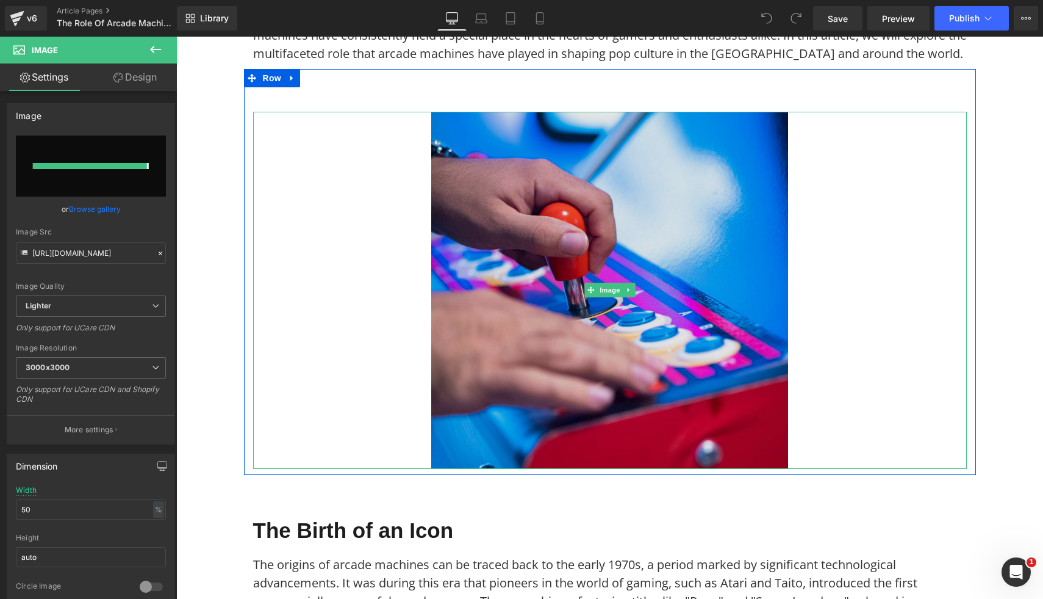
type input "[URL][DOMAIN_NAME]"
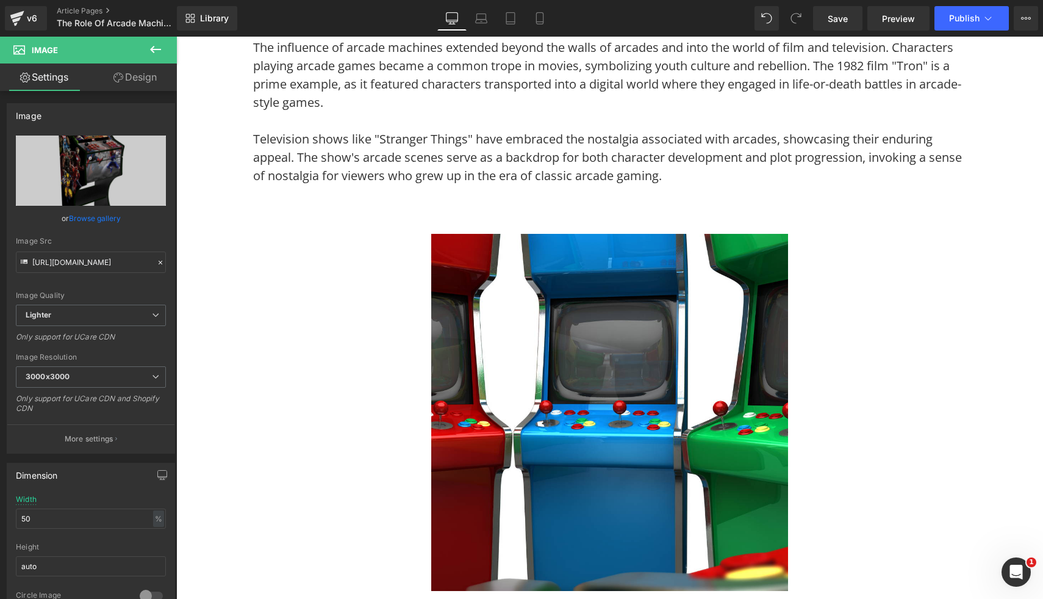
scroll to position [1602, 0]
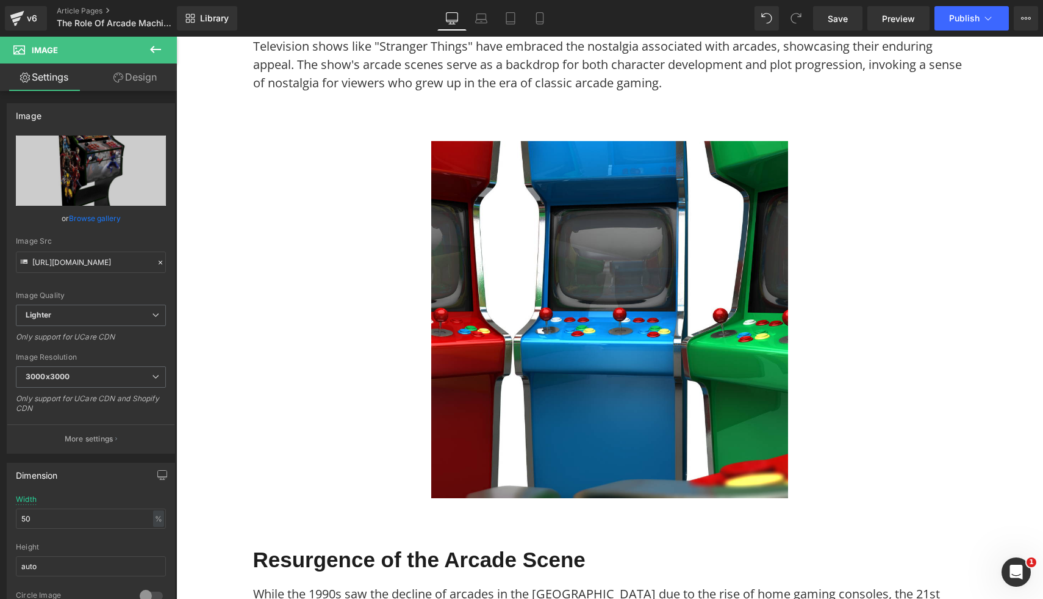
click at [732, 420] on img at bounding box center [609, 319] width 357 height 357
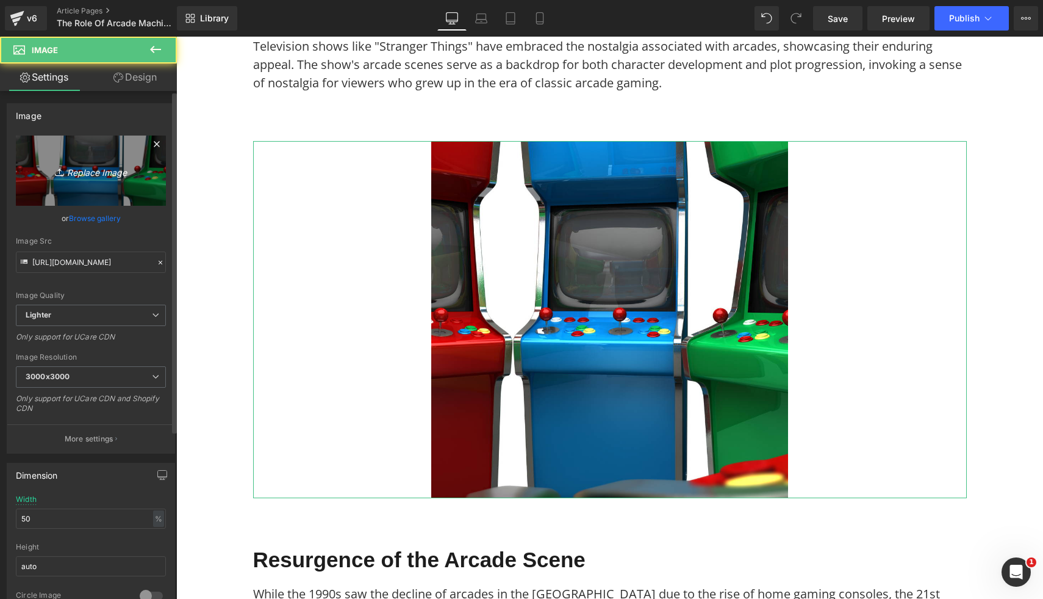
click at [82, 158] on link "Replace Image" at bounding box center [91, 170] width 150 height 70
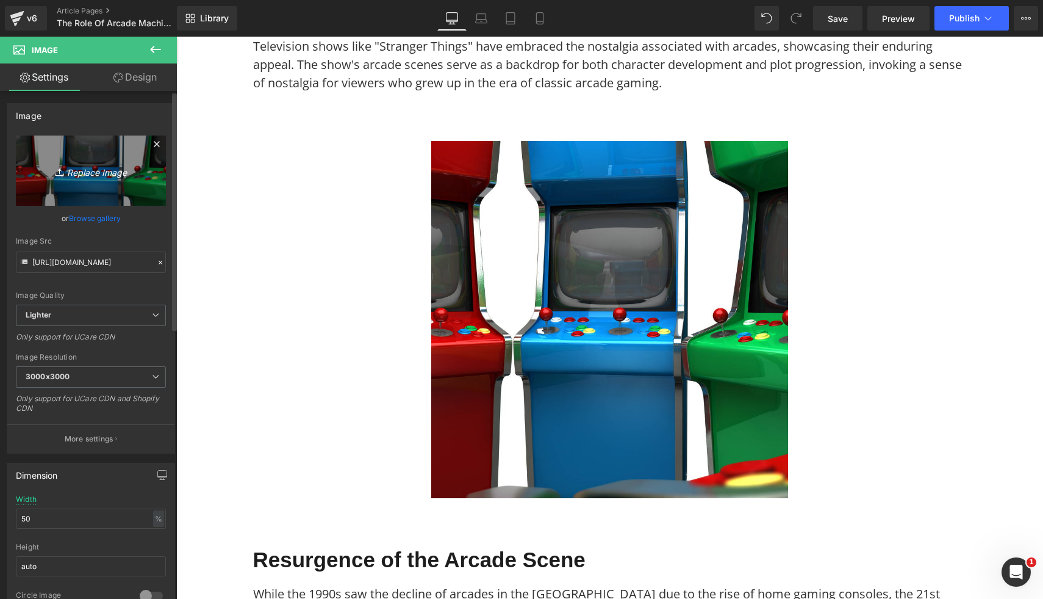
type input "C:\fakepath\Synergy X Media Coffee Table Custom Arcade Machine (12).png"
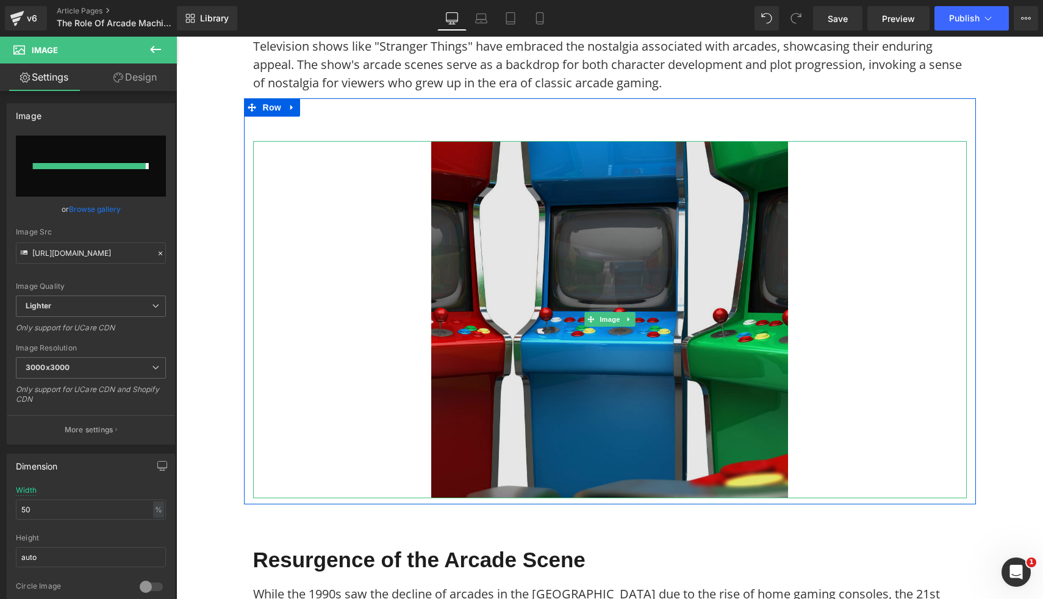
type input "[URL][DOMAIN_NAME]"
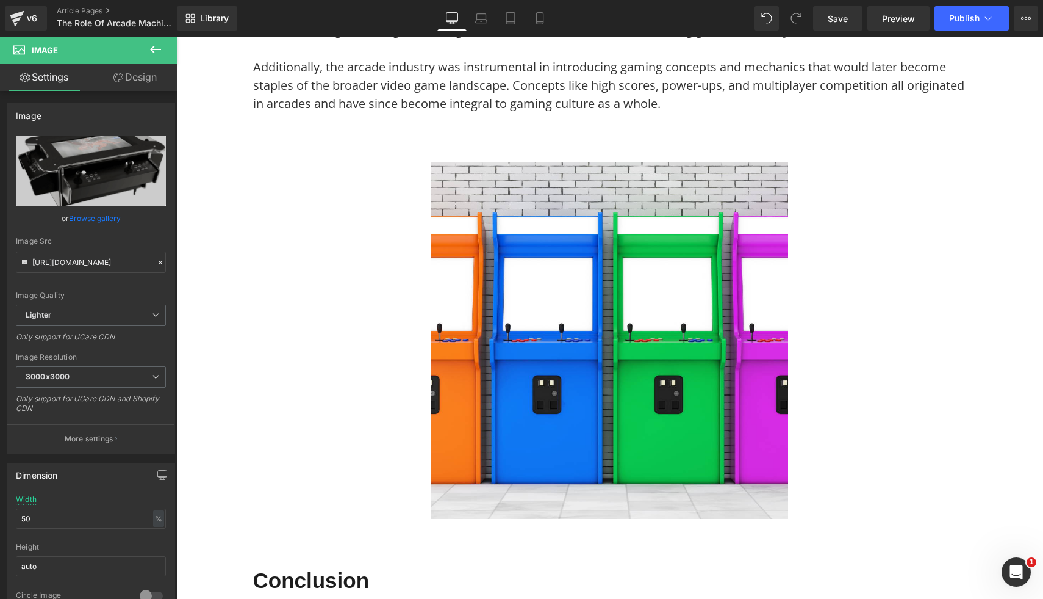
scroll to position [2757, 0]
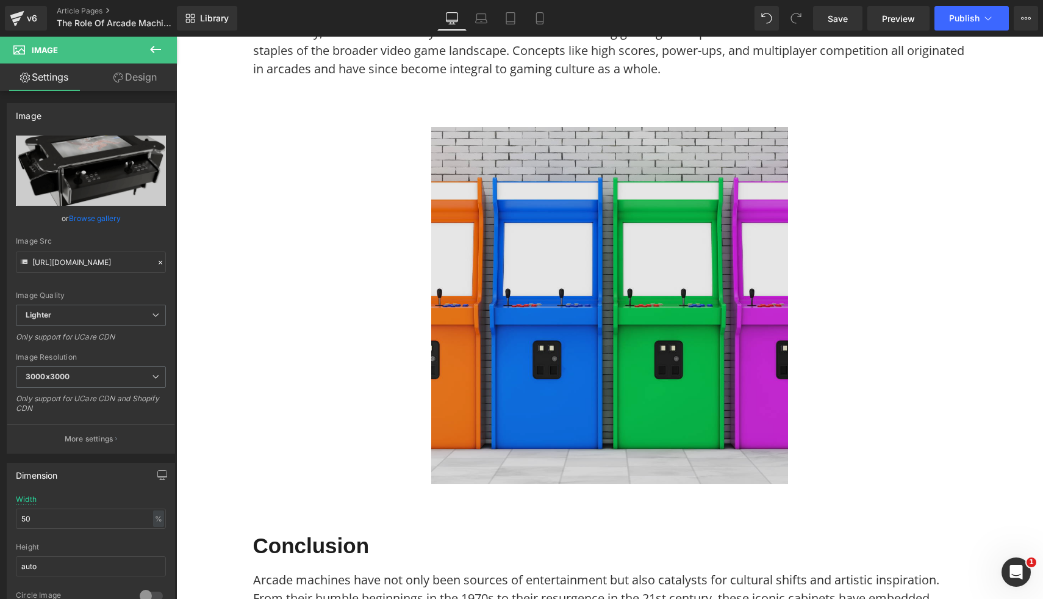
click at [696, 391] on img at bounding box center [609, 305] width 357 height 357
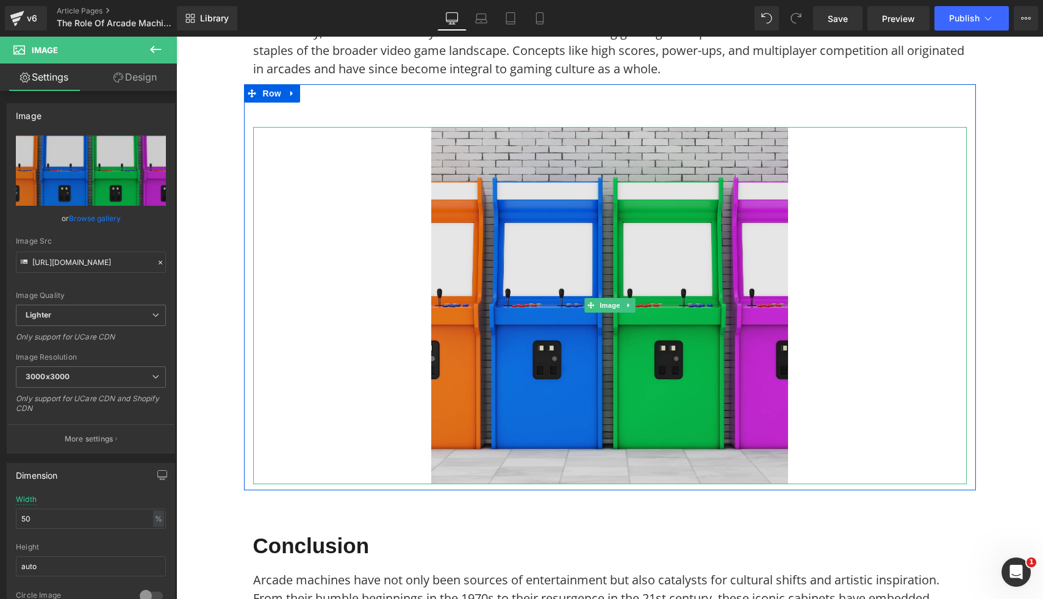
click at [630, 364] on img at bounding box center [609, 305] width 357 height 357
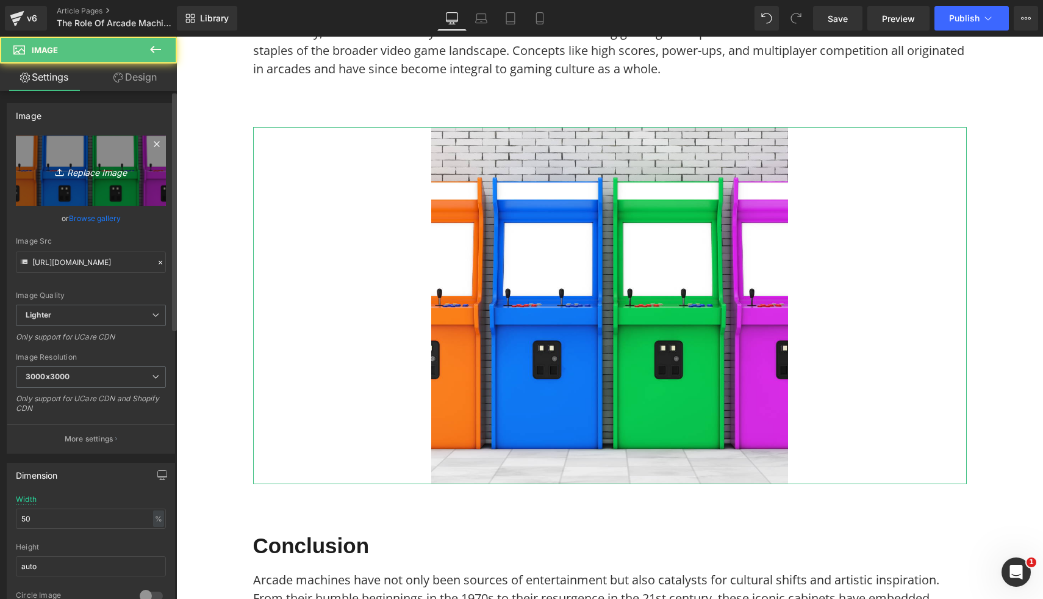
click at [118, 172] on icon "Replace Image" at bounding box center [91, 170] width 98 height 15
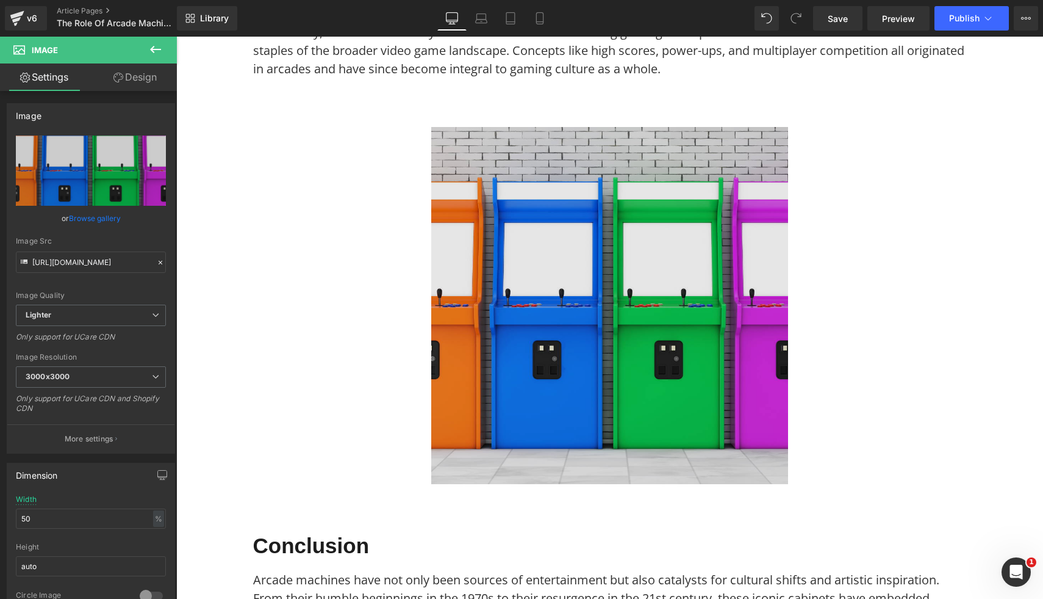
type input "C:\fakepath\Synergy X Media Coffee Table Custom Arcade Machine (5).png"
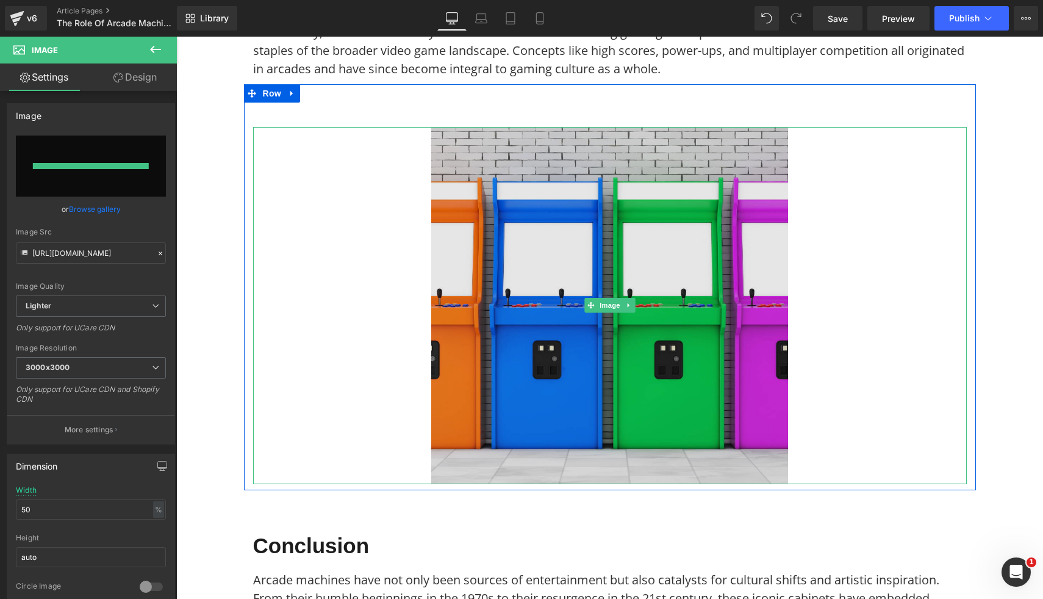
type input "https://ucarecdn.com/df0b1cdd-a2da-41a2-a389-5f2d95788c26/-/format/auto/-/previ…"
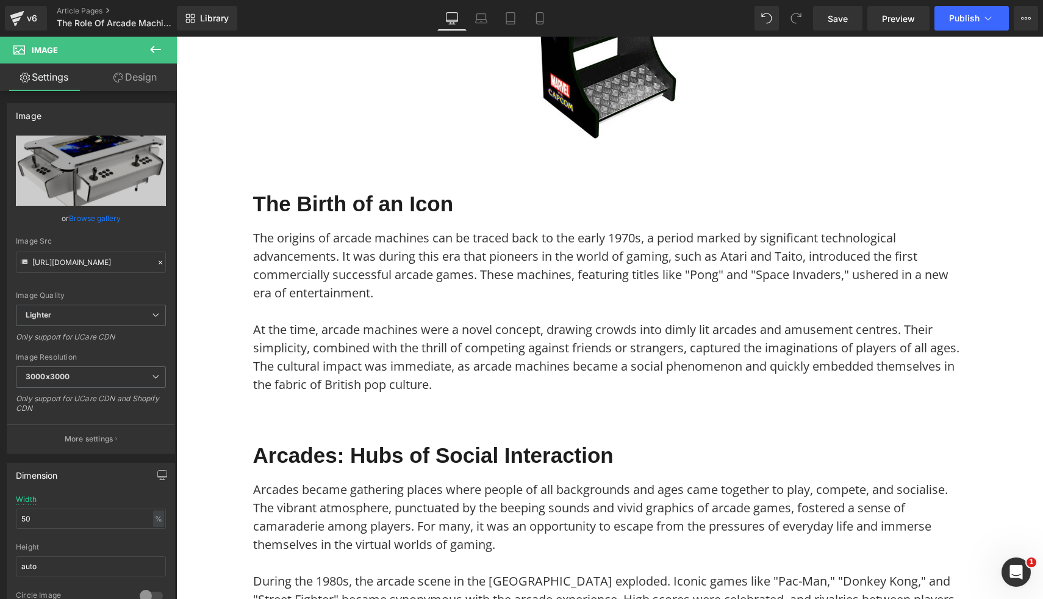
scroll to position [0, 0]
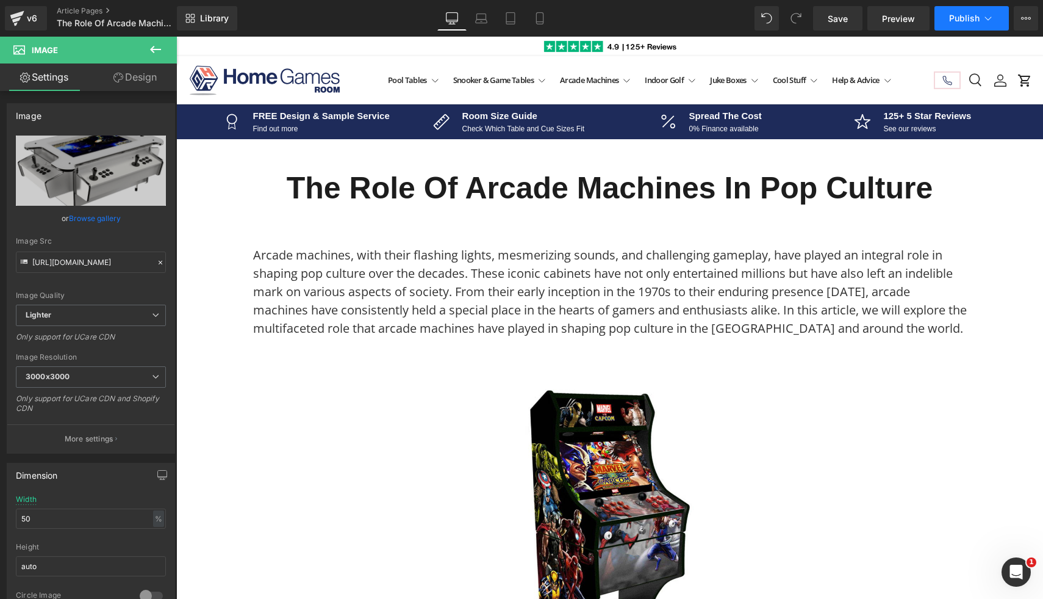
click at [960, 23] on span "Publish" at bounding box center [964, 18] width 31 height 10
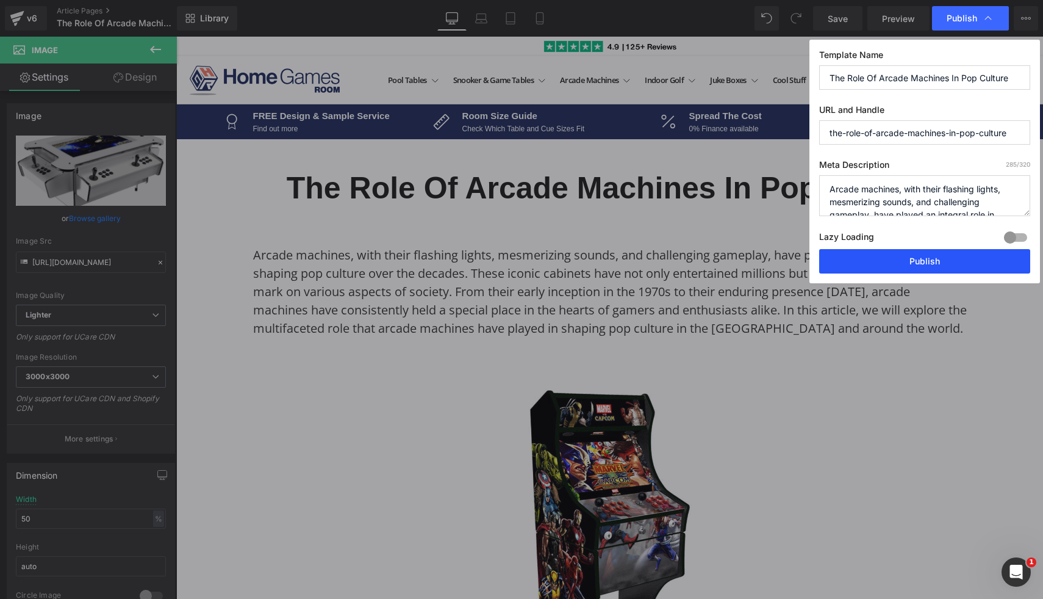
click at [903, 262] on button "Publish" at bounding box center [924, 261] width 211 height 24
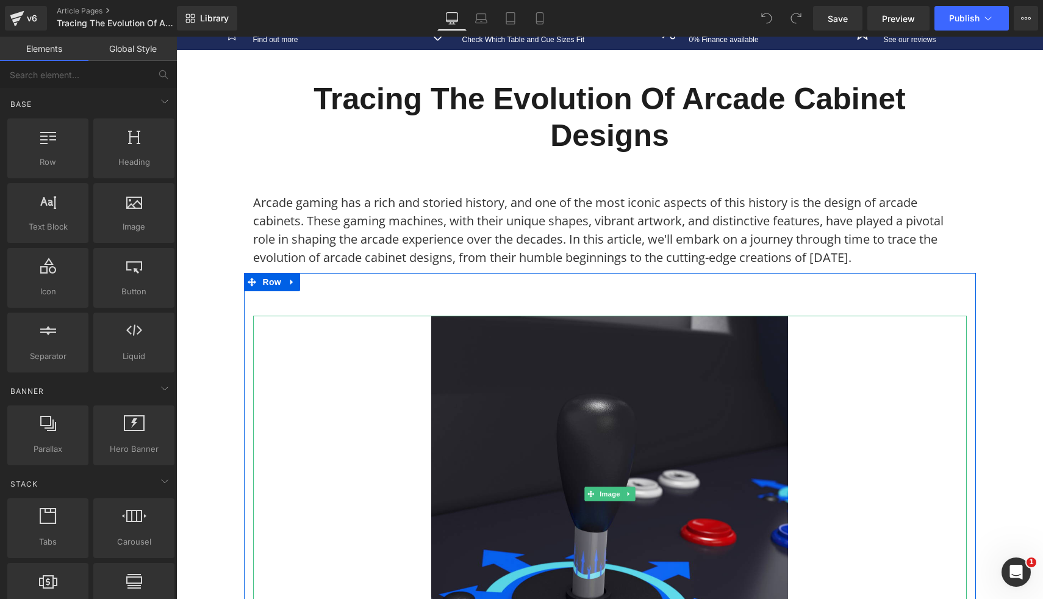
scroll to position [130, 0]
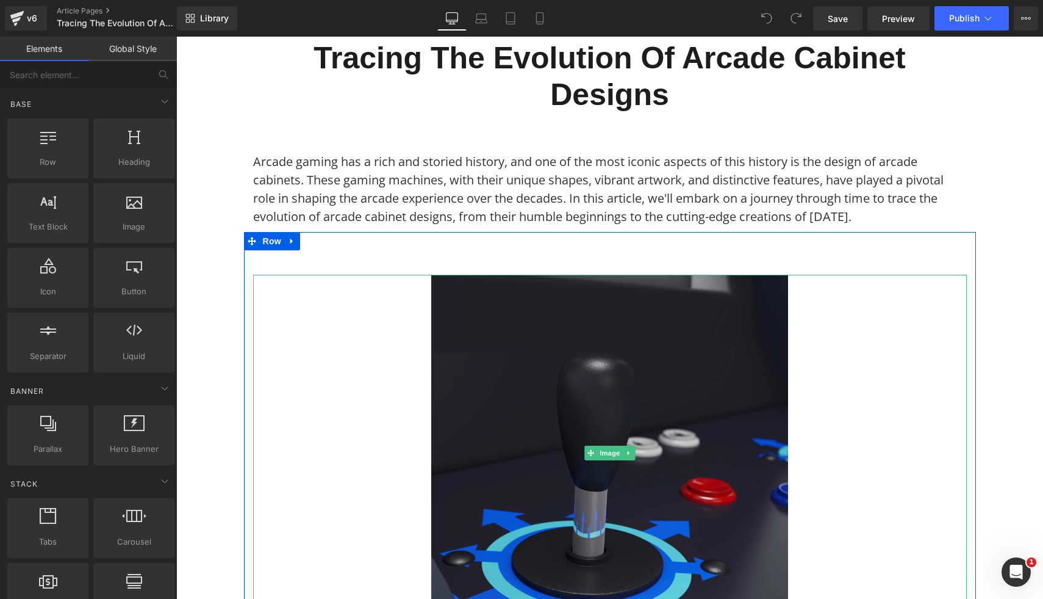
click at [689, 497] on img at bounding box center [609, 453] width 357 height 357
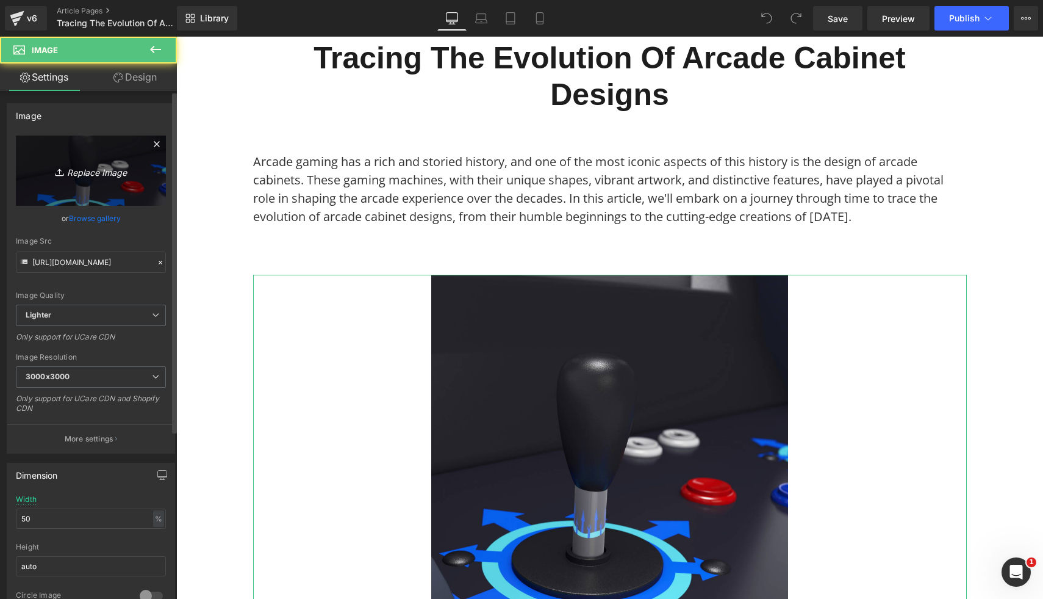
click at [91, 179] on link "Replace Image" at bounding box center [91, 170] width 150 height 70
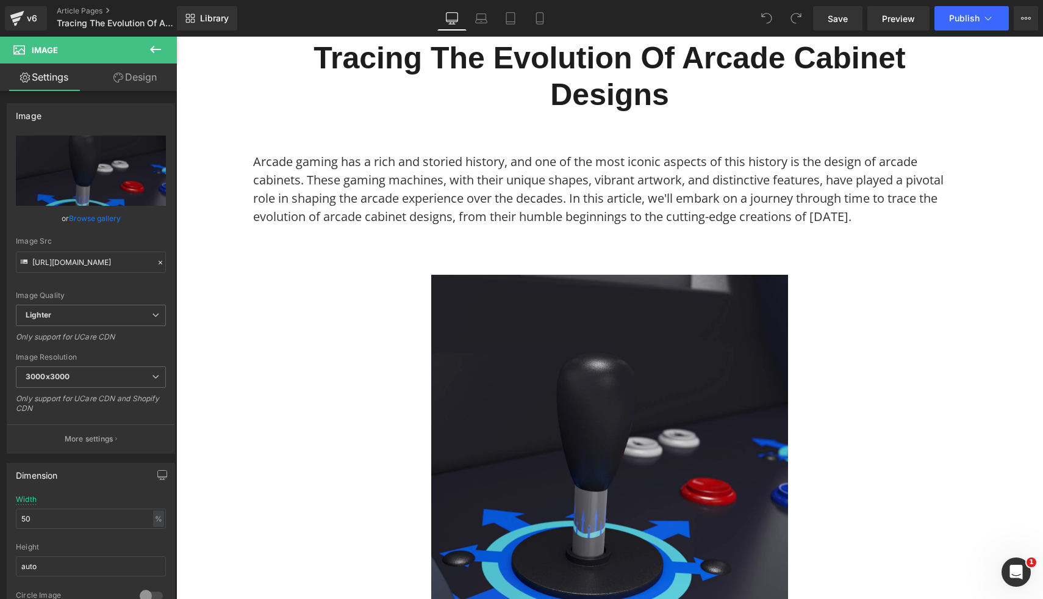
type input "C:\fakepath\Synergy X Media Coffee Table Custom Arcade Machine (11).png"
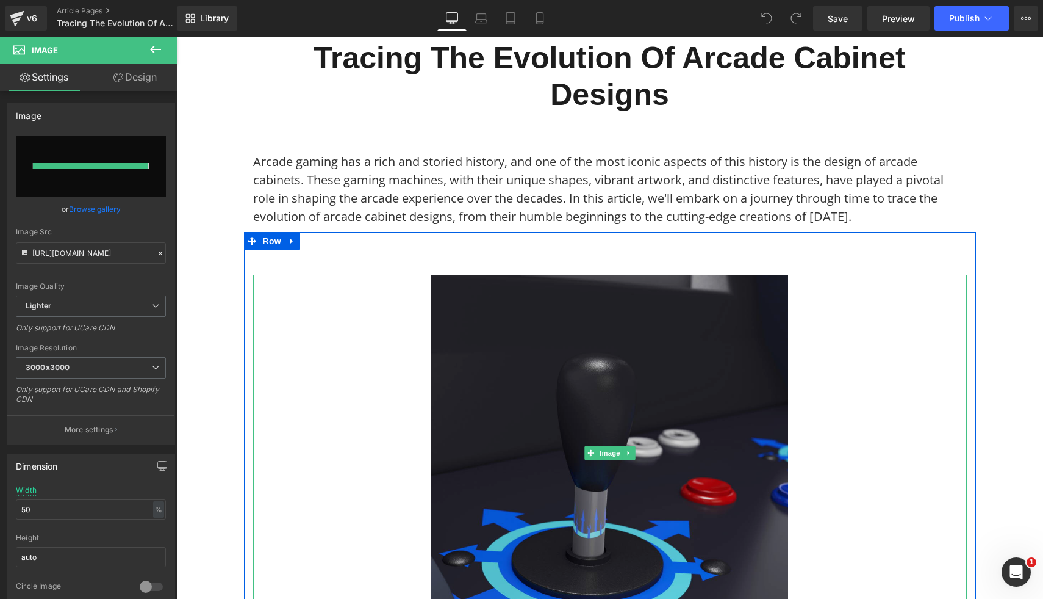
type input "https://ucarecdn.com/744a37b3-e780-48e3-91c1-3e319256b29a/-/format/auto/-/previ…"
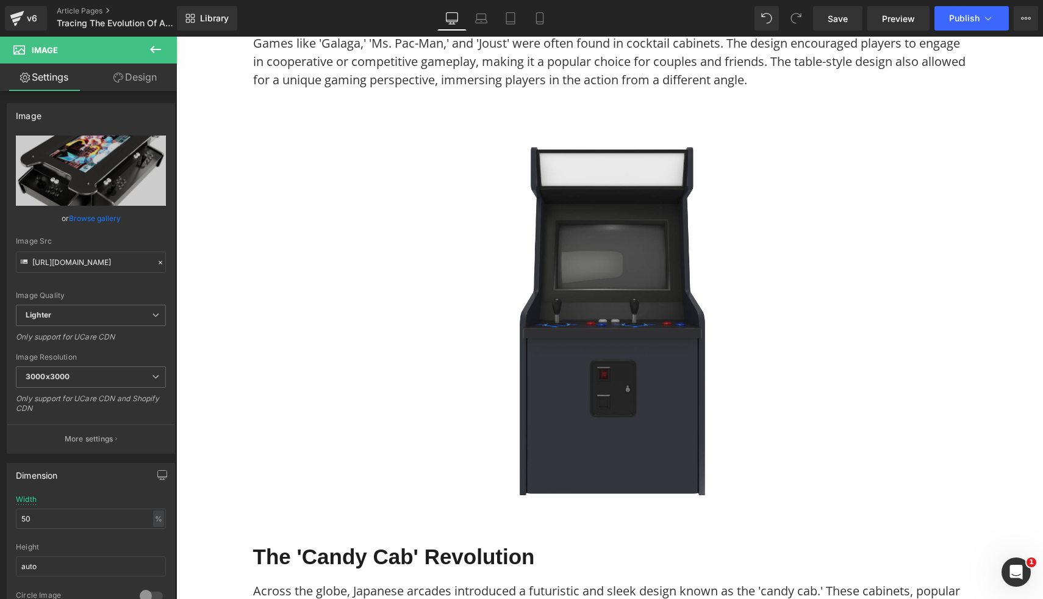
scroll to position [1557, 0]
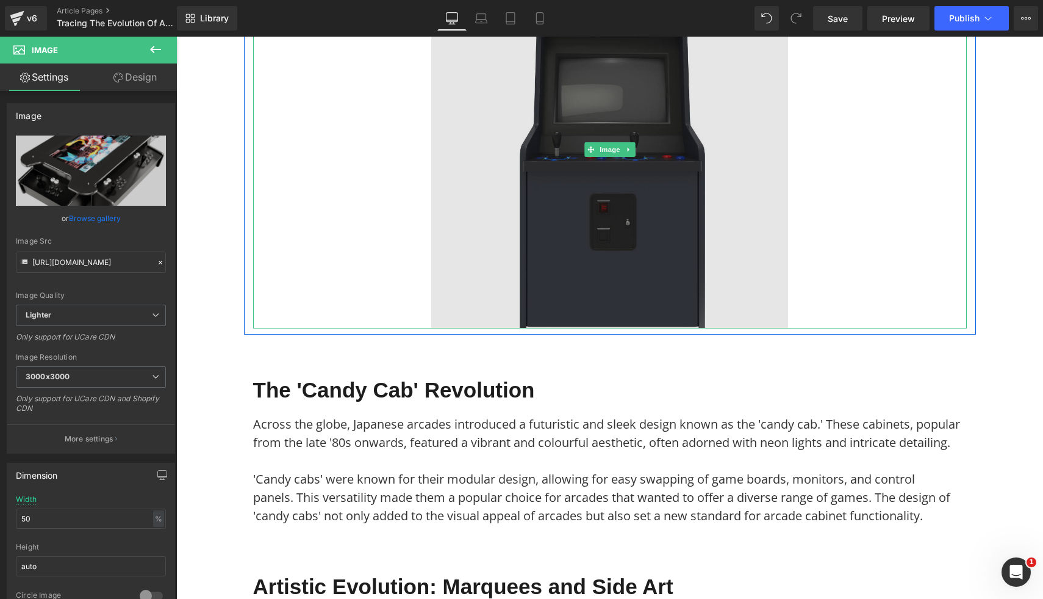
click at [647, 261] on img at bounding box center [609, 149] width 357 height 357
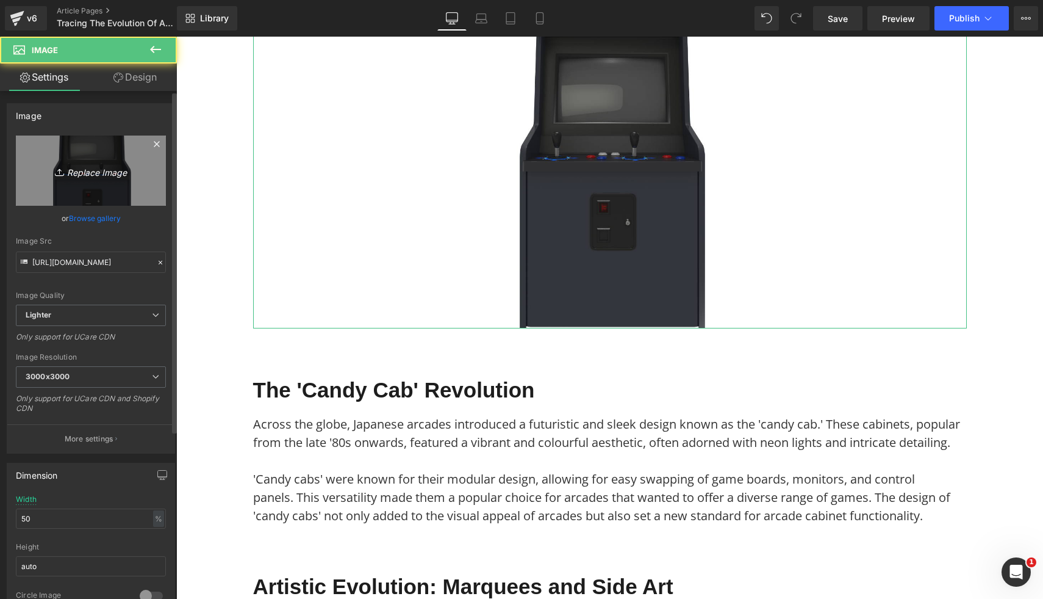
click at [113, 179] on link "Replace Image" at bounding box center [91, 170] width 150 height 70
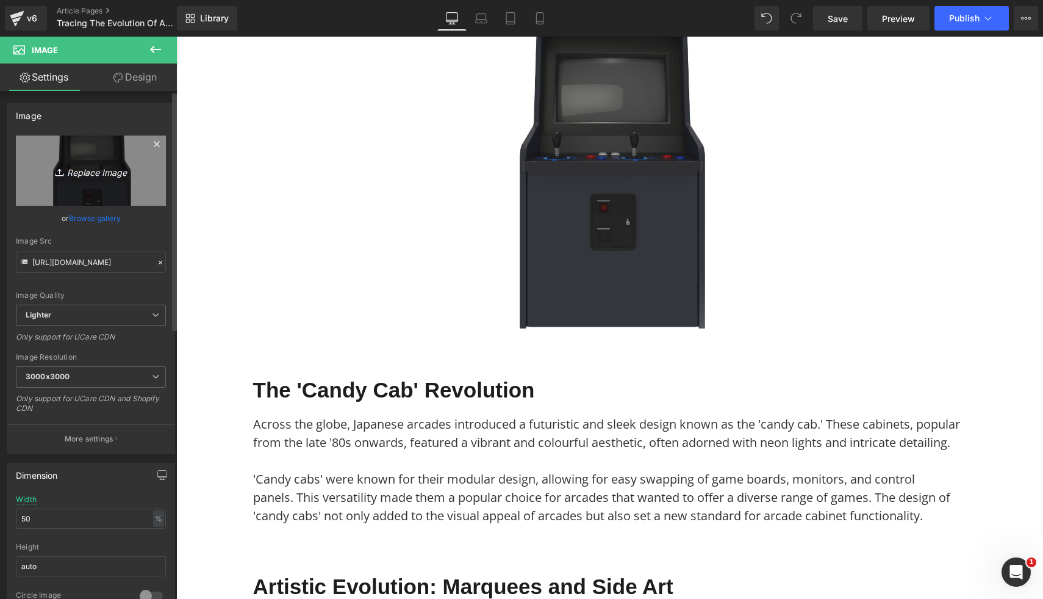
type input "C:\fakepath\2 Player Arcade Machine - Space Invaders v2 Machine (3).png"
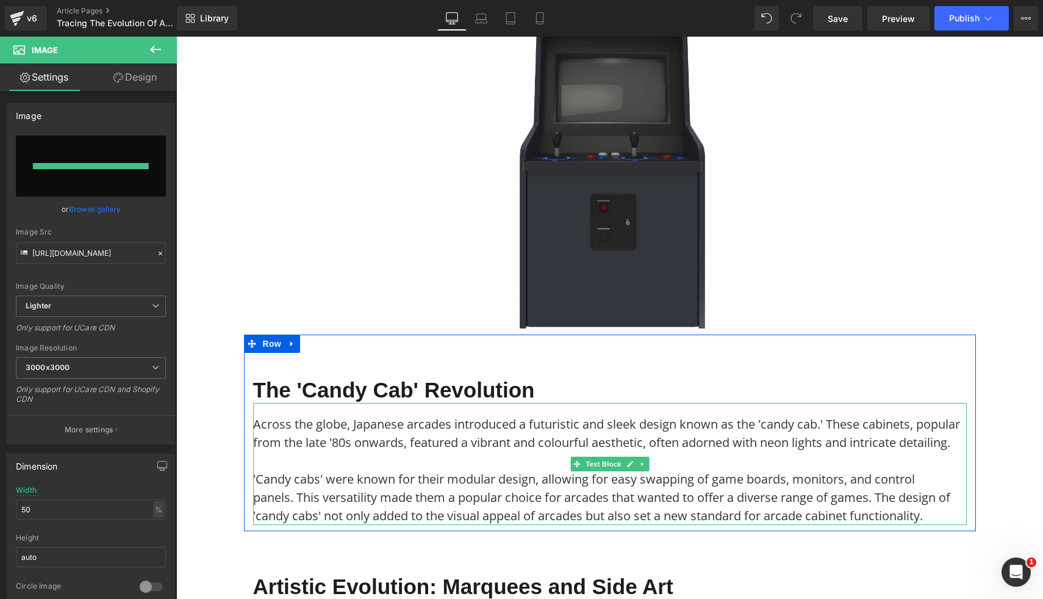
type input "https://ucarecdn.com/57e35259-53c8-4880-8dd0-3be501d722f0/-/format/auto/-/previ…"
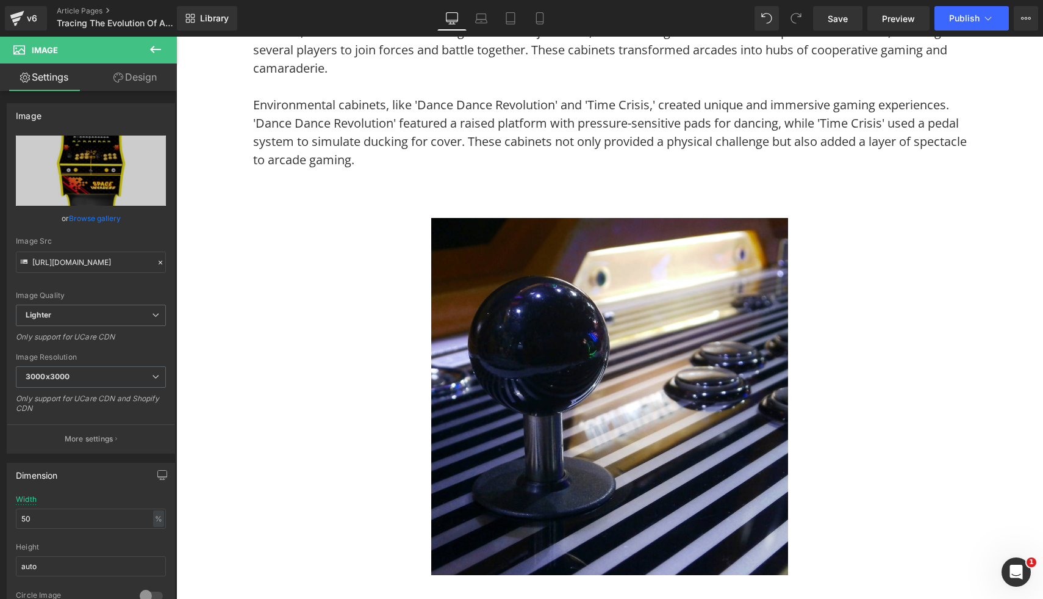
scroll to position [2689, 0]
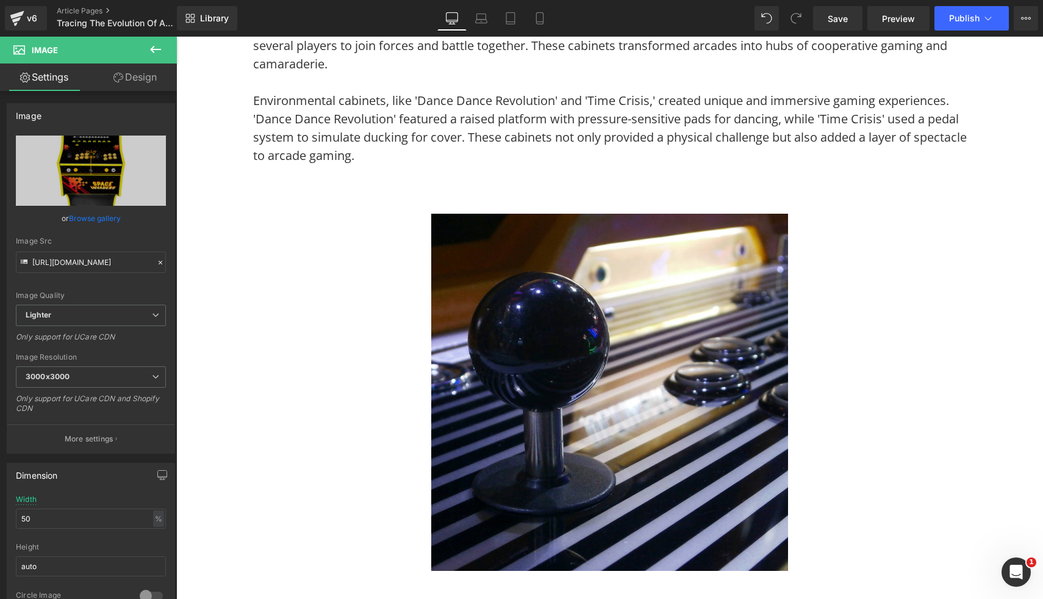
click at [621, 408] on img at bounding box center [609, 392] width 357 height 357
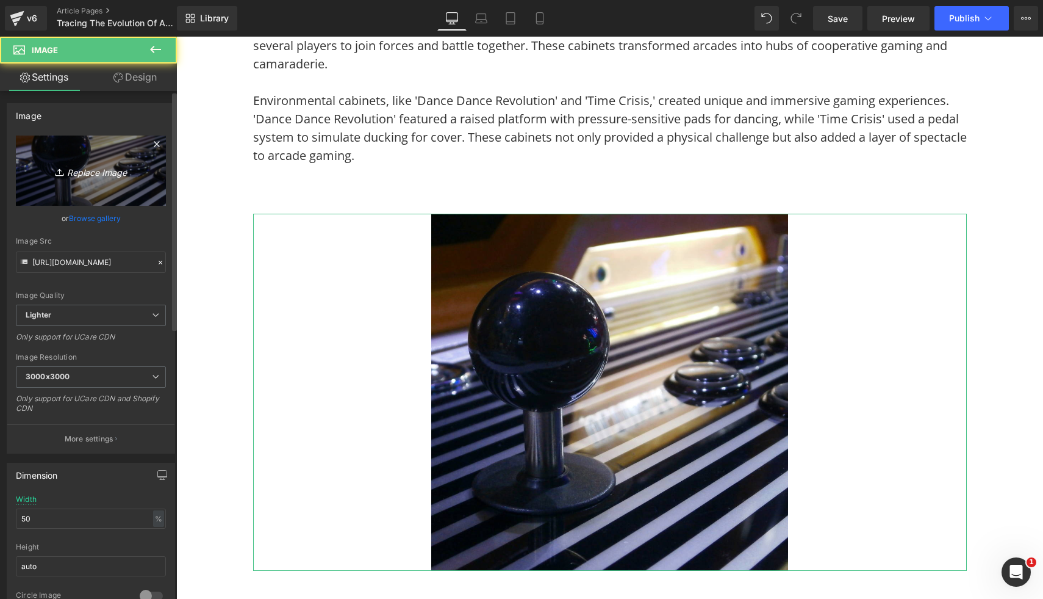
click at [127, 187] on link "Replace Image" at bounding box center [91, 170] width 150 height 70
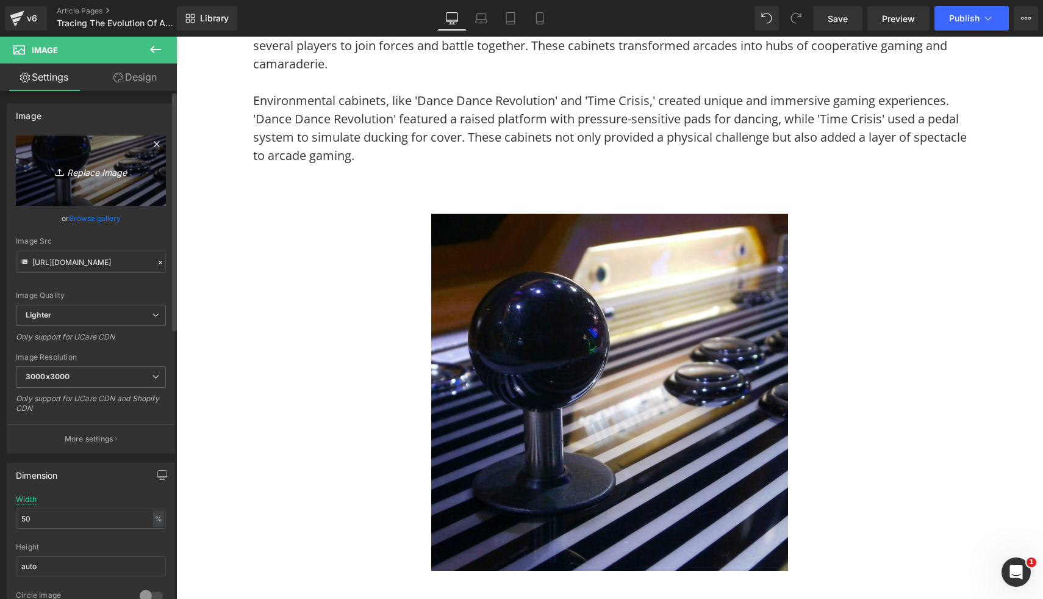
type input "C:\fakepath\2 Player Arcade Machine - Custom Themed (3).png"
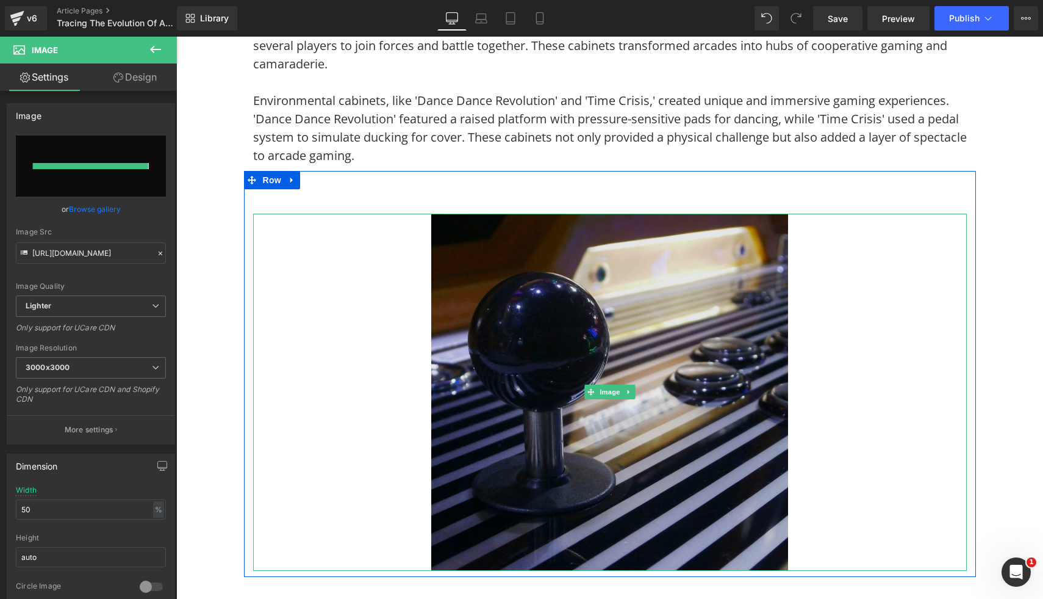
type input "https://ucarecdn.com/a82797fc-7cb6-43fc-b31c-6acf8abb69cc/-/format/auto/-/previ…"
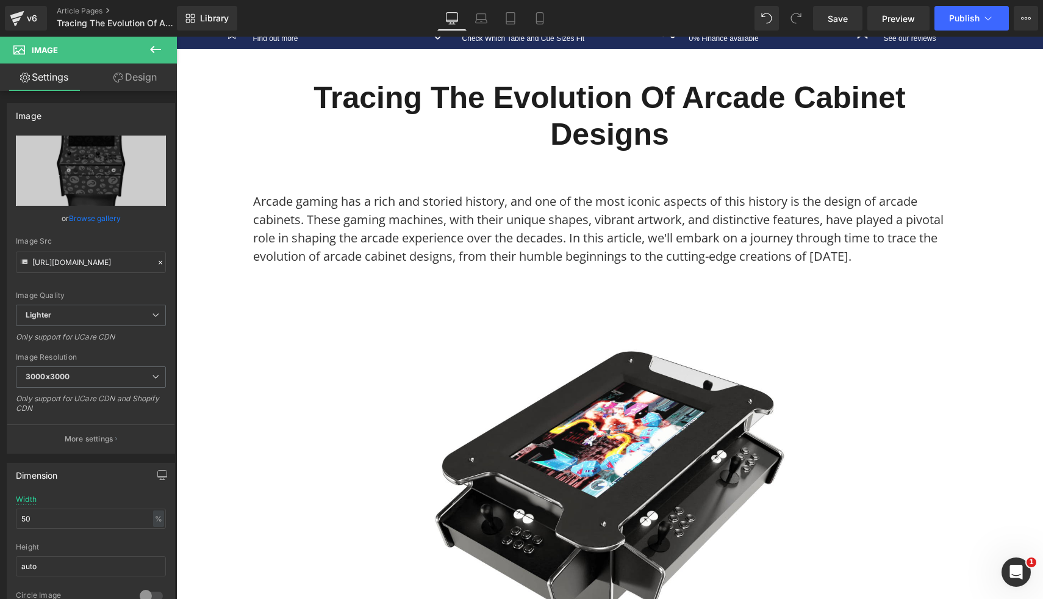
scroll to position [0, 0]
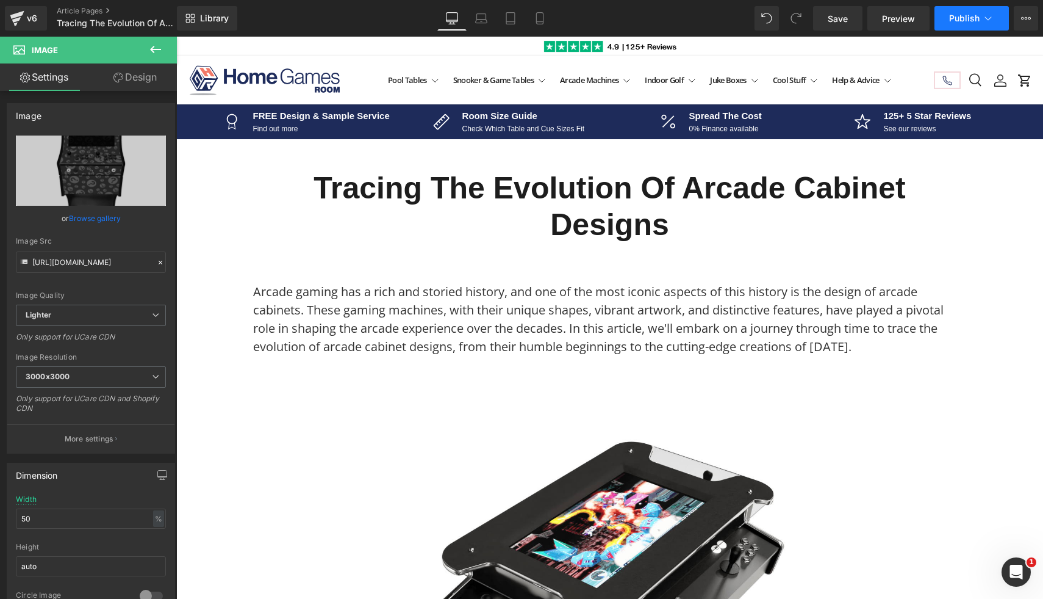
click at [965, 10] on button "Publish" at bounding box center [972, 18] width 74 height 24
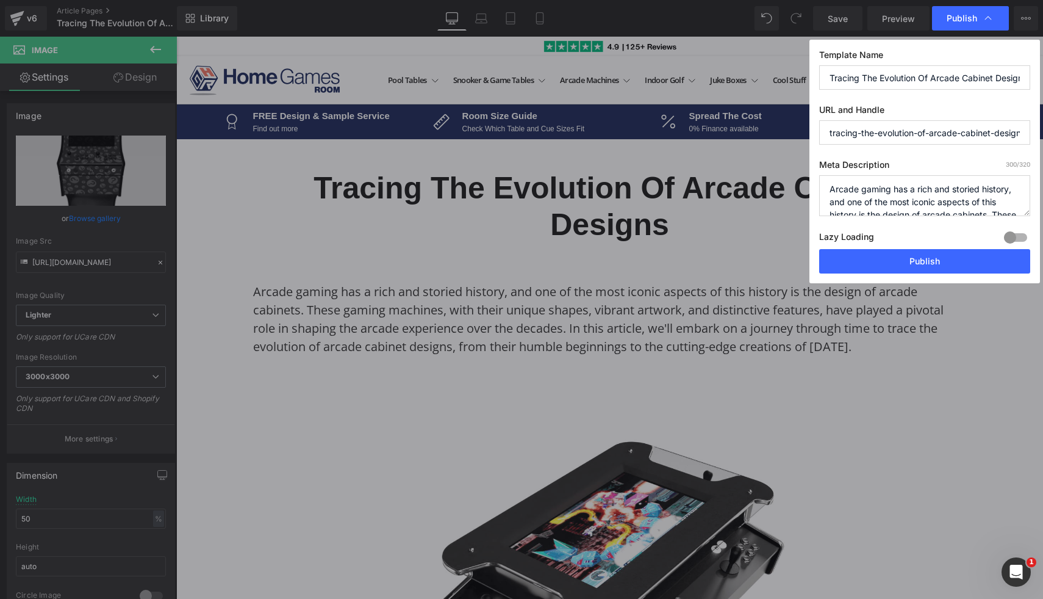
click at [893, 276] on div "Template Name Tracing The Evolution Of Arcade Cabinet Designs URL and Handle tr…" at bounding box center [925, 161] width 231 height 243
click at [899, 258] on button "Publish" at bounding box center [924, 261] width 211 height 24
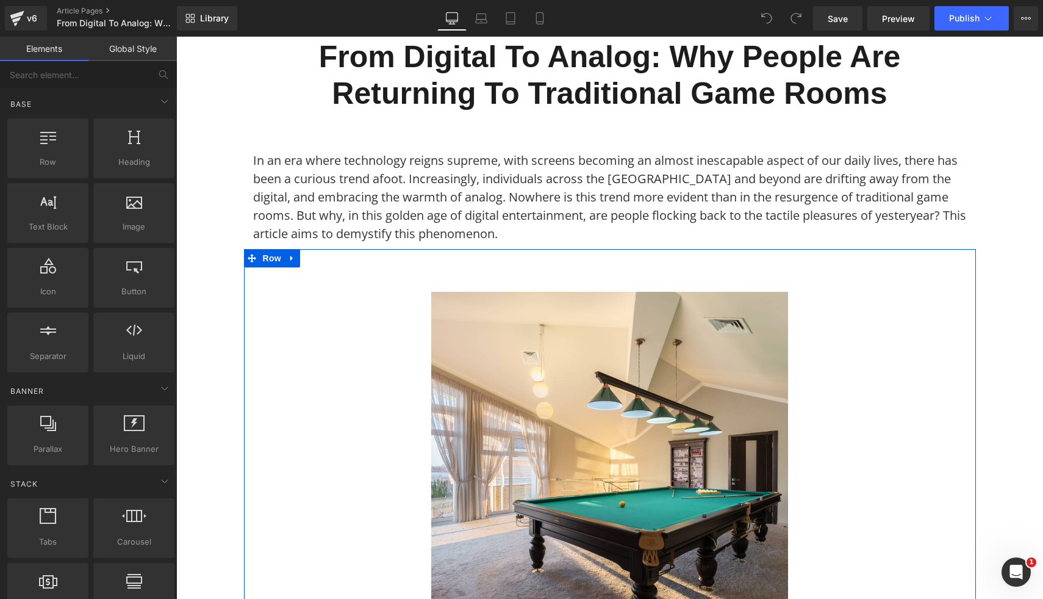
scroll to position [133, 0]
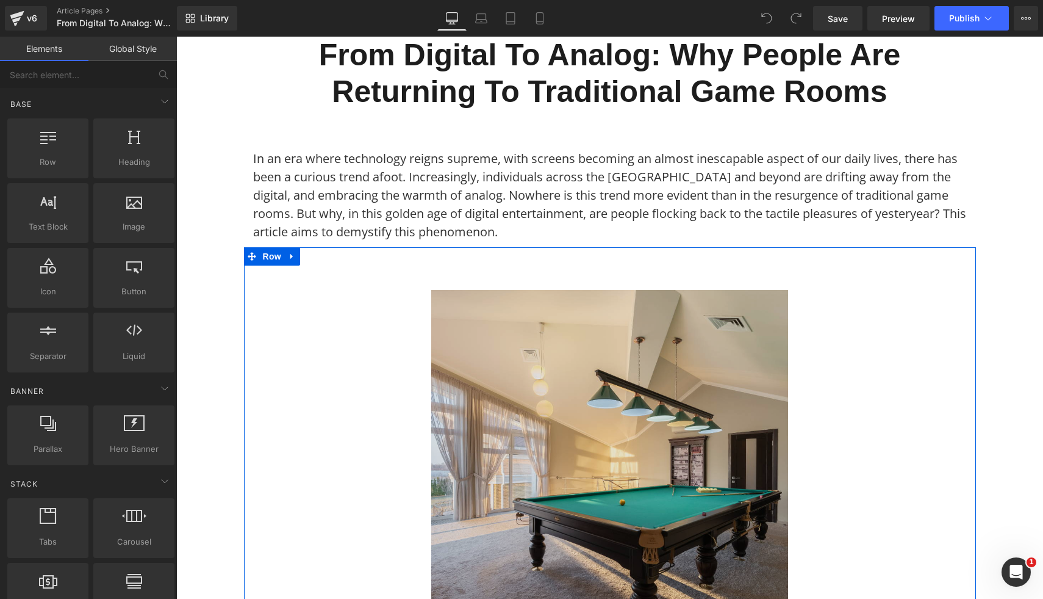
click at [539, 455] on img at bounding box center [609, 468] width 357 height 357
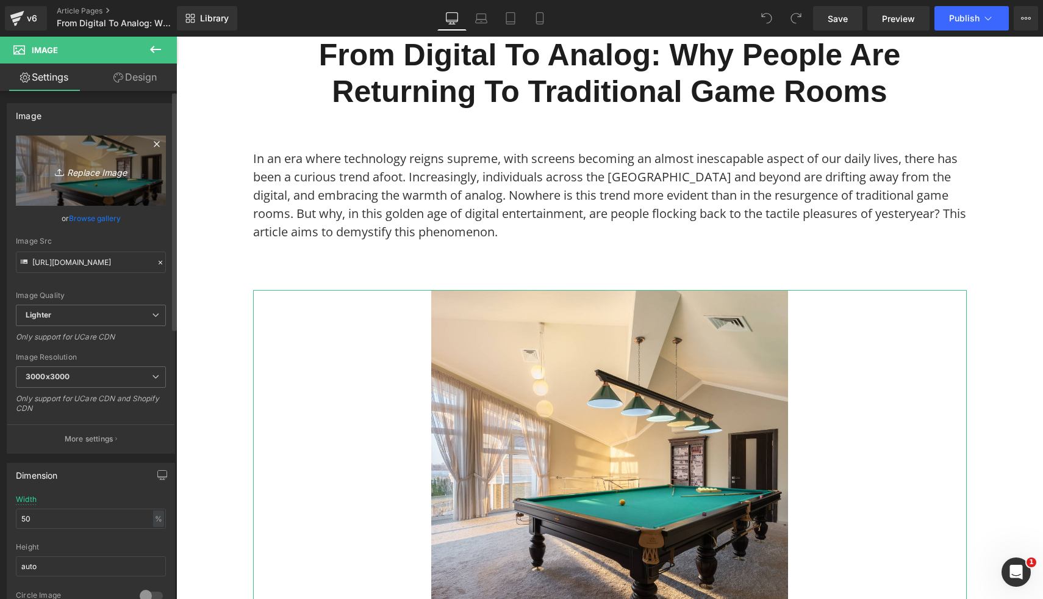
click at [63, 167] on icon "Replace Image" at bounding box center [91, 170] width 98 height 15
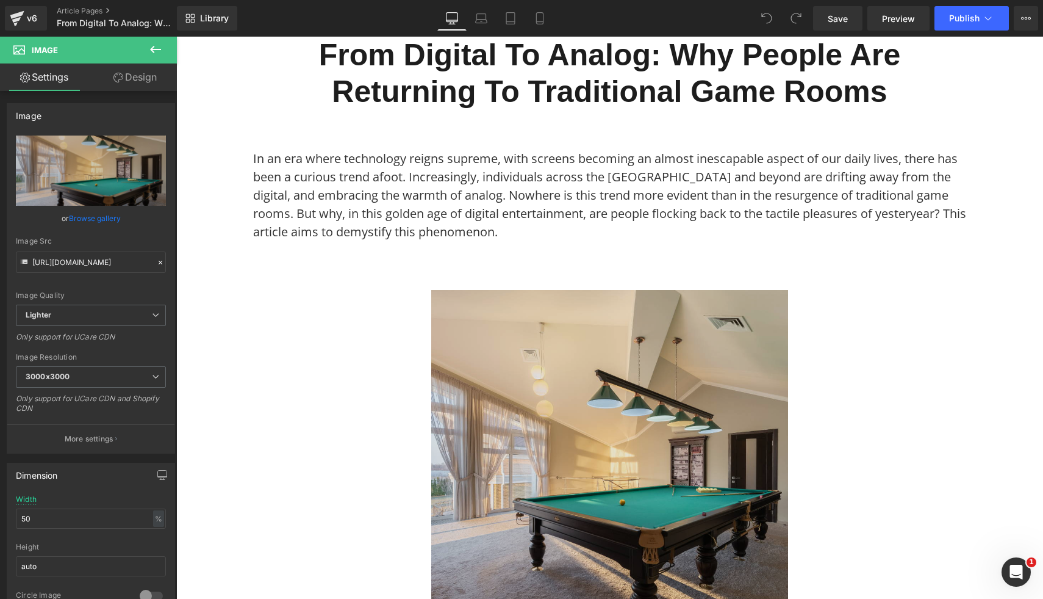
type input "C:\fakepath\11.png"
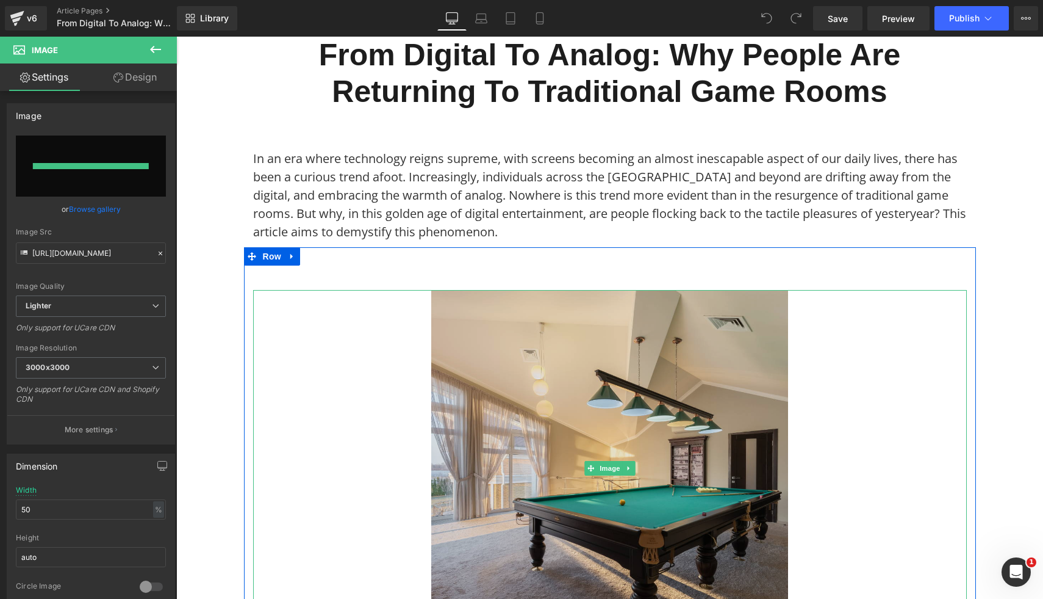
type input "[URL][DOMAIN_NAME]"
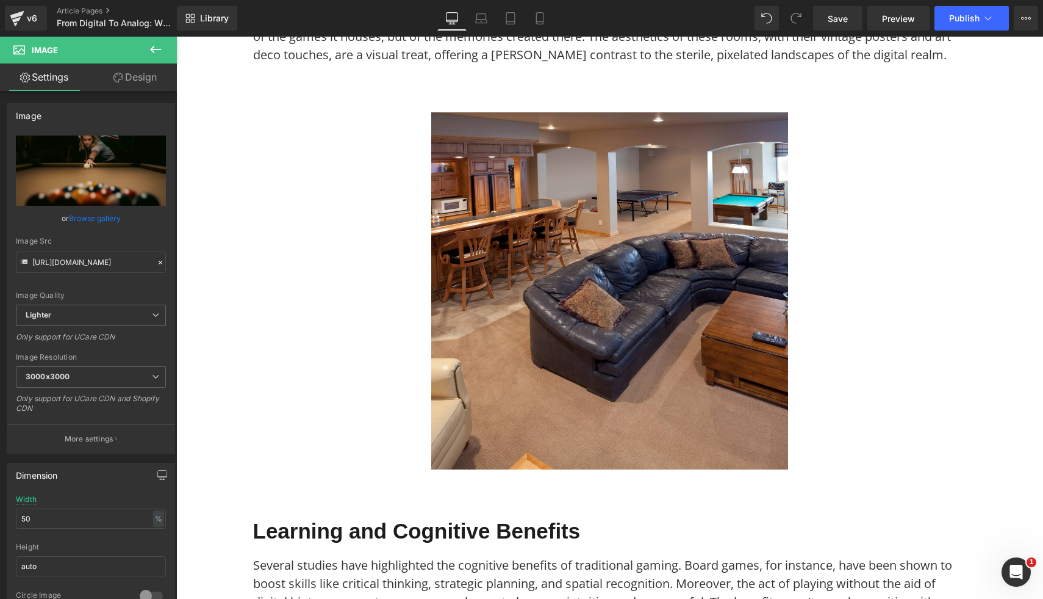
scroll to position [1371, 0]
click at [723, 418] on img at bounding box center [609, 291] width 357 height 357
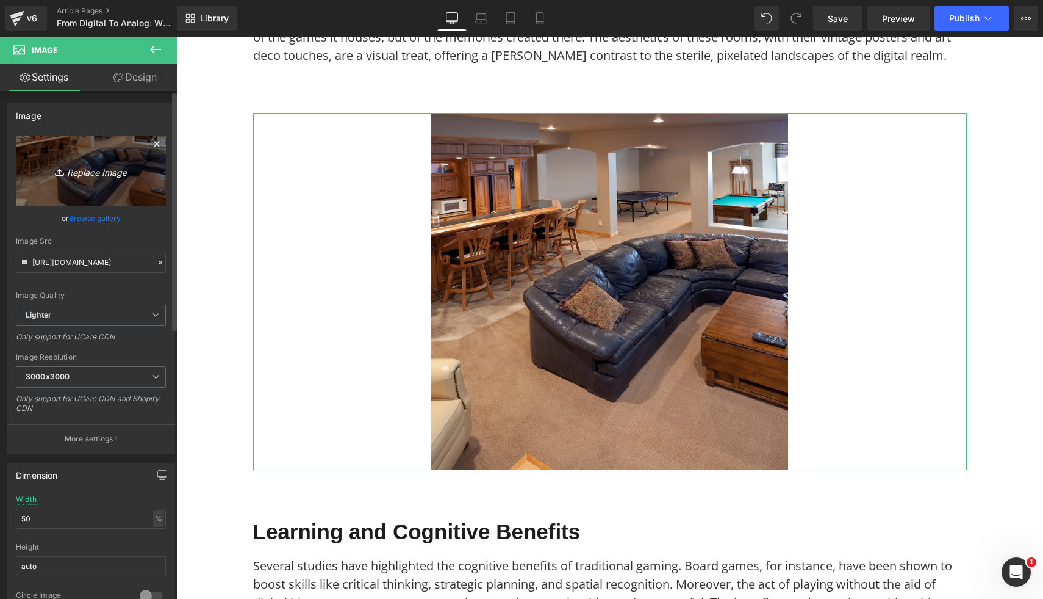
click at [116, 160] on link "Replace Image" at bounding box center [91, 170] width 150 height 70
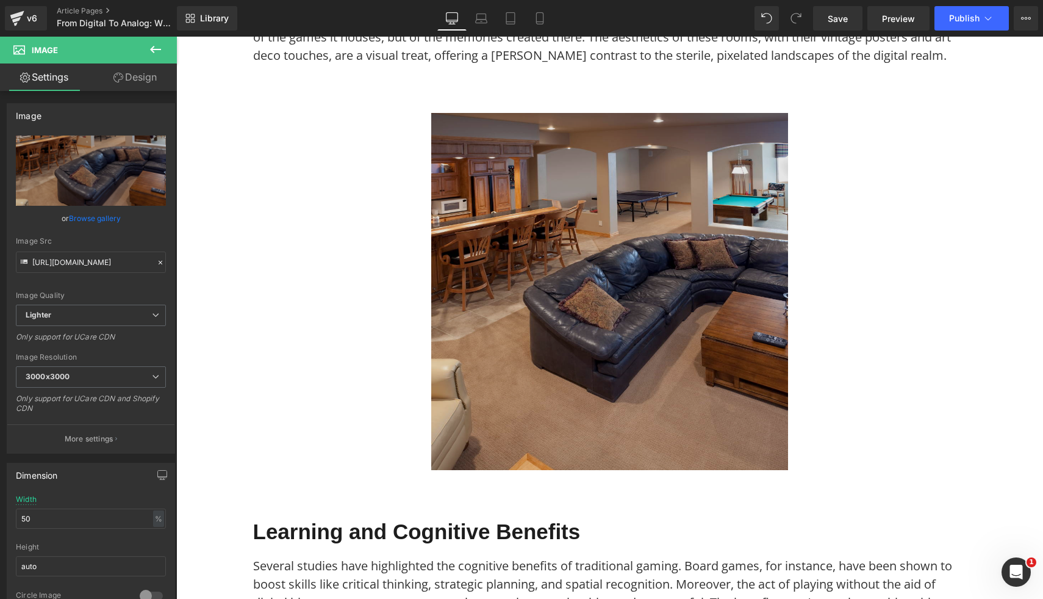
type input "C:\fakepath\12.png"
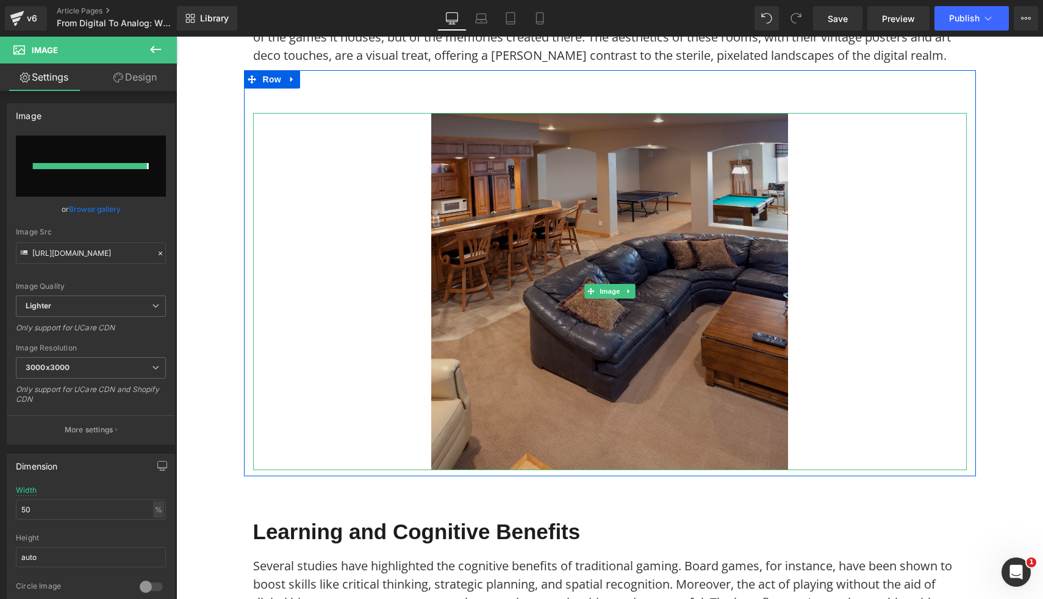
type input "[URL][DOMAIN_NAME]"
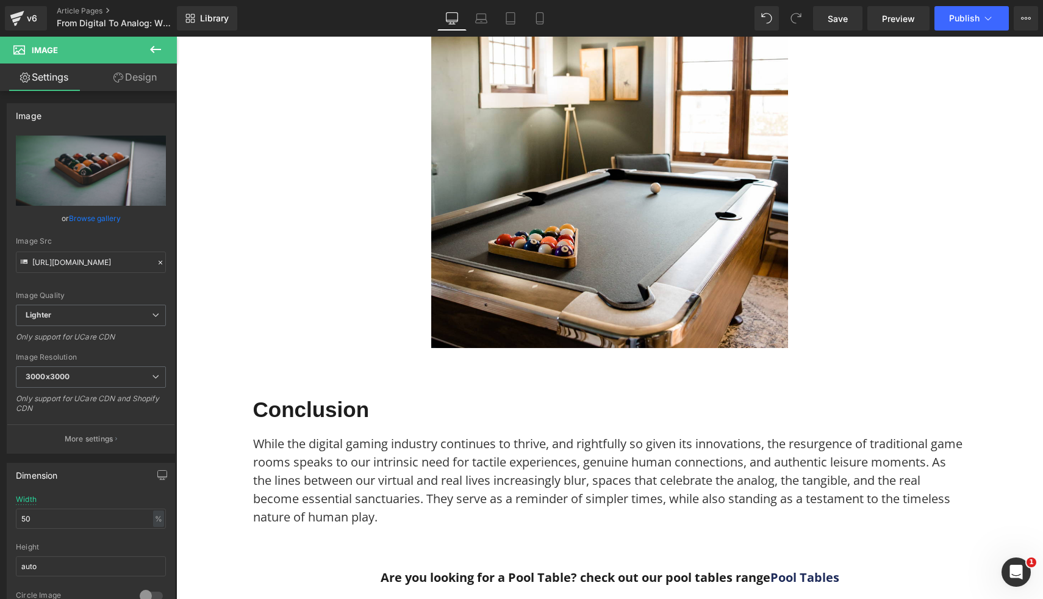
scroll to position [3041, 0]
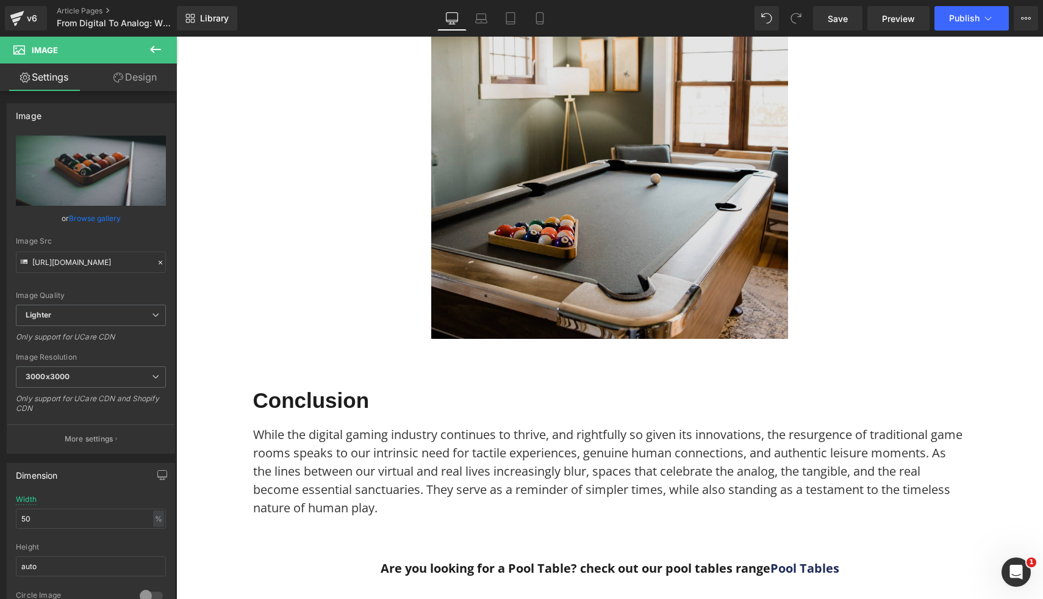
click at [648, 288] on img at bounding box center [609, 160] width 357 height 357
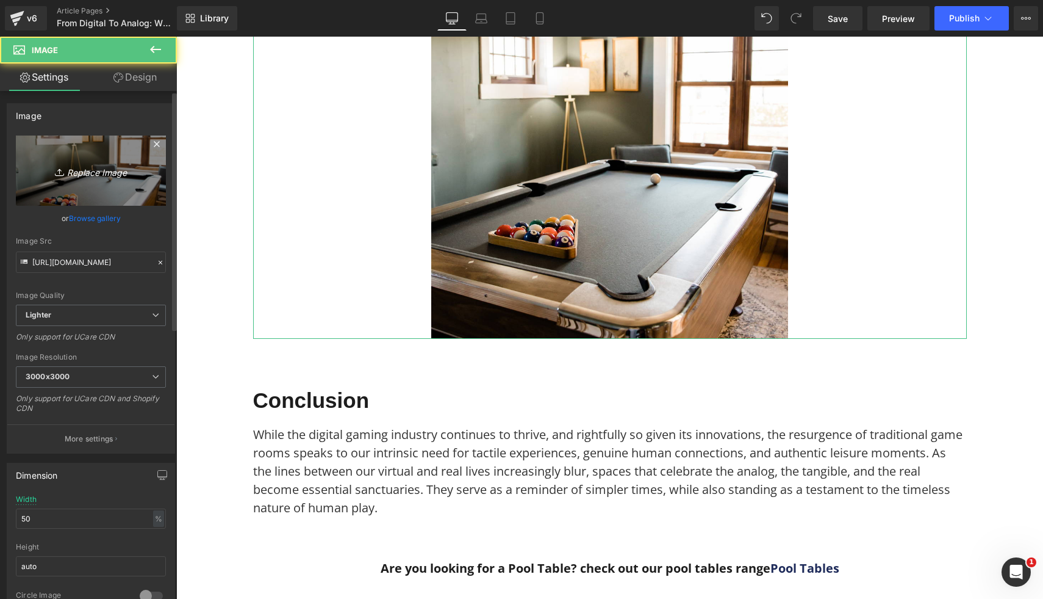
click at [79, 167] on icon "Replace Image" at bounding box center [91, 170] width 98 height 15
type input "C:\fakepath\16.png"
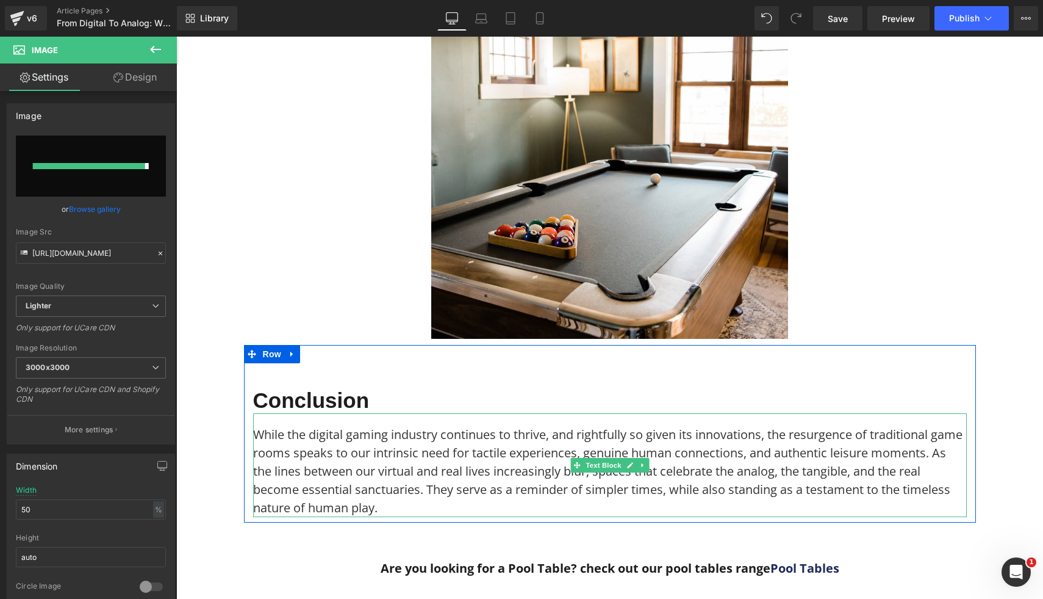
type input "https://ucarecdn.com/434c31ae-ac6b-4cd2-8664-b5e59a3070a4/-/format/auto/-/previ…"
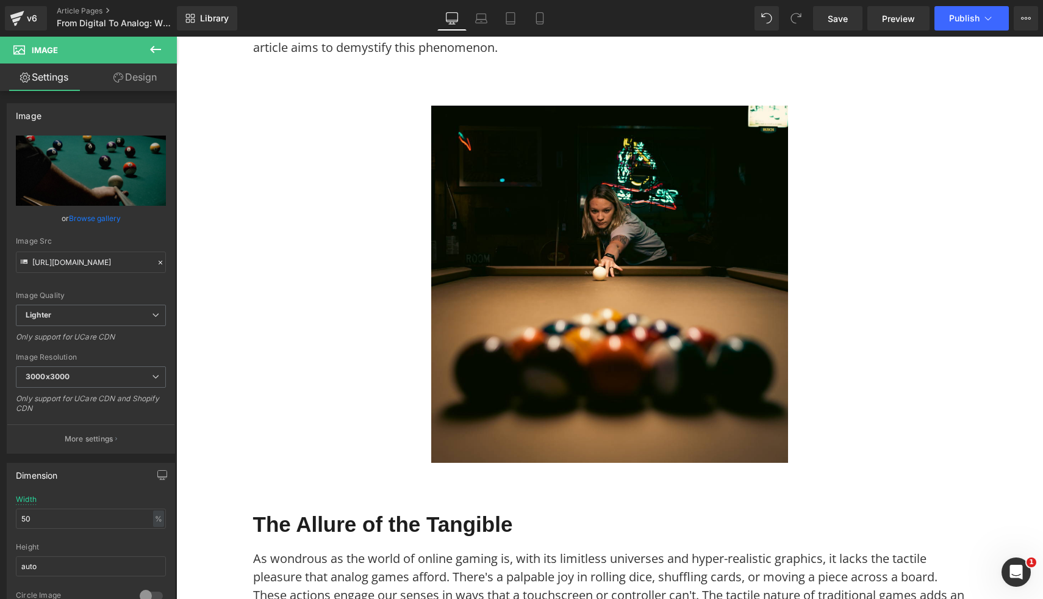
scroll to position [0, 0]
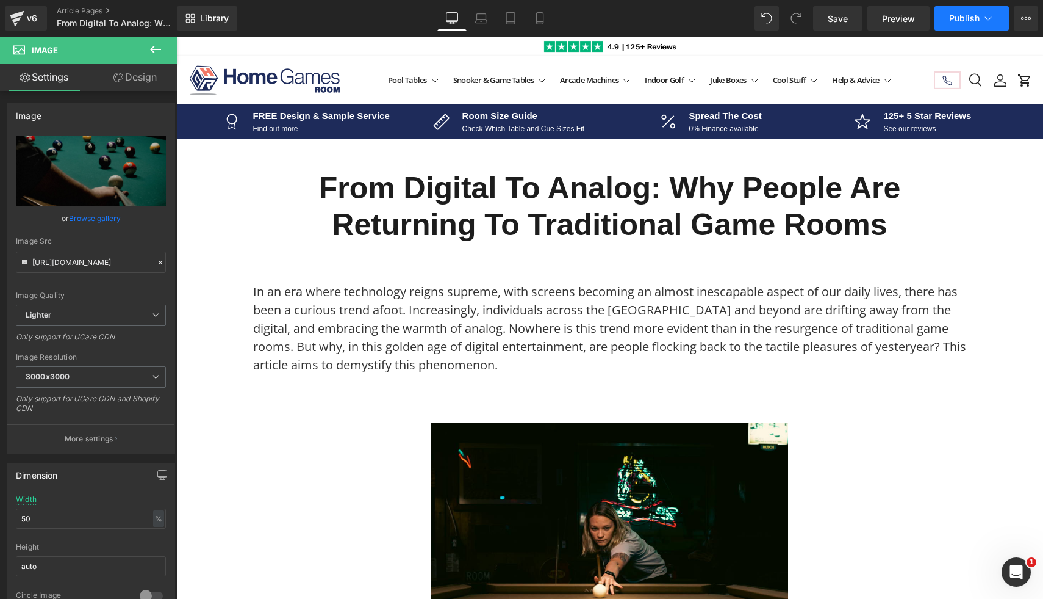
click at [953, 18] on span "Publish" at bounding box center [964, 18] width 31 height 10
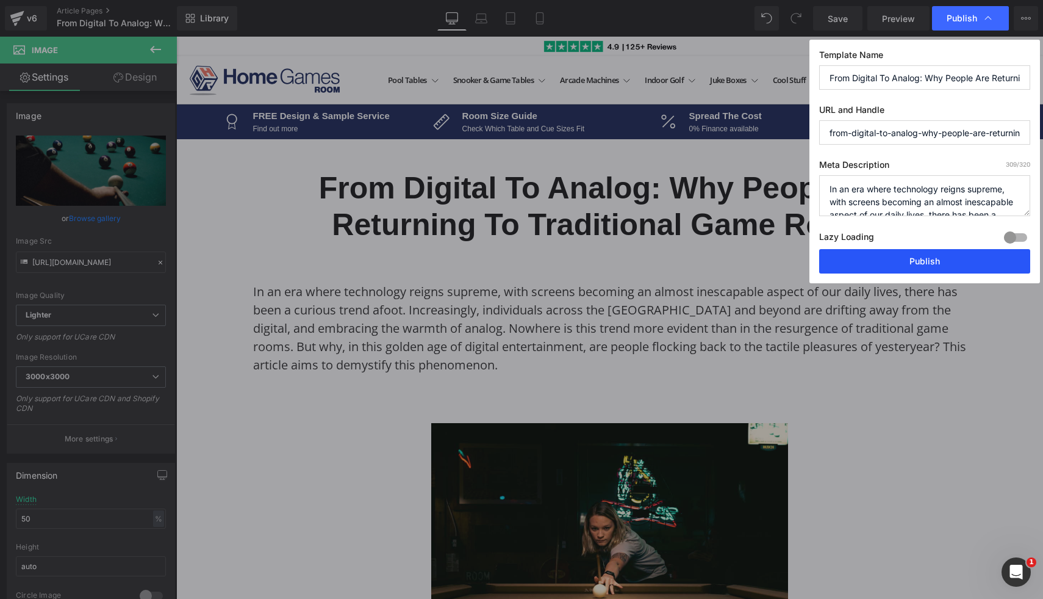
click at [857, 254] on button "Publish" at bounding box center [924, 261] width 211 height 24
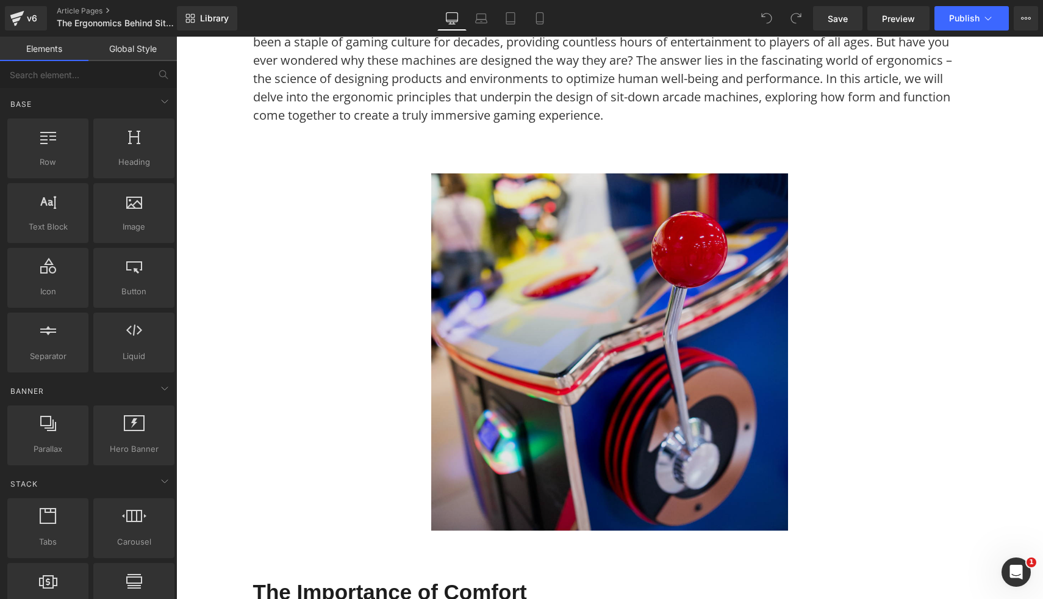
scroll to position [282, 0]
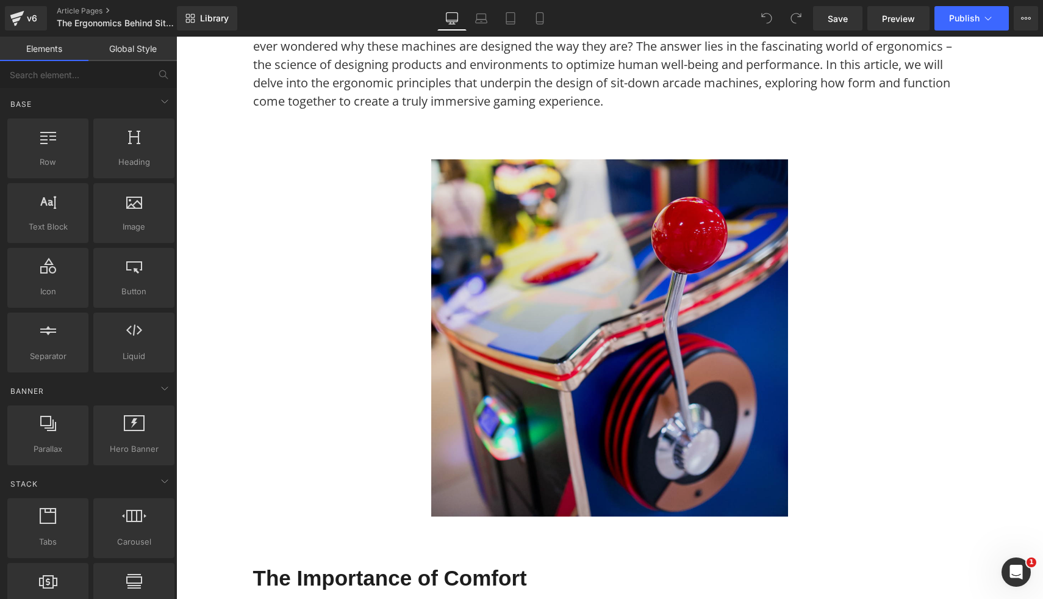
click at [624, 306] on img at bounding box center [609, 337] width 357 height 357
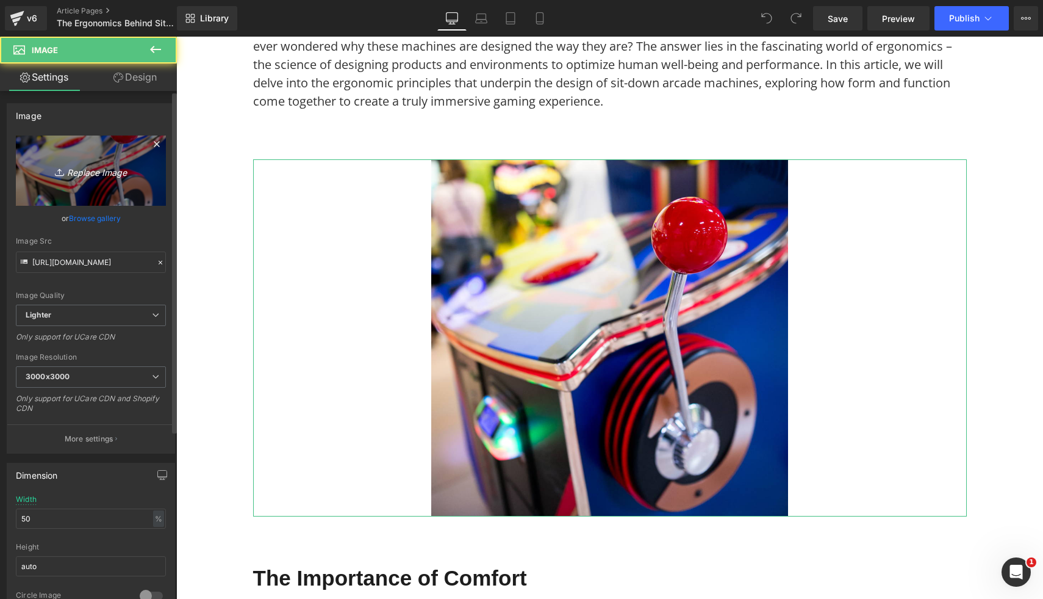
click at [95, 163] on icon "Replace Image" at bounding box center [91, 170] width 98 height 15
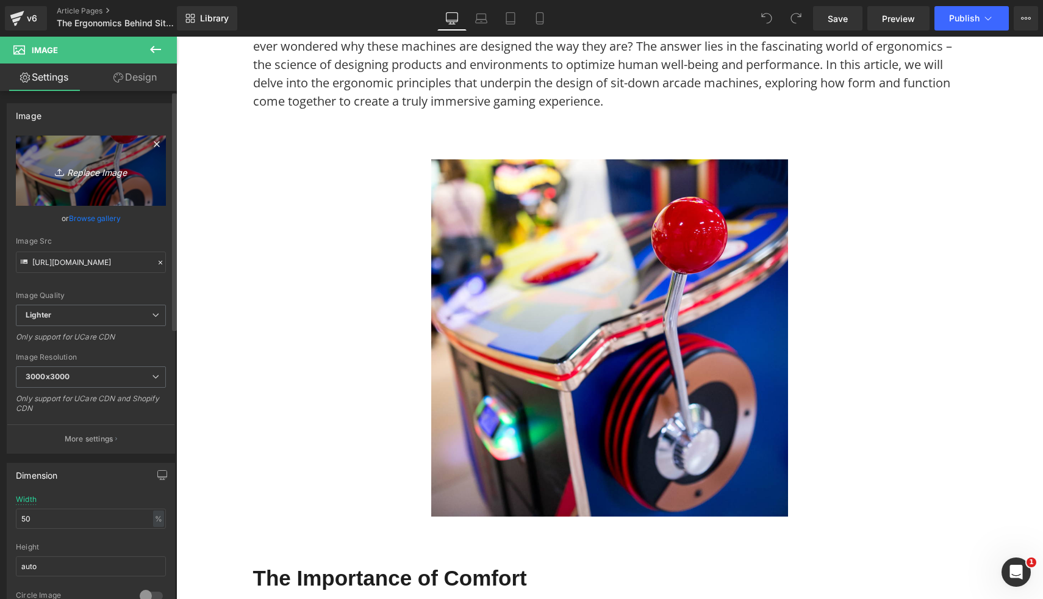
type input "C:\fakepath\Synergy X Media Coffee Table Custom Arcade Machine (8).png"
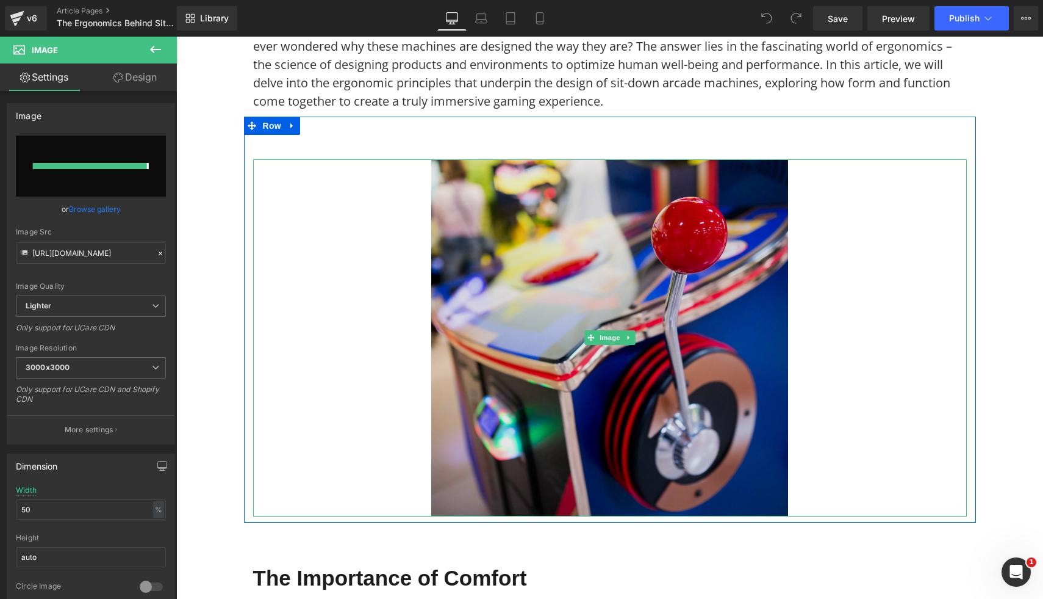
type input "[URL][DOMAIN_NAME]"
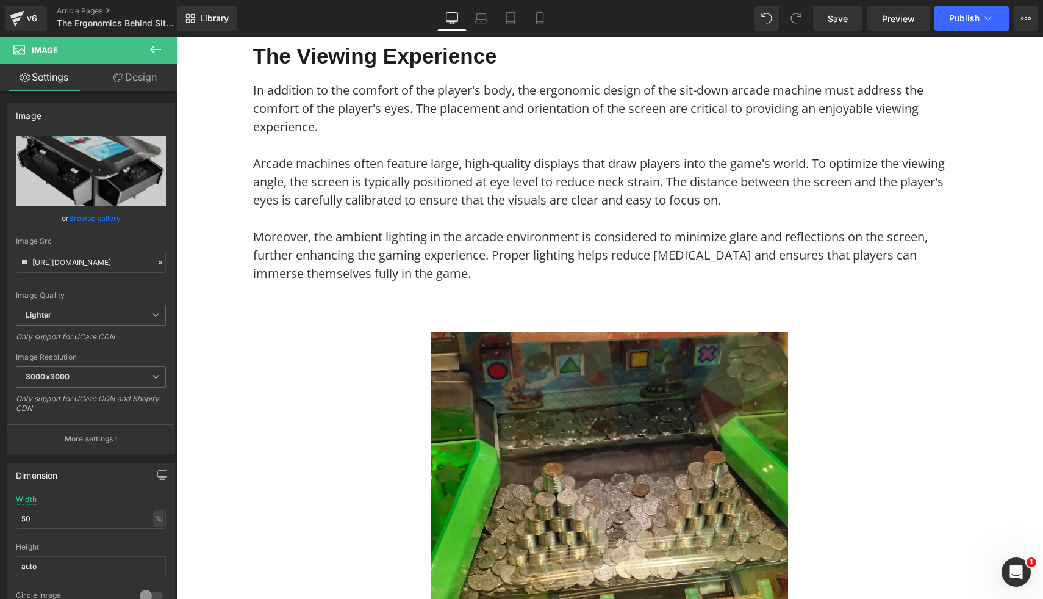
scroll to position [1504, 0]
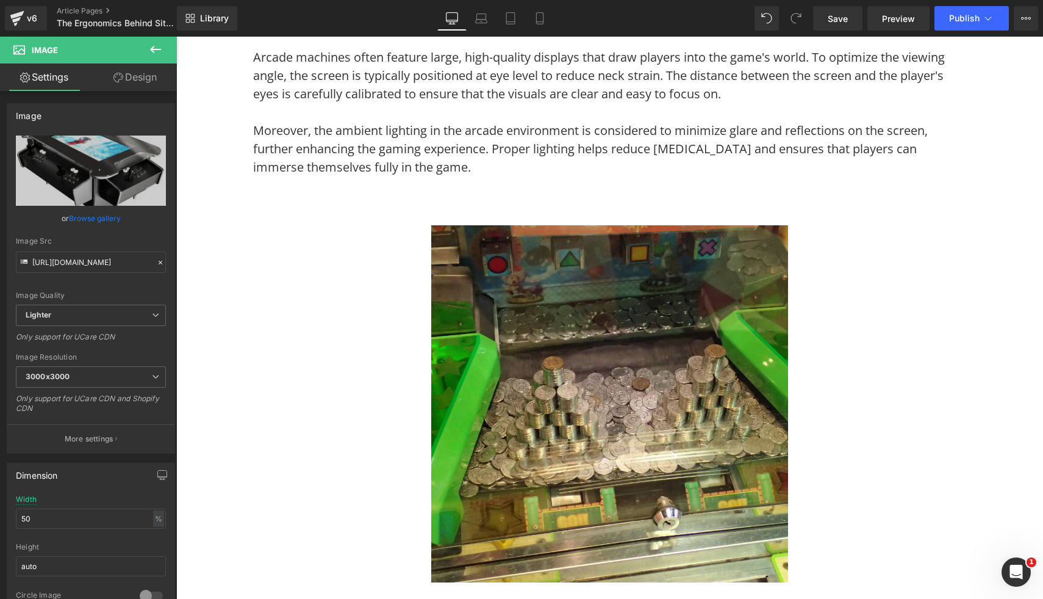
click at [727, 419] on img at bounding box center [609, 403] width 357 height 357
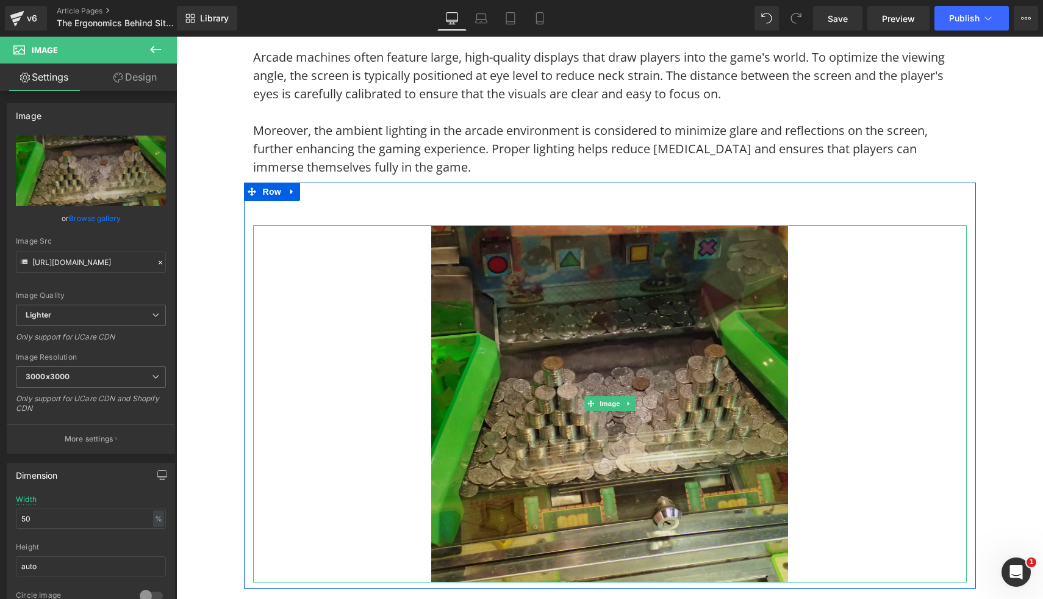
click at [639, 362] on img at bounding box center [609, 403] width 357 height 357
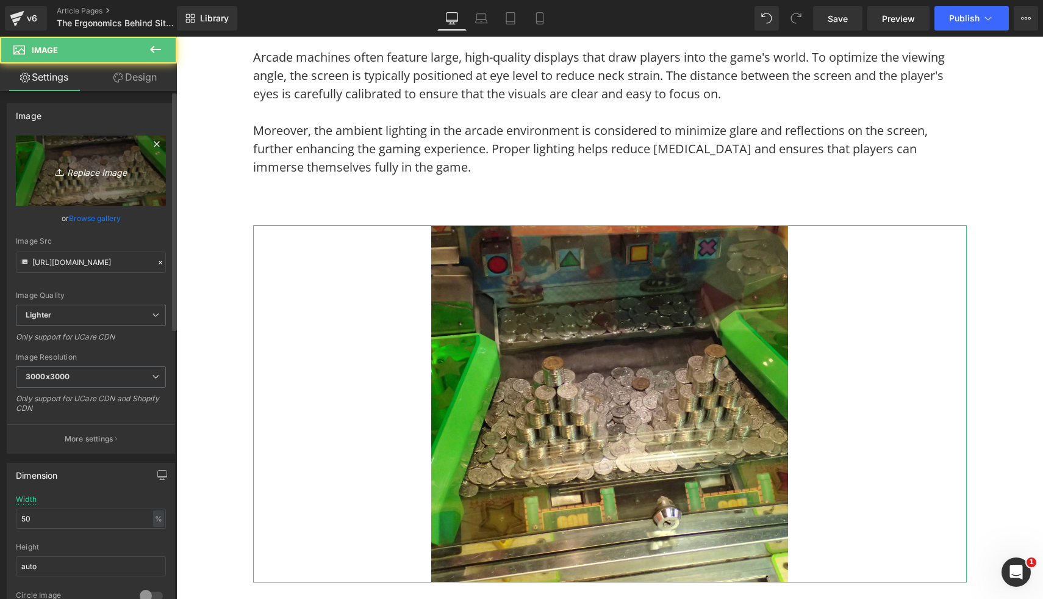
click at [79, 164] on icon "Replace Image" at bounding box center [91, 170] width 98 height 15
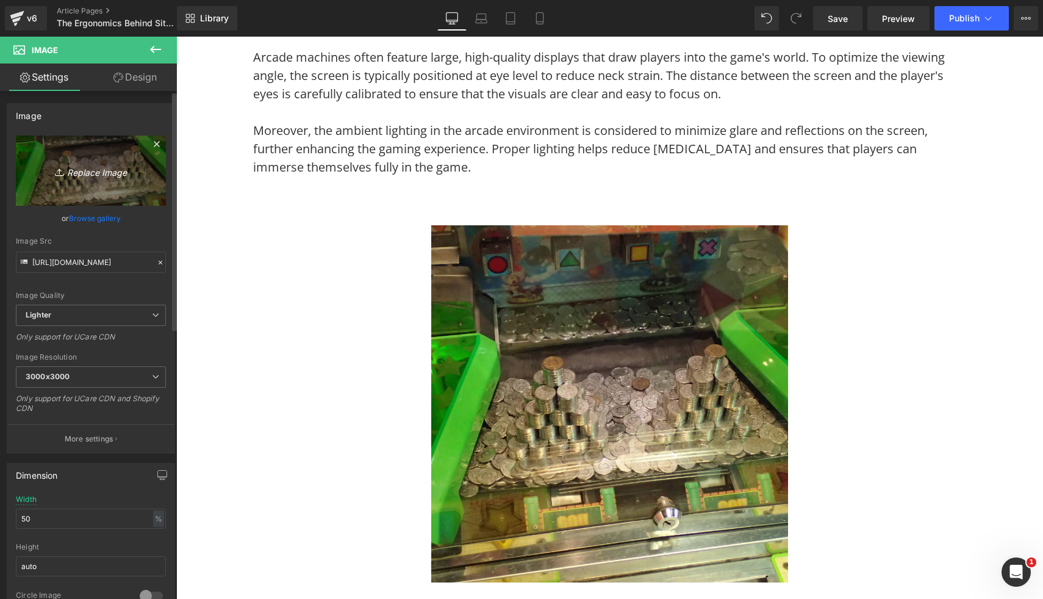
type input "C:\fakepath\Synergy X Media Coffee Table Custom Arcade Machine (6).png"
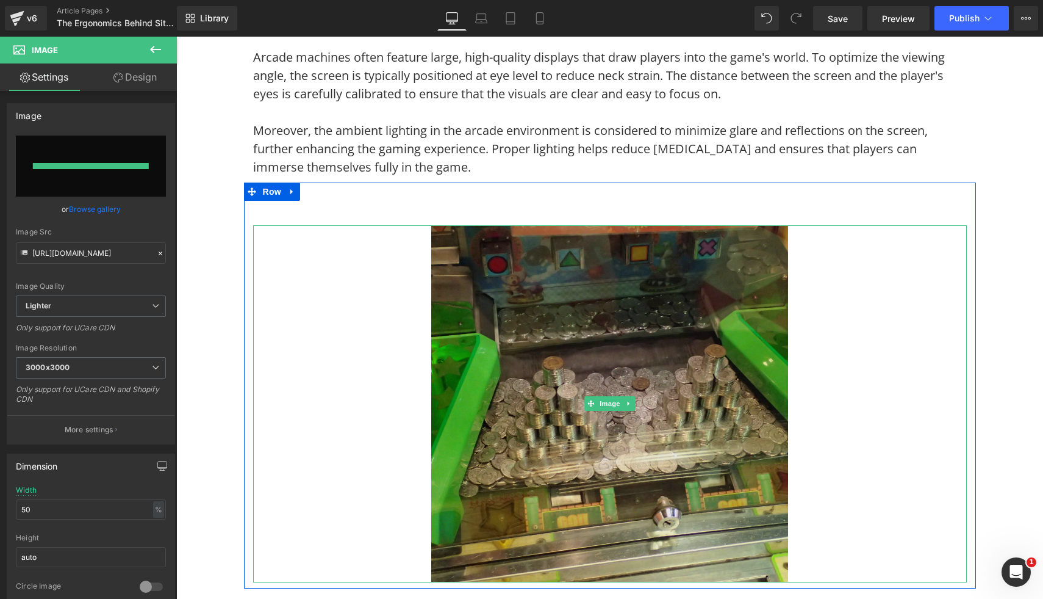
type input "[URL][DOMAIN_NAME]"
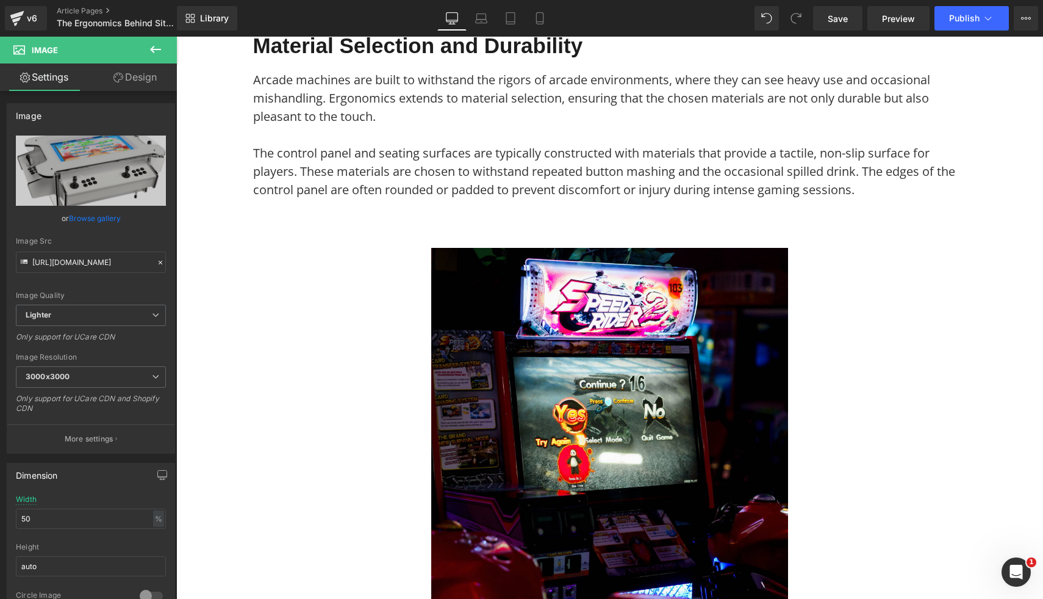
scroll to position [2692, 0]
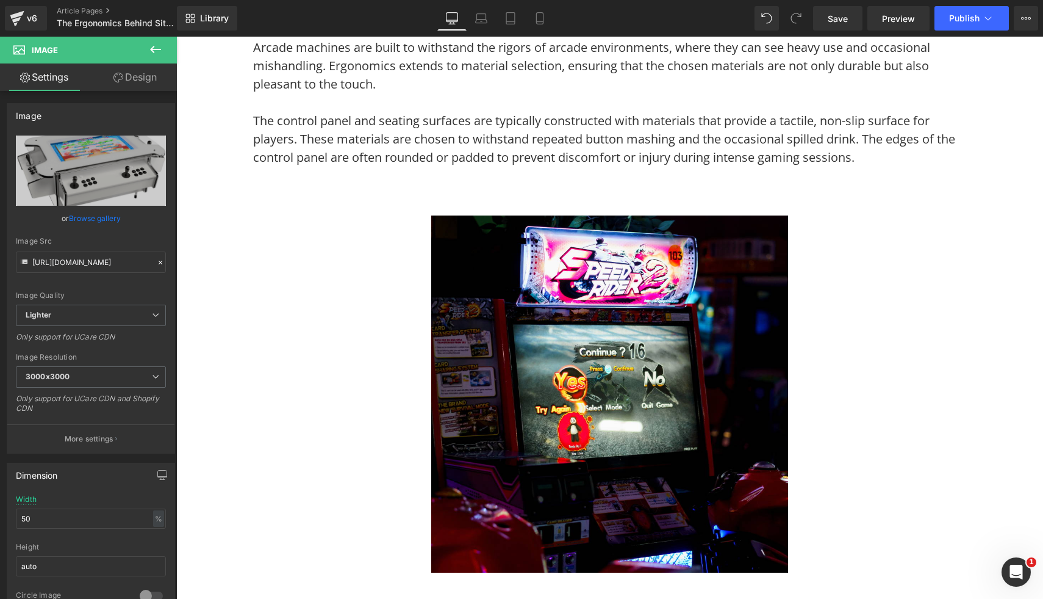
click at [724, 413] on img at bounding box center [609, 393] width 357 height 357
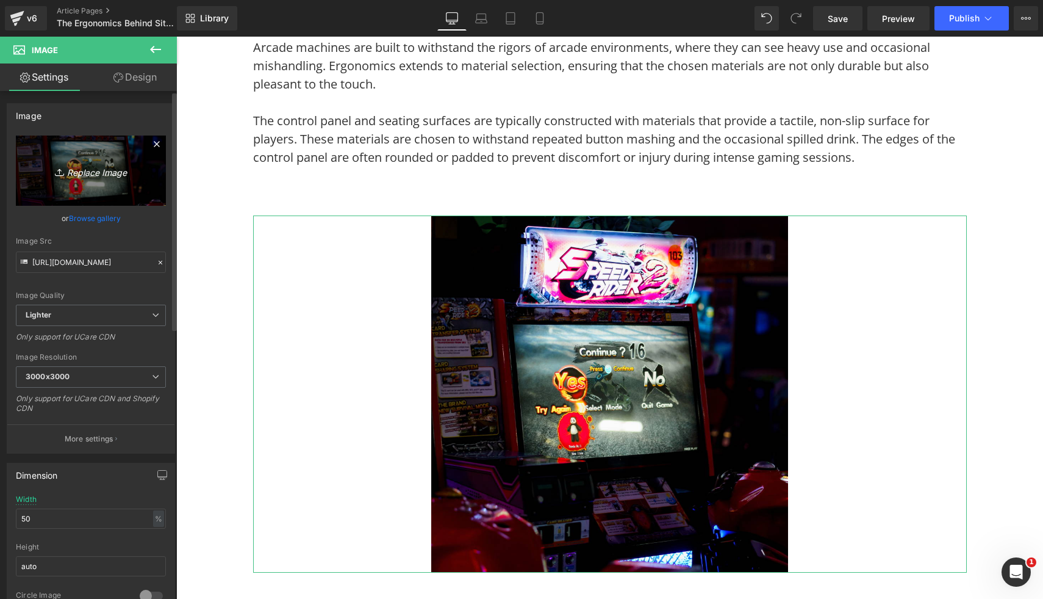
click at [126, 176] on icon "Replace Image" at bounding box center [91, 170] width 98 height 15
type input "C:\fakepath\2 Player Arcade Machine - Space Invaders v2 Machine (3).png"
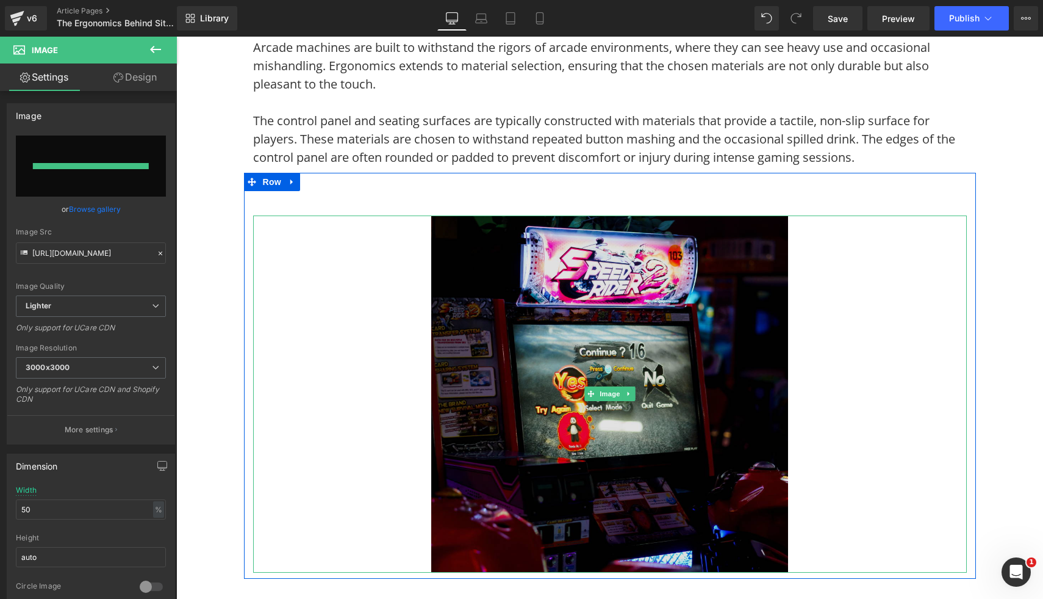
type input "[URL][DOMAIN_NAME]"
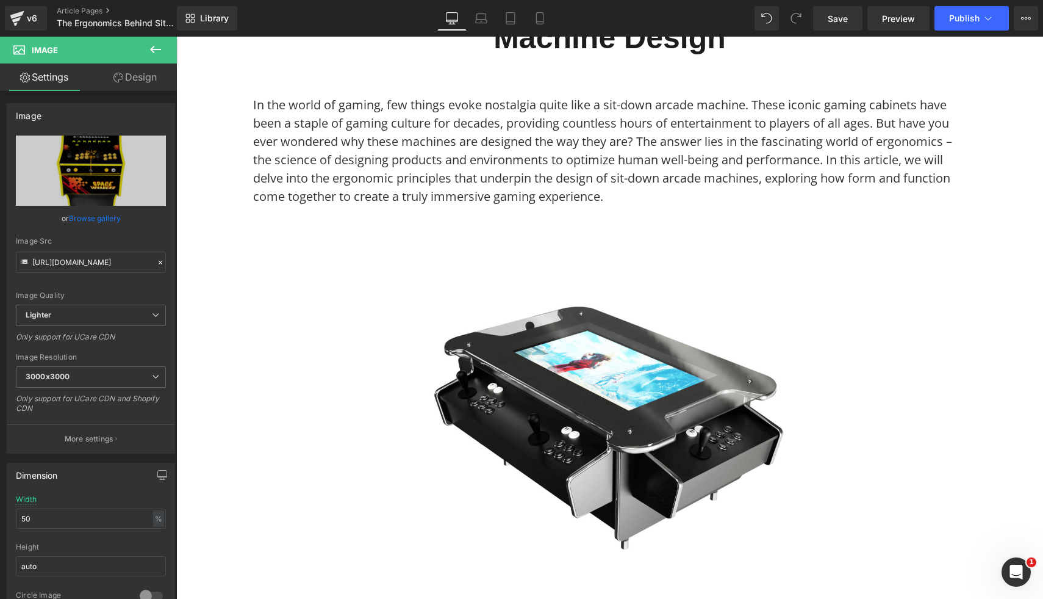
scroll to position [0, 0]
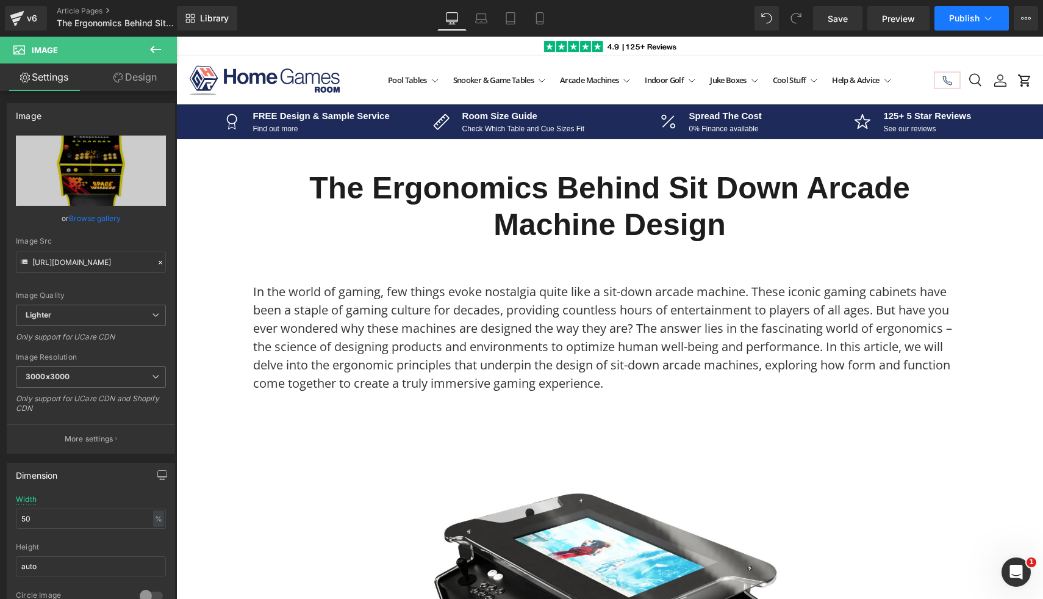
click at [967, 18] on span "Publish" at bounding box center [964, 18] width 31 height 10
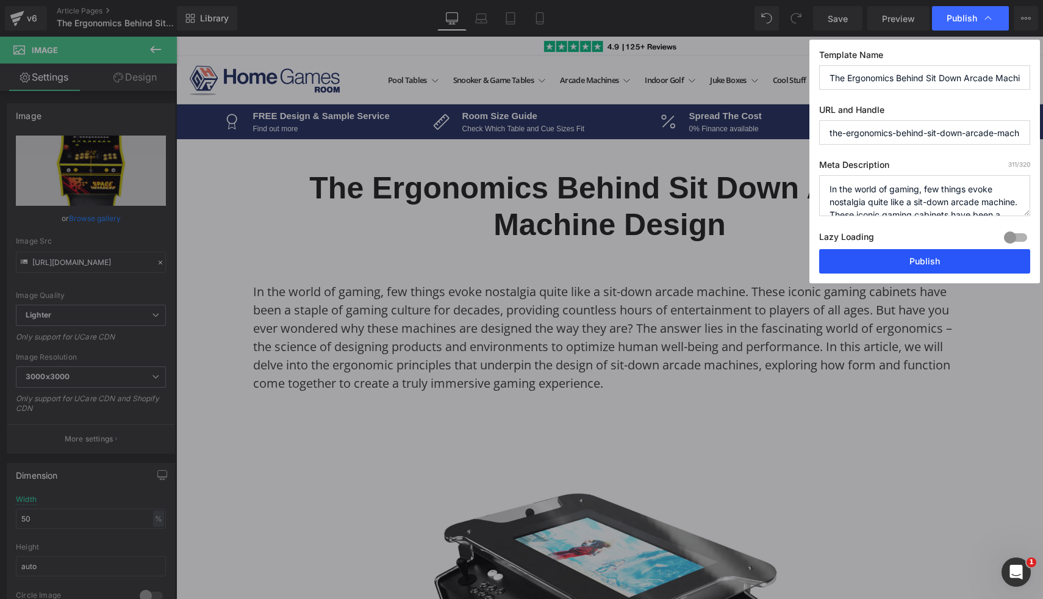
click at [901, 267] on button "Publish" at bounding box center [924, 261] width 211 height 24
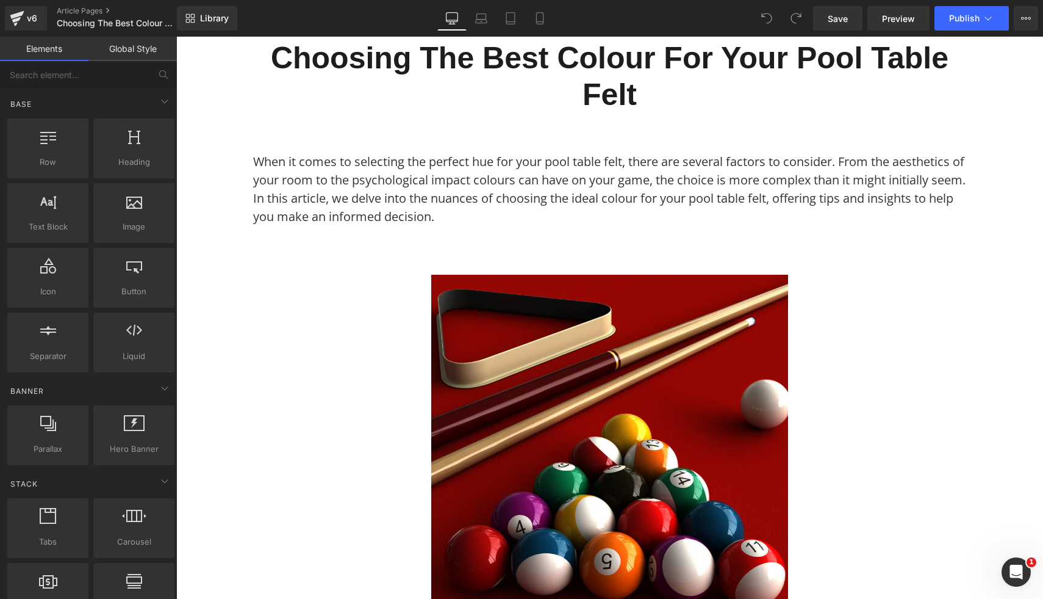
scroll to position [132, 0]
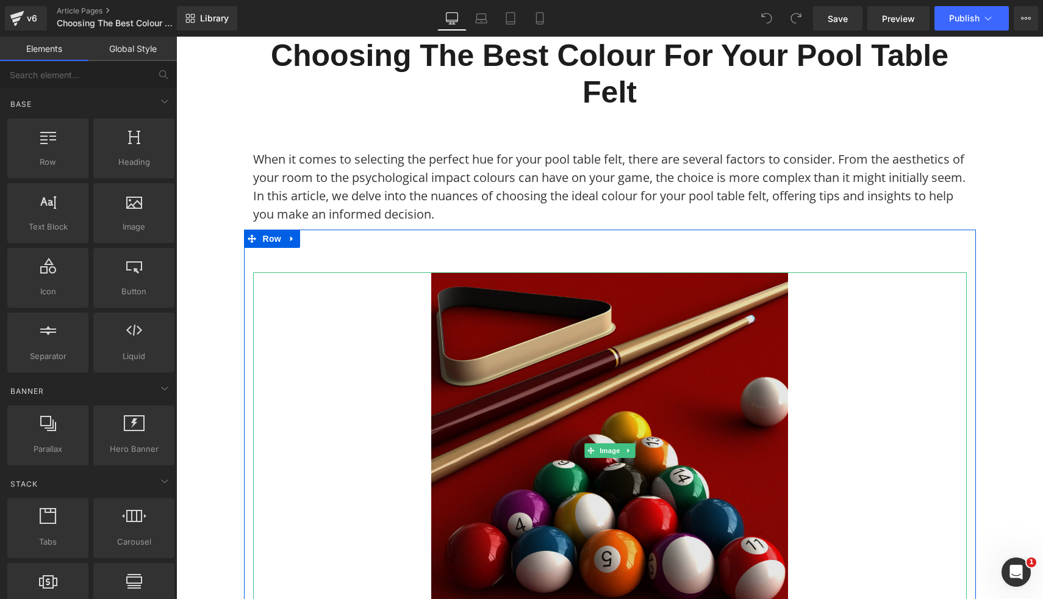
click at [540, 387] on img at bounding box center [609, 450] width 357 height 357
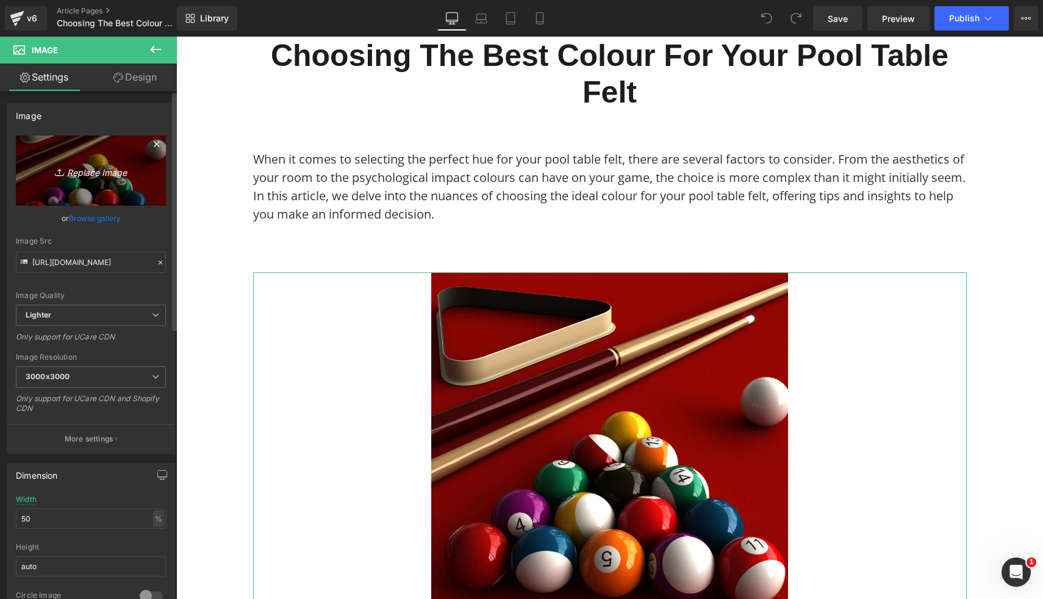
click at [120, 176] on icon "Replace Image" at bounding box center [91, 170] width 98 height 15
type input "C:\fakepath\8.png"
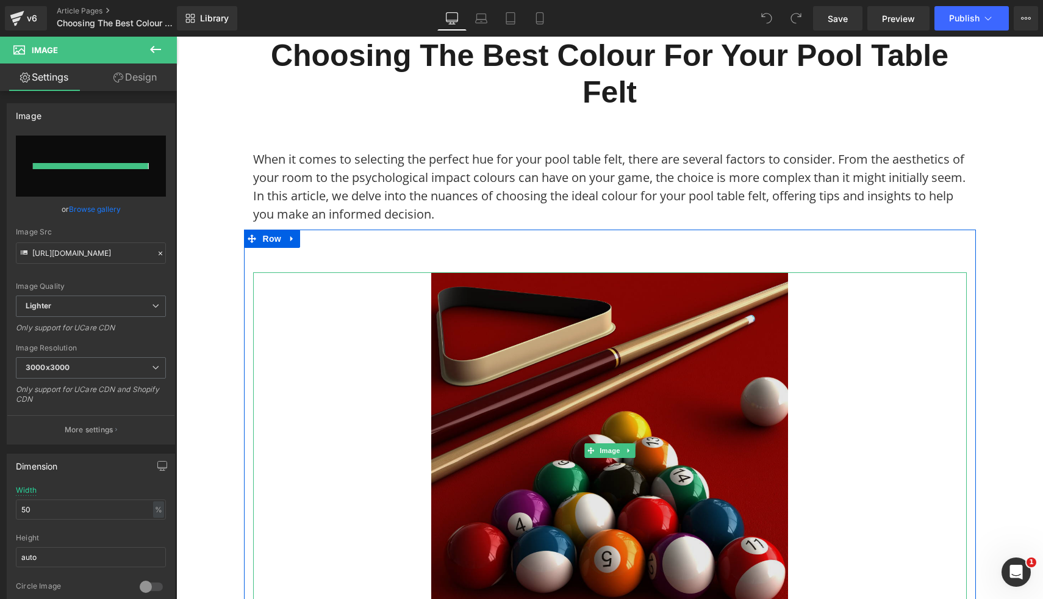
type input "[URL][DOMAIN_NAME]"
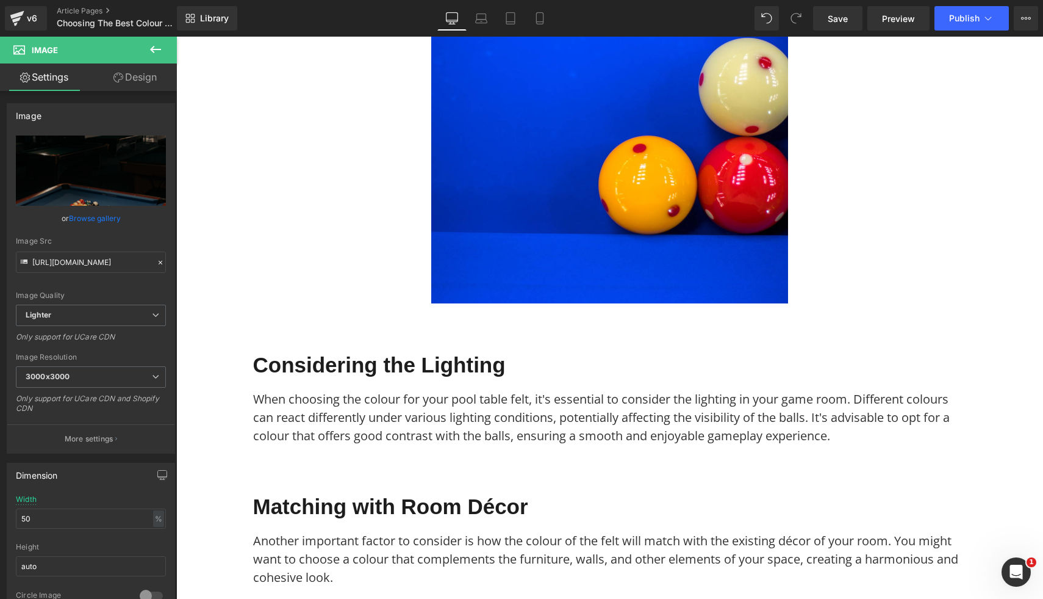
scroll to position [1611, 0]
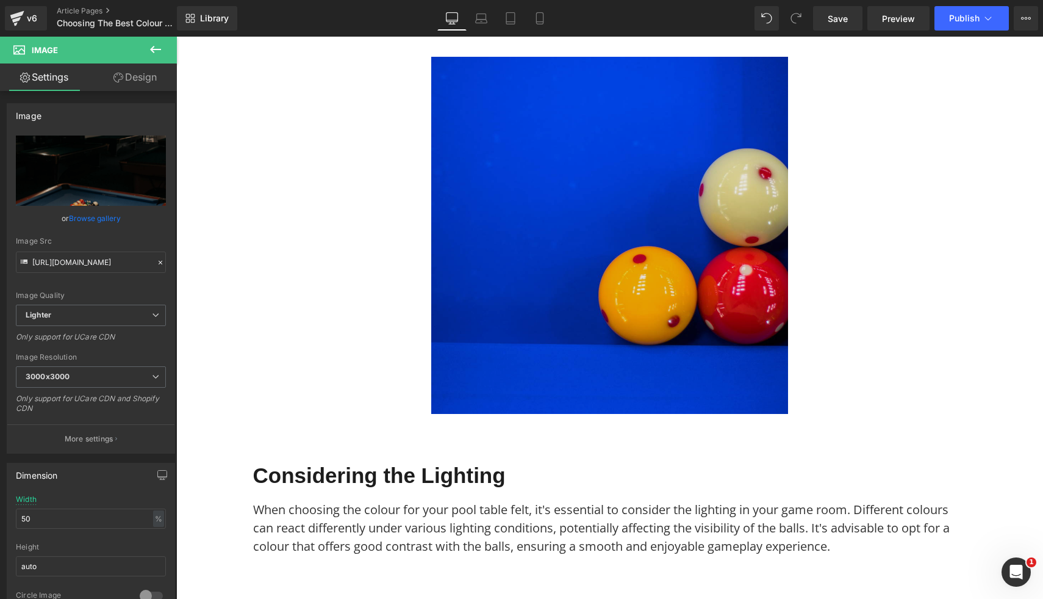
click at [671, 333] on img at bounding box center [609, 235] width 357 height 357
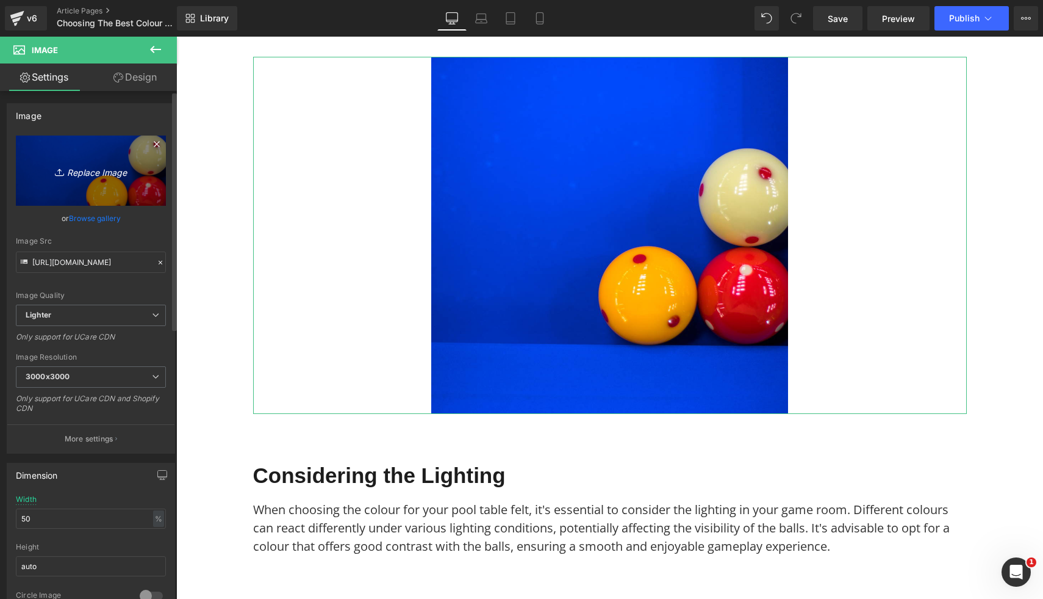
click at [115, 159] on link "Replace Image" at bounding box center [91, 170] width 150 height 70
type input "C:\fakepath\16.png"
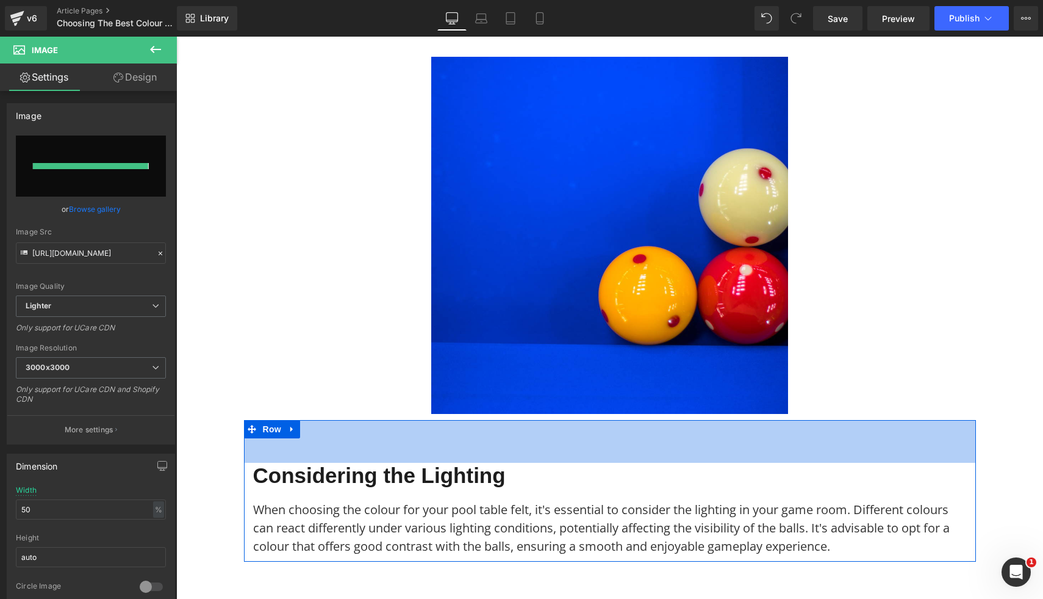
type input "https://ucarecdn.com/7282d7cf-3088-40c1-a051-3fd4e7fb71a5/-/format/auto/-/previ…"
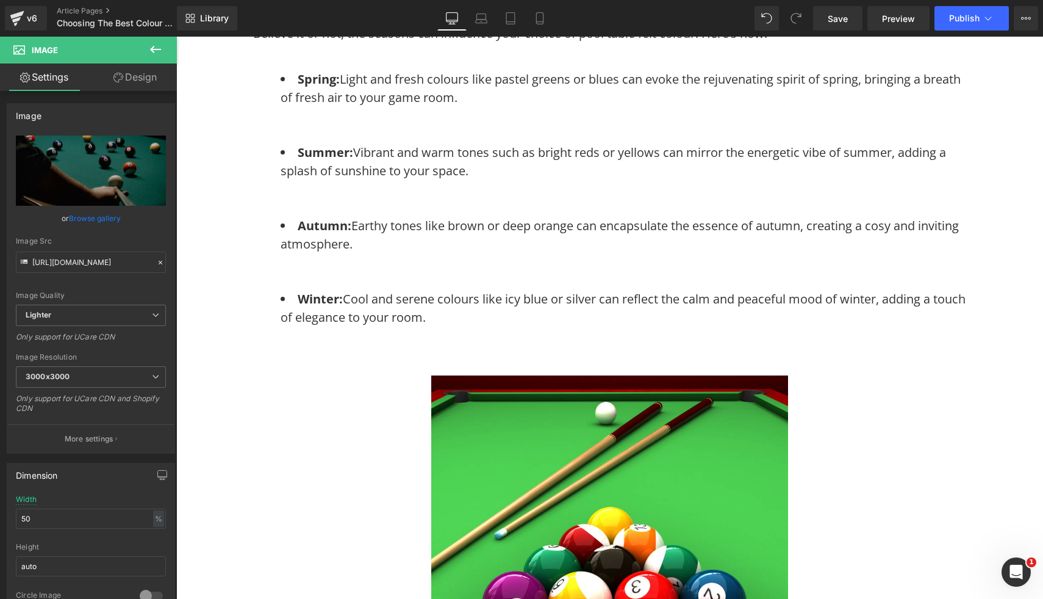
scroll to position [2932, 0]
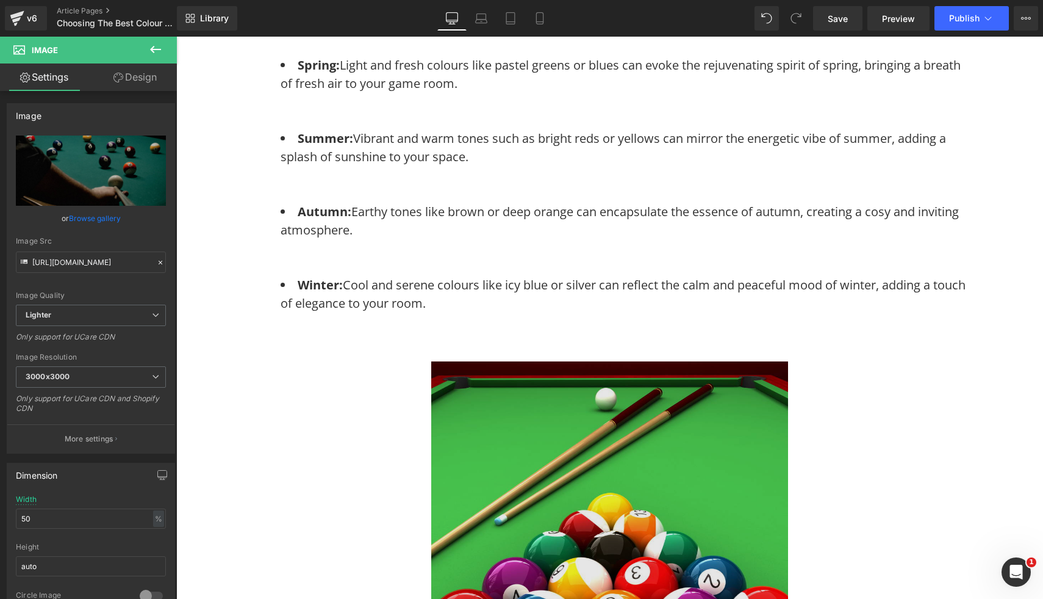
click at [717, 426] on img at bounding box center [609, 539] width 357 height 357
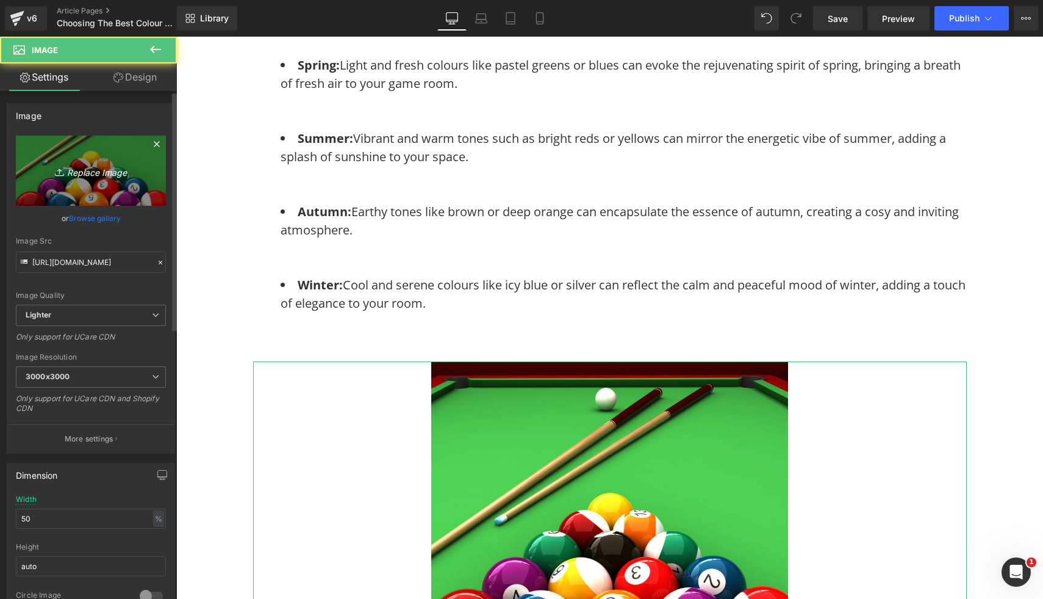
click at [107, 170] on icon "Replace Image" at bounding box center [91, 170] width 98 height 15
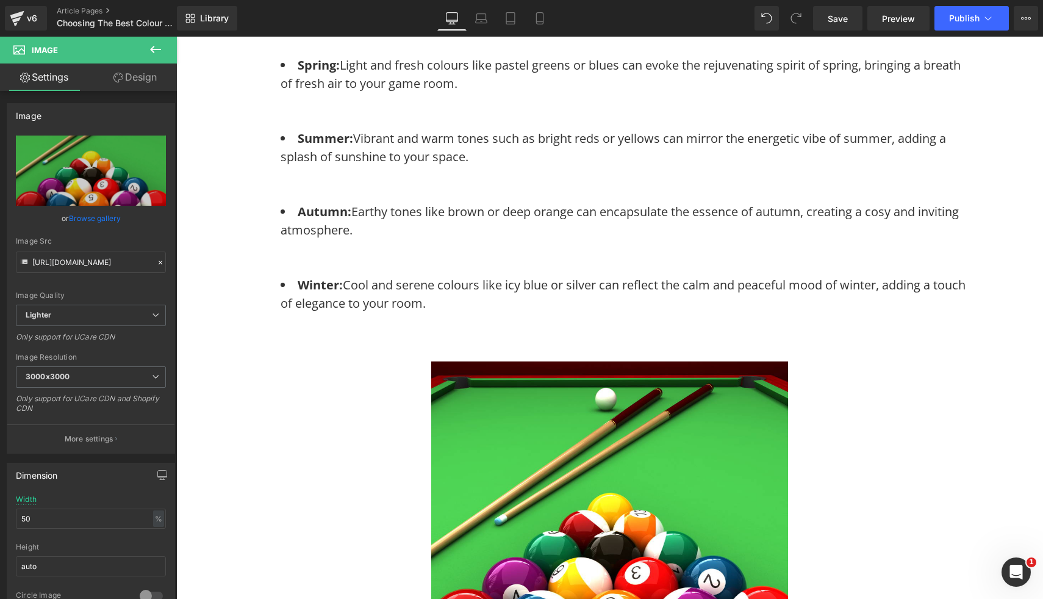
type input "C:\fakepath\29.png"
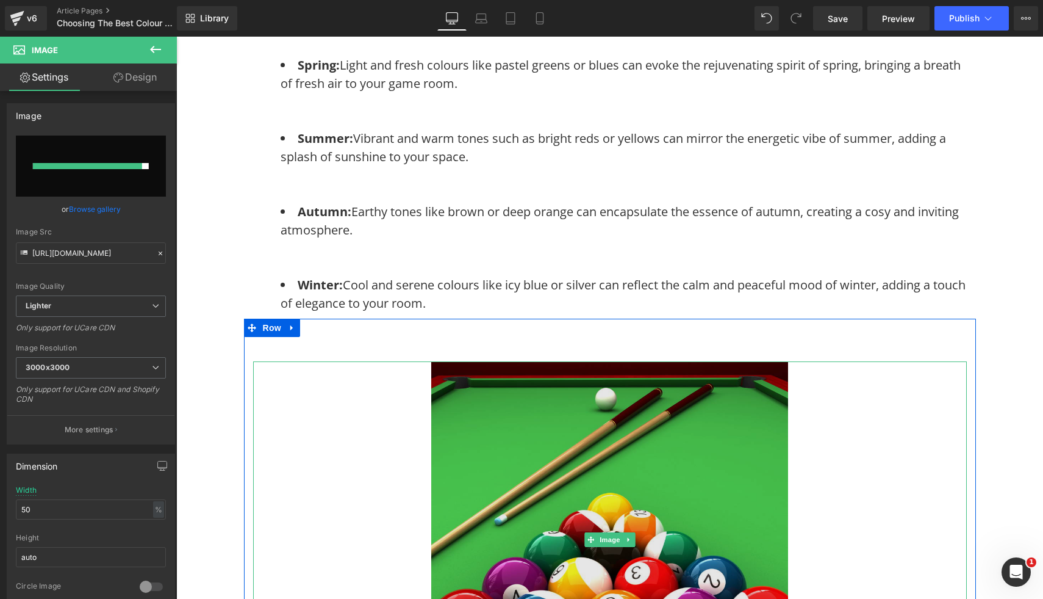
type input "https://ucarecdn.com/7585e69e-19cd-4b60-8e81-2bfefb38445c/-/format/auto/-/previ…"
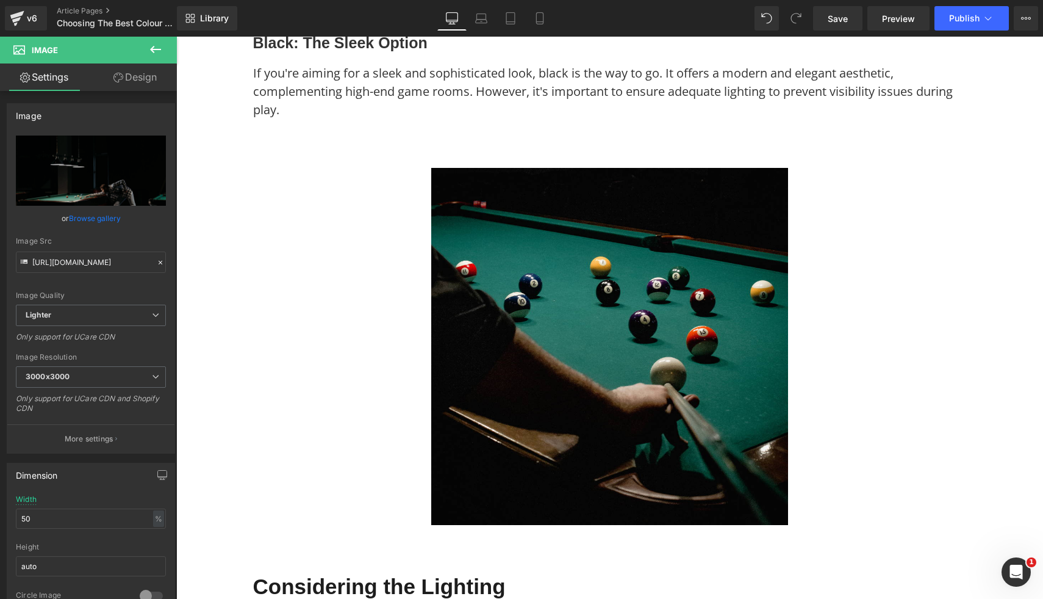
scroll to position [0, 0]
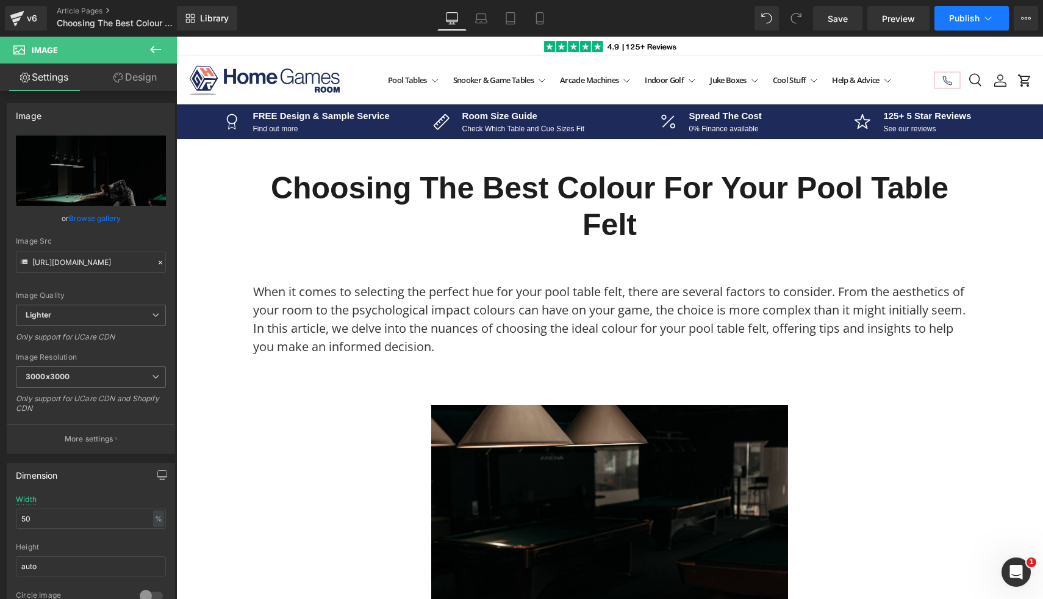
click at [963, 22] on span "Publish" at bounding box center [964, 18] width 31 height 10
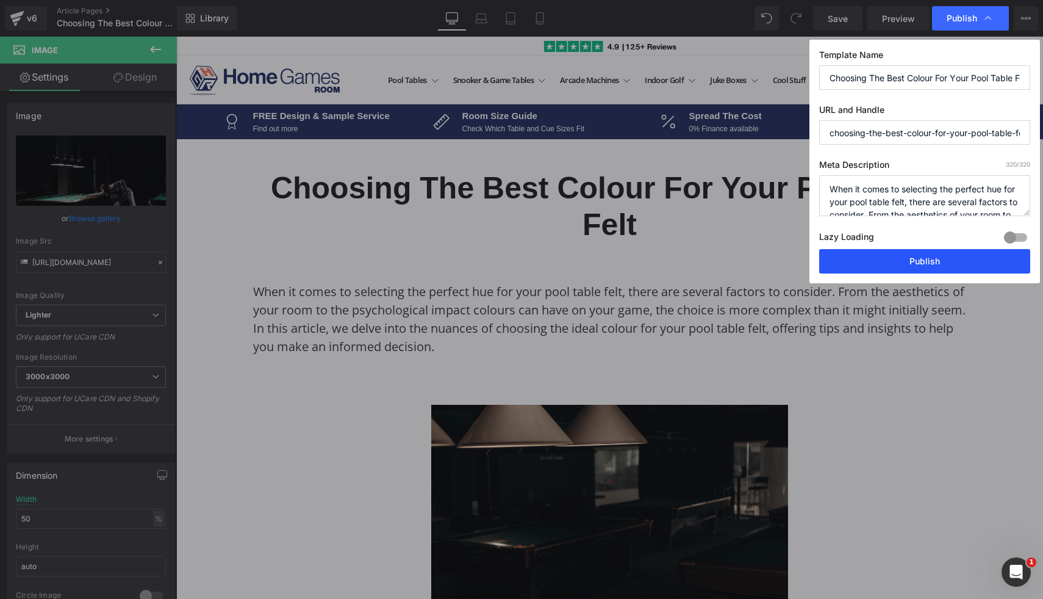
click at [912, 254] on button "Publish" at bounding box center [924, 261] width 211 height 24
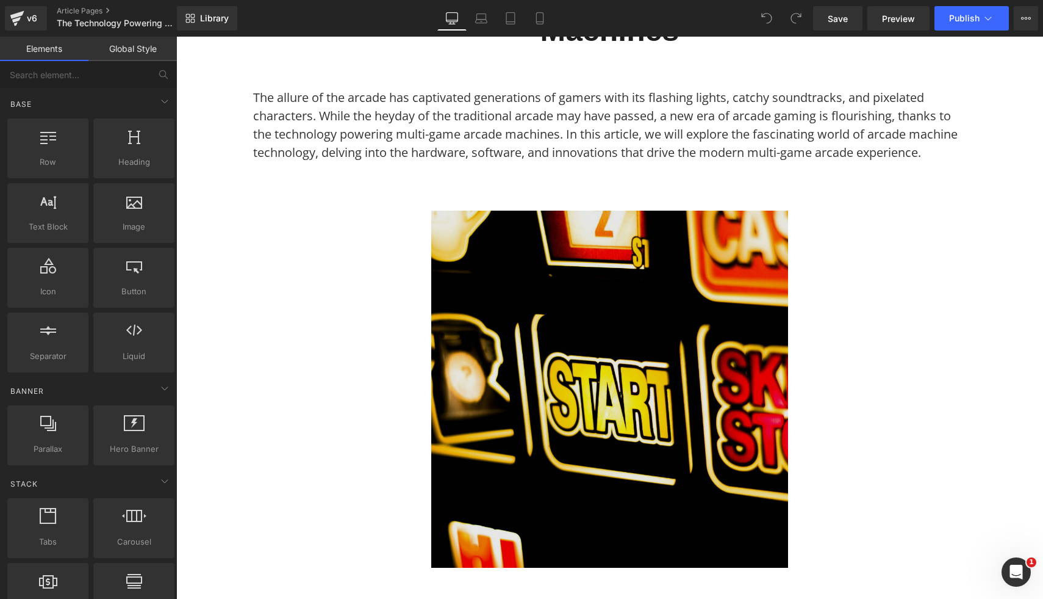
scroll to position [213, 0]
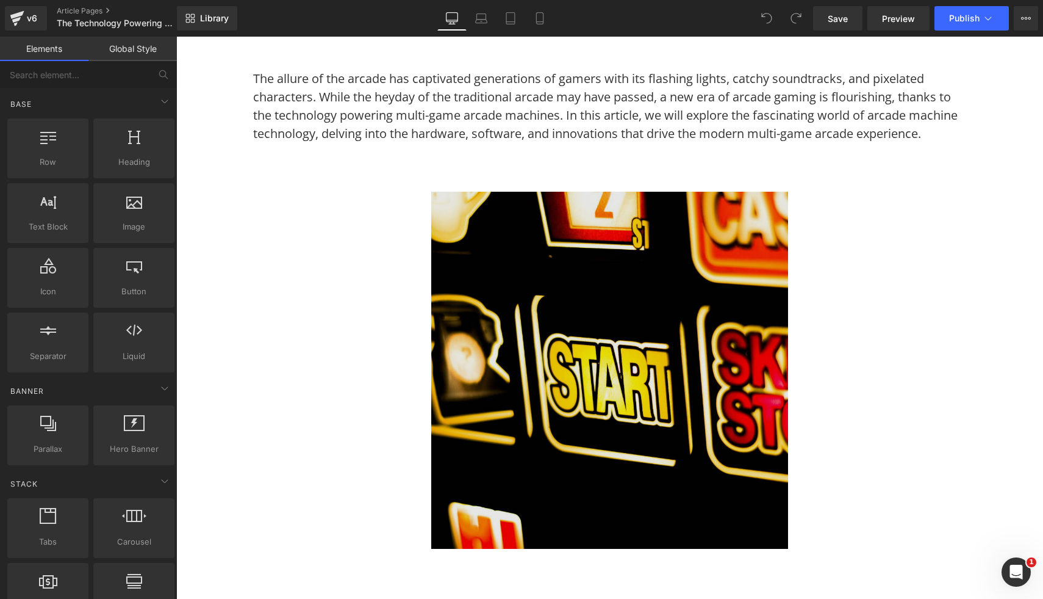
click at [536, 431] on img at bounding box center [609, 370] width 357 height 357
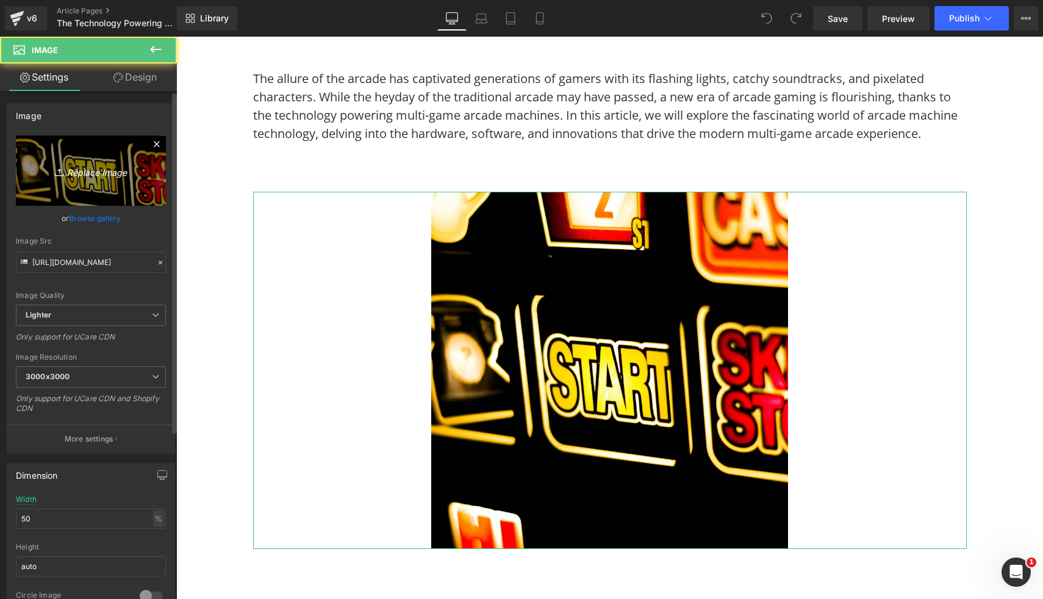
click at [76, 156] on link "Replace Image" at bounding box center [91, 170] width 150 height 70
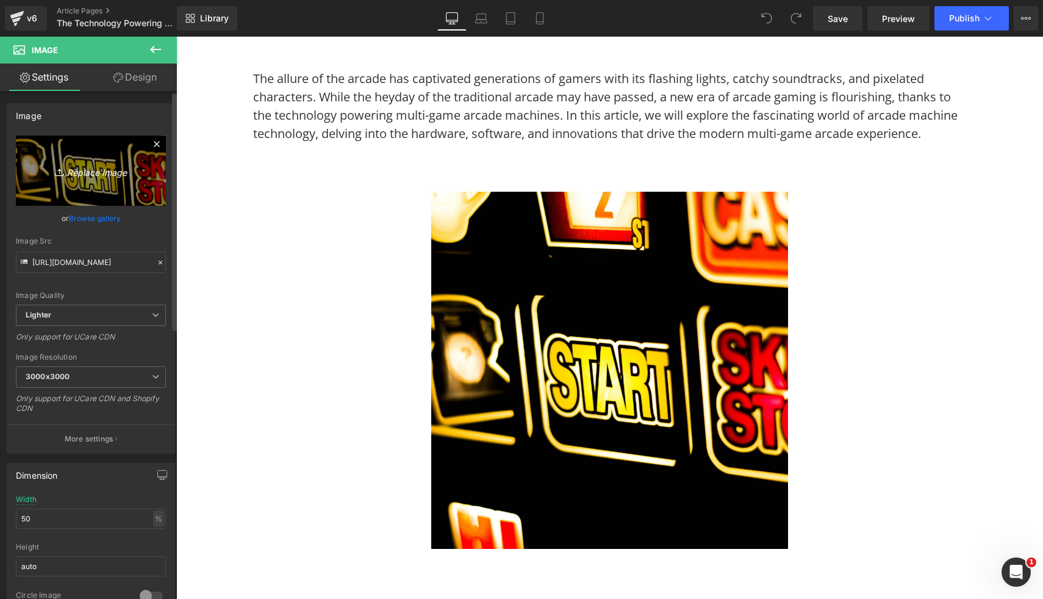
type input "C:\fakepath\2 Player Arcade Machine - Street Fighter v4 Arcade (3).png"
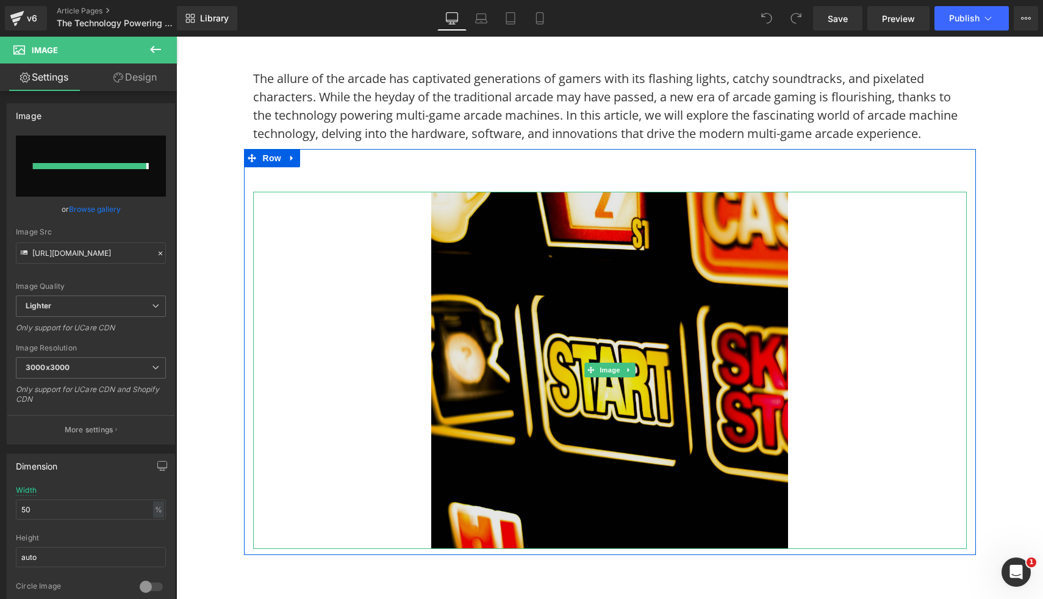
type input "https://ucarecdn.com/821fe500-ae0f-43c9-93b0-ce1a55c7fb01/-/format/auto/-/previ…"
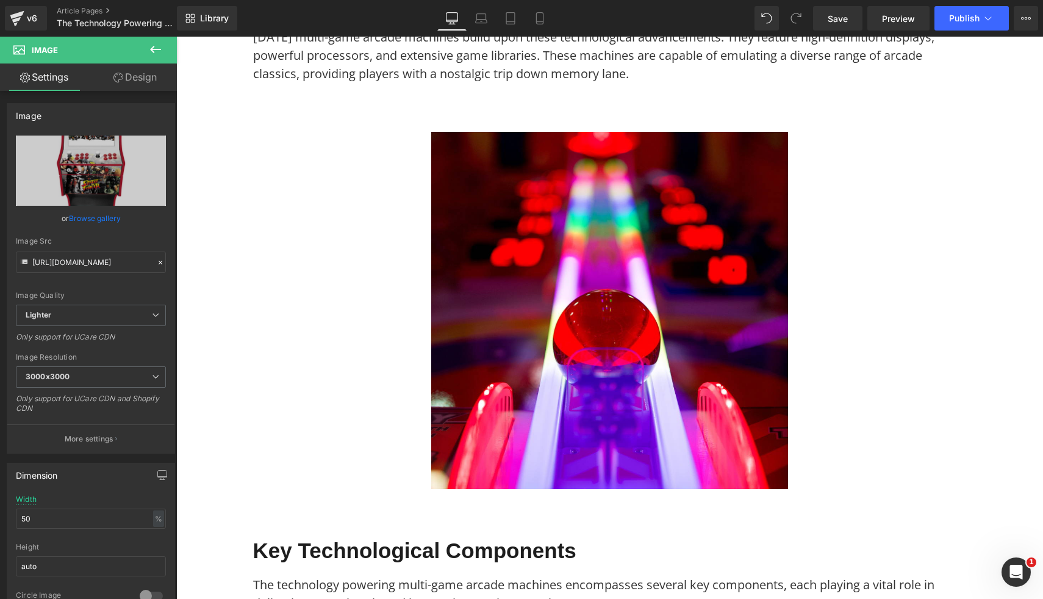
scroll to position [1610, 0]
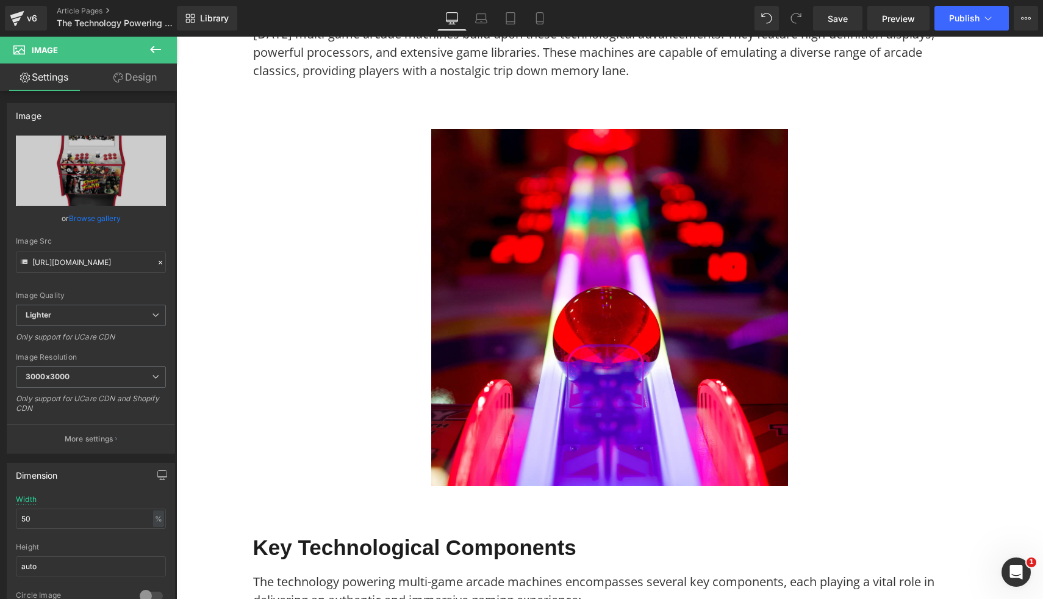
click at [717, 415] on img at bounding box center [609, 307] width 357 height 357
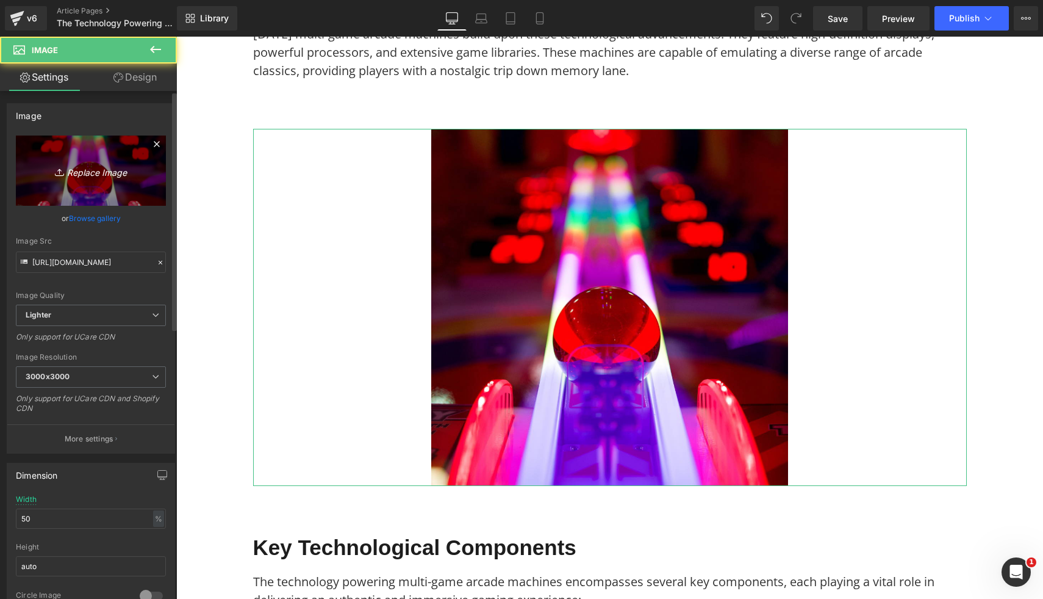
click at [71, 154] on link "Replace Image" at bounding box center [91, 170] width 150 height 70
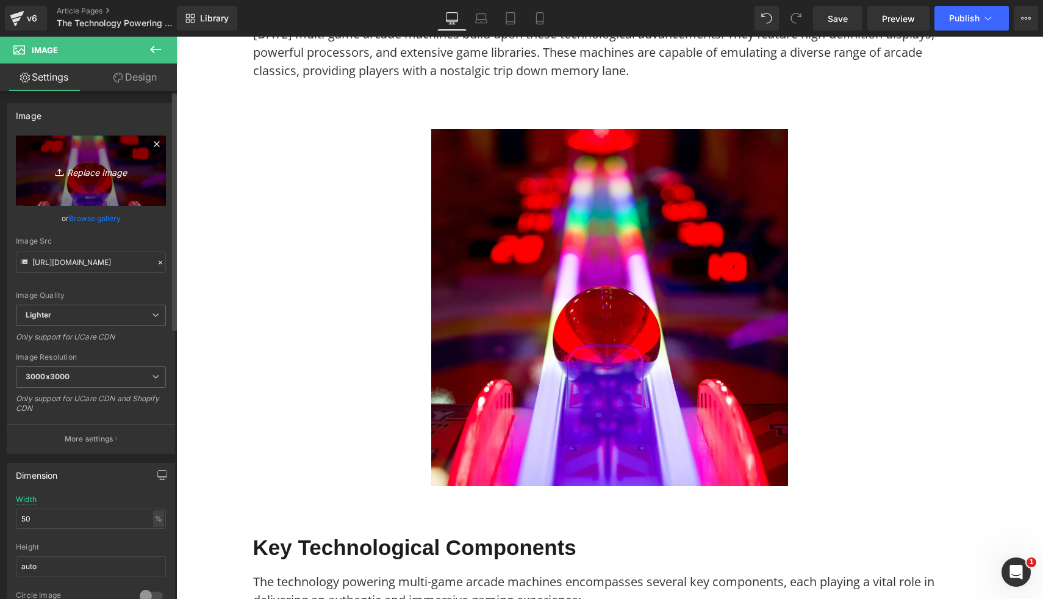
type input "C:\fakepath\2 Player Arcade Machine - Space Invaders v2 Machine (2).png"
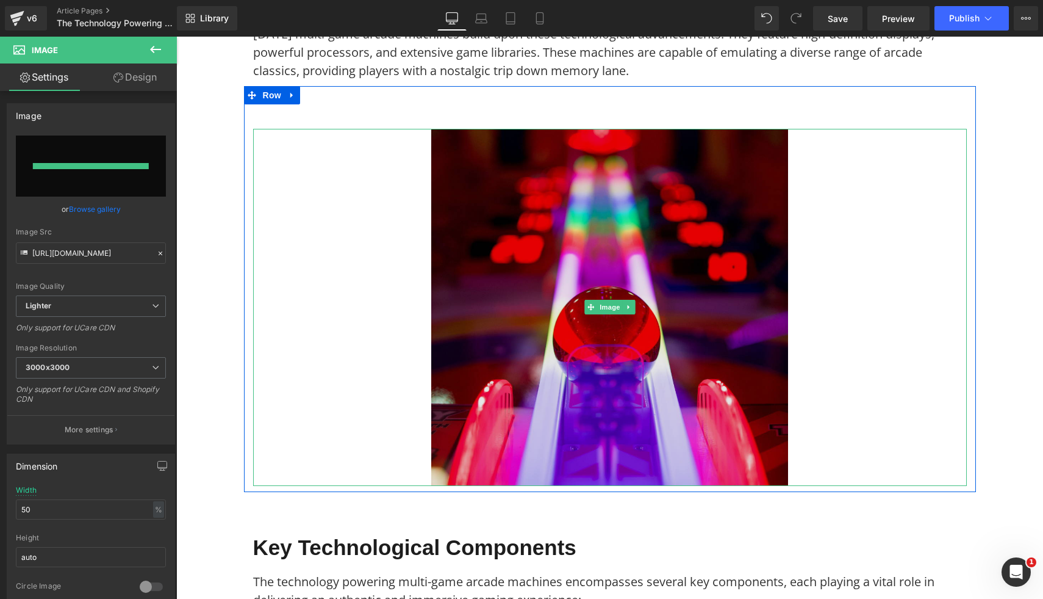
type input "https://ucarecdn.com/531bd396-abcb-4a06-8048-cee3e9378a14/-/format/auto/-/previ…"
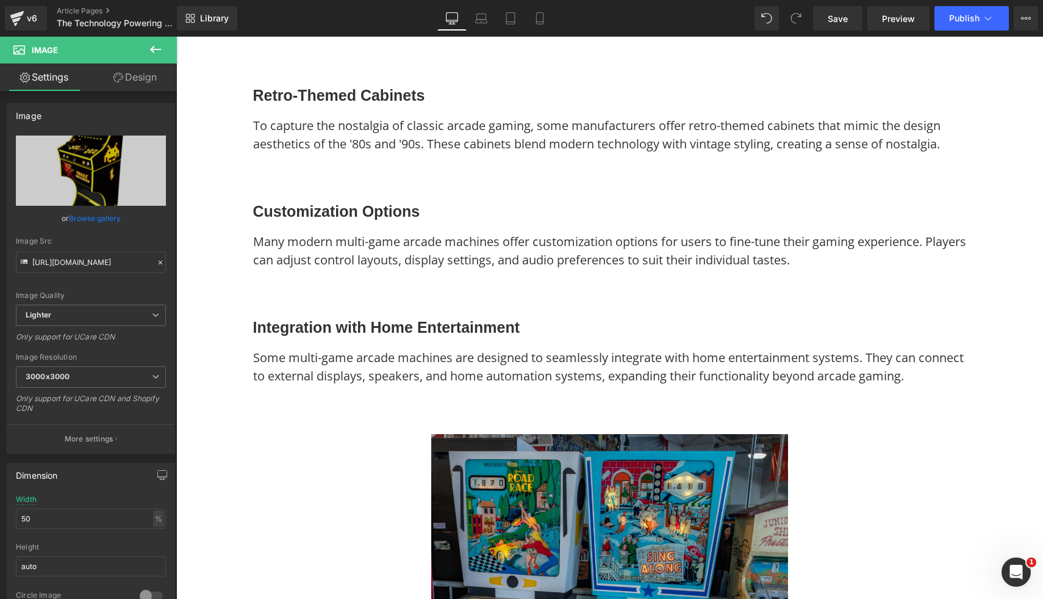
scroll to position [3615, 0]
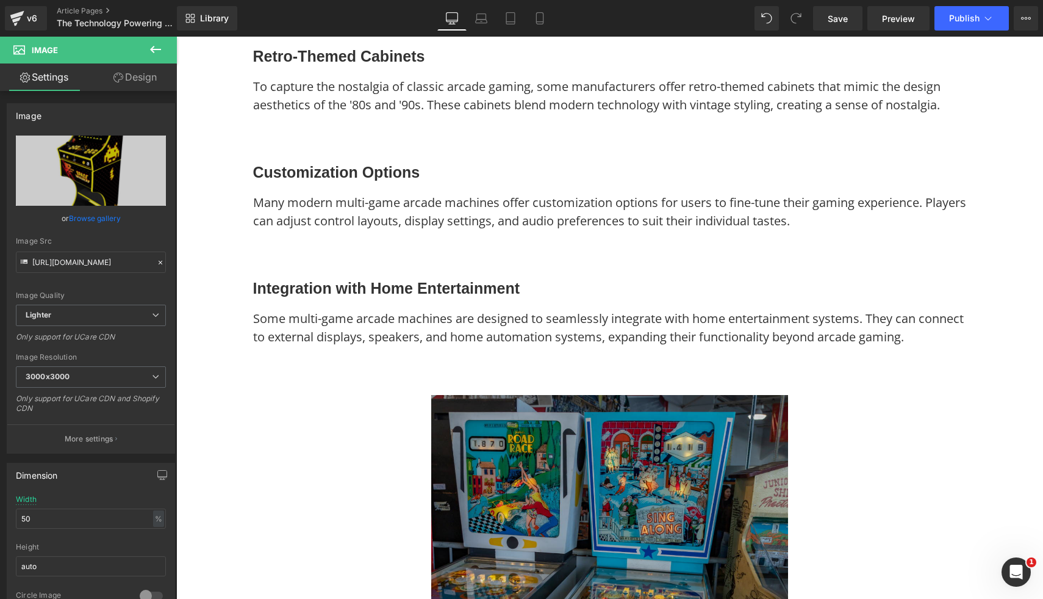
click at [539, 461] on img at bounding box center [609, 573] width 357 height 357
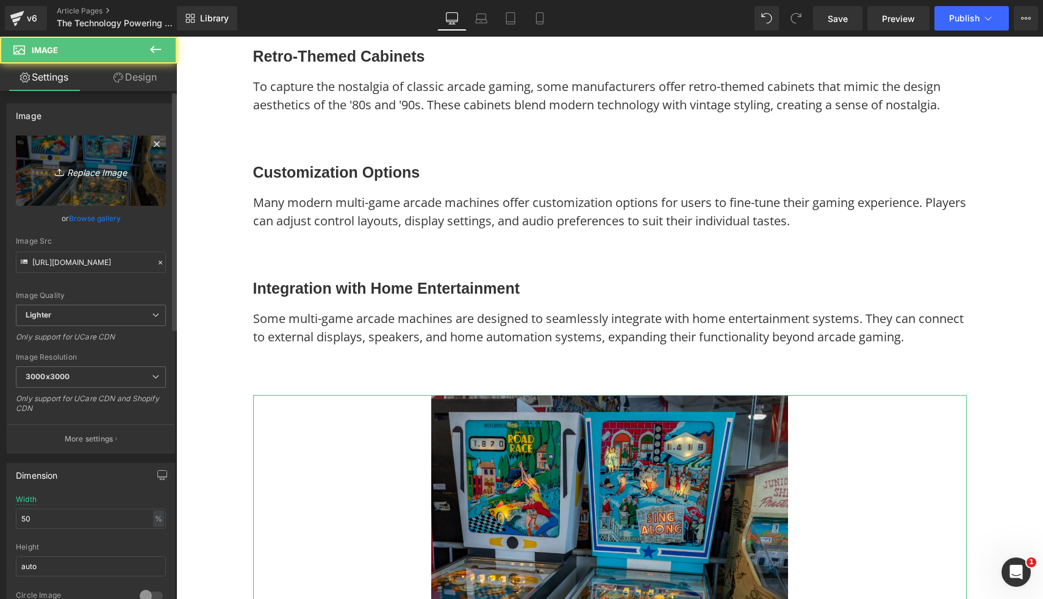
click at [160, 166] on link "Replace Image" at bounding box center [91, 170] width 150 height 70
type input "C:\fakepath\2 Player Arcade Machine - Marvel vs Capcom Theme (2).png"
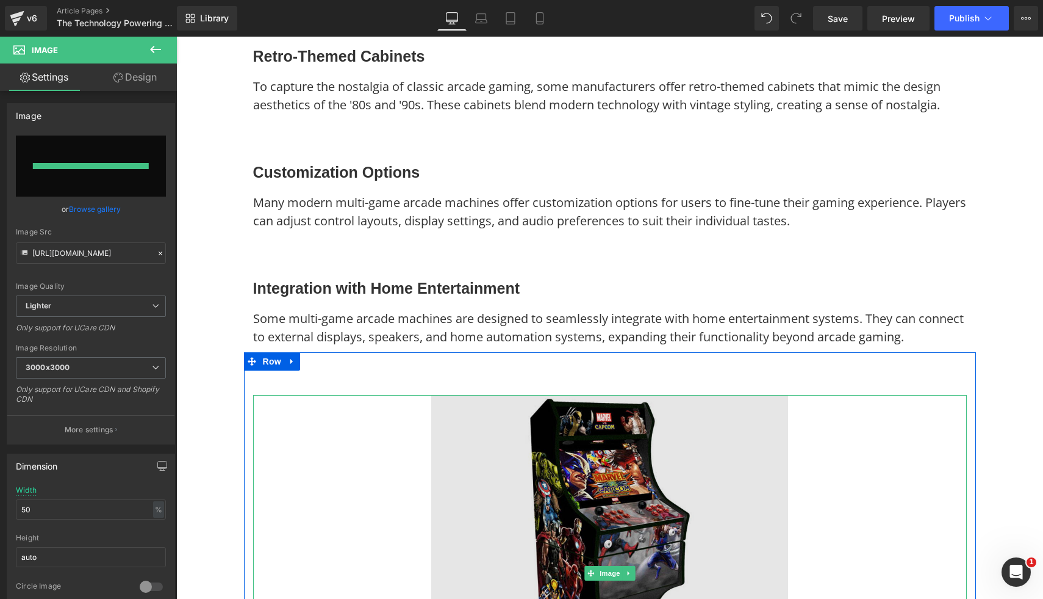
type input "https://ucarecdn.com/90a1a417-efcc-44a1-9199-f2c63c2906ae/-/format/auto/-/previ…"
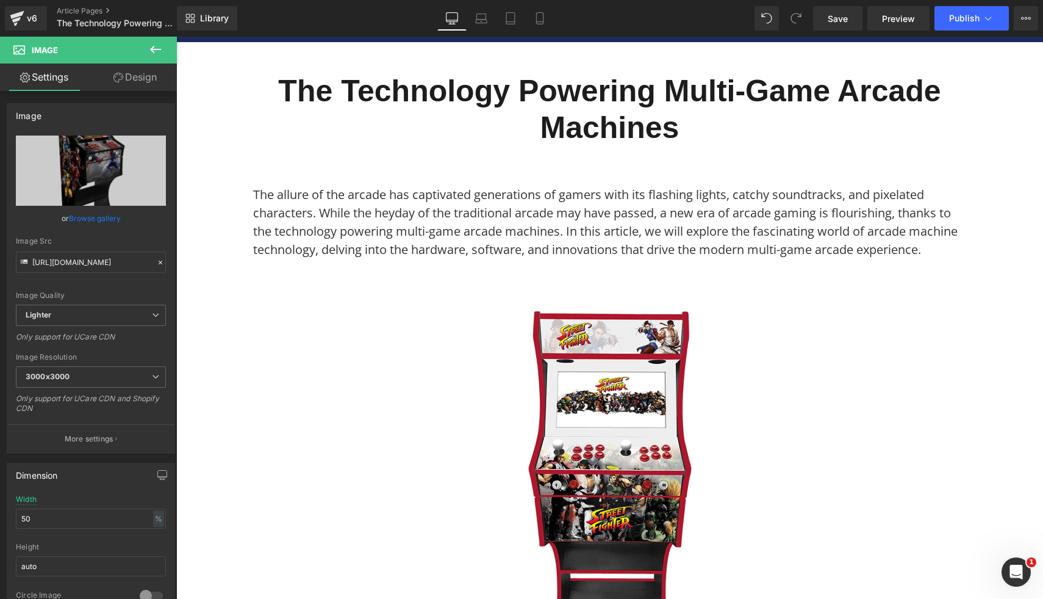
scroll to position [0, 0]
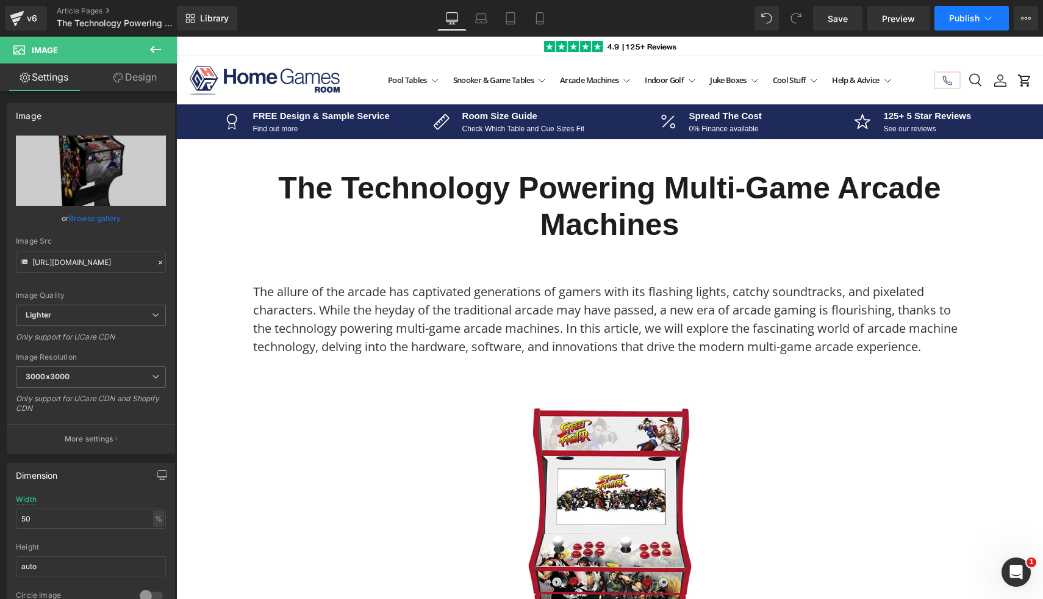
click at [967, 22] on span "Publish" at bounding box center [964, 18] width 31 height 10
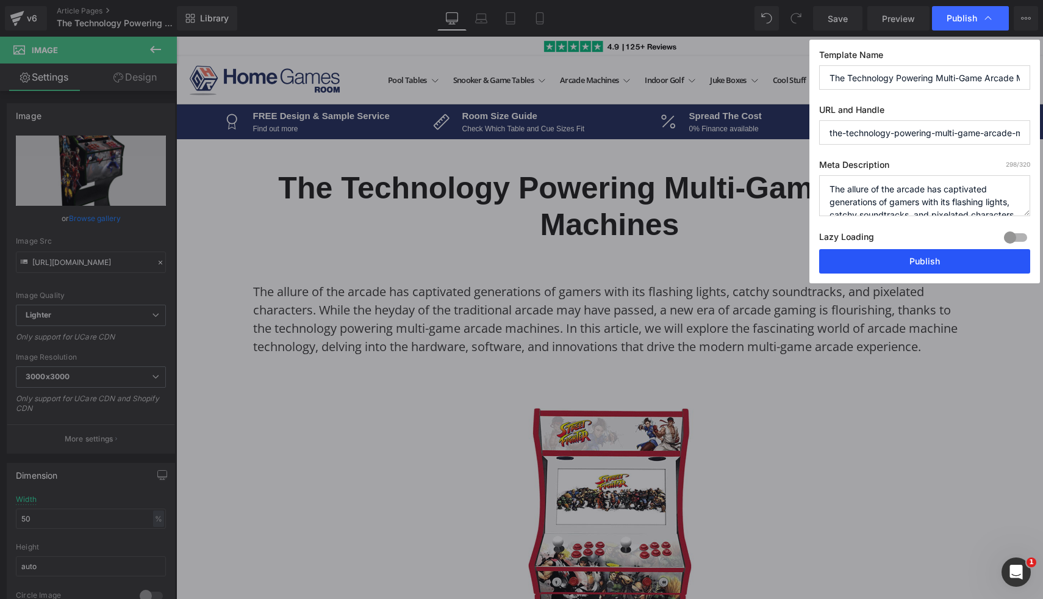
click at [915, 258] on button "Publish" at bounding box center [924, 261] width 211 height 24
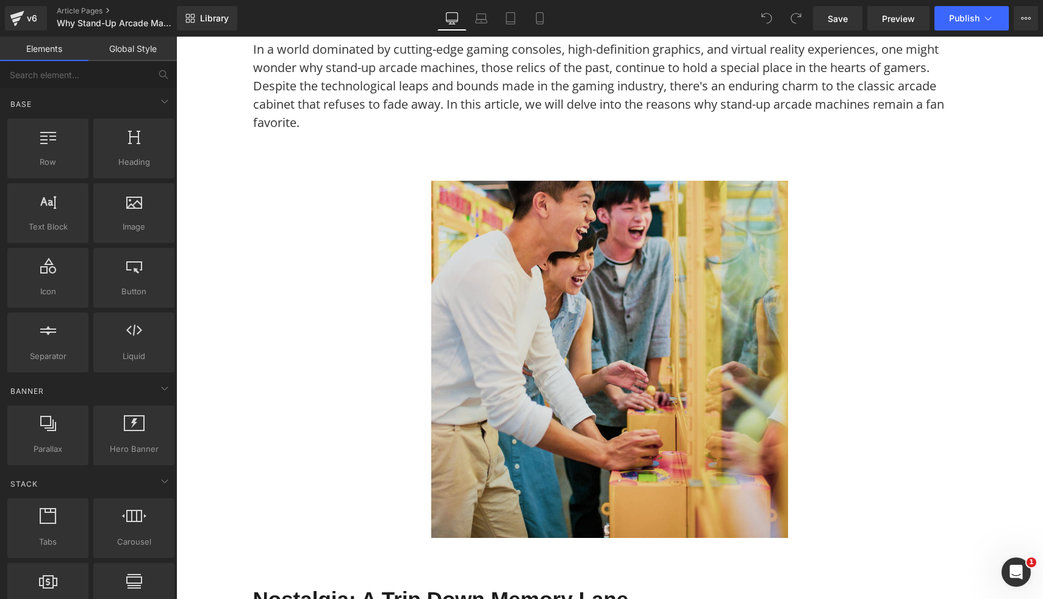
scroll to position [313, 0]
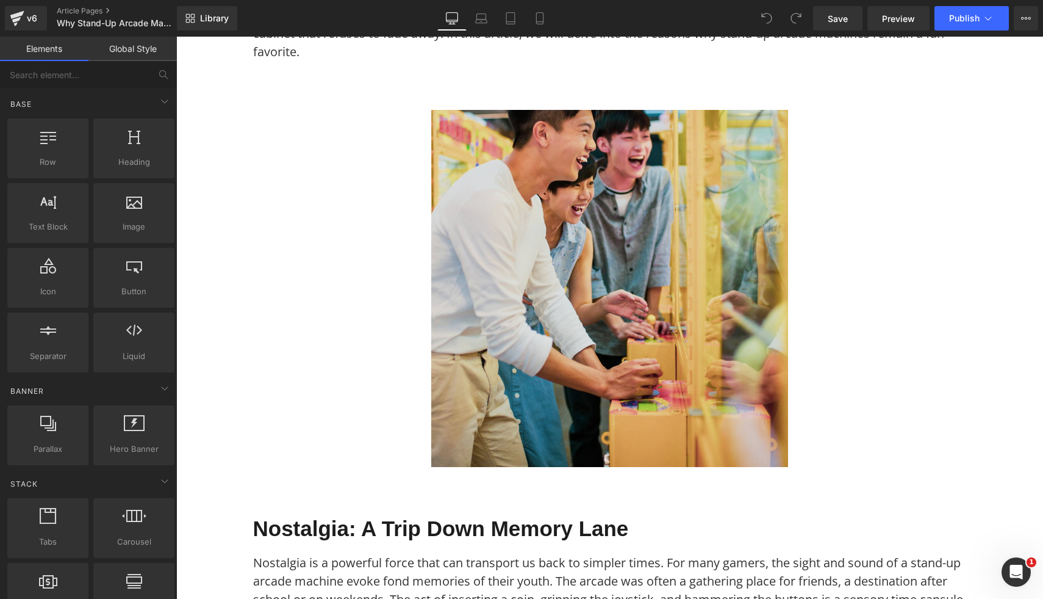
click at [562, 308] on img at bounding box center [609, 288] width 357 height 357
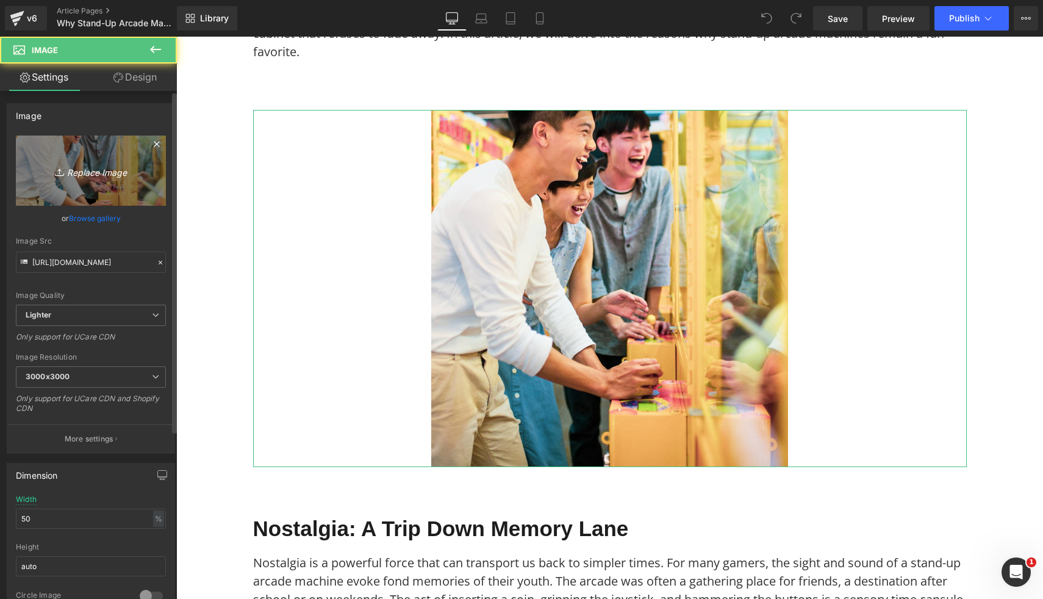
click at [90, 185] on link "Replace Image" at bounding box center [91, 170] width 150 height 70
type input "C:\fakepath\2 Player Arcade Machine - Back to The Future (3).png"
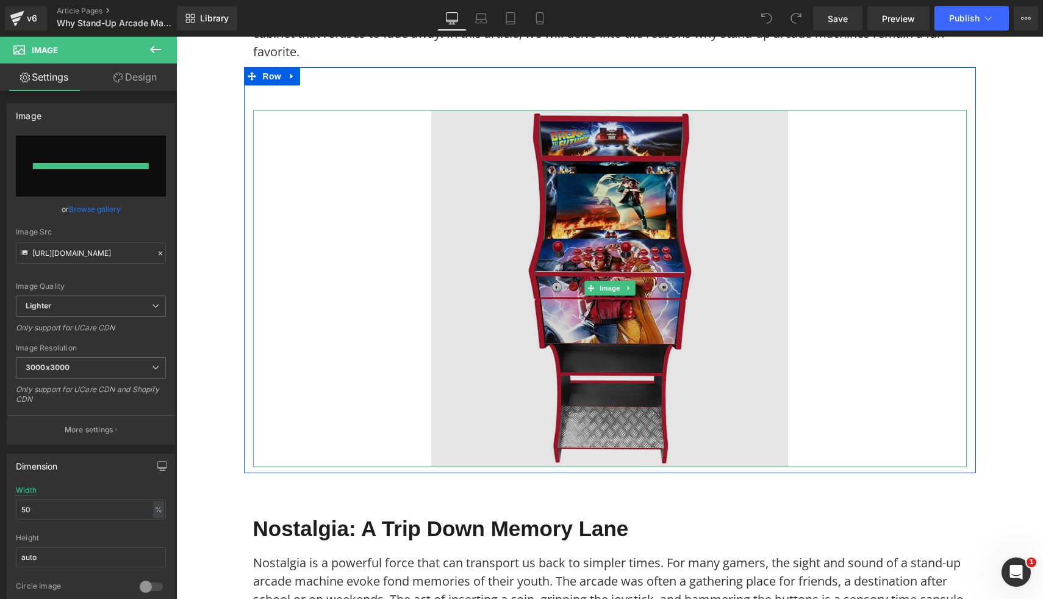
type input "[URL][DOMAIN_NAME]"
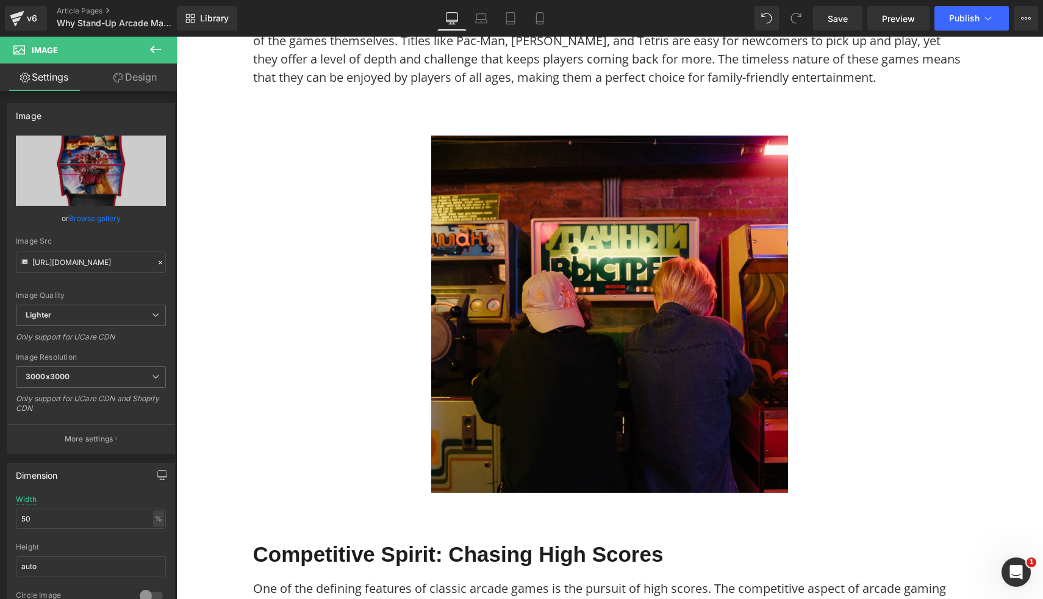
scroll to position [1408, 0]
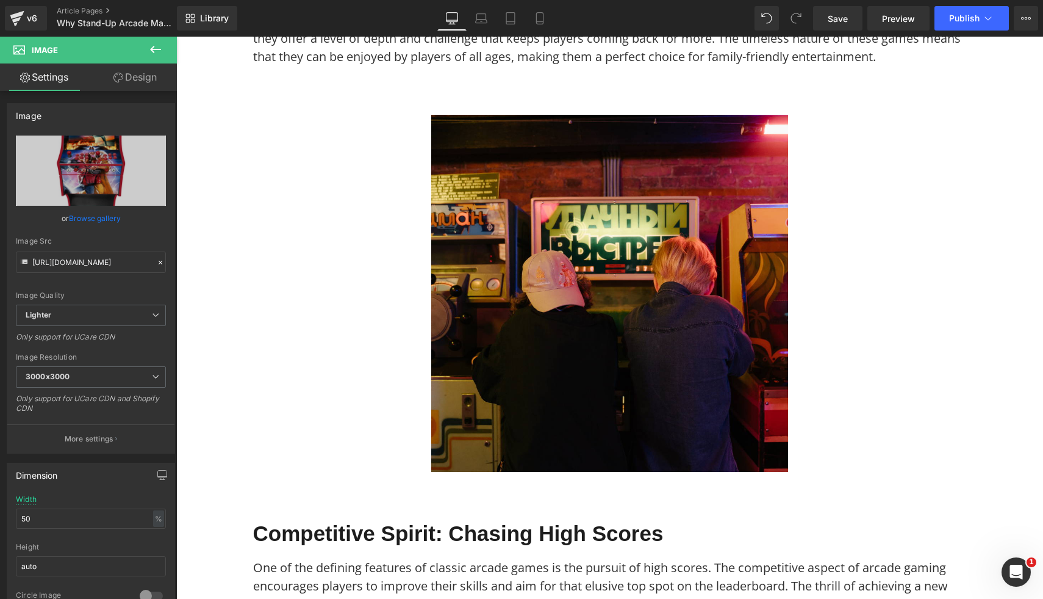
click at [718, 419] on img at bounding box center [609, 293] width 357 height 357
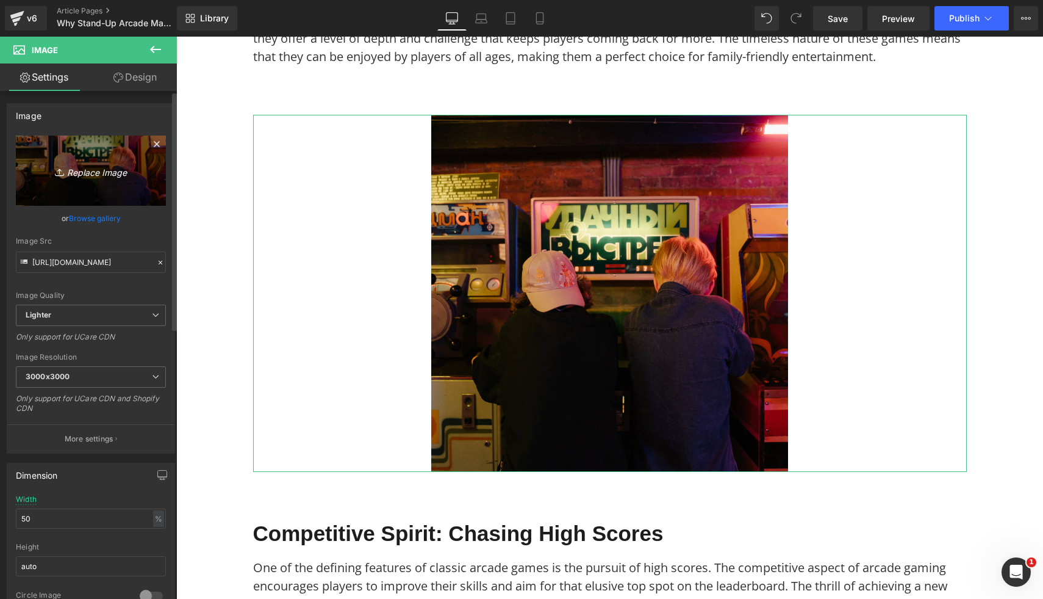
click at [92, 165] on icon "Replace Image" at bounding box center [91, 170] width 98 height 15
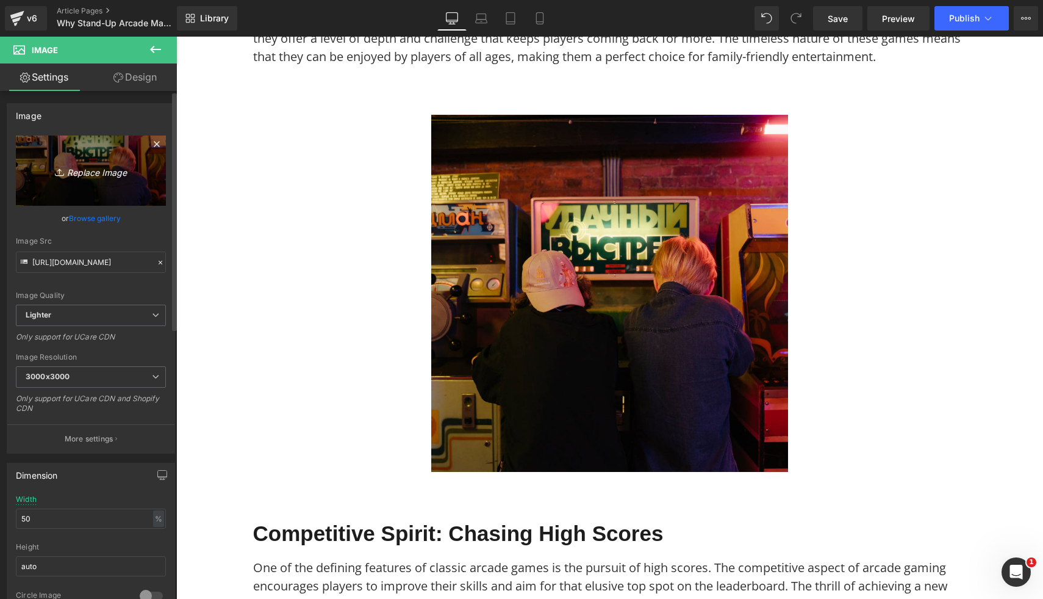
type input "C:\fakepath\2 Player Arcade Machine - Batman vs Joker (3).png"
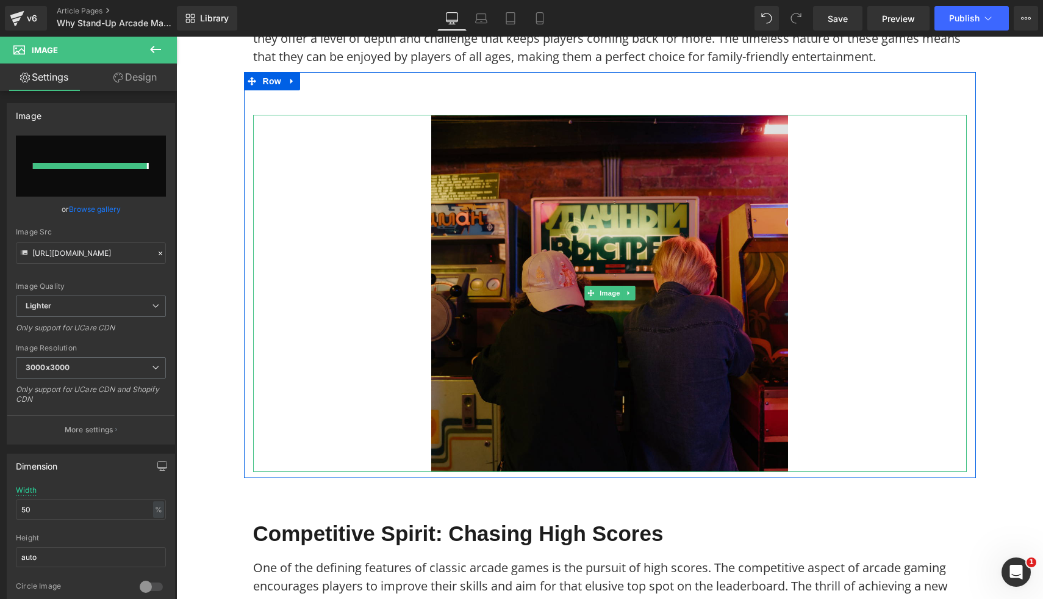
type input "[URL][DOMAIN_NAME]"
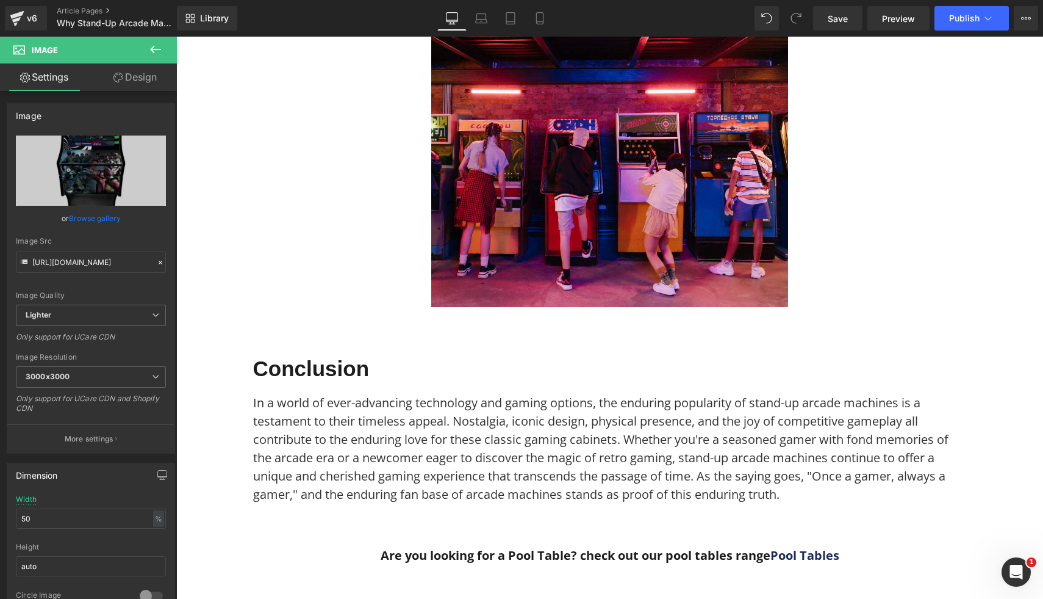
scroll to position [2847, 0]
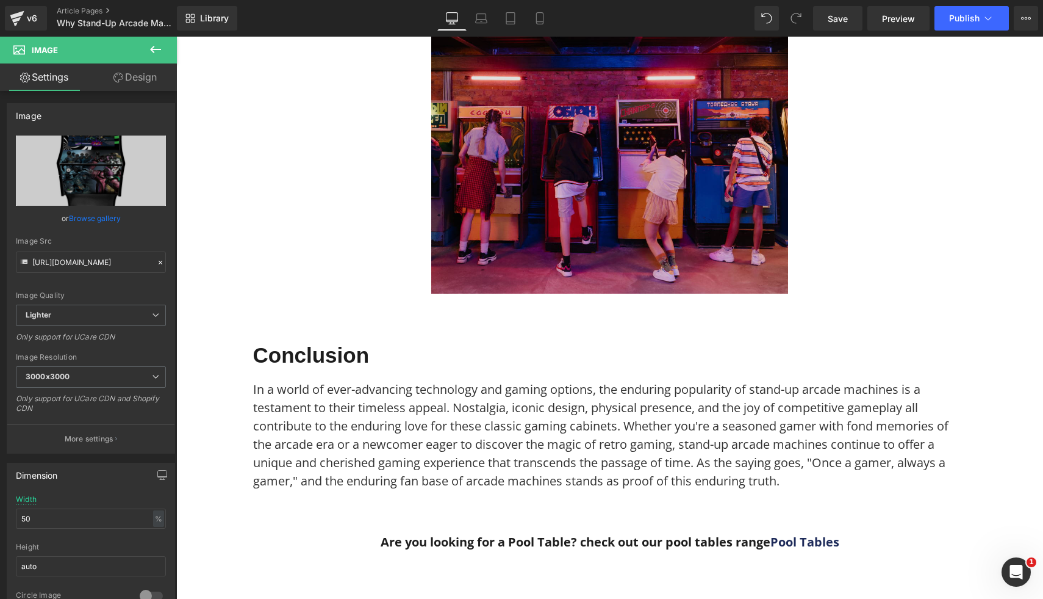
click at [697, 212] on img at bounding box center [609, 115] width 357 height 357
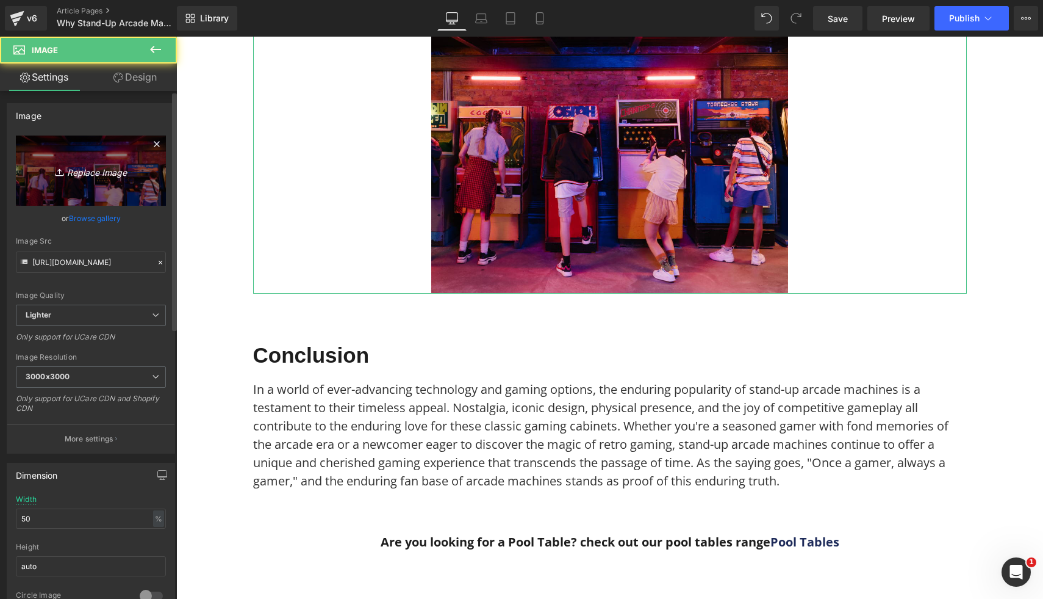
click at [111, 176] on icon "Replace Image" at bounding box center [91, 170] width 98 height 15
type input "C:\fakepath\2 Player Arcade Machine - [PERSON_NAME] Theme (3).png"
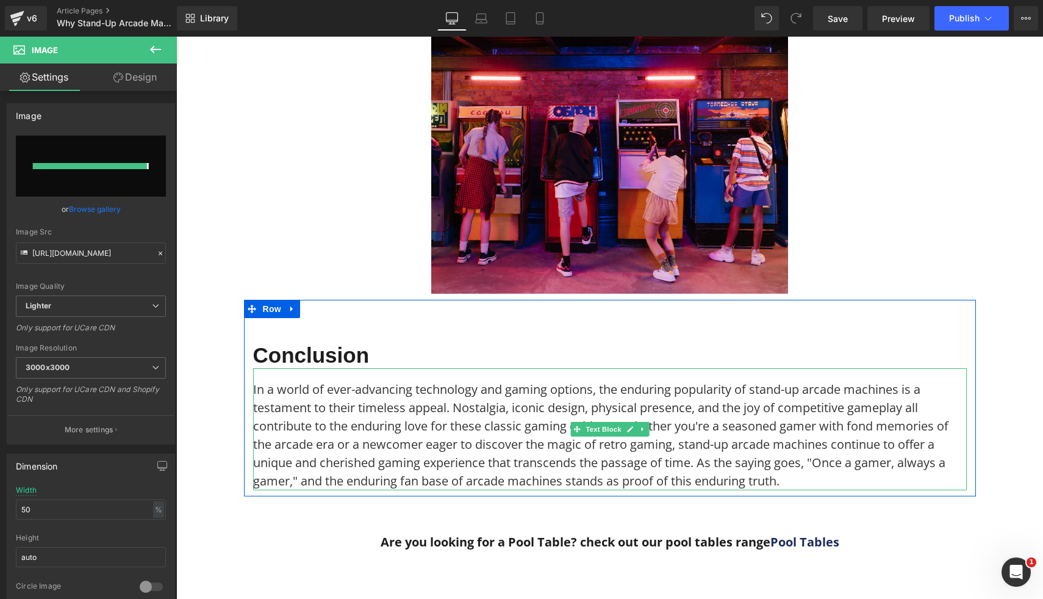
type input "[URL][DOMAIN_NAME]"
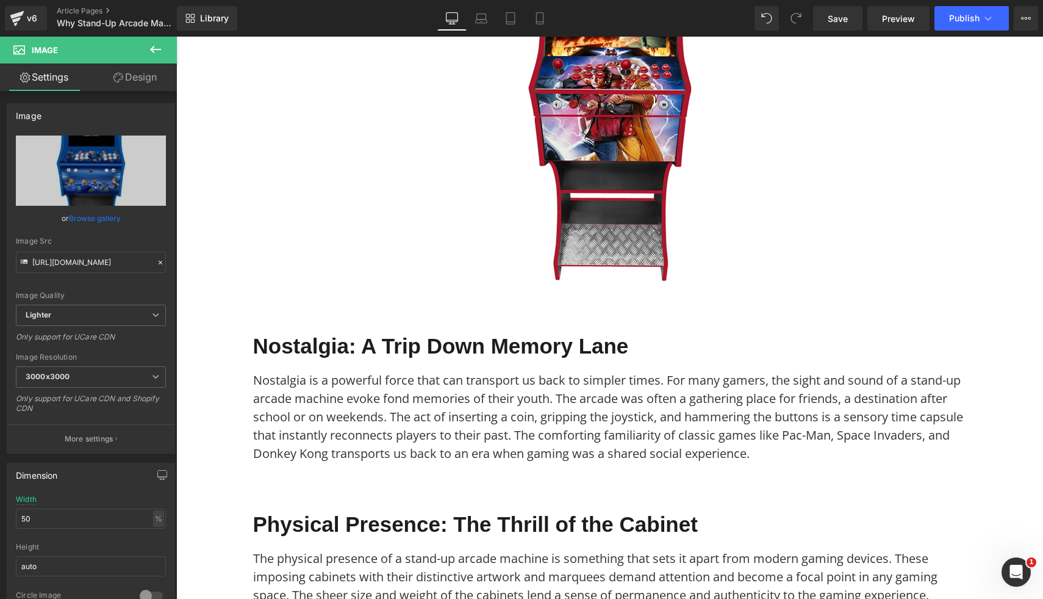
scroll to position [0, 0]
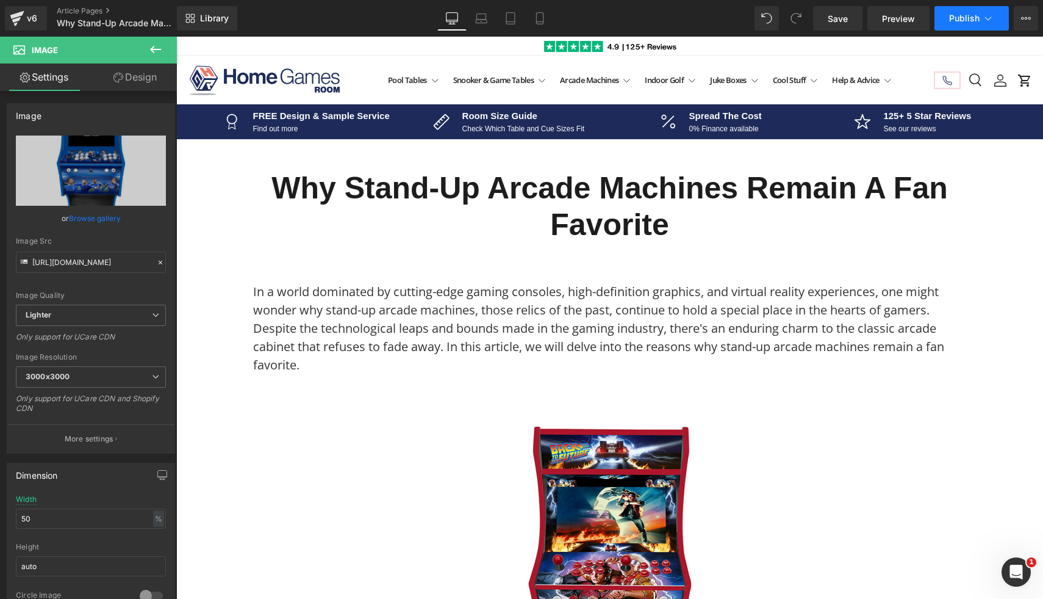
click at [962, 16] on span "Publish" at bounding box center [964, 18] width 31 height 10
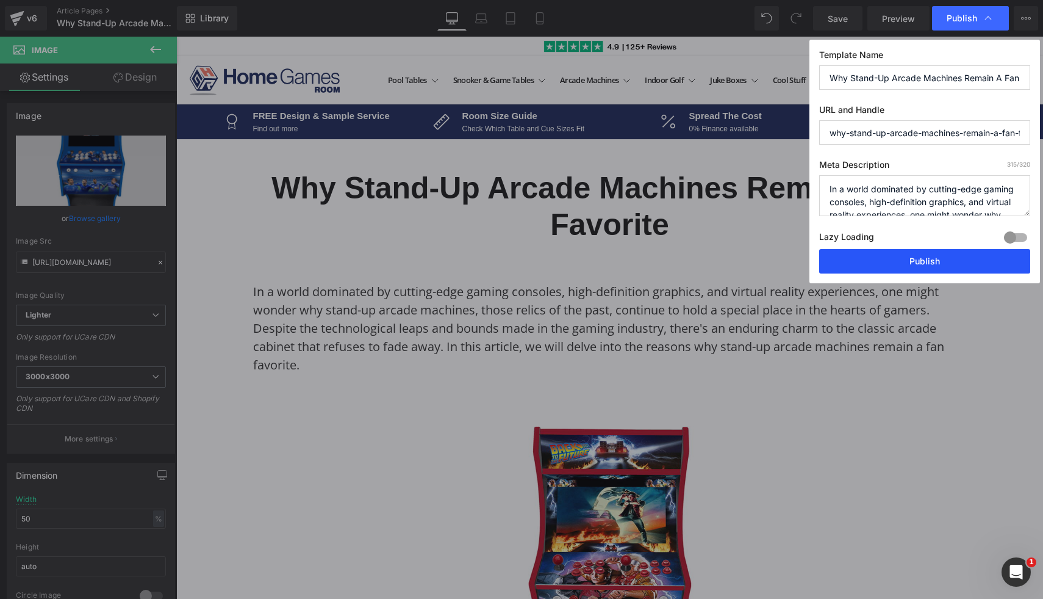
click at [909, 262] on button "Publish" at bounding box center [924, 261] width 211 height 24
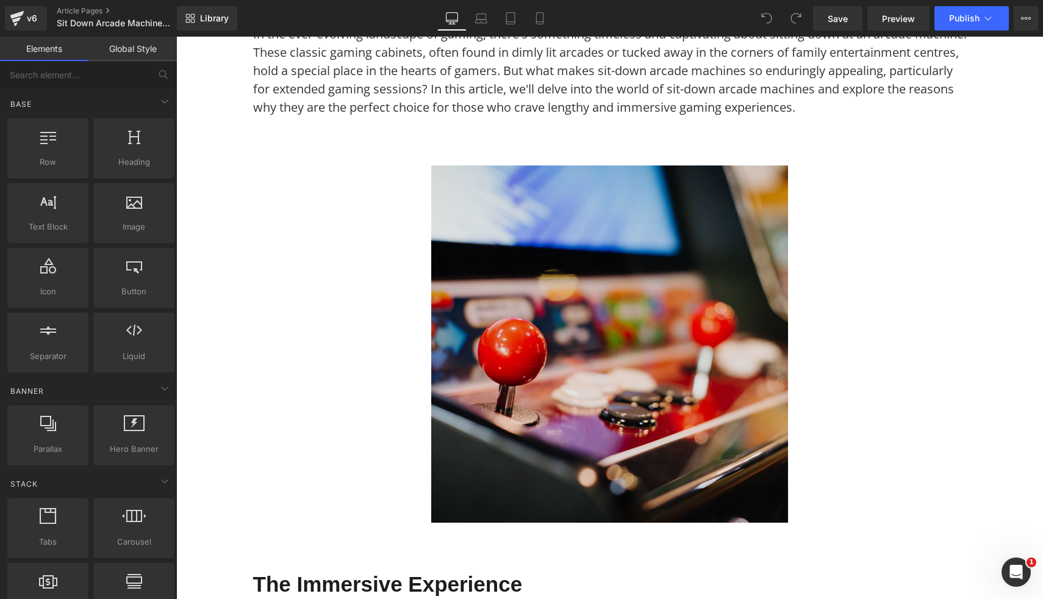
scroll to position [260, 0]
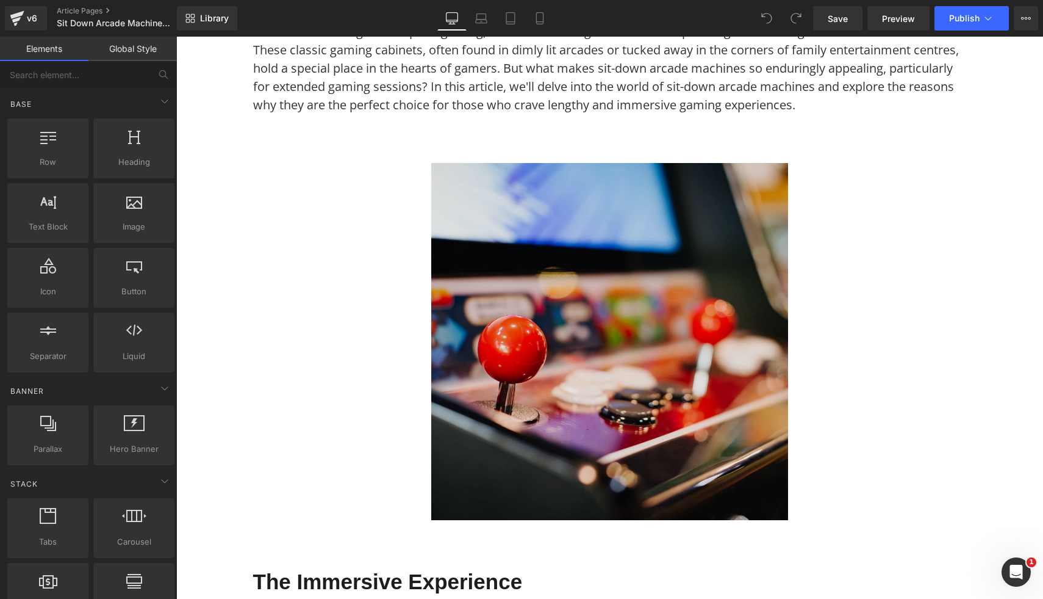
click at [541, 262] on img at bounding box center [609, 341] width 357 height 357
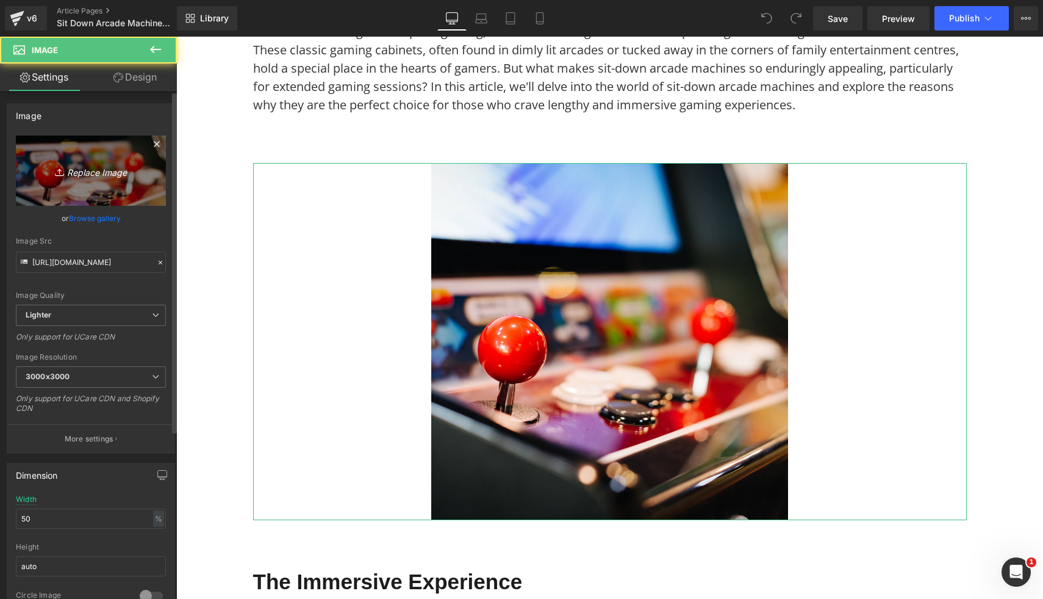
click at [141, 164] on link "Replace Image" at bounding box center [91, 170] width 150 height 70
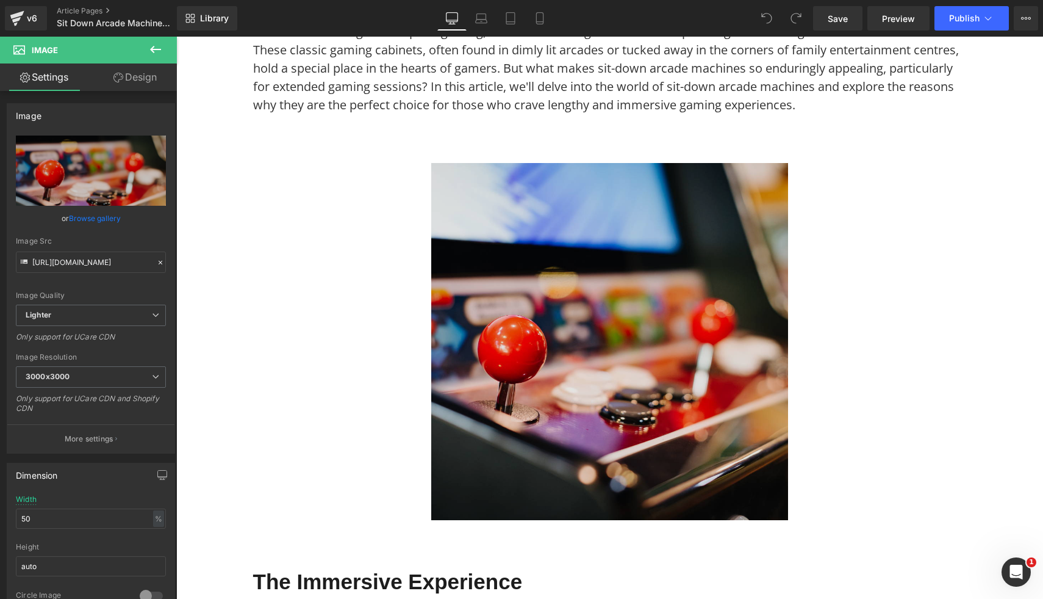
type input "C:\fakepath\Synergy Media Coffee Table Custom Arcade Machine (5).png"
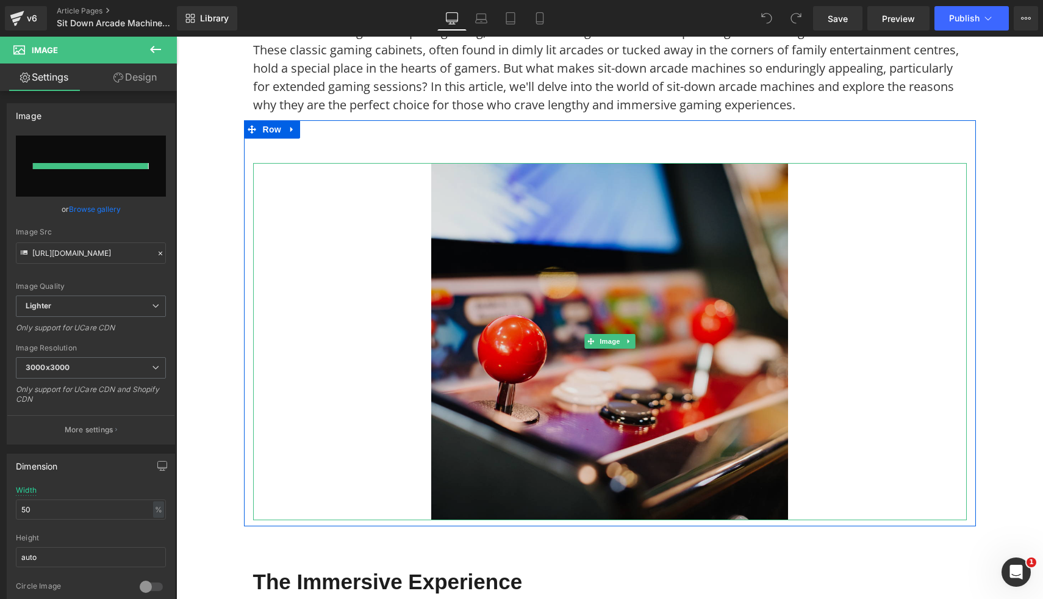
type input "[URL][DOMAIN_NAME]"
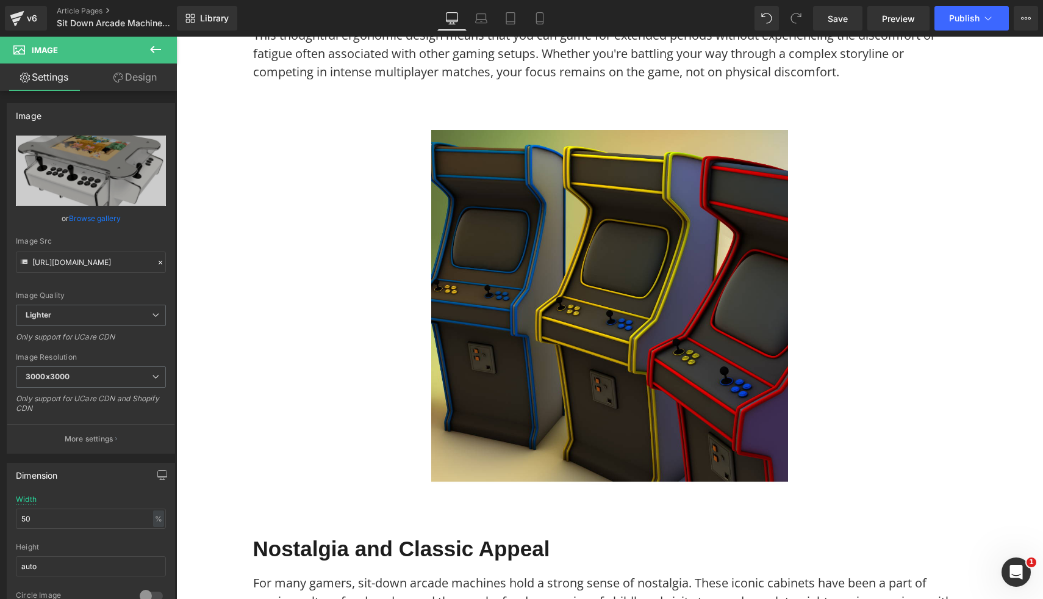
scroll to position [1220, 0]
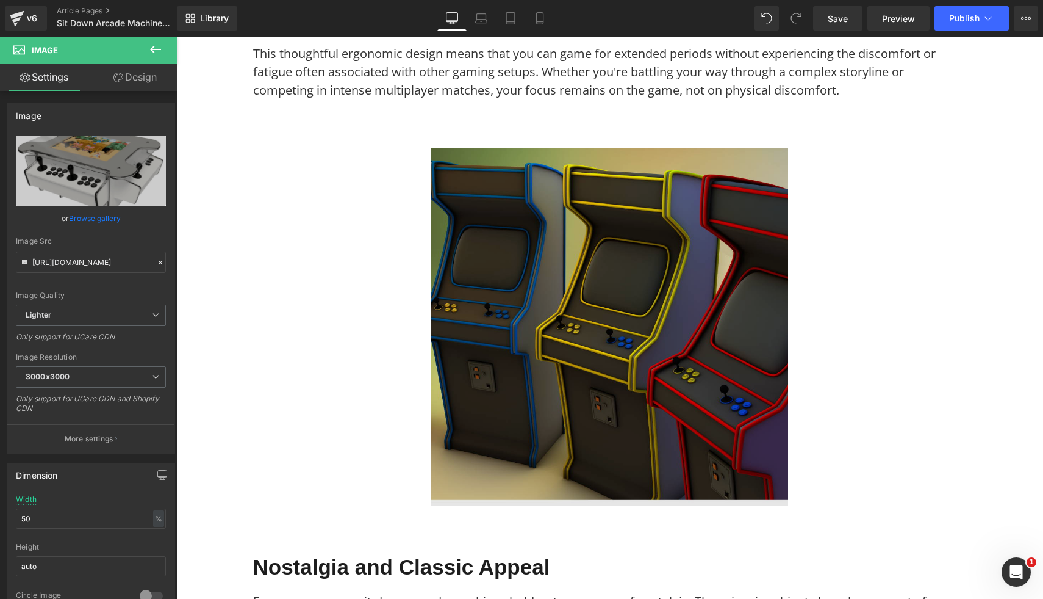
click at [663, 425] on img at bounding box center [609, 326] width 357 height 357
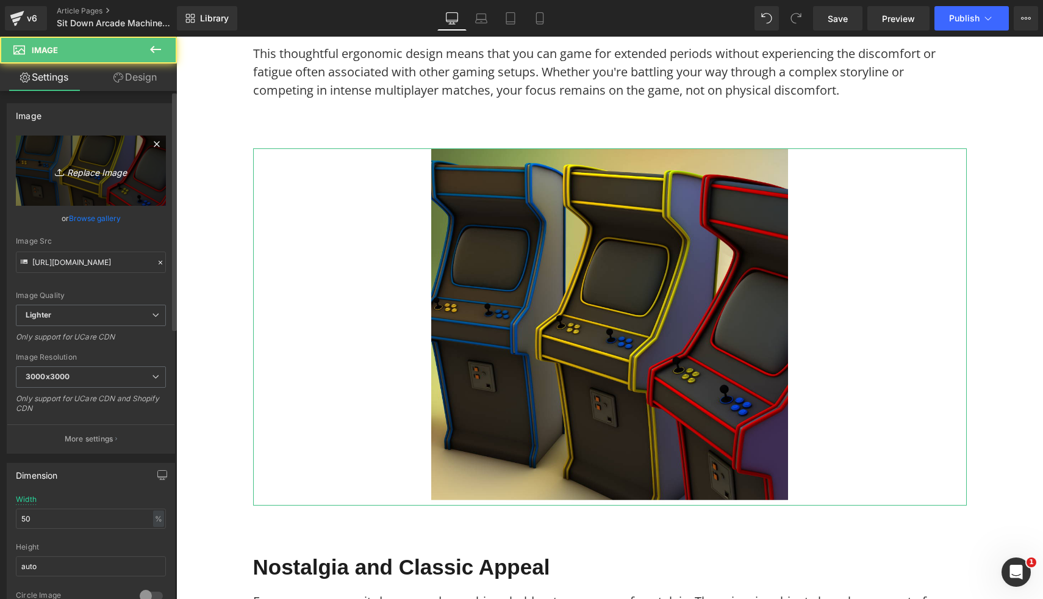
click at [114, 158] on link "Replace Image" at bounding box center [91, 170] width 150 height 70
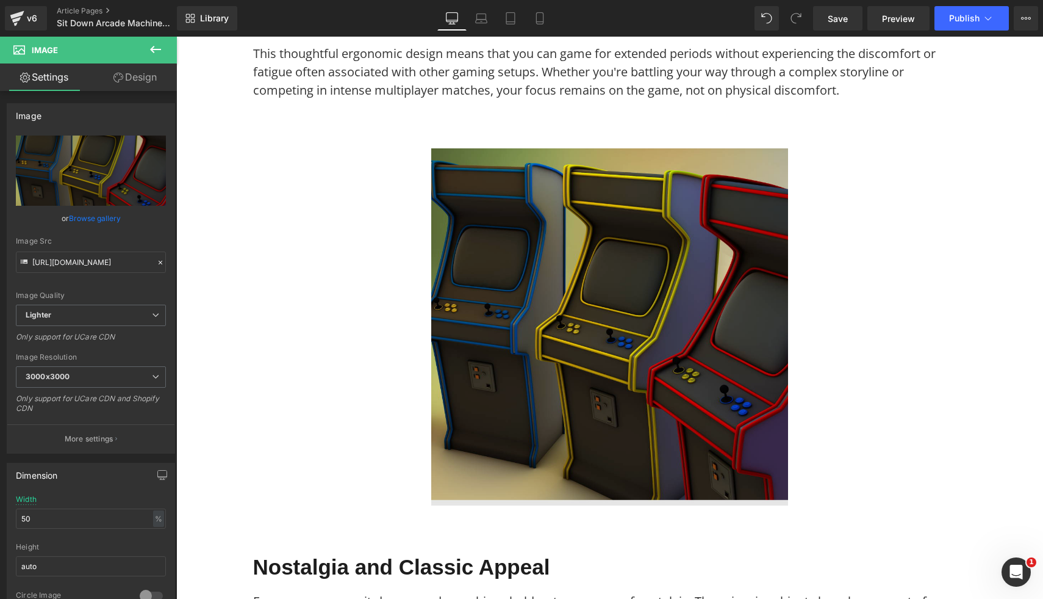
type input "C:\fakepath\Synergy Media Coffee Table Custom Arcade Machine (12).png"
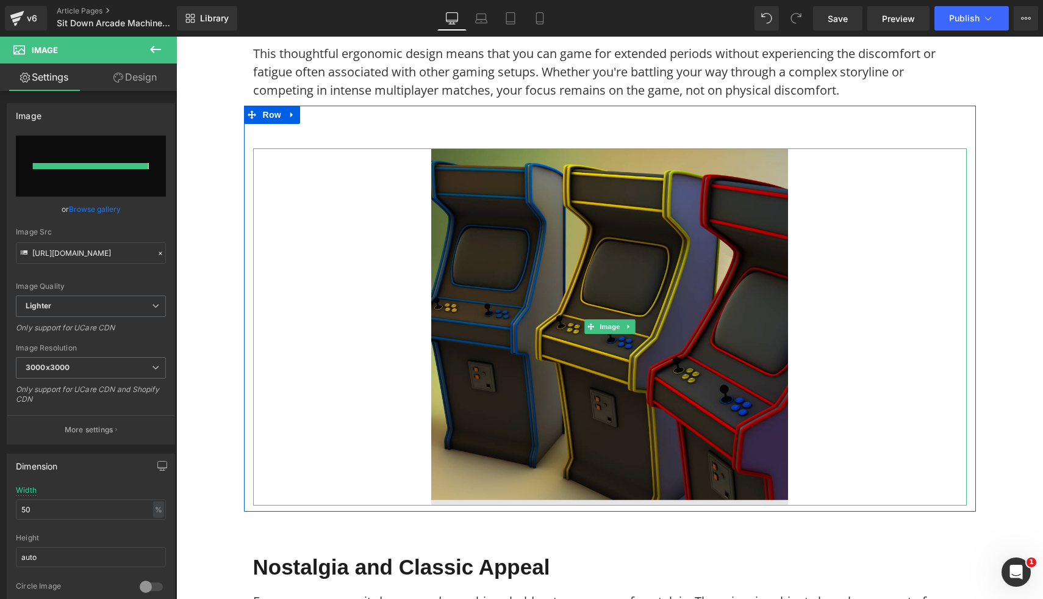
type input "[URL][DOMAIN_NAME]"
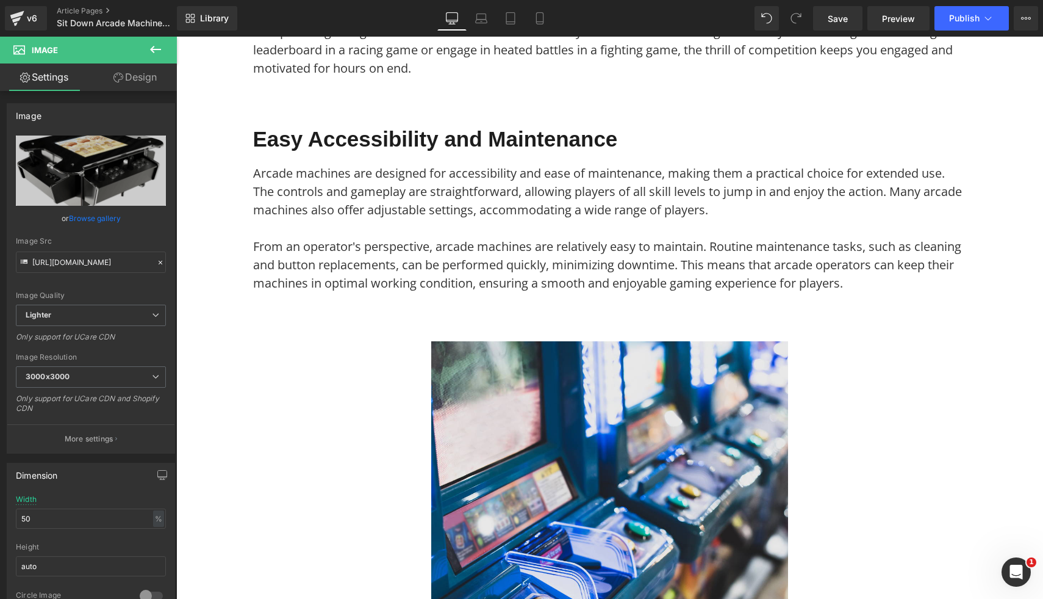
scroll to position [2674, 0]
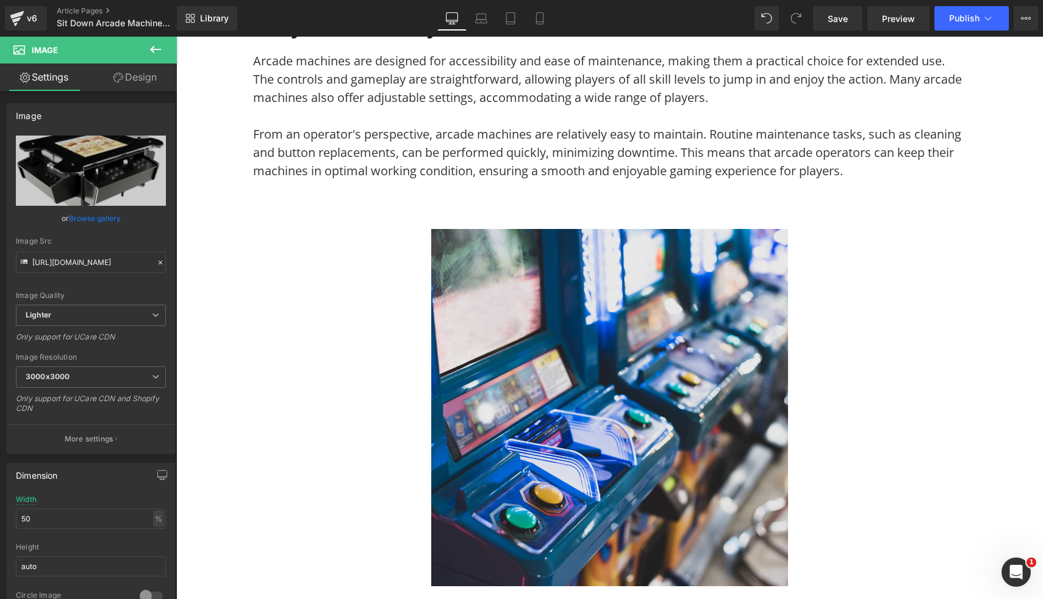
click at [738, 315] on img at bounding box center [609, 407] width 357 height 357
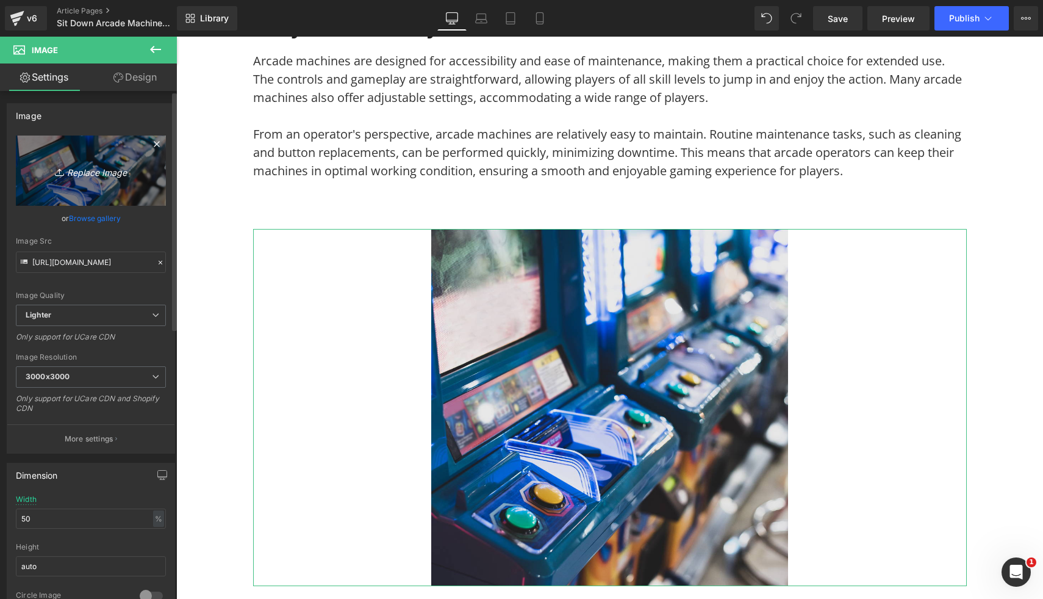
click at [139, 156] on link "Replace Image" at bounding box center [91, 170] width 150 height 70
type input "C:\fakepath\Synergy X Media Coffee Table Custom Arcade Machine (10).png"
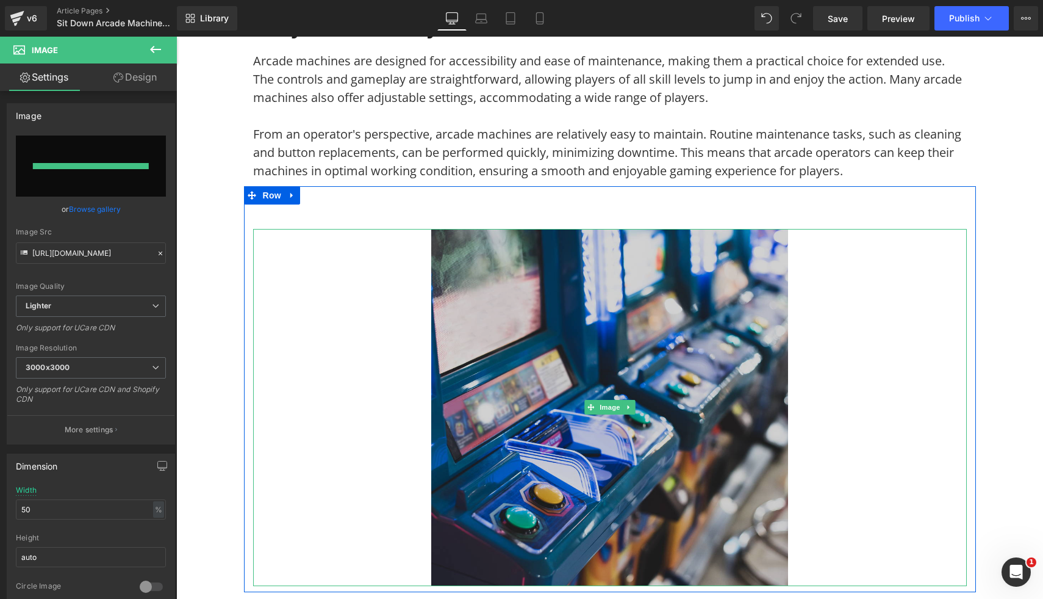
type input "https://ucarecdn.com/9f0ca8e5-fdba-469f-847c-6e51e2fea251/-/format/auto/-/previ…"
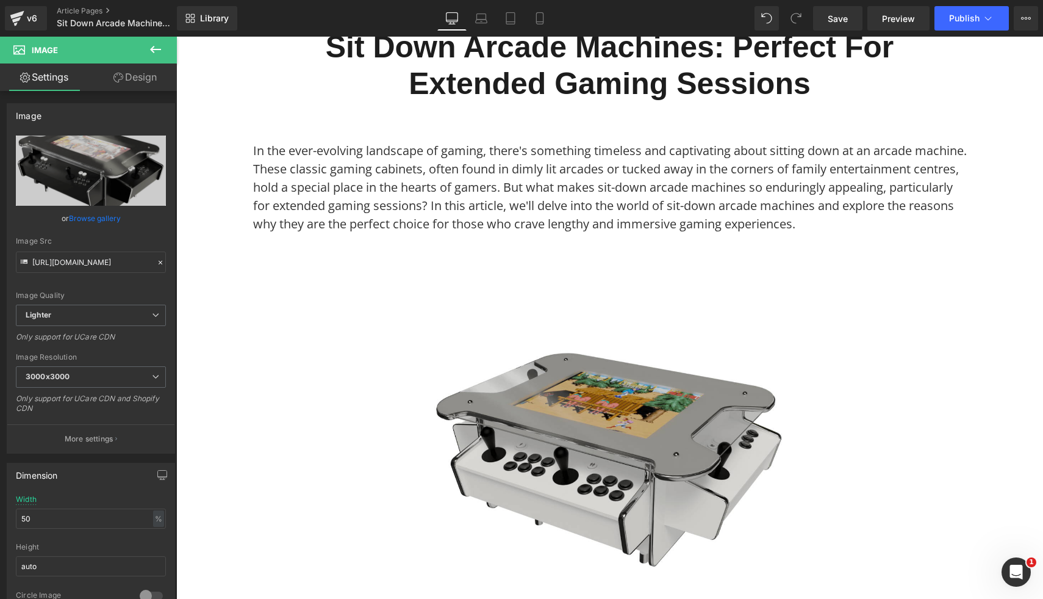
scroll to position [0, 0]
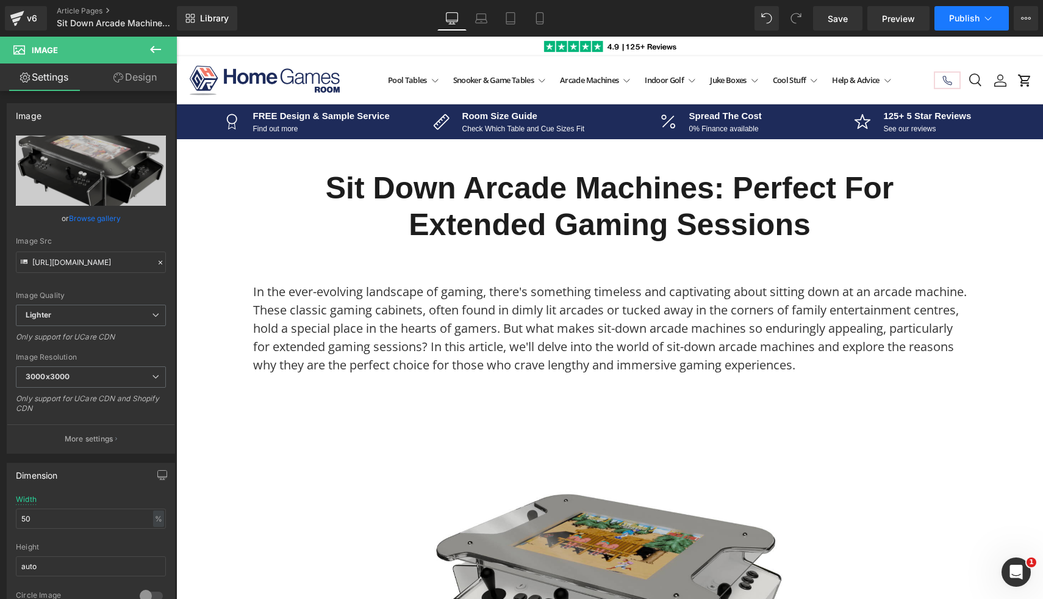
click at [959, 26] on button "Publish" at bounding box center [972, 18] width 74 height 24
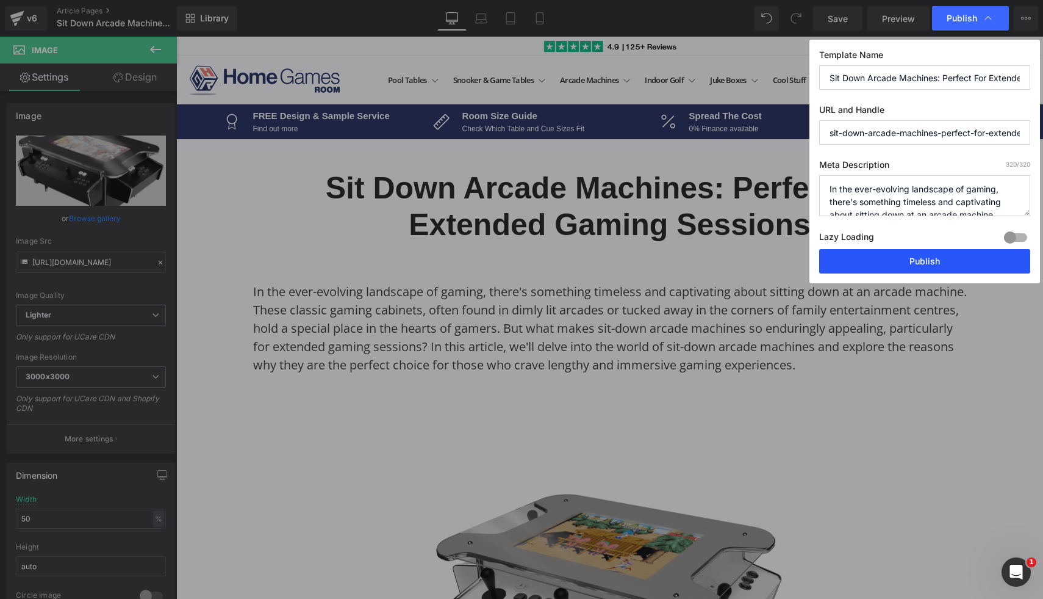
click at [884, 267] on button "Publish" at bounding box center [924, 261] width 211 height 24
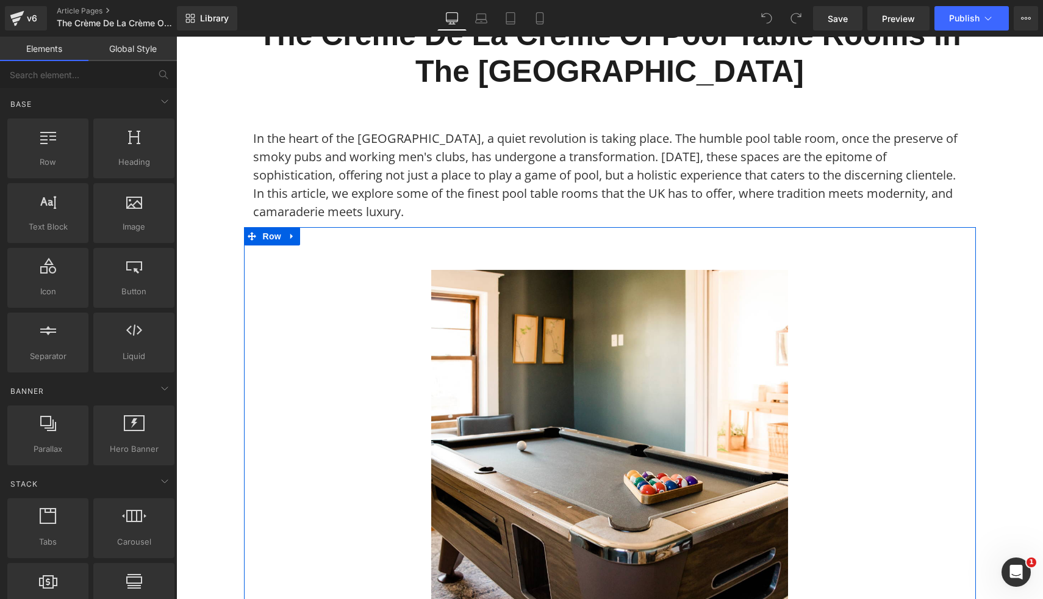
scroll to position [157, 0]
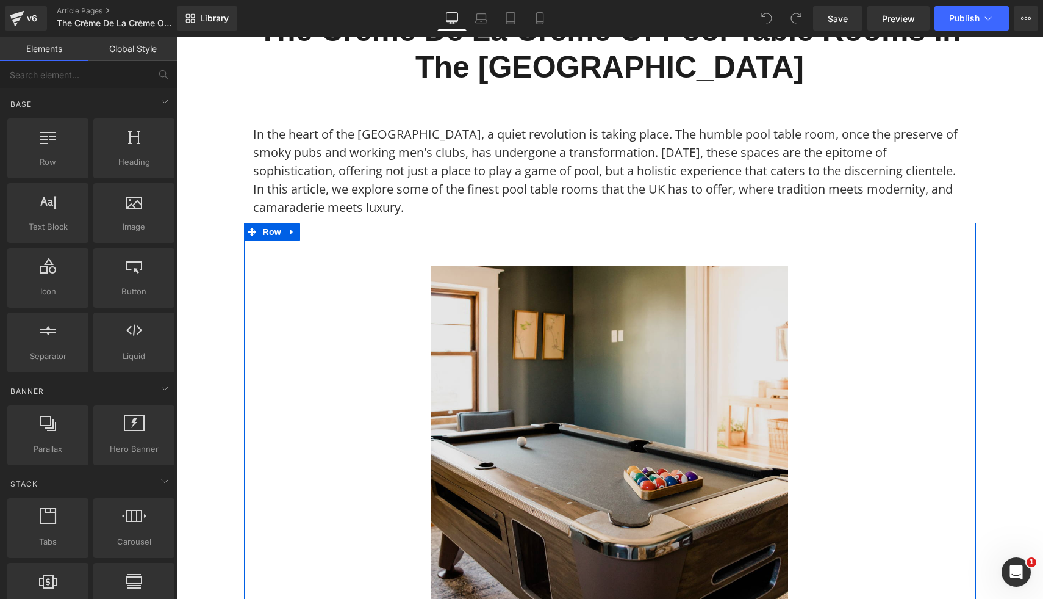
click at [504, 398] on img at bounding box center [609, 443] width 357 height 357
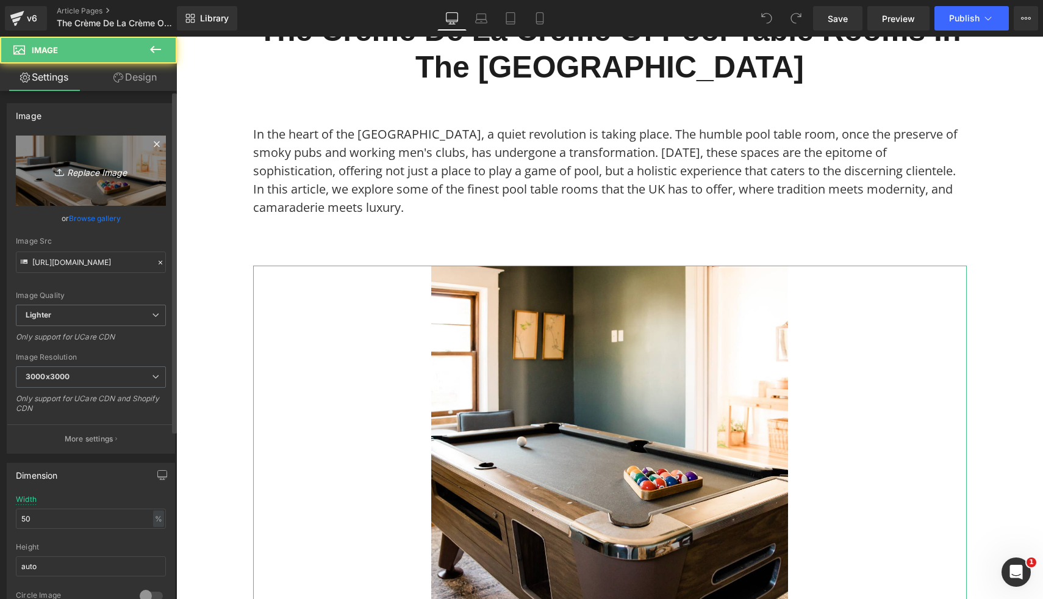
click at [120, 177] on icon "Replace Image" at bounding box center [91, 170] width 98 height 15
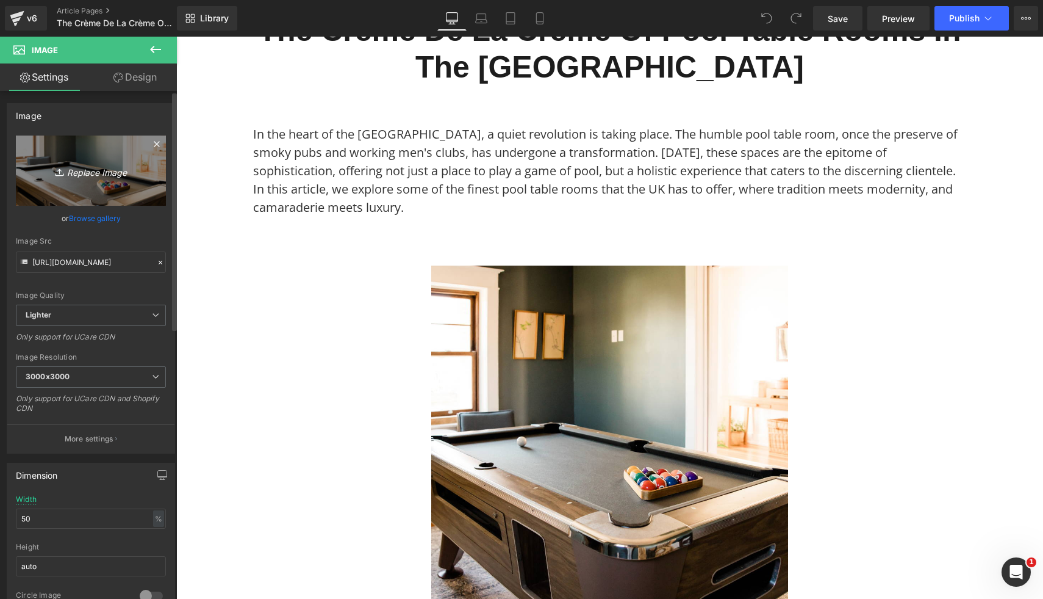
type input "C:\fakepath\29.png"
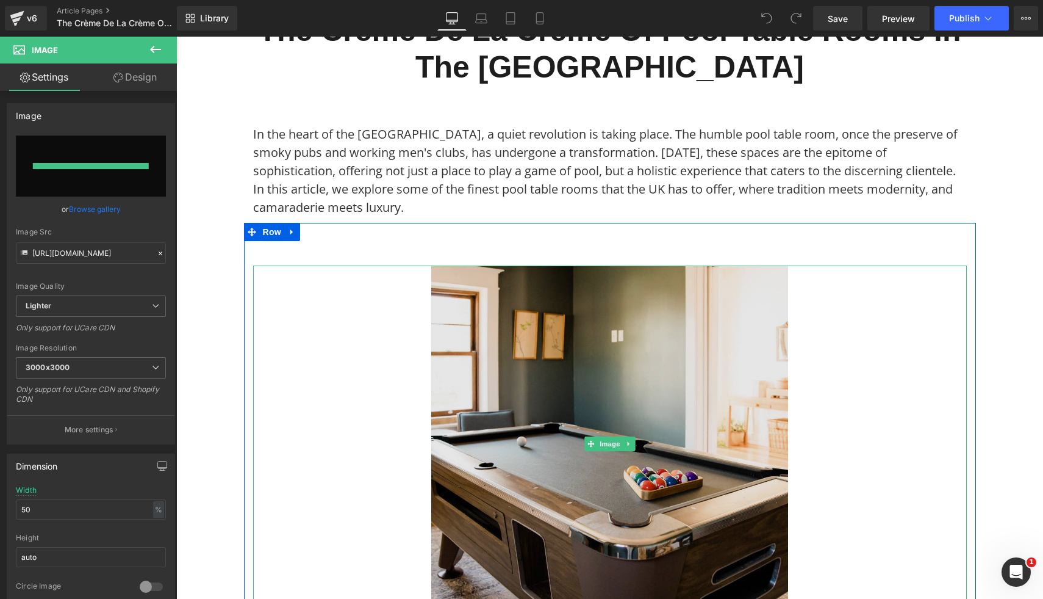
type input "https://ucarecdn.com/09e76964-3fc9-41d6-a85a-b23b783c7bc5/-/format/auto/-/previ…"
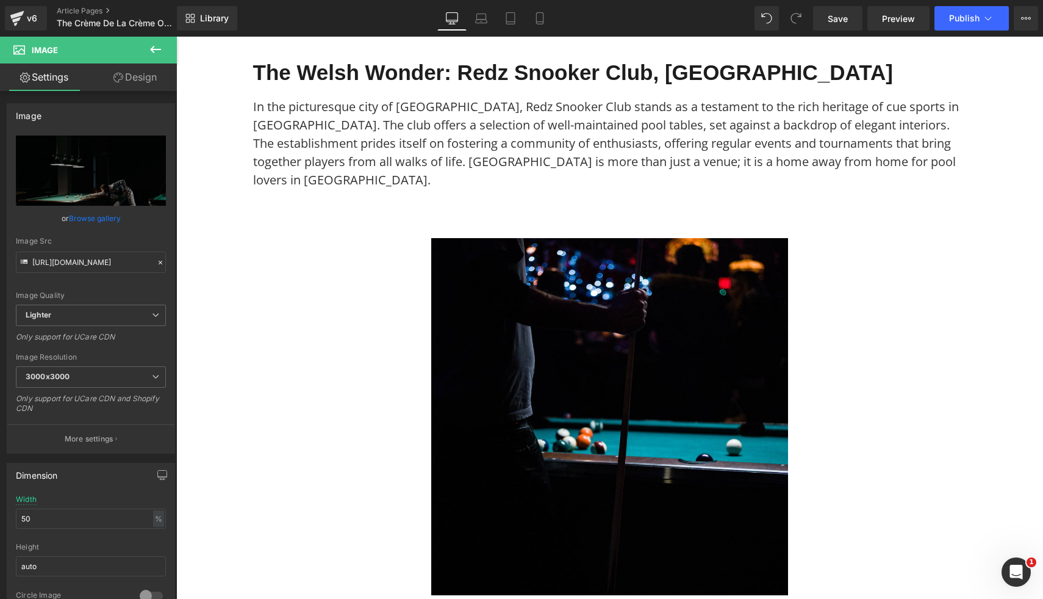
scroll to position [1346, 0]
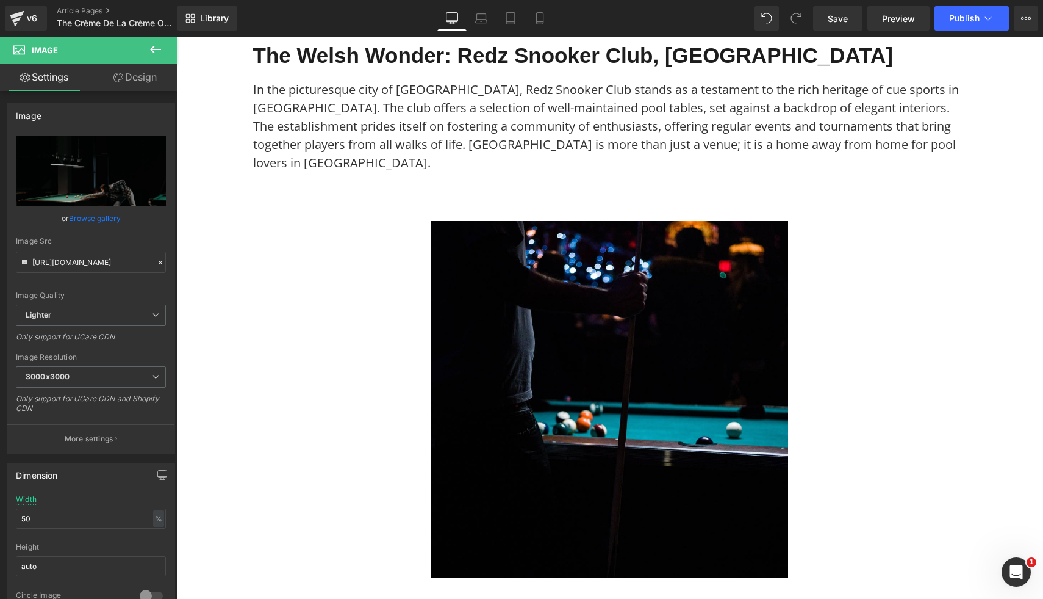
click at [743, 419] on img at bounding box center [609, 399] width 357 height 357
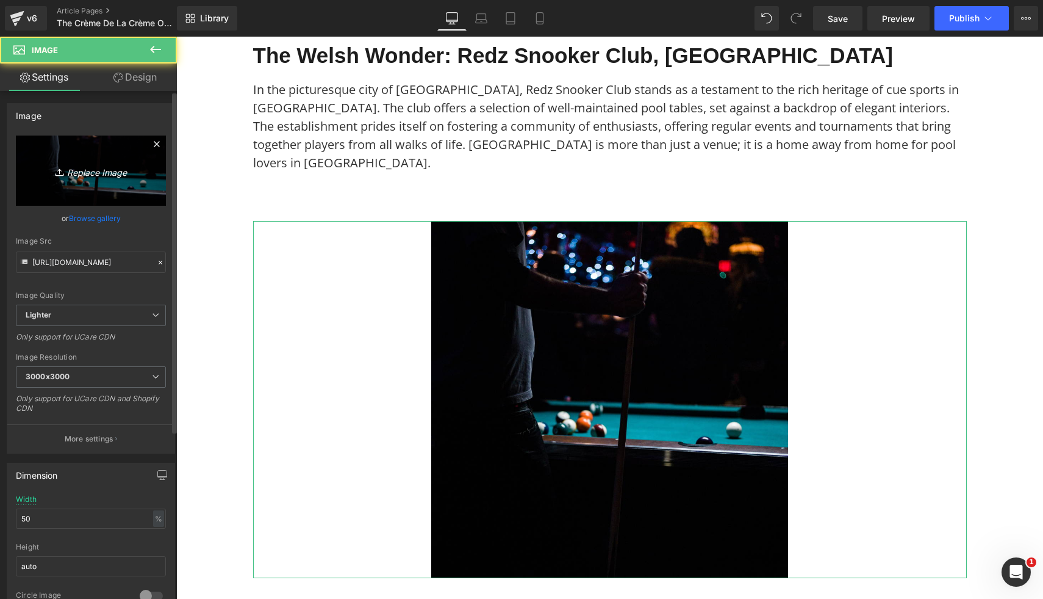
click at [95, 182] on link "Replace Image" at bounding box center [91, 170] width 150 height 70
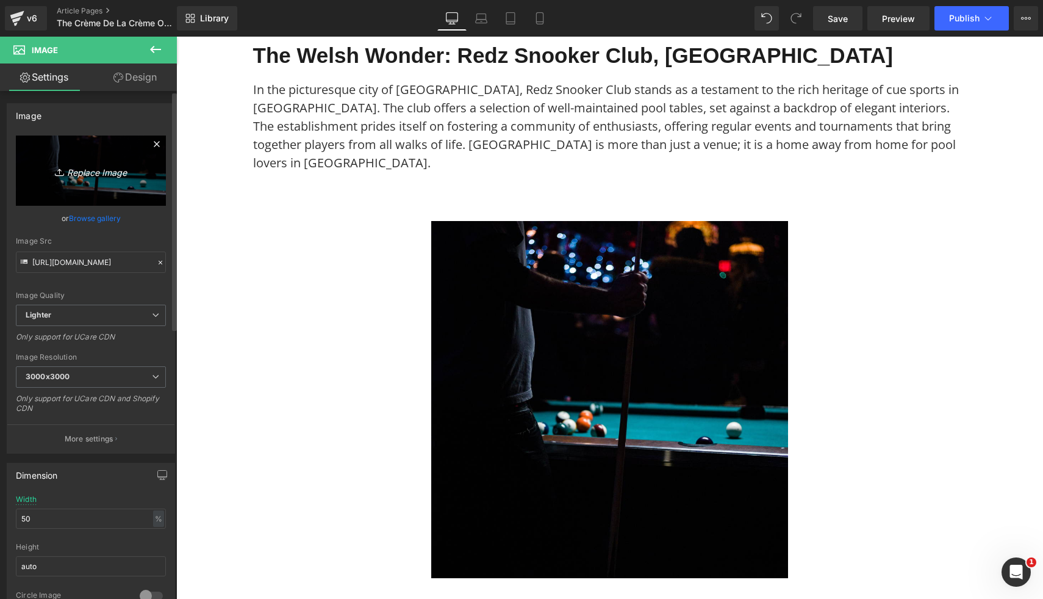
type input "C:\fakepath\40.png"
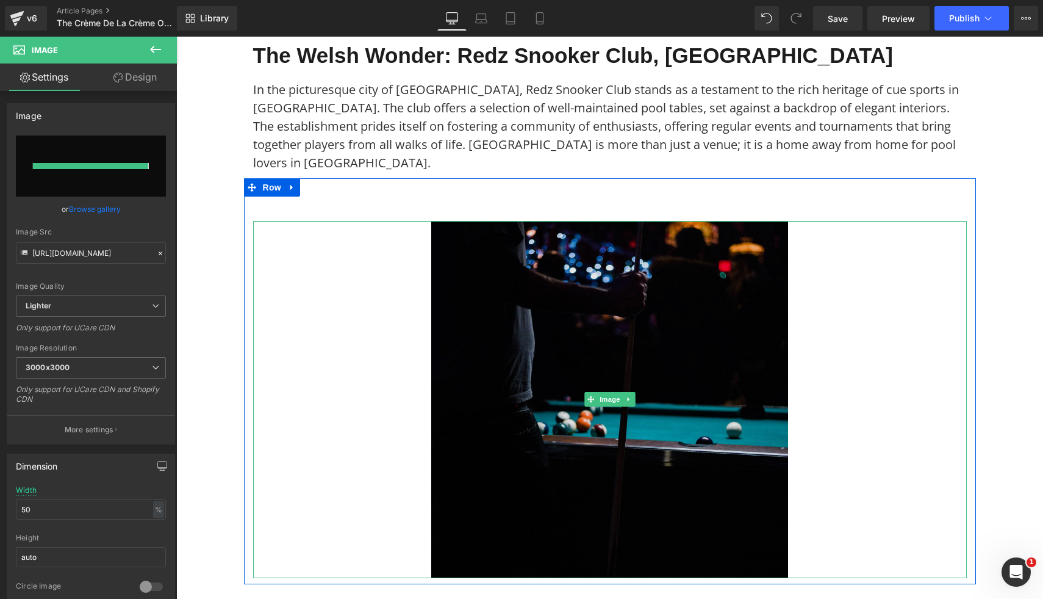
type input "https://ucarecdn.com/c5e0e7ff-447e-49f3-a91d-9f3754cc13d6/-/format/auto/-/previ…"
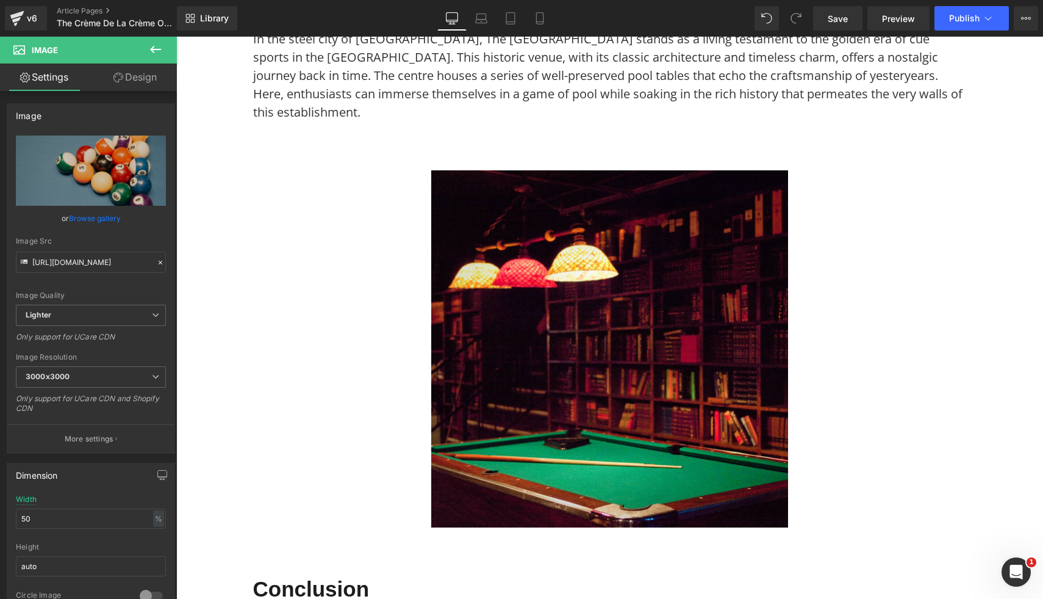
scroll to position [2567, 0]
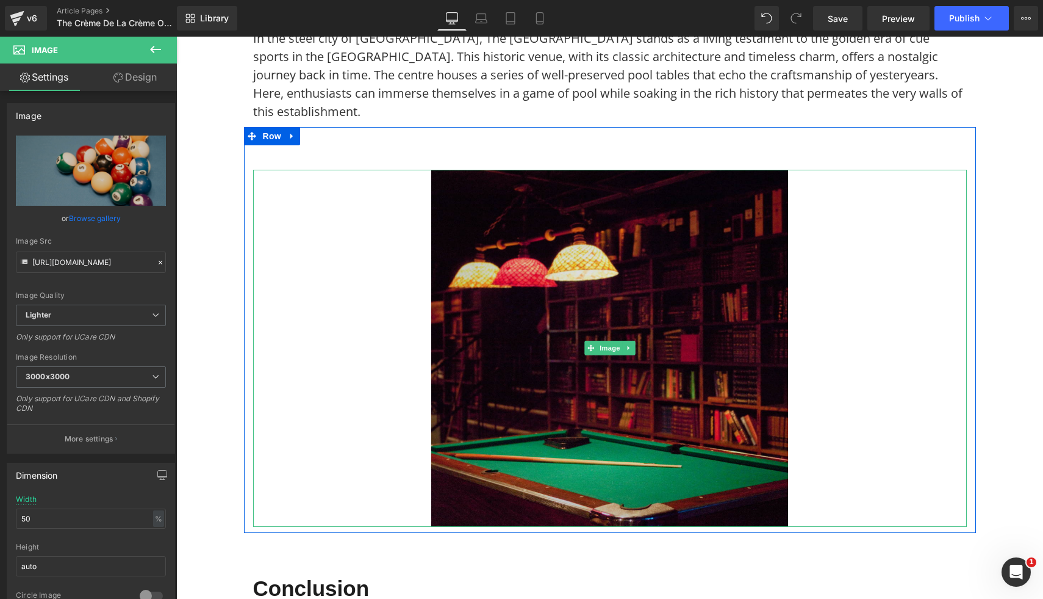
click at [659, 259] on img at bounding box center [609, 348] width 357 height 357
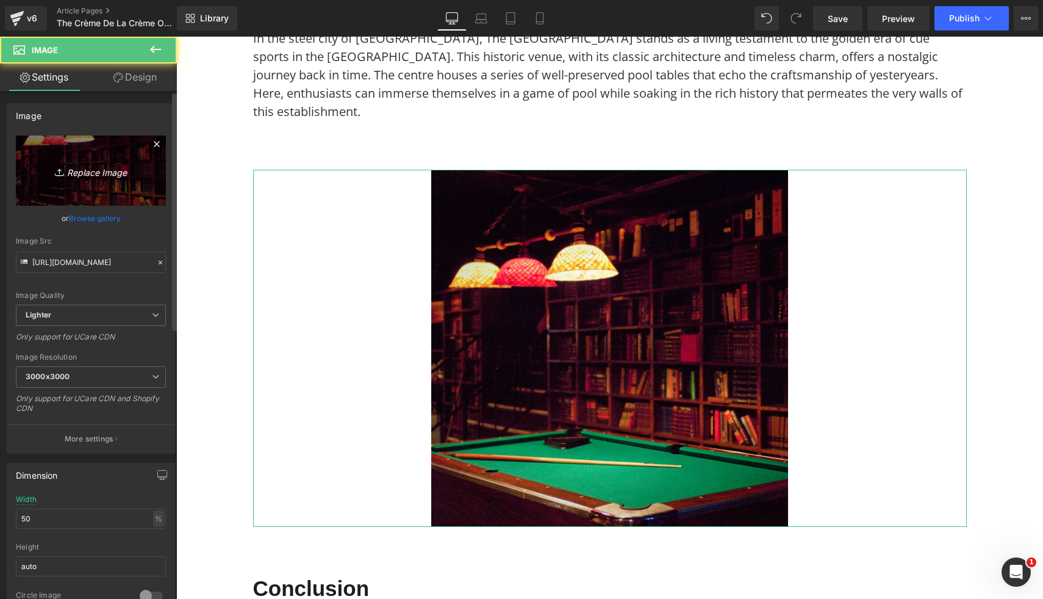
click at [101, 167] on icon "Replace Image" at bounding box center [91, 170] width 98 height 15
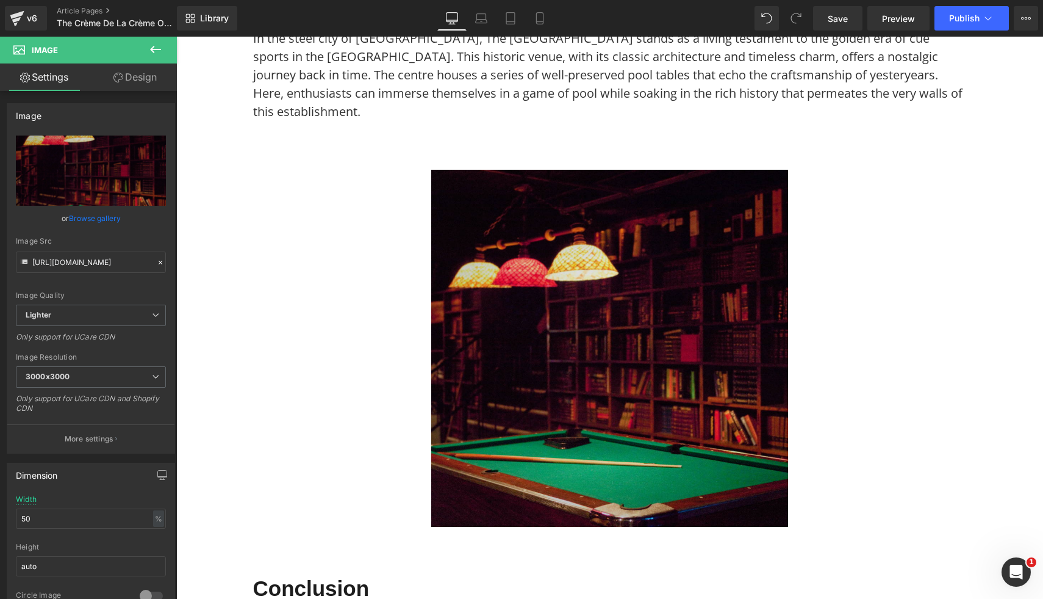
type input "C:\fakepath\38.png"
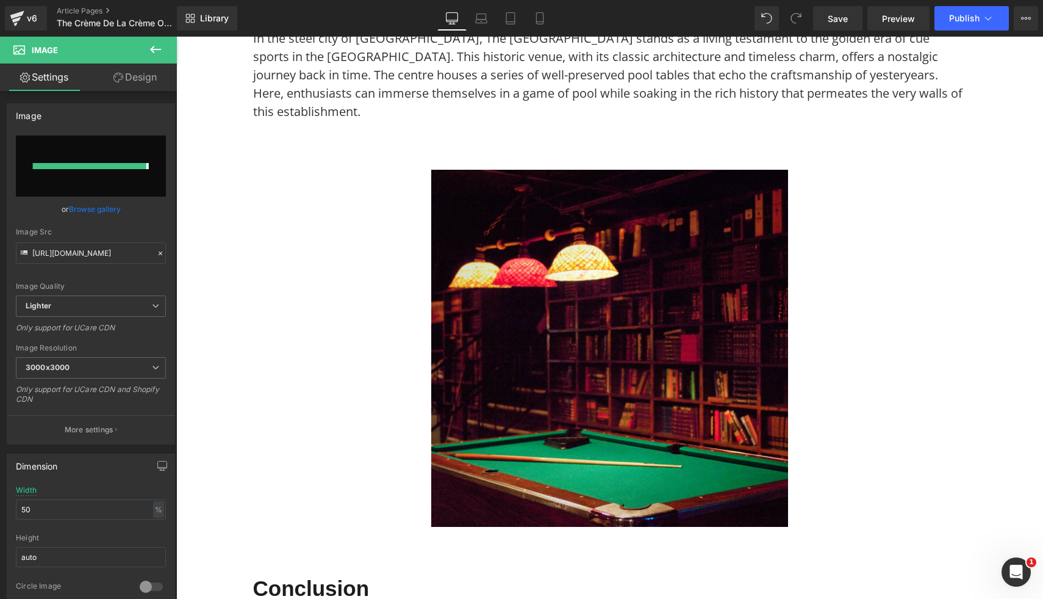
type input "https://ucarecdn.com/51bdc2d9-3a6d-42b6-80a9-da75db74fcc7/-/format/auto/-/previ…"
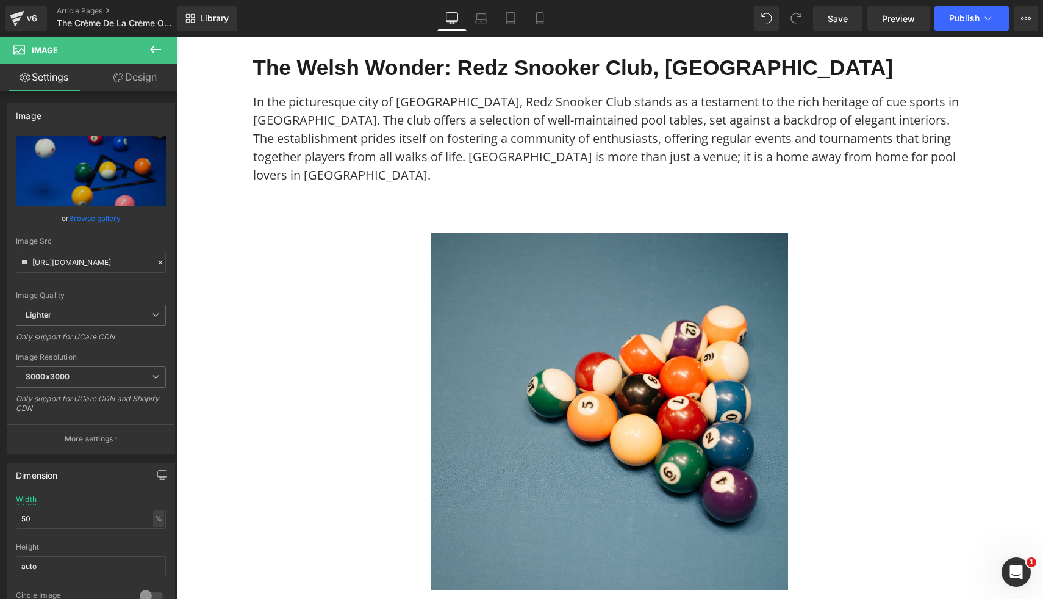
scroll to position [0, 0]
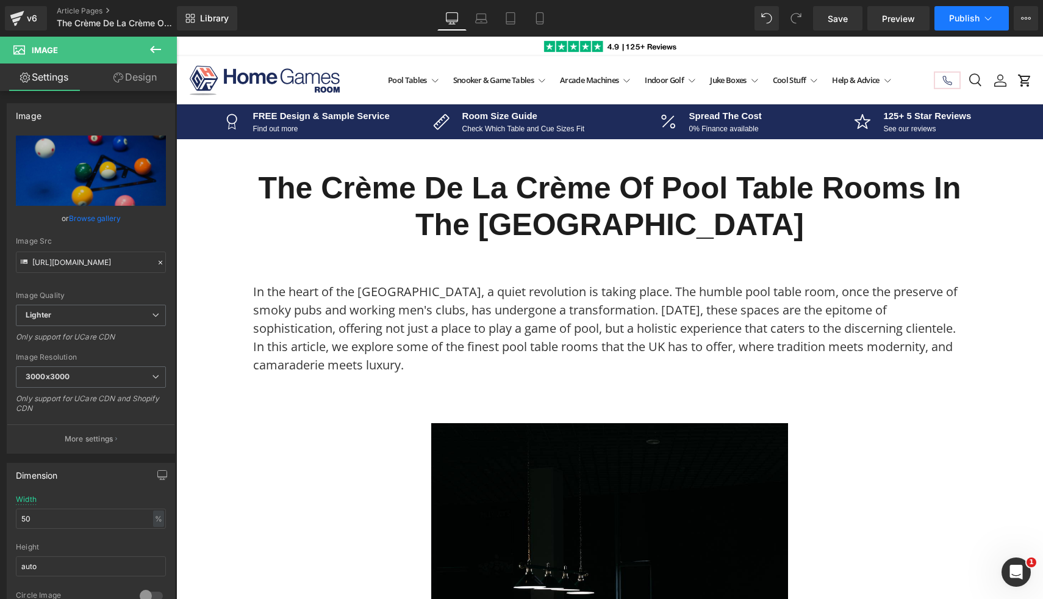
click at [957, 21] on span "Publish" at bounding box center [964, 18] width 31 height 10
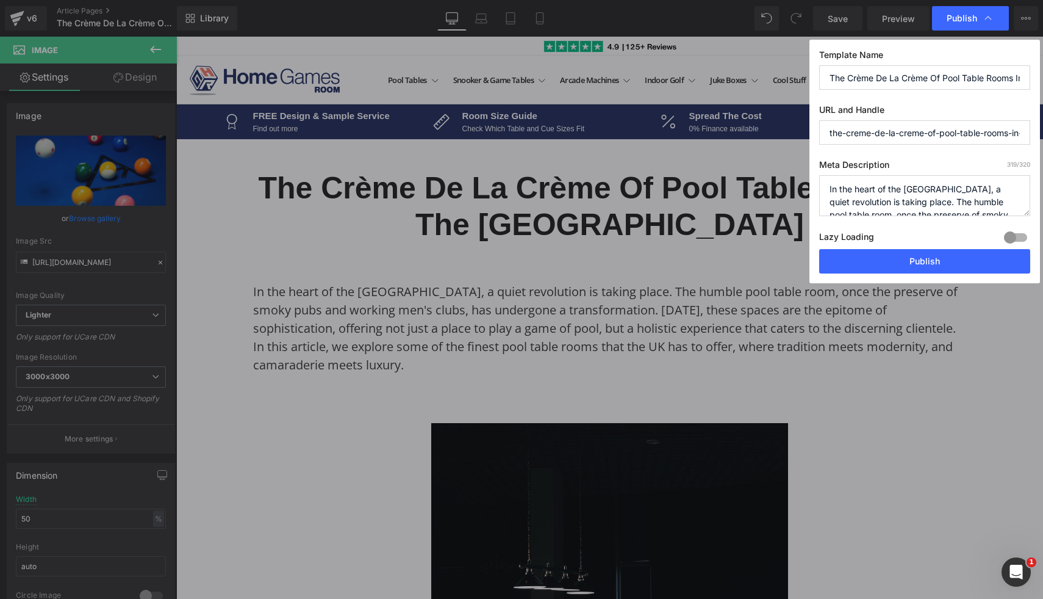
click at [957, 21] on span "Publish" at bounding box center [962, 18] width 31 height 11
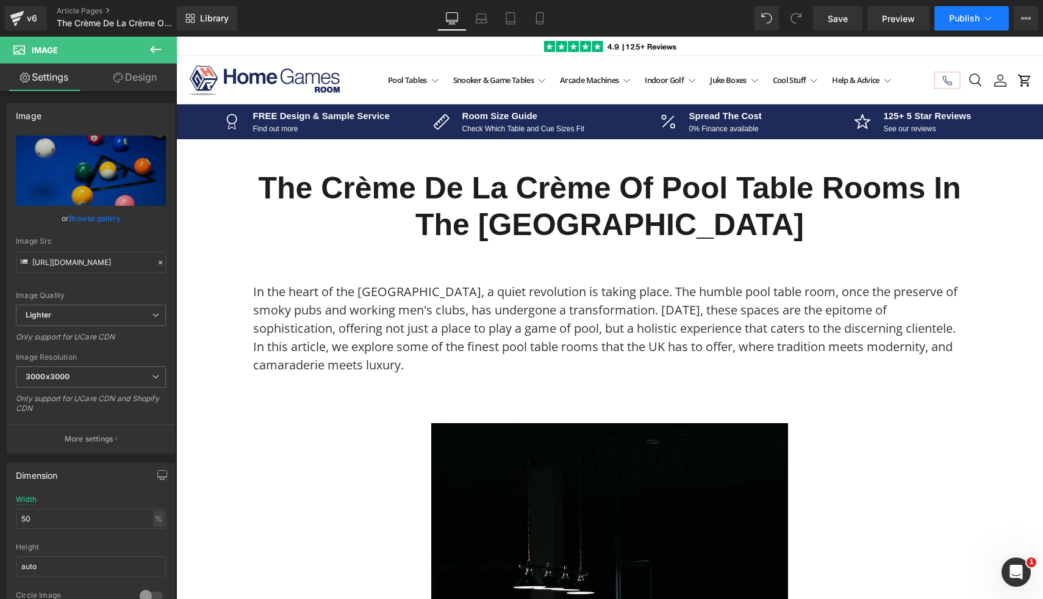
click at [957, 21] on span "Publish" at bounding box center [964, 18] width 31 height 10
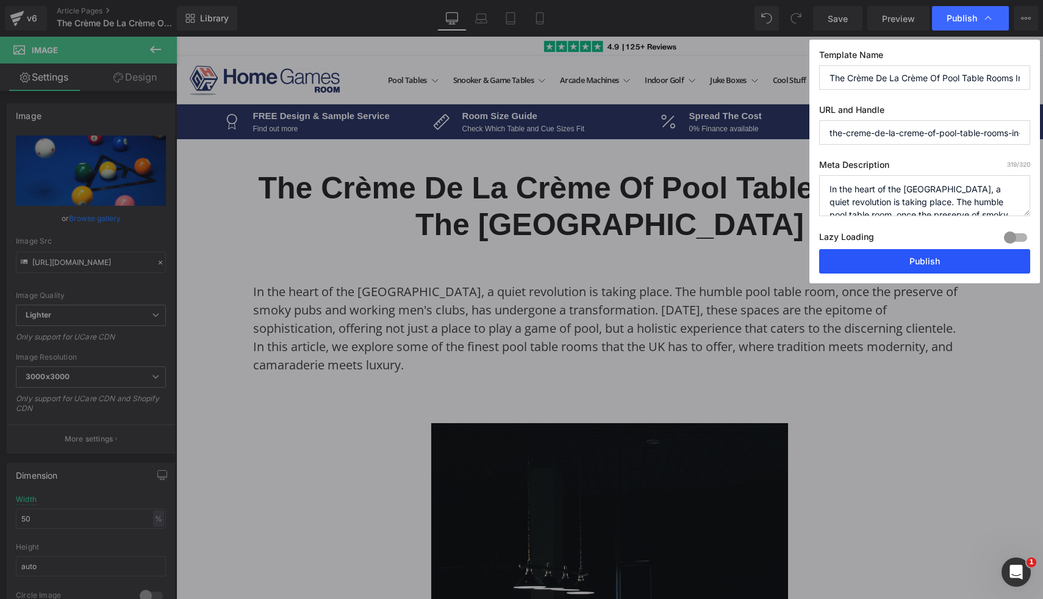
click at [910, 266] on button "Publish" at bounding box center [924, 261] width 211 height 24
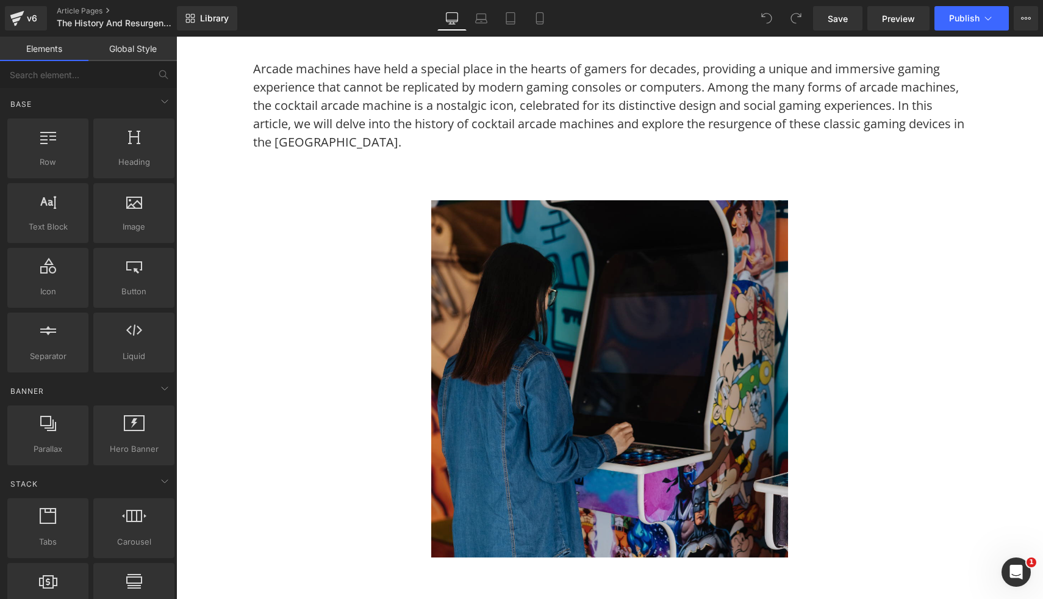
scroll to position [228, 0]
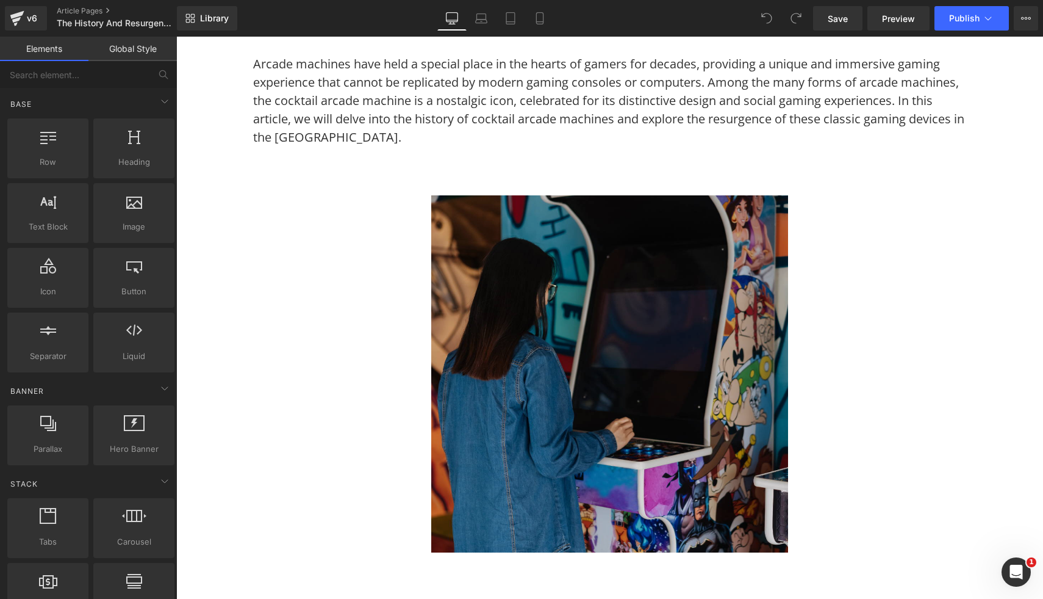
click at [513, 332] on img at bounding box center [609, 373] width 357 height 357
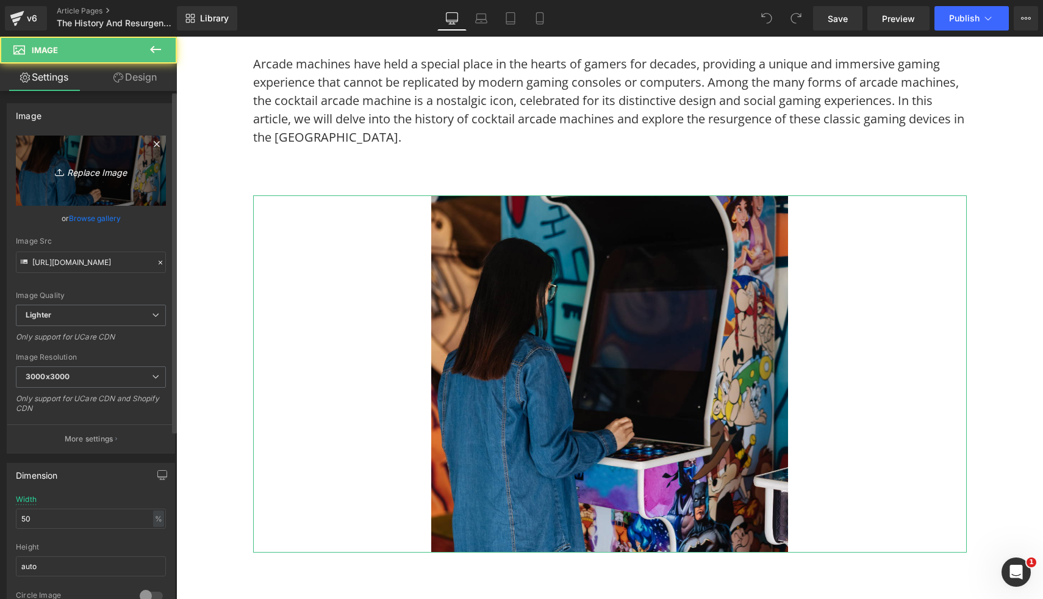
click at [106, 156] on link "Replace Image" at bounding box center [91, 170] width 150 height 70
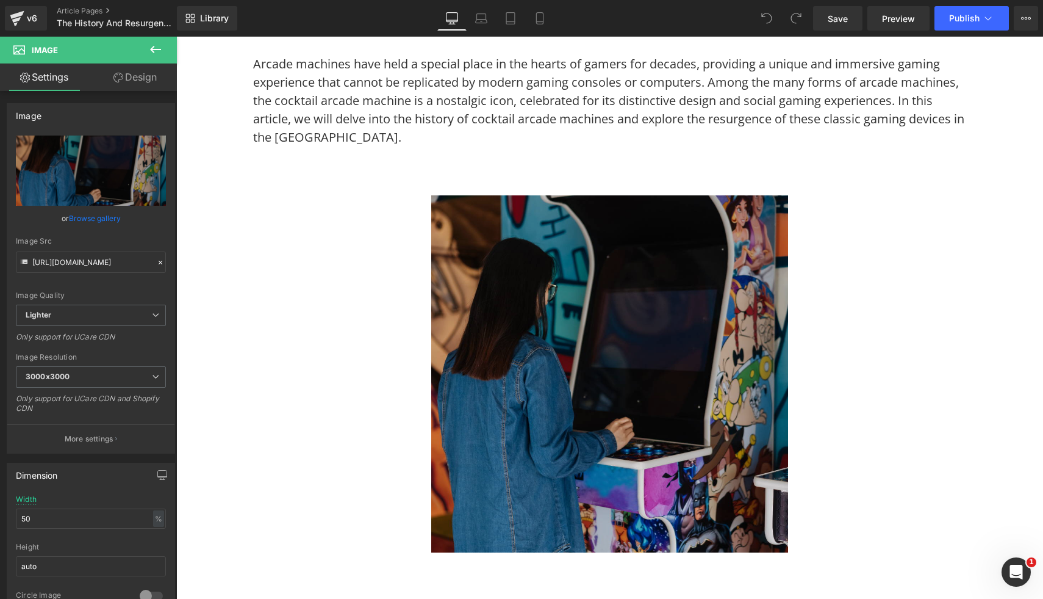
type input "C:\fakepath\49.png"
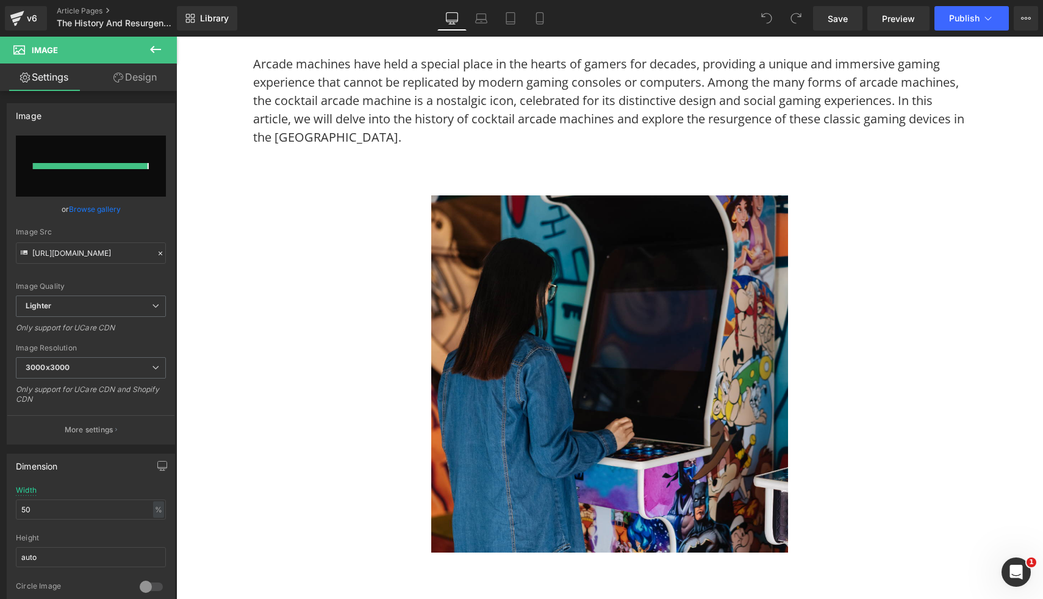
type input "https://ucarecdn.com/47ca8bdb-fbc7-4b63-a2d2-7bd3c54ddbd8/-/format/auto/-/previ…"
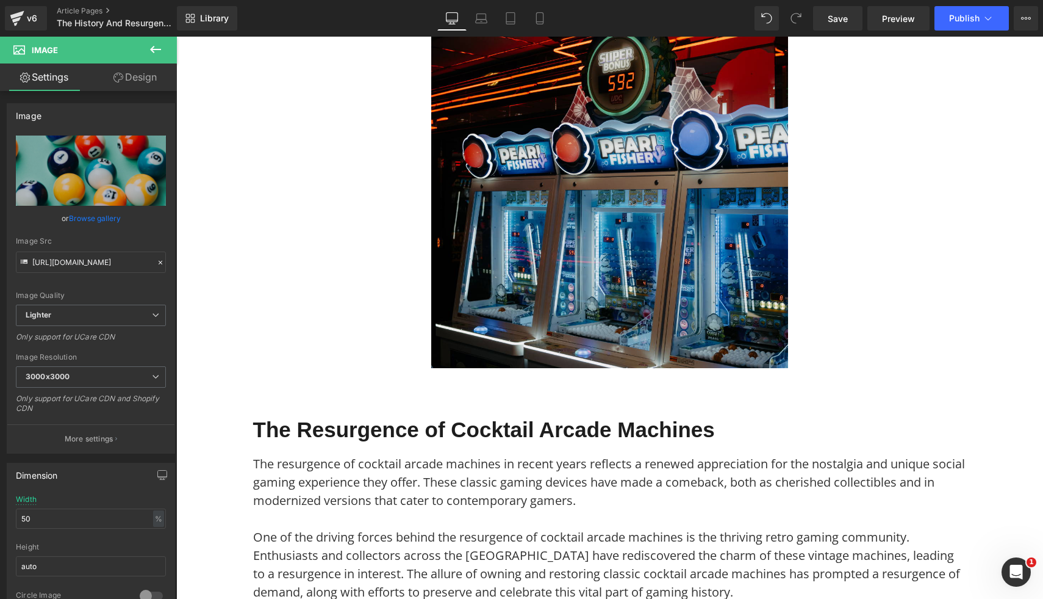
scroll to position [1596, 0]
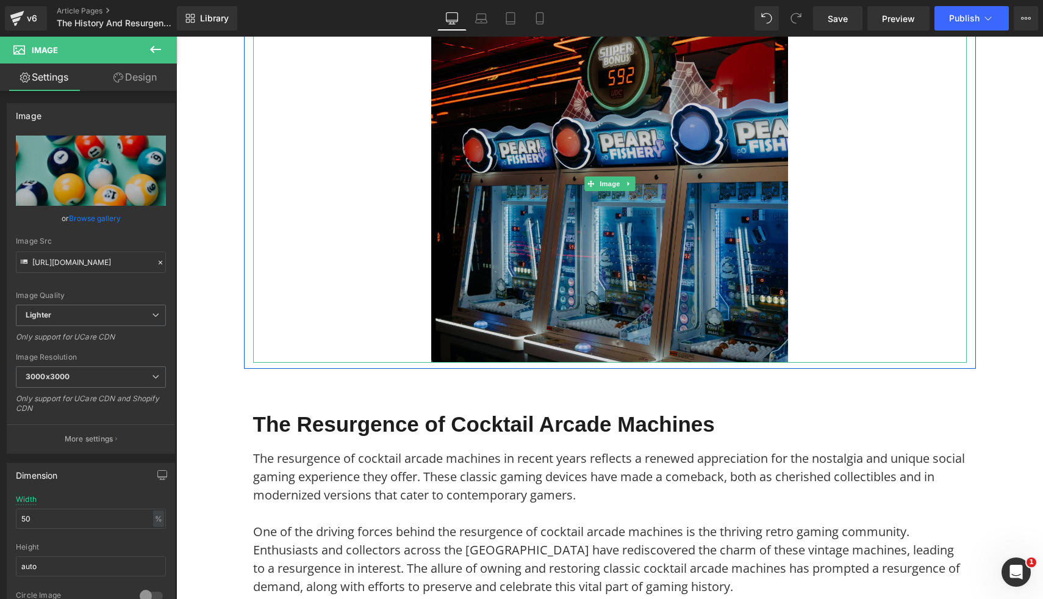
click at [512, 225] on img at bounding box center [609, 183] width 357 height 357
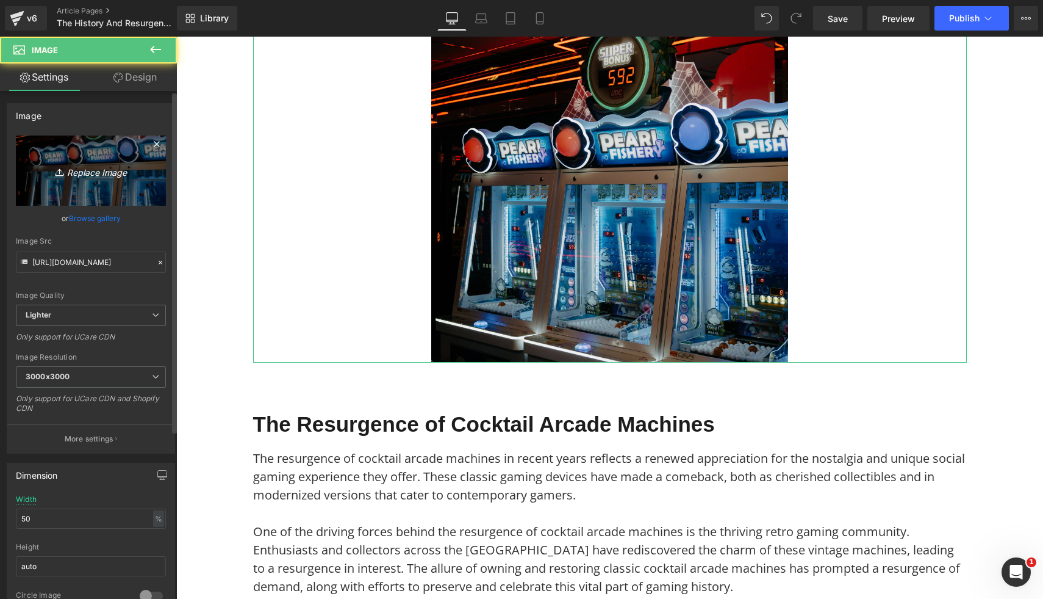
click at [122, 165] on icon "Replace Image" at bounding box center [91, 170] width 98 height 15
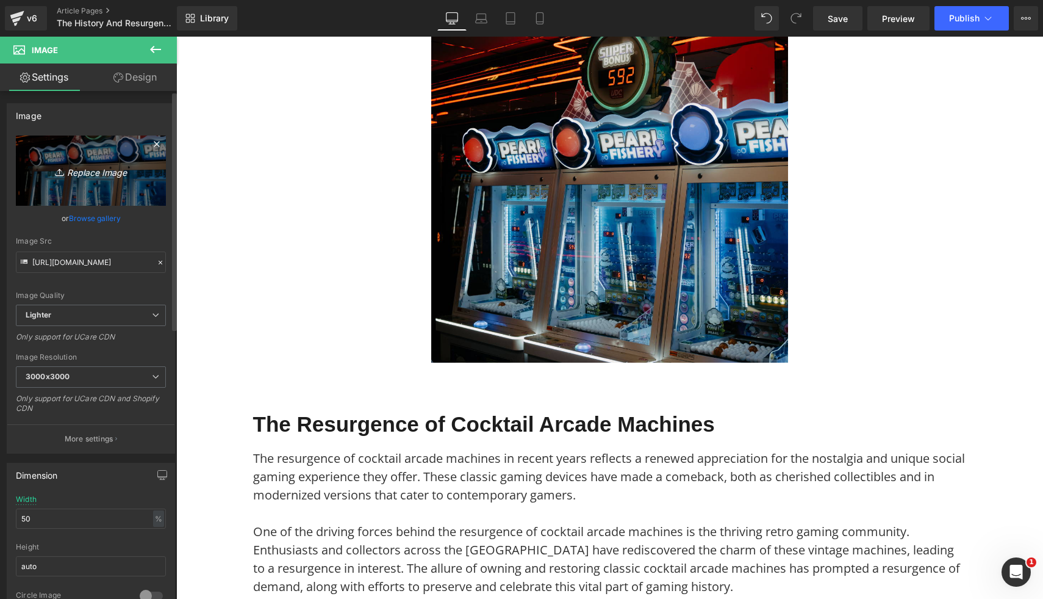
type input "C:\fakepath\39.png"
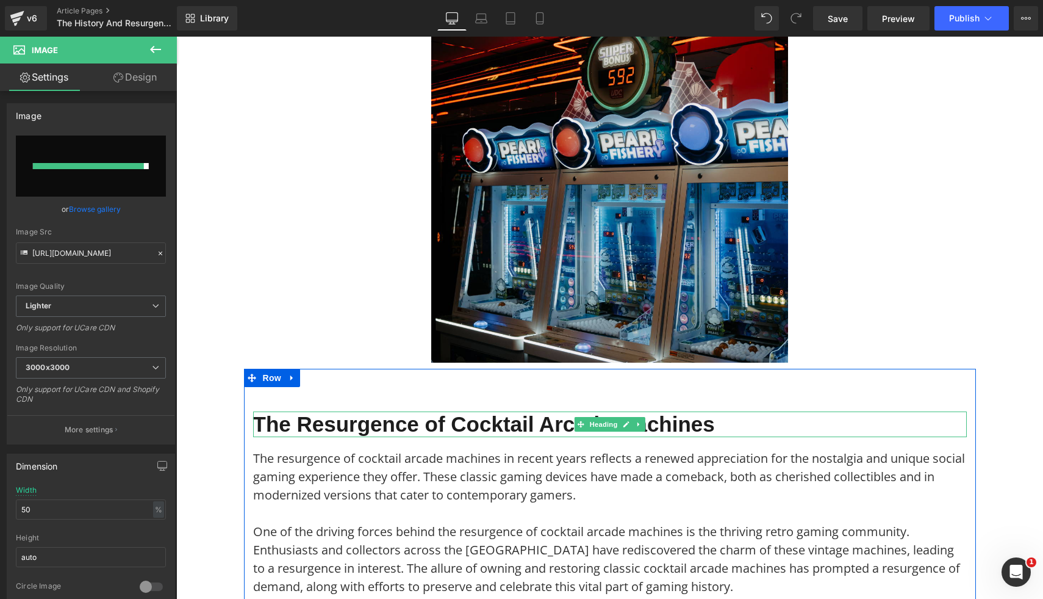
type input "https://ucarecdn.com/ca50ba0b-c422-47df-b860-84e7d9408cfd/-/format/auto/-/previ…"
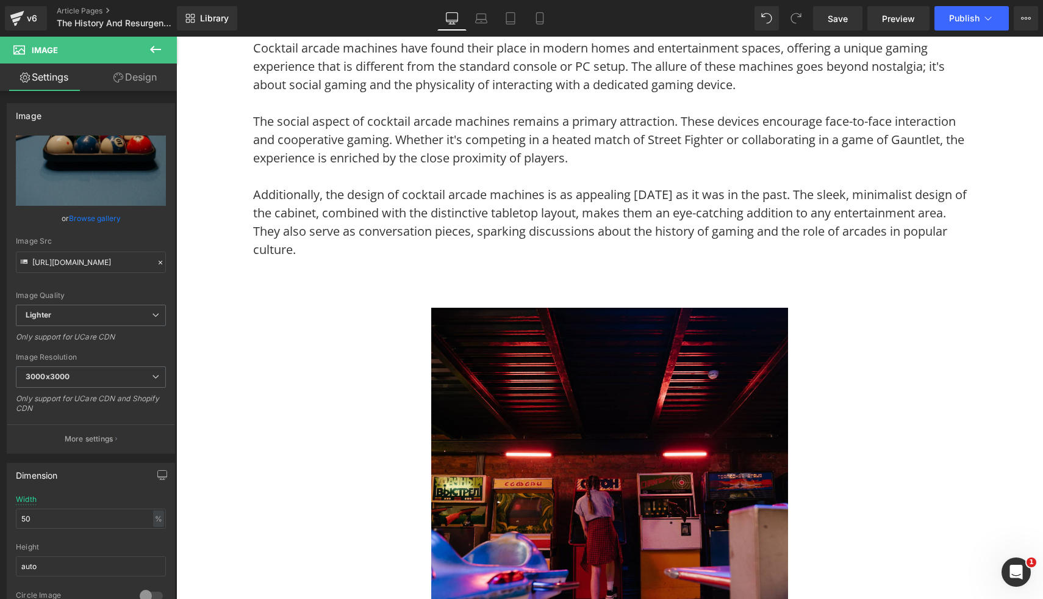
scroll to position [2387, 0]
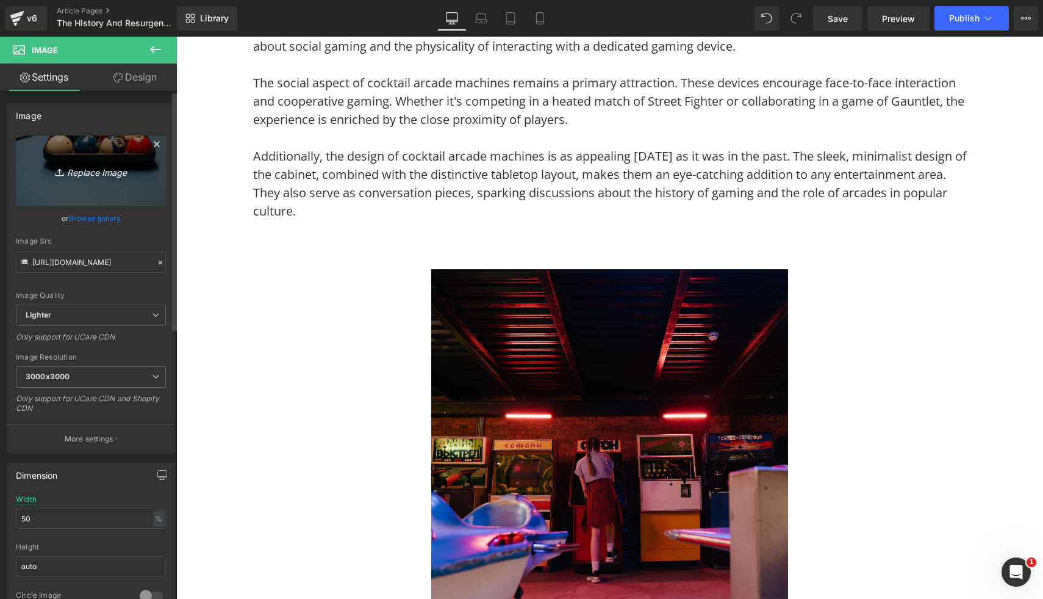
click at [126, 193] on link "Replace Image" at bounding box center [91, 170] width 150 height 70
type input "C:\fakepath\54.png"
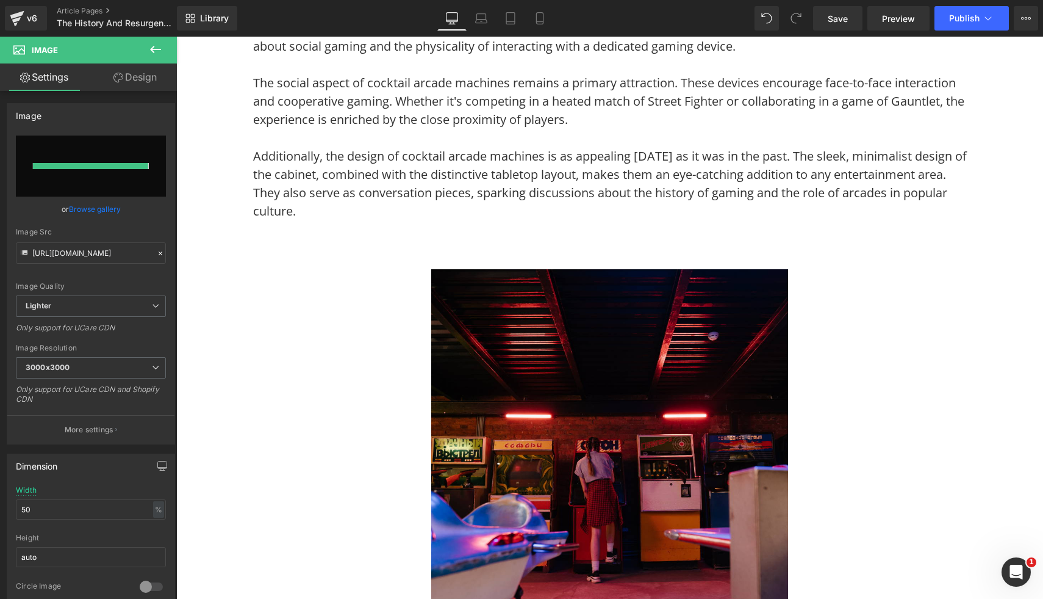
type input "https://ucarecdn.com/aefd8d60-11ac-4926-b913-a7c26c0a0d96/-/format/auto/-/previ…"
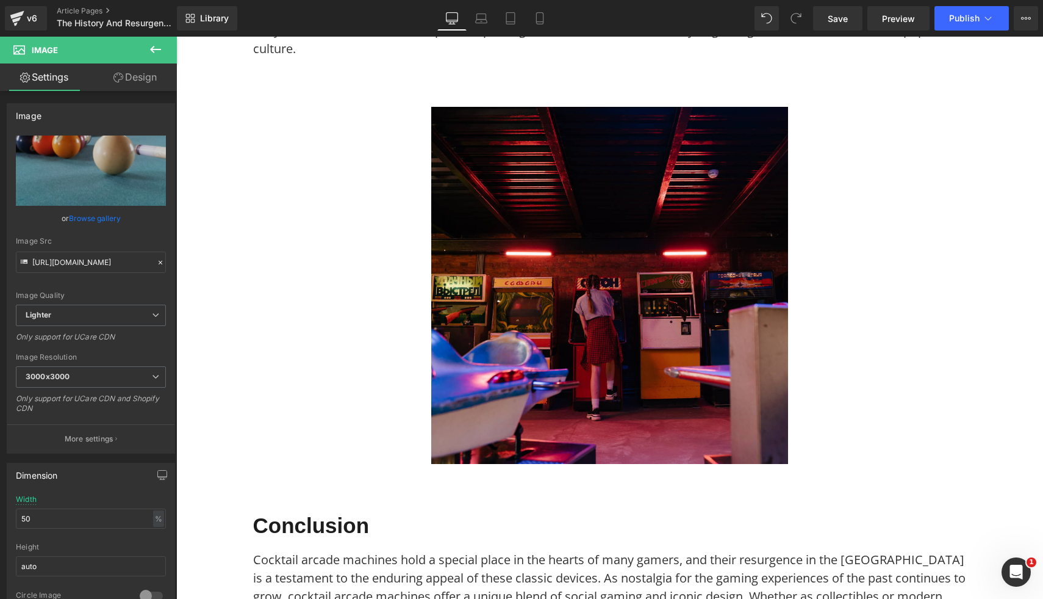
scroll to position [2638, 0]
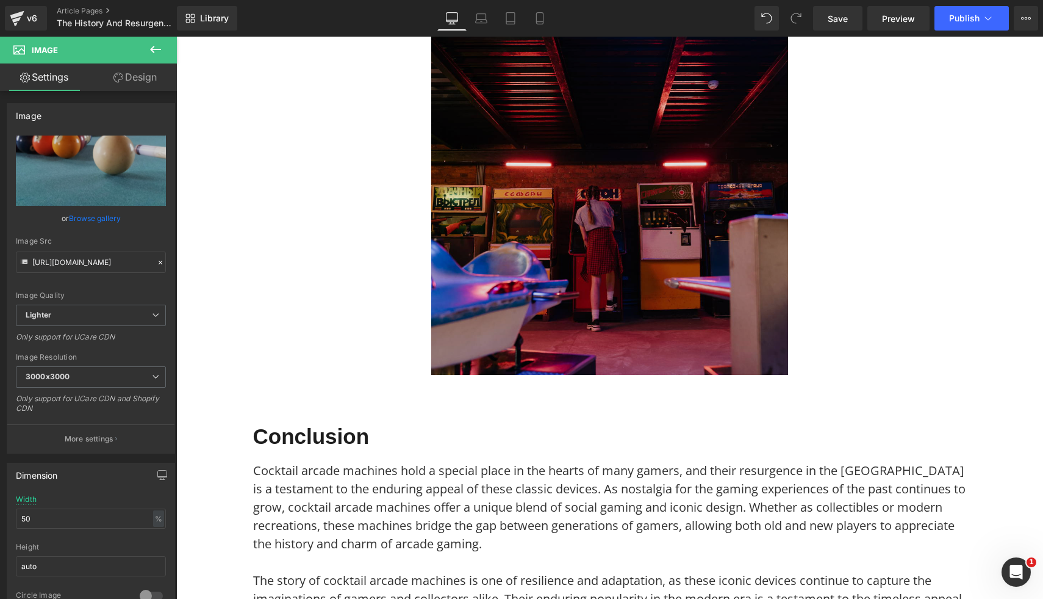
click at [643, 320] on img at bounding box center [609, 196] width 357 height 357
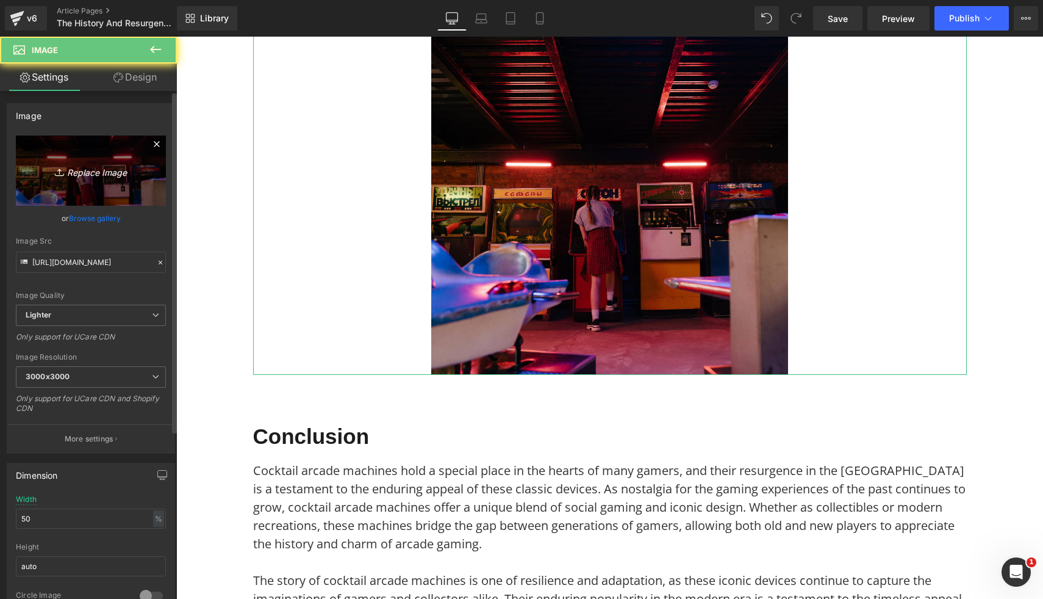
click at [57, 176] on icon at bounding box center [61, 172] width 12 height 12
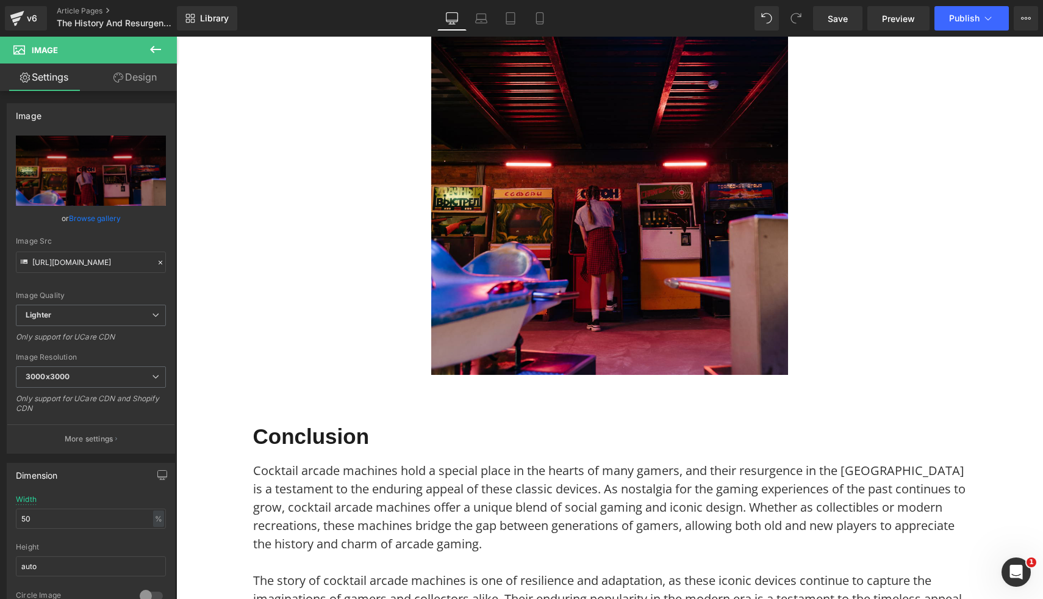
type input "C:\fakepath\37.png"
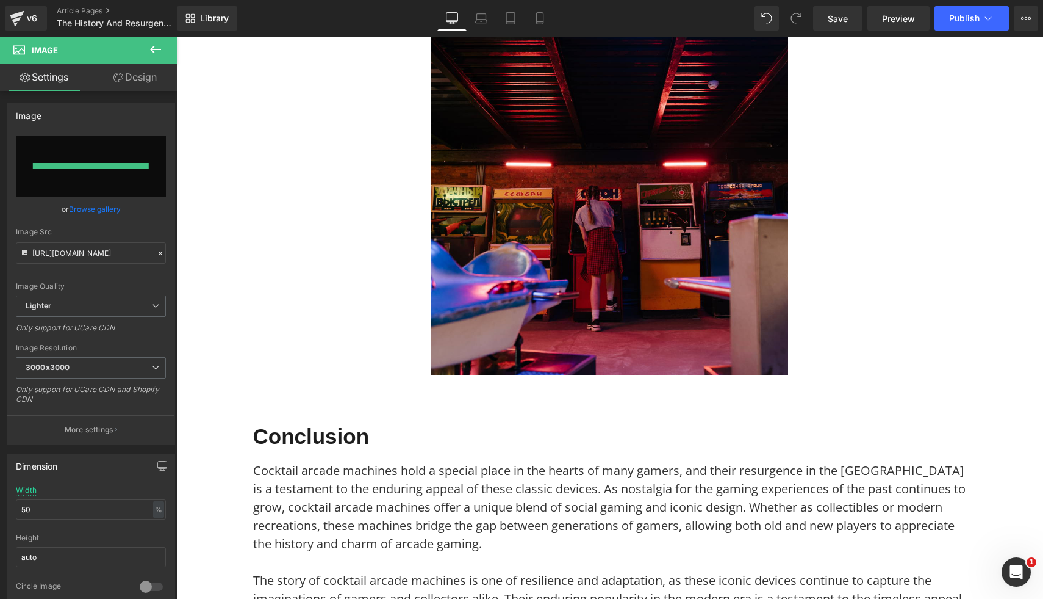
type input "https://ucarecdn.com/af89d2f3-96ac-4380-b9b8-a7c39c77542c/-/format/auto/-/previ…"
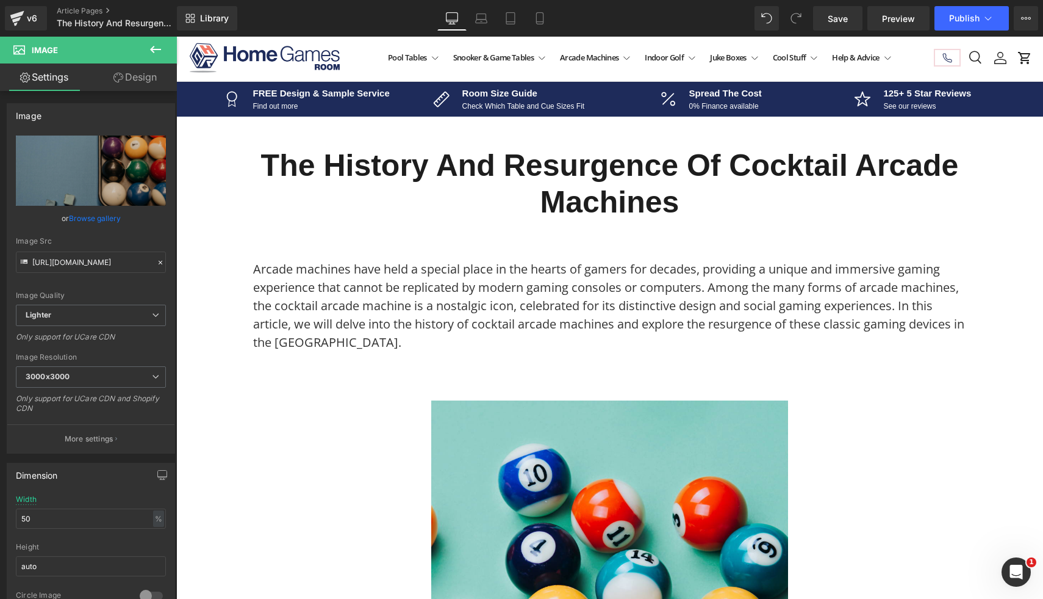
scroll to position [0, 0]
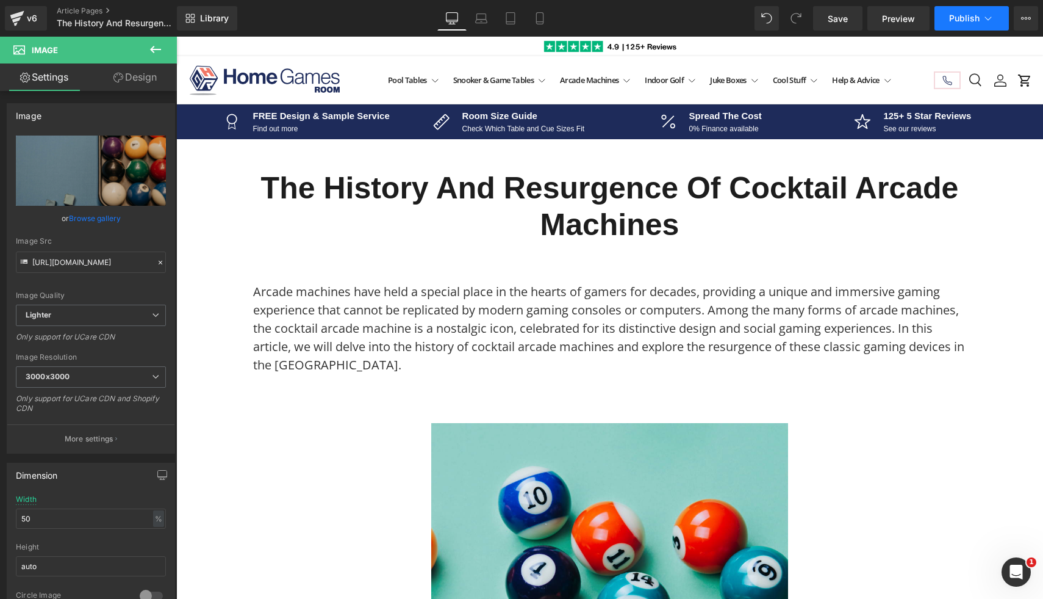
click at [963, 24] on button "Publish" at bounding box center [972, 18] width 74 height 24
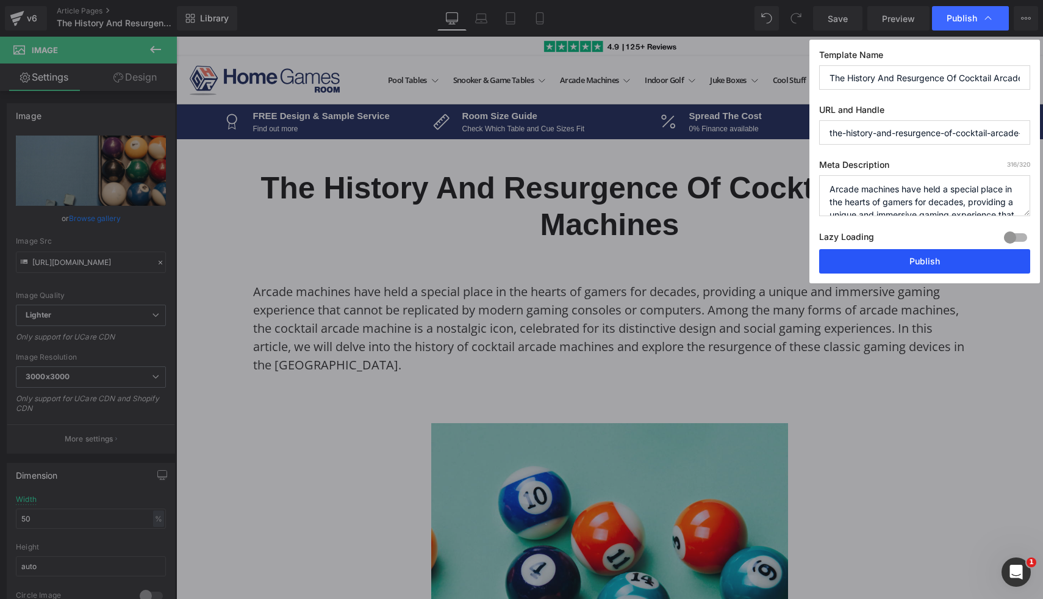
click at [891, 265] on button "Publish" at bounding box center [924, 261] width 211 height 24
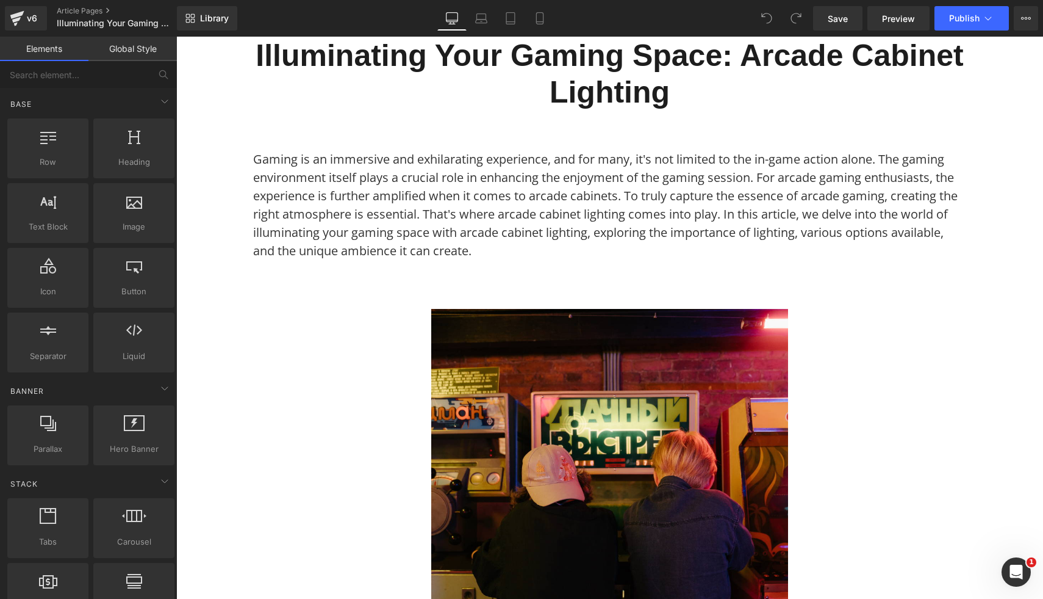
scroll to position [383, 0]
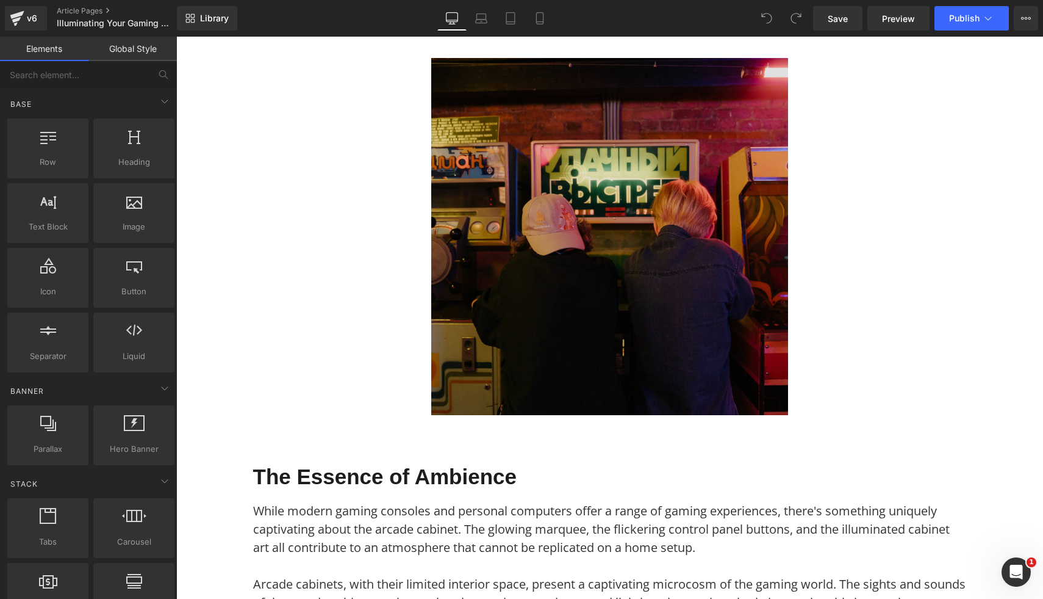
click at [500, 292] on img at bounding box center [609, 236] width 357 height 357
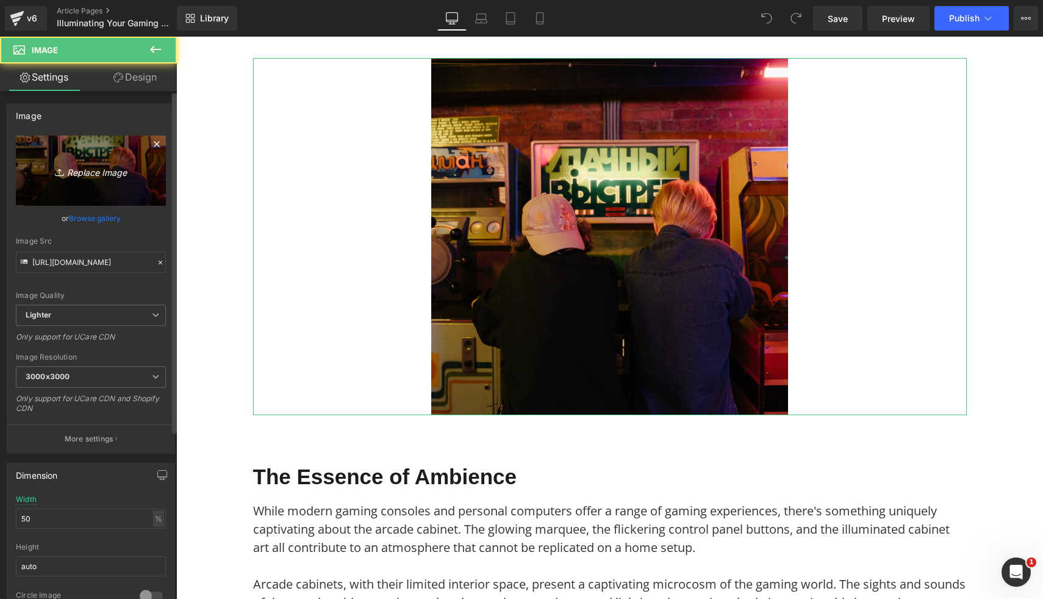
click at [39, 181] on link "Replace Image" at bounding box center [91, 170] width 150 height 70
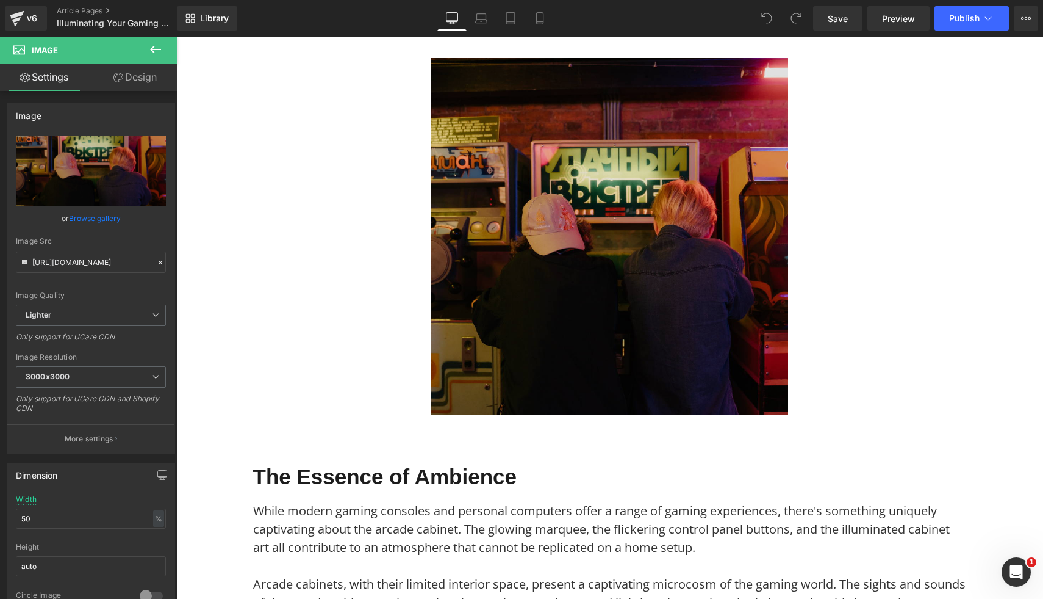
type input "C:\fakepath\57.png"
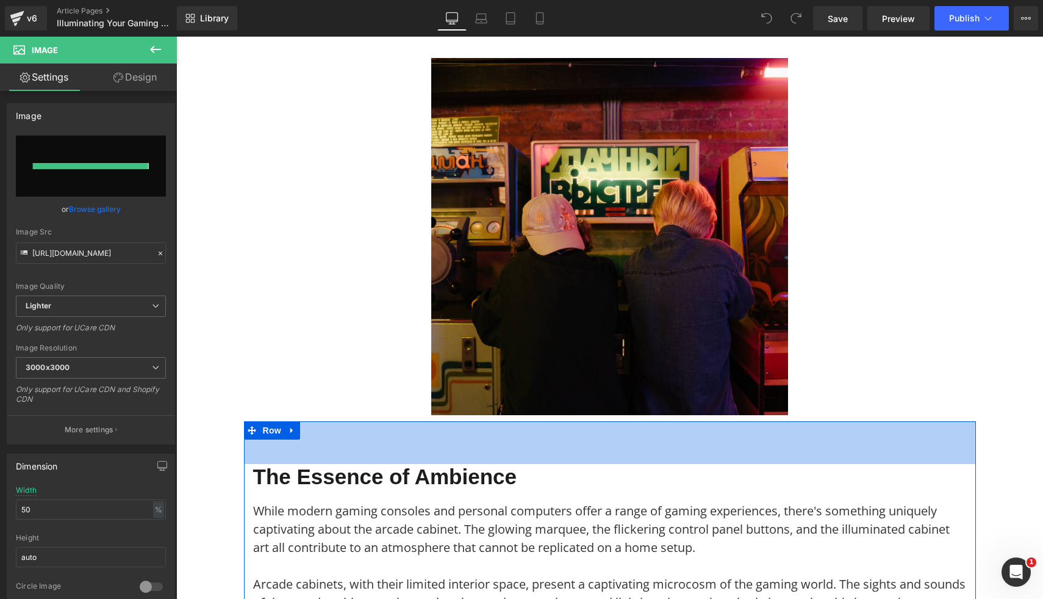
type input "https://ucarecdn.com/493e128e-d4af-4756-8709-7c37d119b12c/-/format/auto/-/previ…"
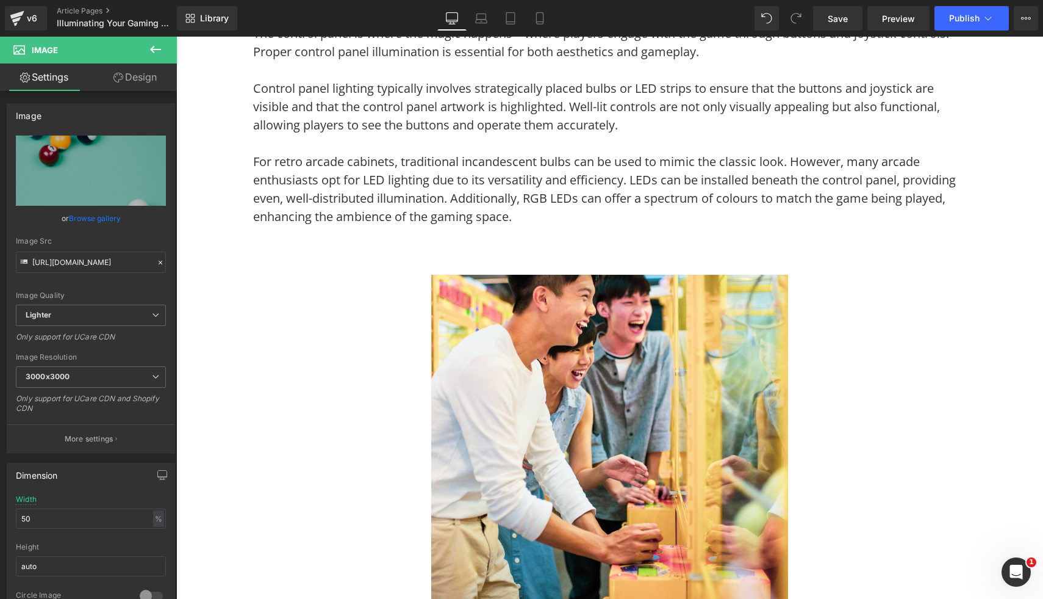
scroll to position [1364, 0]
click at [743, 422] on img at bounding box center [609, 452] width 357 height 357
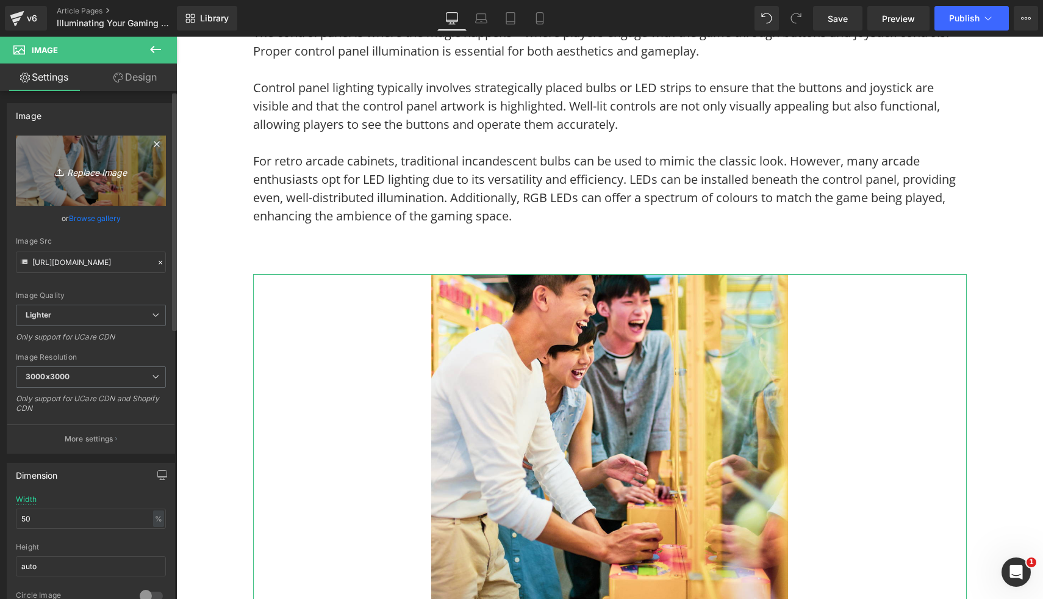
click at [139, 161] on link "Replace Image" at bounding box center [91, 170] width 150 height 70
type input "C:\fakepath\67.png"
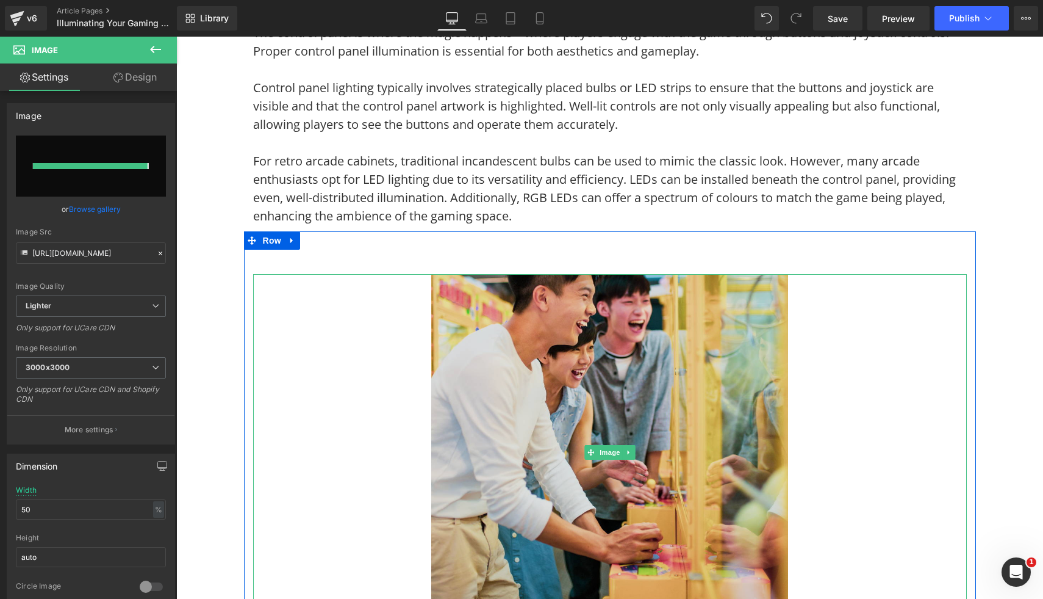
type input "https://ucarecdn.com/ef3426f8-5cc4-4a25-ae74-32114f08cbde/-/format/auto/-/previ…"
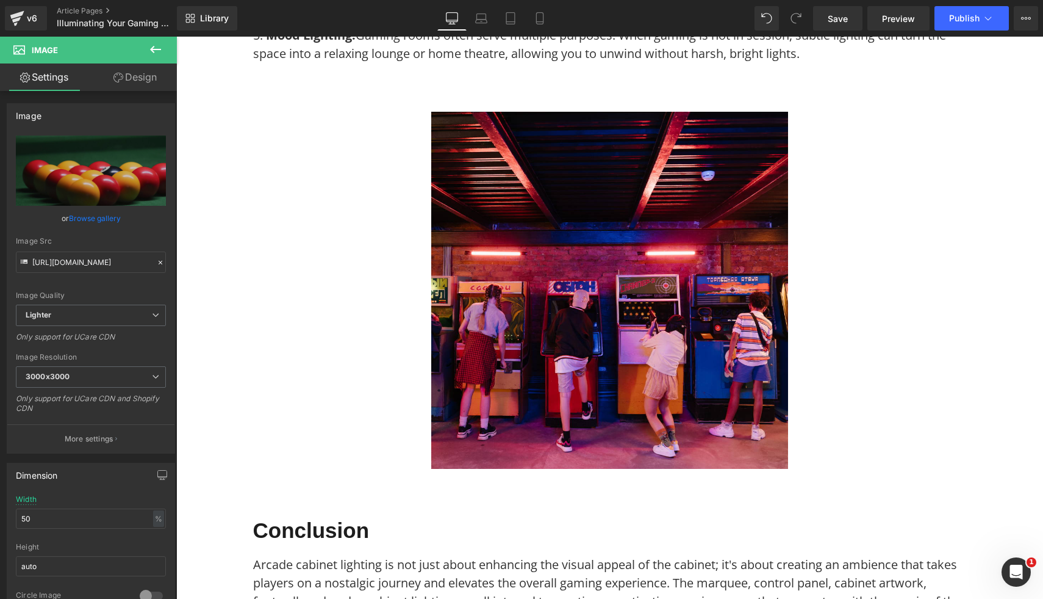
scroll to position [3125, 0]
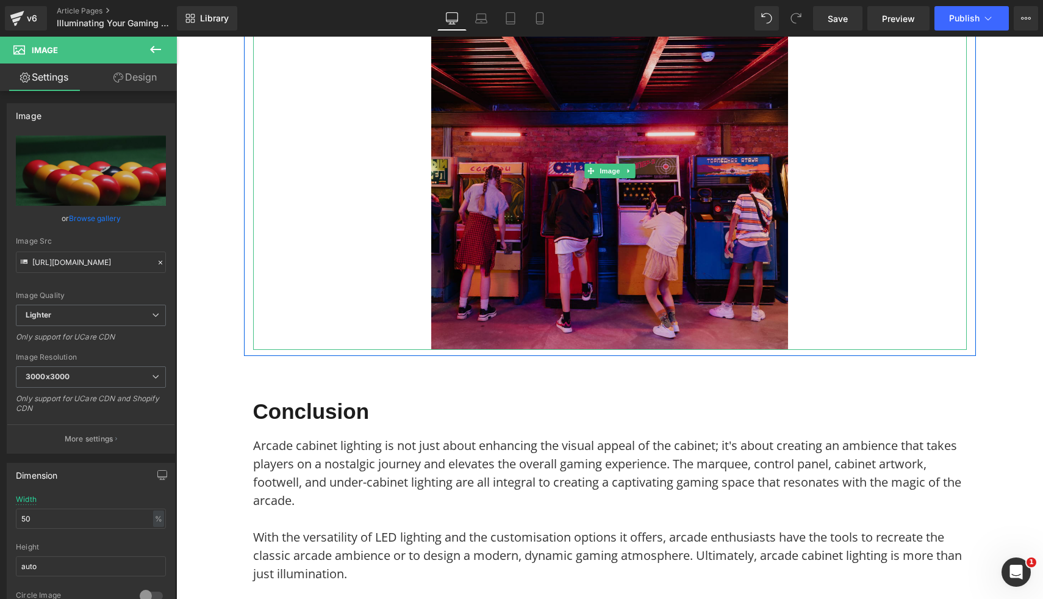
click at [711, 337] on img at bounding box center [609, 171] width 357 height 357
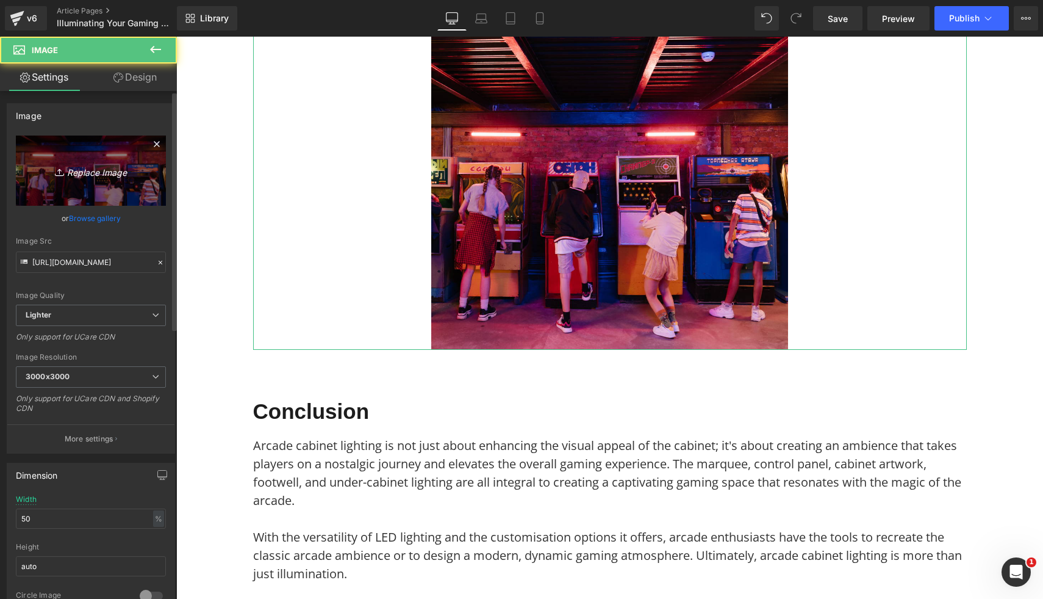
click at [96, 167] on icon "Replace Image" at bounding box center [91, 170] width 98 height 15
type input "C:\fakepath\99.png"
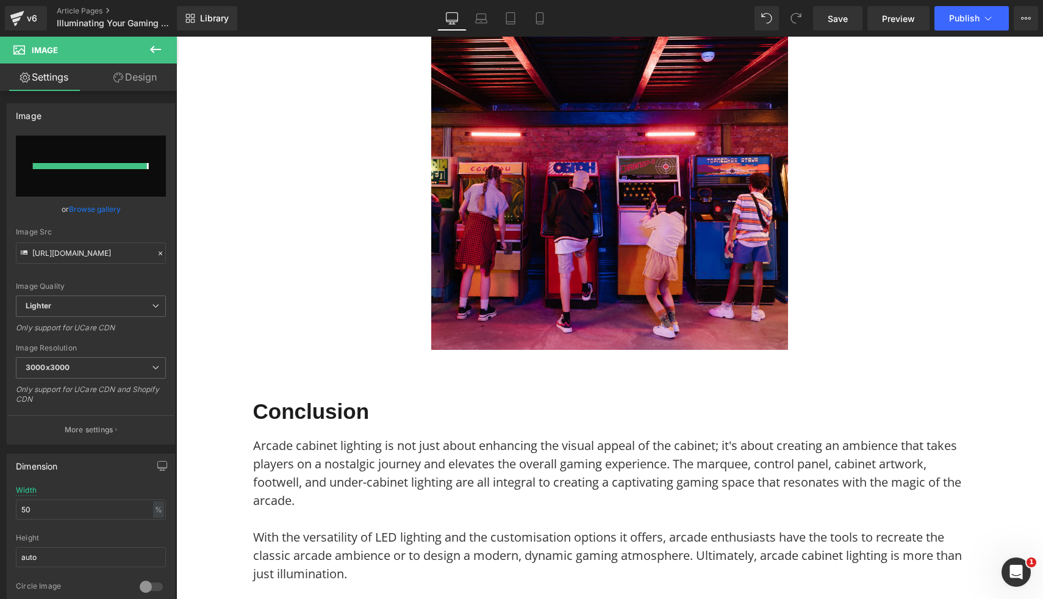
type input "https://ucarecdn.com/15cfcd92-4b9a-46d4-8406-502fb1584bf8/-/format/auto/-/previ…"
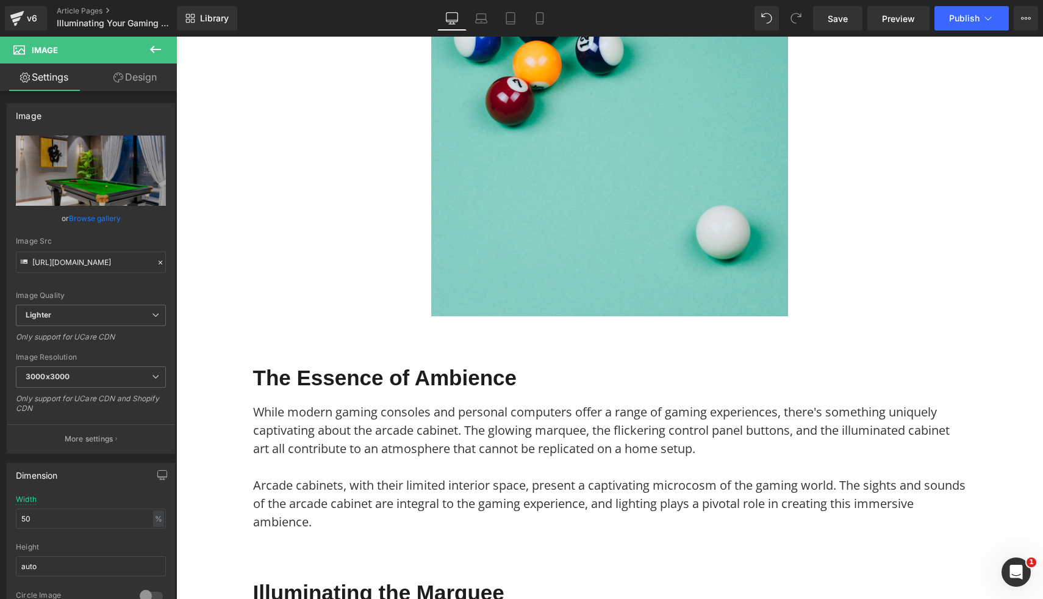
scroll to position [0, 0]
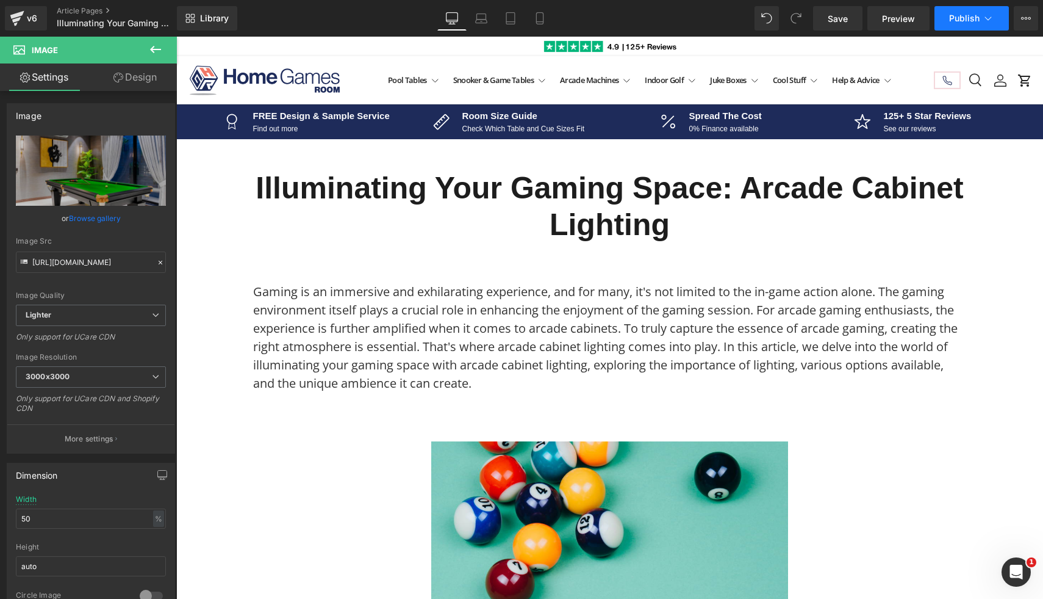
click at [975, 23] on button "Publish" at bounding box center [972, 18] width 74 height 24
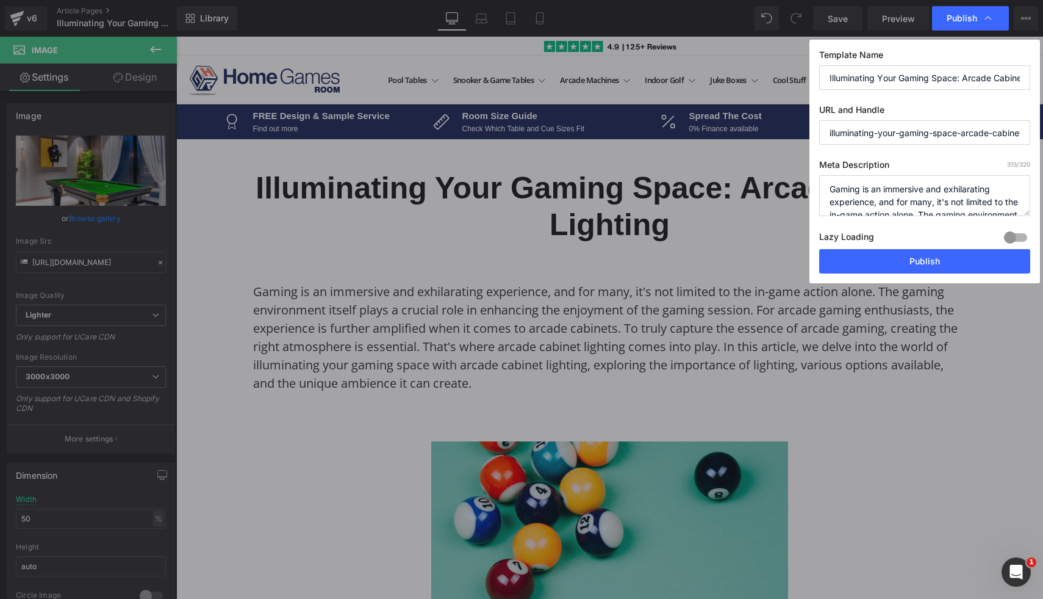
click at [975, 23] on span "Publish" at bounding box center [962, 18] width 31 height 11
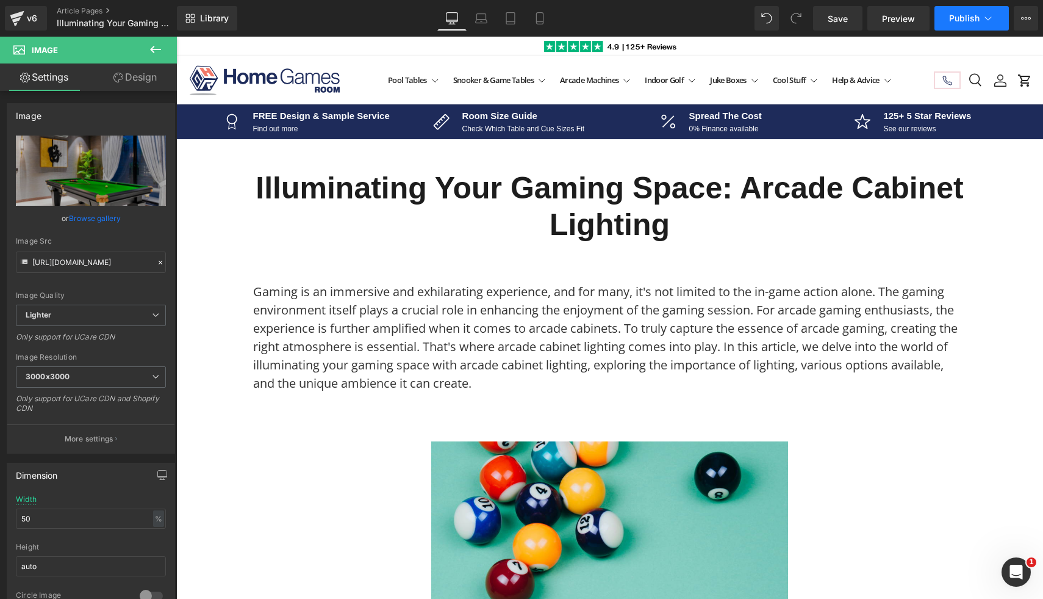
click at [975, 23] on button "Publish" at bounding box center [972, 18] width 74 height 24
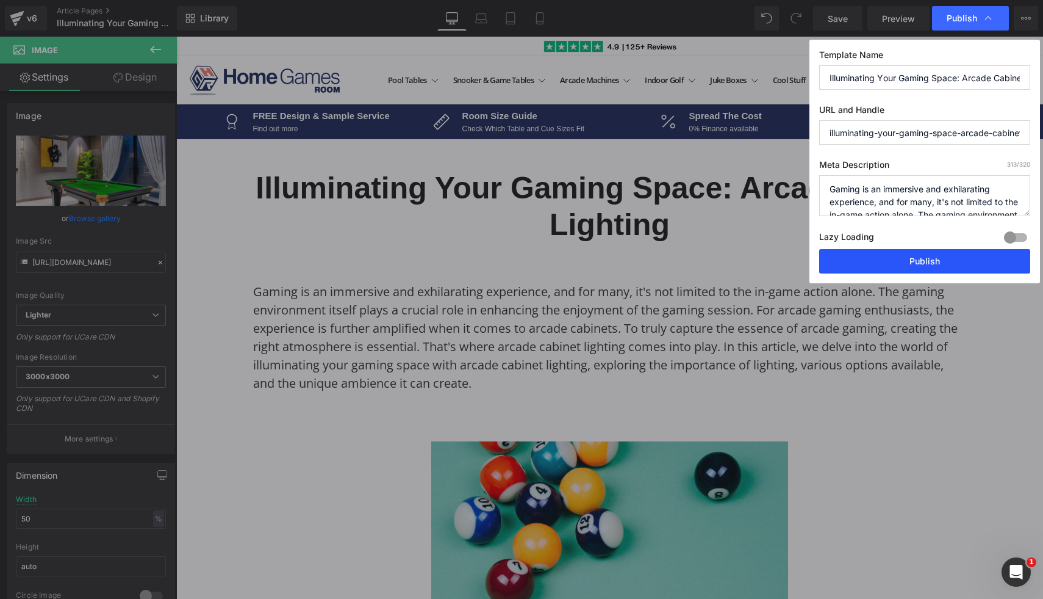
click at [907, 267] on button "Publish" at bounding box center [924, 261] width 211 height 24
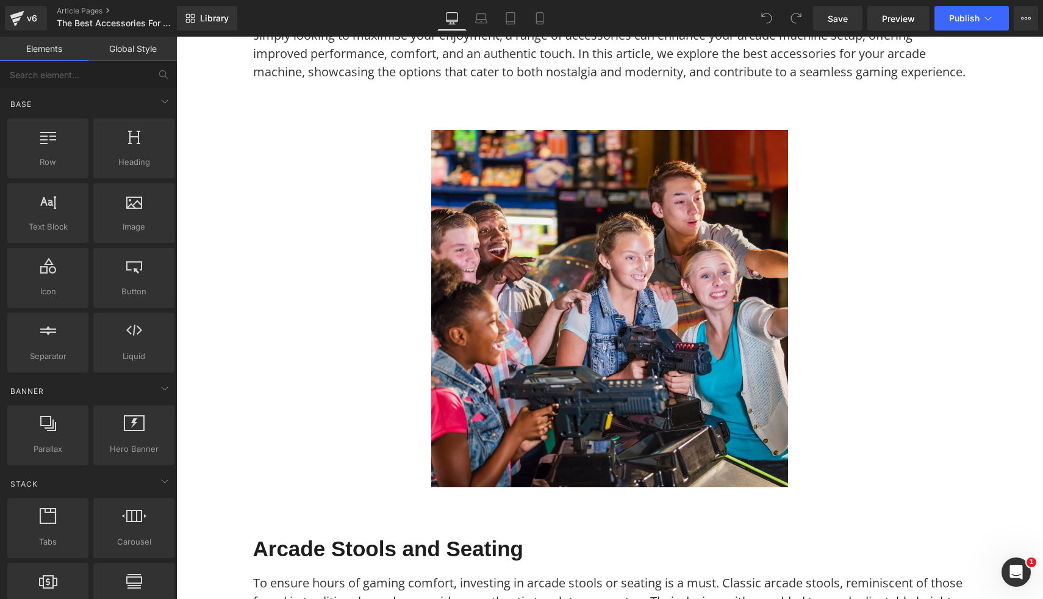
click at [508, 320] on img at bounding box center [609, 308] width 357 height 357
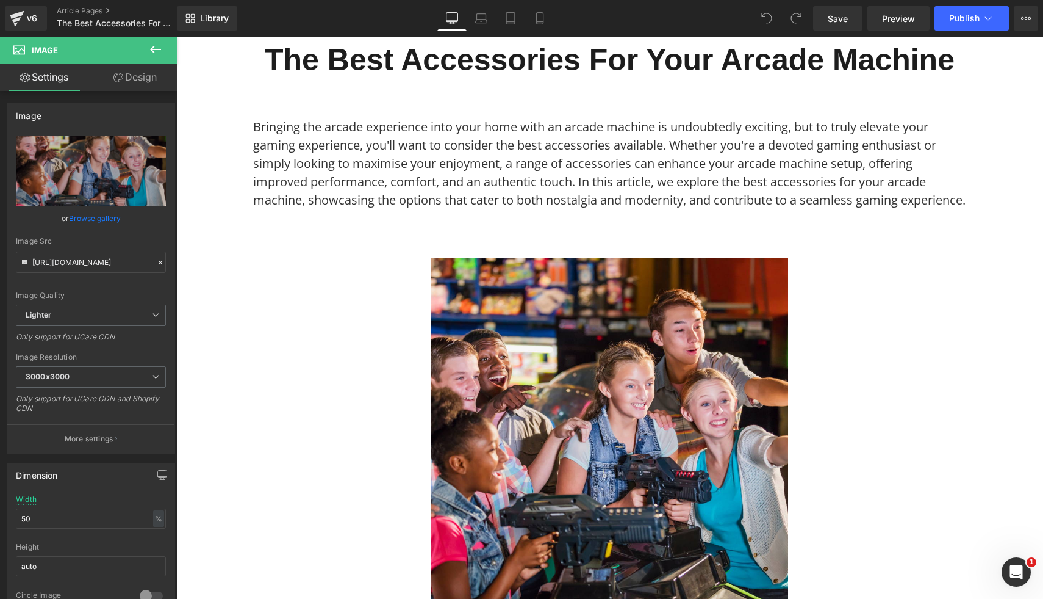
scroll to position [180, 0]
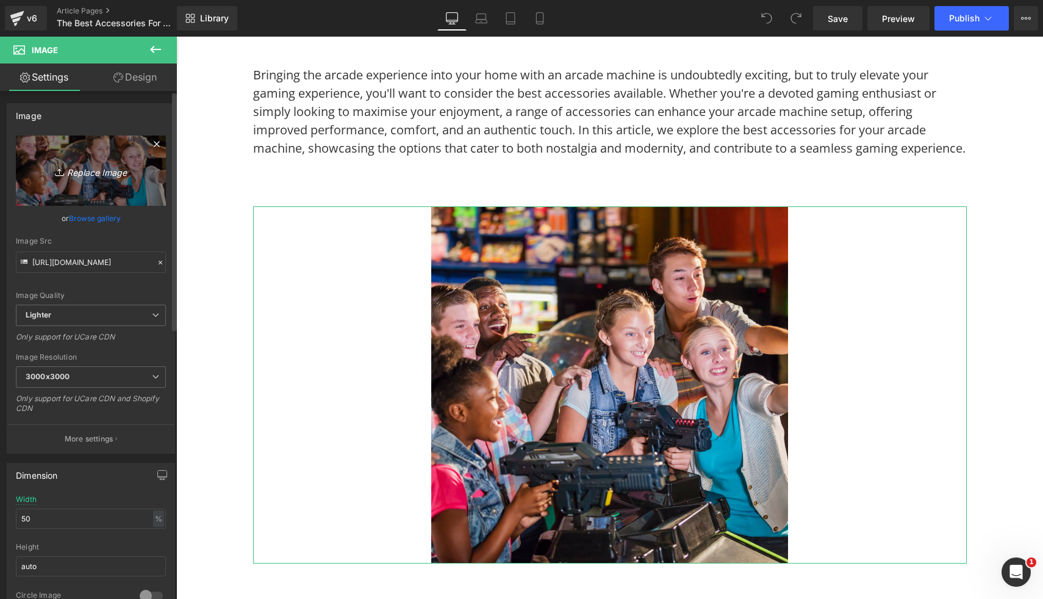
click at [88, 185] on link "Replace Image" at bounding box center [91, 170] width 150 height 70
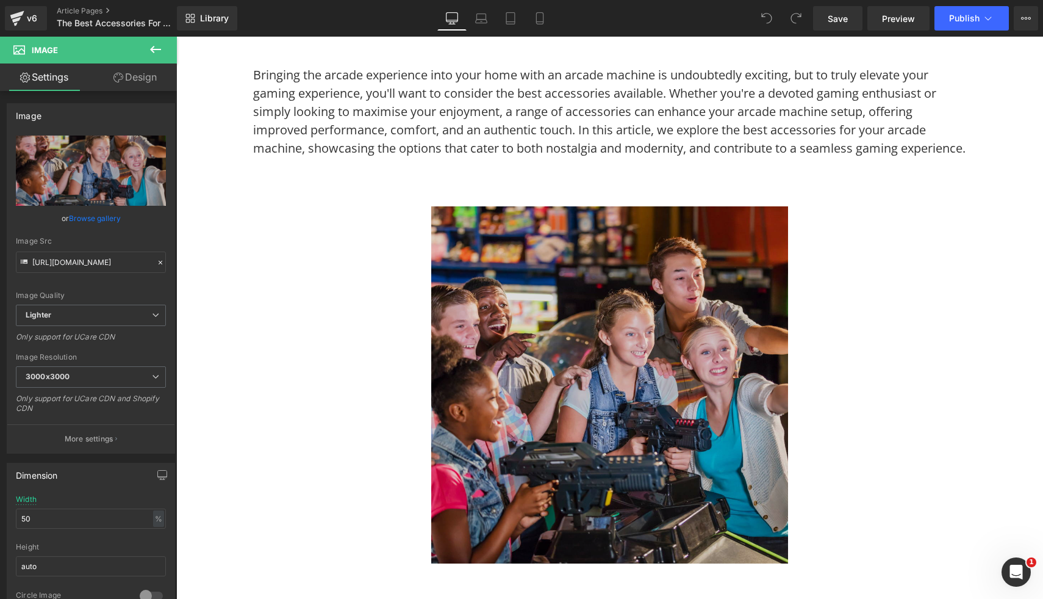
type input "C:\fakepath\35.png"
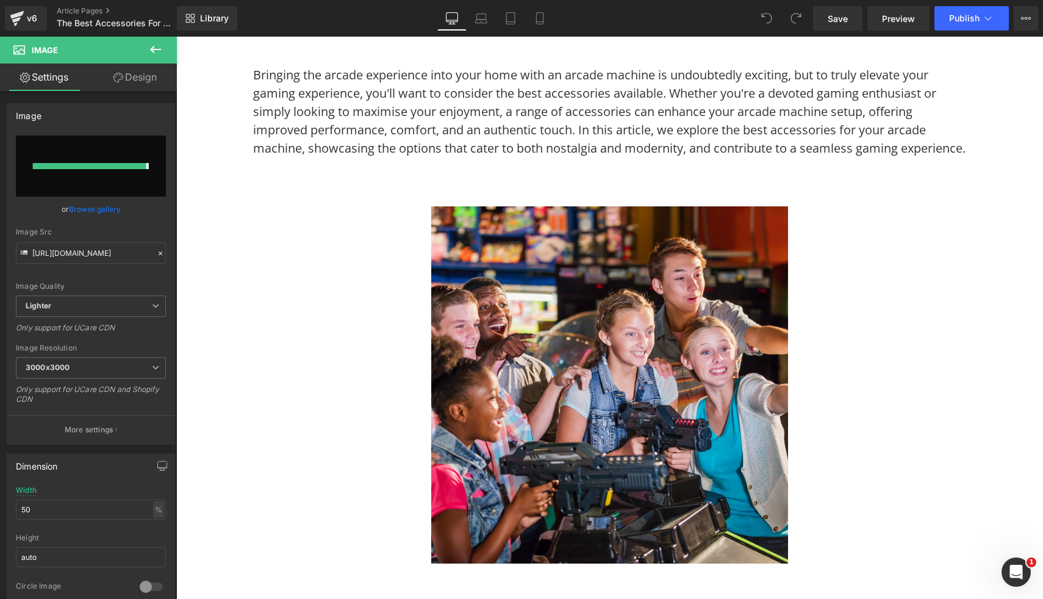
type input "https://ucarecdn.com/e8f4994d-e87b-4653-aea4-1b016a187fbc/-/format/auto/-/previ…"
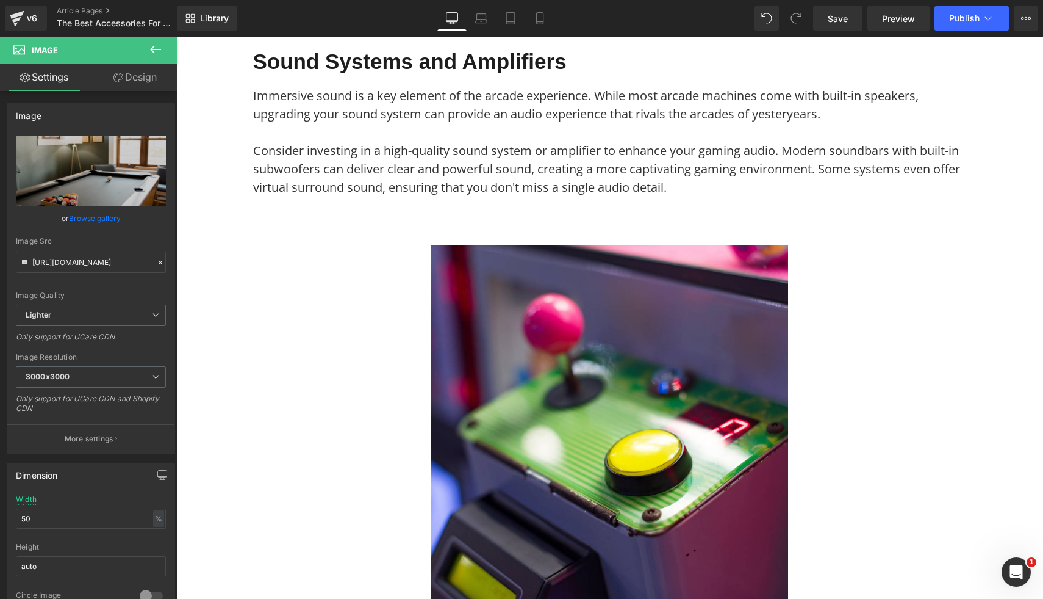
scroll to position [1575, 0]
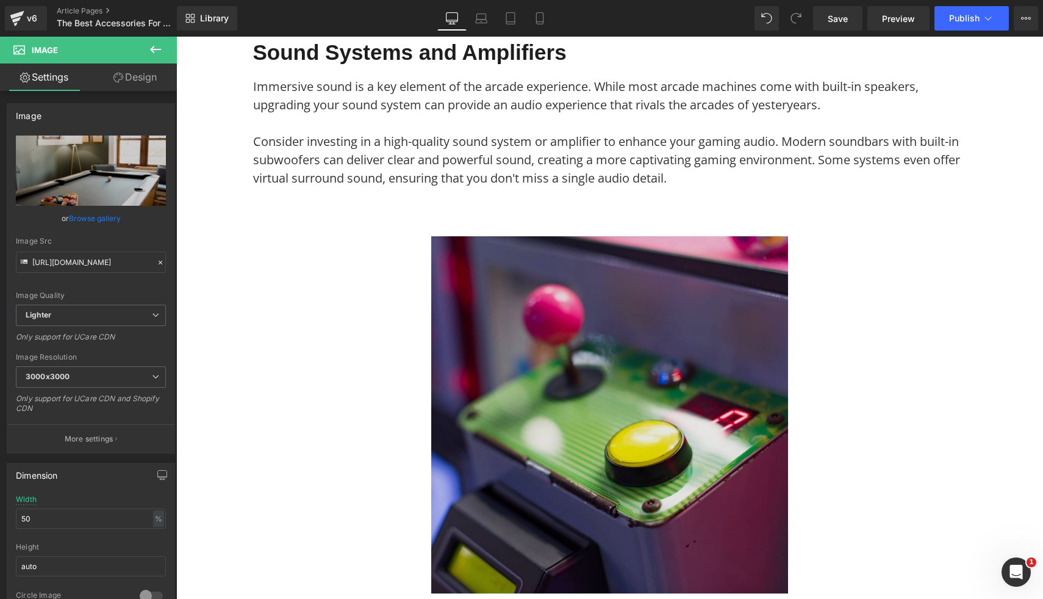
click at [479, 468] on img at bounding box center [609, 414] width 357 height 357
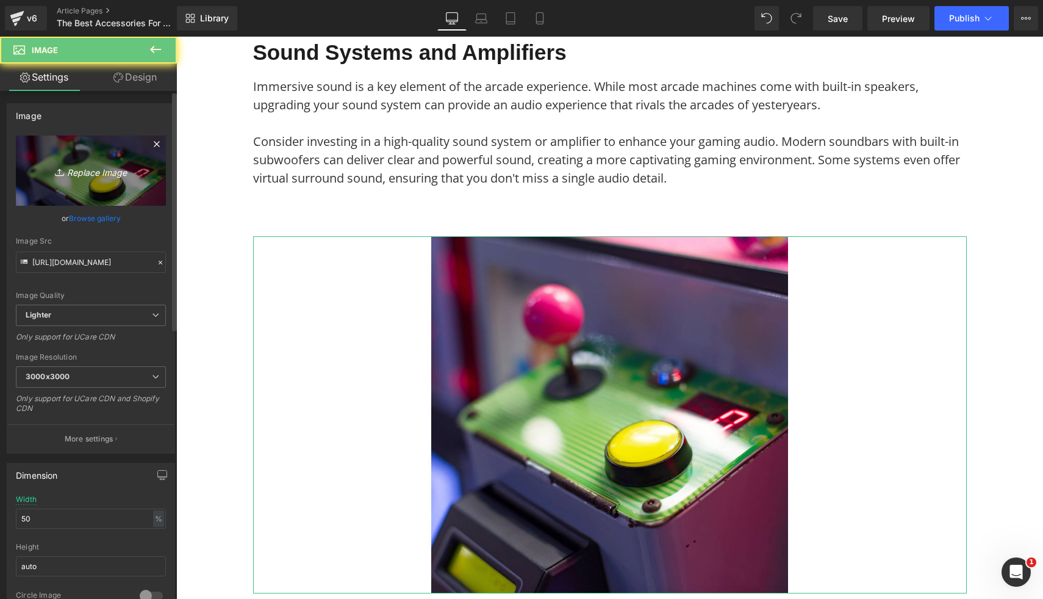
click at [76, 182] on link "Replace Image" at bounding box center [91, 170] width 150 height 70
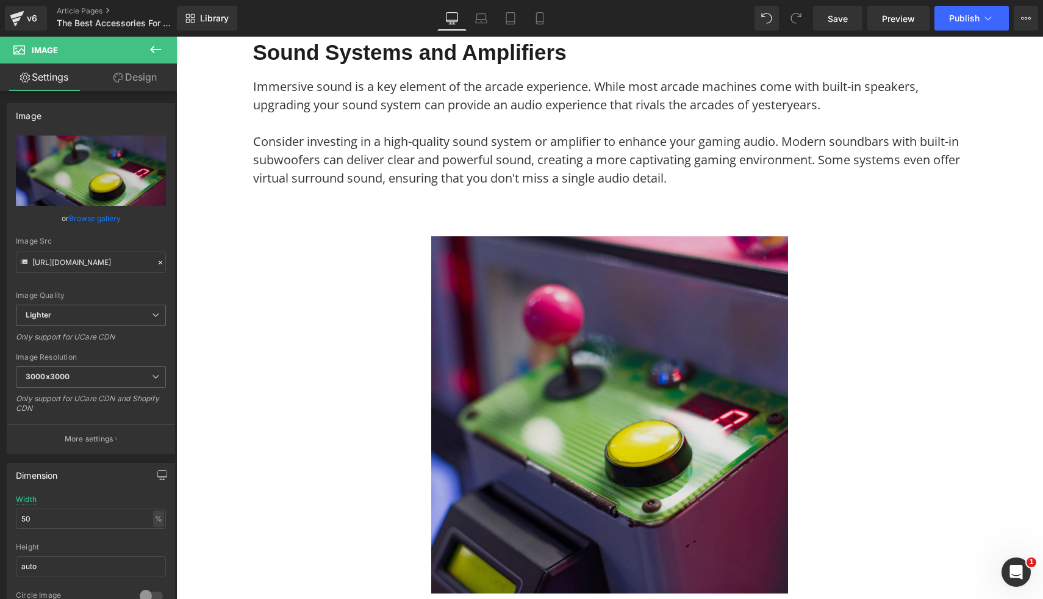
type input "C:\fakepath\3.png"
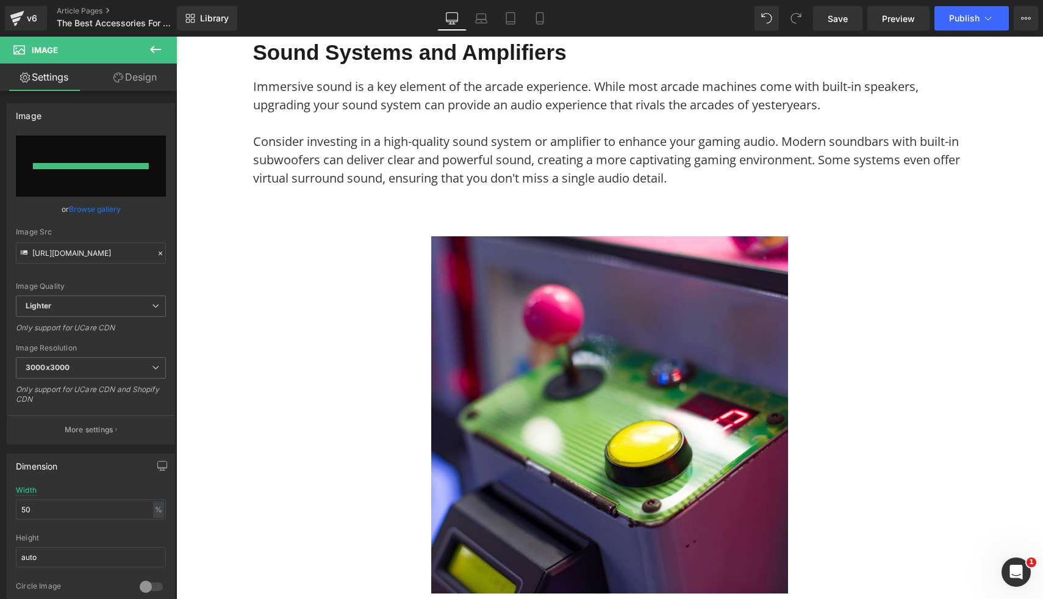
type input "https://ucarecdn.com/e1722e28-a5e8-4bbc-bb8a-fcb1572191a0/-/format/auto/-/previ…"
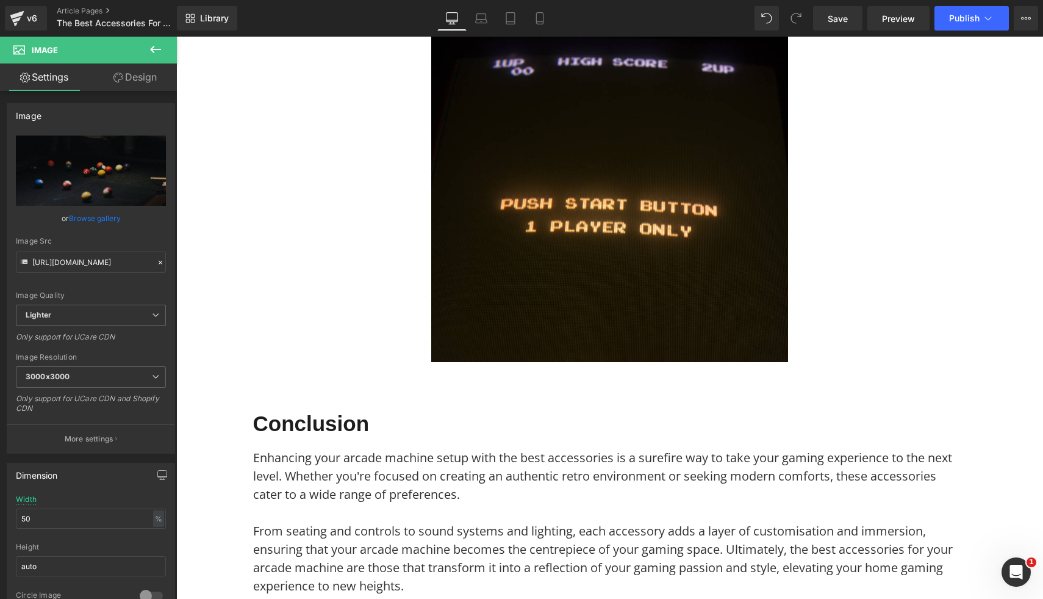
scroll to position [3018, 0]
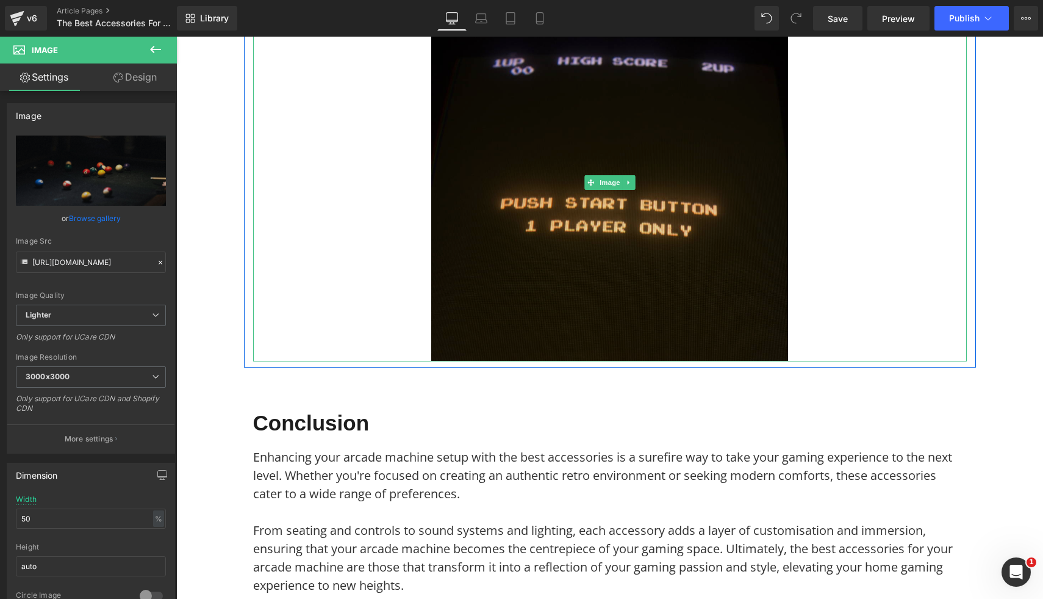
click at [514, 185] on img at bounding box center [609, 182] width 357 height 357
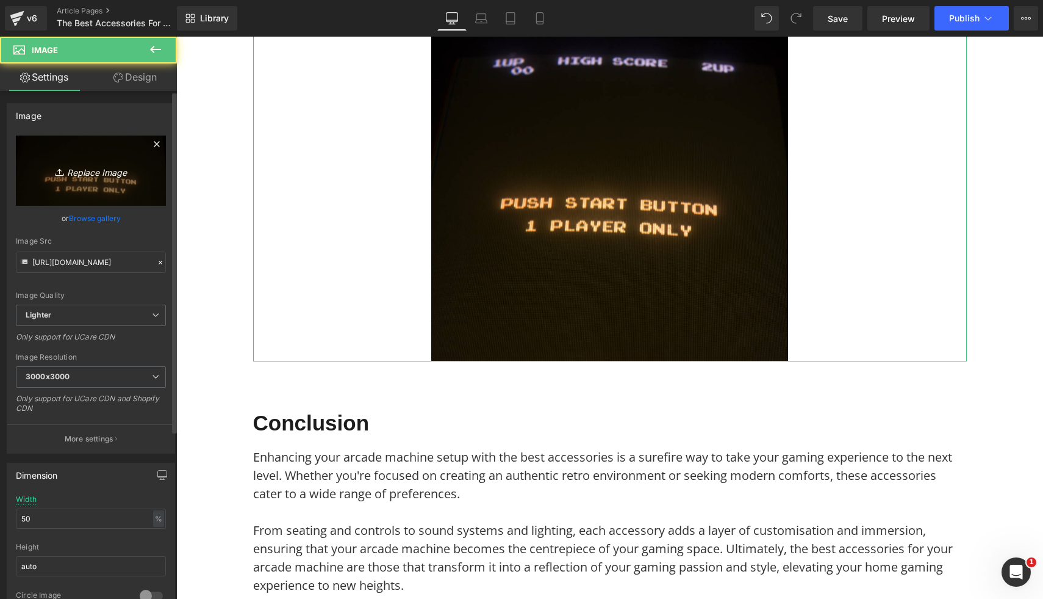
click at [96, 180] on link "Replace Image" at bounding box center [91, 170] width 150 height 70
type input "C:\fakepath\53.png"
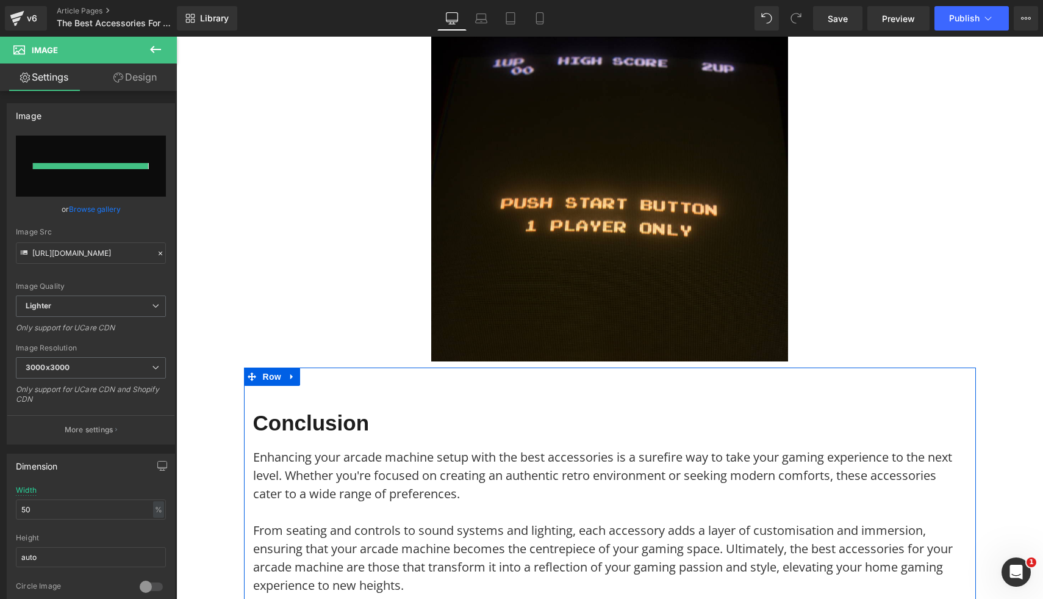
type input "https://ucarecdn.com/454f37cb-0ba0-47a7-b93c-8c4d838f74a9/-/format/auto/-/previ…"
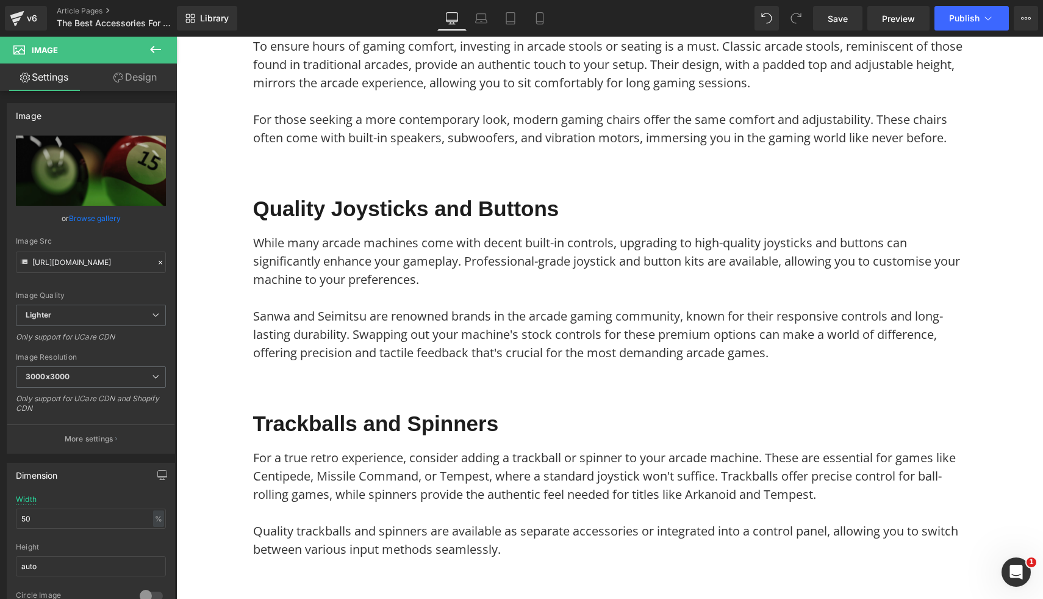
scroll to position [0, 0]
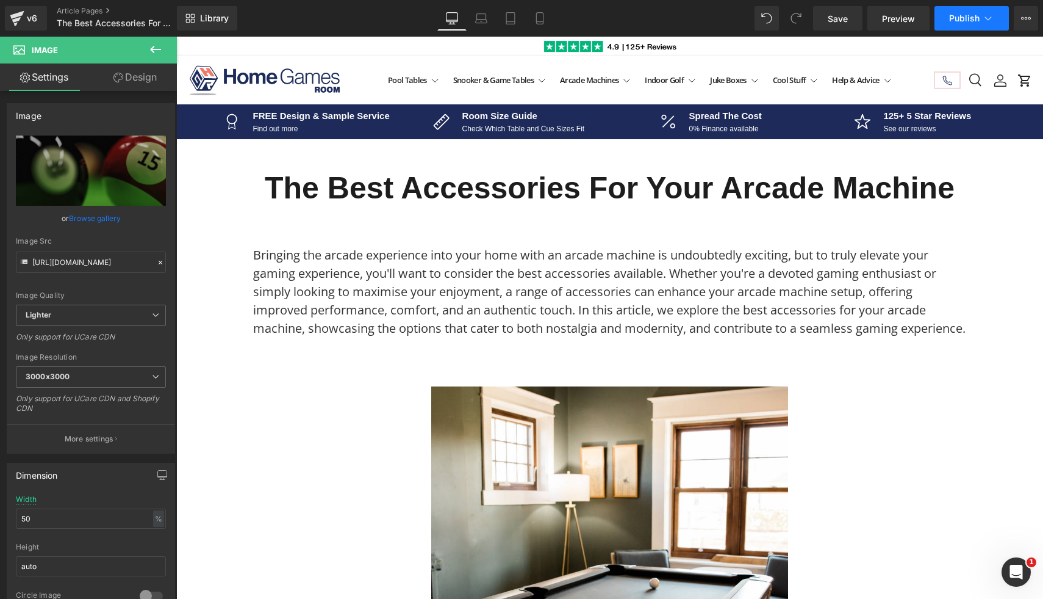
click at [960, 18] on span "Publish" at bounding box center [964, 18] width 31 height 10
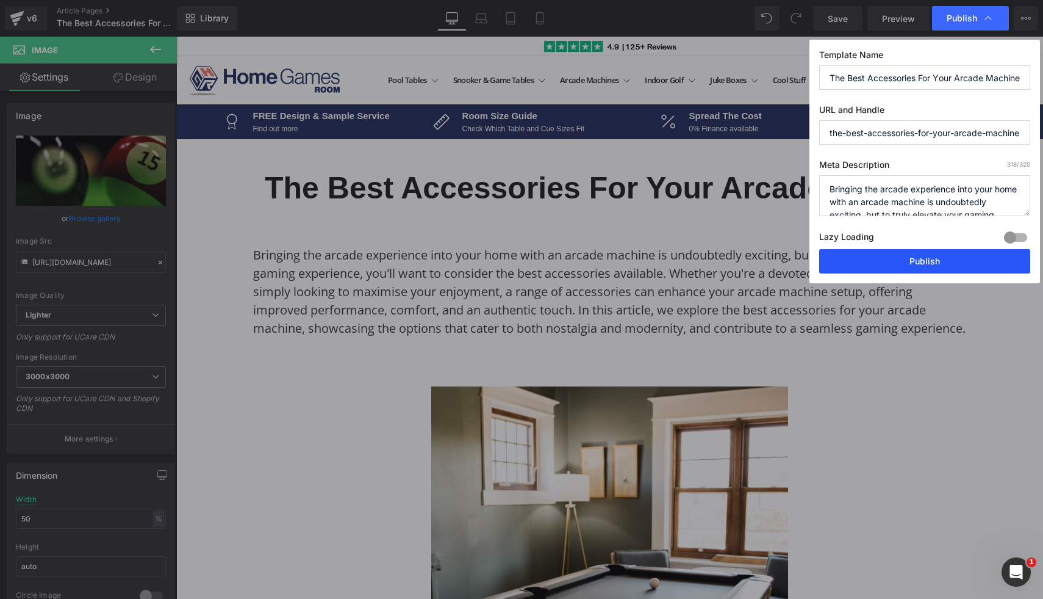
click at [898, 255] on button "Publish" at bounding box center [924, 261] width 211 height 24
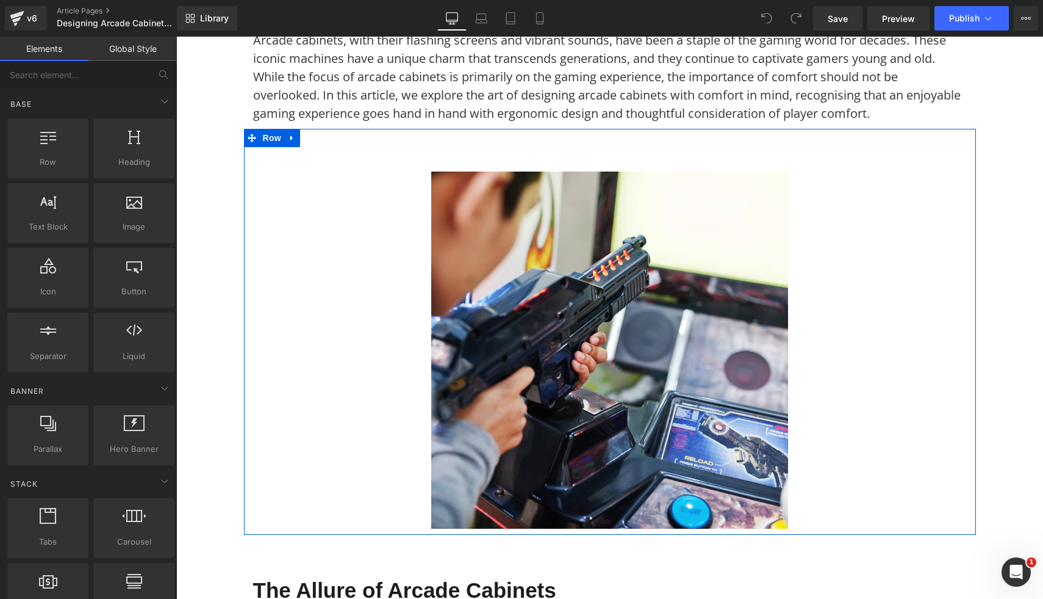
scroll to position [261, 0]
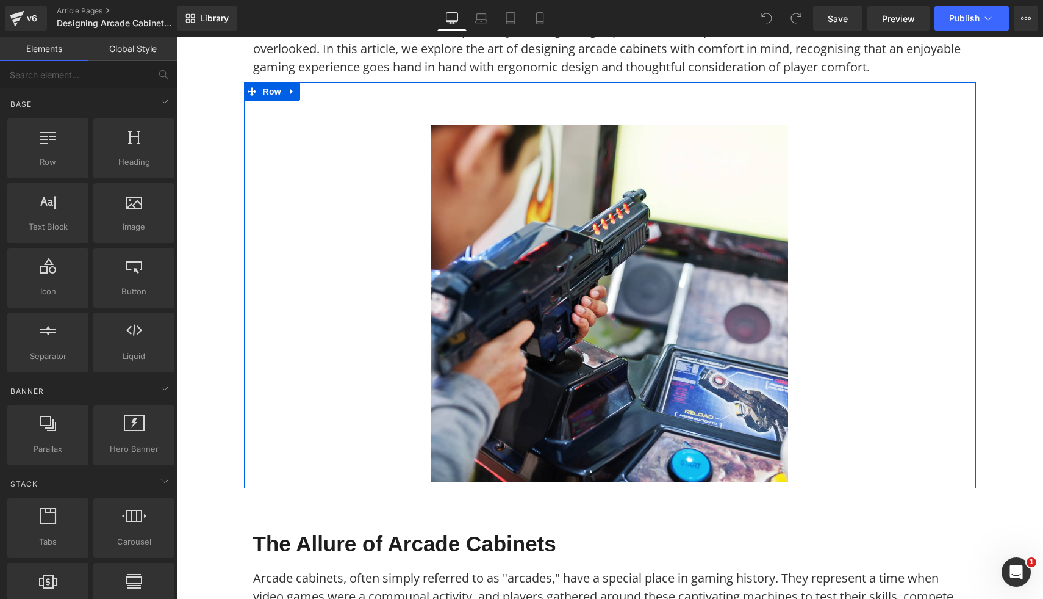
click at [599, 381] on img at bounding box center [609, 303] width 357 height 357
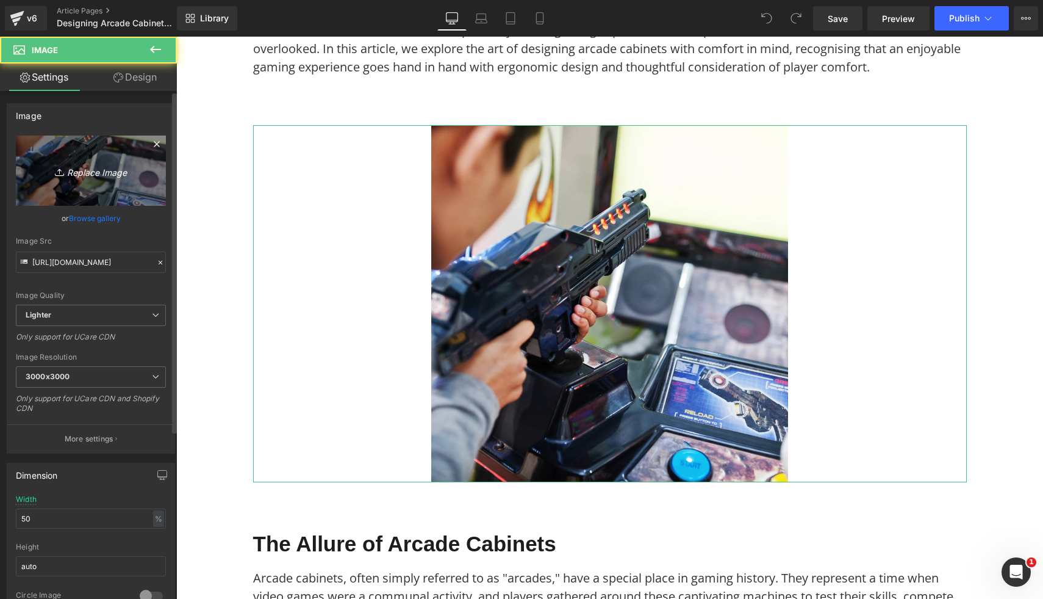
click at [112, 173] on icon "Replace Image" at bounding box center [91, 170] width 98 height 15
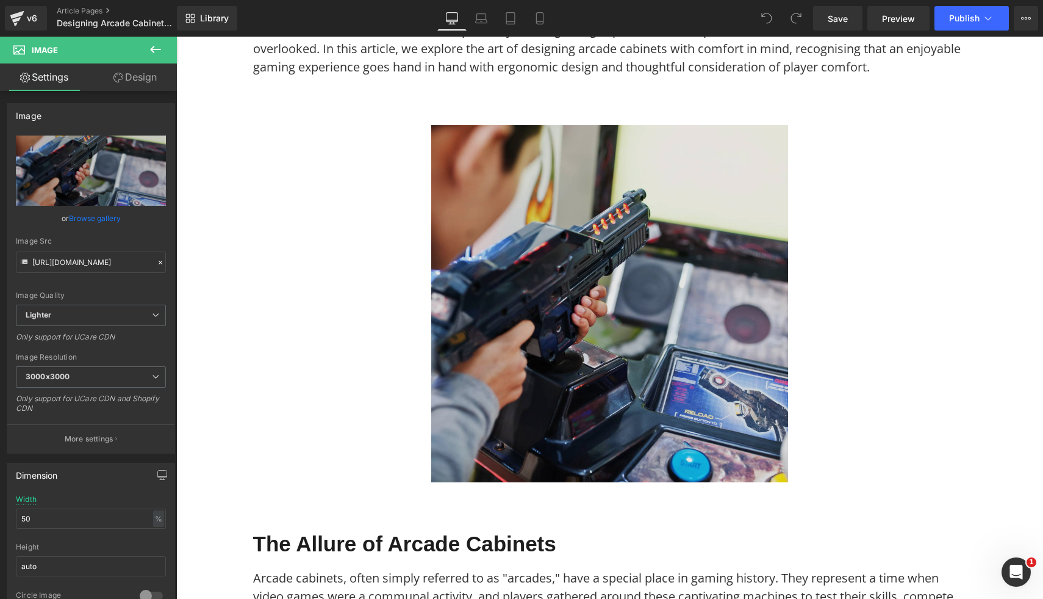
type input "C:\fakepath\2 Player Arcade Machine - Custom Themed (2).png"
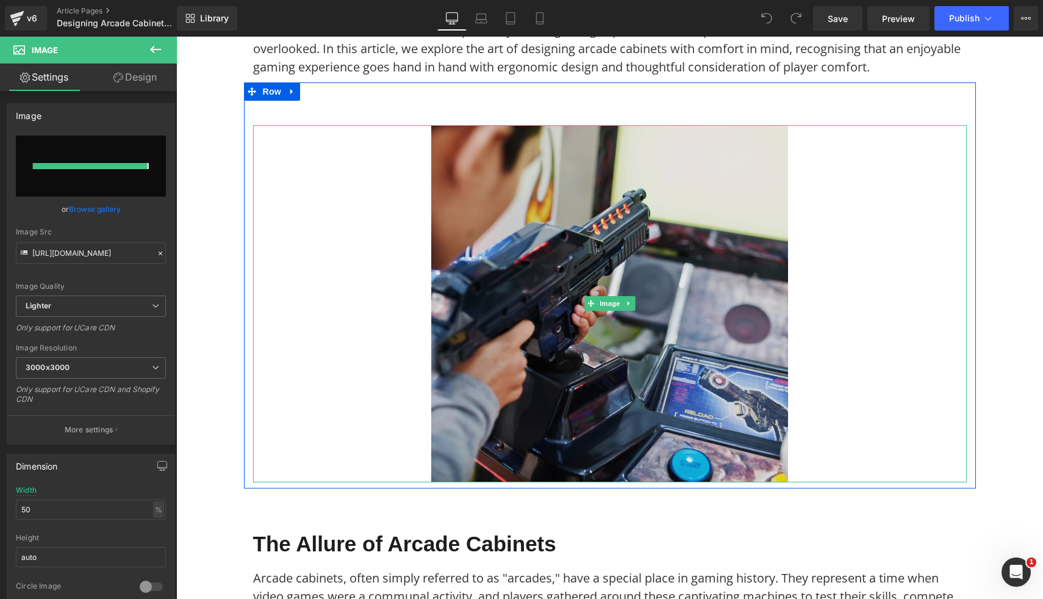
type input "https://ucarecdn.com/d8f98deb-f5e2-426d-a33b-afe20b448fea/-/format/auto/-/previ…"
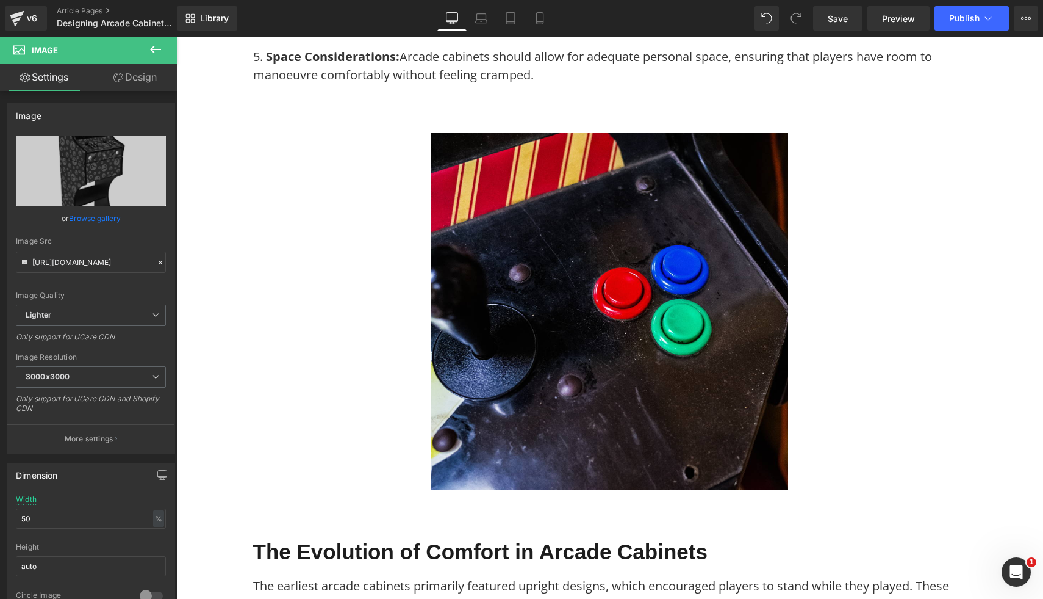
scroll to position [1395, 0]
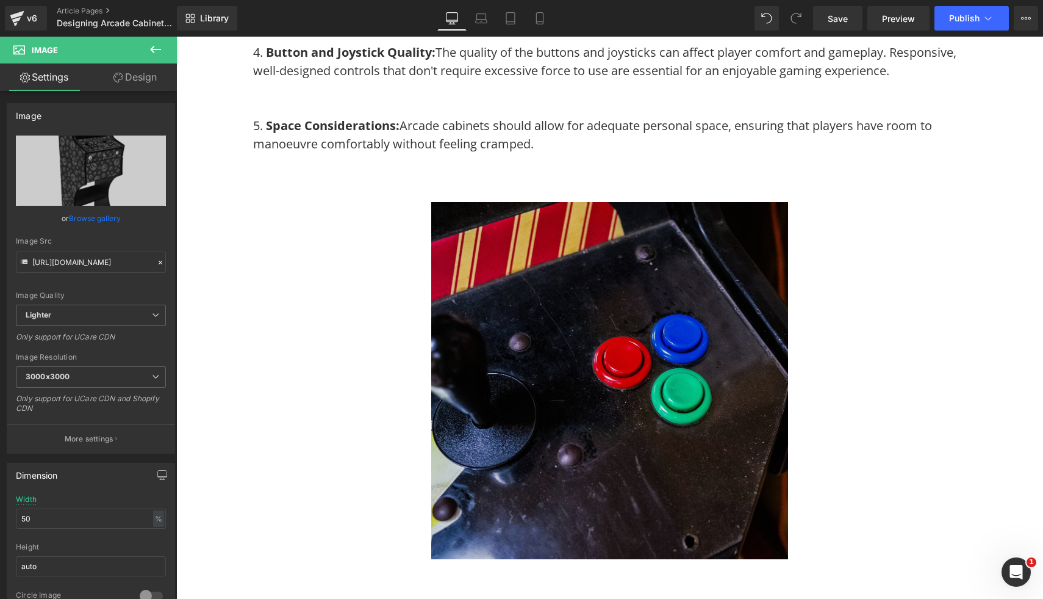
click at [674, 408] on img at bounding box center [609, 380] width 357 height 357
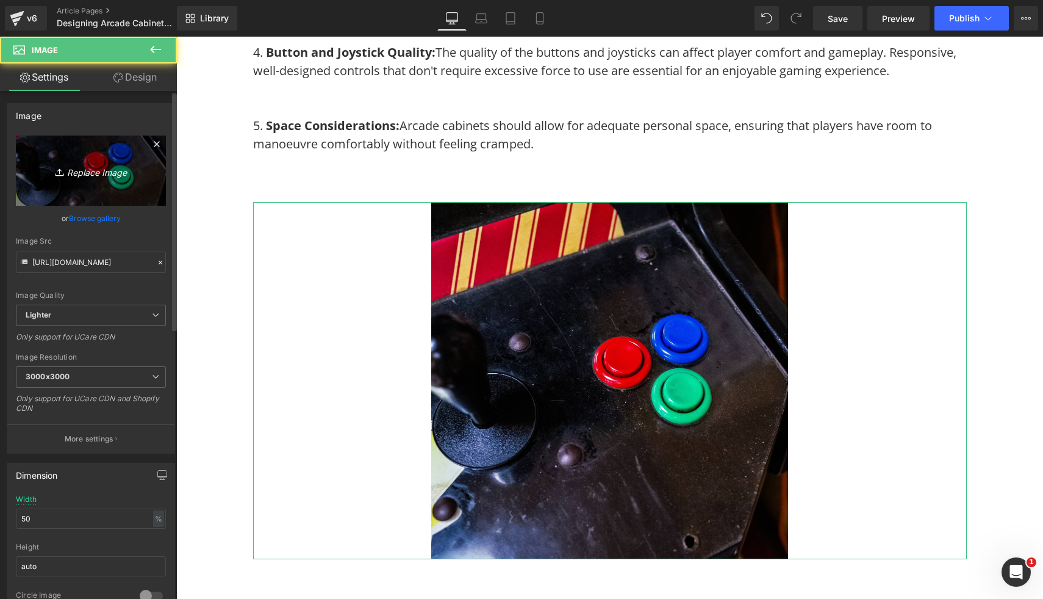
click at [85, 156] on link "Replace Image" at bounding box center [91, 170] width 150 height 70
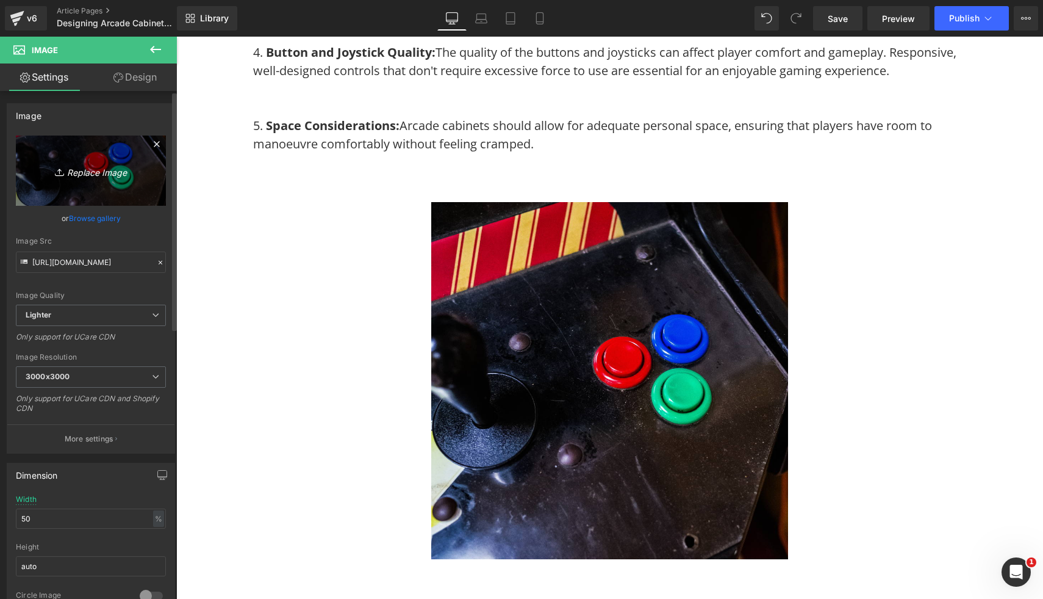
type input "C:\fakepath\2 Player Arcade Machine - Batman vs Joker (2).png"
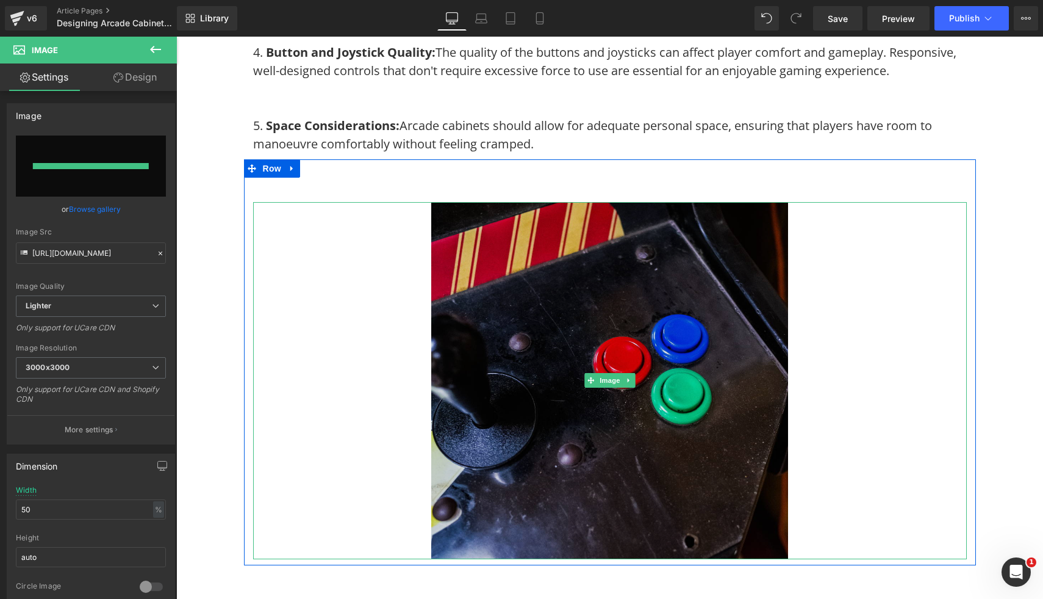
type input "https://ucarecdn.com/5962101e-f3ef-4088-851d-f893c2da7677/-/format/auto/-/previ…"
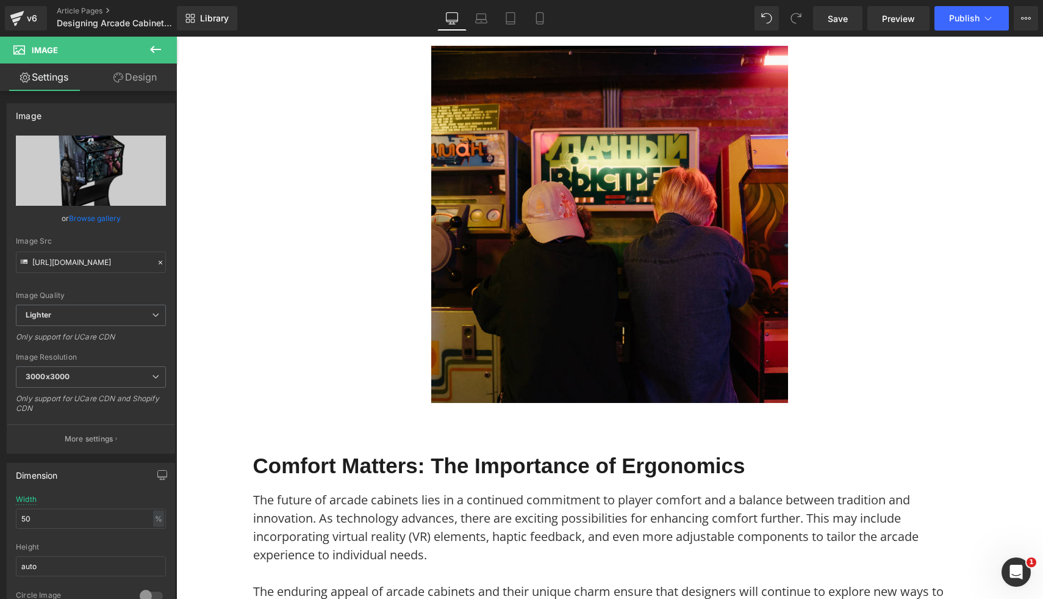
scroll to position [2986, 0]
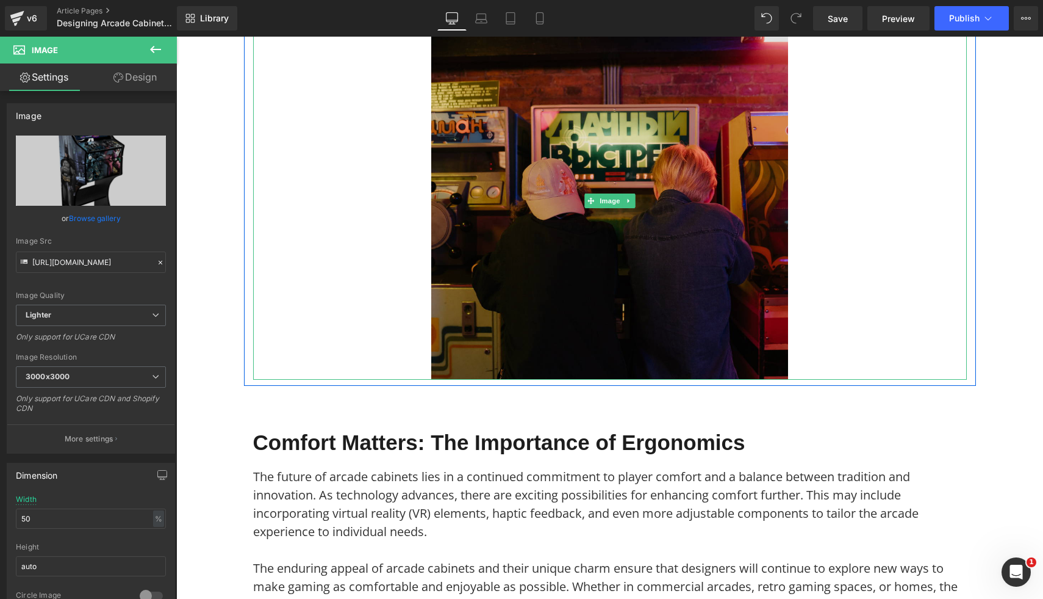
click at [669, 241] on img at bounding box center [609, 201] width 357 height 357
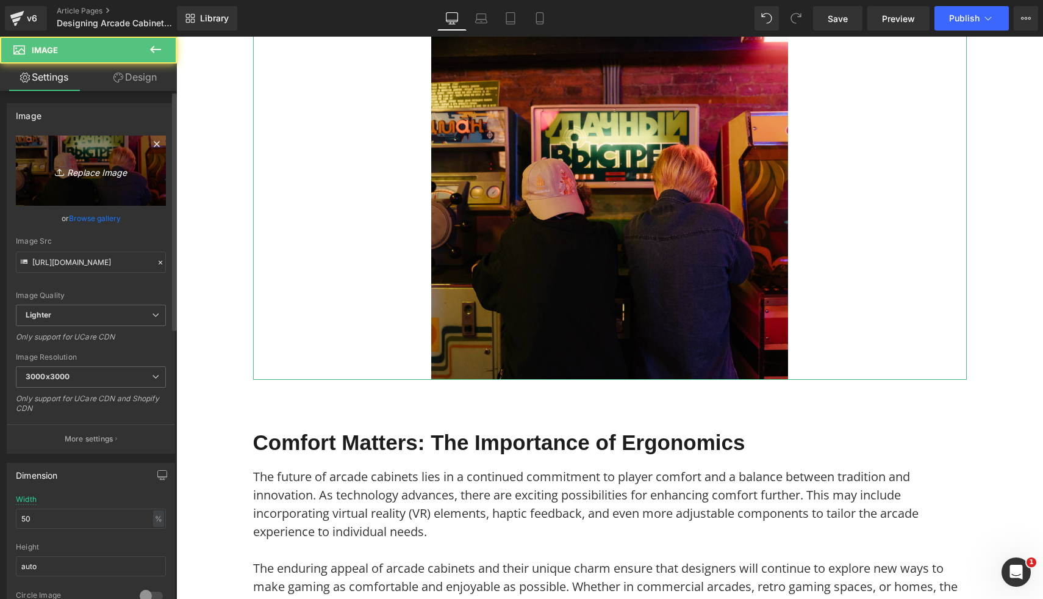
click at [123, 176] on icon "Replace Image" at bounding box center [91, 170] width 98 height 15
type input "C:\fakepath\2 Player Arcade Machine - Back to The Future (2).png"
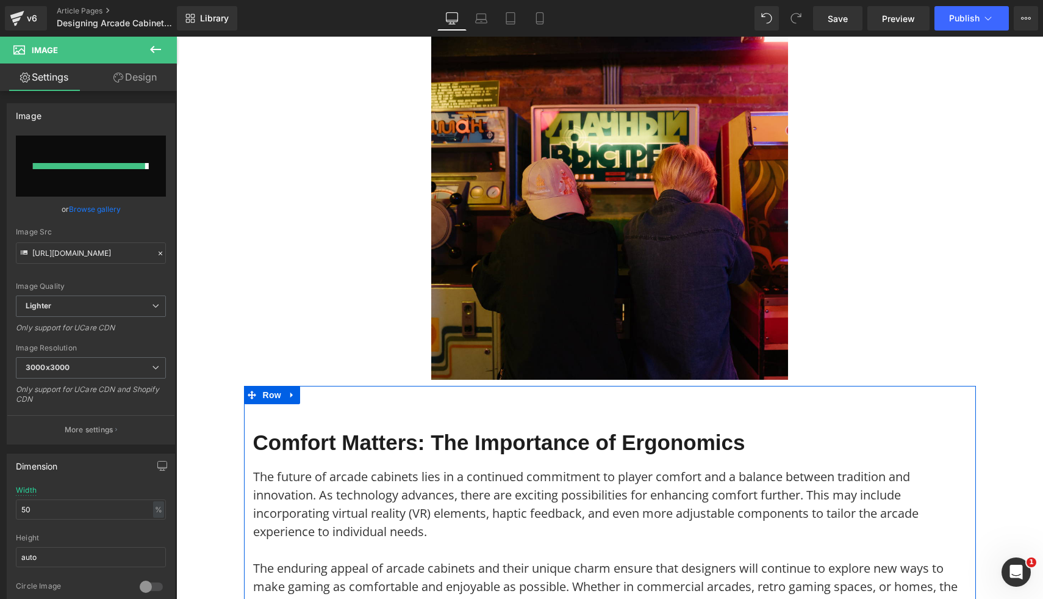
type input "https://ucarecdn.com/71101014-c45f-47db-9205-5c6bdb5a96d9/-/format/auto/-/previ…"
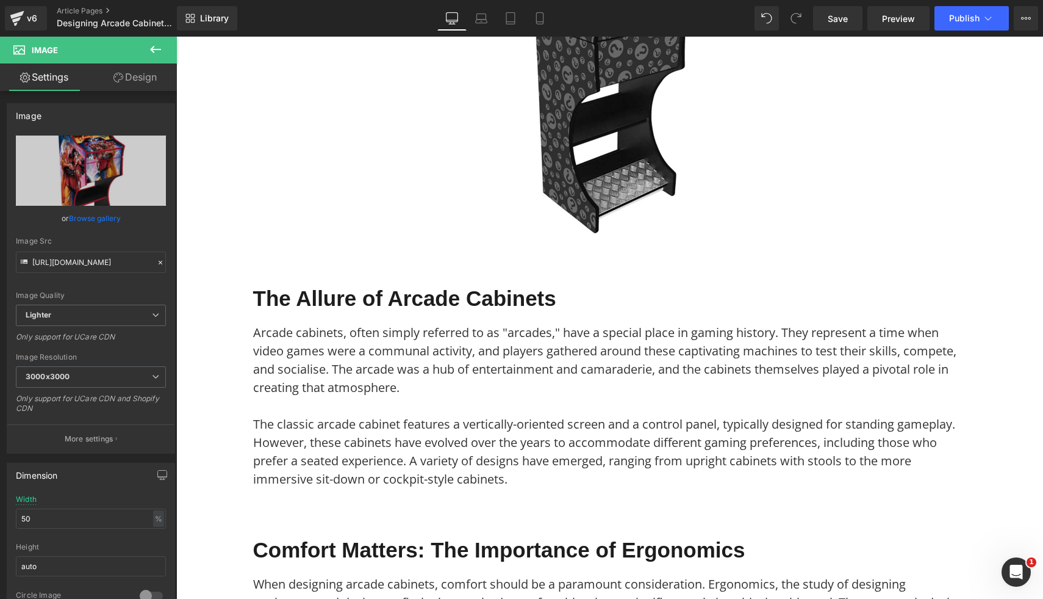
scroll to position [0, 0]
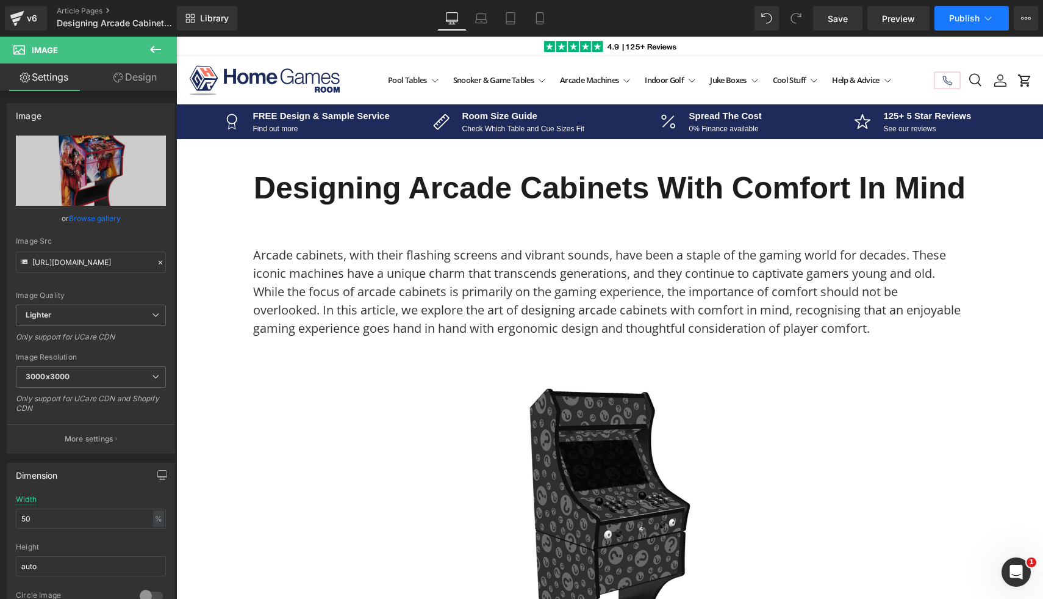
click at [965, 20] on span "Publish" at bounding box center [964, 18] width 31 height 10
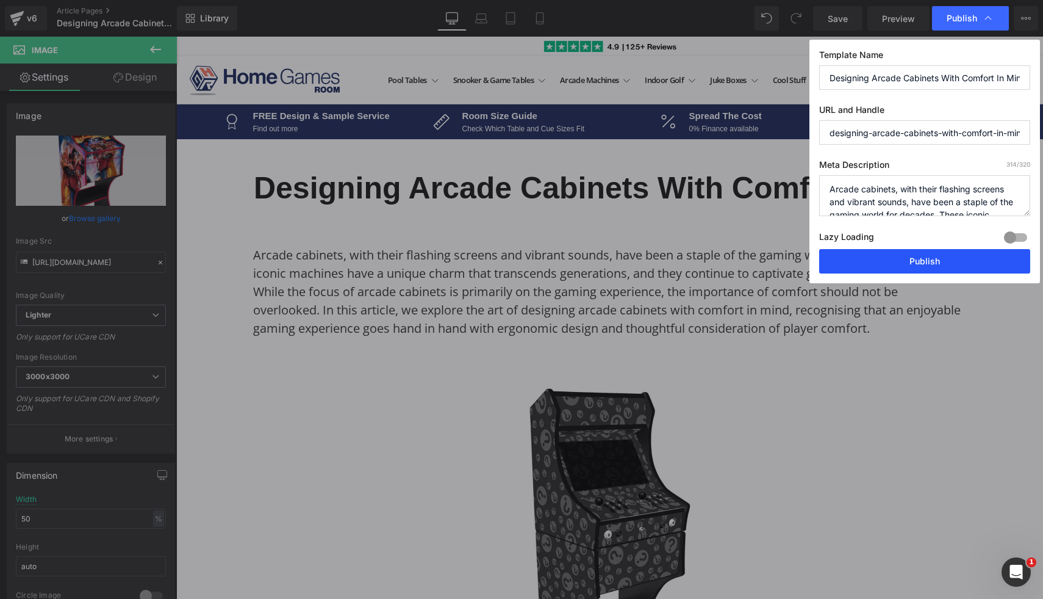
click at [906, 255] on button "Publish" at bounding box center [924, 261] width 211 height 24
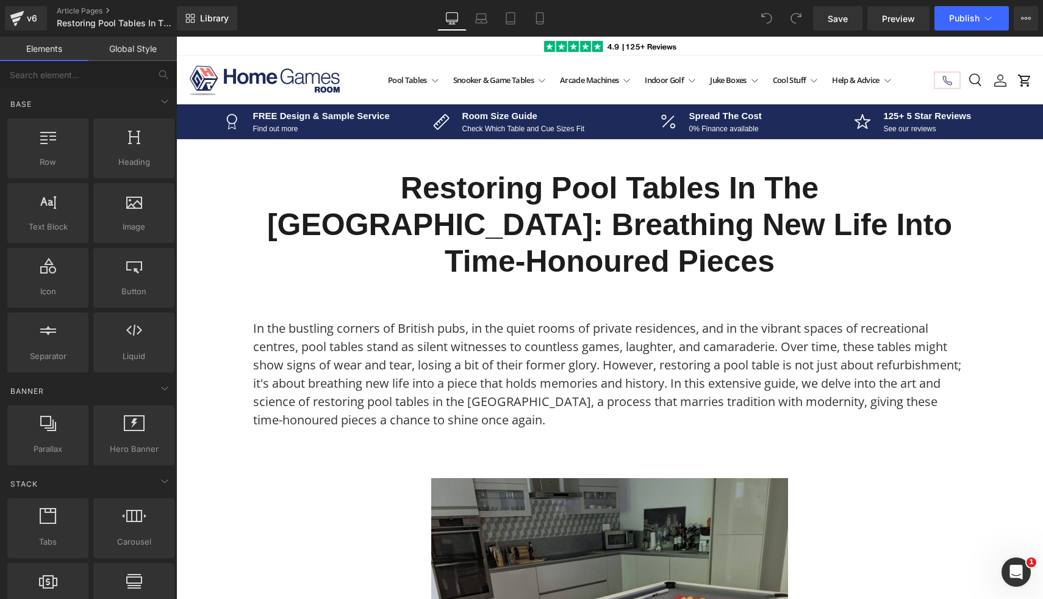
click at [978, 32] on div "Library Desktop Desktop Laptop Tablet Mobile Save Preview Publish Scheduled Vie…" at bounding box center [610, 18] width 866 height 37
click at [981, 18] on button "Publish" at bounding box center [972, 18] width 74 height 24
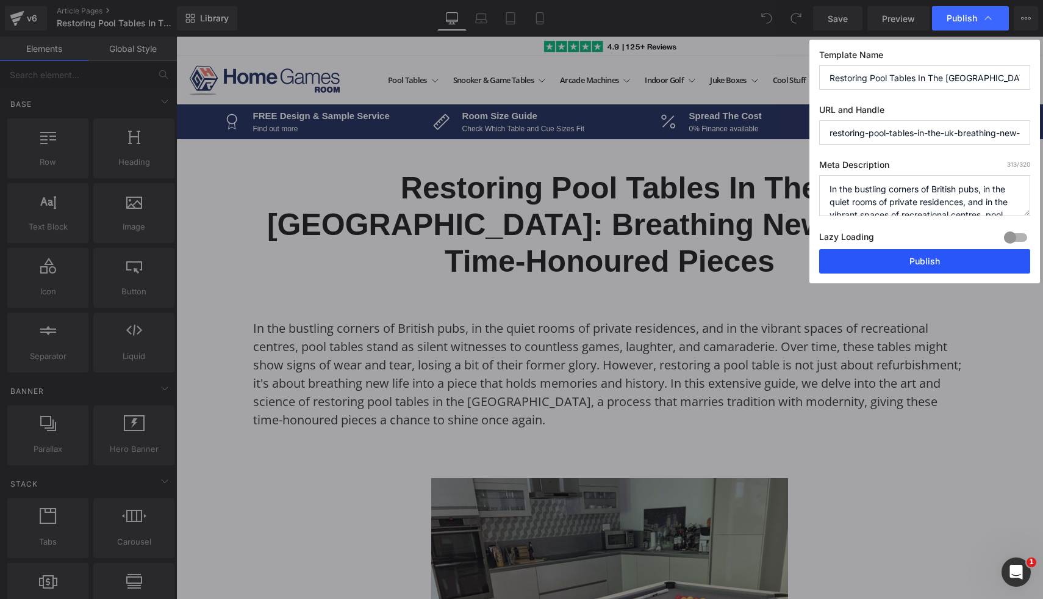
click at [118, 119] on button "Publish" at bounding box center [112, 111] width 13 height 15
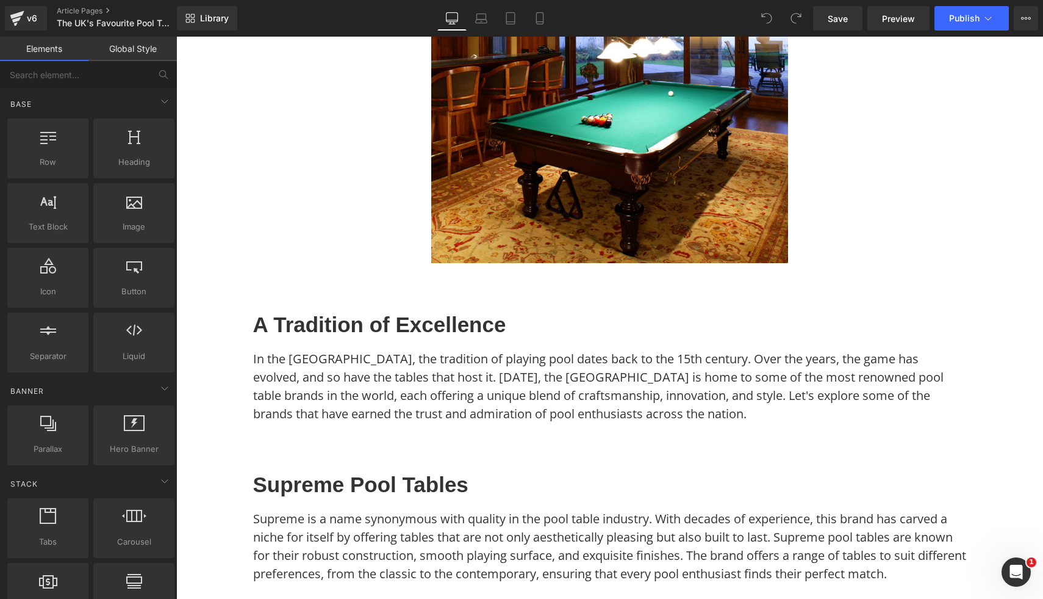
scroll to position [225, 0]
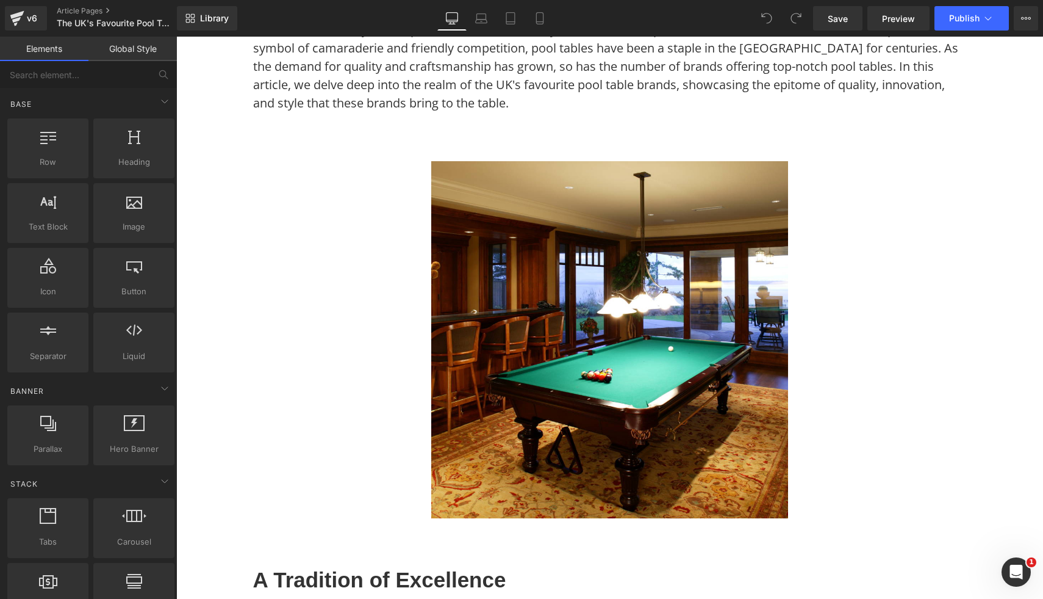
click at [542, 317] on img at bounding box center [609, 339] width 357 height 357
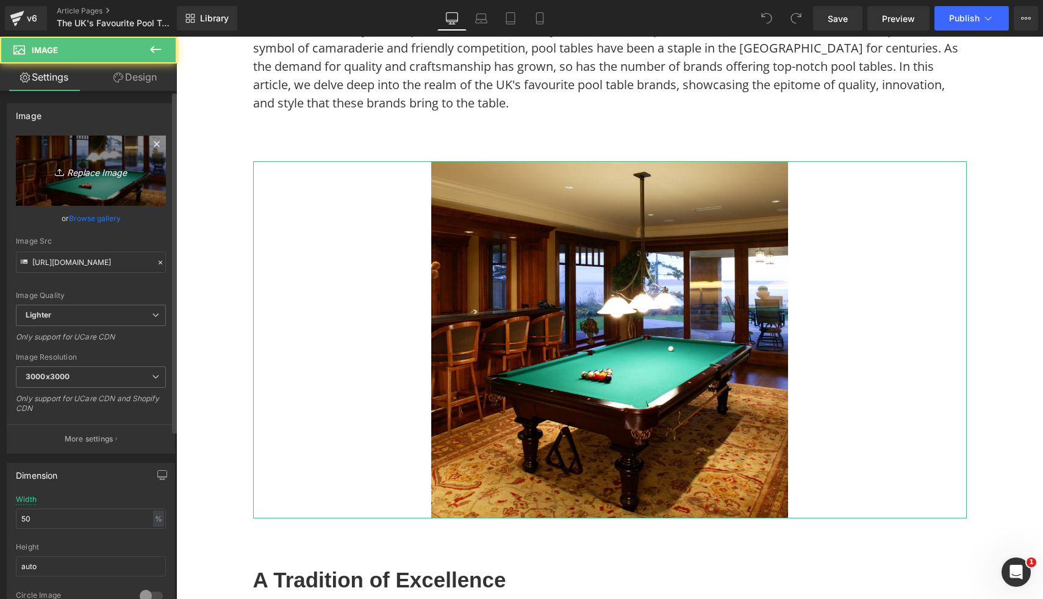
click at [62, 181] on link "Replace Image" at bounding box center [91, 170] width 150 height 70
type input "C:\fakepath\7.png"
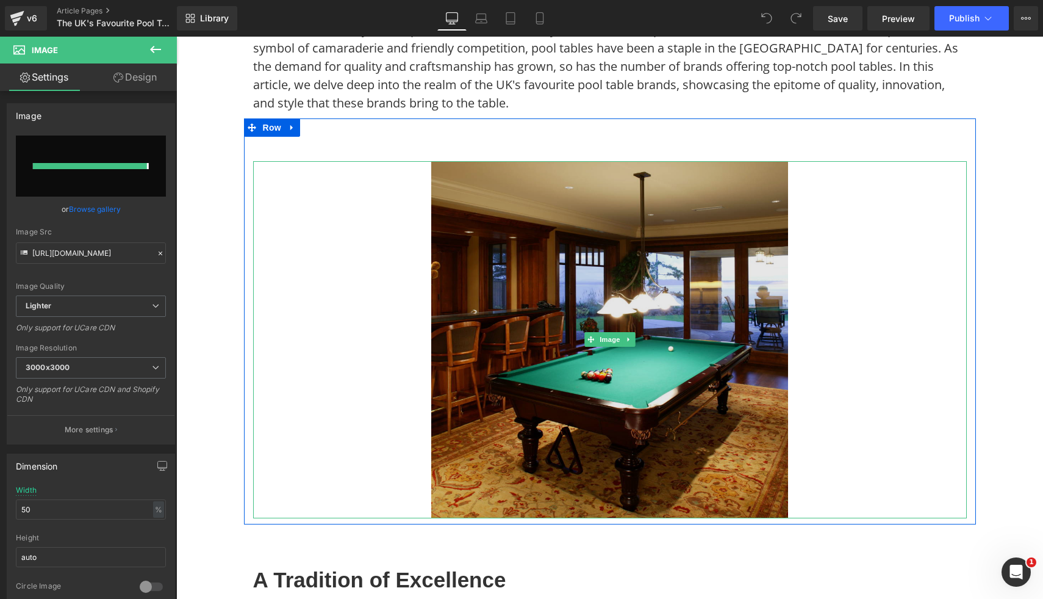
type input "[URL][DOMAIN_NAME]"
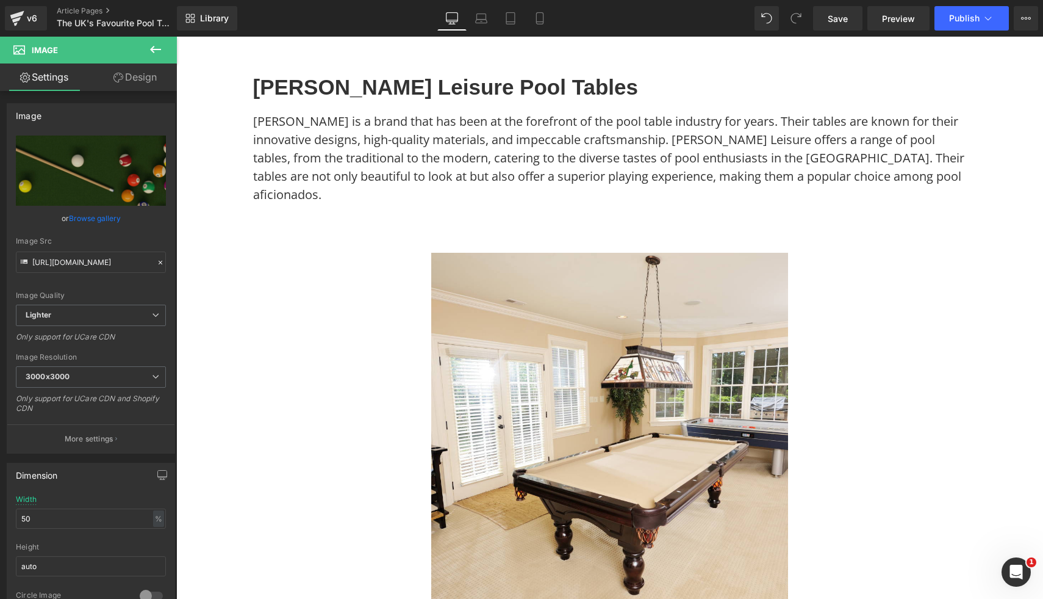
scroll to position [1195, 0]
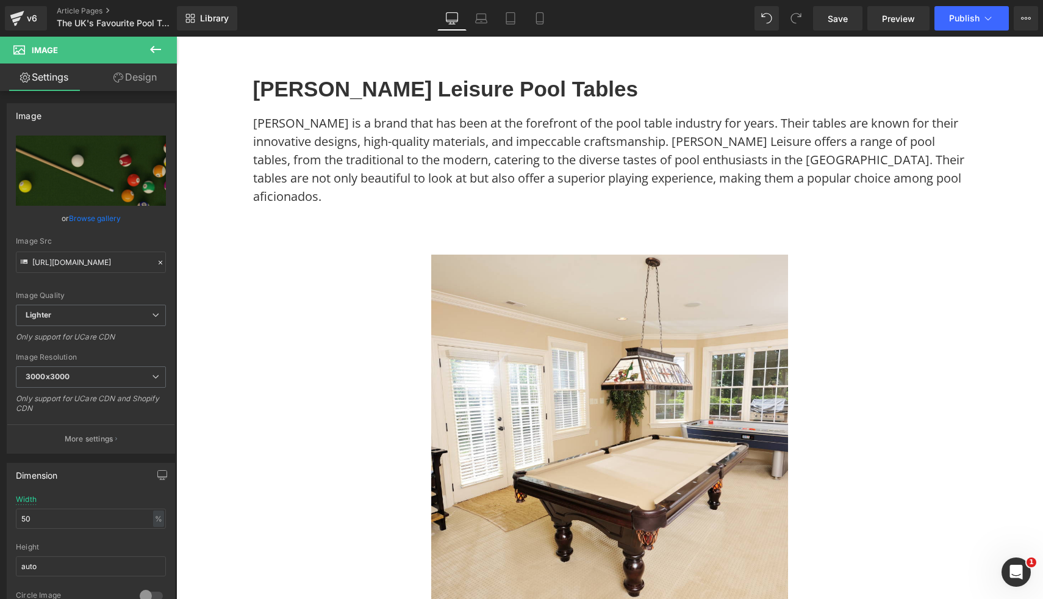
click at [730, 420] on img at bounding box center [609, 432] width 357 height 357
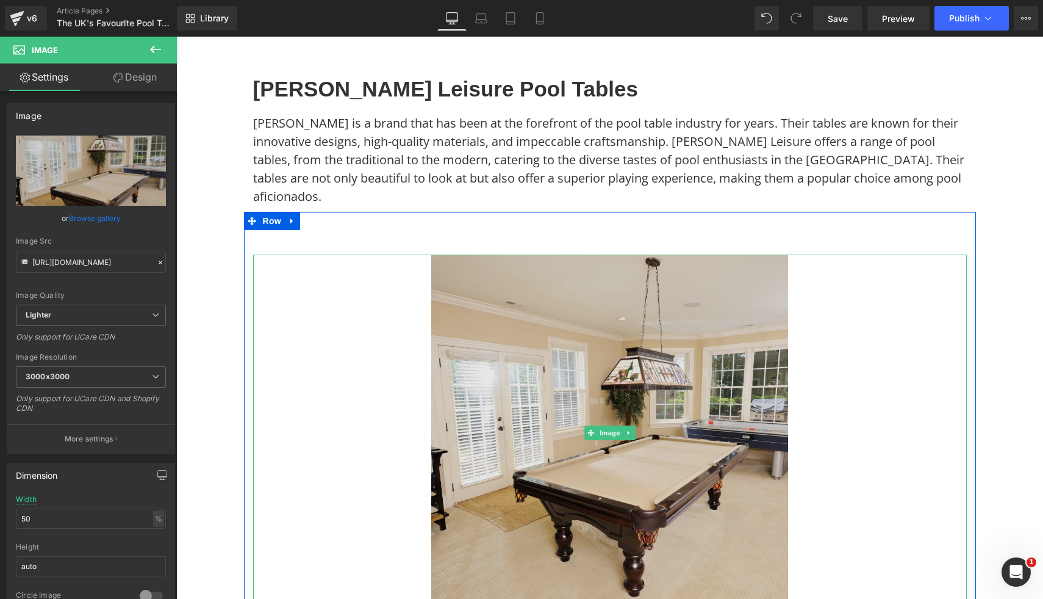
click at [486, 364] on img at bounding box center [609, 432] width 357 height 357
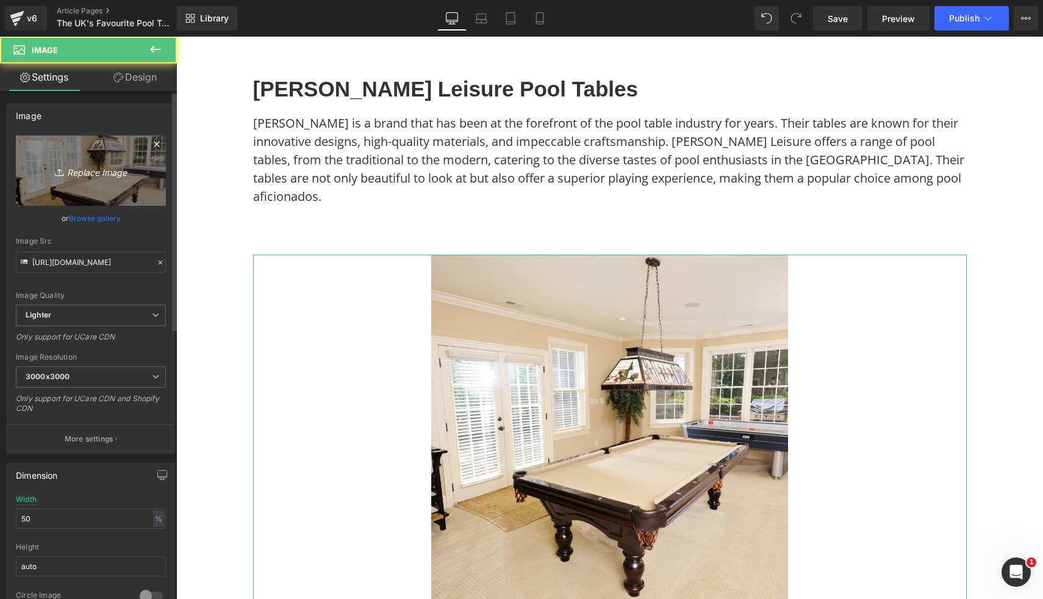
click at [90, 153] on link "Replace Image" at bounding box center [91, 170] width 150 height 70
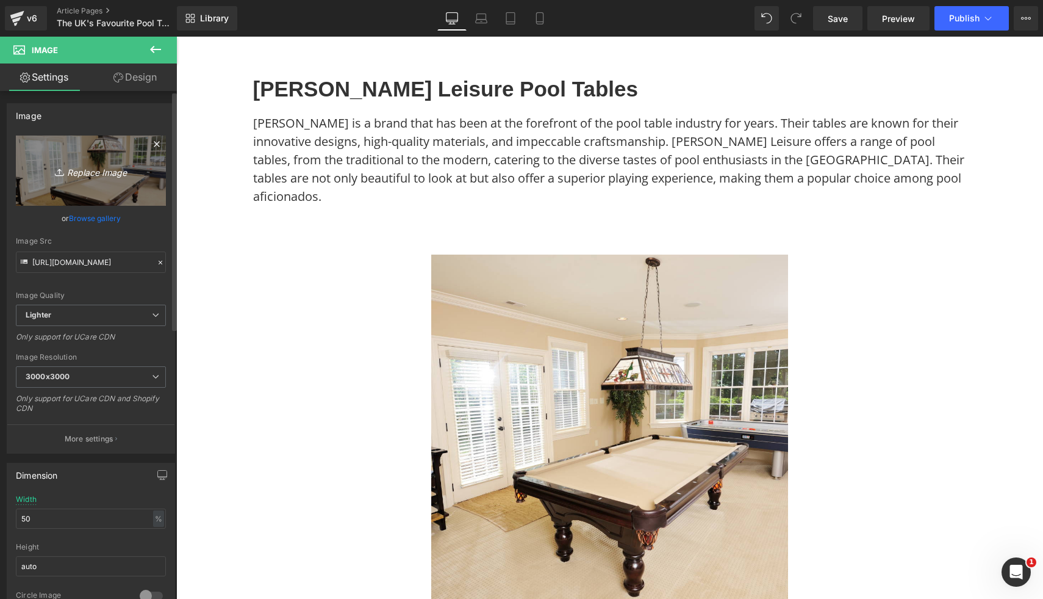
type input "C:\fakepath\11.png"
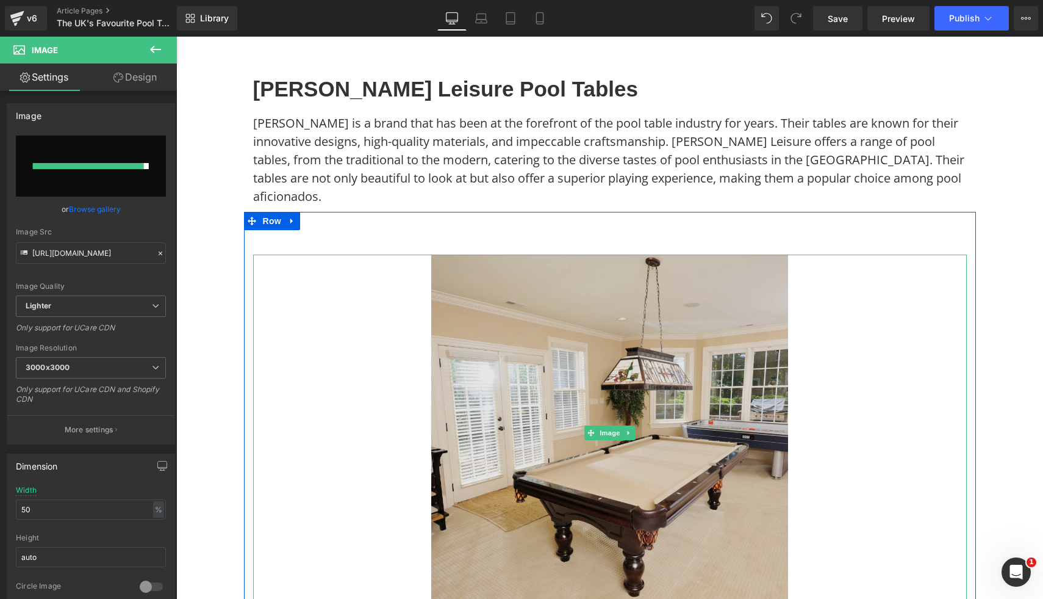
type input "https://ucarecdn.com/a7fdc4c7-4239-4eba-a878-b97724ff095b/-/format/auto/-/previ…"
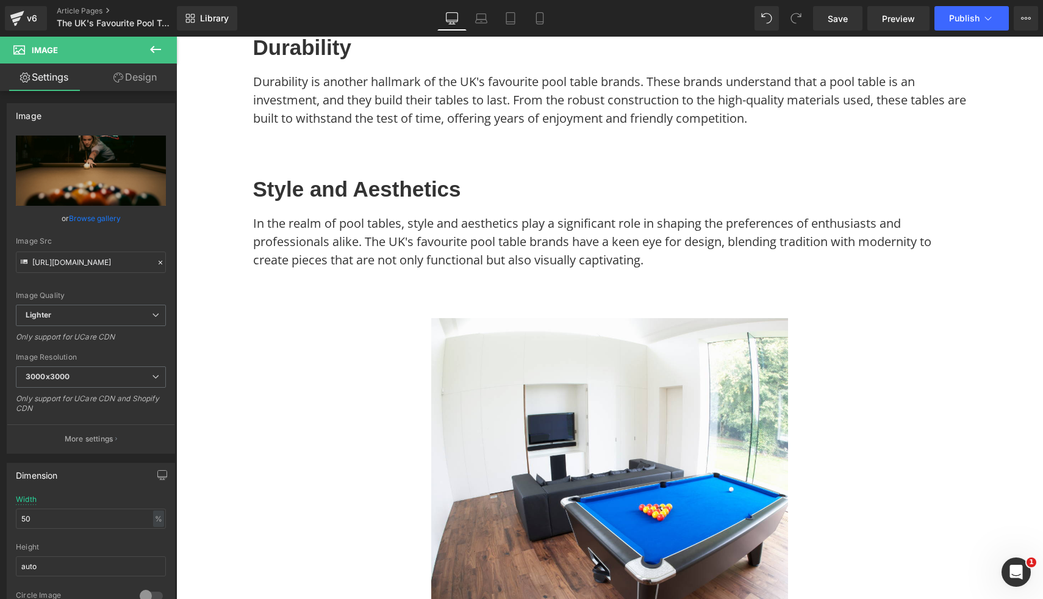
scroll to position [2467, 0]
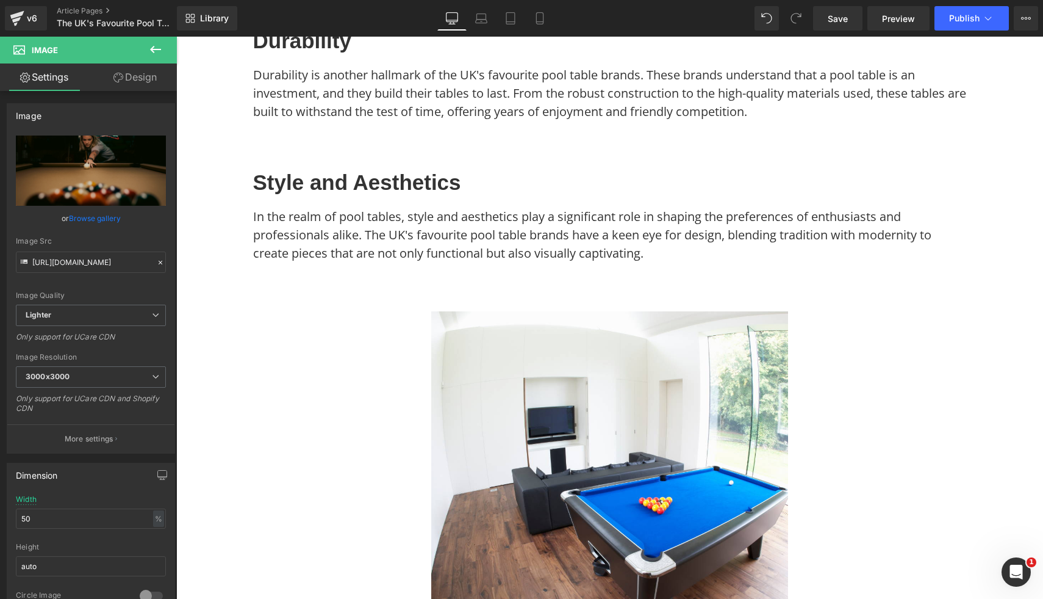
click at [723, 419] on img at bounding box center [609, 489] width 357 height 357
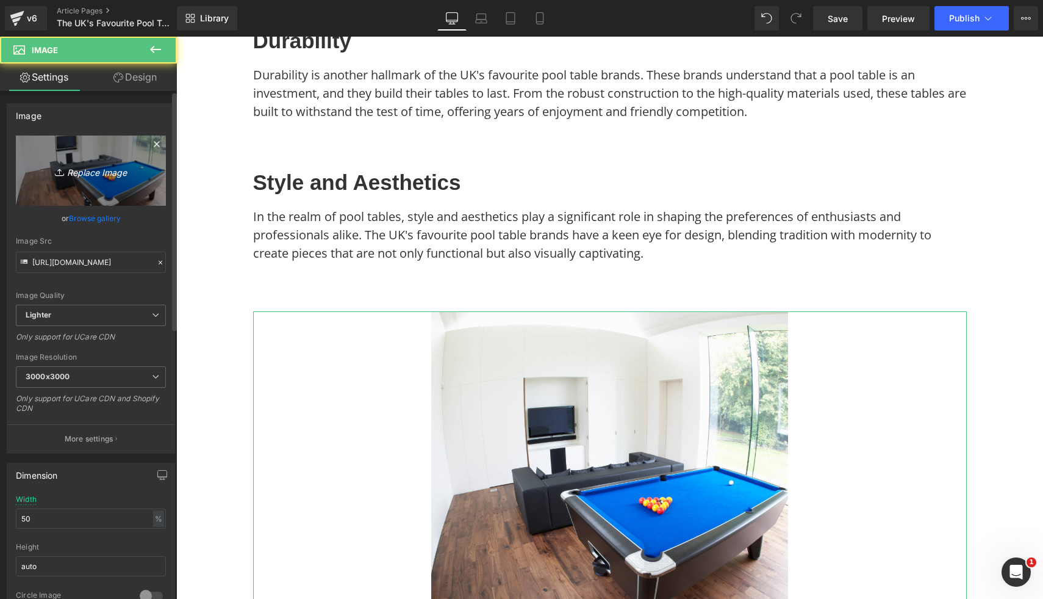
click at [128, 181] on link "Replace Image" at bounding box center [91, 170] width 150 height 70
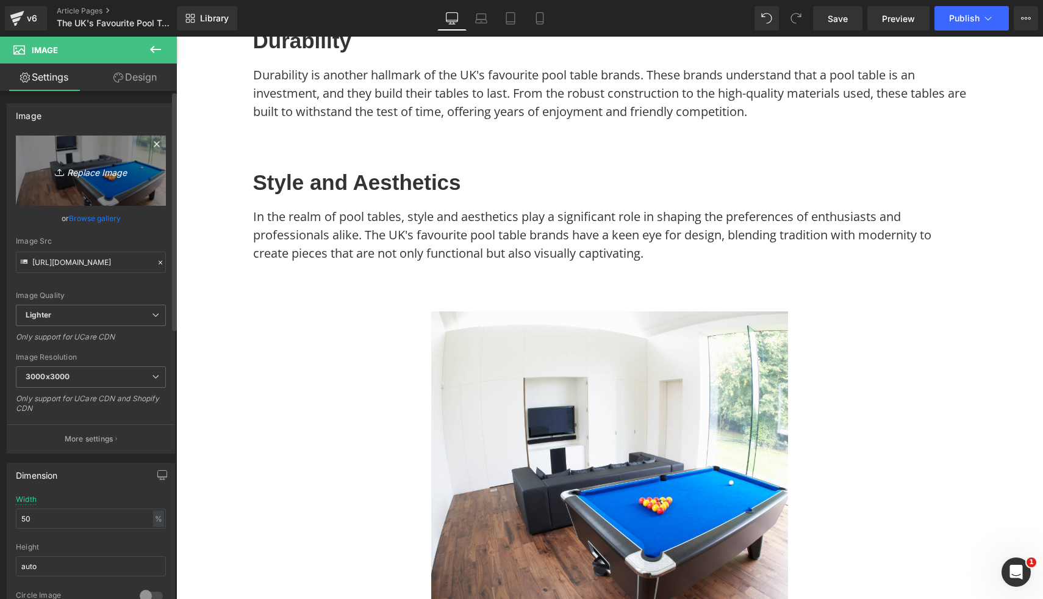
type input "C:\fakepath\41.png"
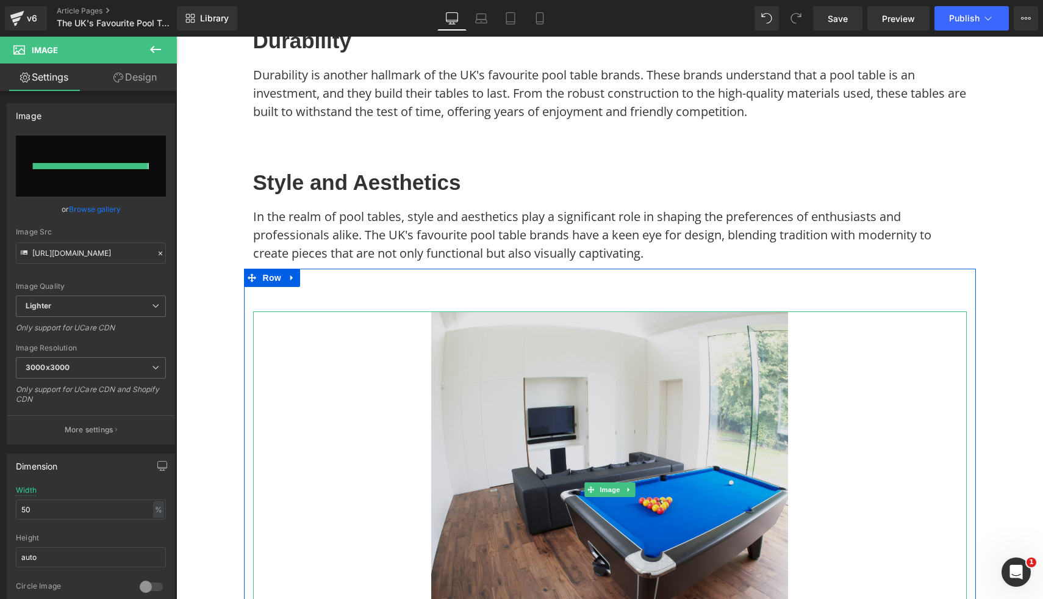
type input "https://ucarecdn.com/8c188850-7630-444a-a5a9-ad56c30d9061/-/format/auto/-/previ…"
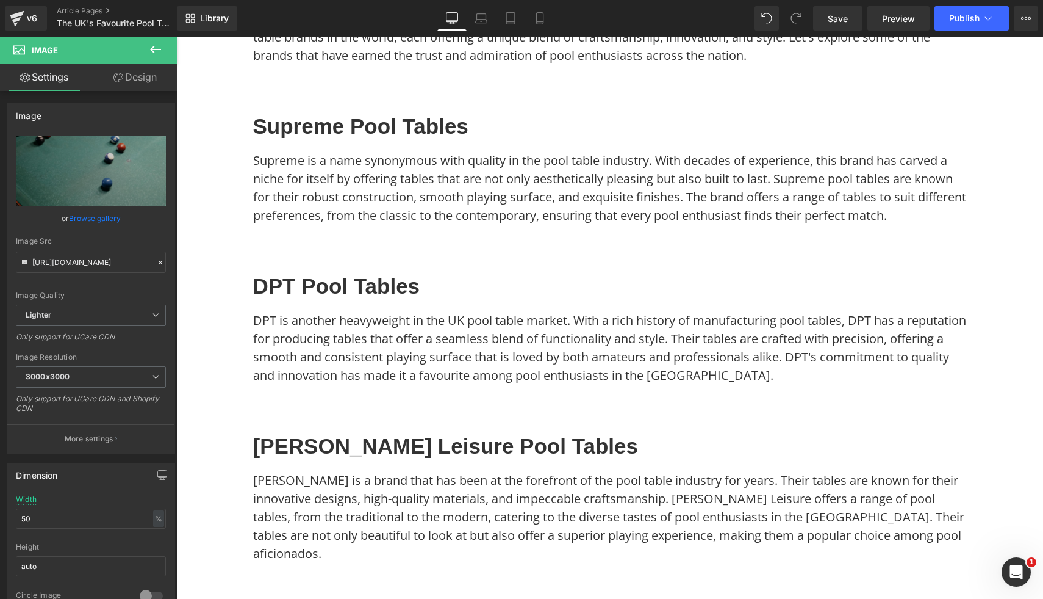
scroll to position [0, 0]
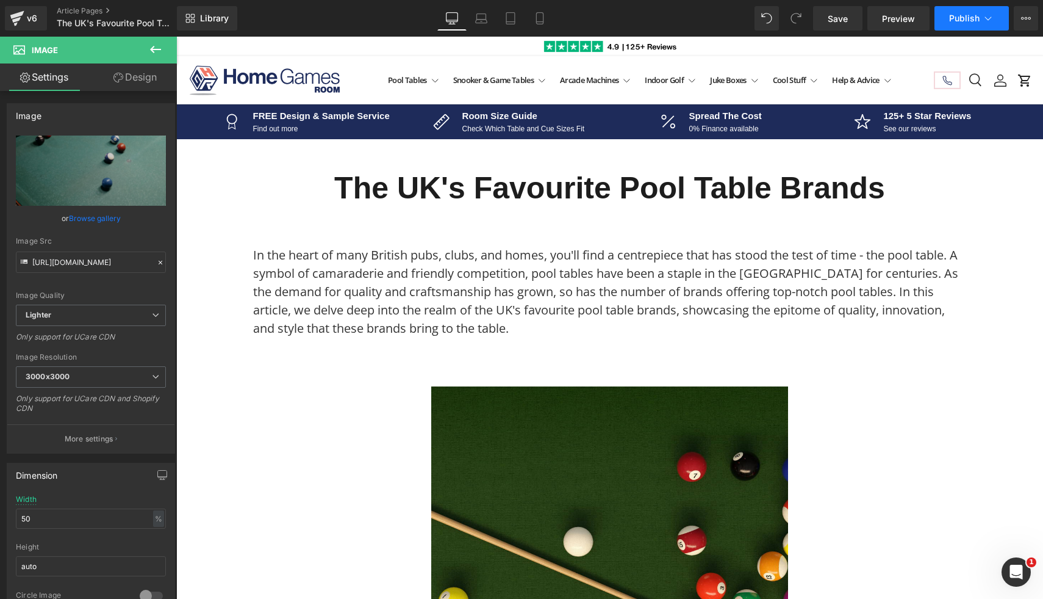
click at [977, 13] on span "Publish" at bounding box center [964, 18] width 31 height 10
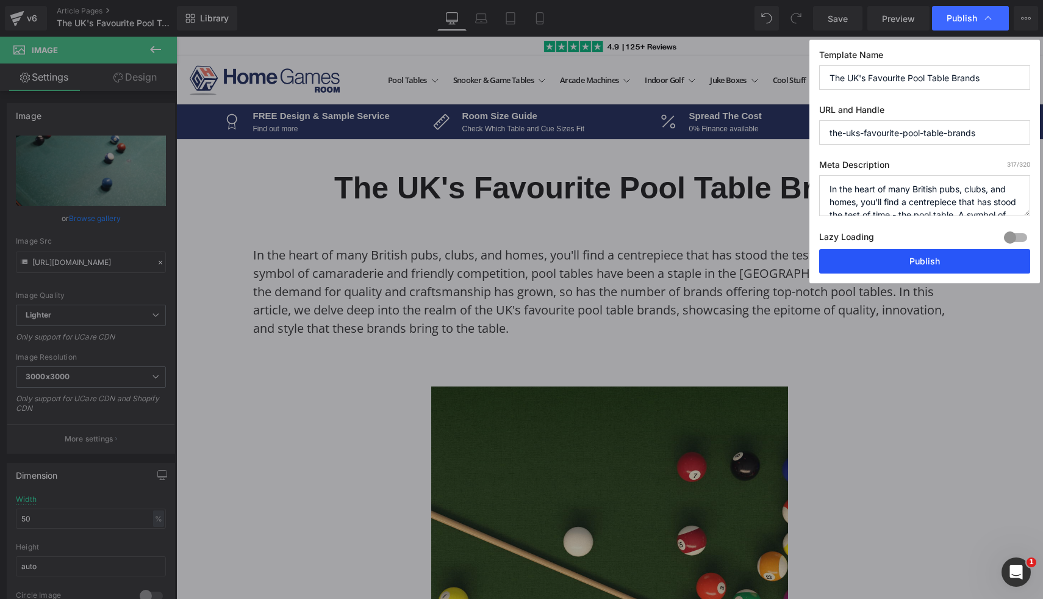
click at [888, 257] on button "Publish" at bounding box center [924, 261] width 211 height 24
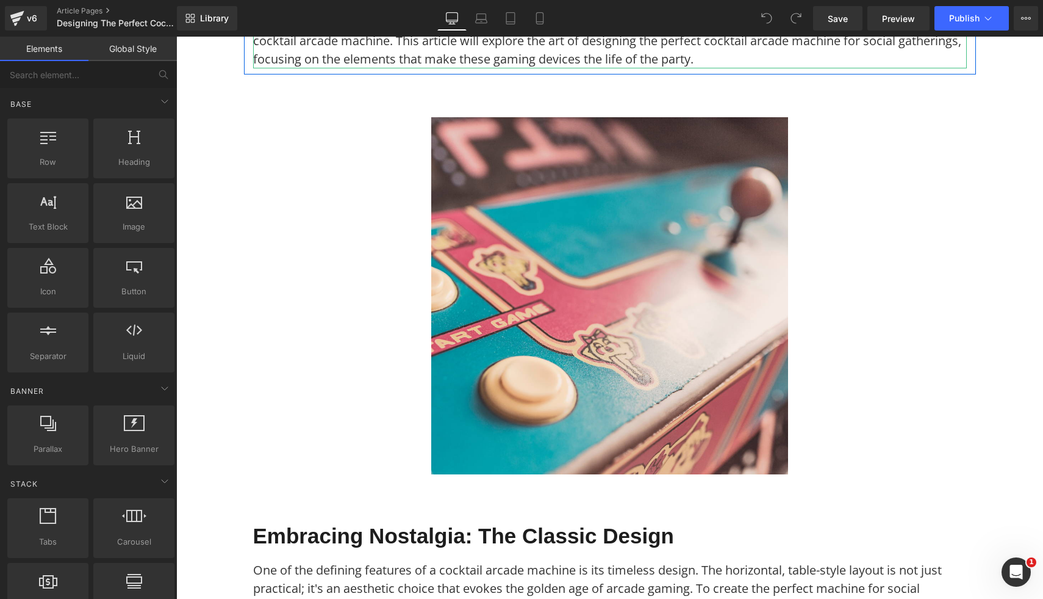
scroll to position [320, 0]
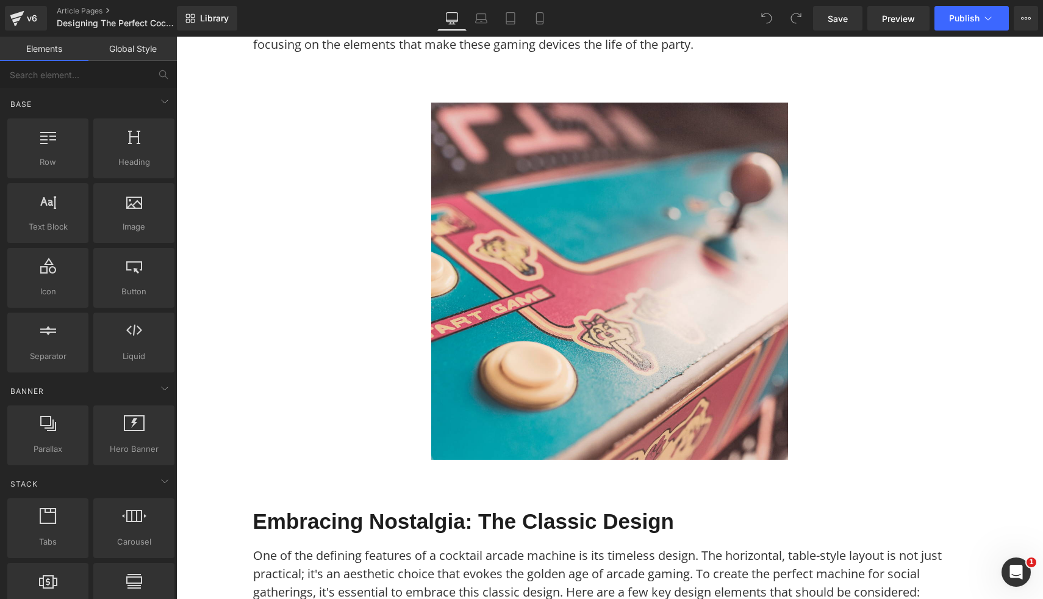
click at [510, 285] on img at bounding box center [609, 281] width 357 height 357
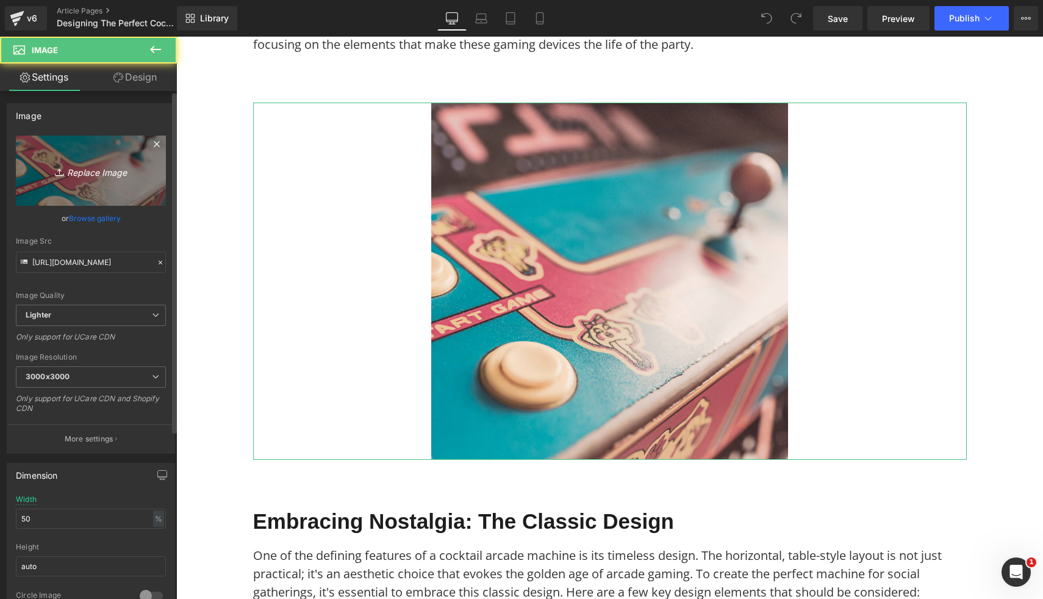
click at [57, 187] on link "Replace Image" at bounding box center [91, 170] width 150 height 70
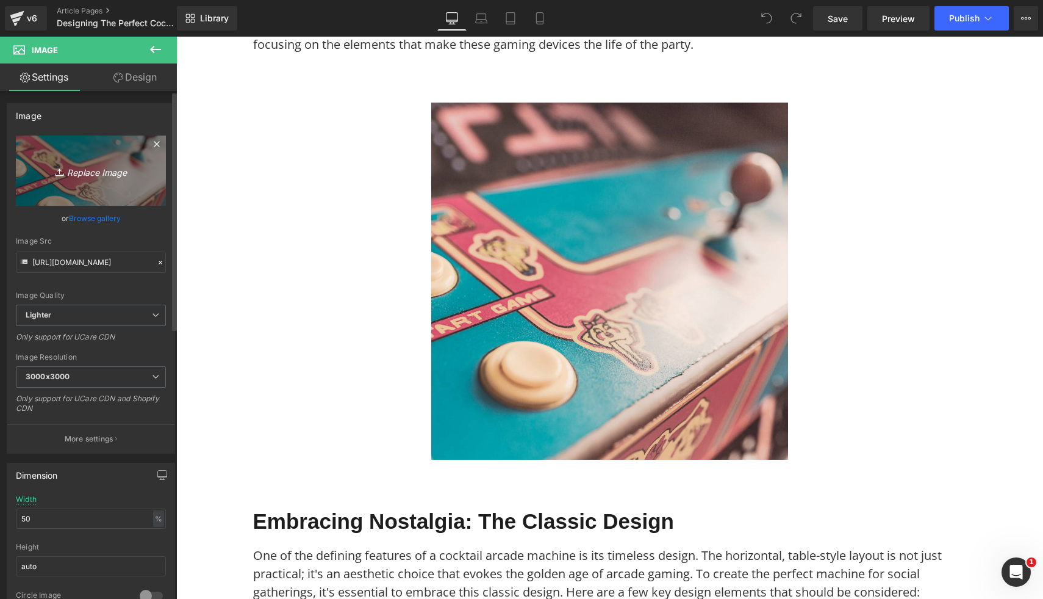
type input "C:\fakepath\2 Player Arcade Machine - Back to The Future (3).png"
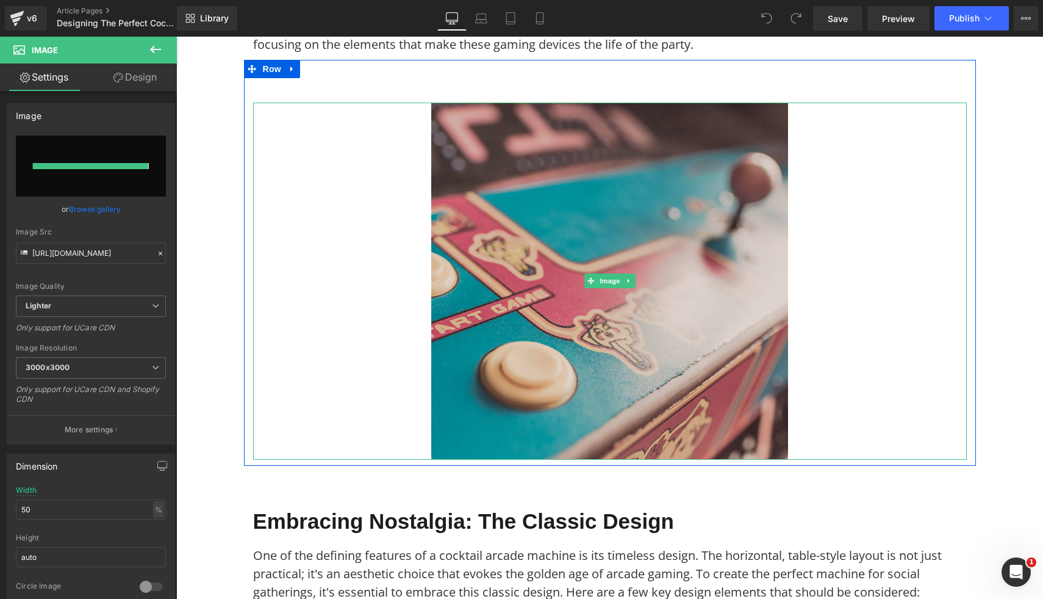
type input "https://ucarecdn.com/a483a0cf-7703-4953-821c-ba414ac9db09/-/format/auto/-/previ…"
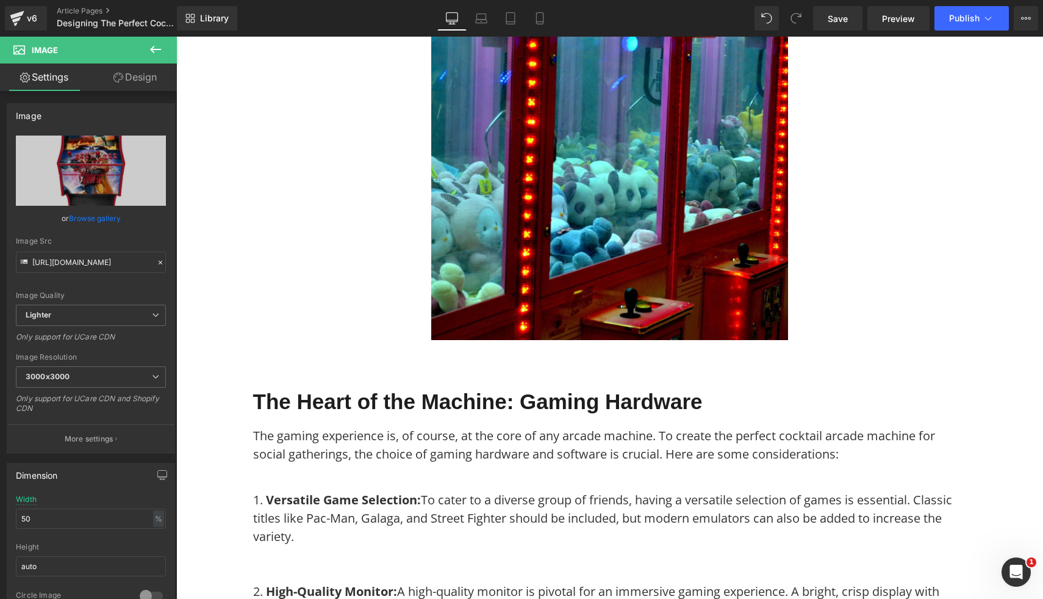
scroll to position [1440, 0]
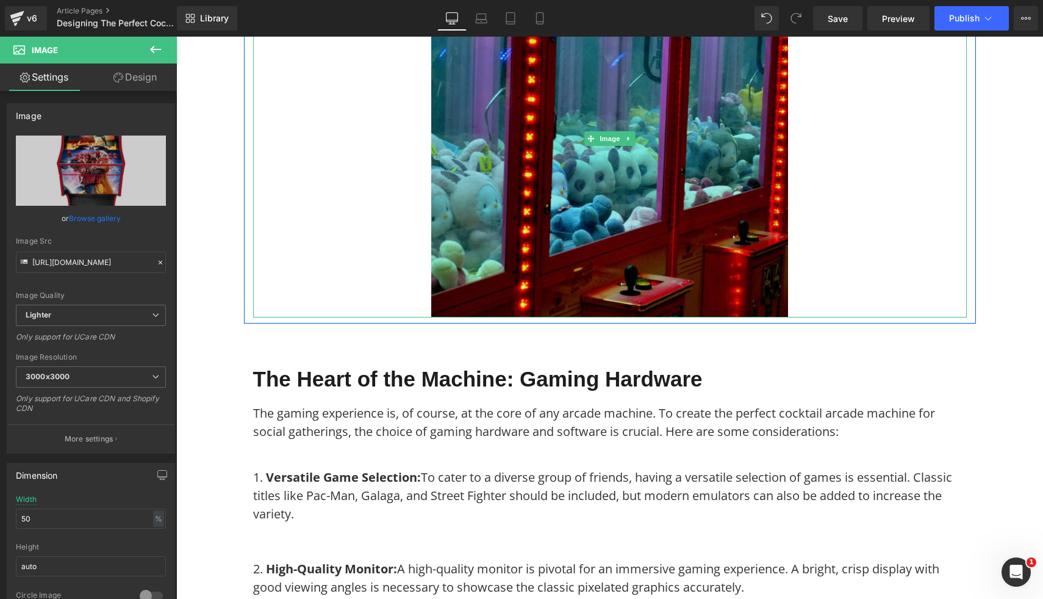
click at [666, 118] on img at bounding box center [609, 138] width 357 height 357
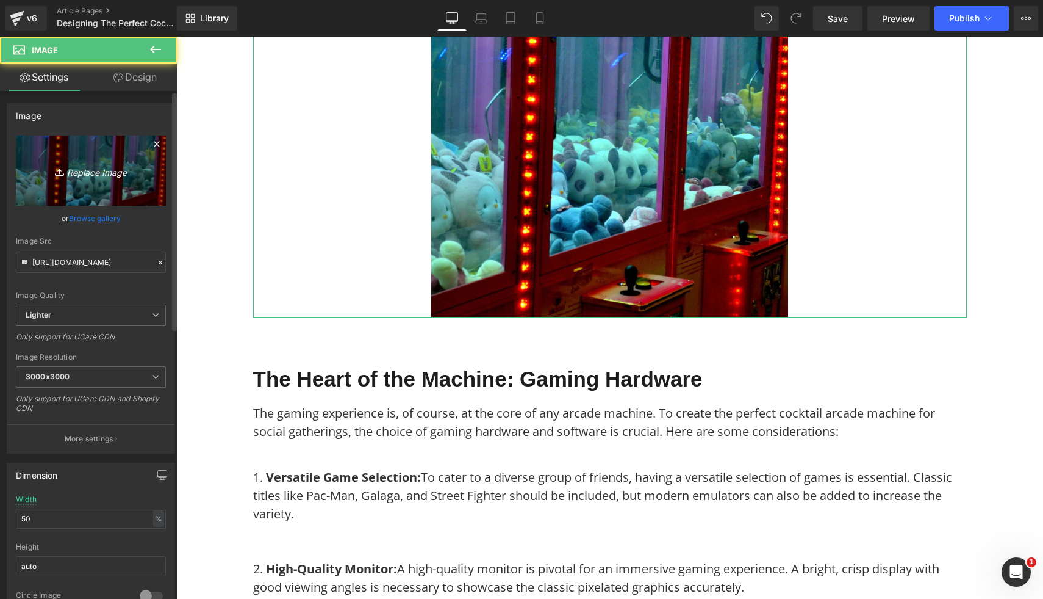
click at [75, 167] on icon "Replace Image" at bounding box center [91, 170] width 98 height 15
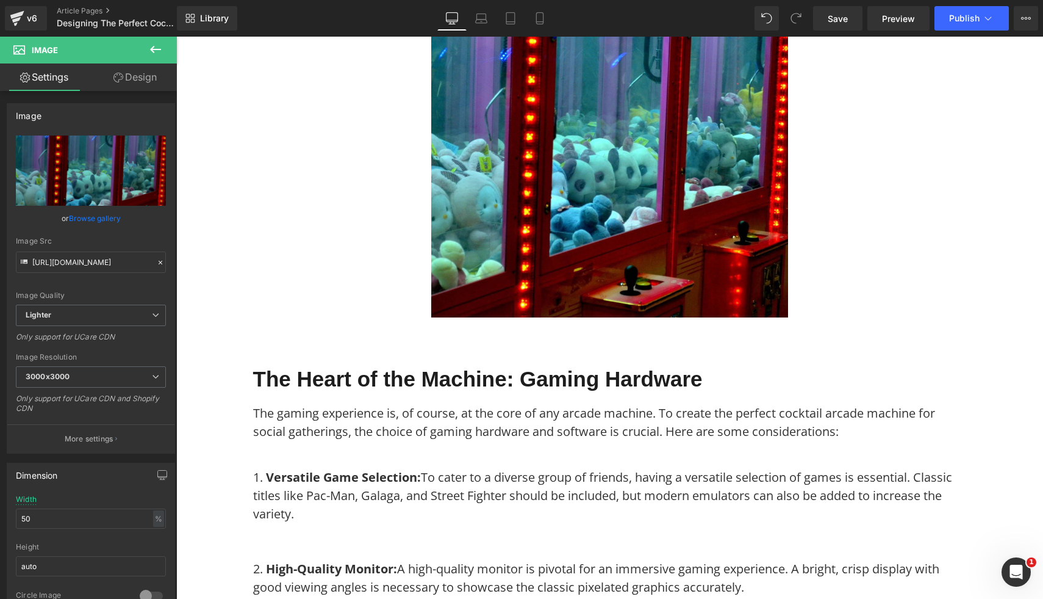
type input "C:\fakepath\2 Player Arcade Machine - Batman vs Joker (3).png"
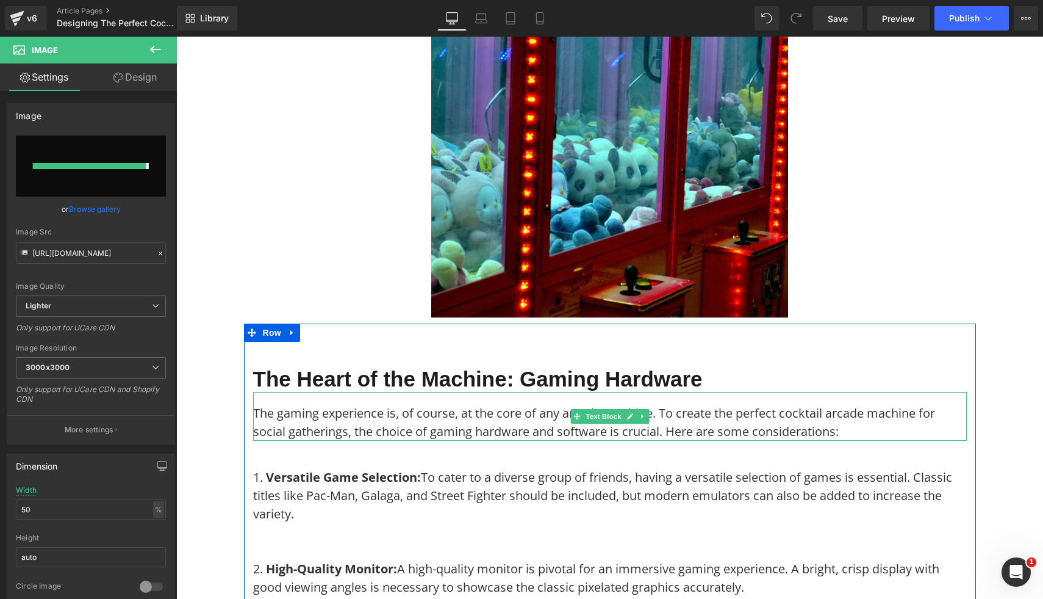
type input "https://ucarecdn.com/6120c33b-8067-48bd-a66c-206af23f3d04/-/format/auto/-/previ…"
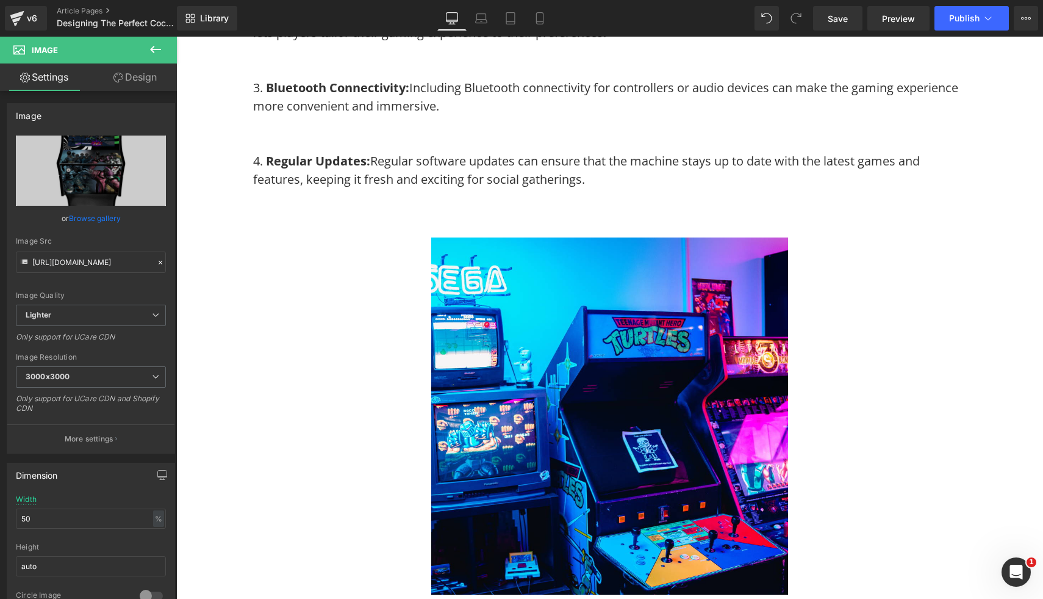
scroll to position [3133, 0]
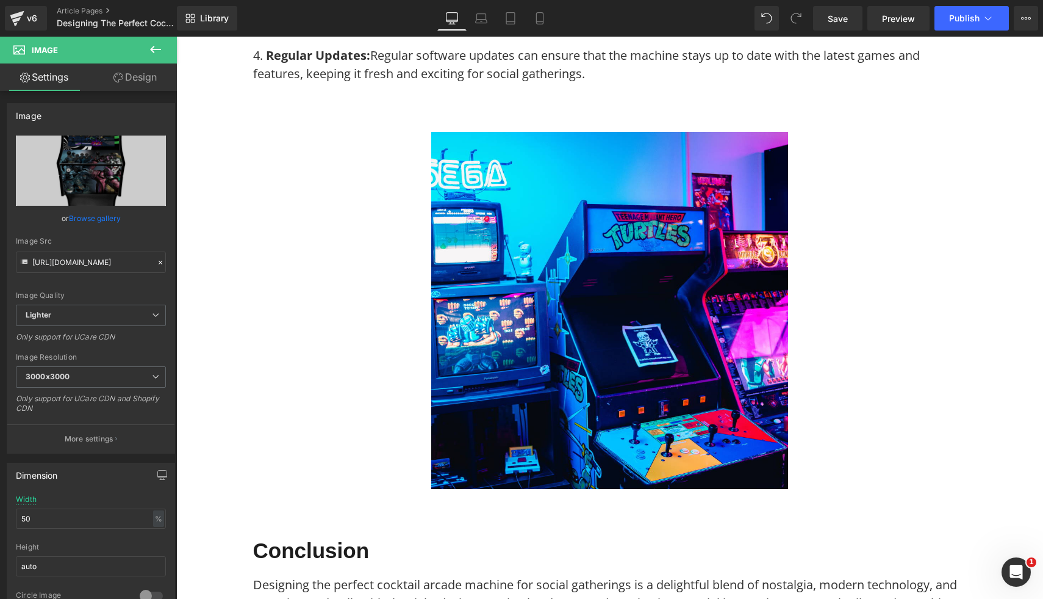
click at [746, 422] on img at bounding box center [609, 310] width 357 height 357
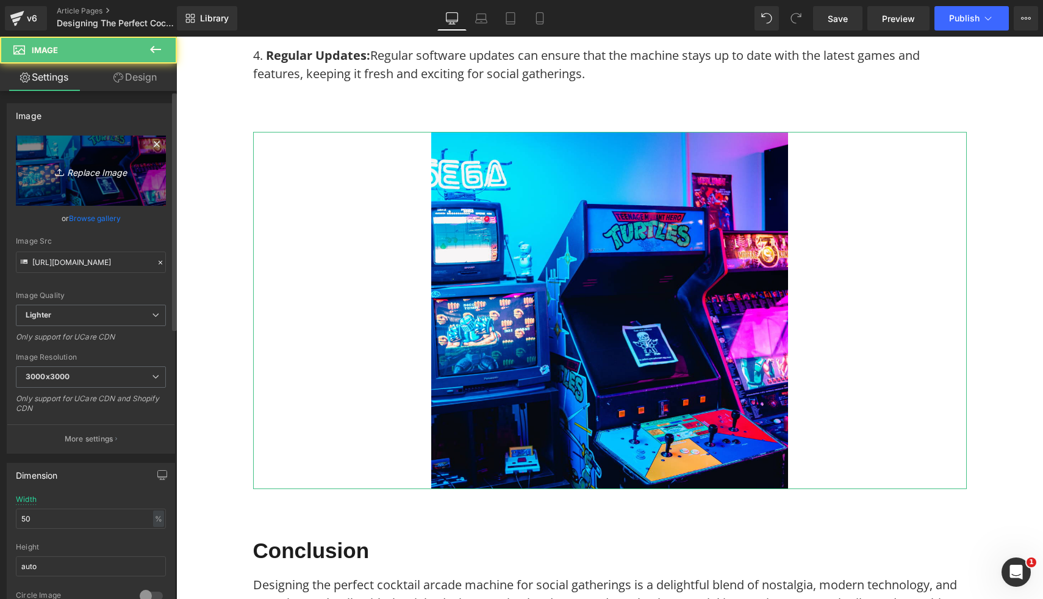
click at [98, 176] on icon "Replace Image" at bounding box center [91, 170] width 98 height 15
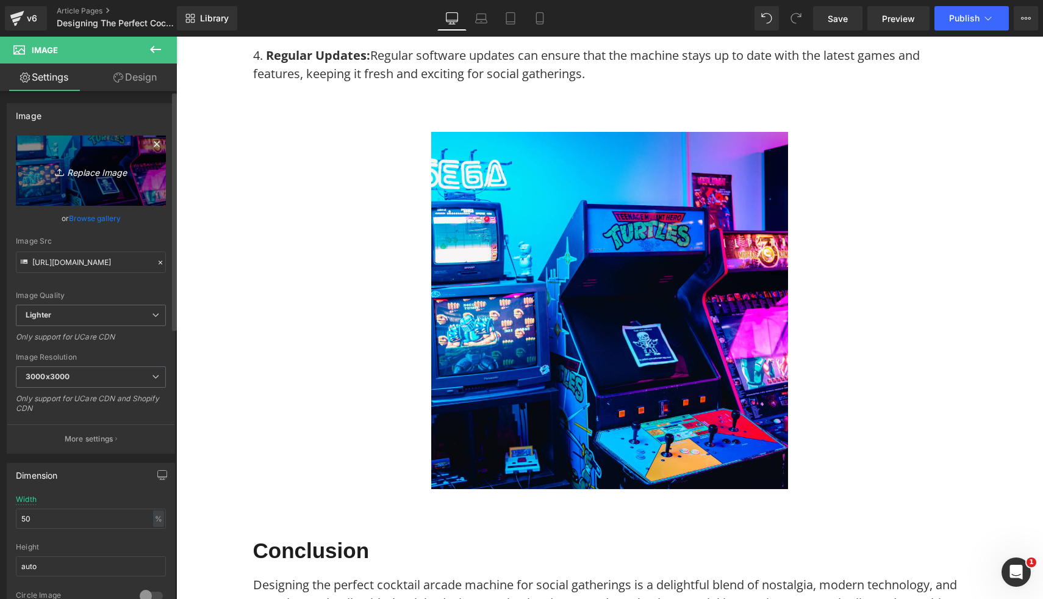
type input "C:\fakepath\2 Player Arcade Machine - Chelsea Legends Theme (3).png"
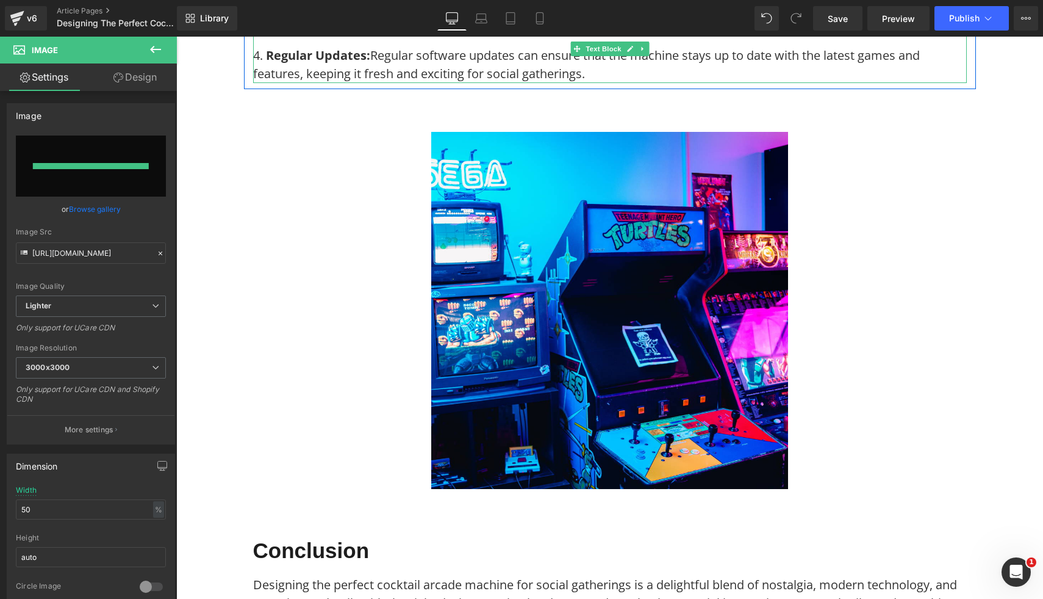
type input "https://ucarecdn.com/7d88aafa-74eb-4737-b62c-30b8b0bae5ca/-/format/auto/-/previ…"
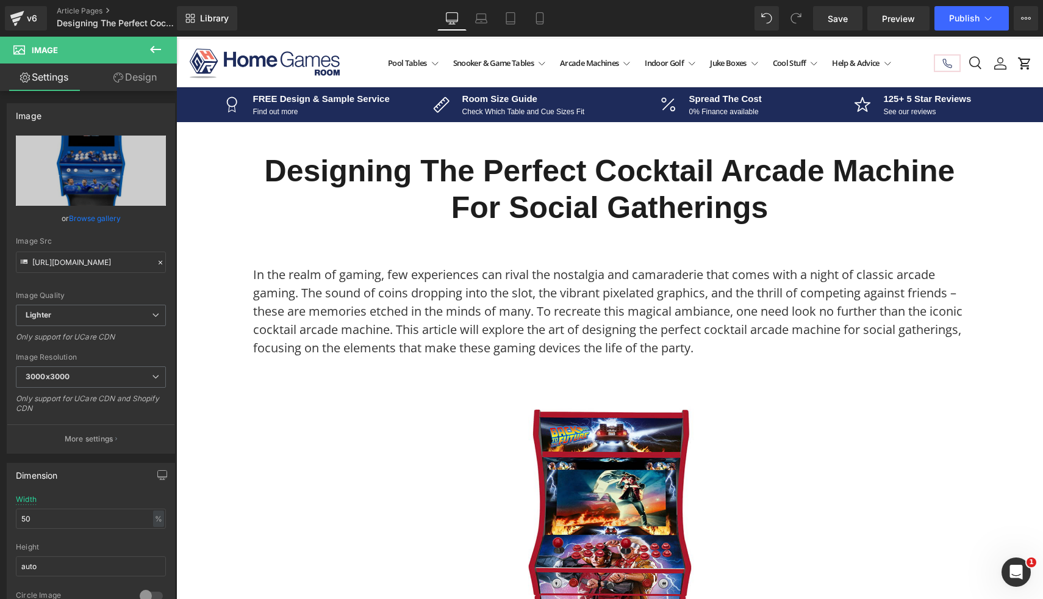
scroll to position [0, 0]
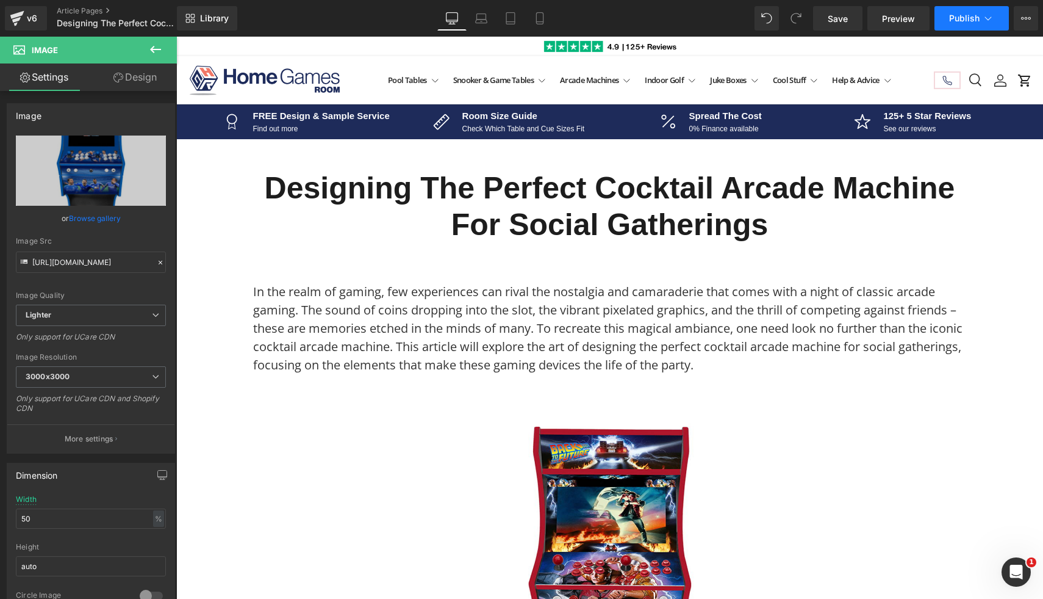
click at [954, 25] on button "Publish" at bounding box center [972, 18] width 74 height 24
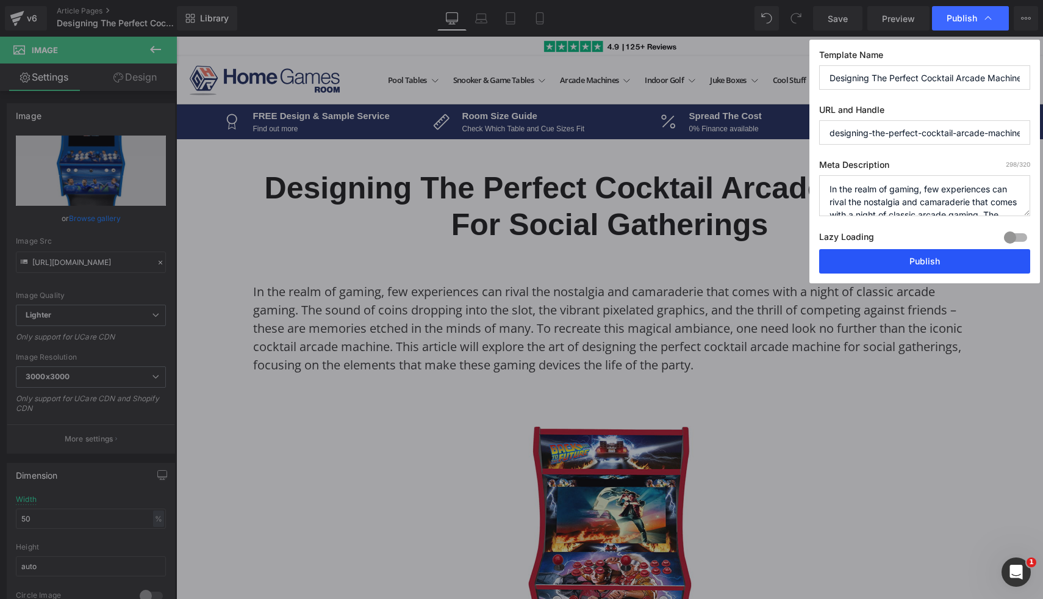
click at [880, 257] on button "Publish" at bounding box center [924, 261] width 211 height 24
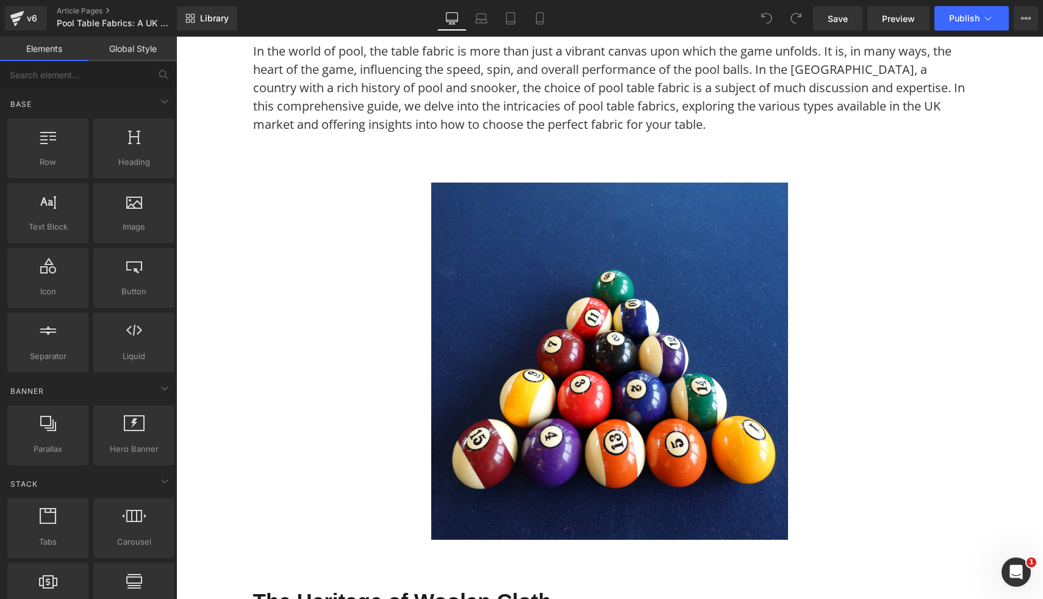
scroll to position [258, 0]
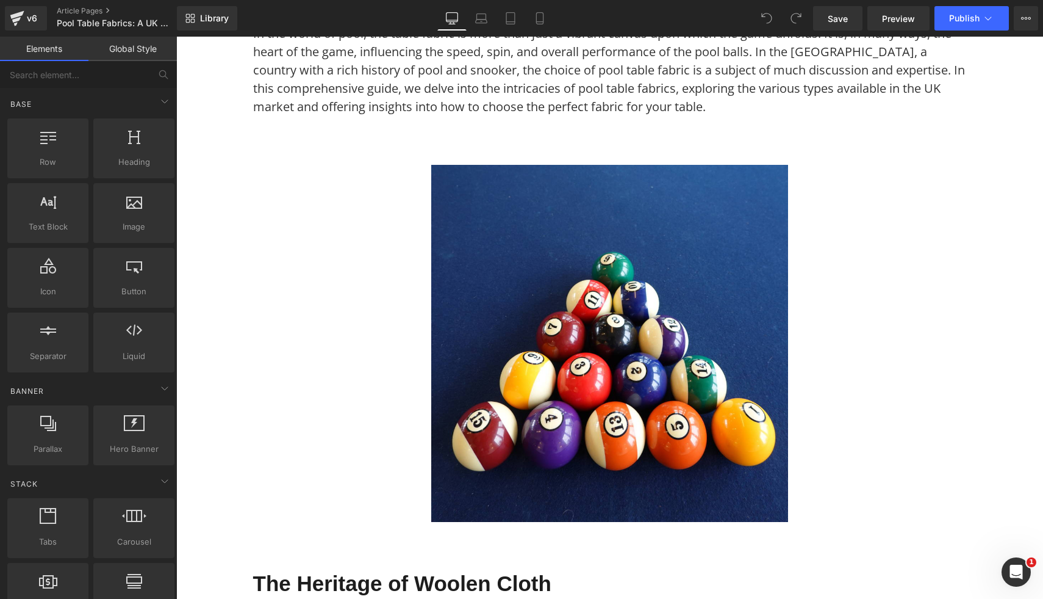
click at [510, 322] on img at bounding box center [609, 343] width 357 height 357
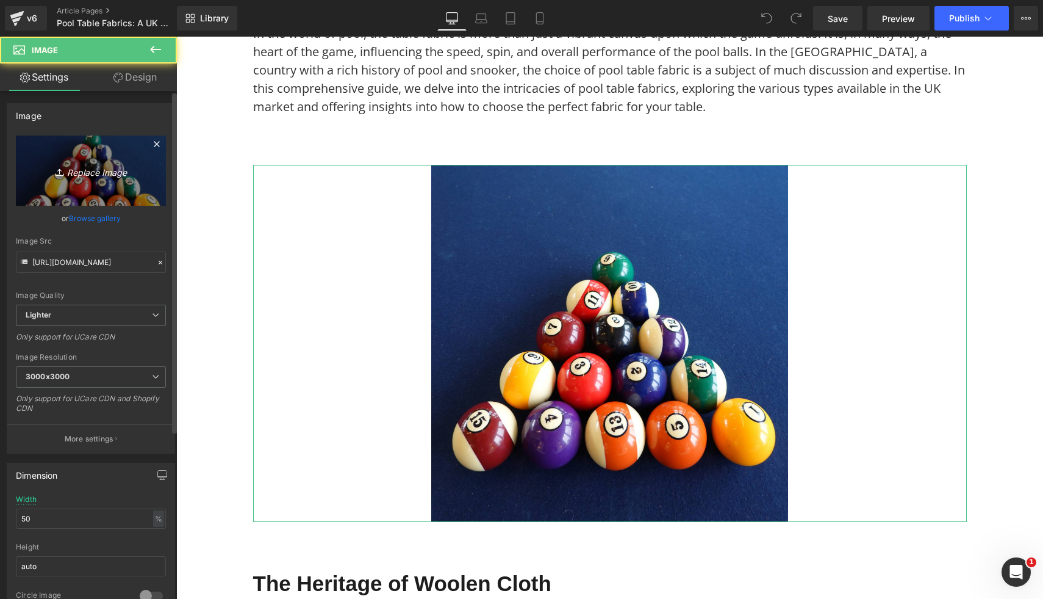
click at [84, 173] on icon "Replace Image" at bounding box center [91, 170] width 98 height 15
type input "C:\fakepath\11.png"
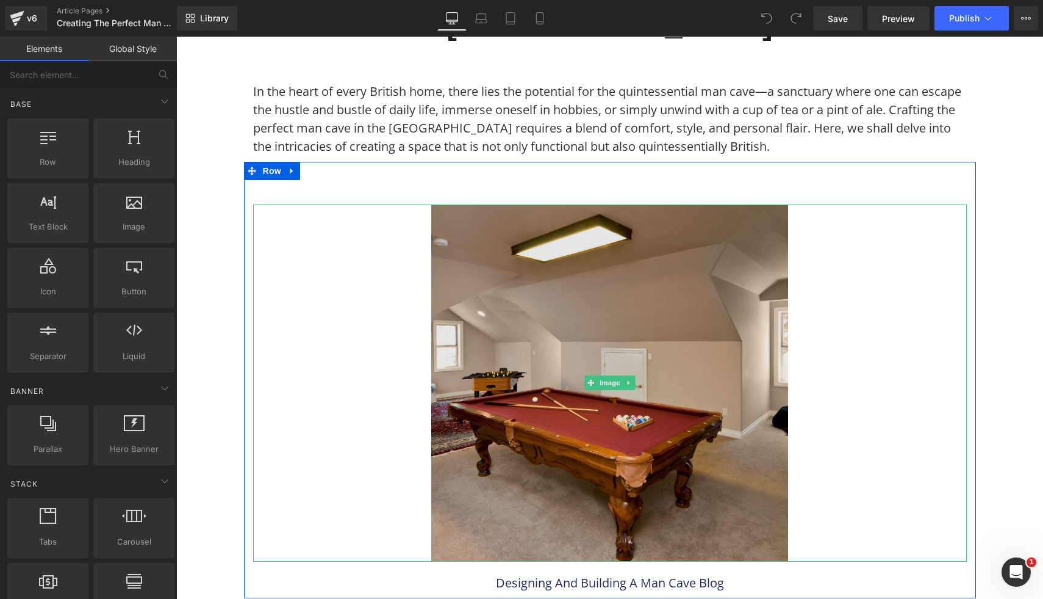
scroll to position [227, 0]
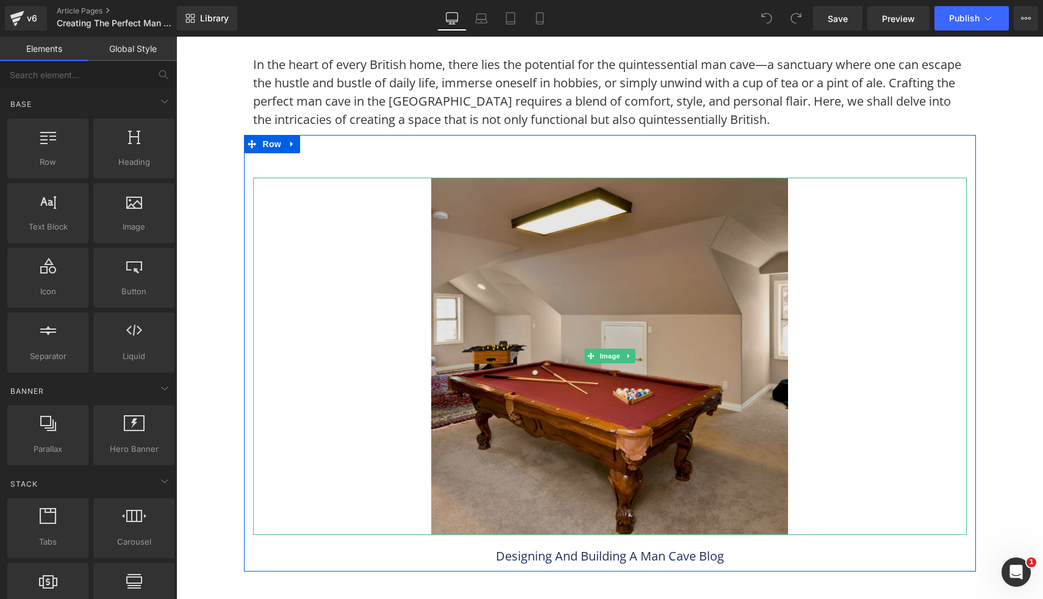
click at [484, 420] on img at bounding box center [609, 356] width 357 height 357
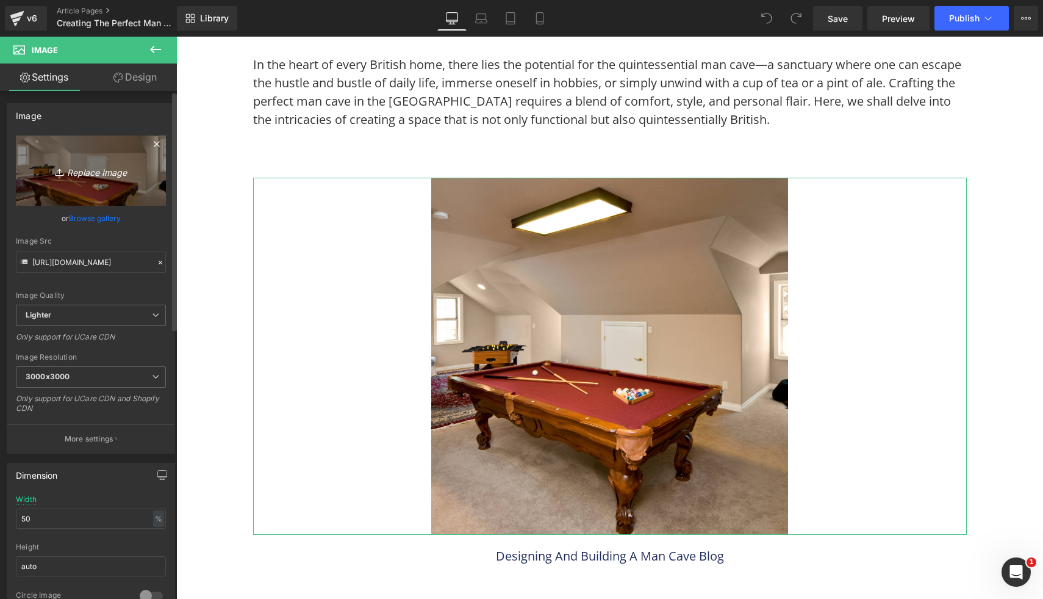
click at [106, 195] on link "Replace Image" at bounding box center [91, 170] width 150 height 70
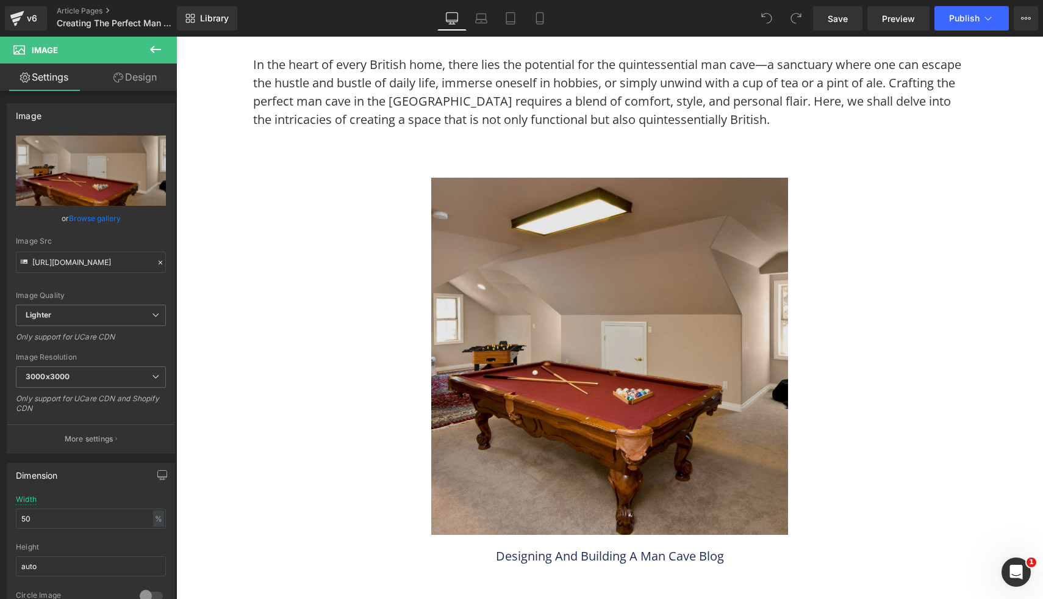
type input "C:\fakepath\12.png"
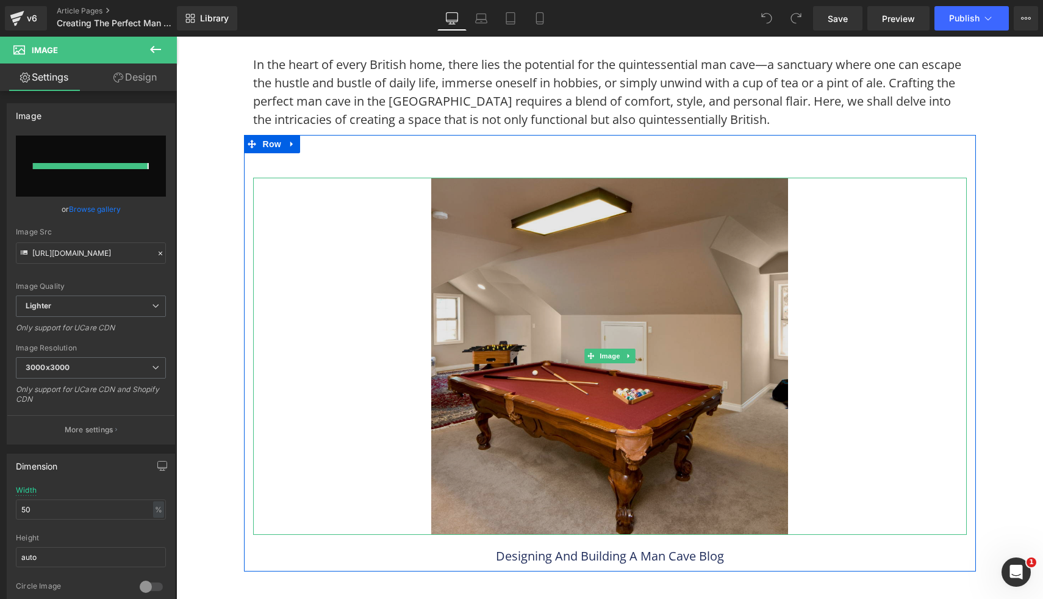
type input "https://ucarecdn.com/4829f568-12c1-40bd-8836-e6caa3eb8a4a/-/format/auto/-/previ…"
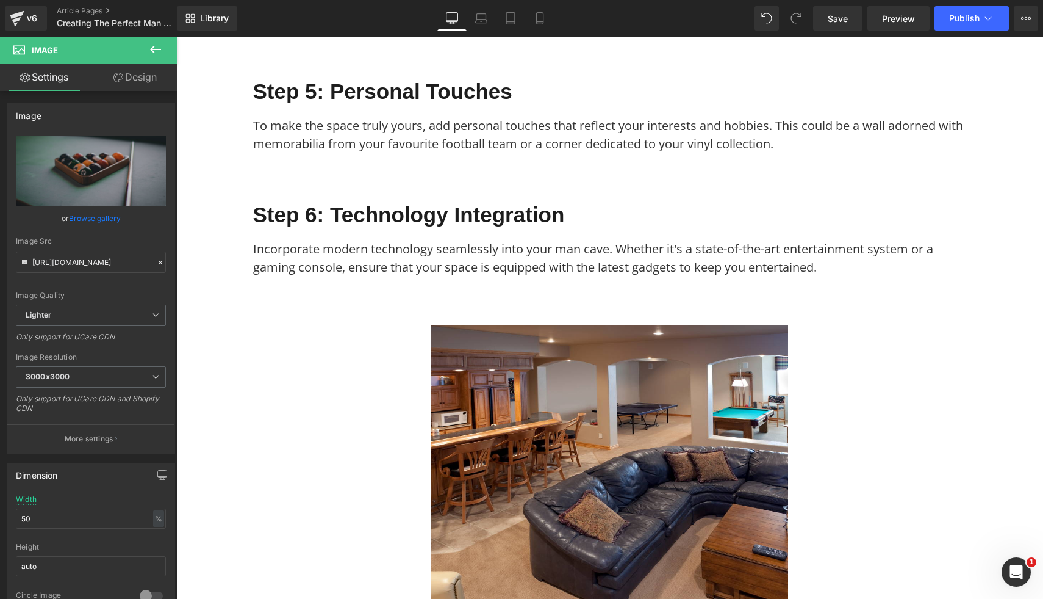
scroll to position [1837, 0]
click at [650, 325] on img at bounding box center [609, 503] width 357 height 357
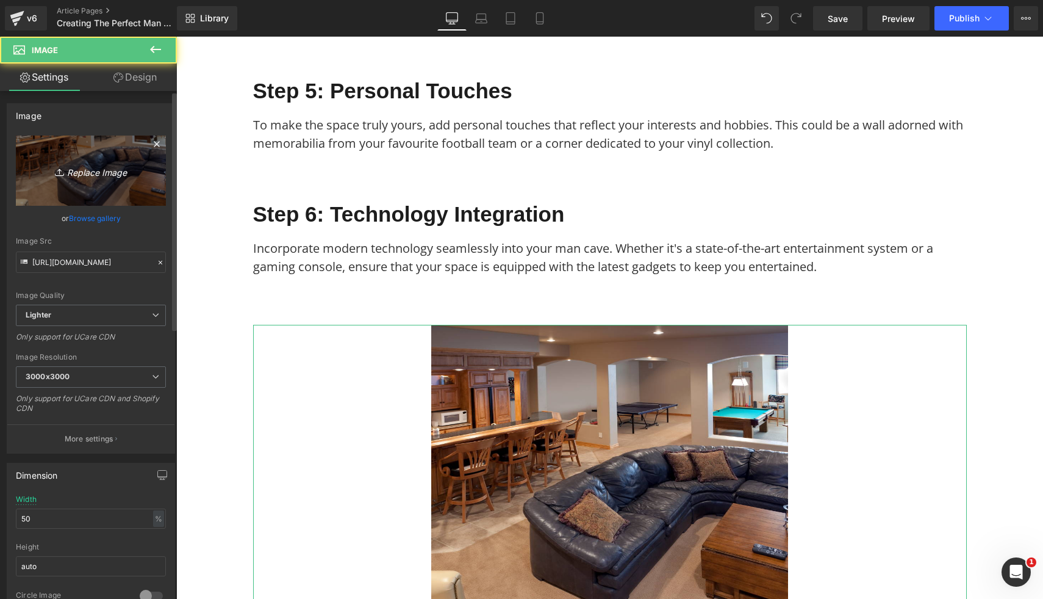
click at [97, 170] on icon "Replace Image" at bounding box center [91, 170] width 98 height 15
type input "C:\fakepath\27.png"
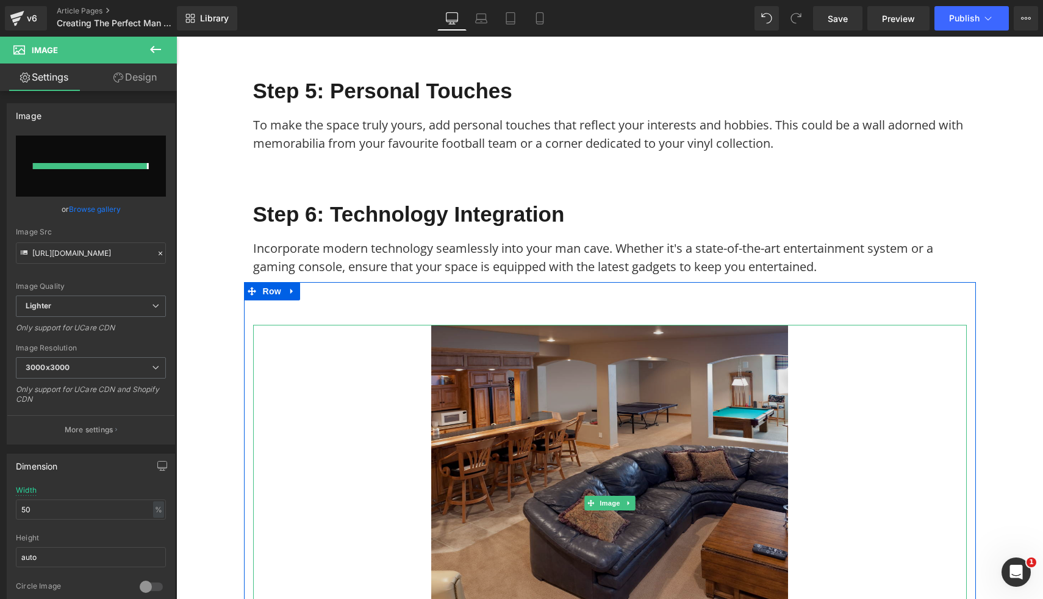
type input "https://ucarecdn.com/601acb8d-8fed-4a03-9cb5-21d62f9ecc89/-/format/auto/-/previ…"
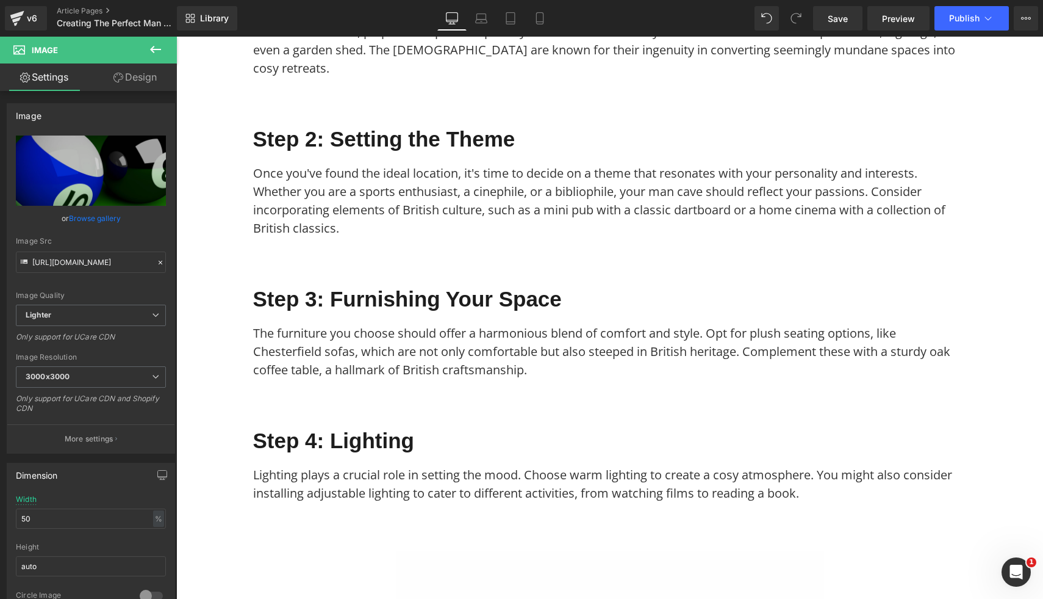
scroll to position [608, 0]
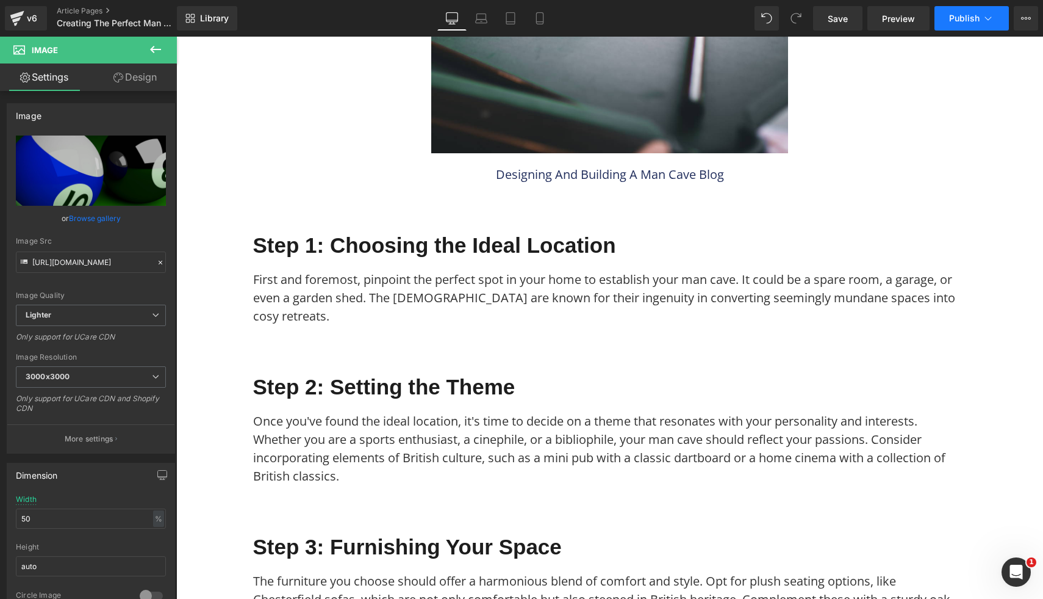
click at [953, 19] on span "Publish" at bounding box center [964, 18] width 31 height 10
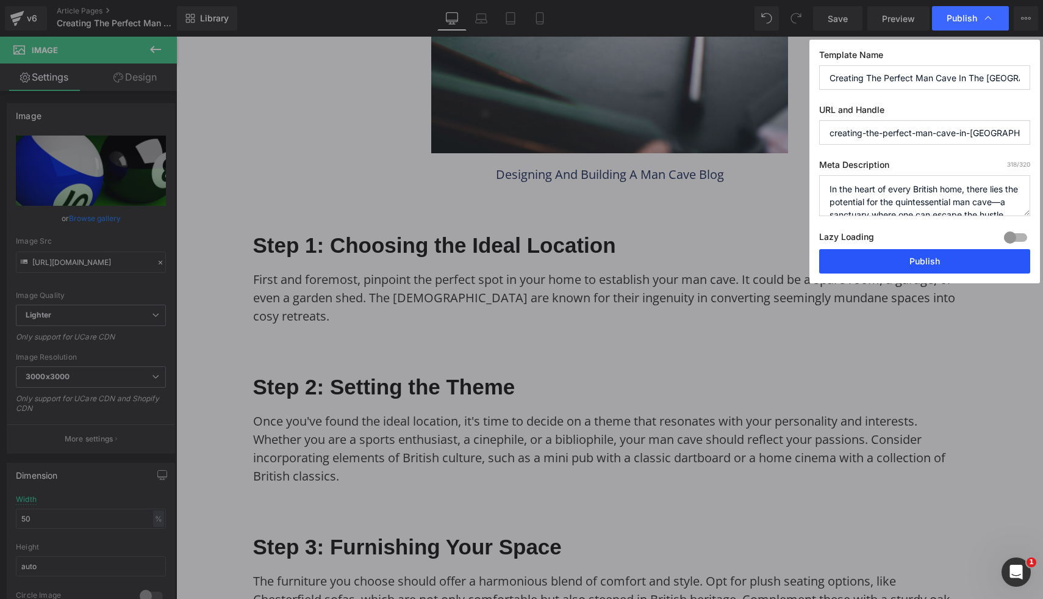
click at [0, 0] on button "Publish" at bounding box center [0, 0] width 0 height 0
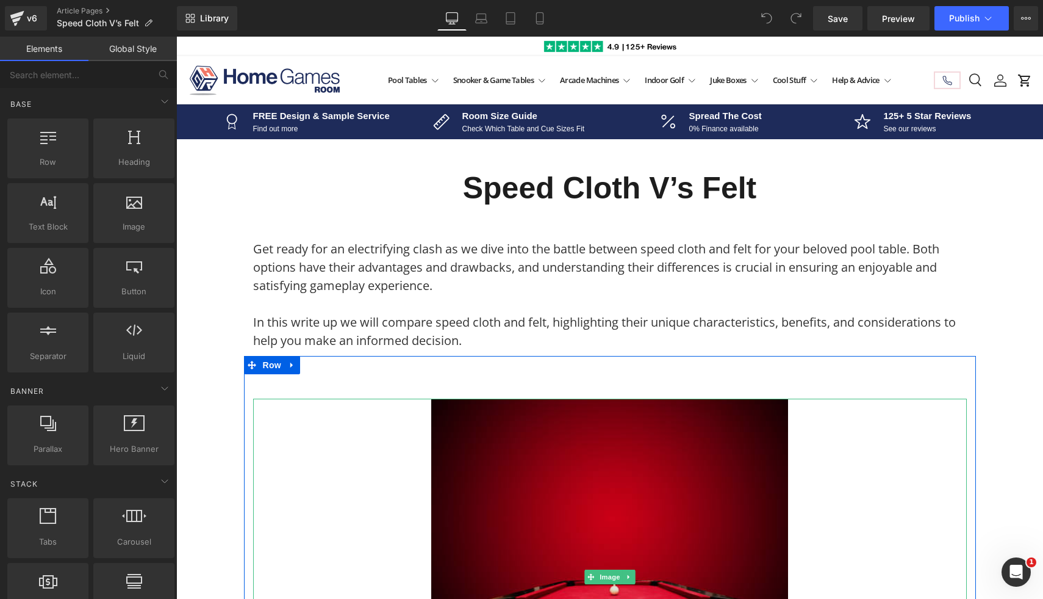
click at [467, 495] on img at bounding box center [609, 576] width 357 height 357
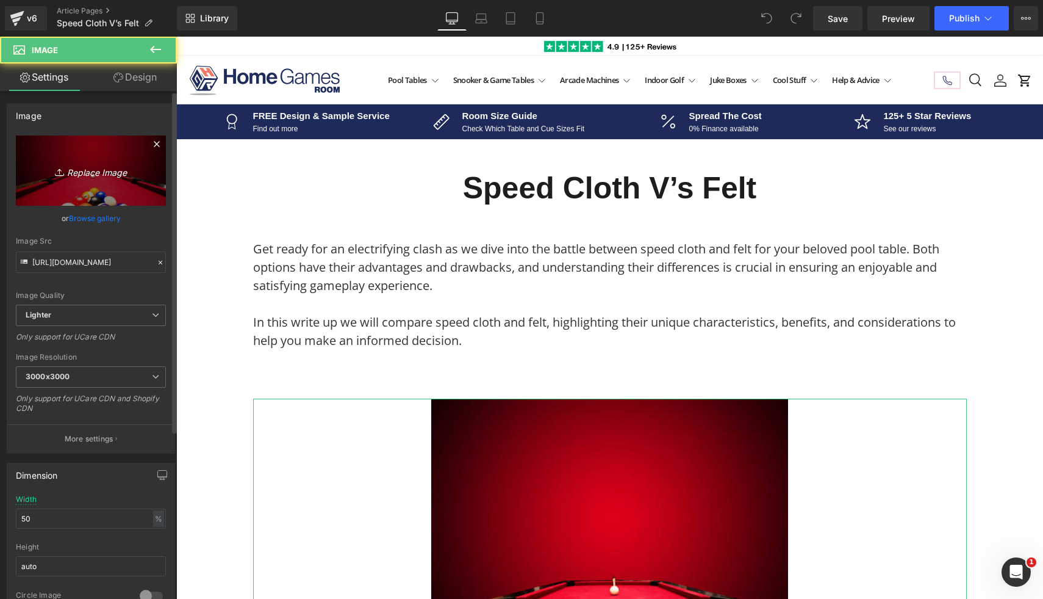
click at [94, 165] on icon "Replace Image" at bounding box center [91, 170] width 98 height 15
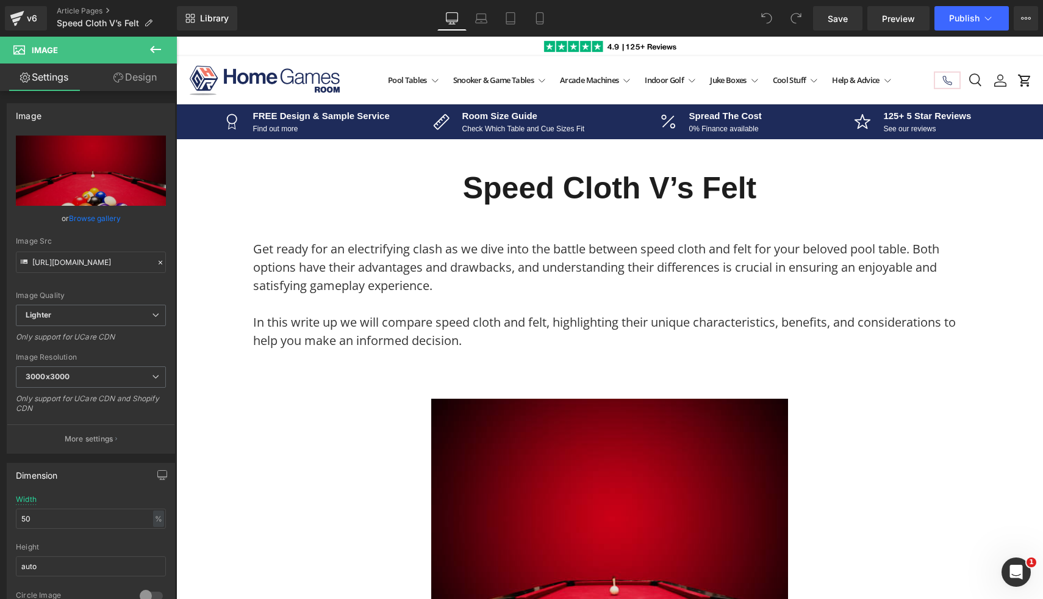
type input "C:\fakepath\48.png"
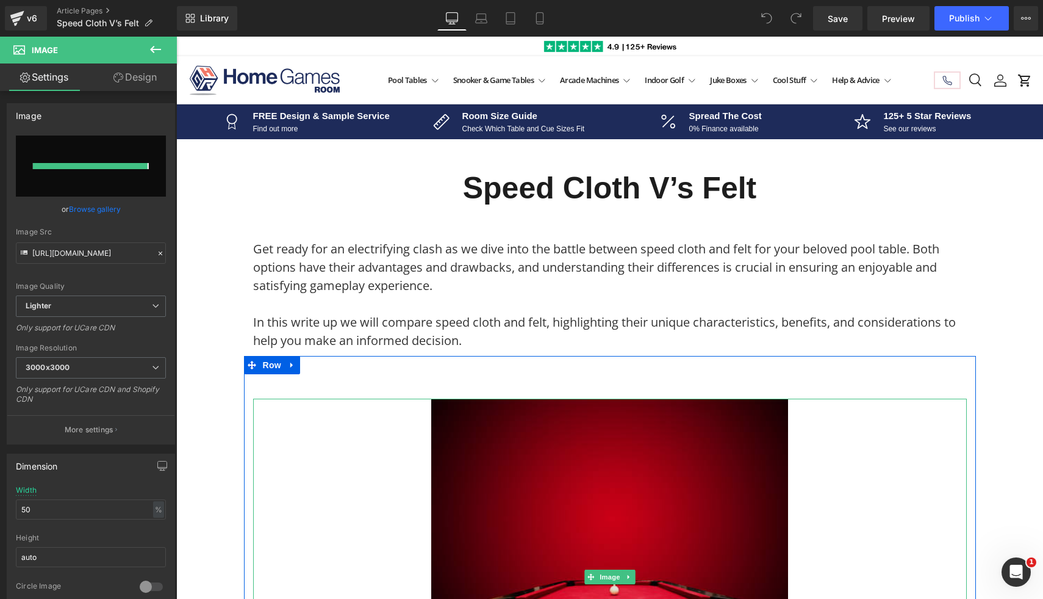
type input "https://ucarecdn.com/af951fc6-25d9-4924-9208-137bd372fc35/-/format/auto/-/previ…"
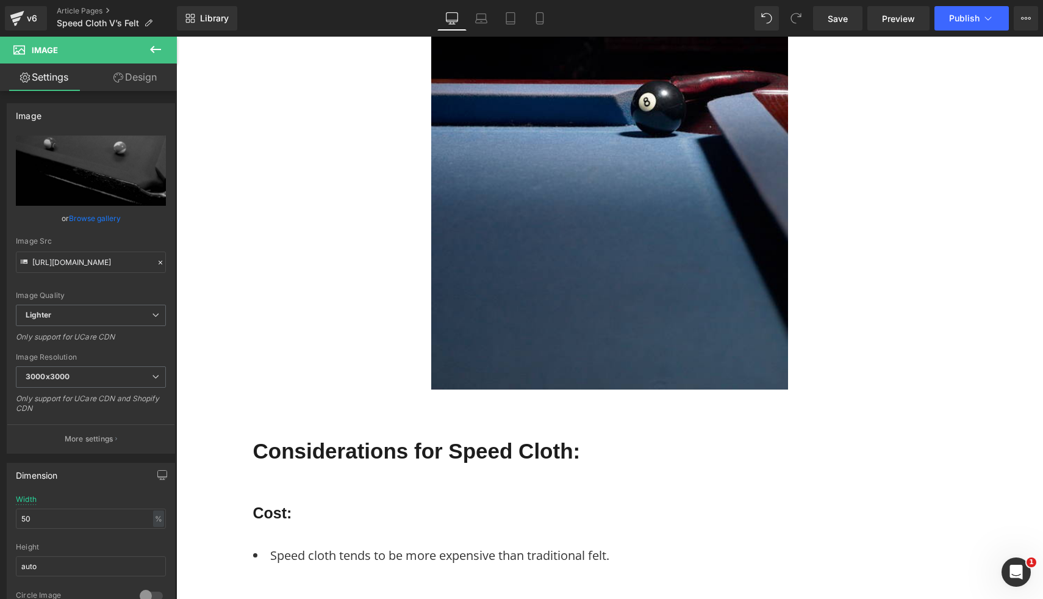
scroll to position [2047, 0]
click at [628, 340] on img at bounding box center [609, 210] width 357 height 357
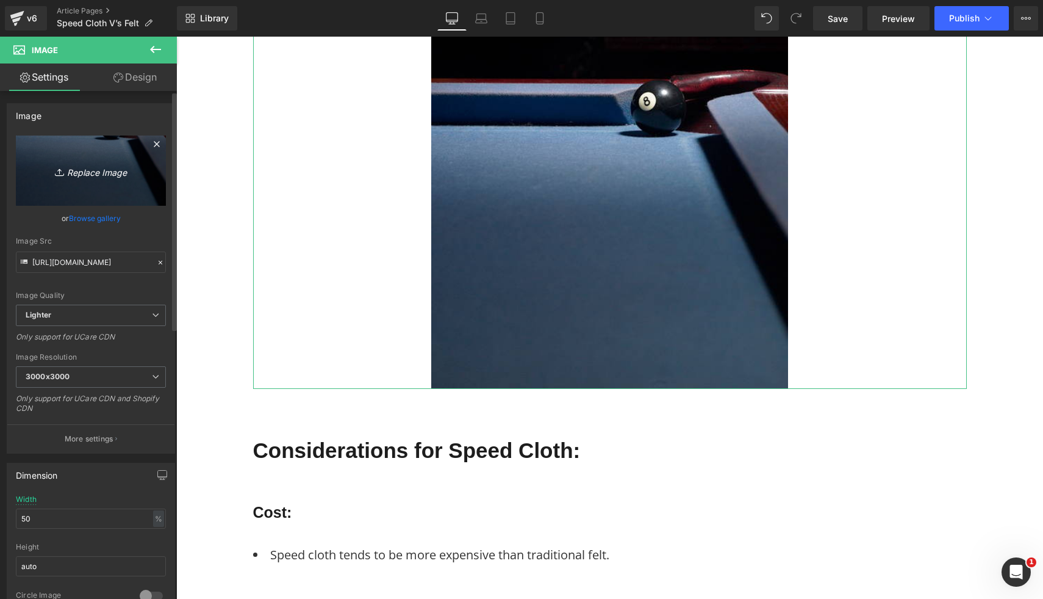
click at [54, 154] on link "Replace Image" at bounding box center [91, 170] width 150 height 70
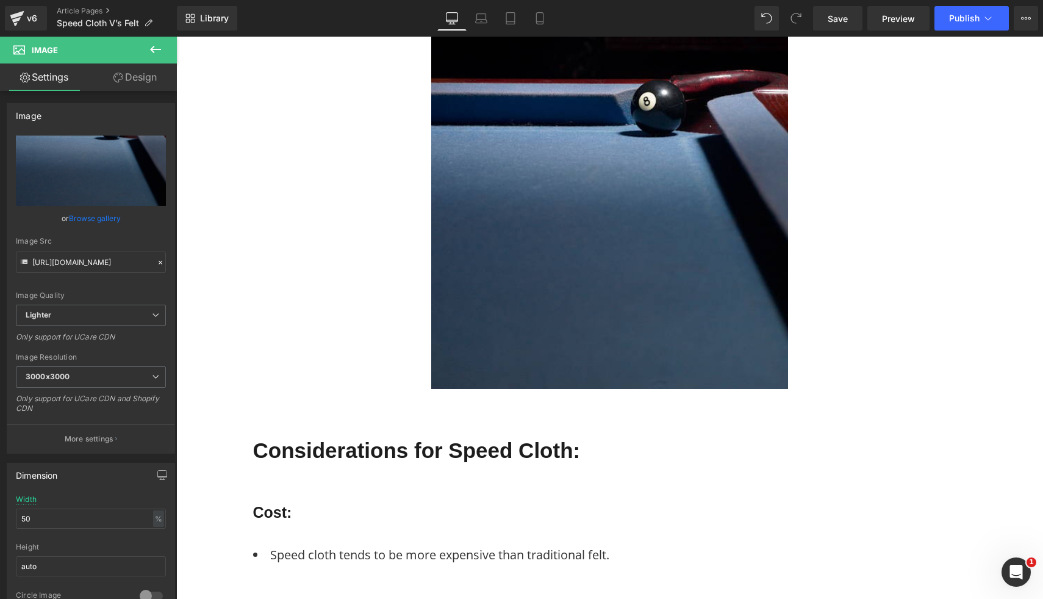
type input "C:\fakepath\33.png"
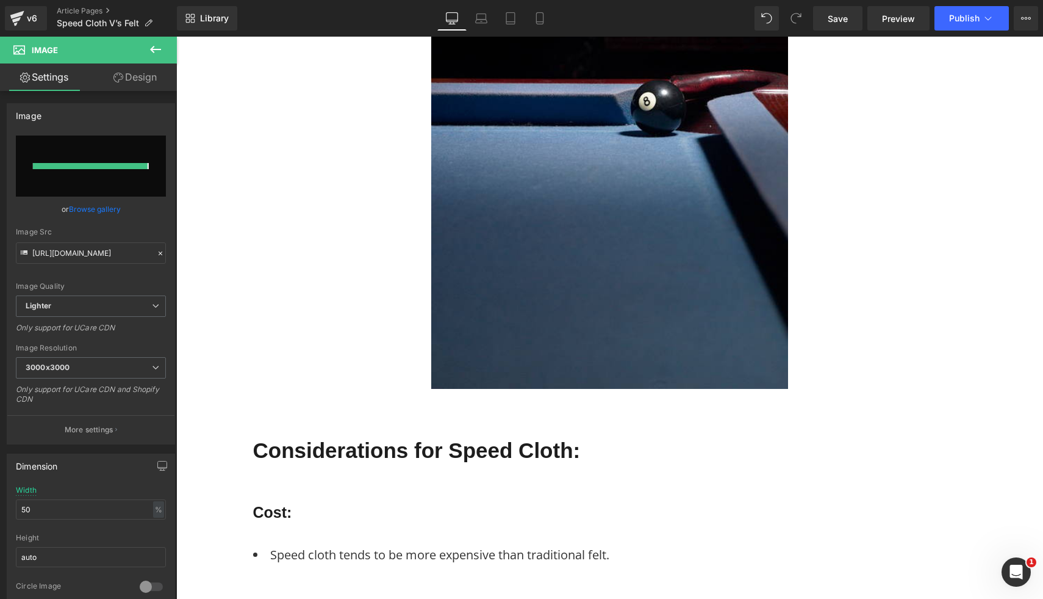
type input "https://ucarecdn.com/51a8a268-52a2-4d97-a190-13fad848a20a/-/format/auto/-/previ…"
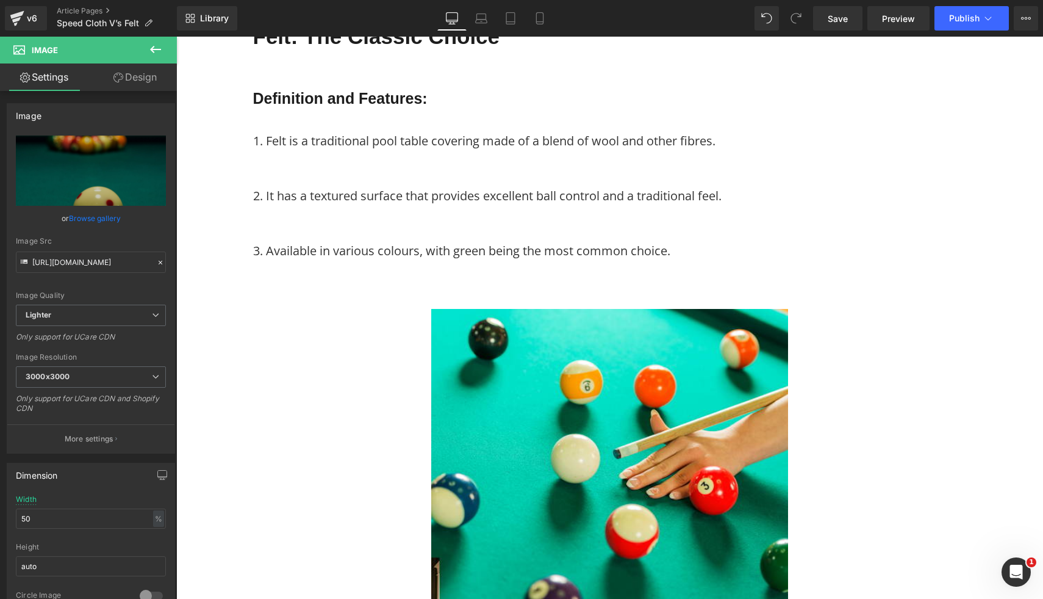
scroll to position [2883, 0]
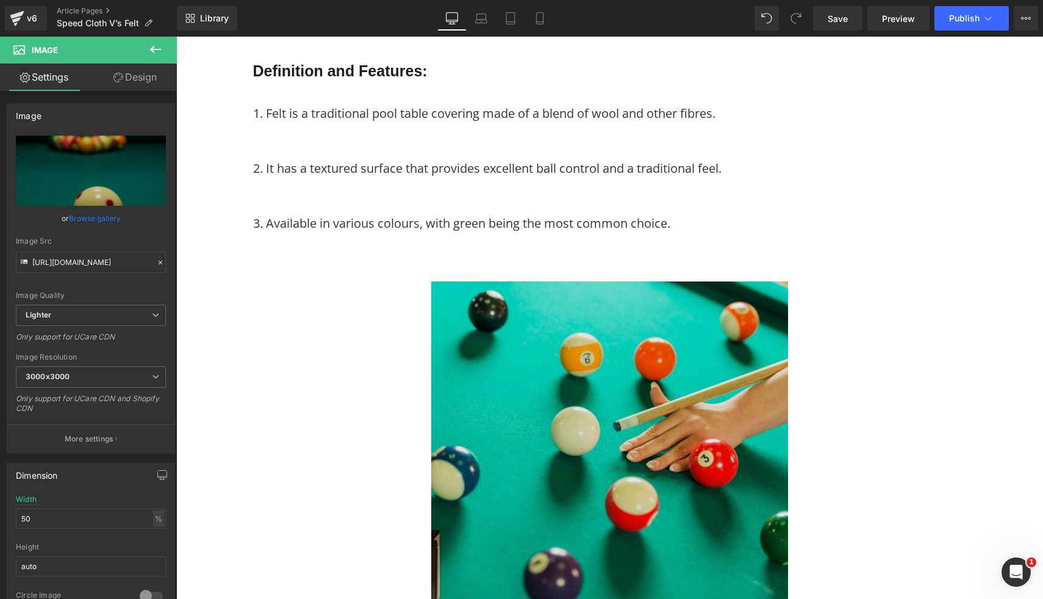
click at [671, 333] on img at bounding box center [609, 459] width 357 height 357
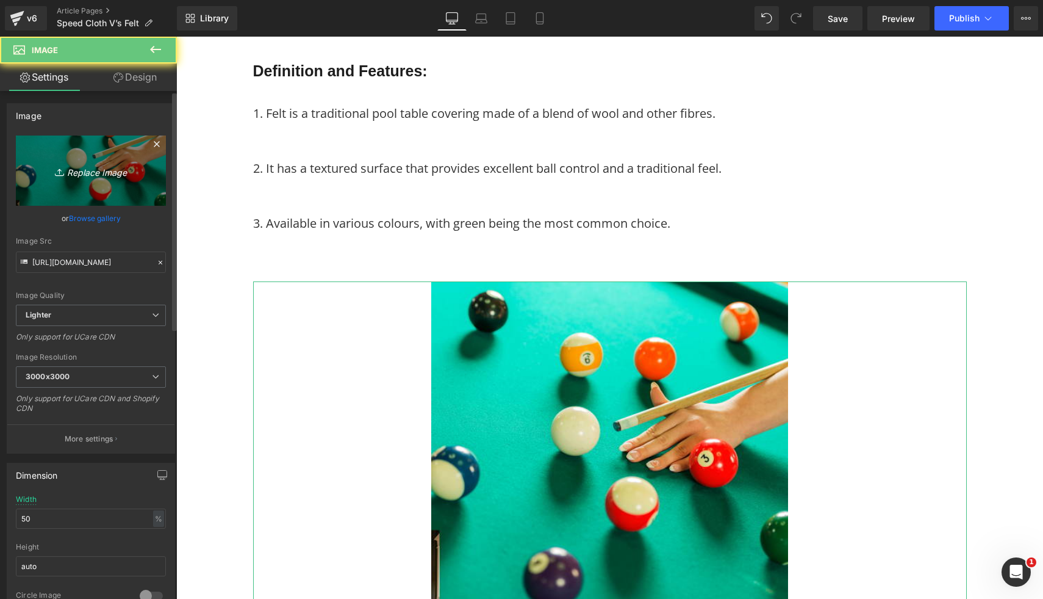
click at [134, 181] on link "Replace Image" at bounding box center [91, 170] width 150 height 70
type input "C:\fakepath\76.png"
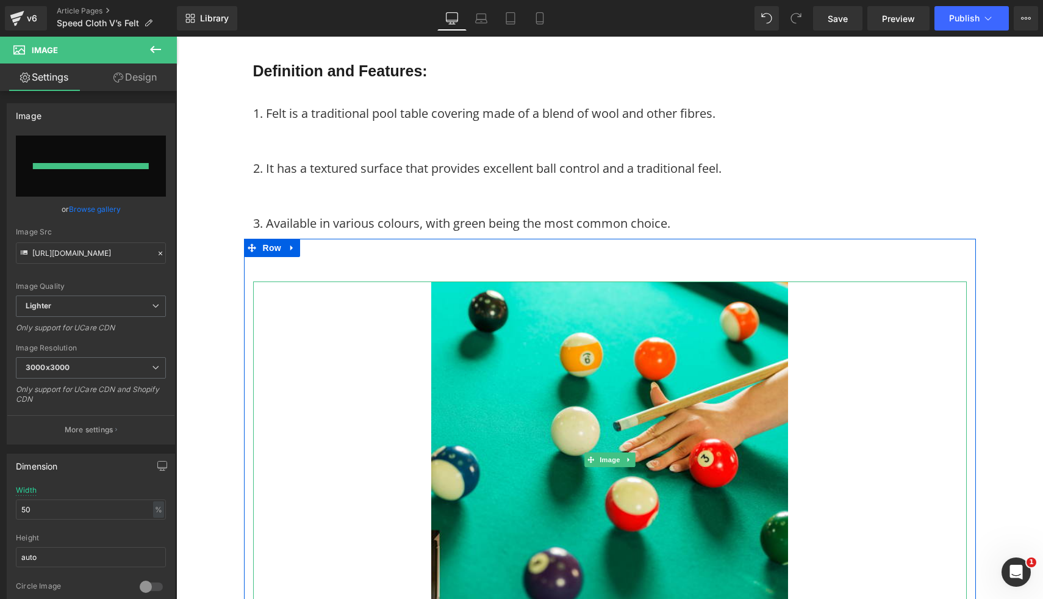
type input "https://ucarecdn.com/1f221bdb-9fa8-4f15-9bc8-d3c6f51885bf/-/format/auto/-/previ…"
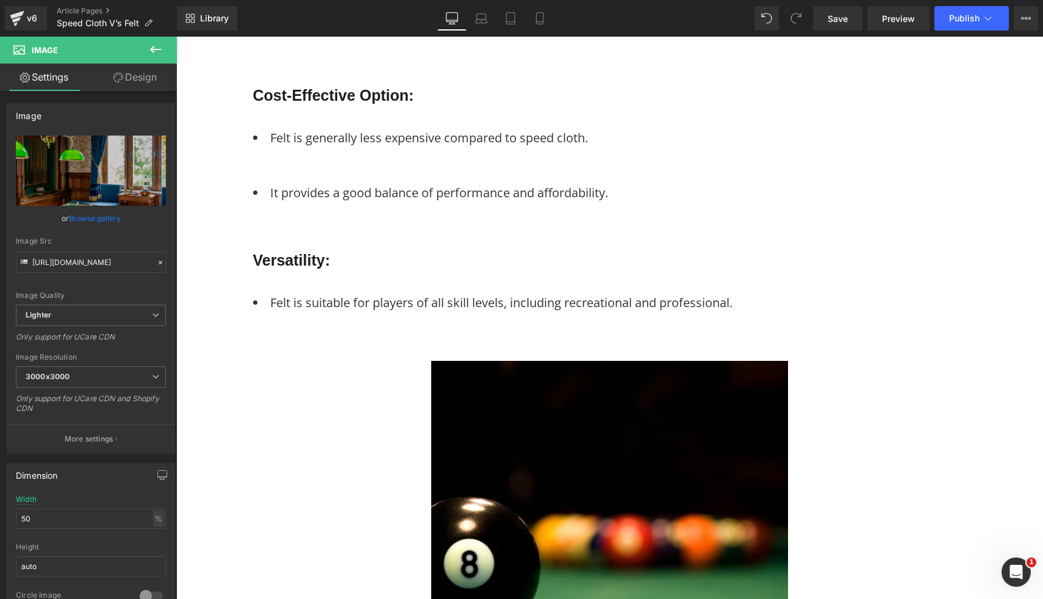
scroll to position [3717, 0]
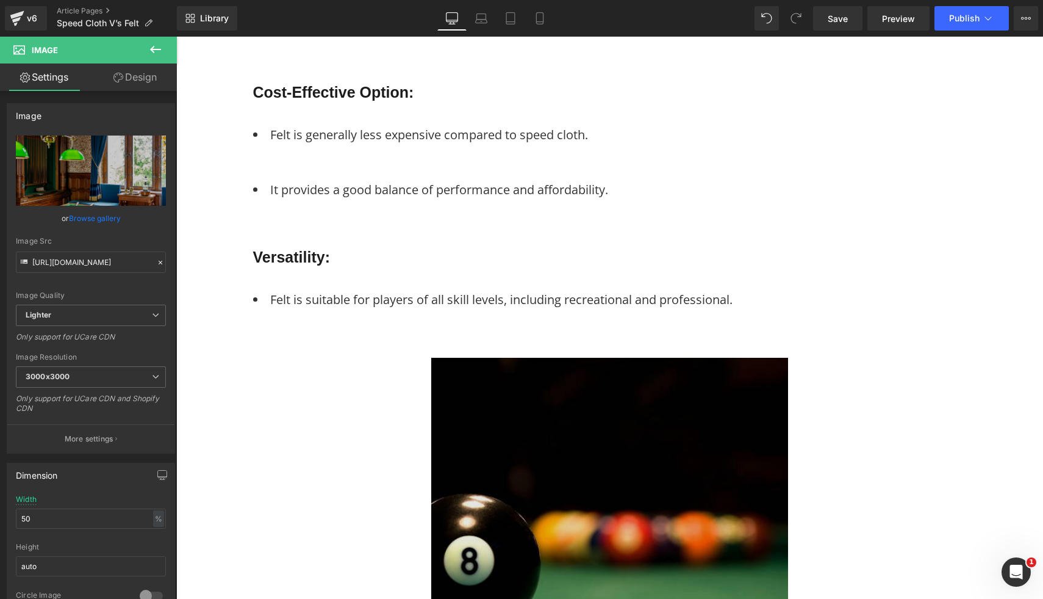
click at [527, 429] on img at bounding box center [609, 536] width 357 height 357
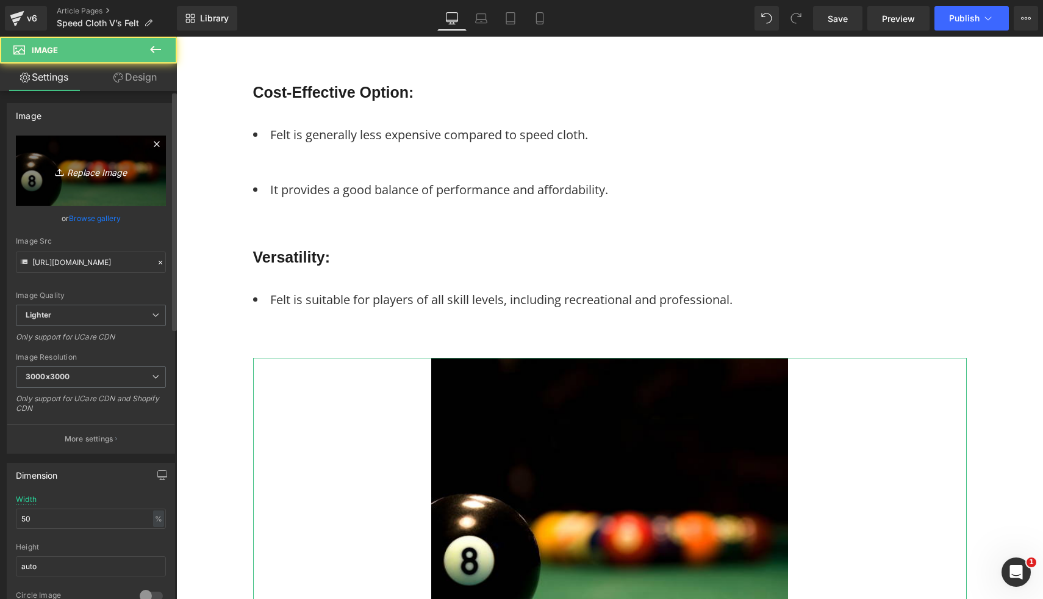
click at [102, 168] on icon "Replace Image" at bounding box center [91, 170] width 98 height 15
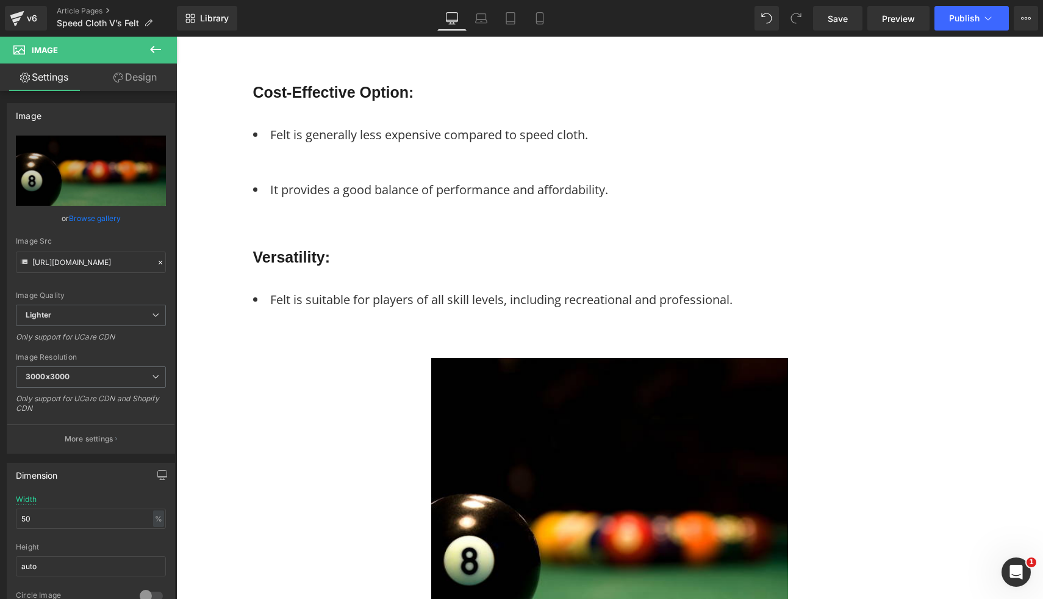
type input "C:\fakepath\77.png"
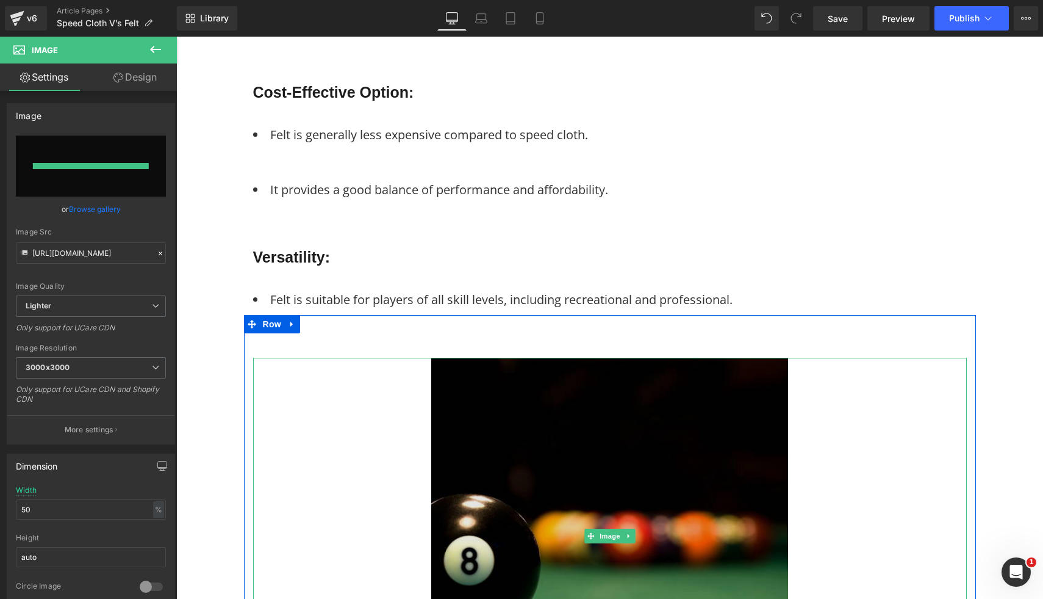
type input "https://ucarecdn.com/44954a5f-933f-466b-b70e-011c886b3487/-/format/auto/-/previ…"
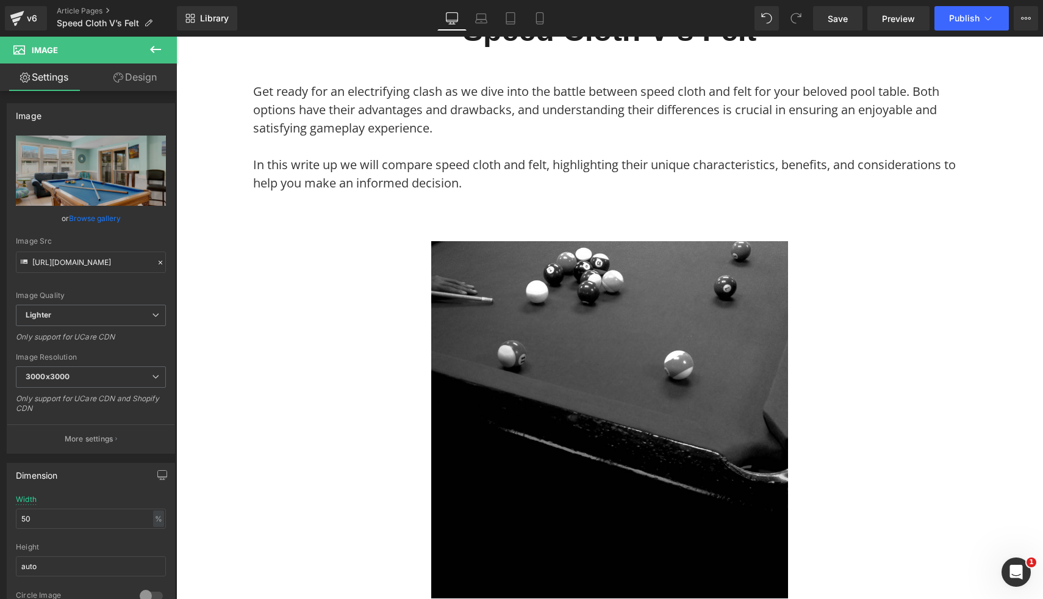
scroll to position [0, 0]
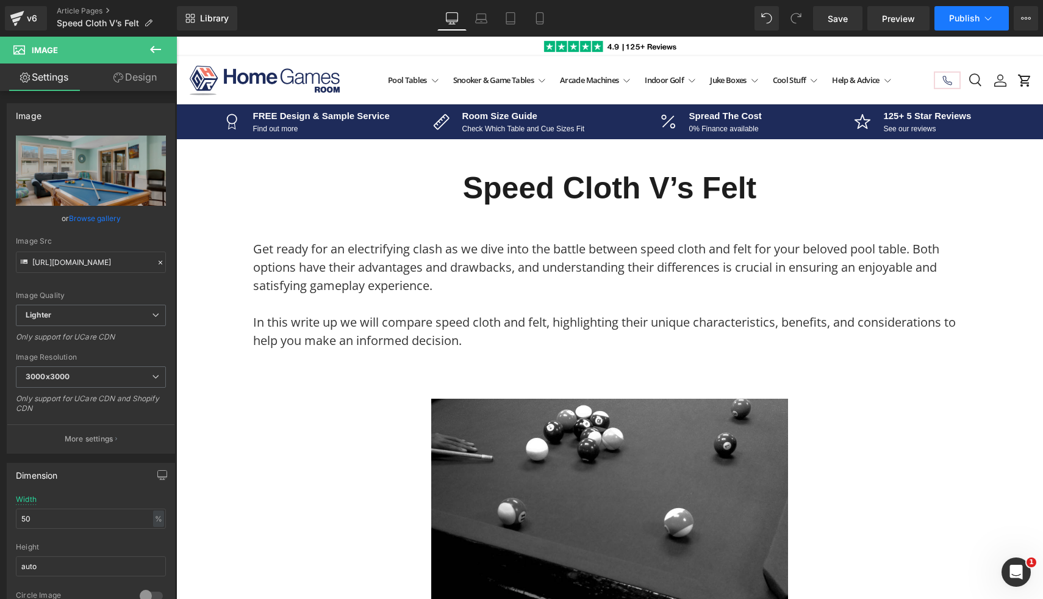
click at [973, 10] on button "Publish" at bounding box center [972, 18] width 74 height 24
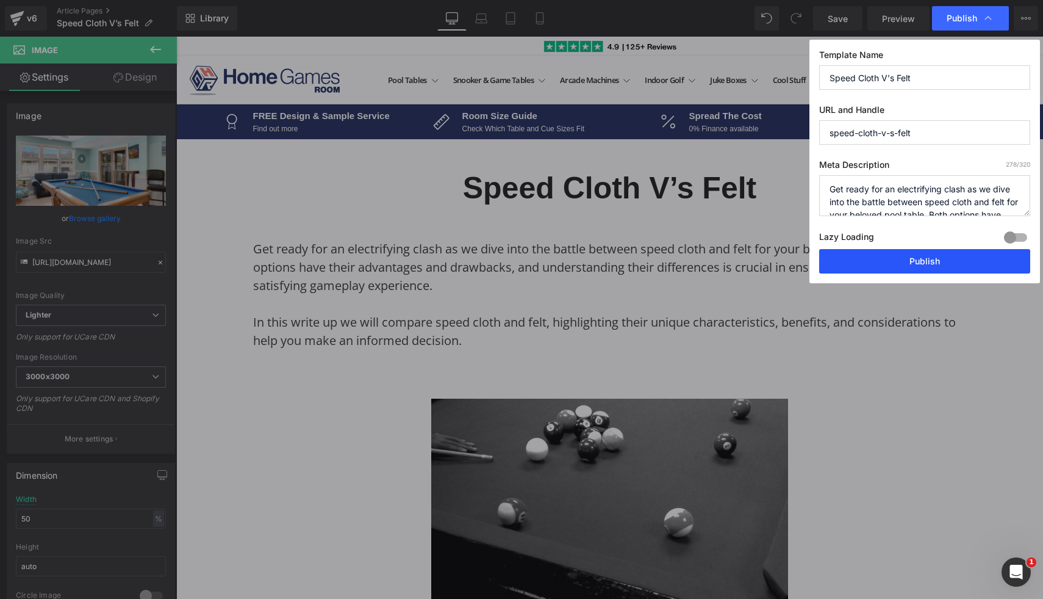
click at [918, 265] on button "Publish" at bounding box center [924, 261] width 211 height 24
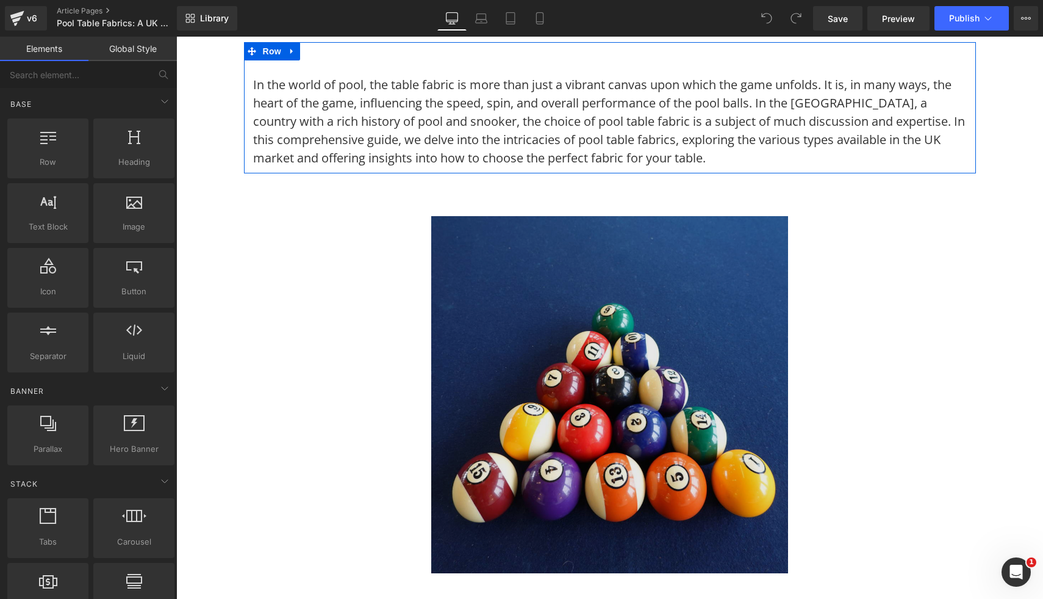
scroll to position [227, 0]
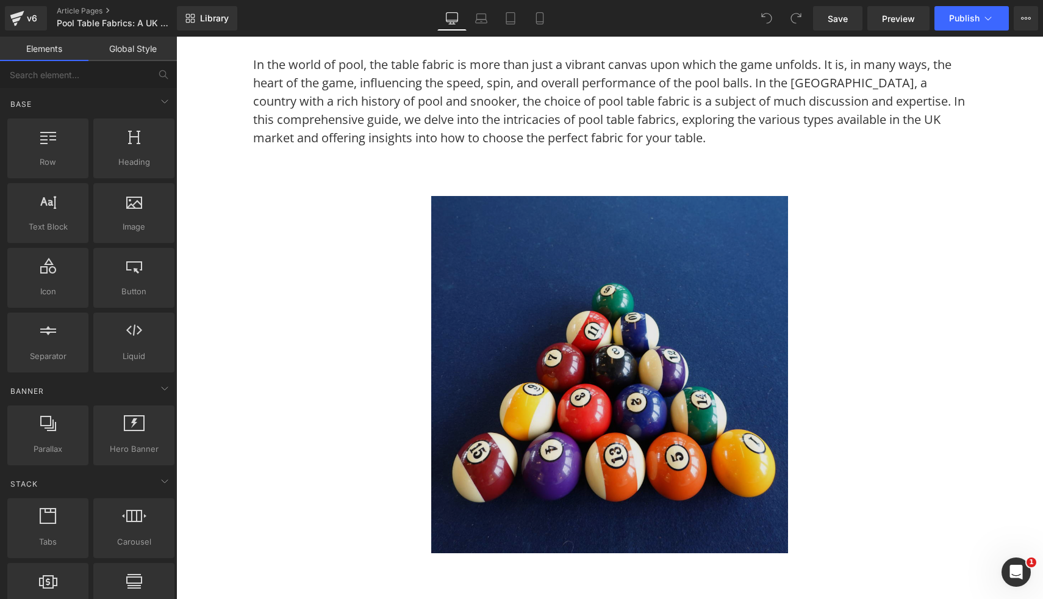
click at [531, 301] on img at bounding box center [609, 374] width 357 height 357
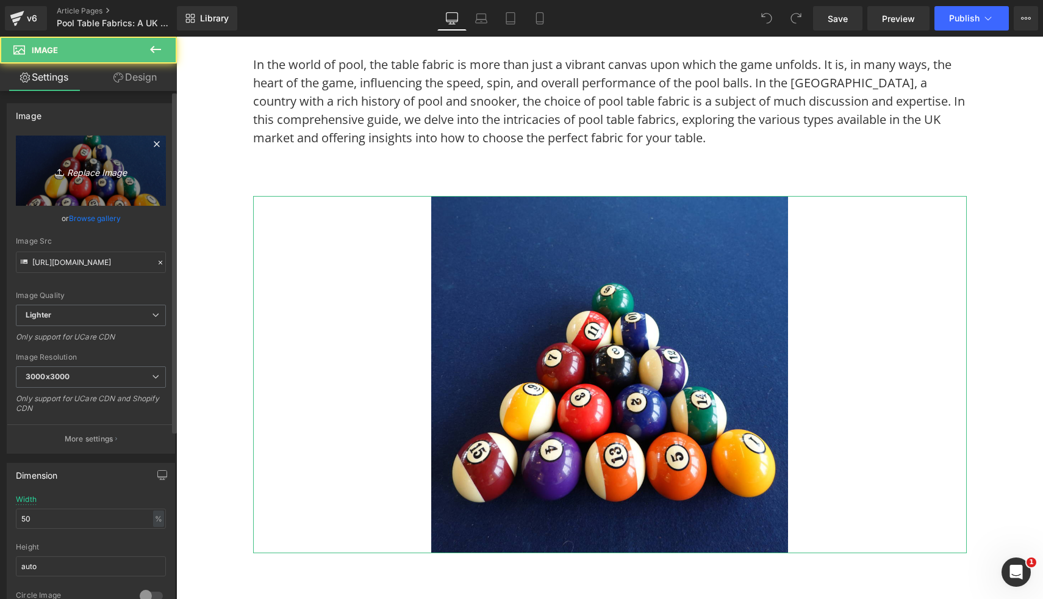
click at [78, 154] on link "Replace Image" at bounding box center [91, 170] width 150 height 70
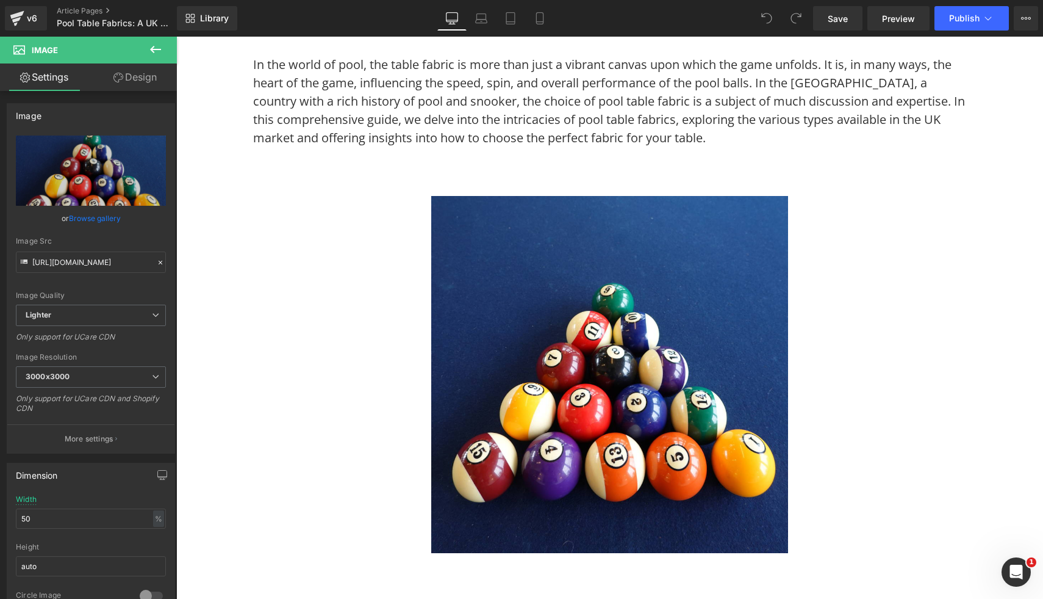
type input "C:\fakepath\9.png"
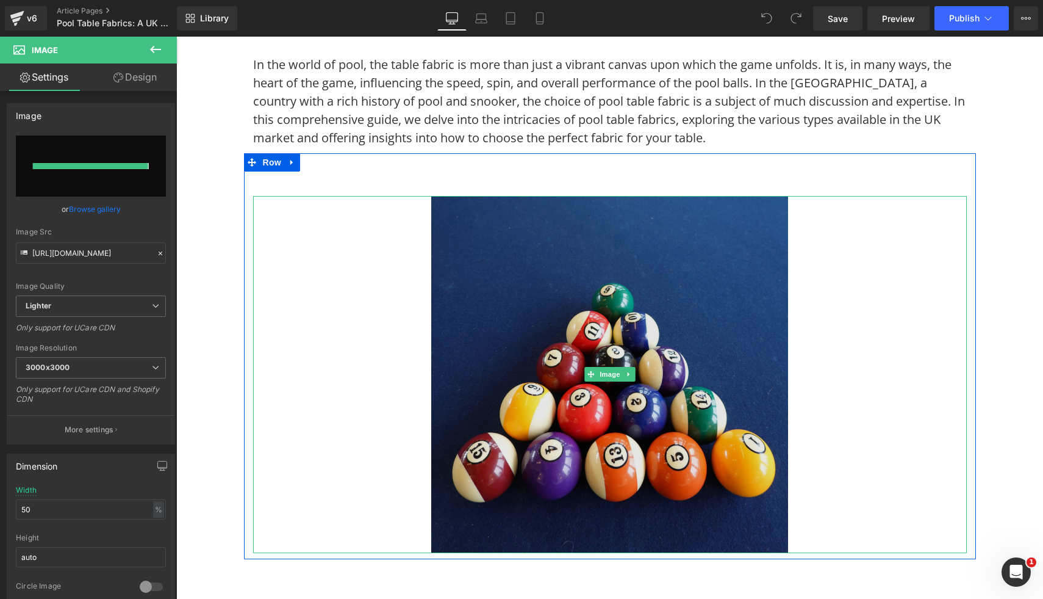
type input "[URL][DOMAIN_NAME]"
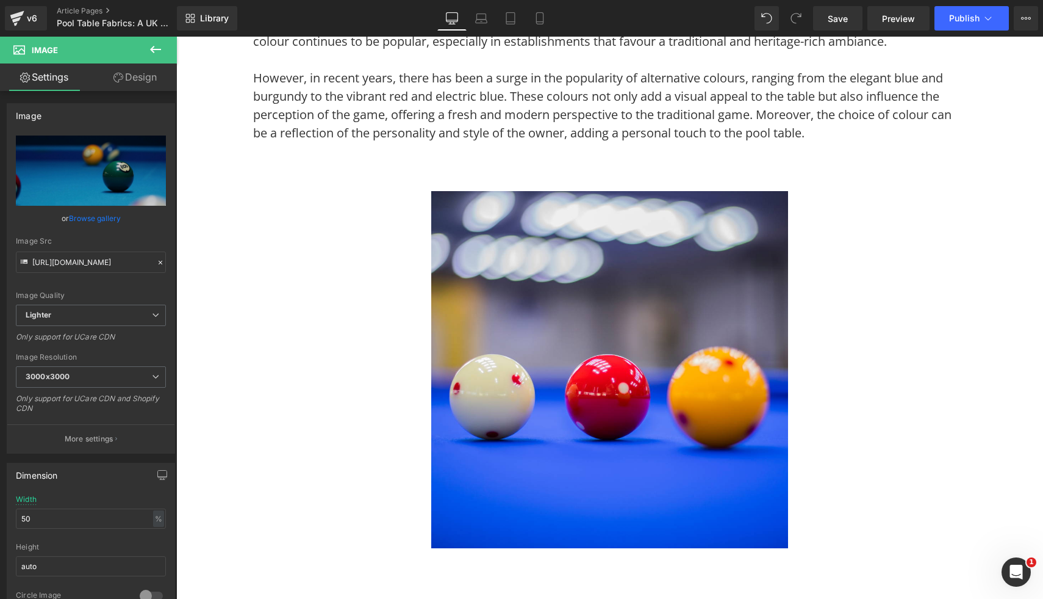
scroll to position [1390, 0]
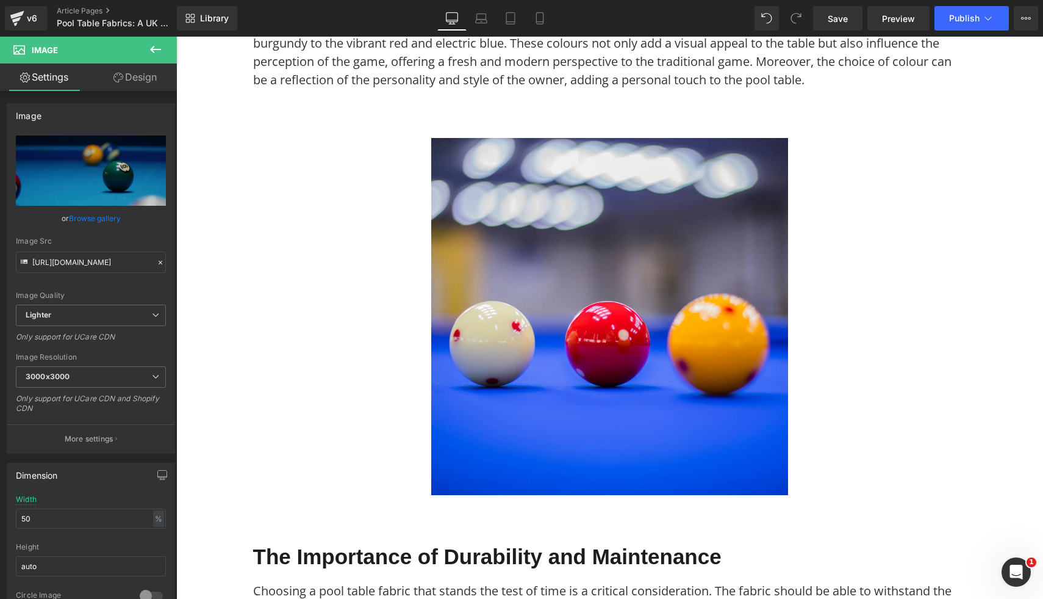
click at [713, 456] on img at bounding box center [609, 316] width 357 height 357
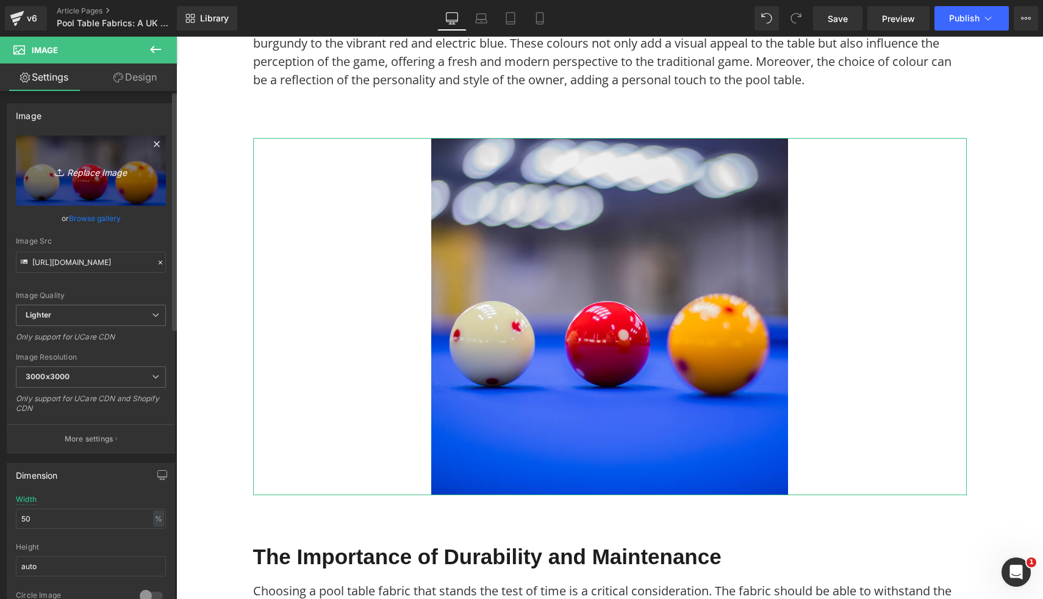
click at [78, 163] on icon "Replace Image" at bounding box center [91, 170] width 98 height 15
type input "C:\fakepath\8.png"
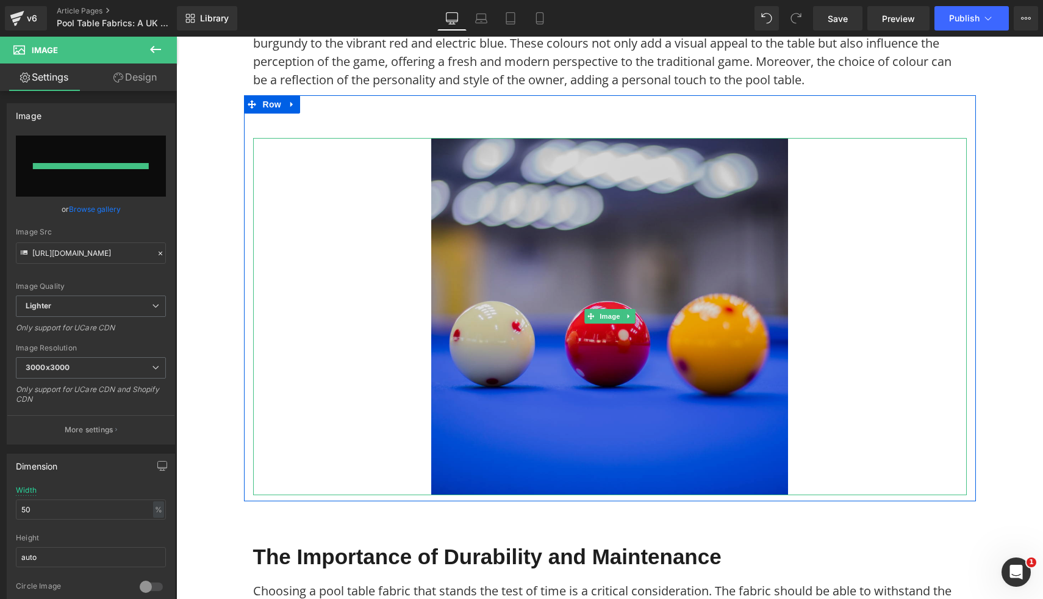
type input "[URL][DOMAIN_NAME]"
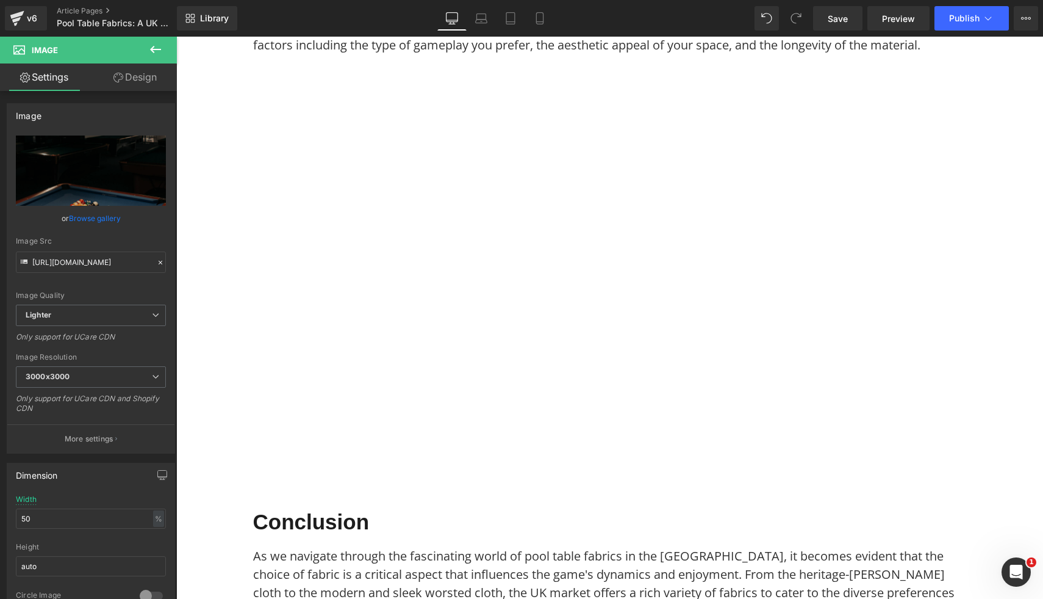
scroll to position [2454, 0]
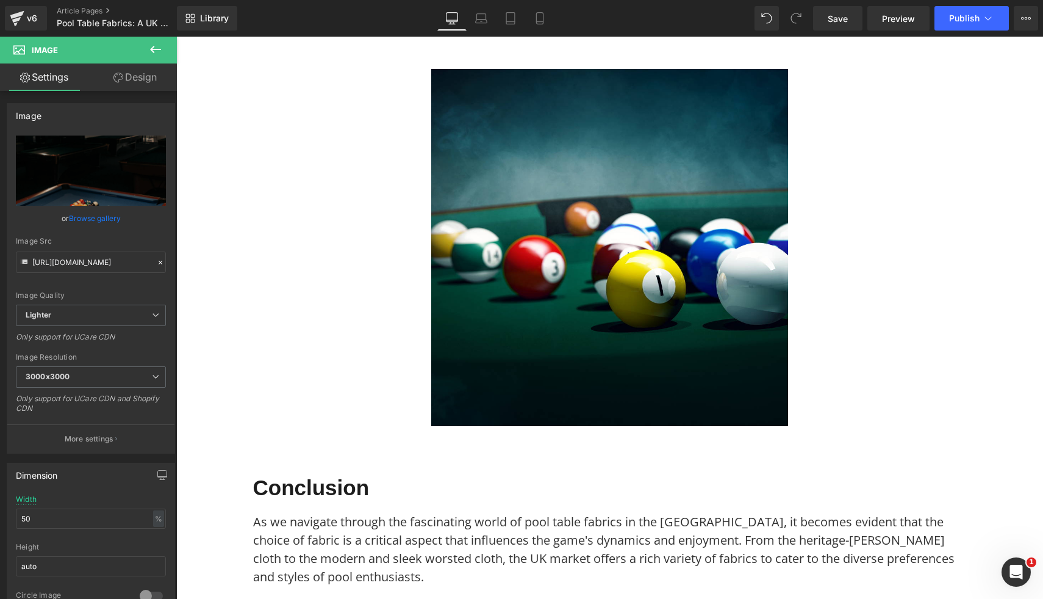
click at [715, 314] on img at bounding box center [609, 247] width 357 height 357
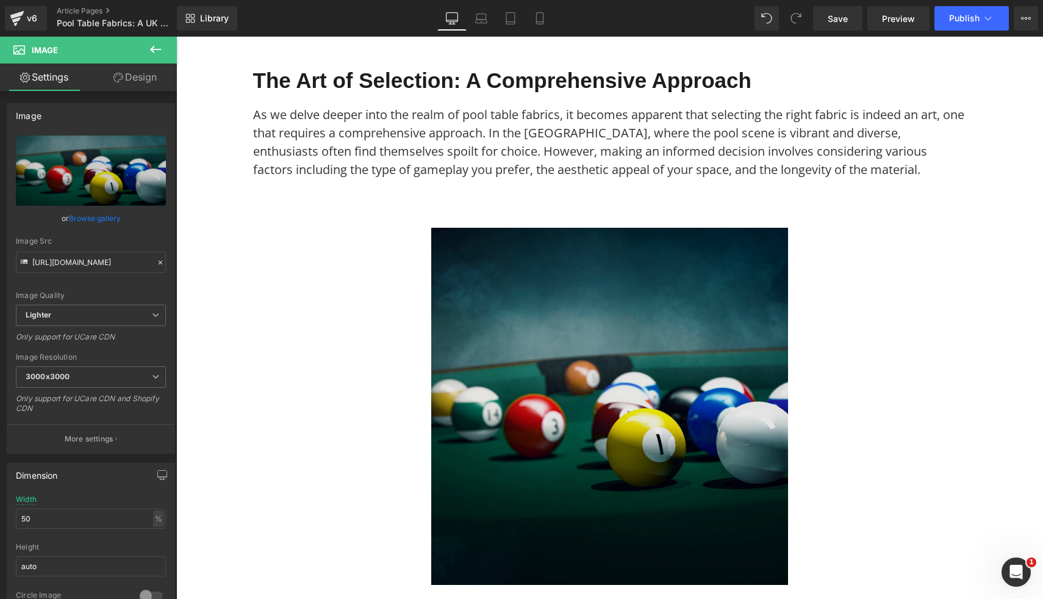
scroll to position [2305, 0]
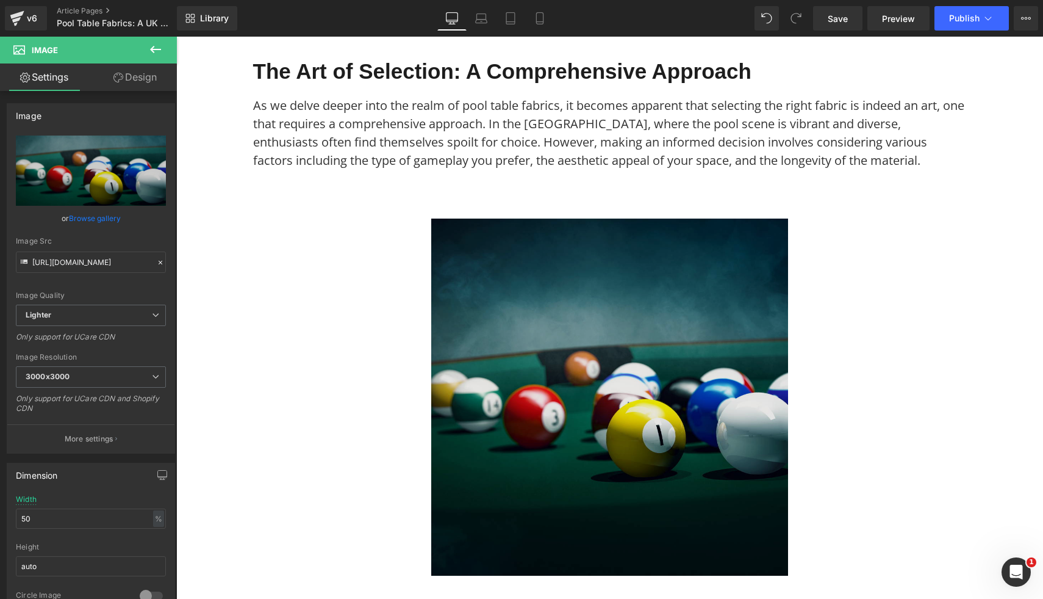
click at [500, 336] on img at bounding box center [609, 396] width 357 height 357
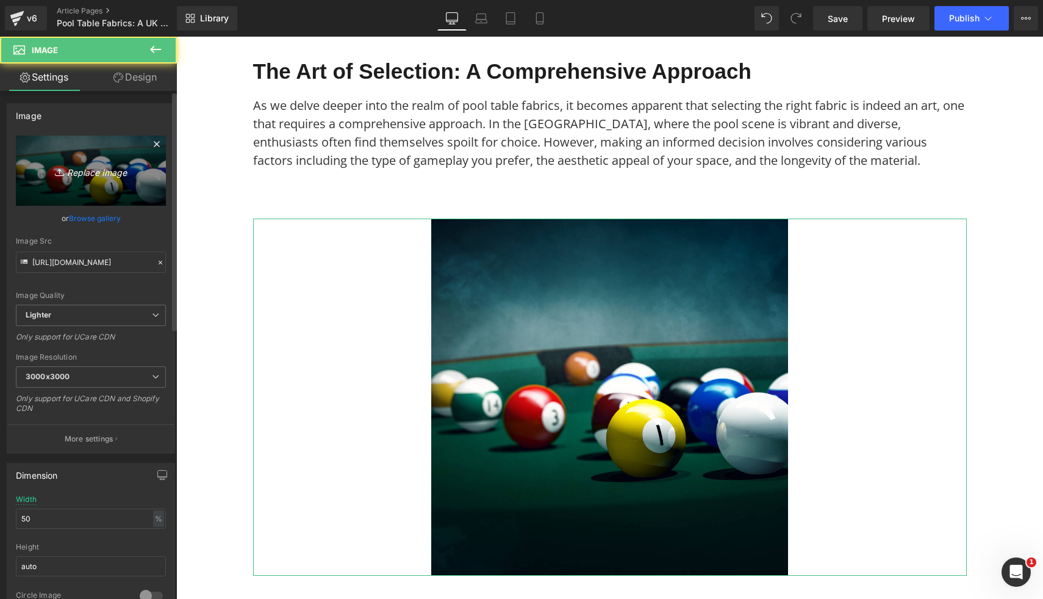
click at [57, 160] on link "Replace Image" at bounding box center [91, 170] width 150 height 70
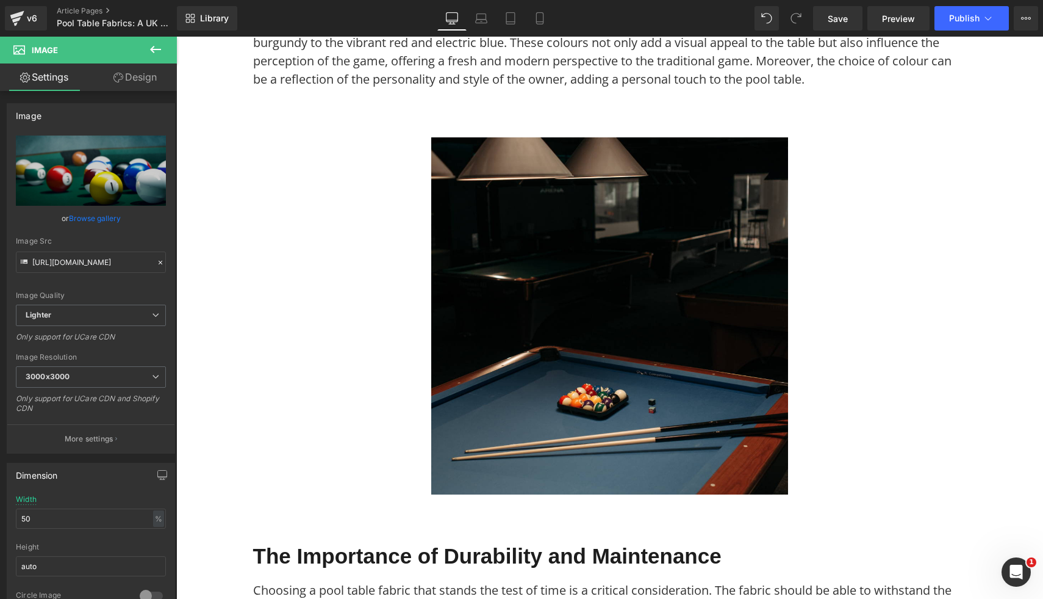
scroll to position [1676, 0]
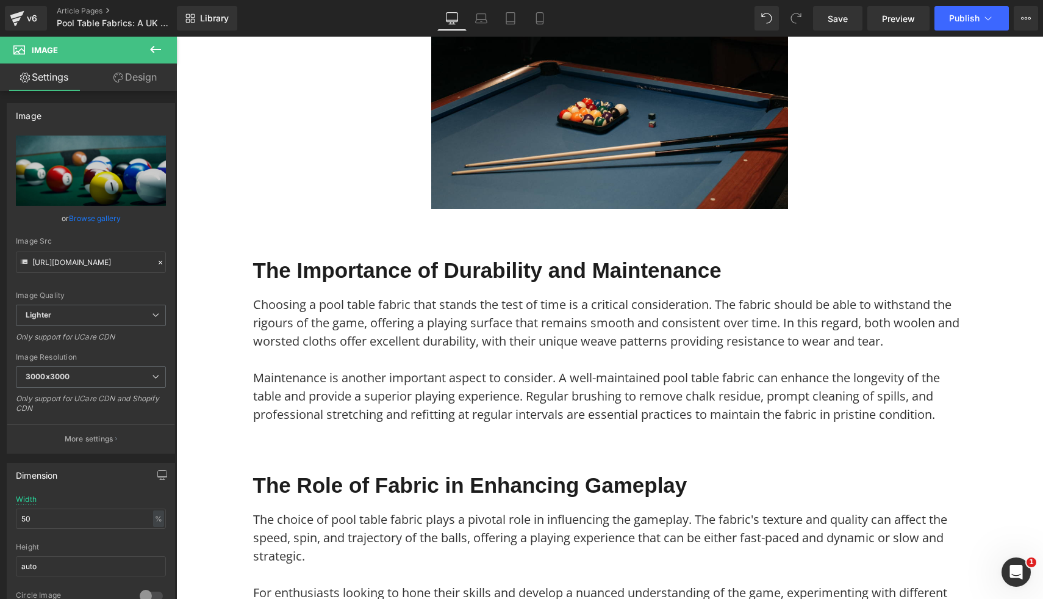
click at [543, 211] on div "Image Row" at bounding box center [610, 12] width 732 height 406
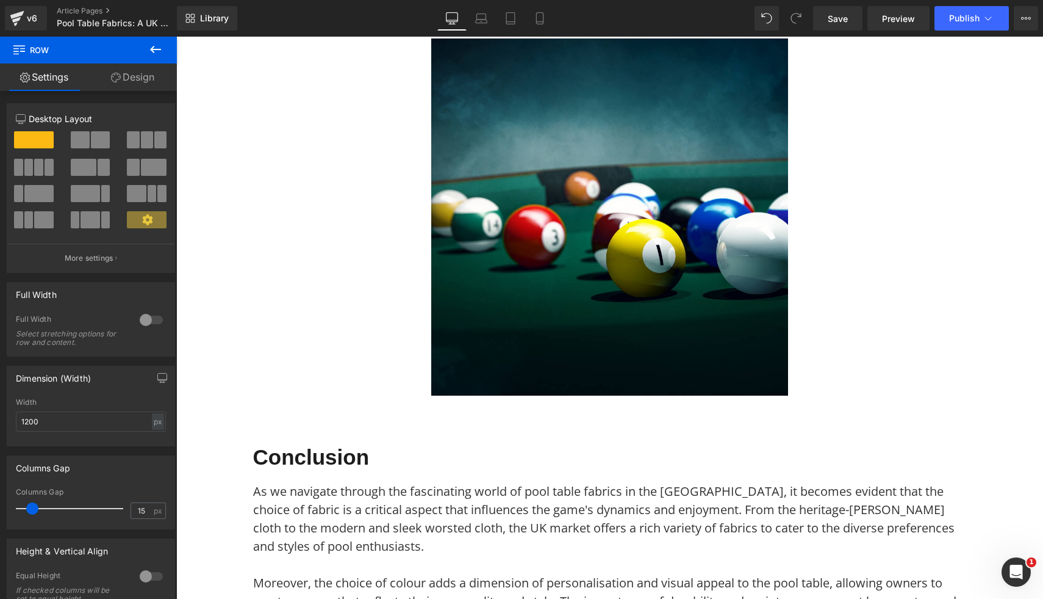
scroll to position [2486, 0]
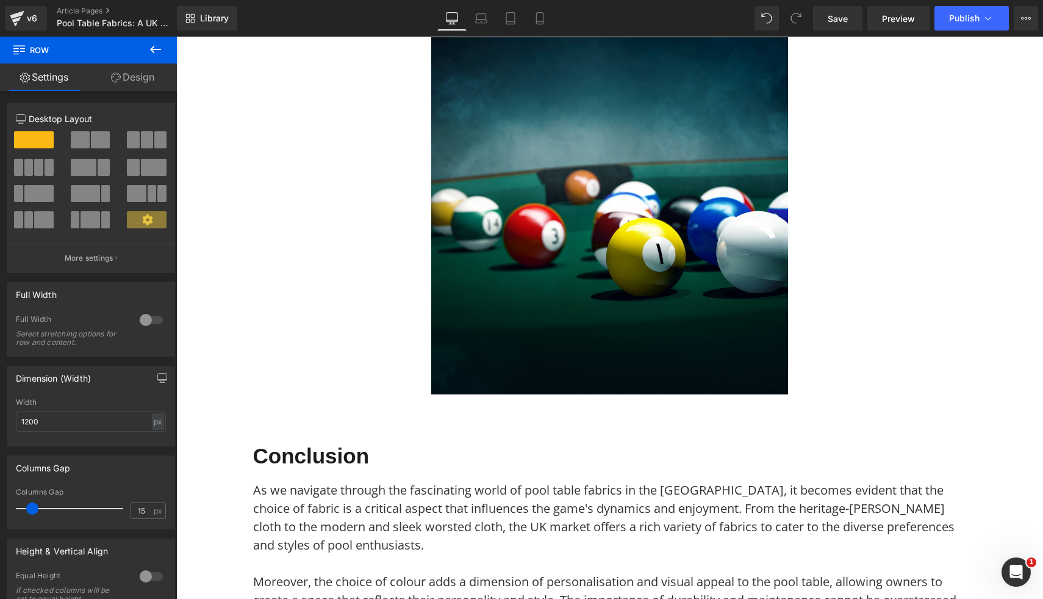
click at [560, 226] on img at bounding box center [609, 215] width 357 height 357
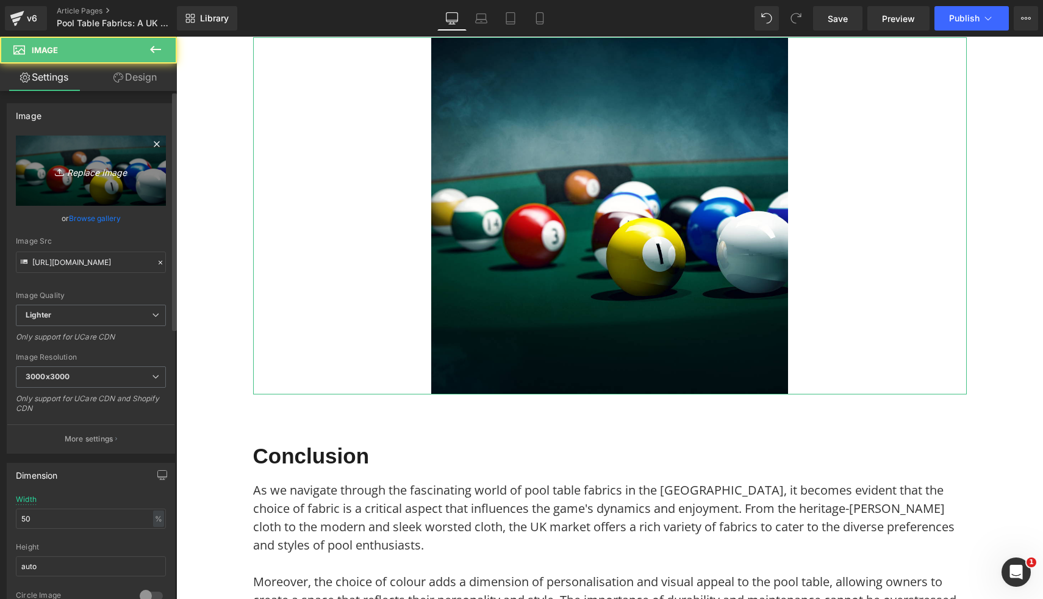
click at [72, 160] on link "Replace Image" at bounding box center [91, 170] width 150 height 70
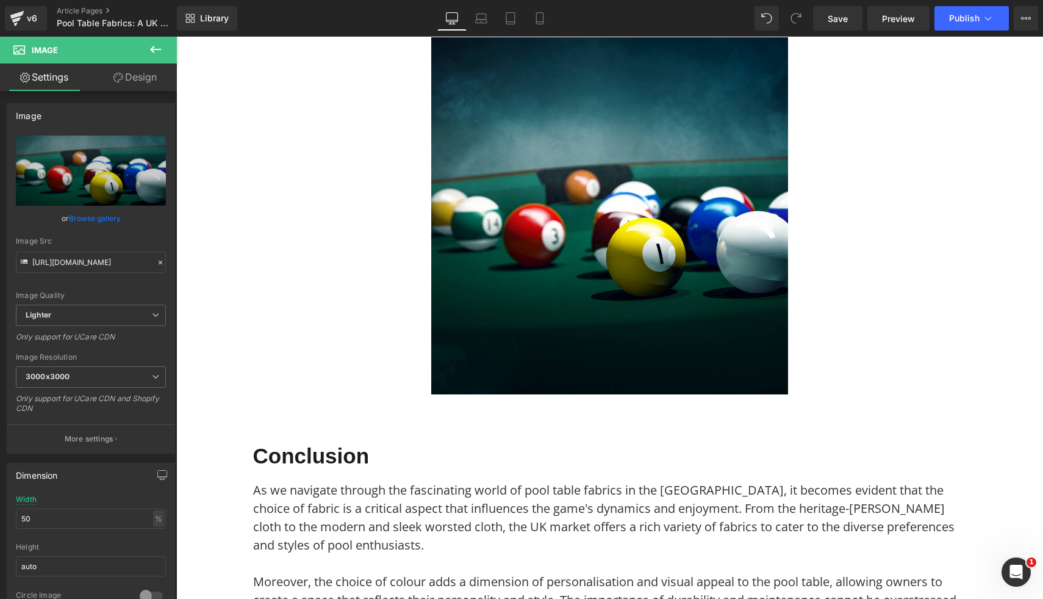
type input "C:\fakepath\9.png"
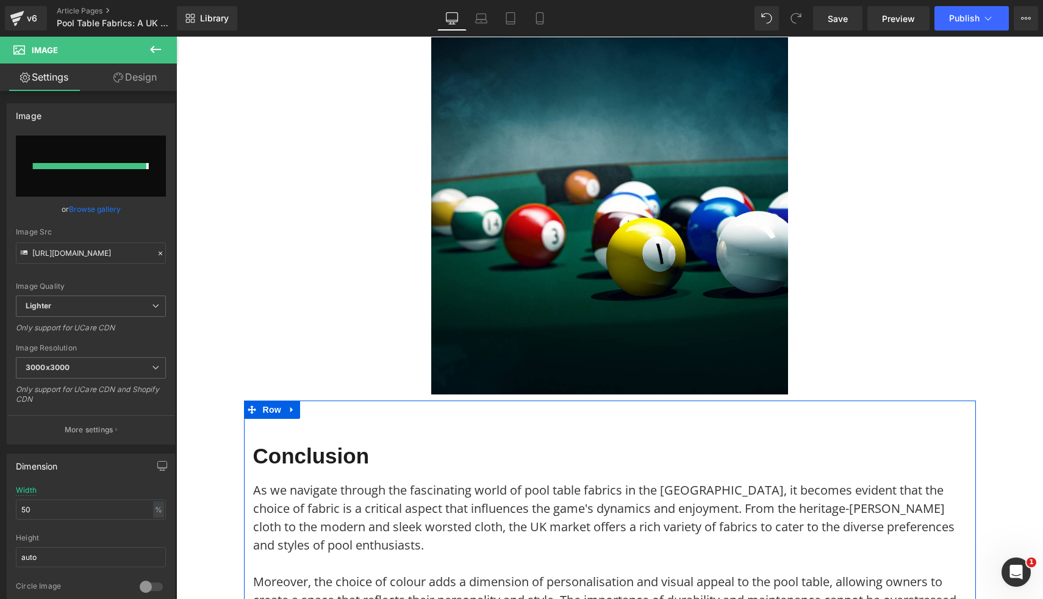
type input "https://ucarecdn.com/06db0d2e-7354-4542-8c96-1c1c0d4e0cbb/-/format/auto/-/previ…"
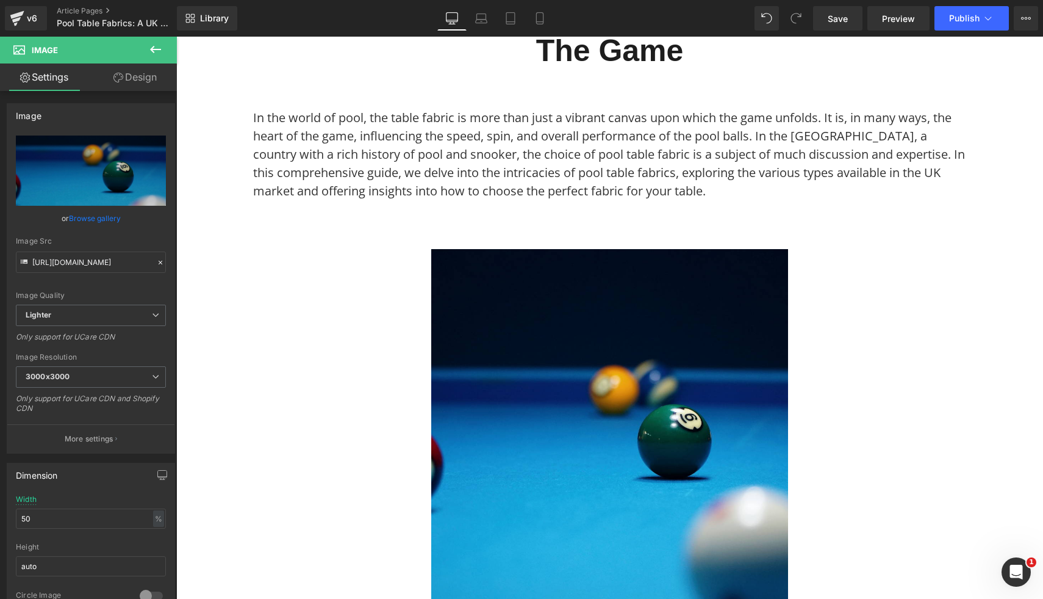
scroll to position [0, 0]
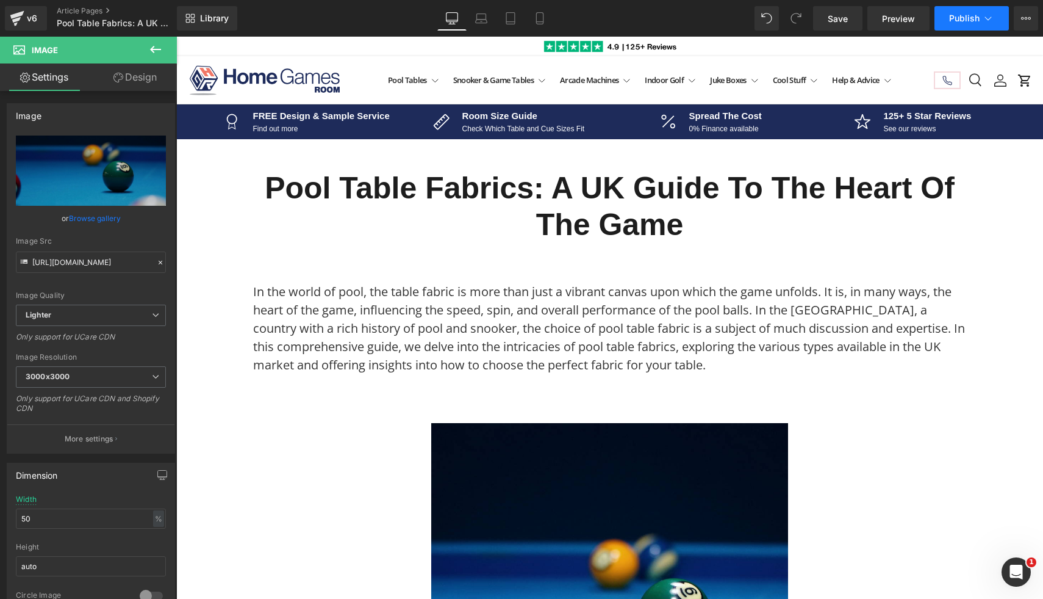
click at [975, 18] on span "Publish" at bounding box center [964, 18] width 31 height 10
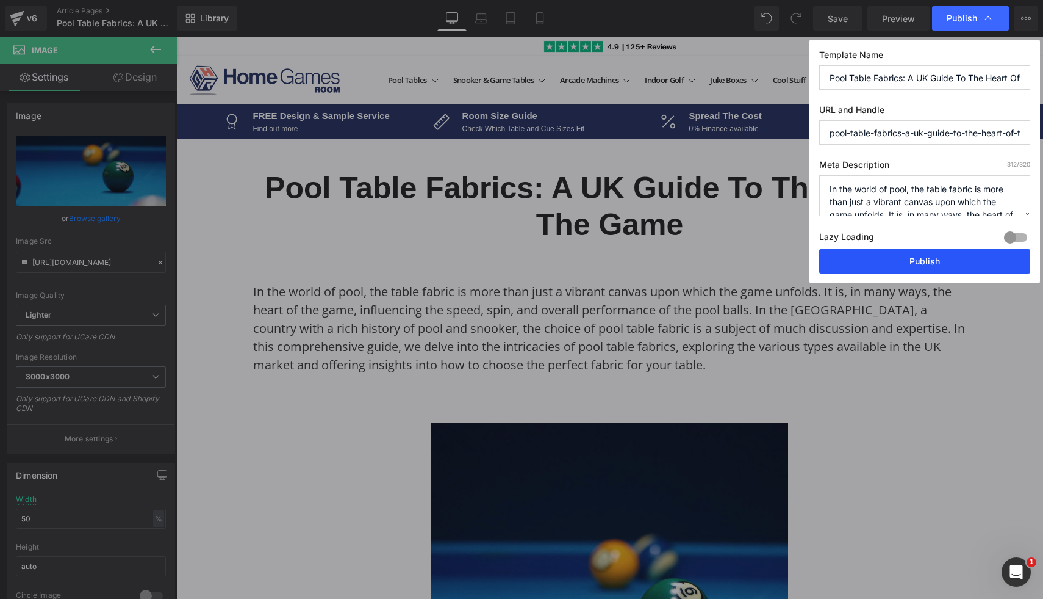
click at [925, 259] on button "Publish" at bounding box center [924, 261] width 211 height 24
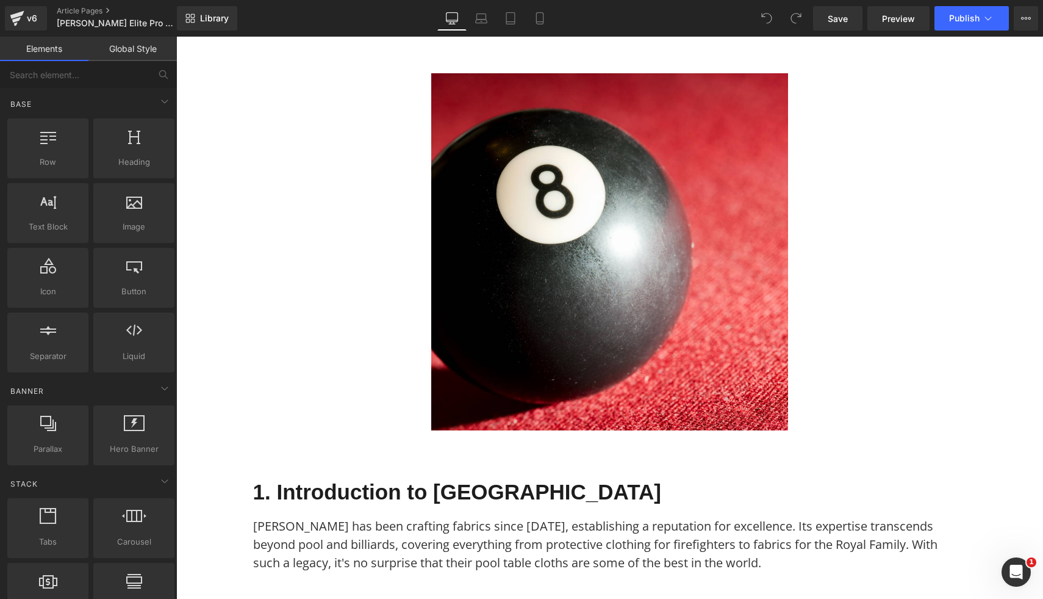
scroll to position [330, 0]
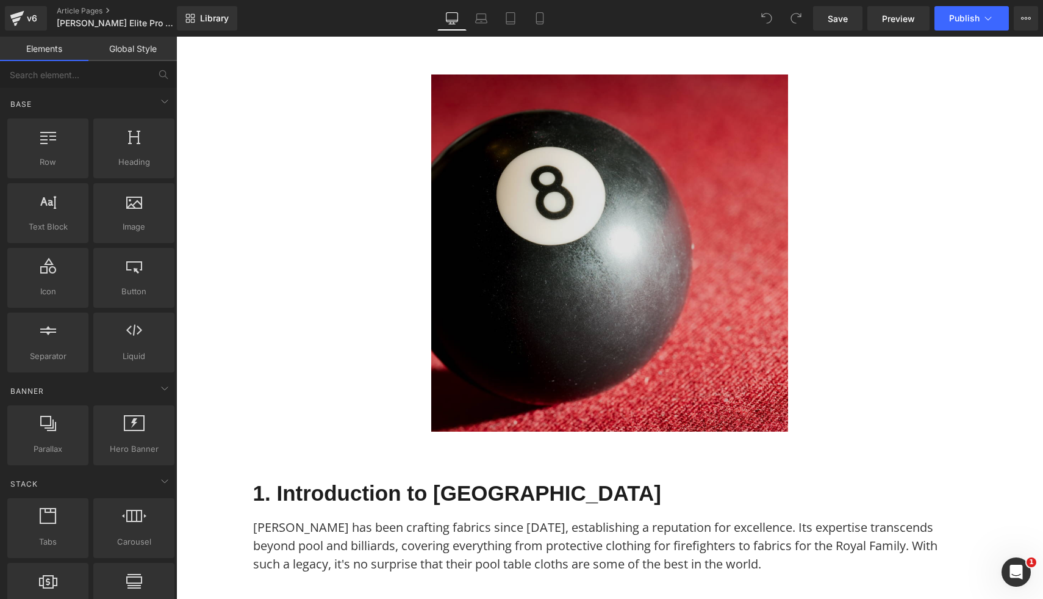
click at [489, 237] on img at bounding box center [609, 252] width 357 height 357
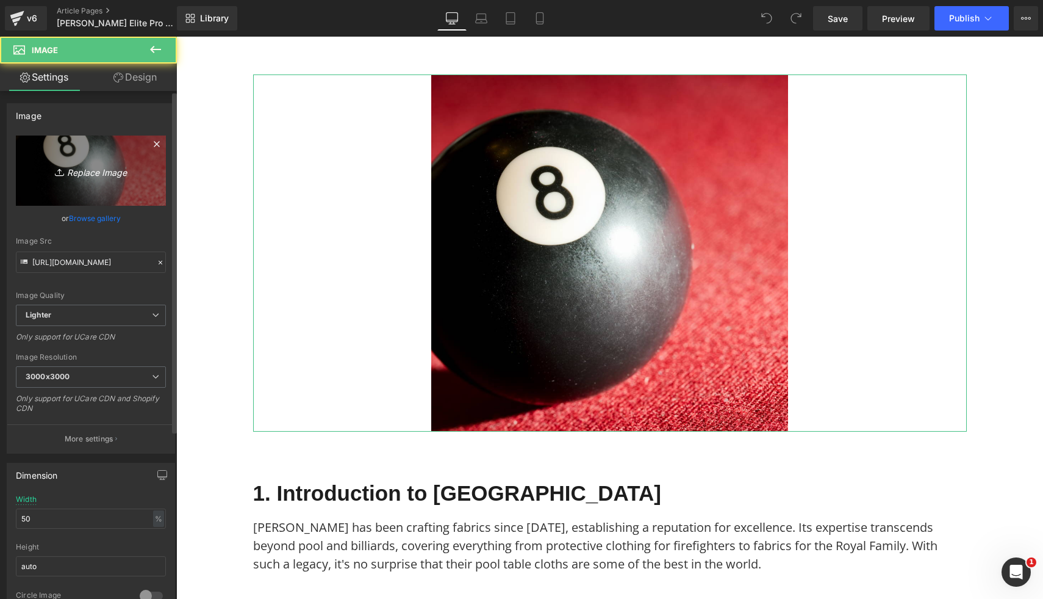
click at [92, 184] on link "Replace Image" at bounding box center [91, 170] width 150 height 70
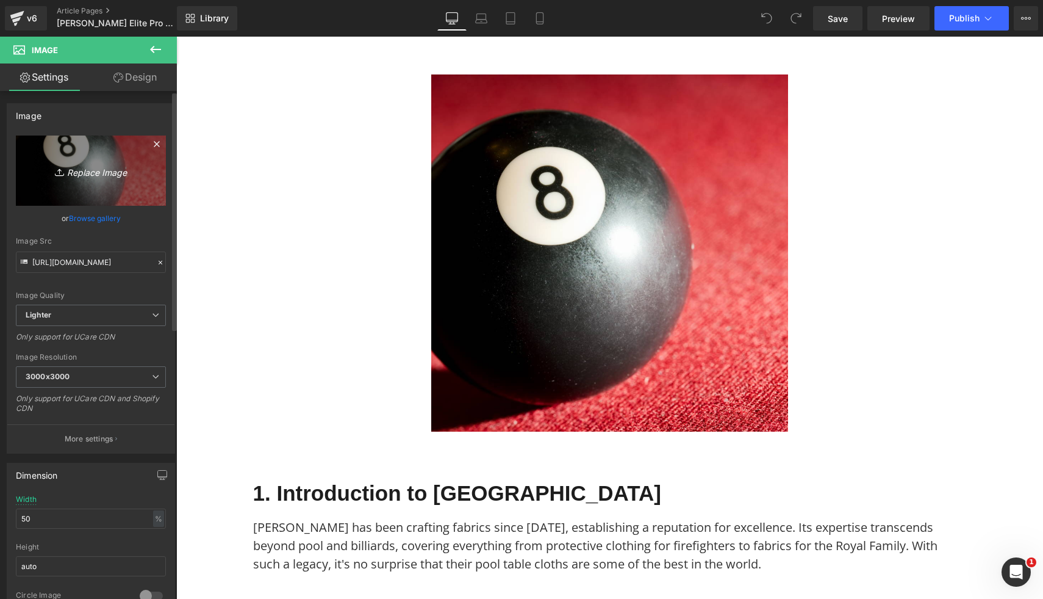
type input "C:\fakepath\65.png"
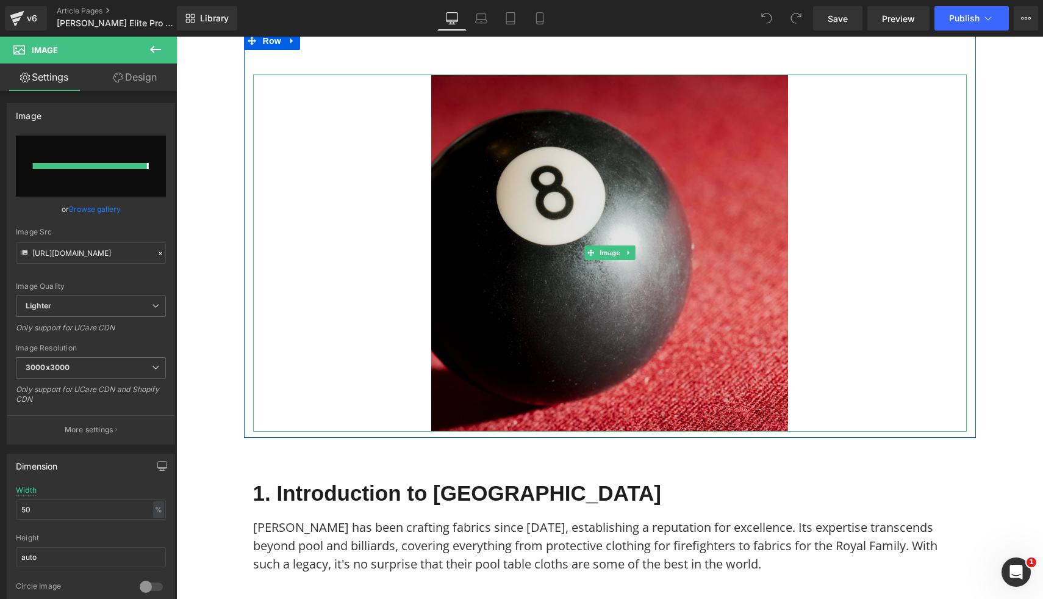
type input "https://ucarecdn.com/fcc56094-f7b7-4dd3-b598-6150cd00315f/-/format/auto/-/previ…"
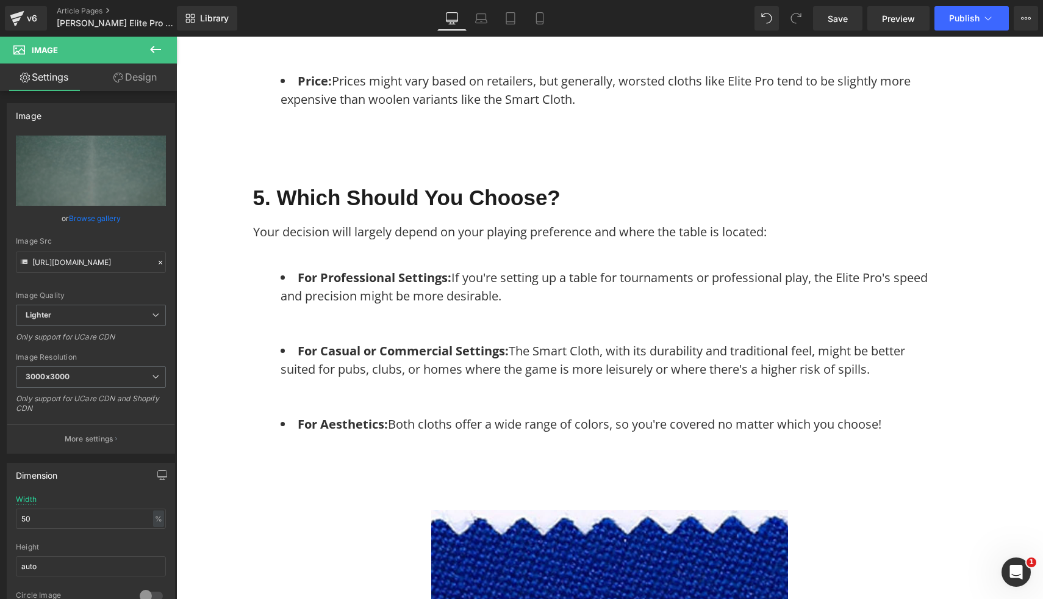
scroll to position [2178, 0]
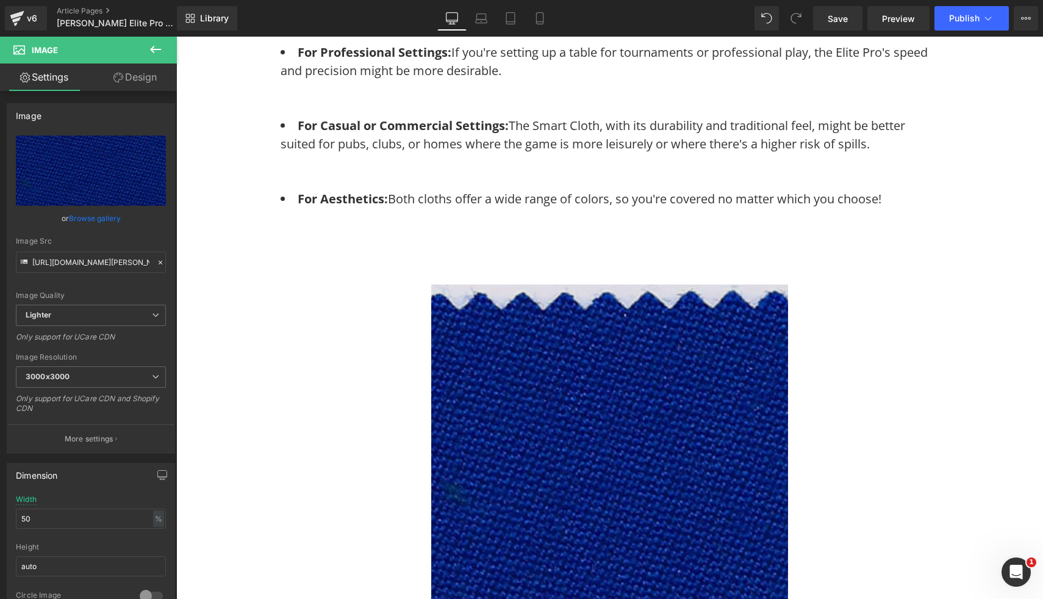
scroll to position [2314, 0]
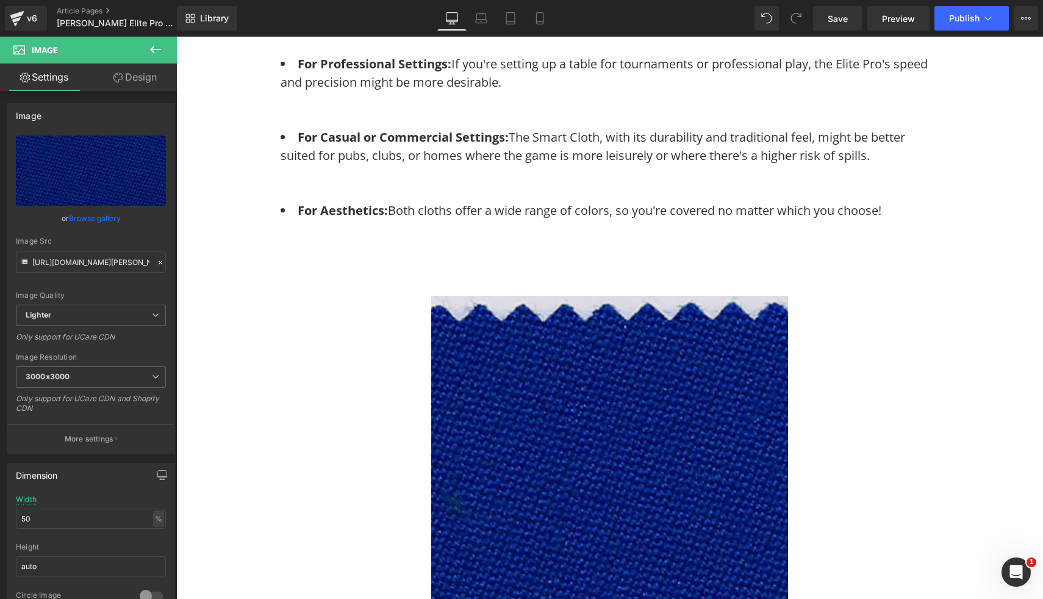
click at [634, 467] on div "Image" at bounding box center [610, 474] width 714 height 357
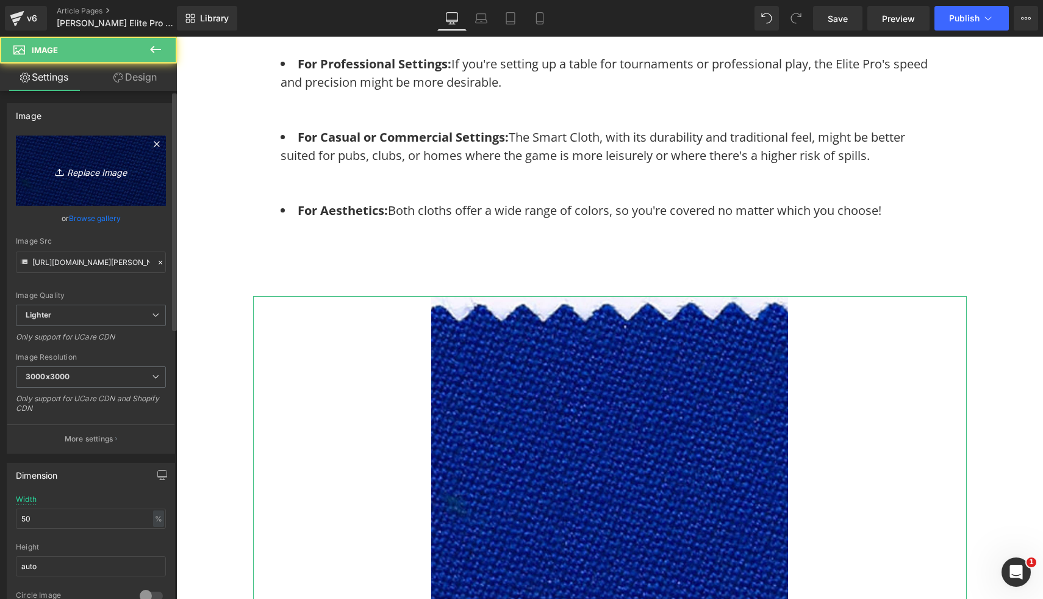
click at [101, 195] on link "Replace Image" at bounding box center [91, 170] width 150 height 70
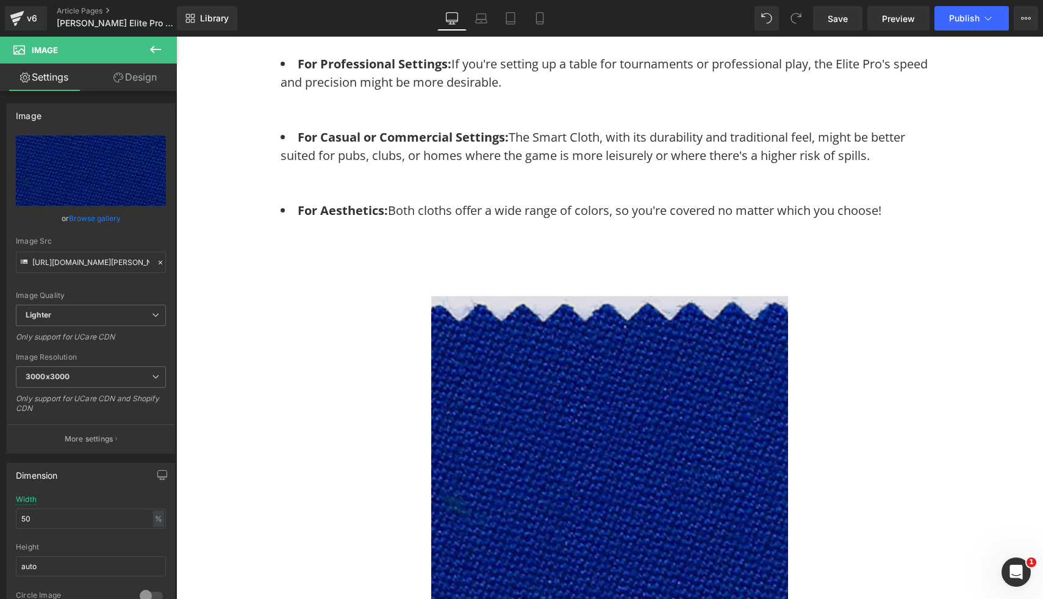
type input "C:\fakepath\91.png"
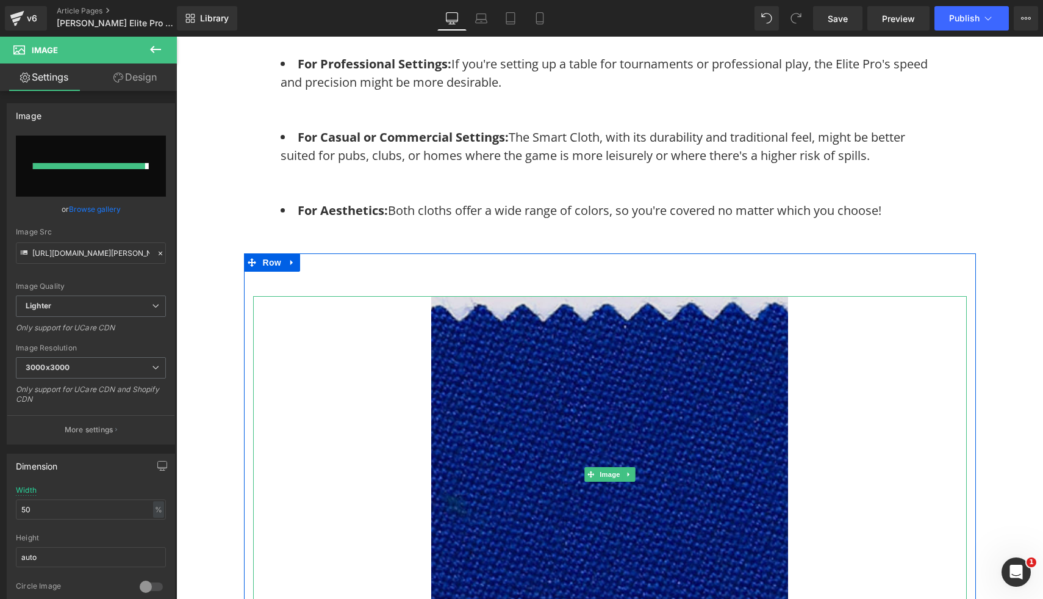
type input "https://ucarecdn.com/65a7a077-5313-4a27-8429-f0177ad81503/-/format/auto/-/previ…"
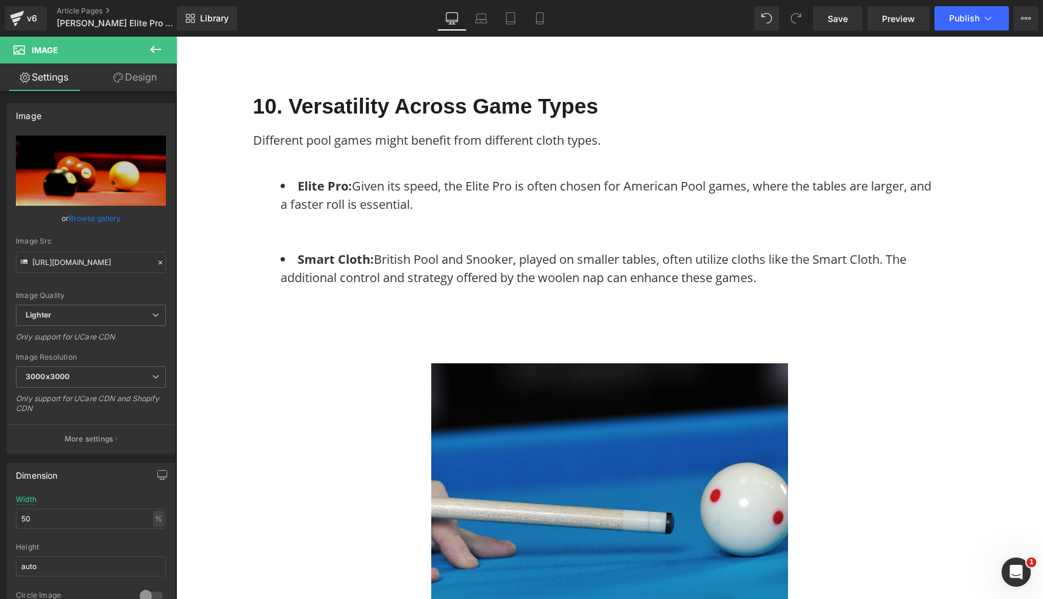
scroll to position [4191, 0]
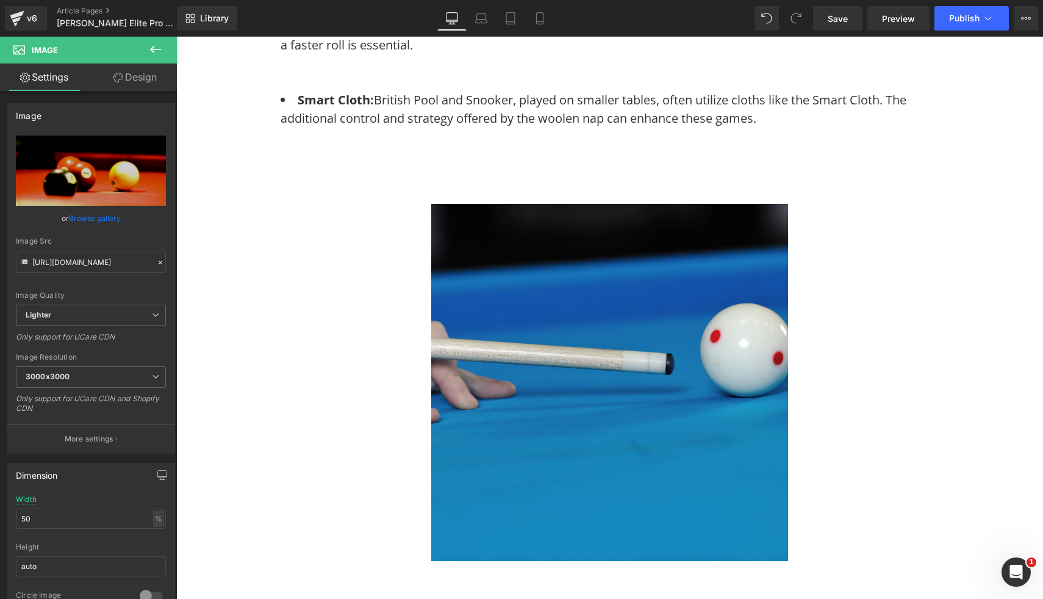
click at [621, 405] on img at bounding box center [609, 382] width 357 height 357
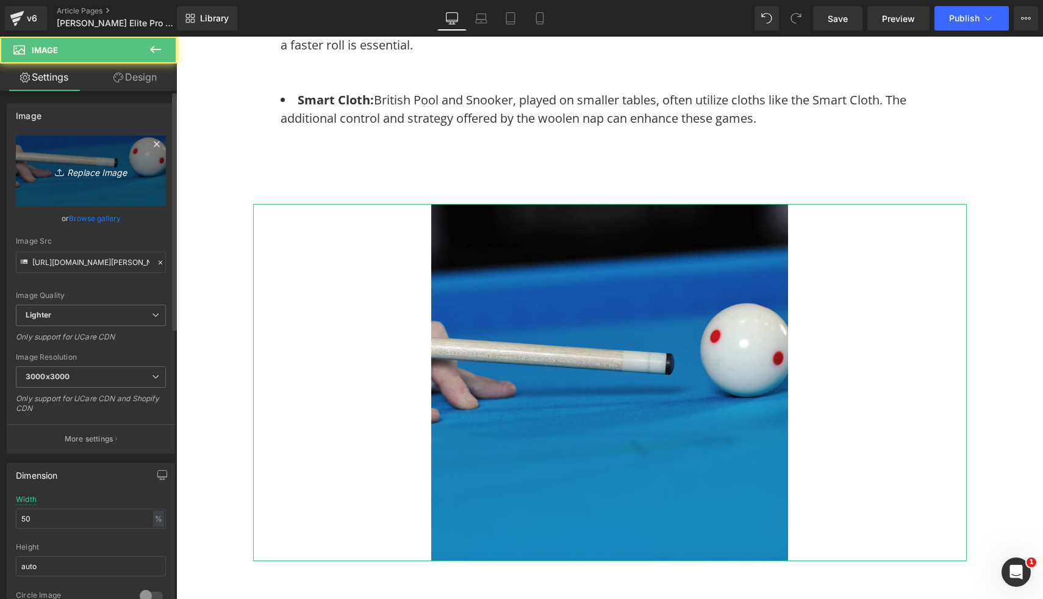
click at [132, 168] on icon "Replace Image" at bounding box center [91, 170] width 98 height 15
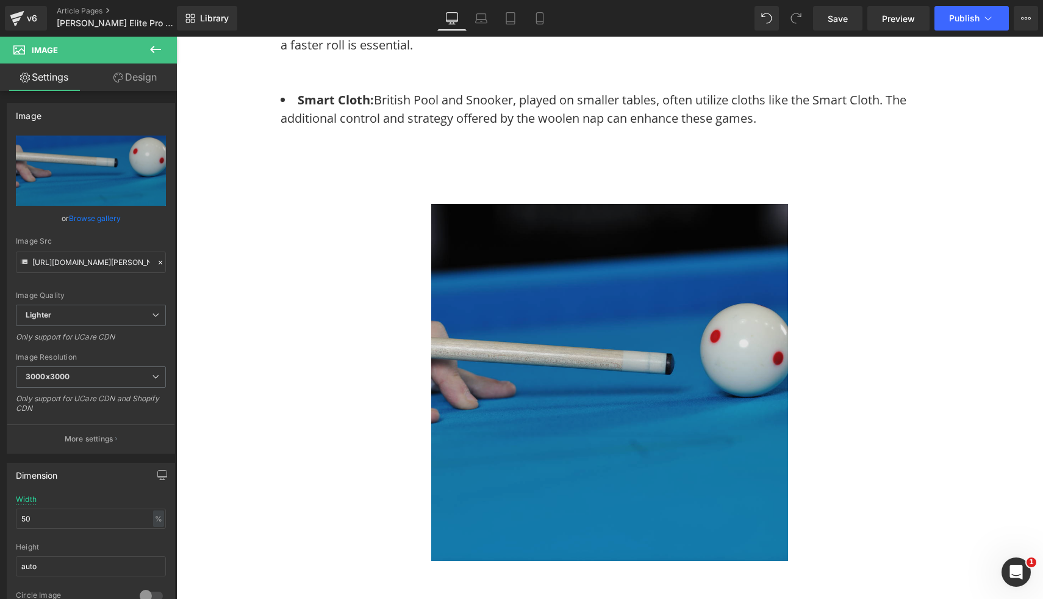
type input "C:\fakepath\44.png"
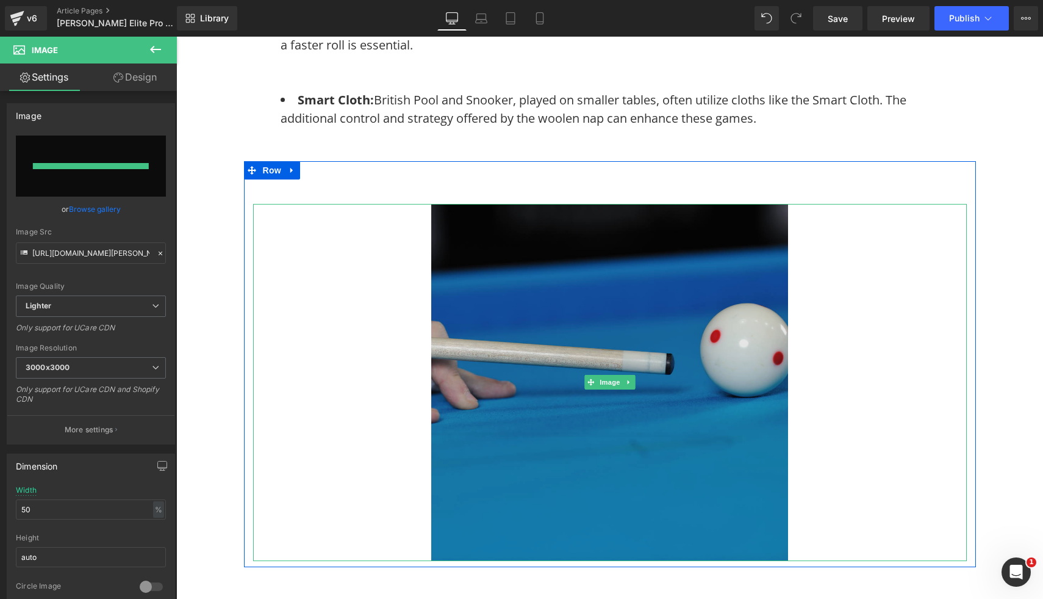
type input "https://ucarecdn.com/6eac330c-dd34-46a9-bf29-c092529289b4/-/format/auto/-/previ…"
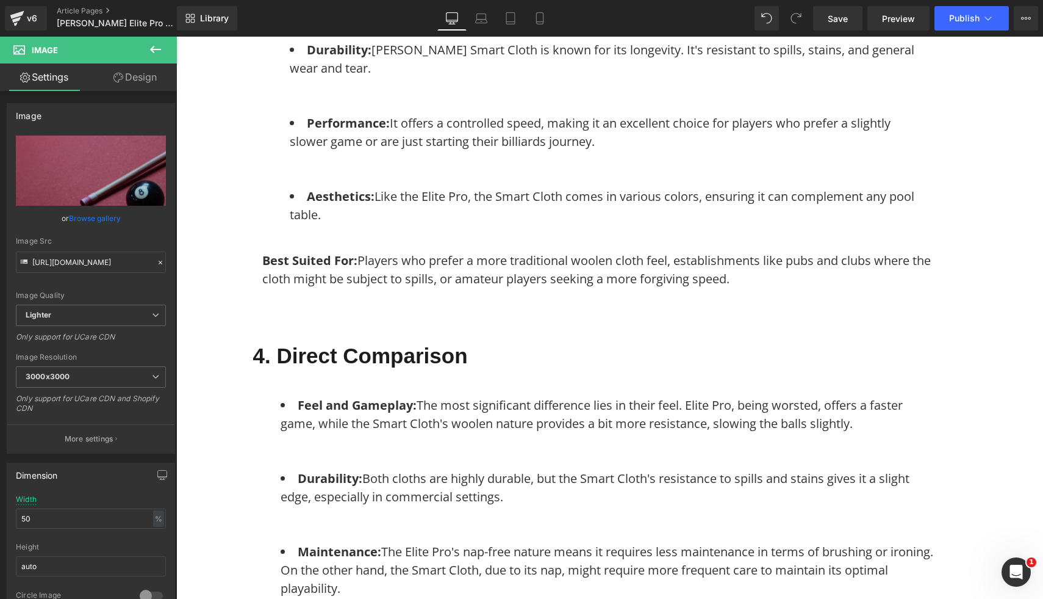
scroll to position [1166, 0]
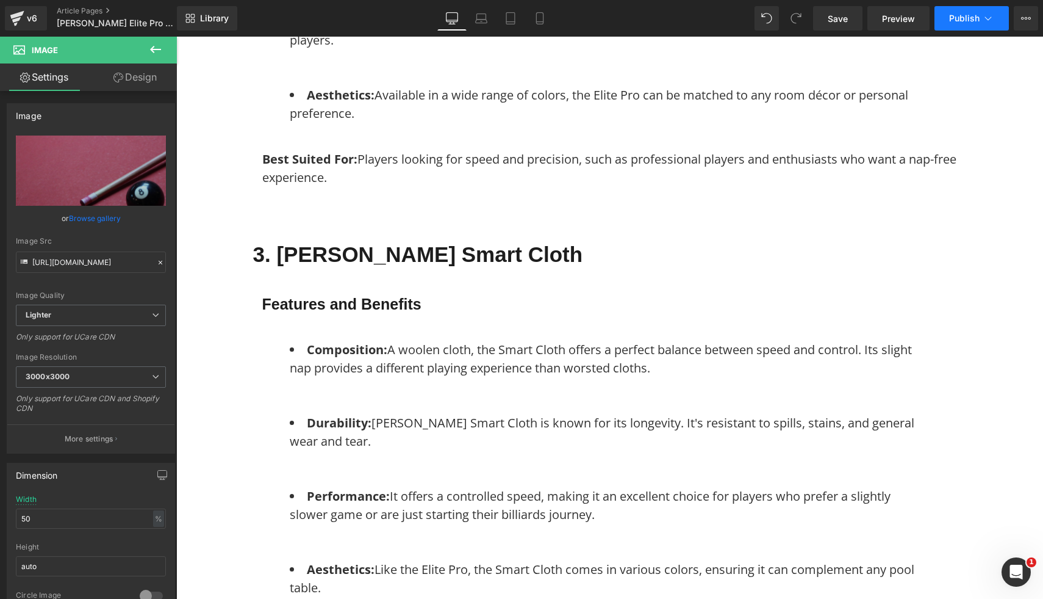
click at [957, 22] on span "Publish" at bounding box center [964, 18] width 31 height 10
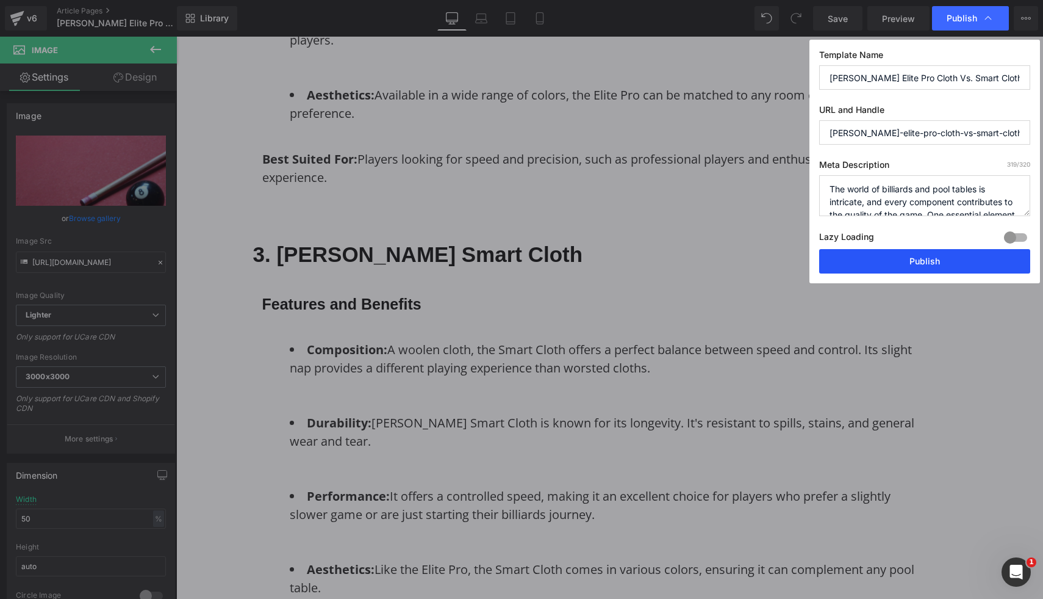
click at [881, 256] on button "Publish" at bounding box center [924, 261] width 211 height 24
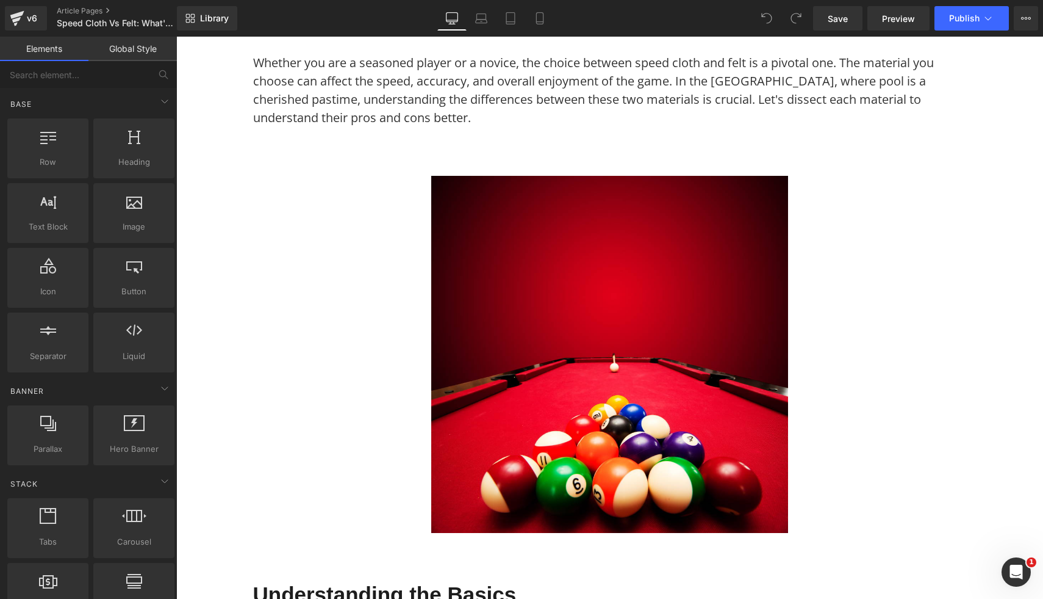
scroll to position [321, 0]
click at [466, 315] on img at bounding box center [609, 353] width 357 height 357
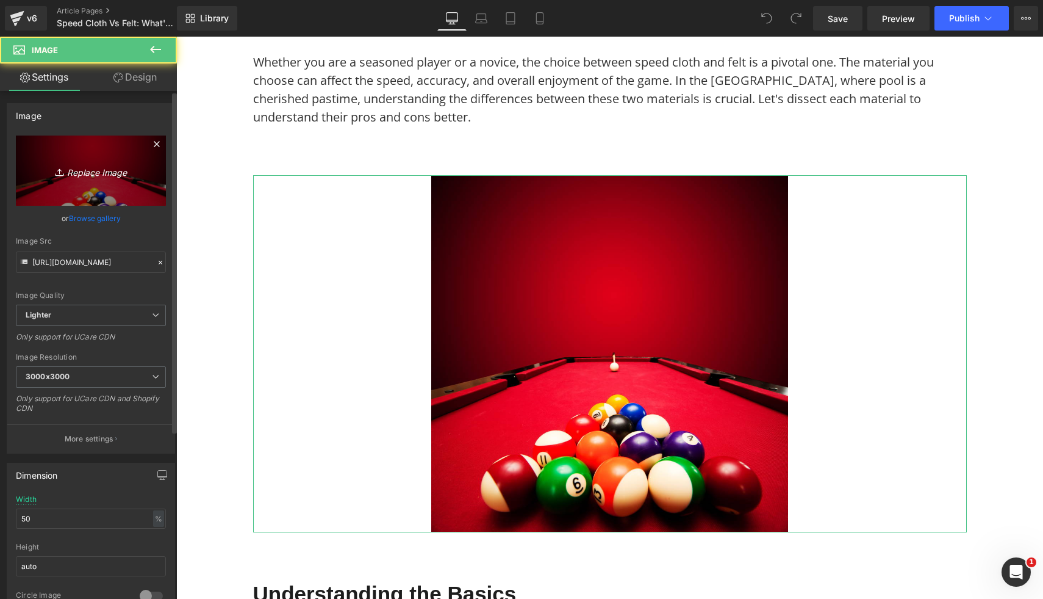
click at [97, 164] on icon "Replace Image" at bounding box center [91, 170] width 98 height 15
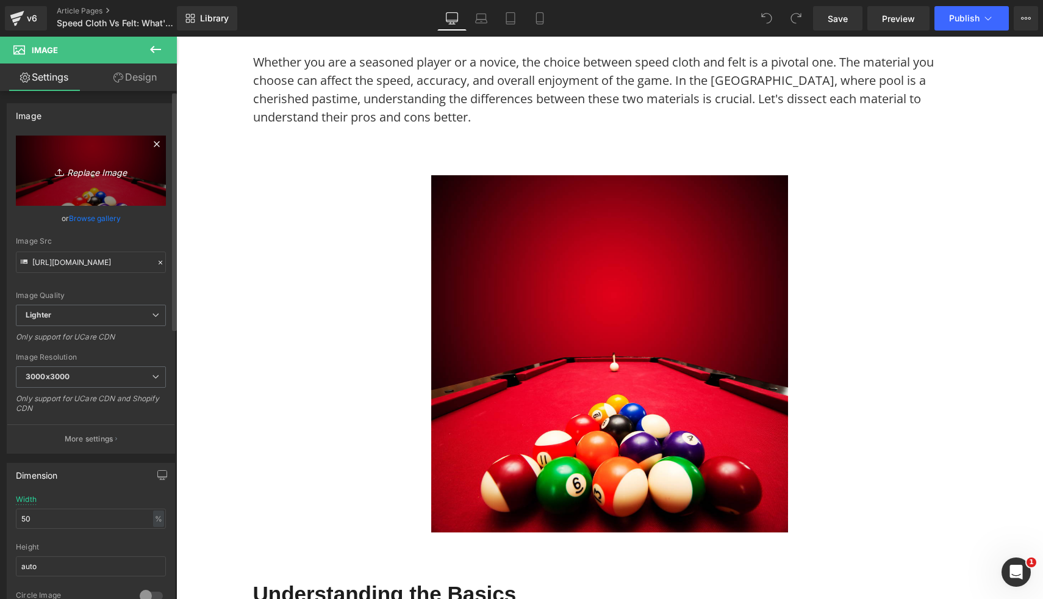
type input "C:\fakepath\38.png"
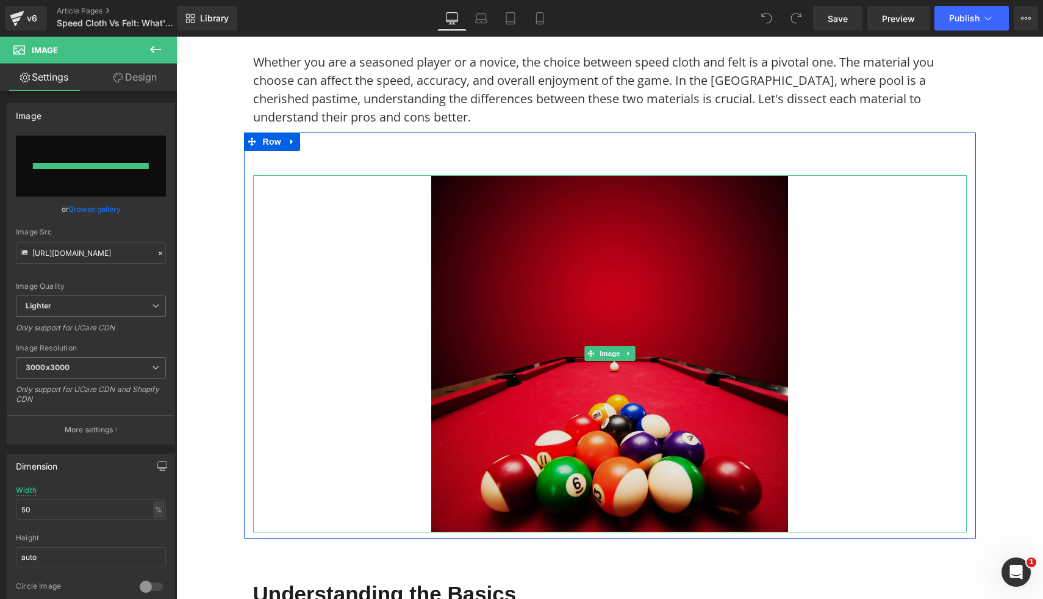
type input "[URL][DOMAIN_NAME]"
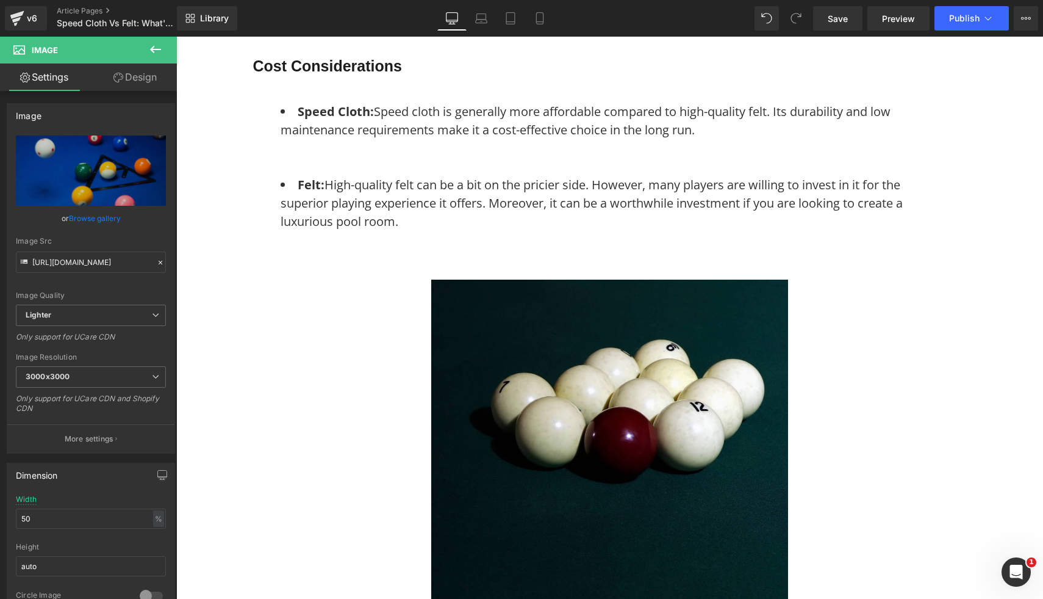
scroll to position [1916, 0]
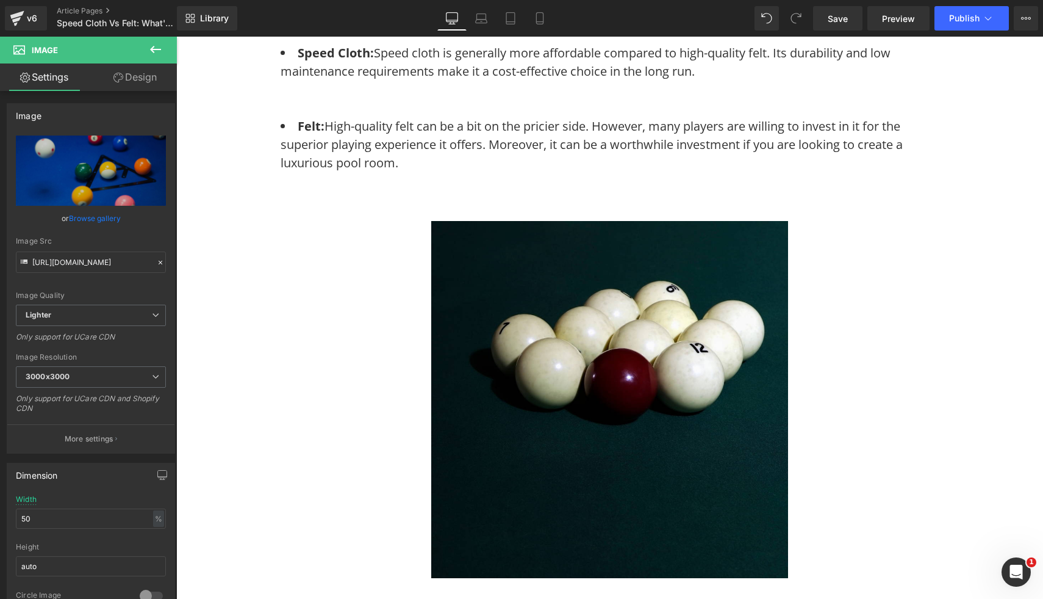
click at [719, 420] on img at bounding box center [609, 399] width 357 height 357
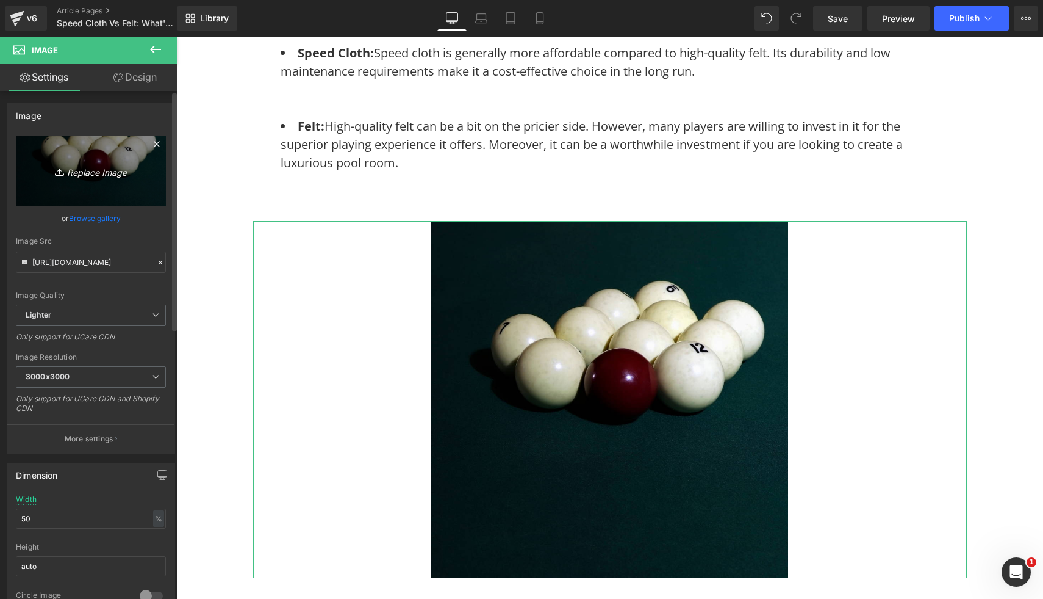
click at [107, 167] on icon "Replace Image" at bounding box center [91, 170] width 98 height 15
type input "C:\fakepath\4.png"
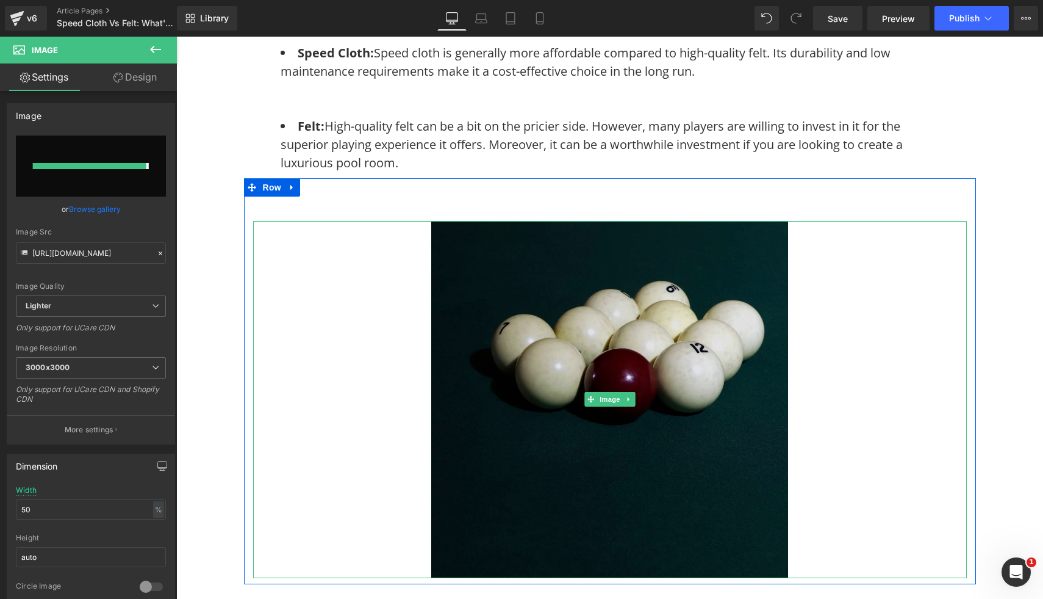
type input "[URL][DOMAIN_NAME]"
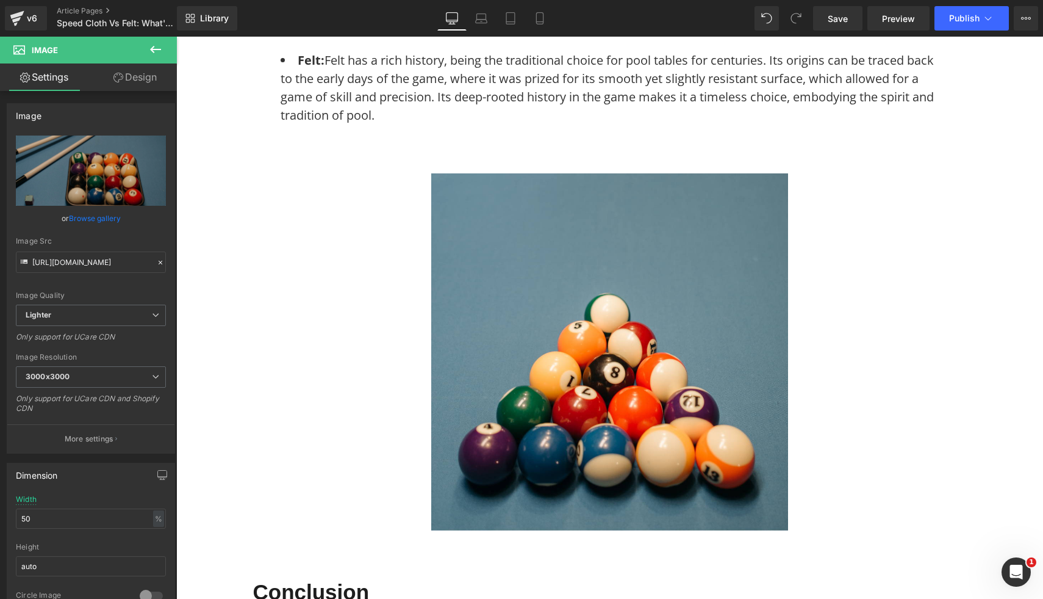
scroll to position [3081, 0]
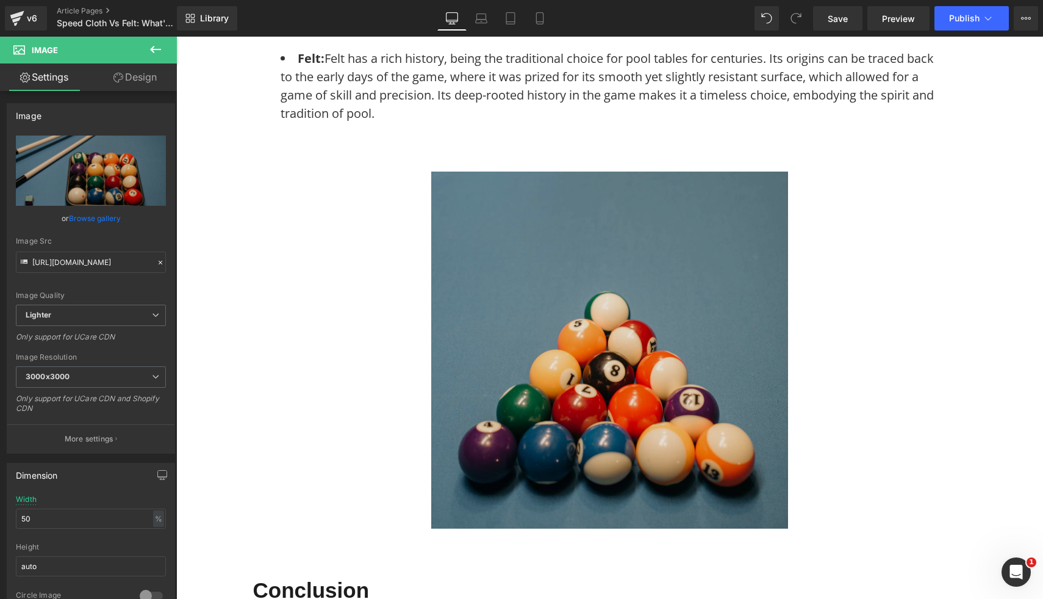
click at [628, 351] on div "Image" at bounding box center [610, 349] width 714 height 357
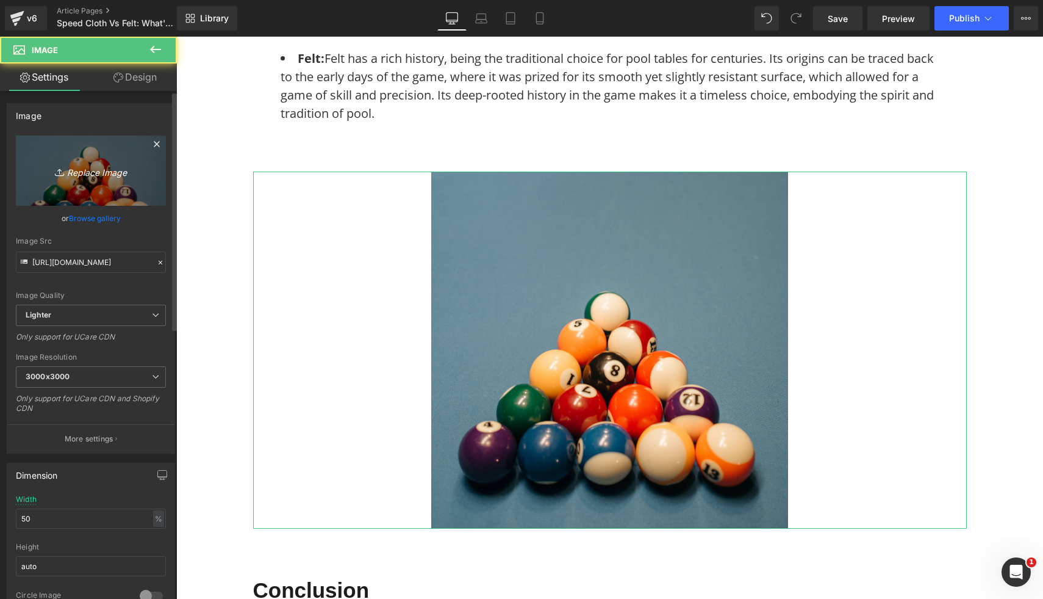
click at [98, 171] on icon "Replace Image" at bounding box center [91, 170] width 98 height 15
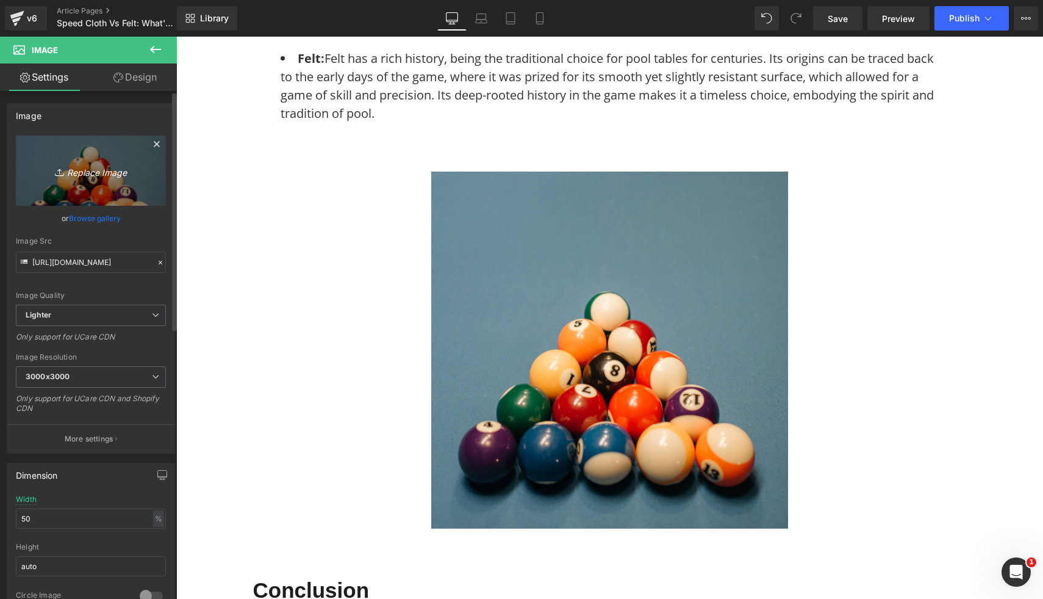
type input "C:\fakepath\27.png"
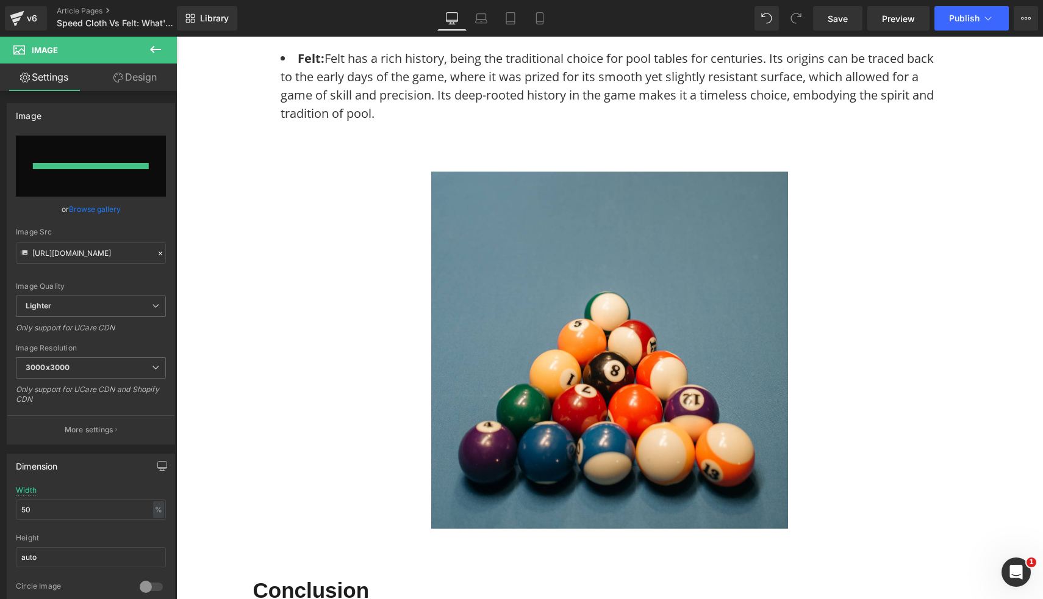
type input "[URL][DOMAIN_NAME]"
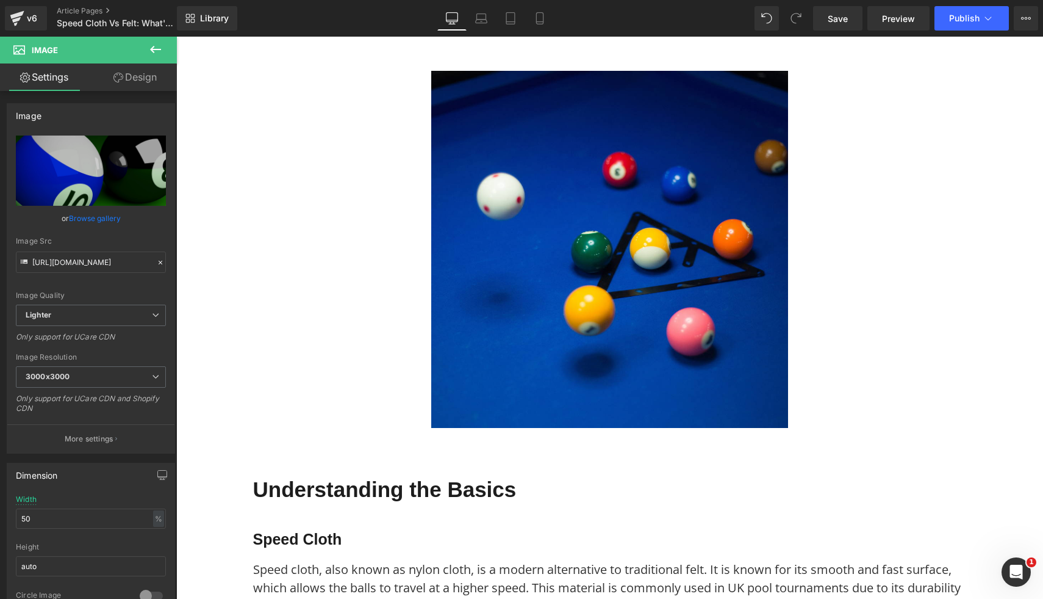
scroll to position [0, 0]
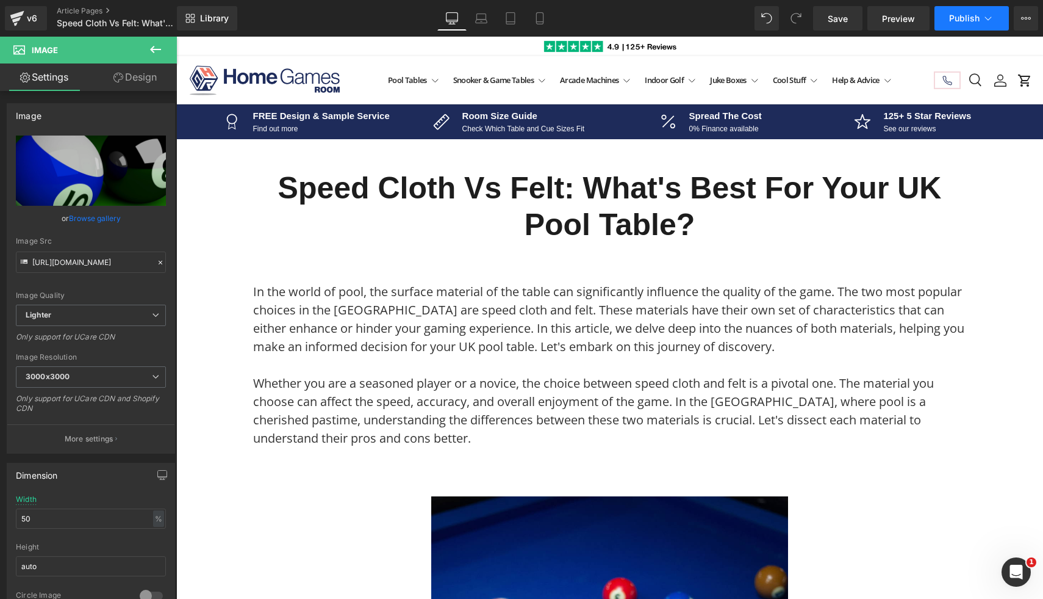
click at [960, 18] on span "Publish" at bounding box center [964, 18] width 31 height 10
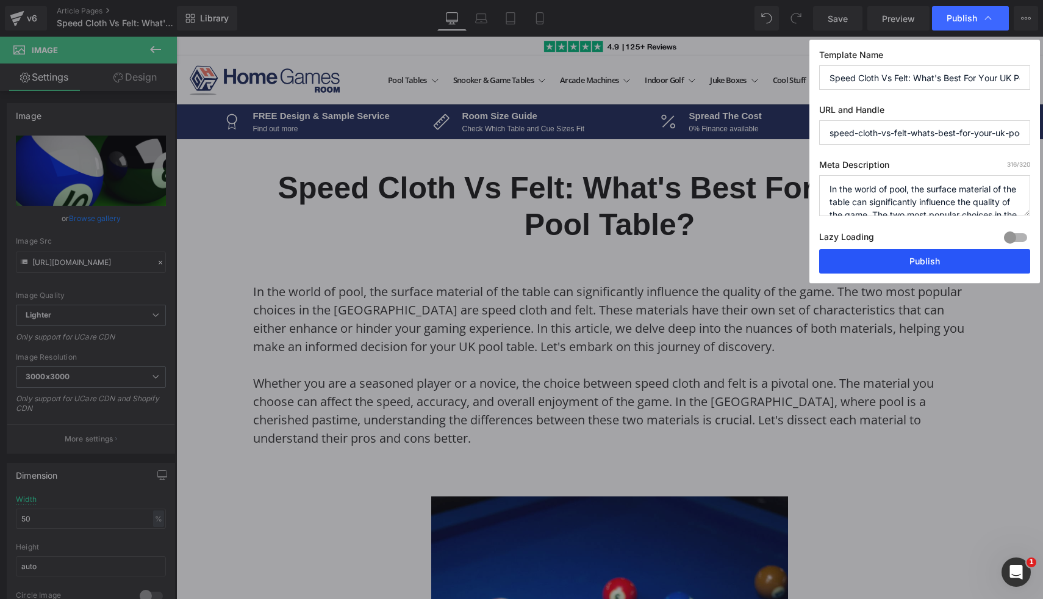
click at [873, 260] on button "Publish" at bounding box center [924, 261] width 211 height 24
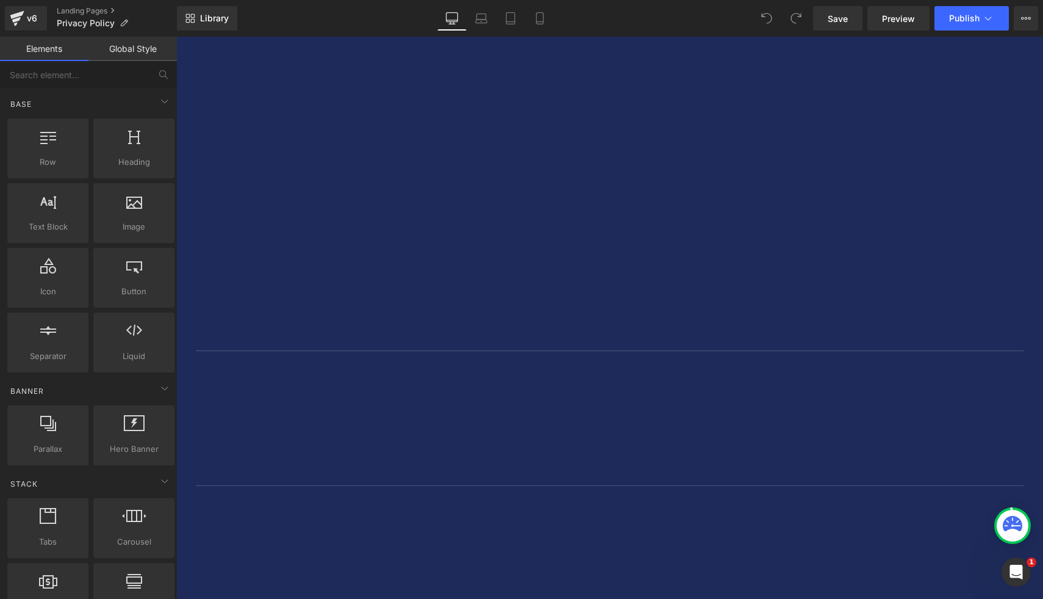
scroll to position [2544, 0]
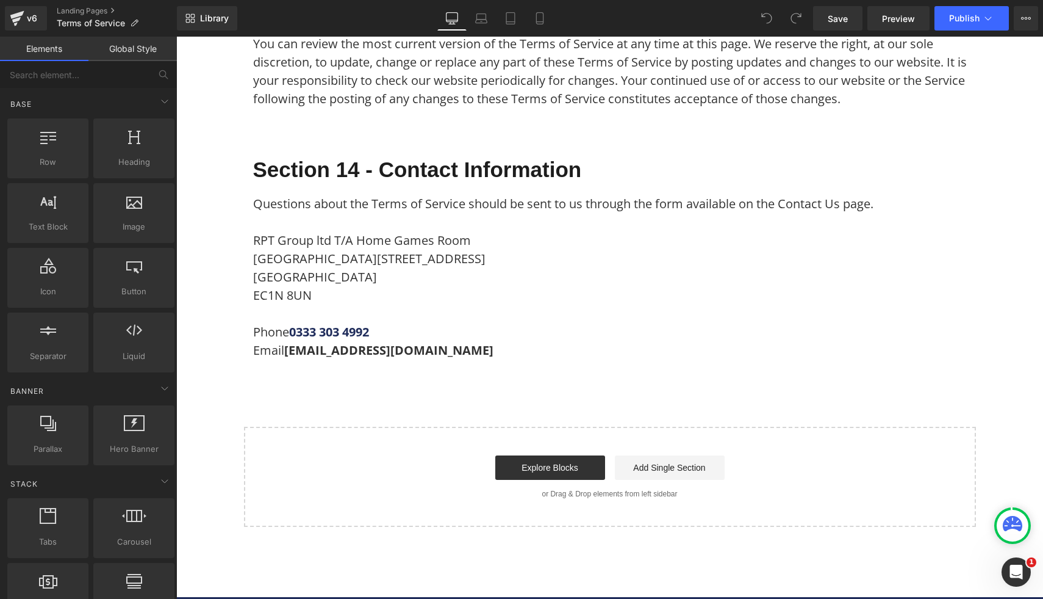
scroll to position [3045, 0]
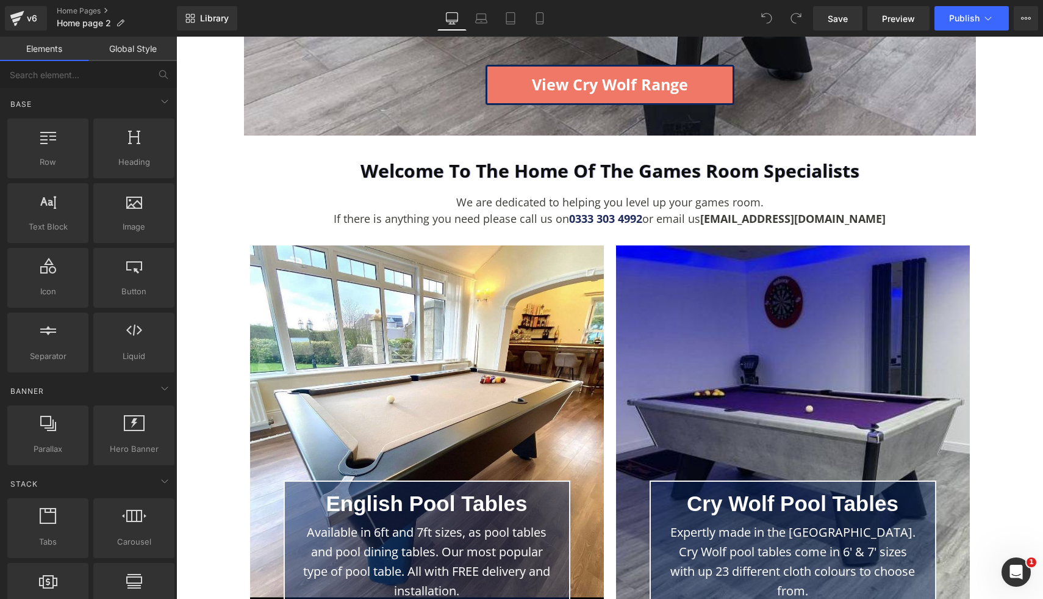
scroll to position [508, 0]
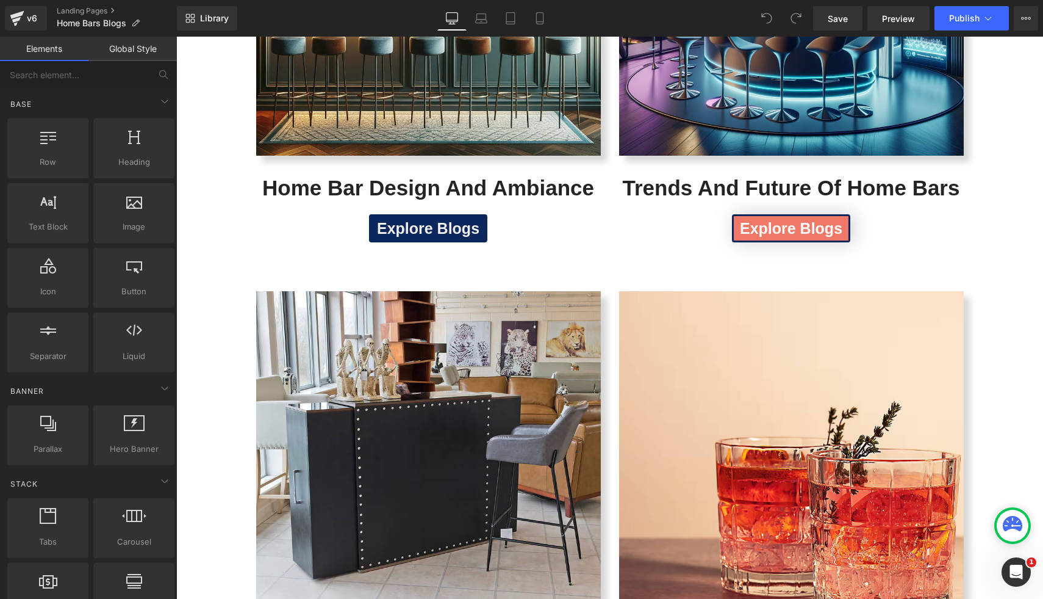
scroll to position [610, 0]
